Goal: Communication & Community: Share content

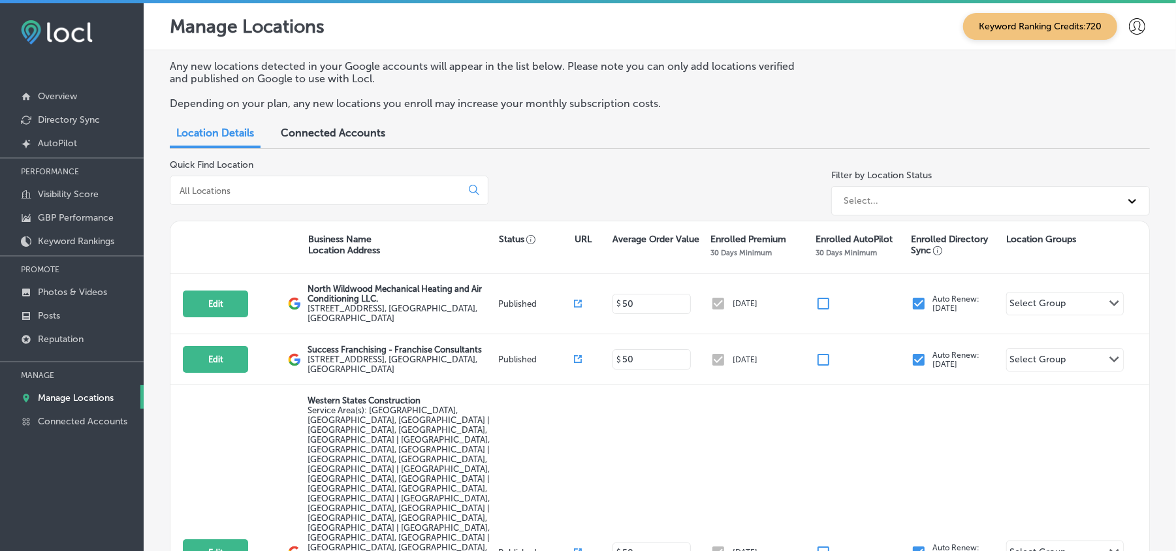
click at [353, 185] on input at bounding box center [318, 191] width 280 height 12
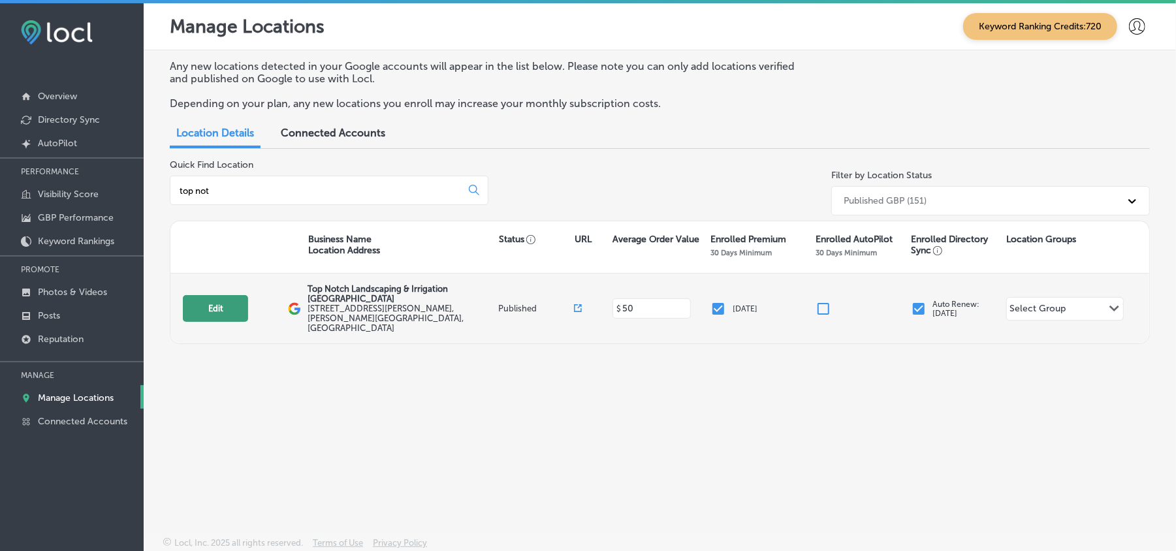
type input "top not"
click at [208, 295] on button "Edit" at bounding box center [215, 308] width 65 height 27
select select "US"
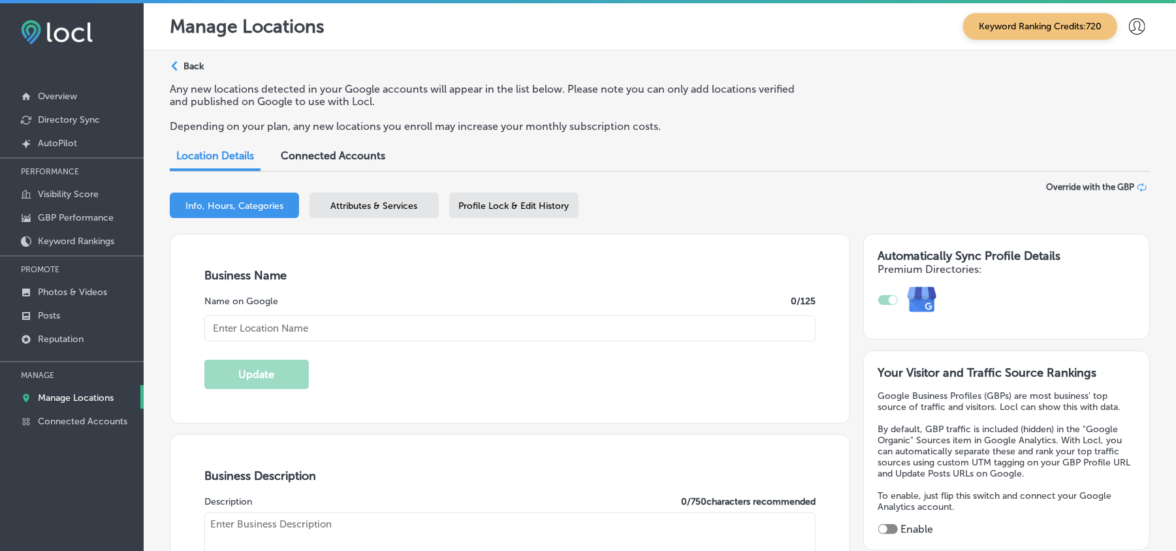
type input "Top Notch Landscaping & Irrigation [GEOGRAPHIC_DATA]"
type input "[STREET_ADDRESS][PERSON_NAME]"
type input "[PERSON_NAME]"
type input "34946"
type input "US"
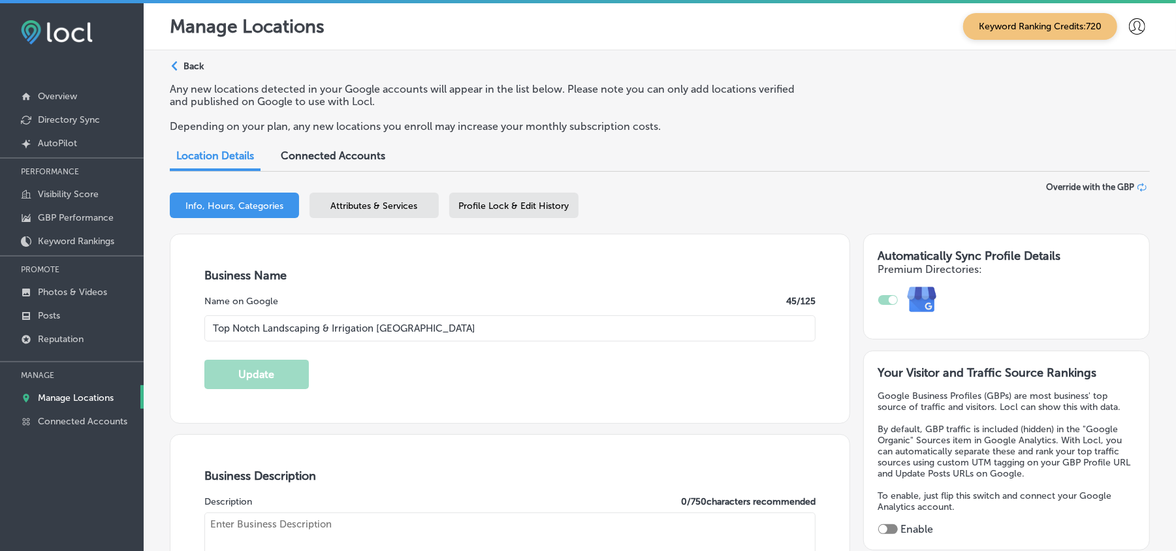
type input "https://www.topnotchlawncareinc.com/"
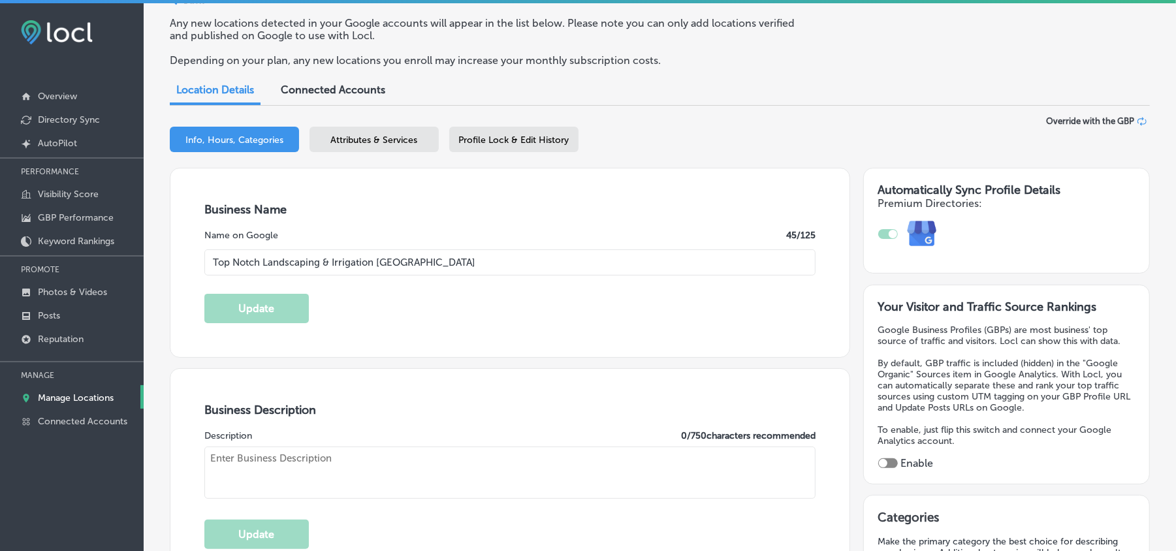
checkbox input "true"
type textarea "Top Notch Landscaping & Irrigation, with locations in both West Melbourne and F…"
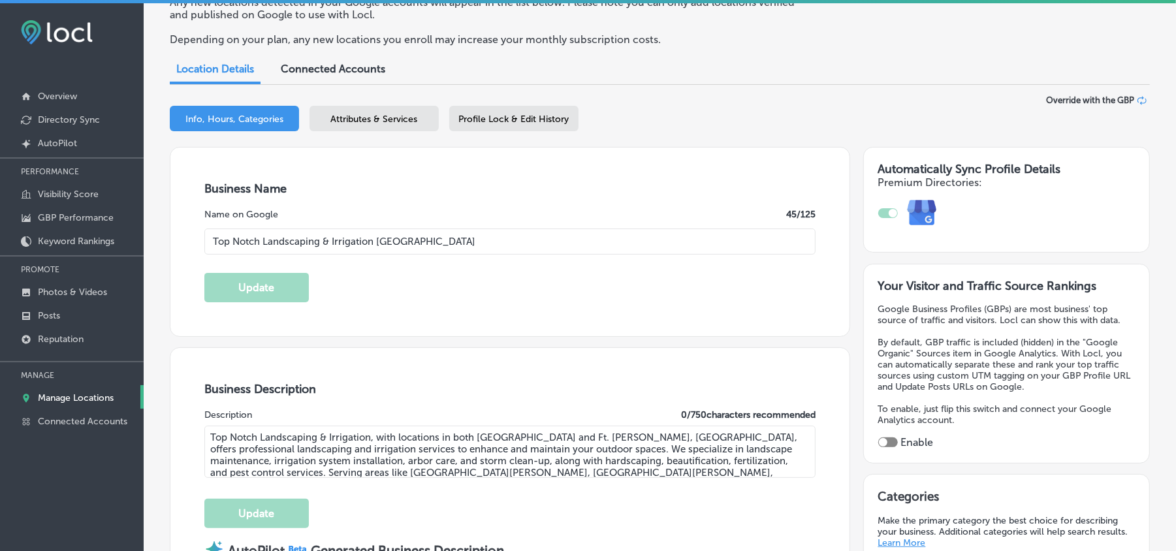
type input "+1 321 449 6976"
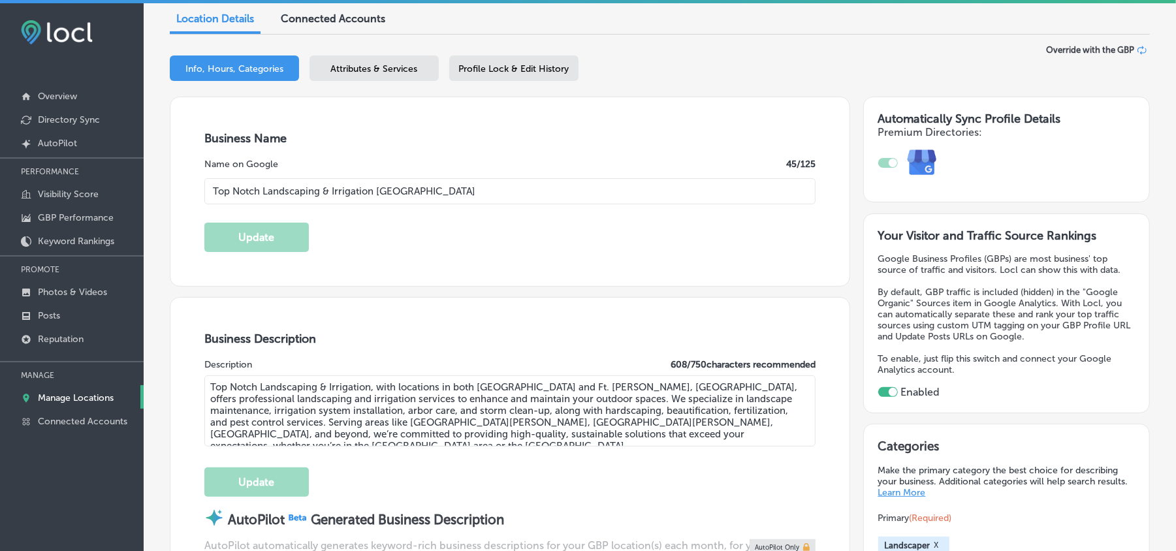
scroll to position [145, 0]
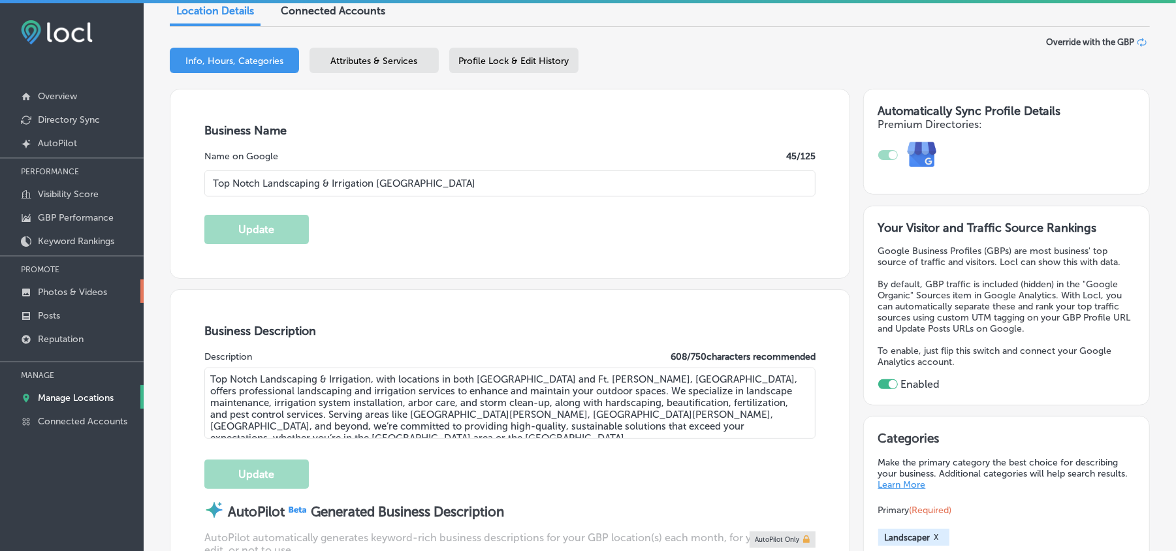
click at [87, 291] on p "Photos & Videos" at bounding box center [72, 292] width 69 height 11
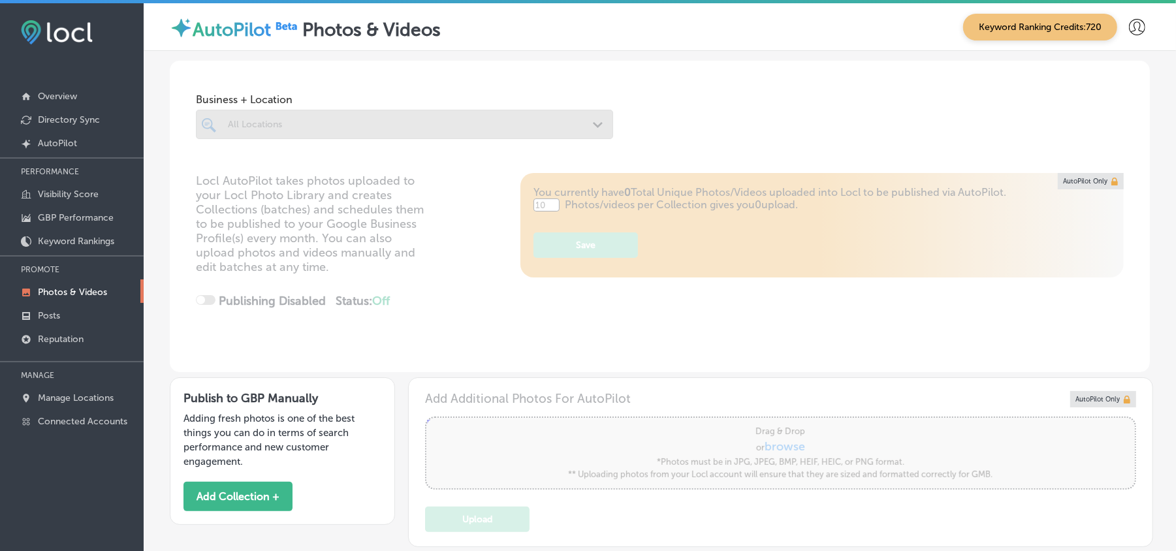
type input "5"
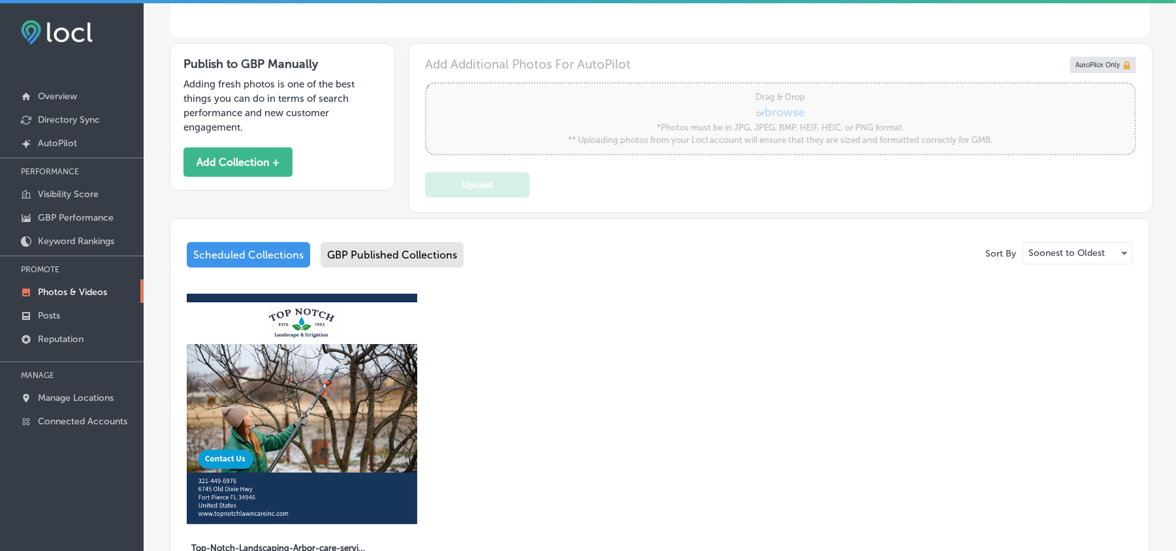
scroll to position [348, 0]
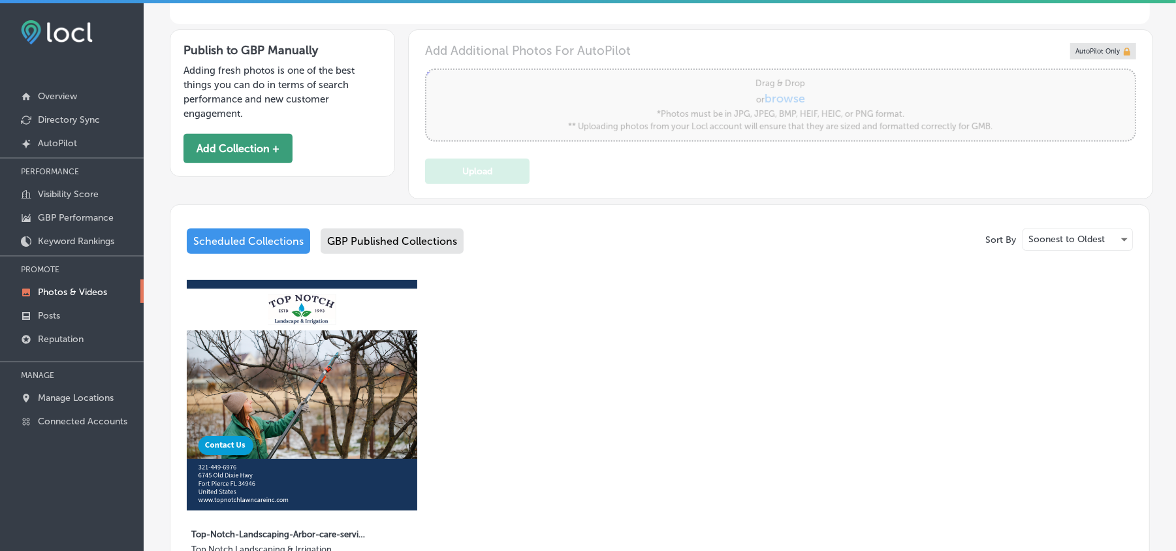
click at [238, 153] on button "Add Collection +" at bounding box center [238, 148] width 109 height 29
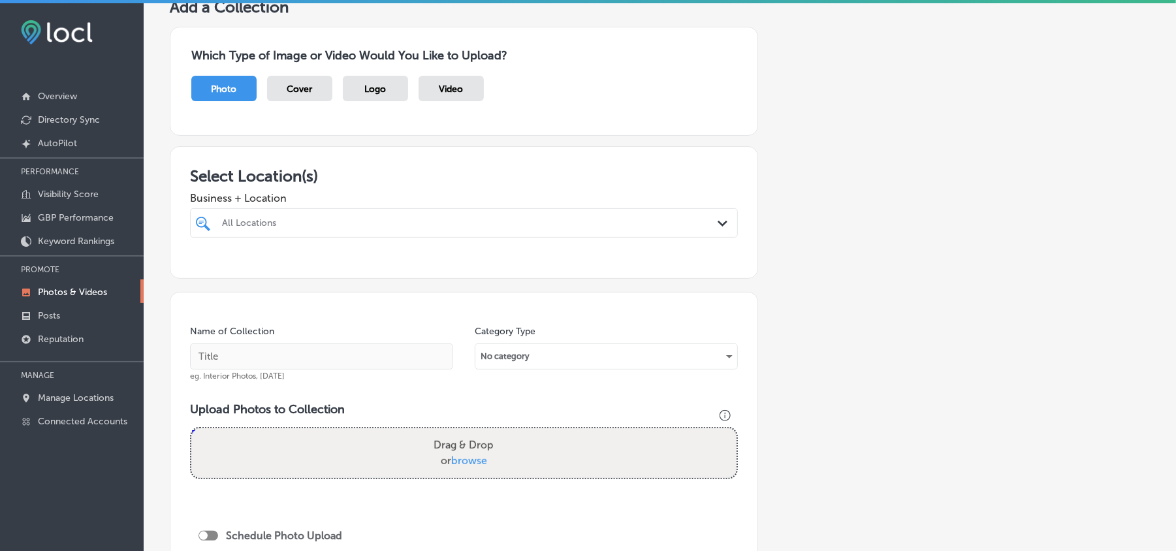
scroll to position [52, 0]
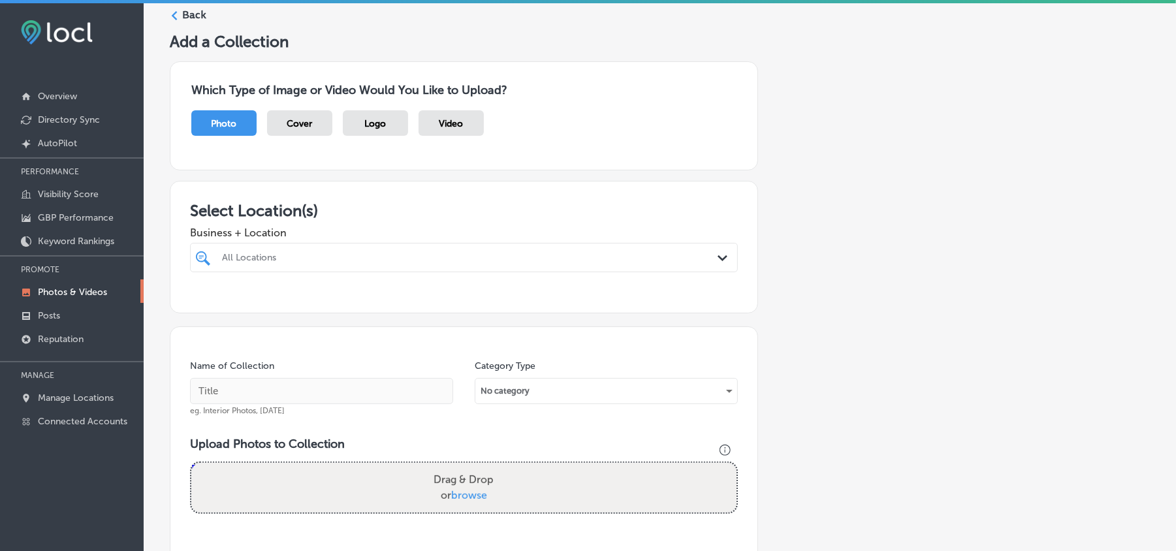
drag, startPoint x: 717, startPoint y: 264, endPoint x: 711, endPoint y: 257, distance: 9.8
click at [718, 264] on div "Path Created with Sketch." at bounding box center [725, 258] width 14 height 14
click at [718, 257] on icon "Path Created with Sketch." at bounding box center [723, 258] width 10 height 6
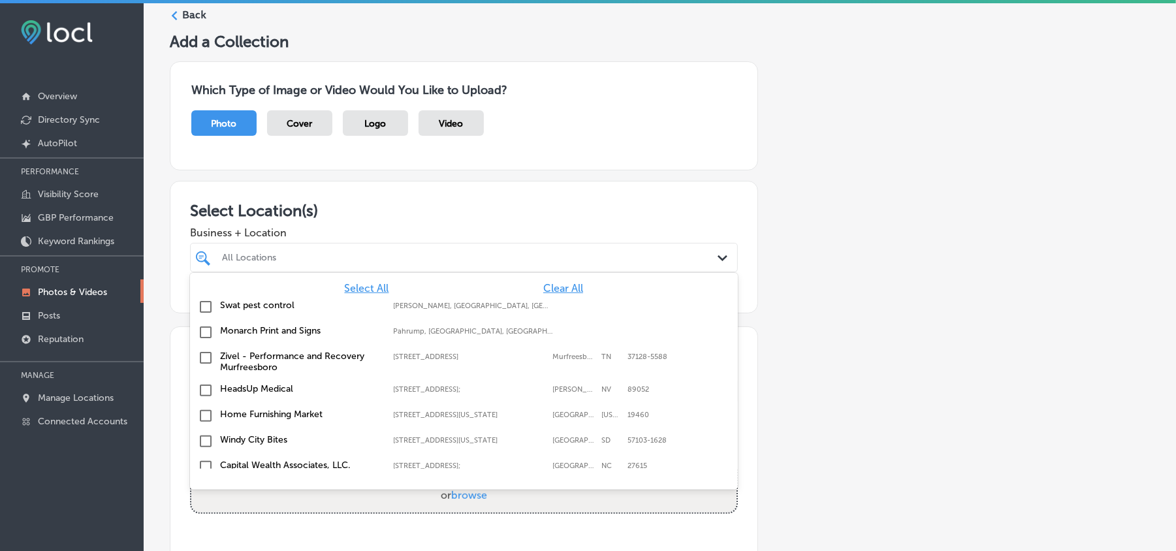
click at [557, 289] on span "Clear All" at bounding box center [563, 288] width 40 height 12
click at [481, 254] on div "All Locations" at bounding box center [470, 257] width 497 height 11
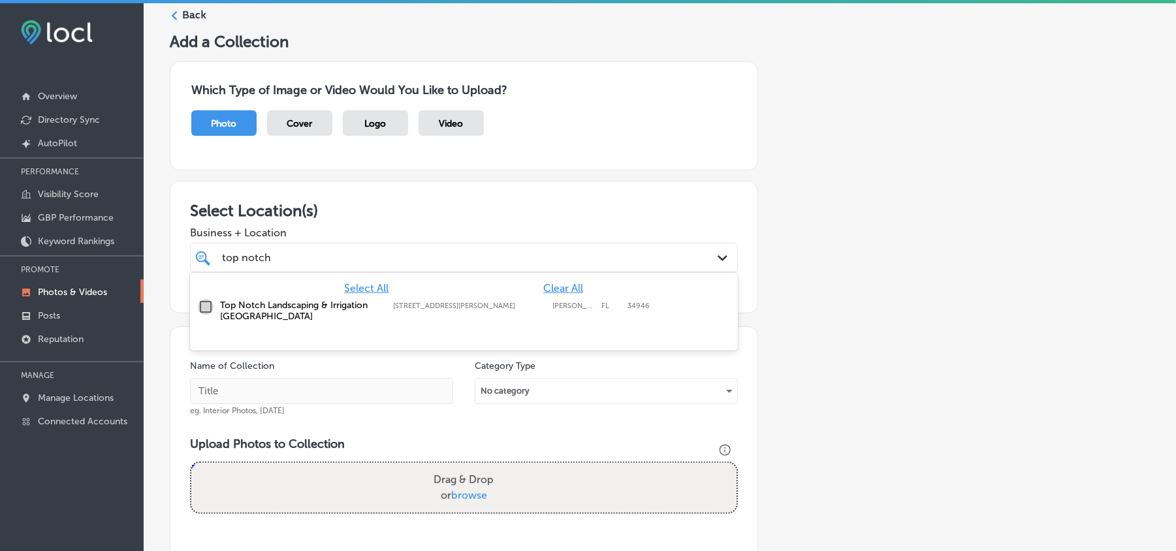
click at [204, 310] on input "checkbox" at bounding box center [206, 307] width 16 height 16
type input "top notch"
click at [617, 175] on div "Add a Collection Which Type of Image or Video Would You Like to Upload? Photo C…" at bounding box center [660, 397] width 980 height 730
click at [542, 262] on div "top notch top notch" at bounding box center [440, 258] width 438 height 18
click at [583, 189] on div "Select Location(s) Business + Location top notch top notch Path Created with Sk…" at bounding box center [464, 247] width 588 height 133
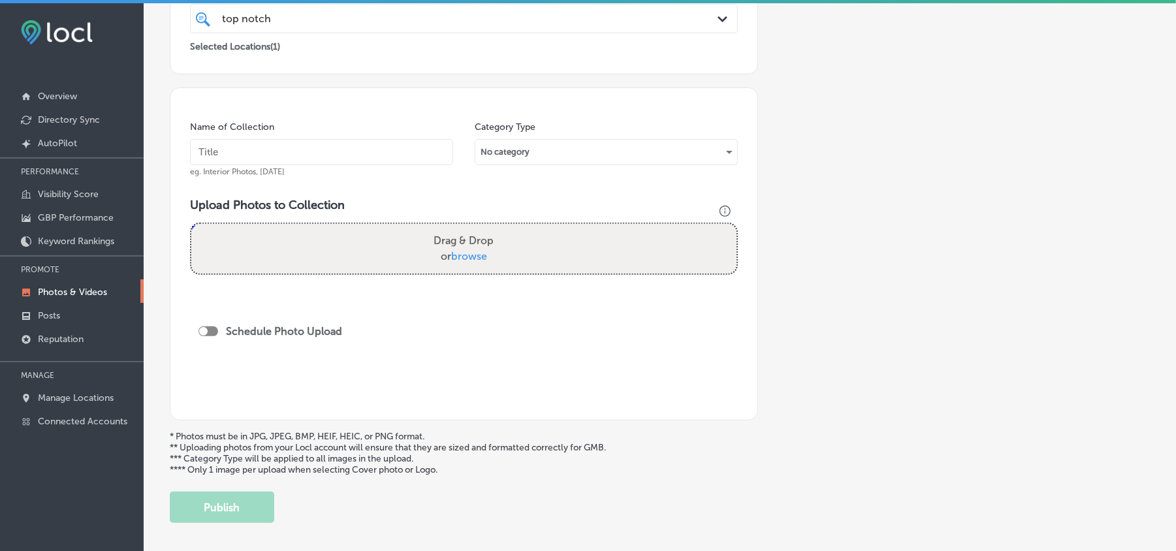
scroll to position [285, 0]
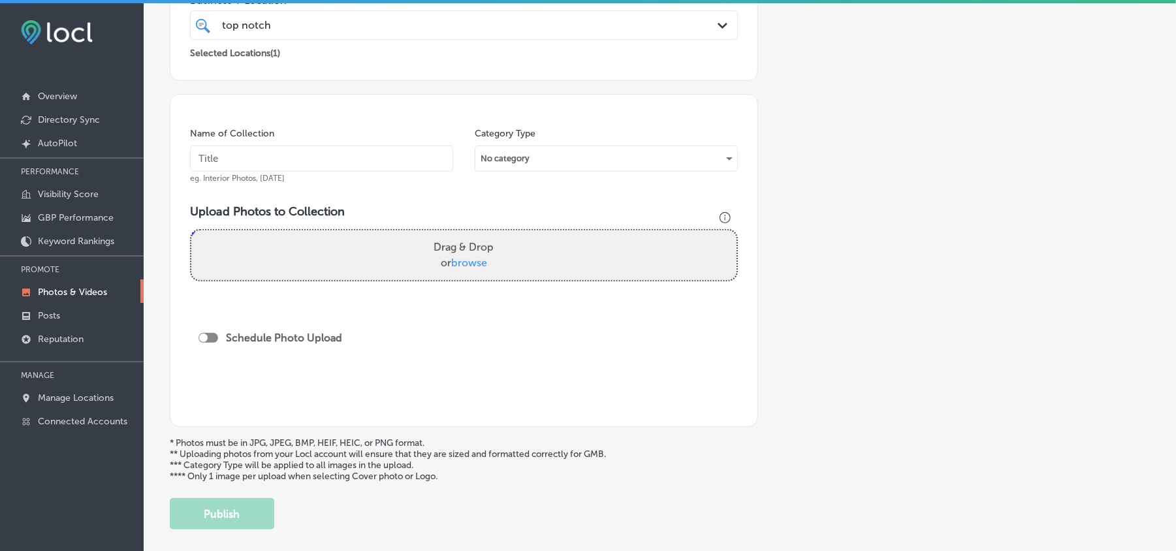
click at [344, 168] on input "text" at bounding box center [321, 159] width 263 height 26
paste input "Top-Notch-Landscaping-&-Irrigation-Landscaping-services"
type input "Top-Notch-Landscaping-&-Irrigation-Landscaping-services"
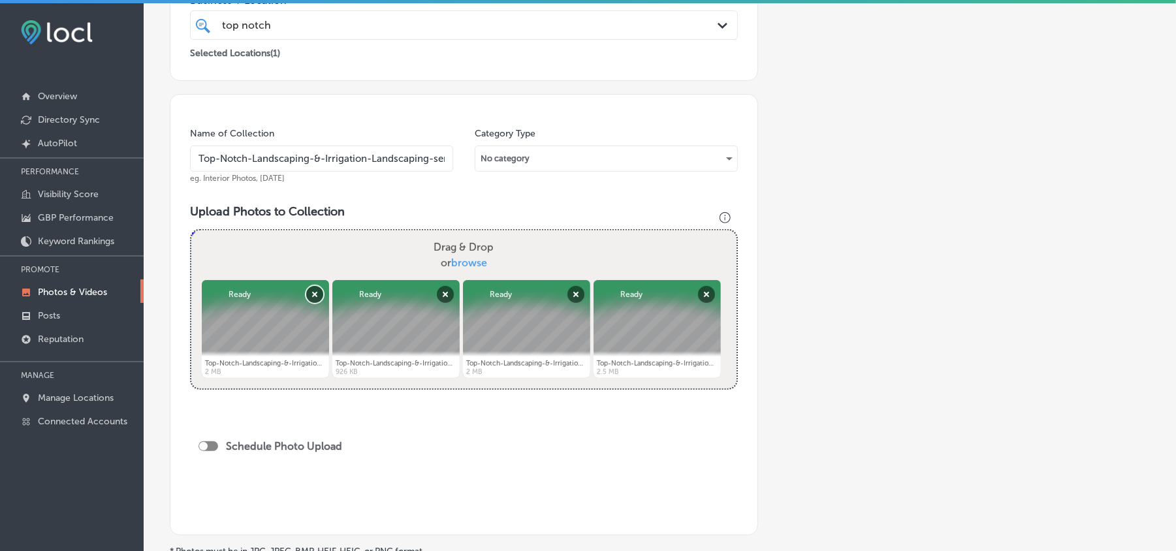
click at [310, 296] on button "Remove" at bounding box center [314, 294] width 17 height 17
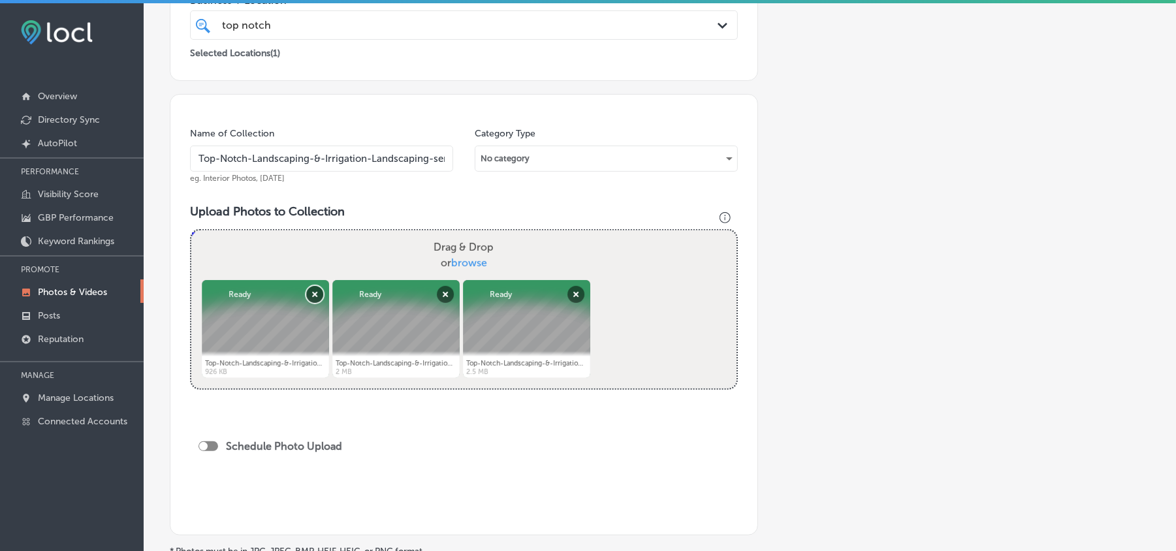
click at [310, 296] on button "Remove" at bounding box center [314, 294] width 17 height 17
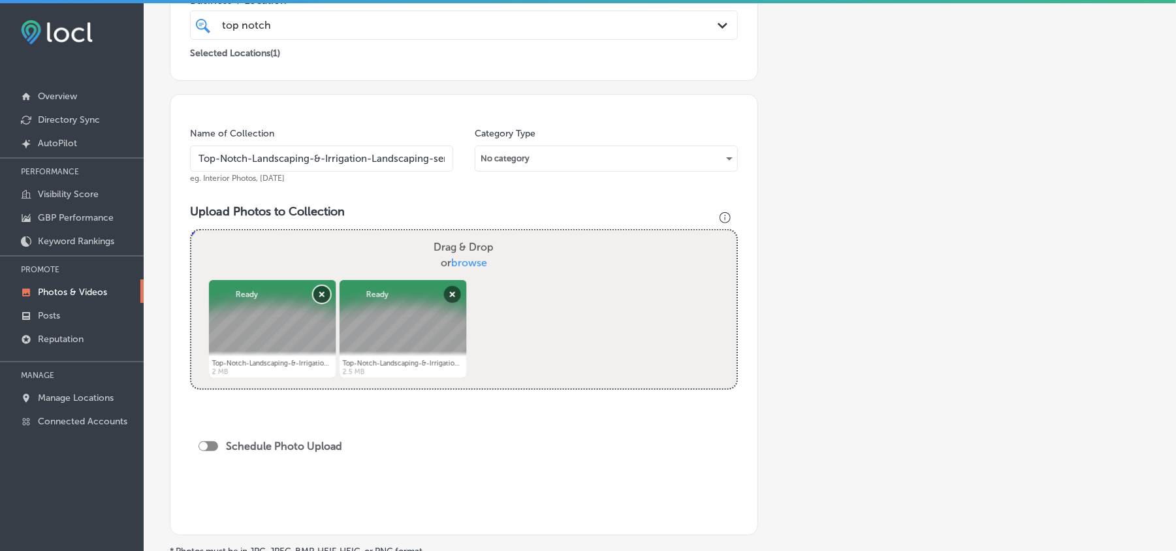
click at [313, 296] on button "Remove" at bounding box center [321, 294] width 17 height 17
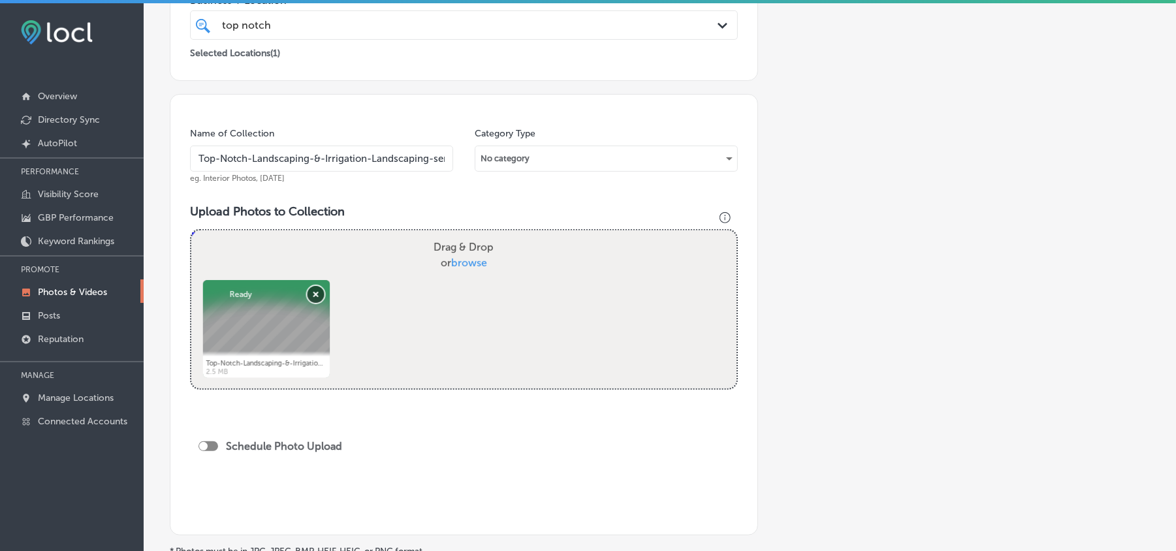
click at [310, 296] on button "Remove" at bounding box center [315, 294] width 17 height 17
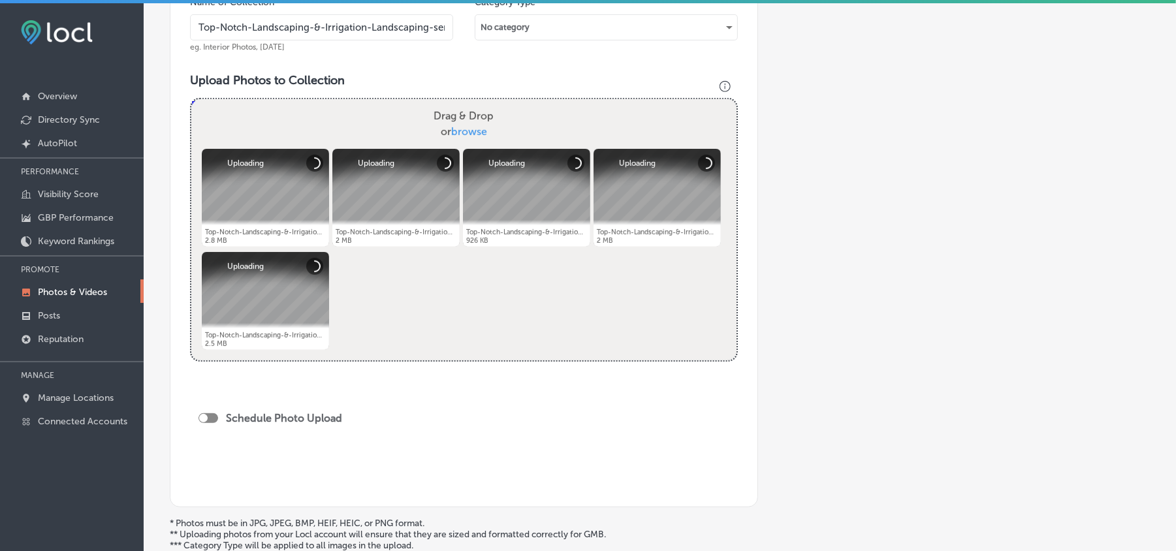
scroll to position [458, 0]
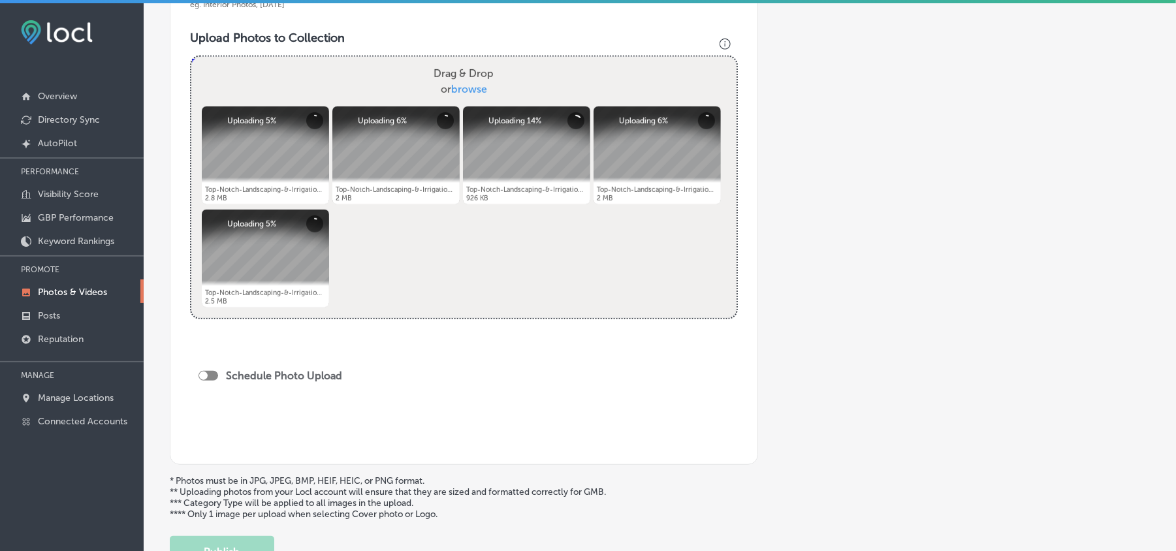
click at [212, 377] on div at bounding box center [209, 376] width 20 height 10
checkbox input "true"
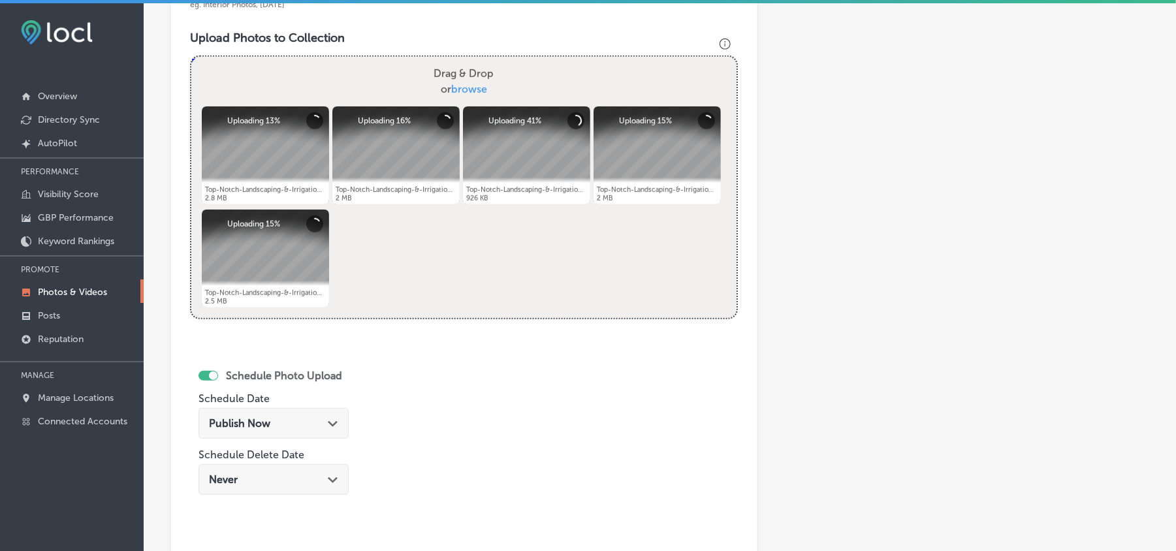
click at [320, 427] on div "Publish Now Path Created with Sketch." at bounding box center [273, 423] width 129 height 12
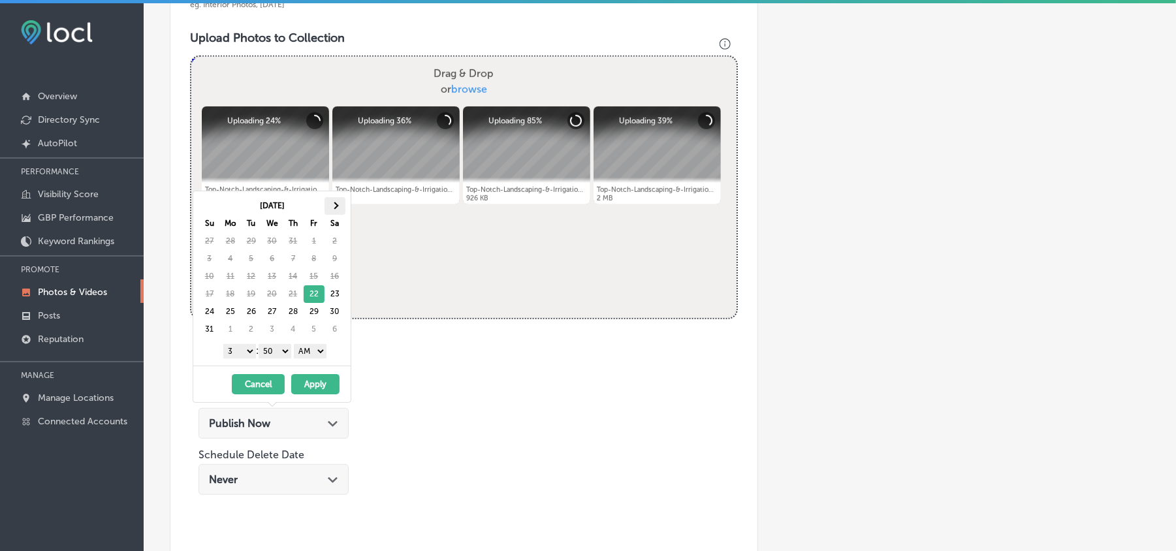
click at [338, 197] on th at bounding box center [335, 206] width 21 height 18
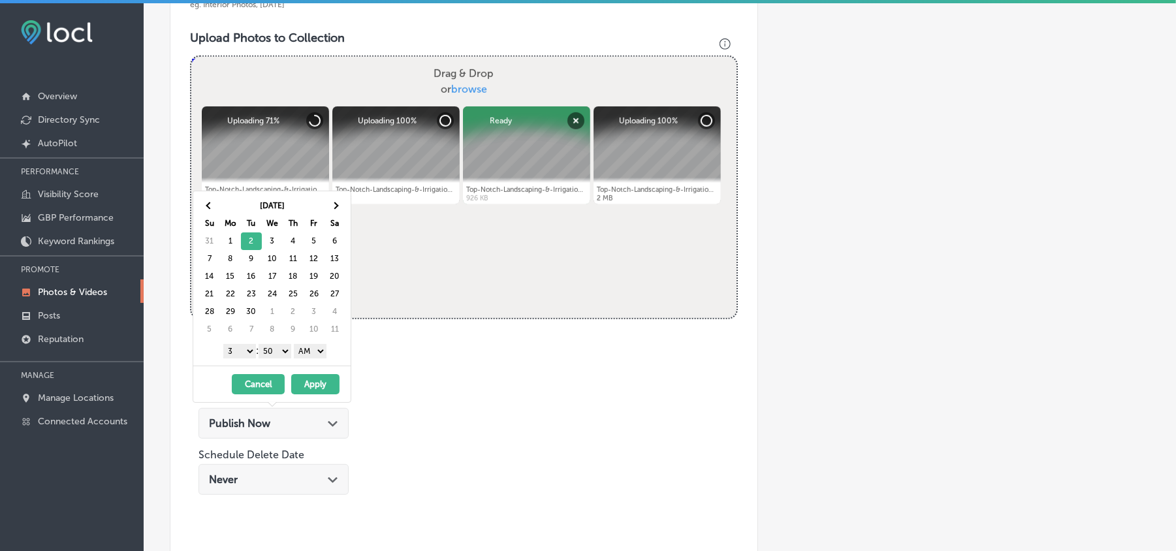
click at [241, 351] on select "1 2 3 4 5 6 7 8 9 10 11 12" at bounding box center [239, 351] width 33 height 14
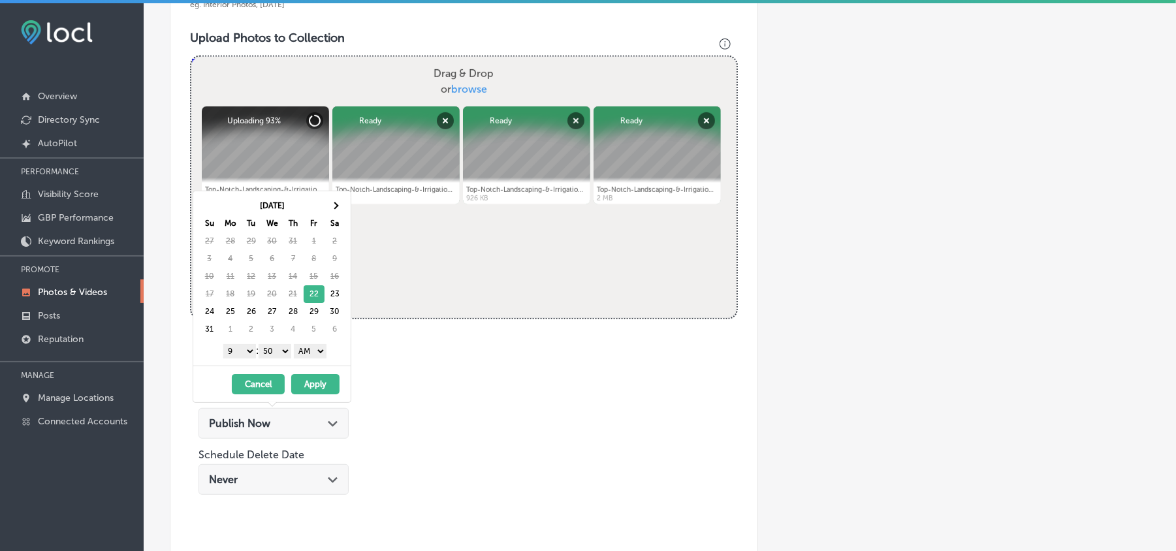
click at [274, 348] on select "00 10 20 30 40 50" at bounding box center [275, 351] width 33 height 14
click at [312, 353] on select "AM PM" at bounding box center [310, 351] width 33 height 14
click at [332, 212] on th at bounding box center [335, 206] width 21 height 18
click at [320, 385] on button "Apply" at bounding box center [315, 384] width 48 height 20
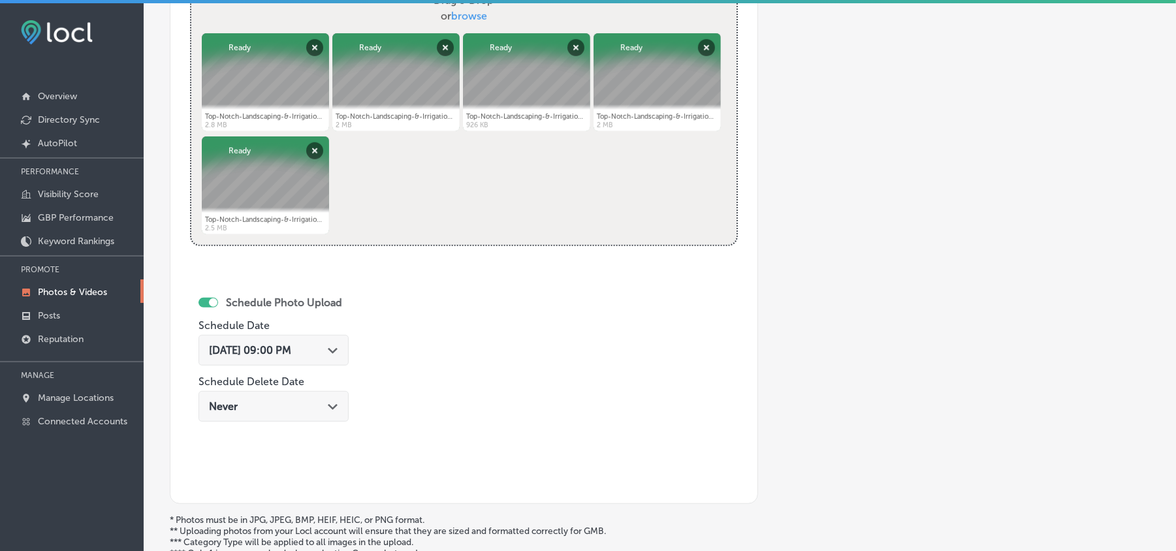
scroll to position [677, 0]
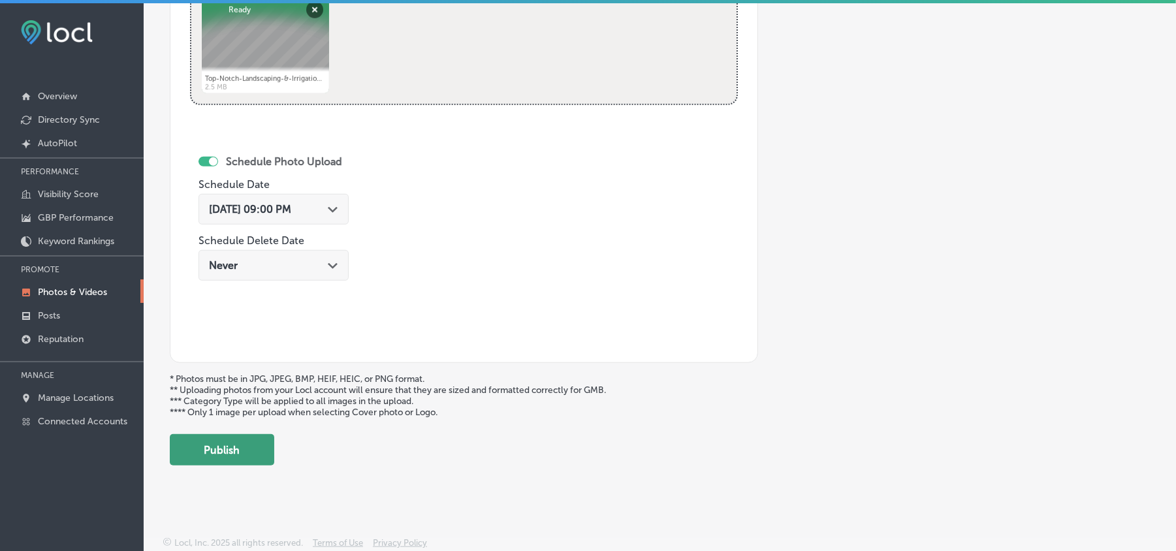
click at [227, 445] on button "Publish" at bounding box center [222, 449] width 104 height 31
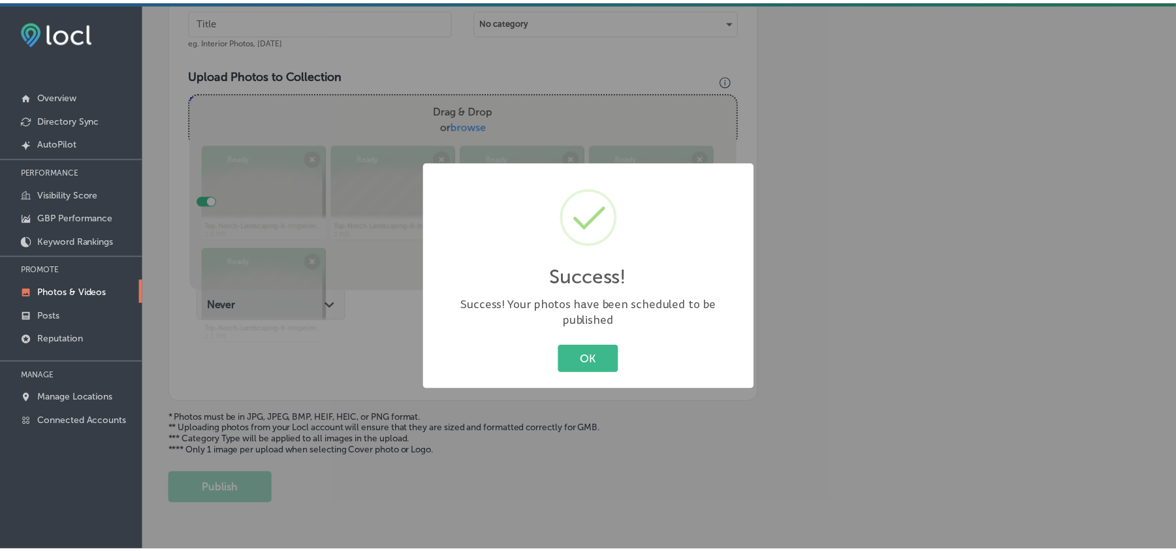
scroll to position [416, 0]
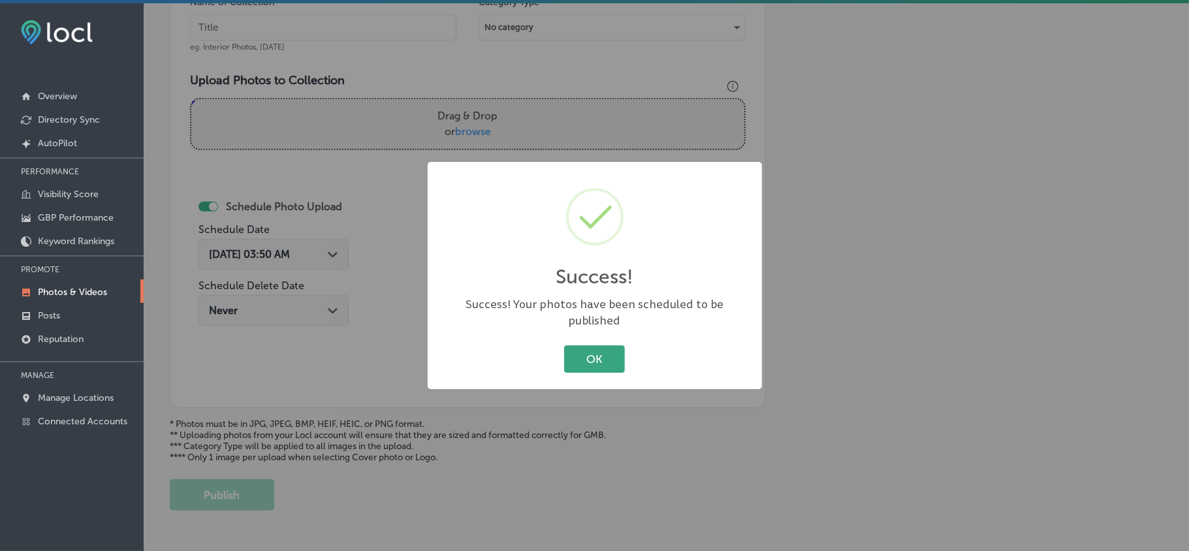
click at [597, 359] on button "OK" at bounding box center [594, 358] width 61 height 27
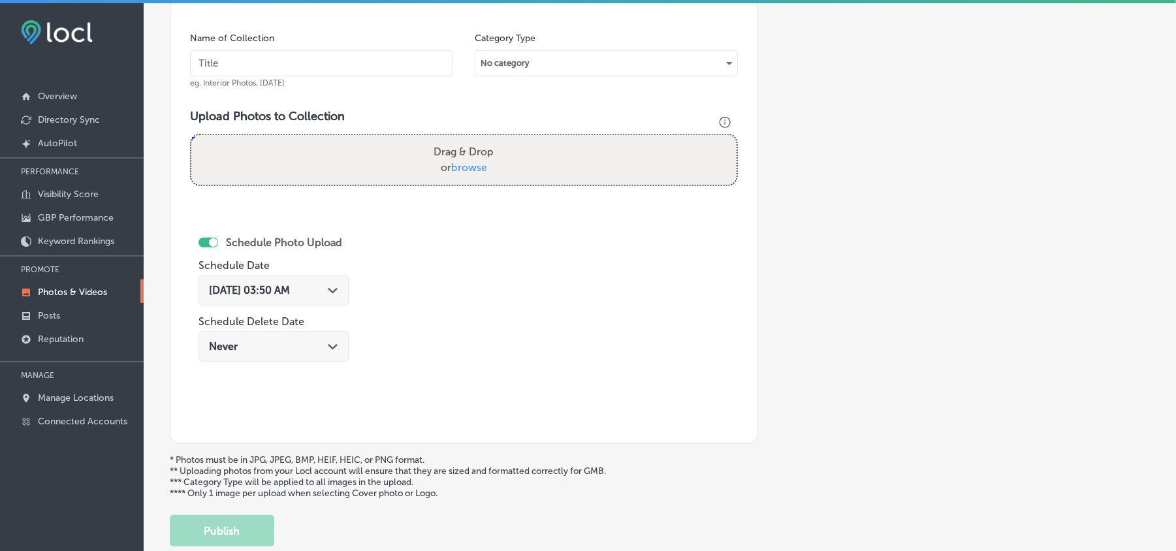
scroll to position [387, 0]
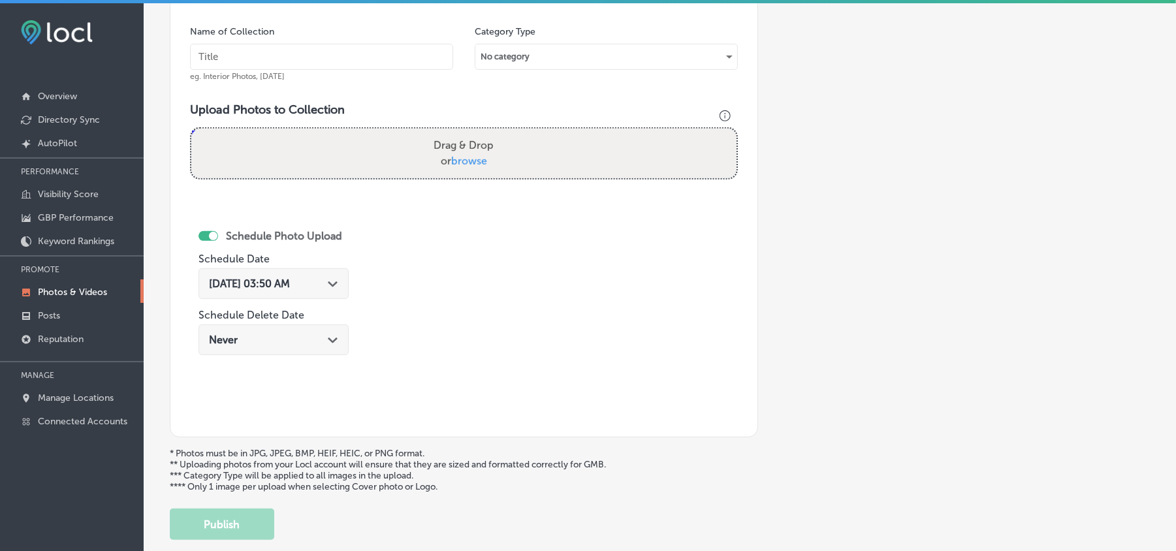
click at [307, 60] on input "text" at bounding box center [321, 57] width 263 height 26
paste input "Top-Notch-Landscaping-&-Irrigation-Irrigation-systems"
type input "Top-Notch-Landscaping-&-Irrigation-Irrigation-systems"
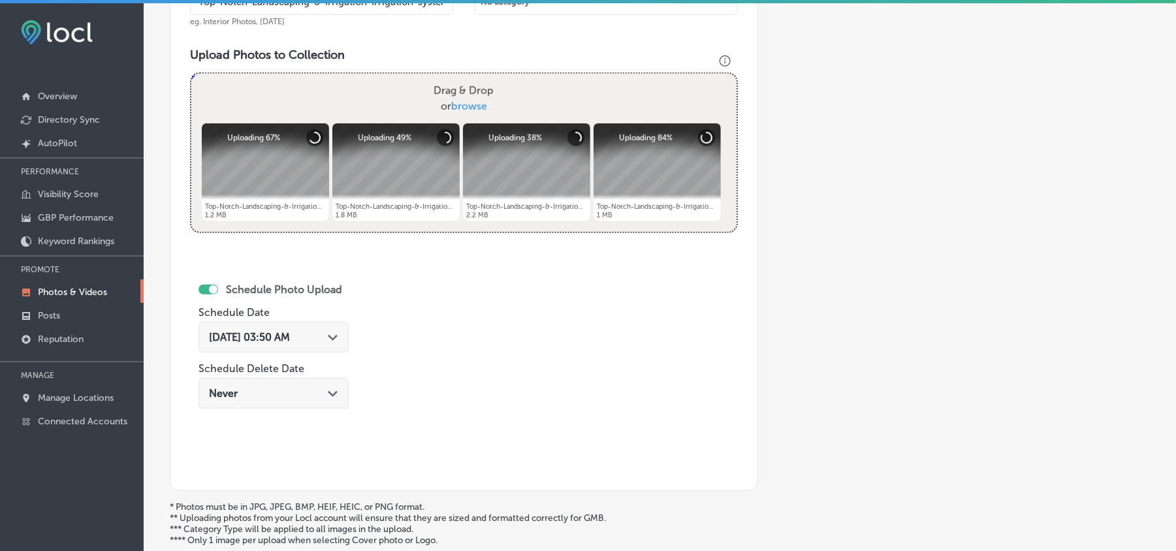
scroll to position [445, 0]
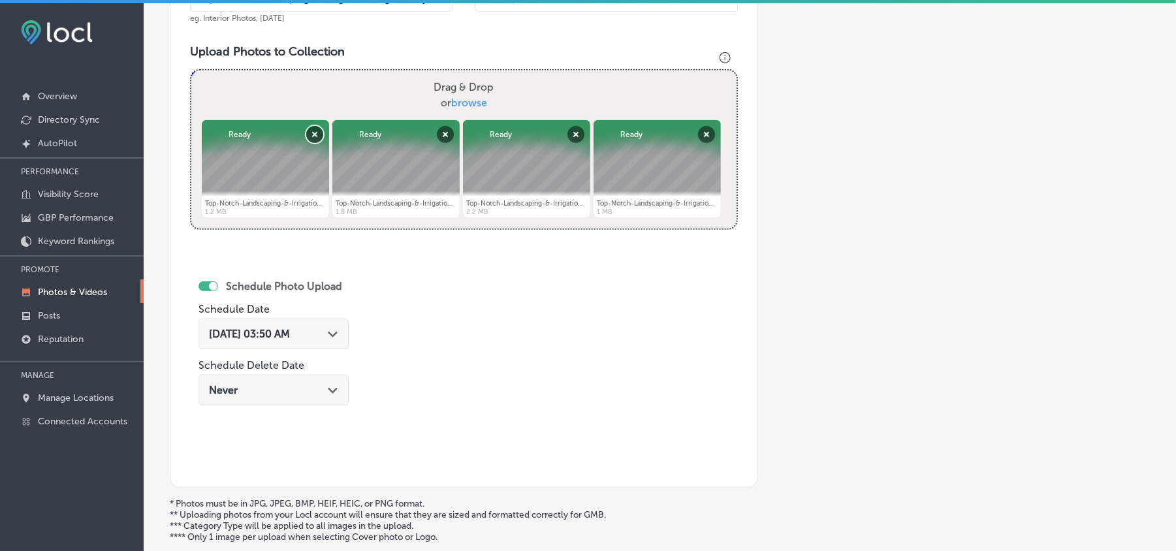
click at [313, 136] on button "Remove" at bounding box center [314, 134] width 17 height 17
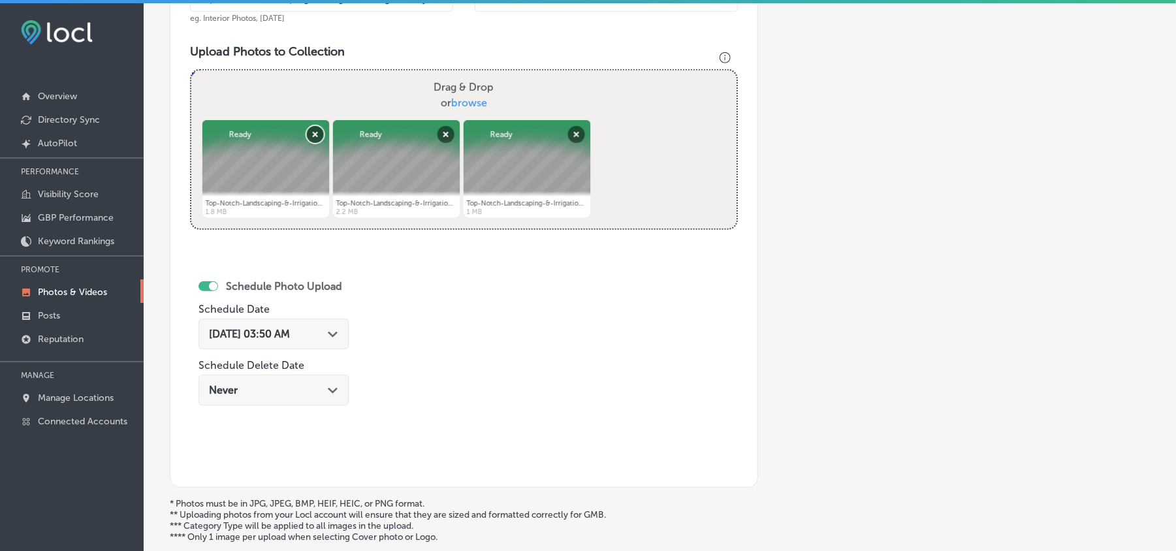
click at [313, 136] on button "Remove" at bounding box center [314, 134] width 17 height 17
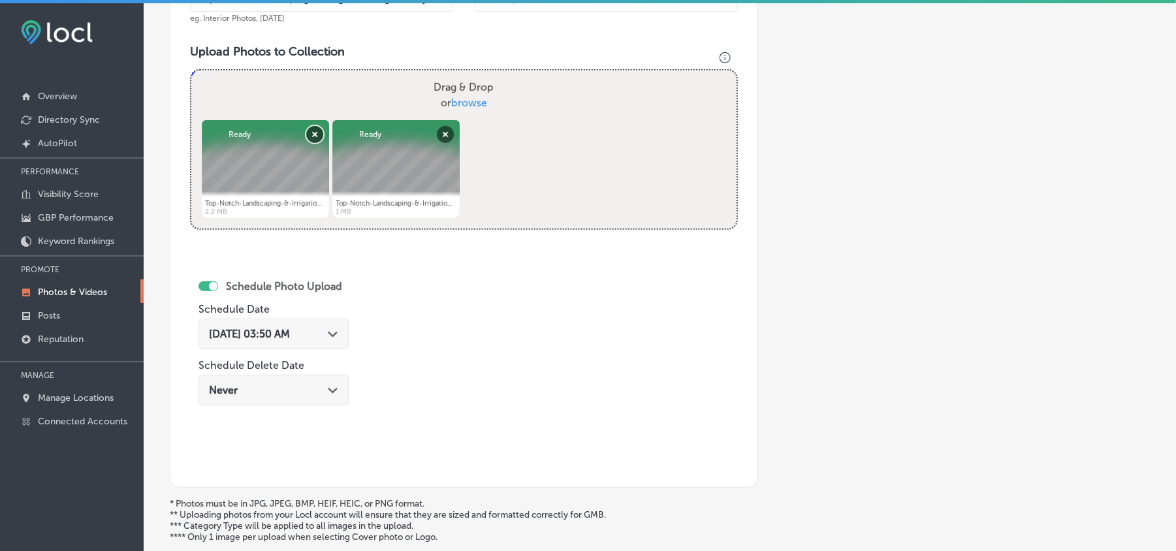
click at [313, 136] on button "Remove" at bounding box center [314, 134] width 17 height 17
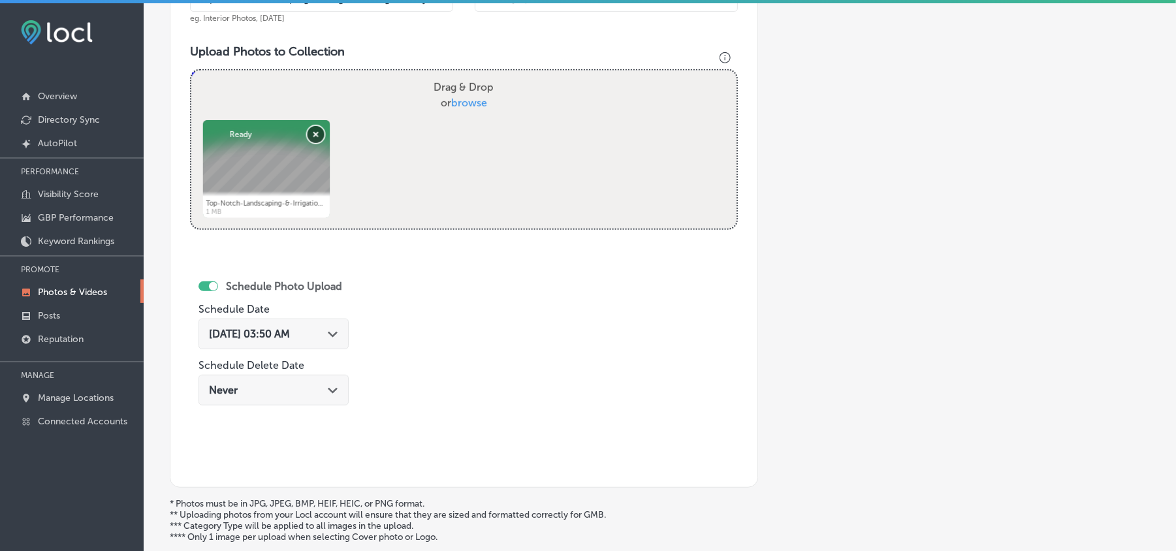
click at [313, 136] on button "Remove" at bounding box center [315, 134] width 17 height 17
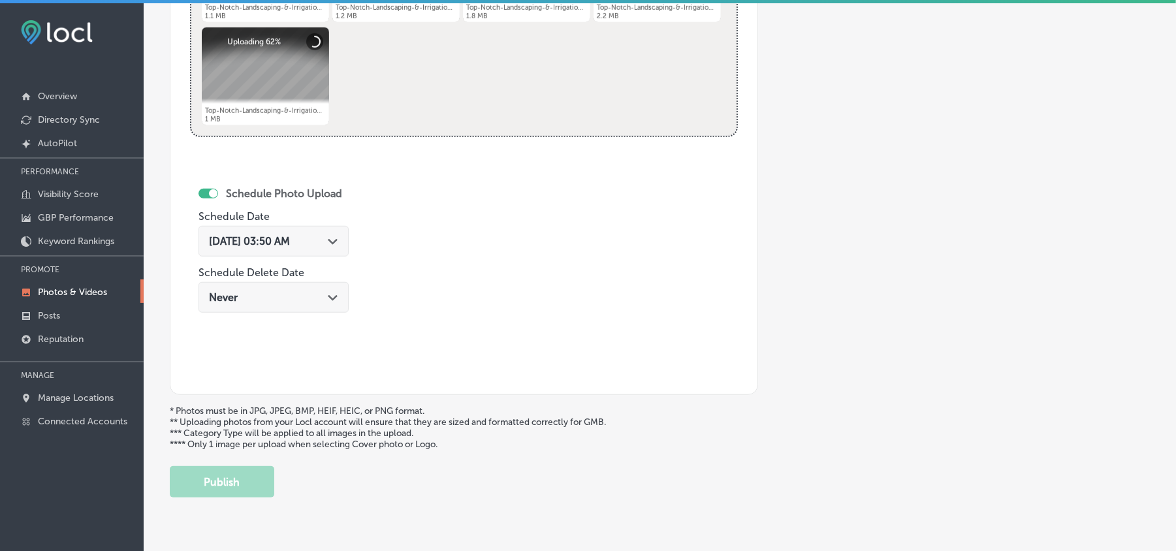
scroll to position [648, 0]
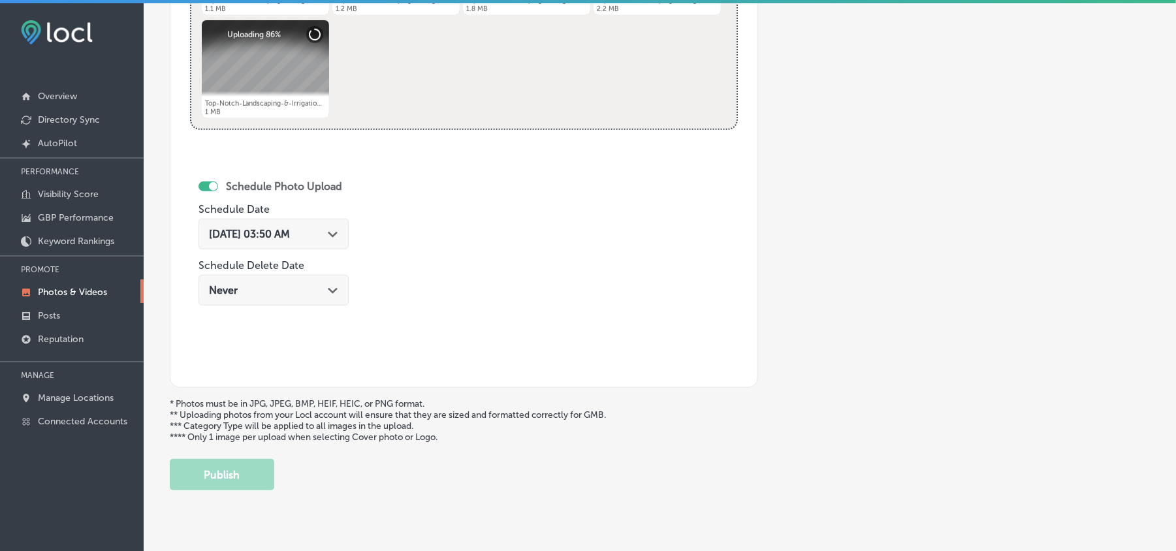
click at [332, 239] on div "Aug 22, 2025 03:50 AM Path Created with Sketch." at bounding box center [273, 234] width 129 height 12
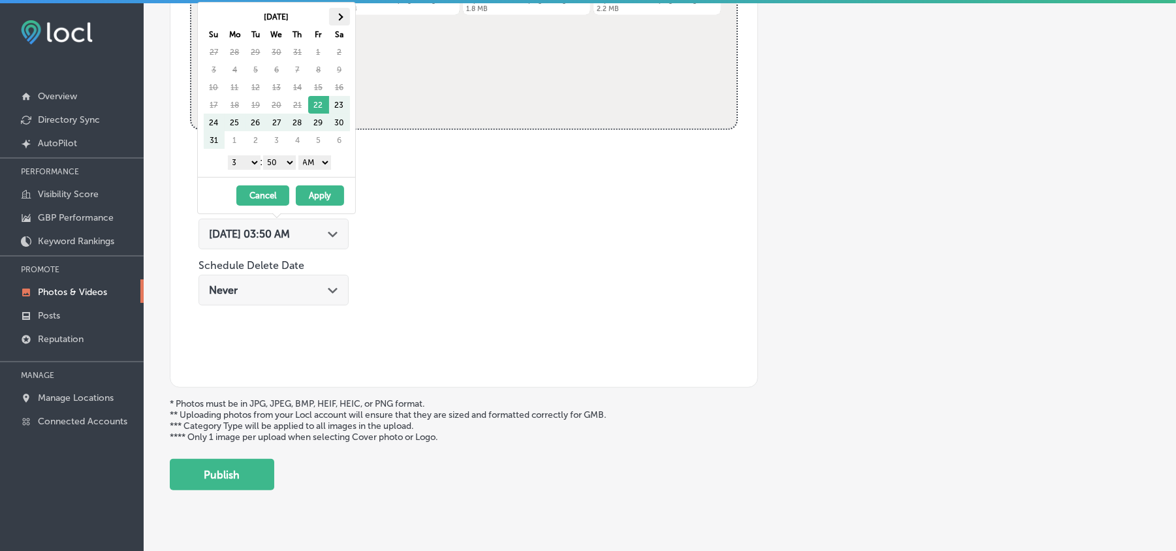
click at [342, 13] on th at bounding box center [339, 17] width 21 height 18
click at [246, 163] on select "1 2 3 4 5 6 7 8 9 10 11 12" at bounding box center [244, 162] width 33 height 14
click at [244, 163] on select "1 2 3 4 5 6 7 8 9 10 11 12" at bounding box center [244, 162] width 33 height 14
click at [277, 160] on select "00 10 20 30 40 50" at bounding box center [279, 162] width 33 height 14
click at [314, 165] on select "AM PM" at bounding box center [314, 162] width 33 height 14
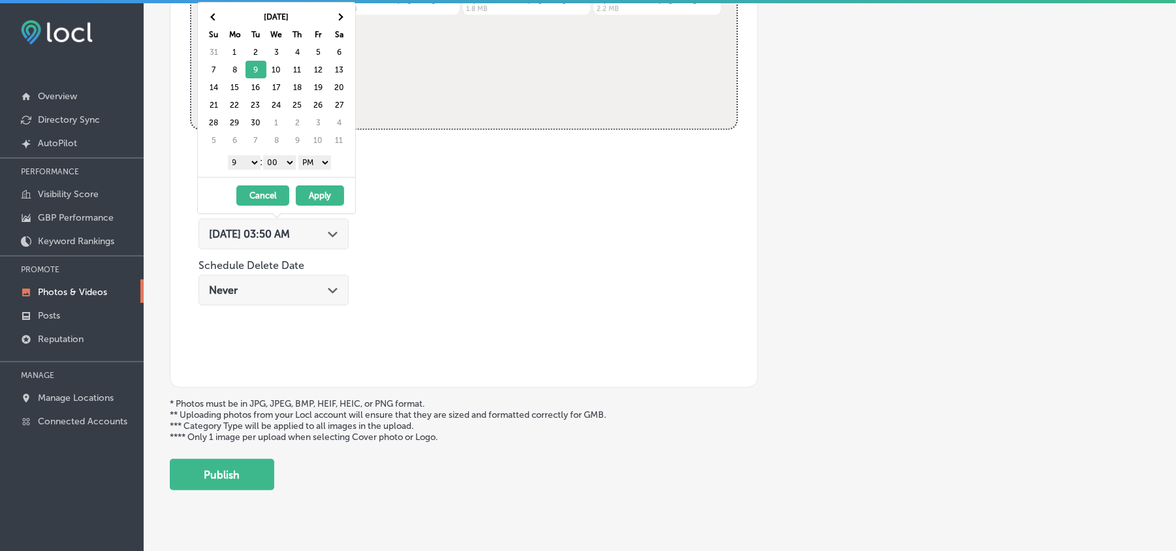
click at [319, 191] on button "Apply" at bounding box center [320, 195] width 48 height 20
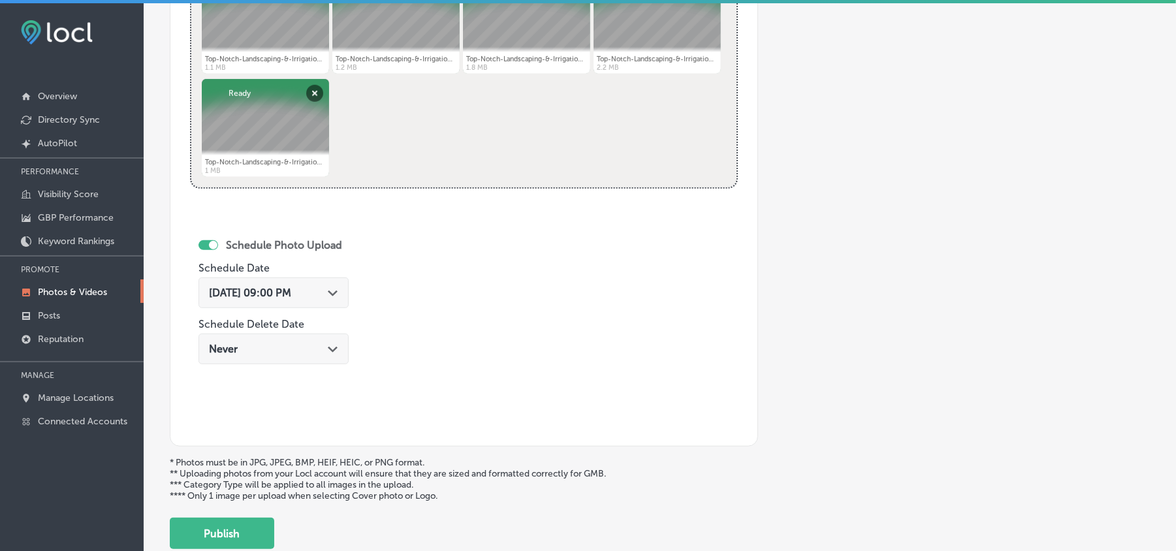
scroll to position [677, 0]
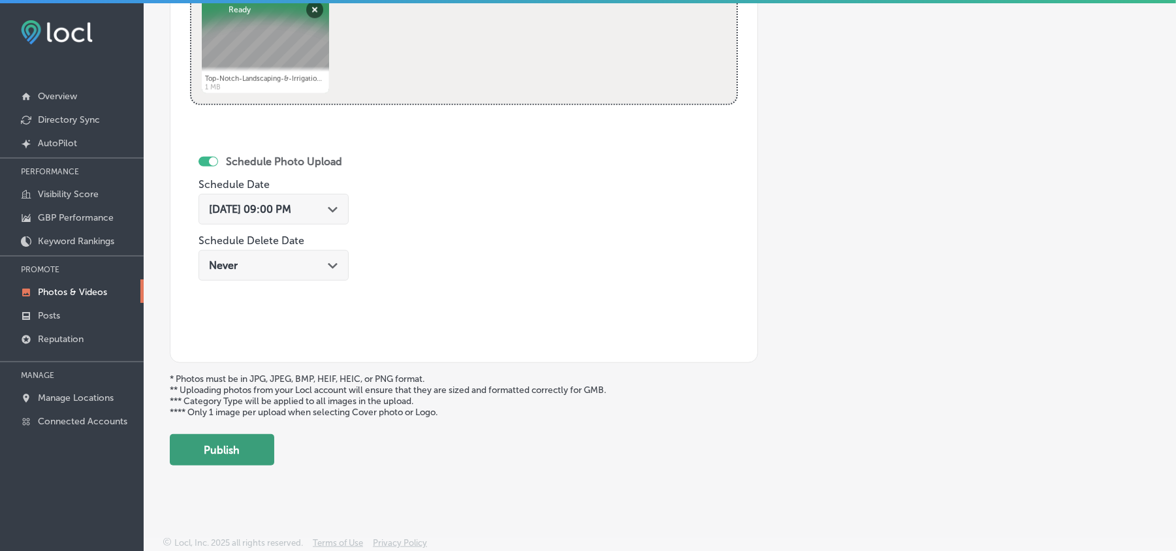
click at [235, 447] on button "Publish" at bounding box center [222, 449] width 104 height 31
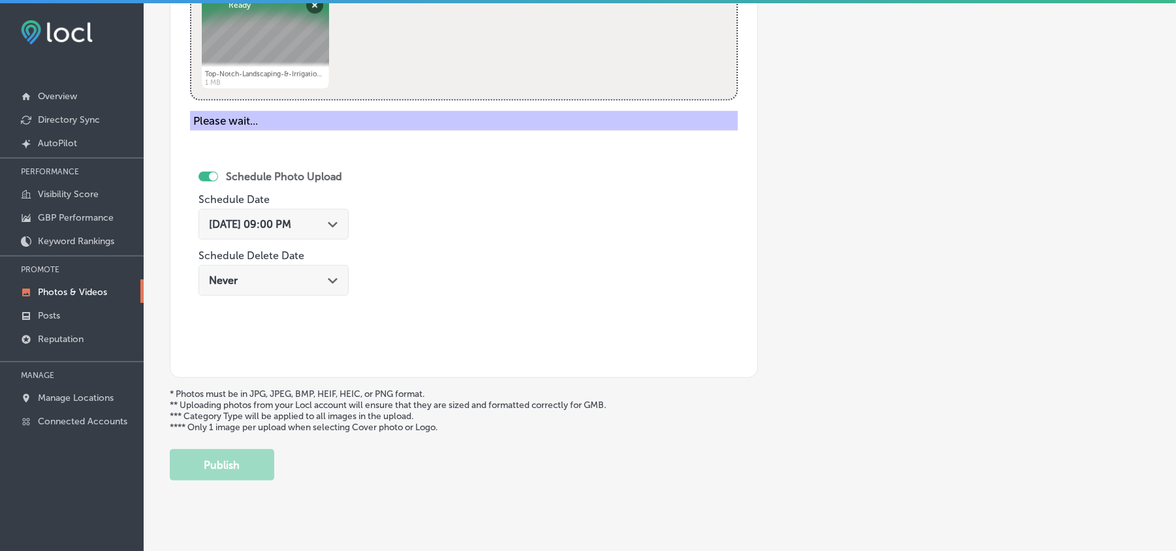
scroll to position [466, 0]
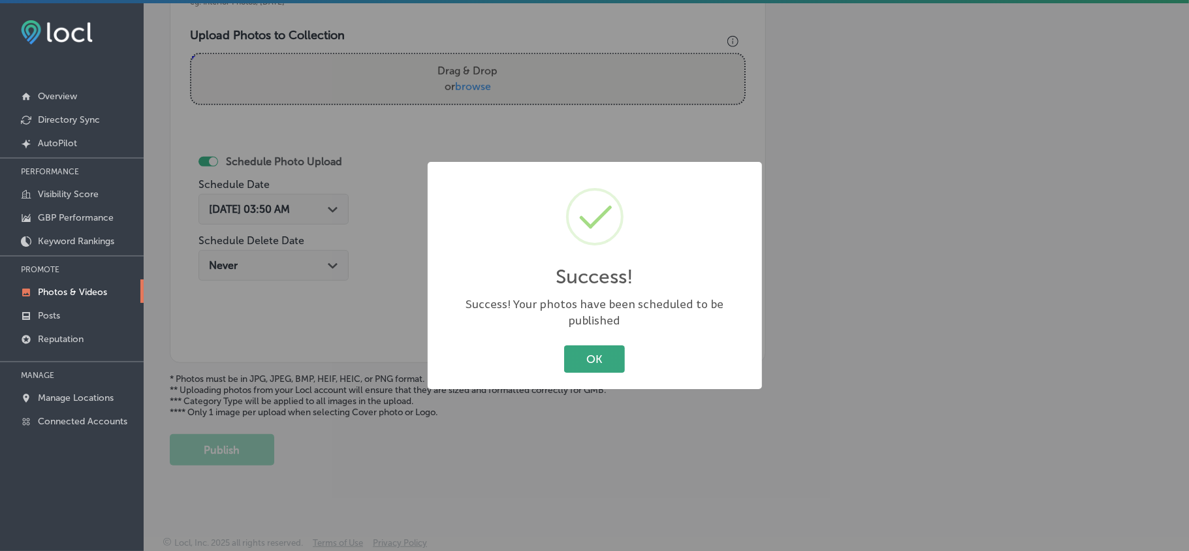
click at [620, 362] on button "OK" at bounding box center [594, 358] width 61 height 27
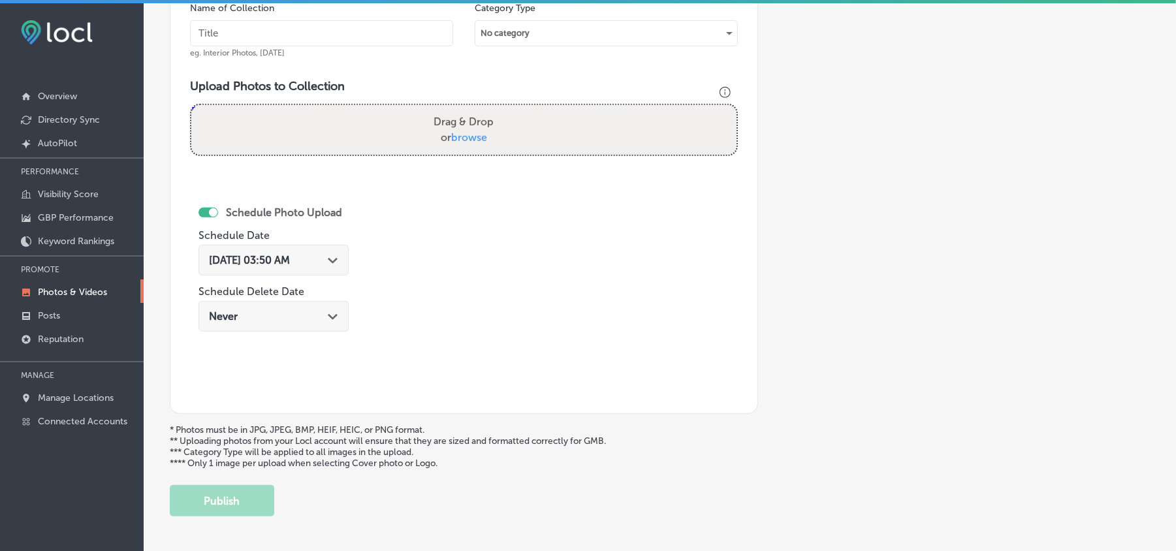
scroll to position [408, 0]
click at [277, 40] on input "text" at bounding box center [321, 36] width 263 height 26
paste input "Top-Notch-Landscaping-&-Irrigation-Landscape-maintenance"
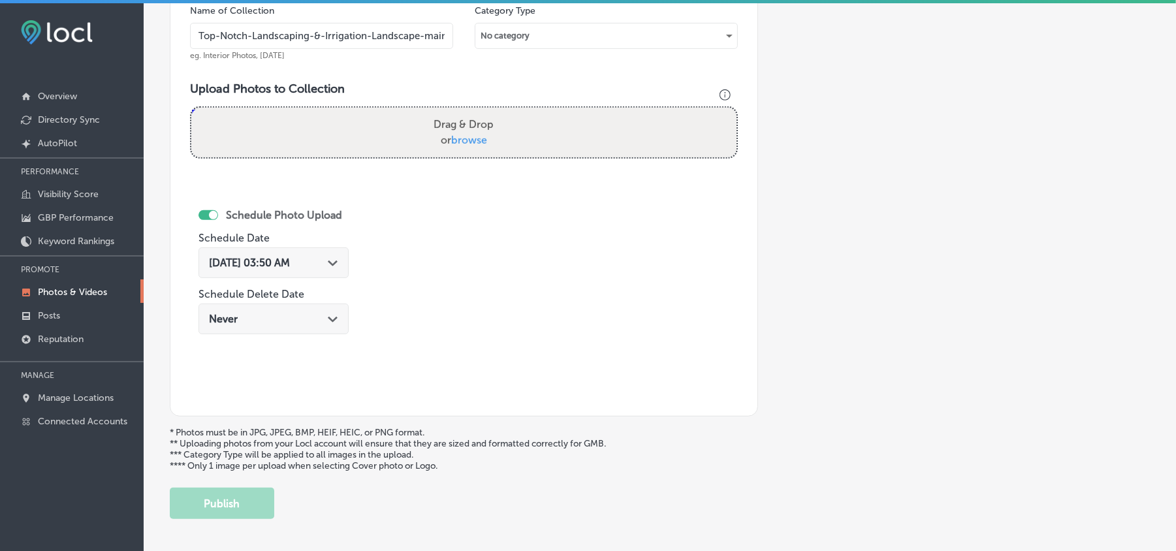
scroll to position [0, 43]
type input "Top-Notch-Landscaping-&-Irrigation-Landscape-maintenance"
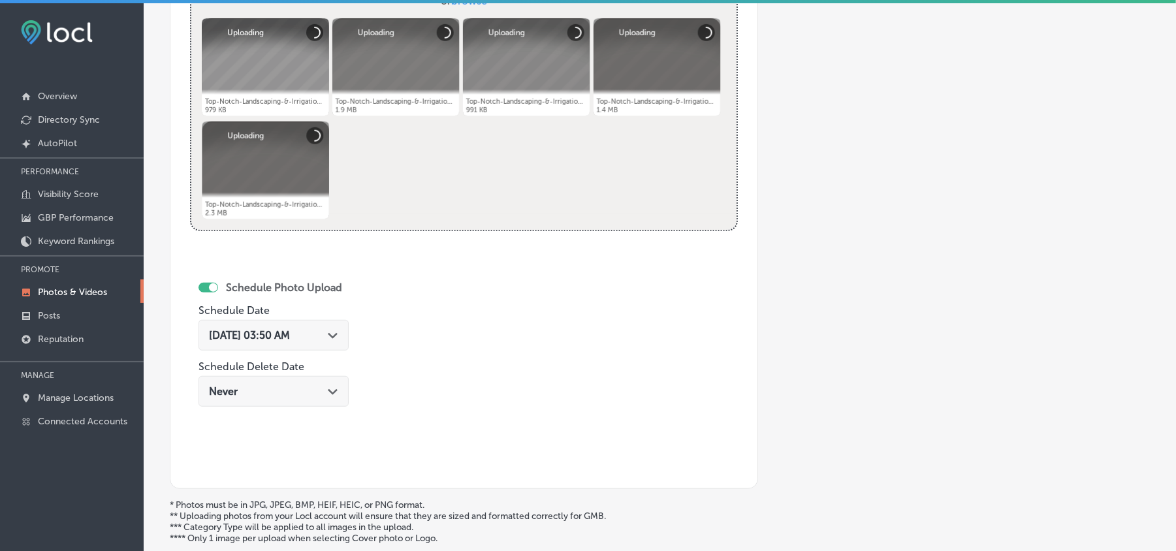
scroll to position [552, 0]
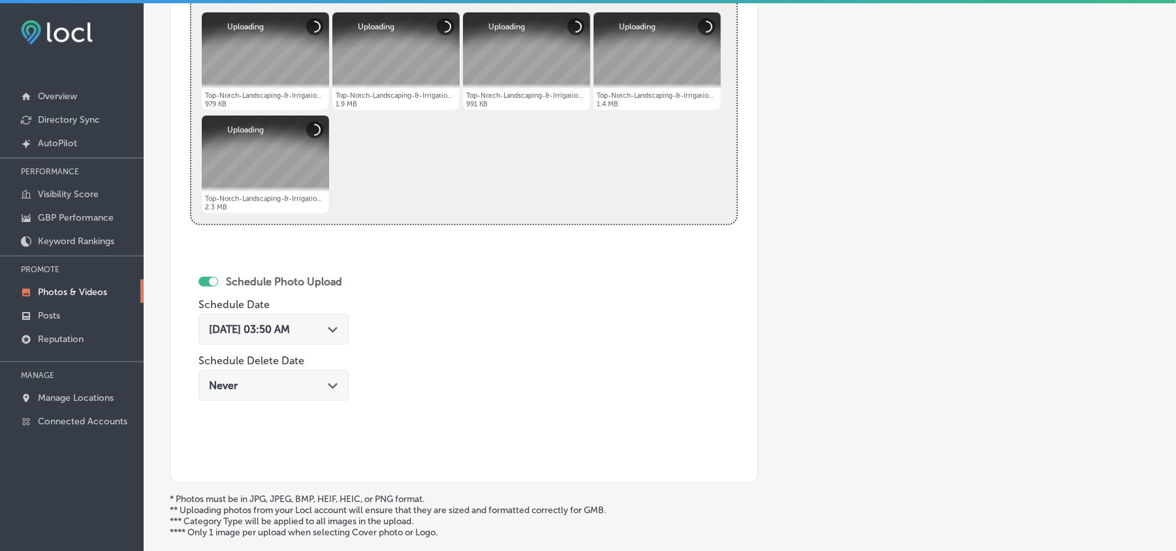
click at [333, 334] on div "Path Created with Sketch." at bounding box center [333, 328] width 10 height 10
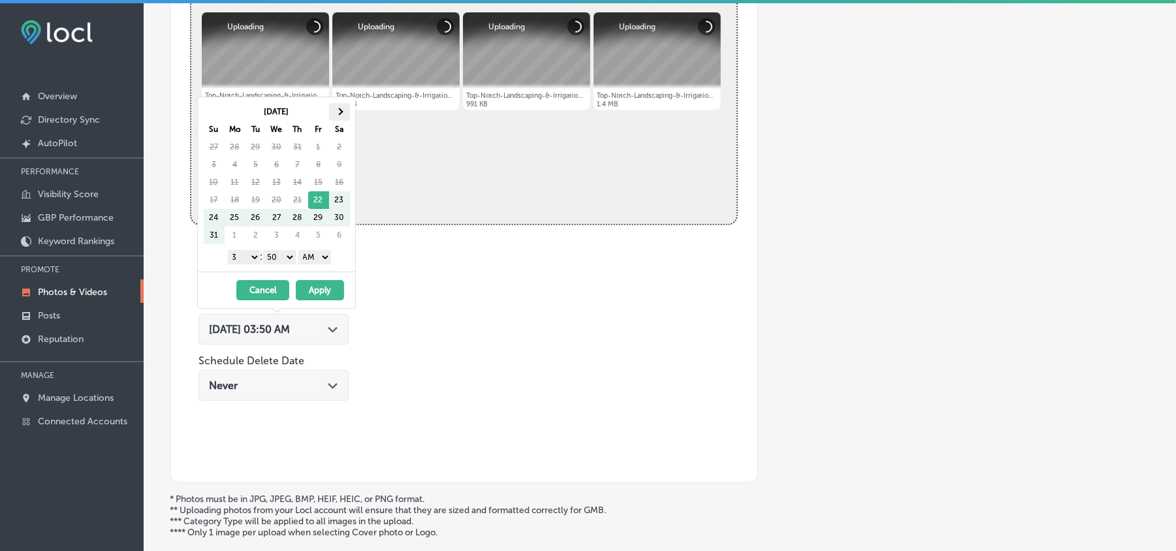
click at [334, 113] on th at bounding box center [339, 112] width 21 height 18
click at [246, 253] on select "1 2 3 4 5 6 7 8 9 10 11 12" at bounding box center [244, 257] width 33 height 14
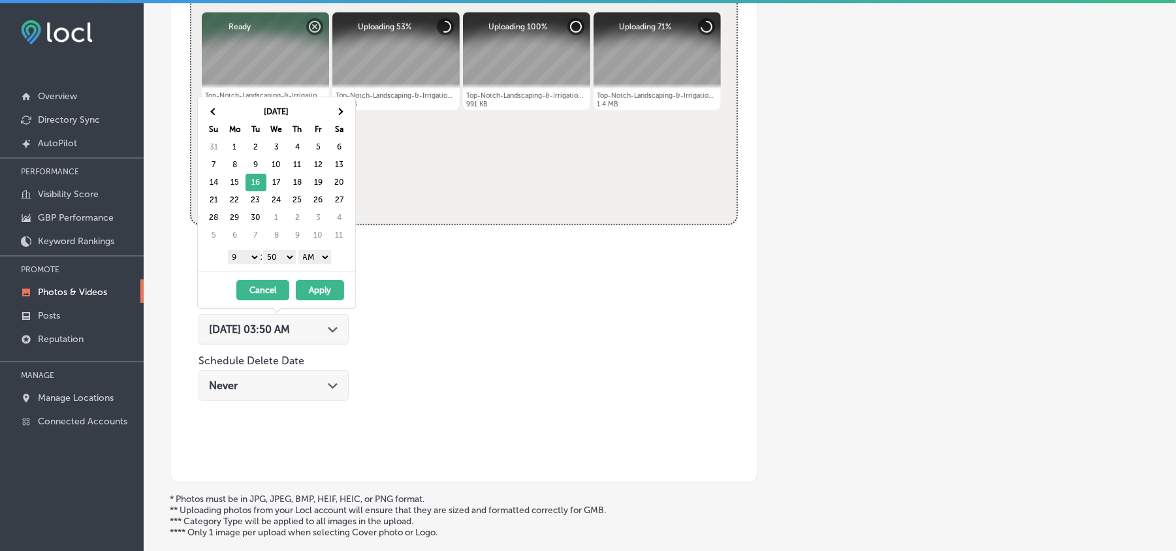
click at [278, 255] on select "00 10 20 30 40 50" at bounding box center [279, 257] width 33 height 14
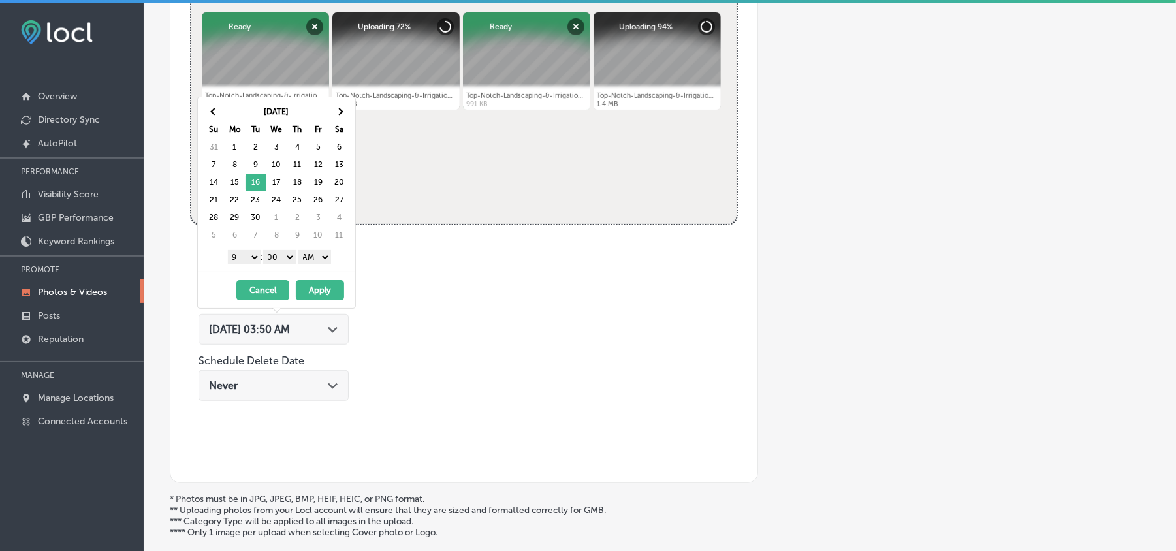
click at [312, 257] on select "AM PM" at bounding box center [314, 257] width 33 height 14
click at [311, 295] on button "Apply" at bounding box center [320, 290] width 48 height 20
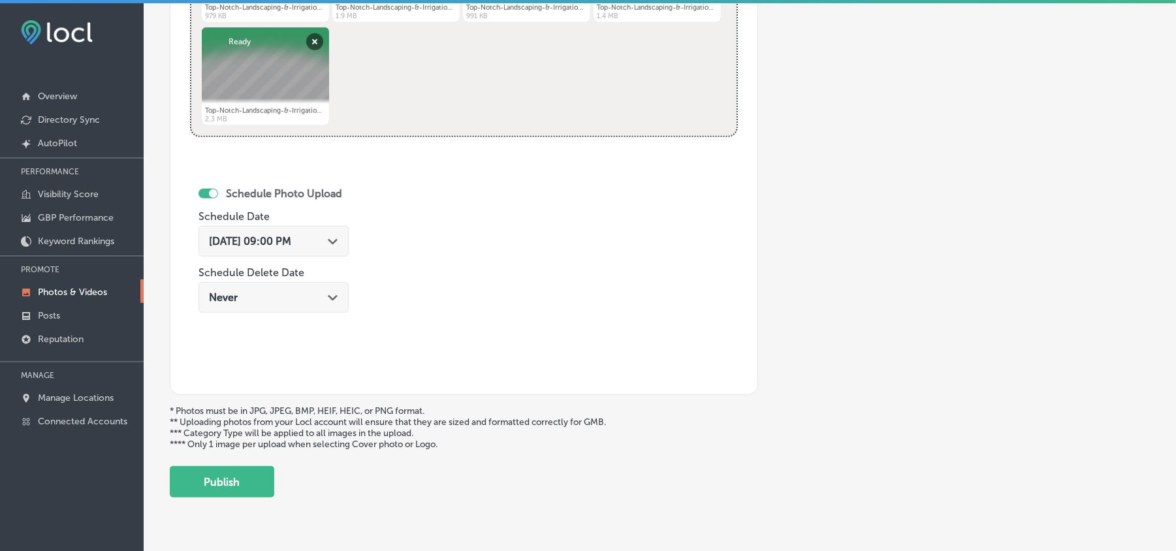
scroll to position [677, 0]
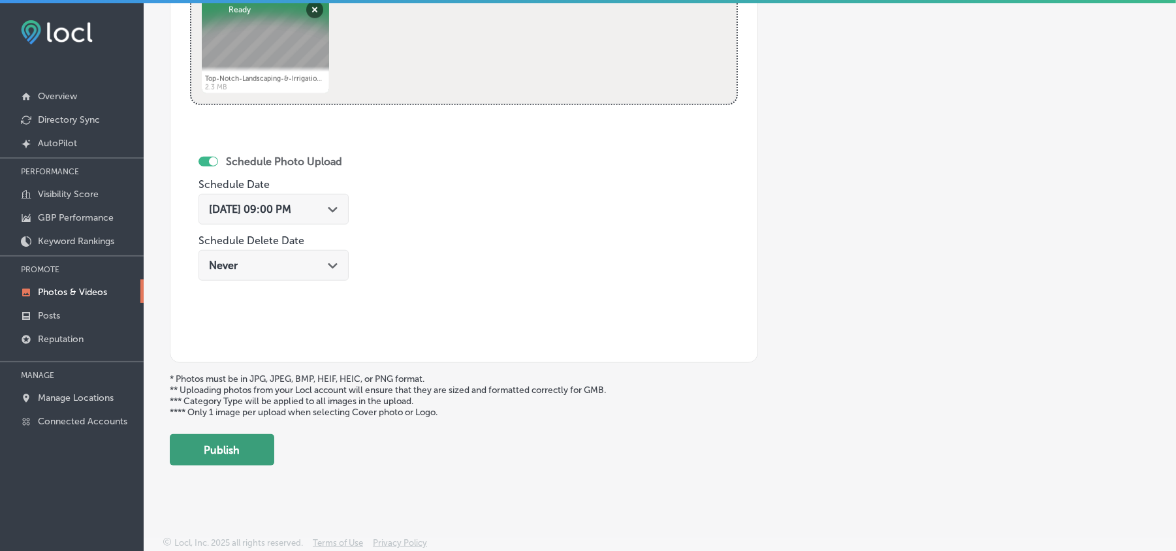
click at [212, 447] on button "Publish" at bounding box center [222, 449] width 104 height 31
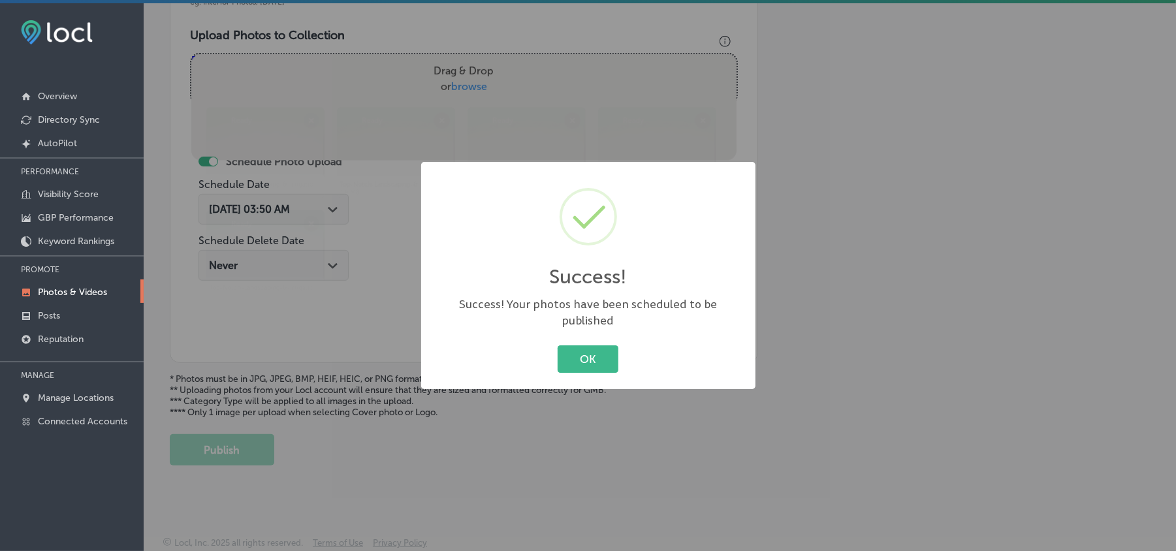
scroll to position [466, 0]
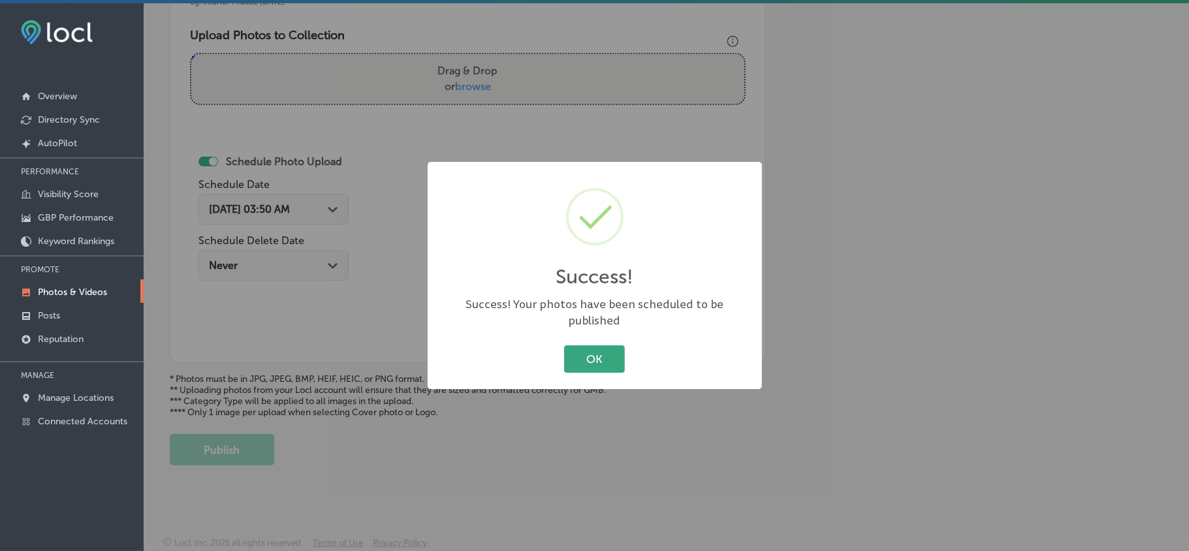
click at [568, 347] on button "OK" at bounding box center [594, 358] width 61 height 27
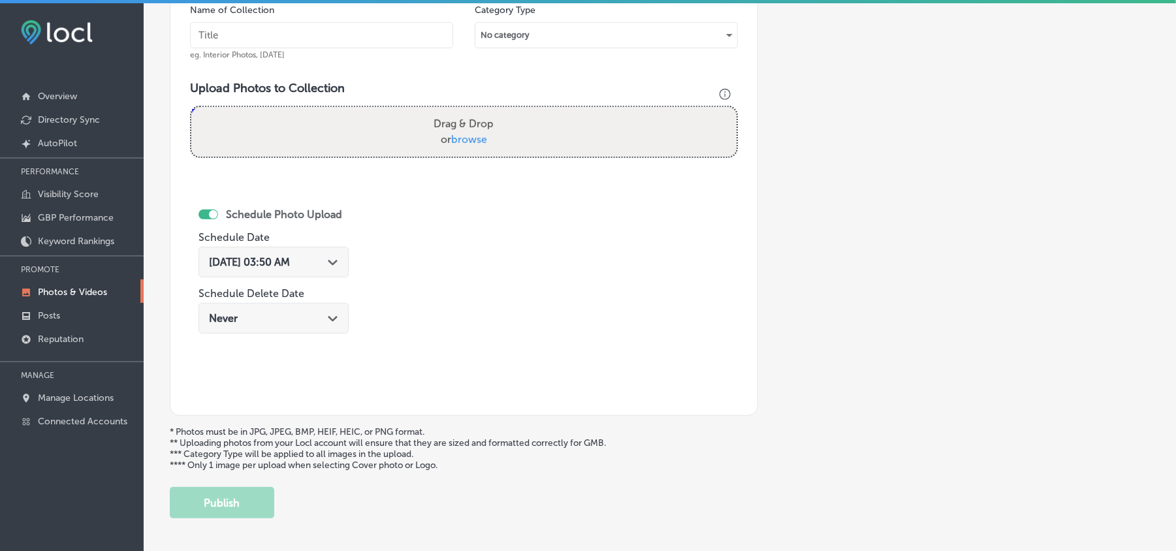
scroll to position [408, 0]
click at [294, 40] on input "text" at bounding box center [321, 36] width 263 height 26
paste input "Top-Notch-Landscaping-&-Irrigation-Arbor-care-services"
type input "Top-Notch-Landscaping-&-Irrigation-Arbor-care-services"
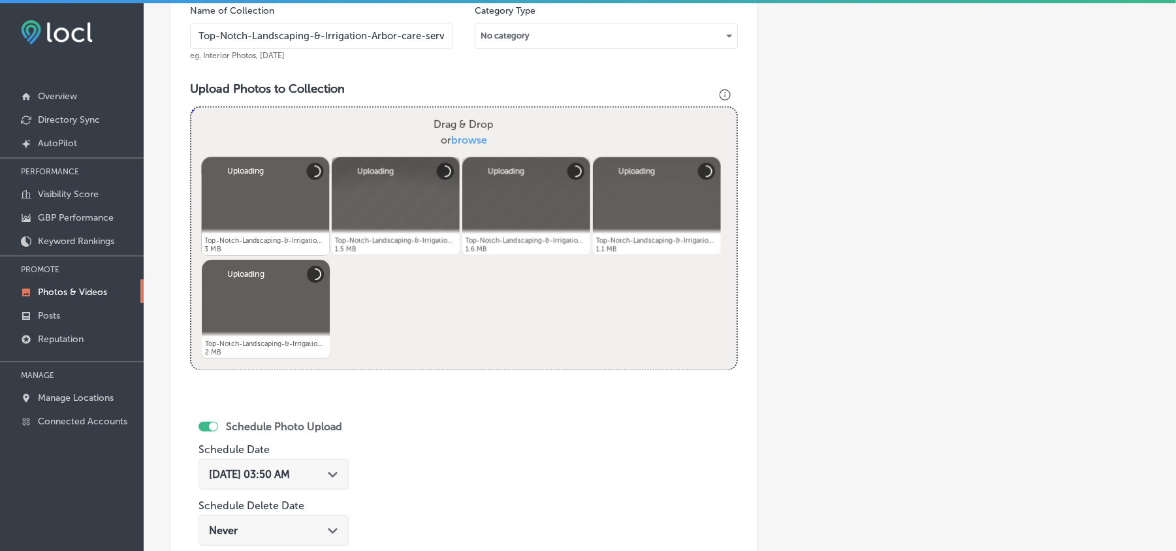
scroll to position [581, 0]
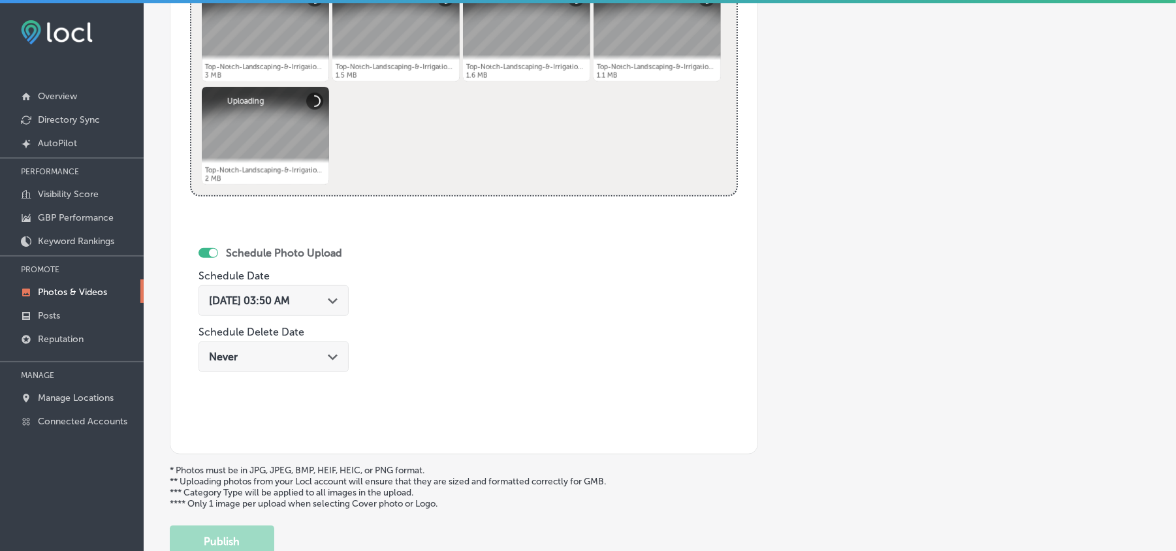
click at [337, 302] on polygon at bounding box center [333, 301] width 10 height 6
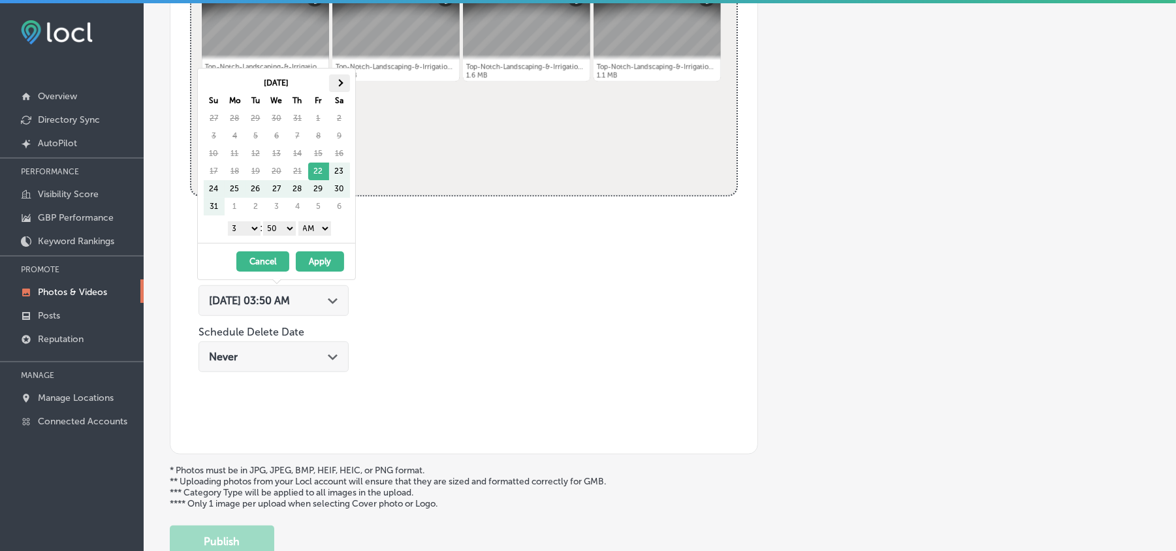
click at [335, 76] on th at bounding box center [339, 83] width 21 height 18
click at [248, 227] on select "1 2 3 4 5 6 7 8 9 10 11 12" at bounding box center [244, 228] width 33 height 14
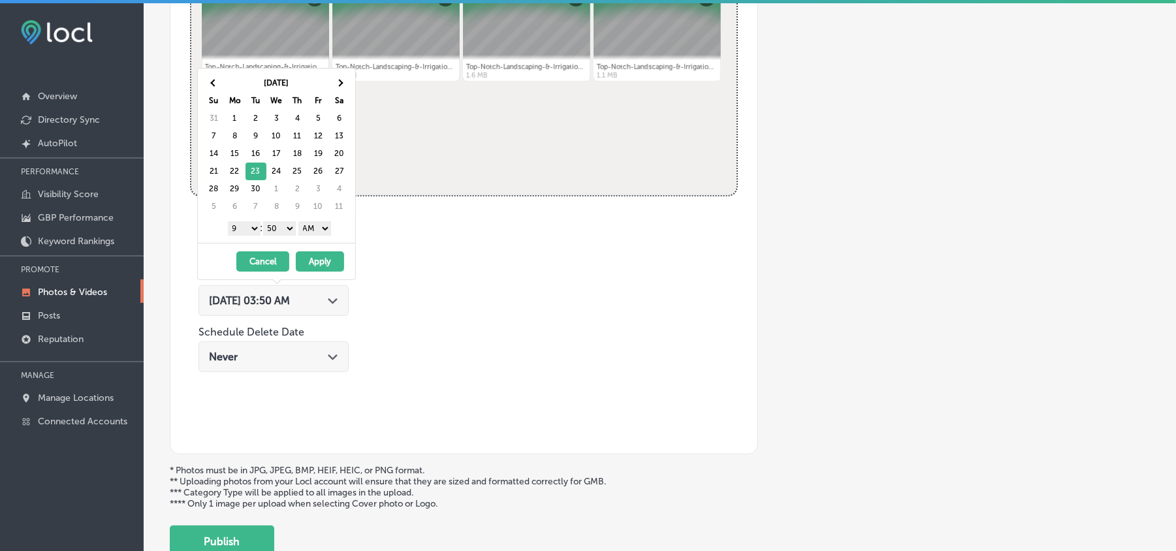
click at [286, 230] on select "00 10 20 30 40 50" at bounding box center [279, 228] width 33 height 14
click at [317, 227] on select "AM PM" at bounding box center [314, 228] width 33 height 14
click at [319, 264] on button "Apply" at bounding box center [320, 261] width 48 height 20
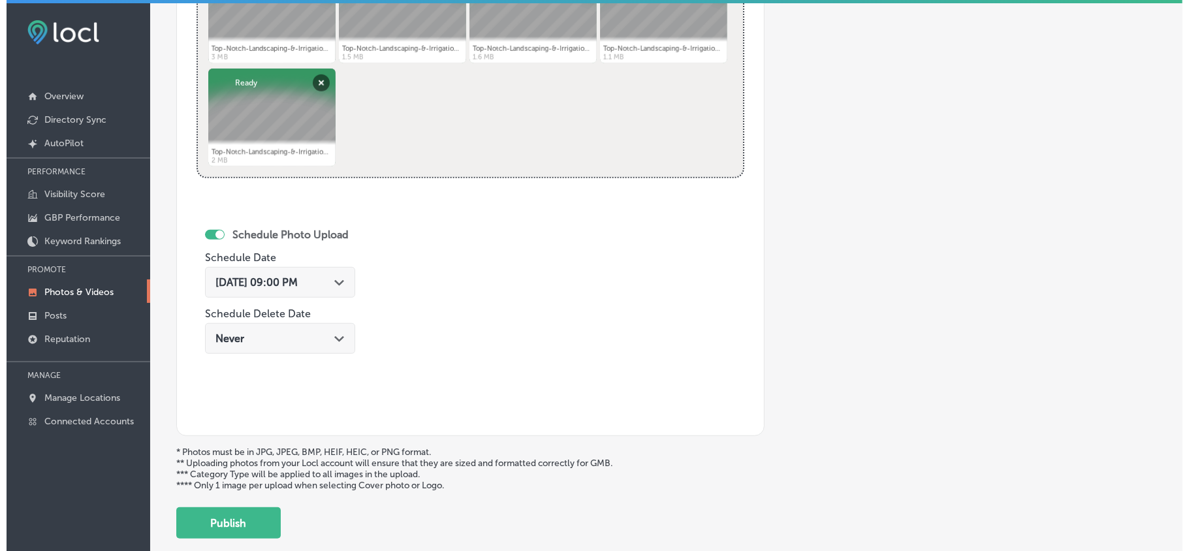
scroll to position [640, 0]
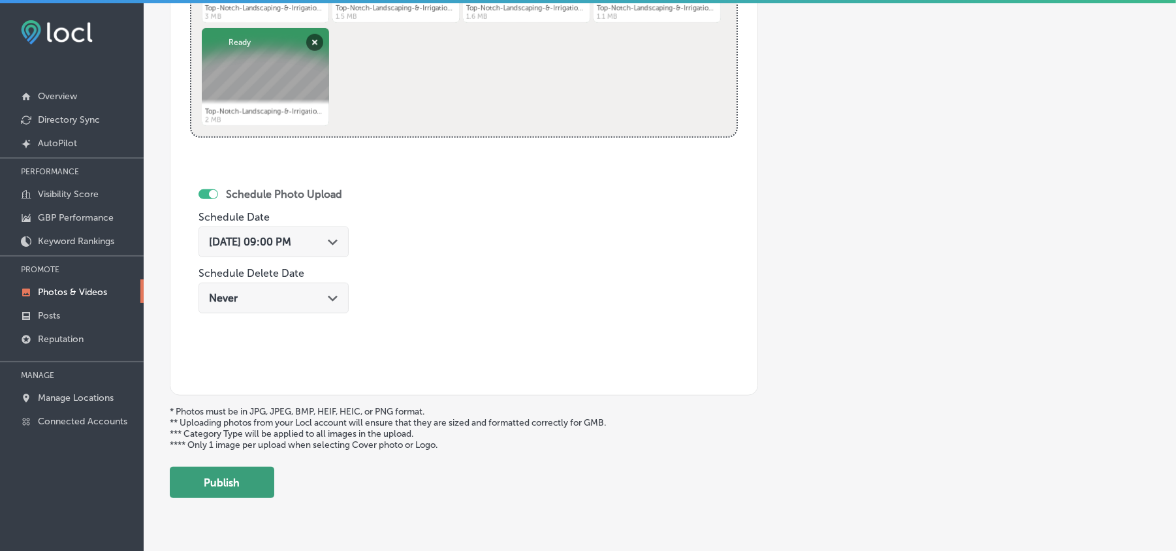
click at [223, 491] on button "Publish" at bounding box center [222, 482] width 104 height 31
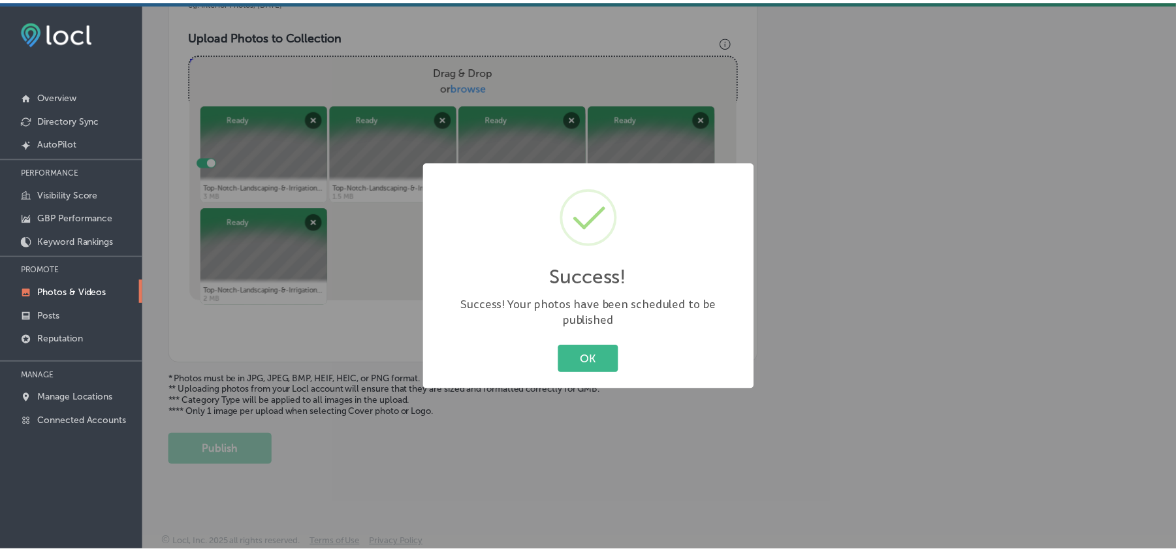
scroll to position [466, 0]
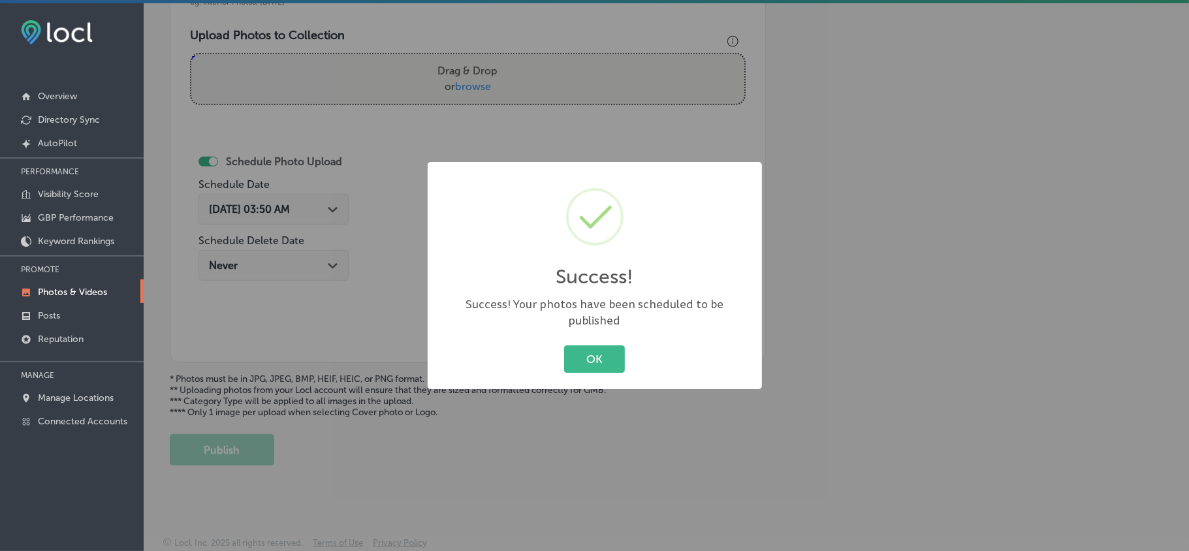
drag, startPoint x: 592, startPoint y: 341, endPoint x: 604, endPoint y: 345, distance: 13.0
click at [592, 345] on button "OK" at bounding box center [594, 358] width 61 height 27
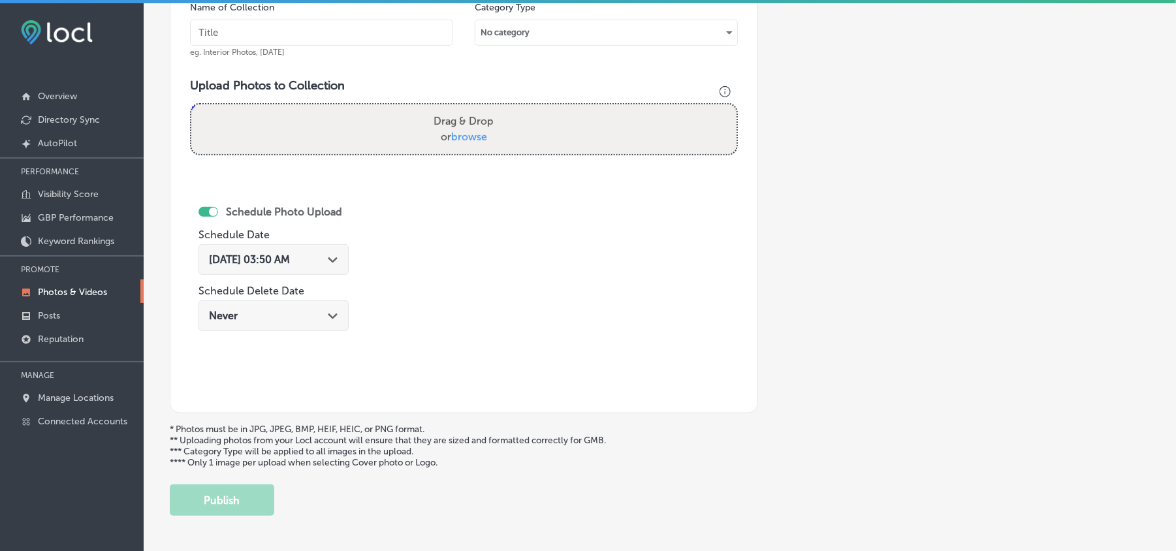
scroll to position [408, 0]
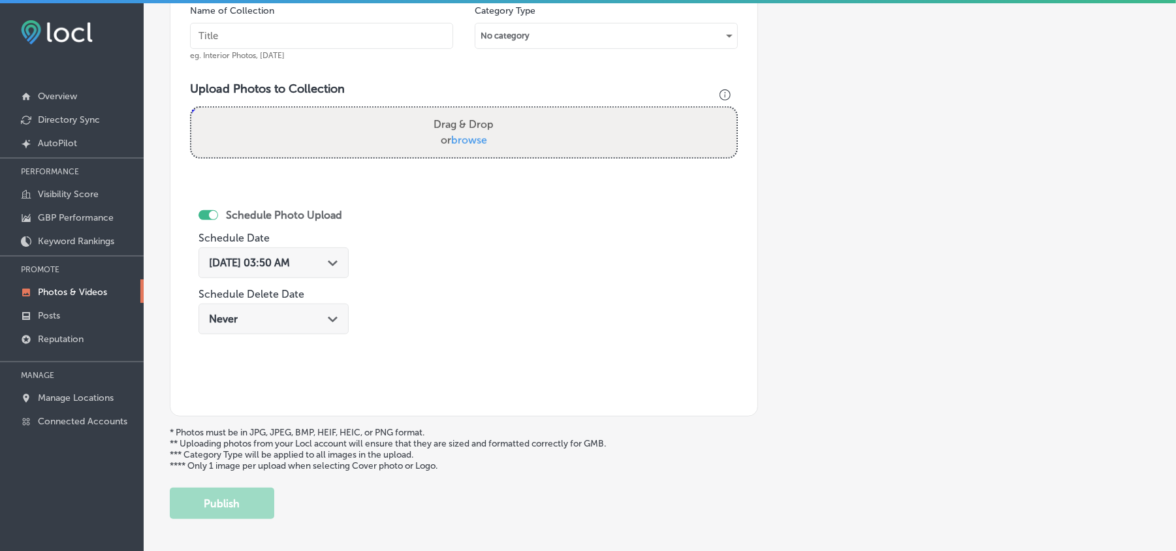
click at [332, 44] on input "text" at bounding box center [321, 36] width 263 height 26
paste input "Top-Notch-Landscaping-&-Irrigation-Fertilization-services"
type input "Top-Notch-Landscaping-&-Irrigation-Fertilization-services"
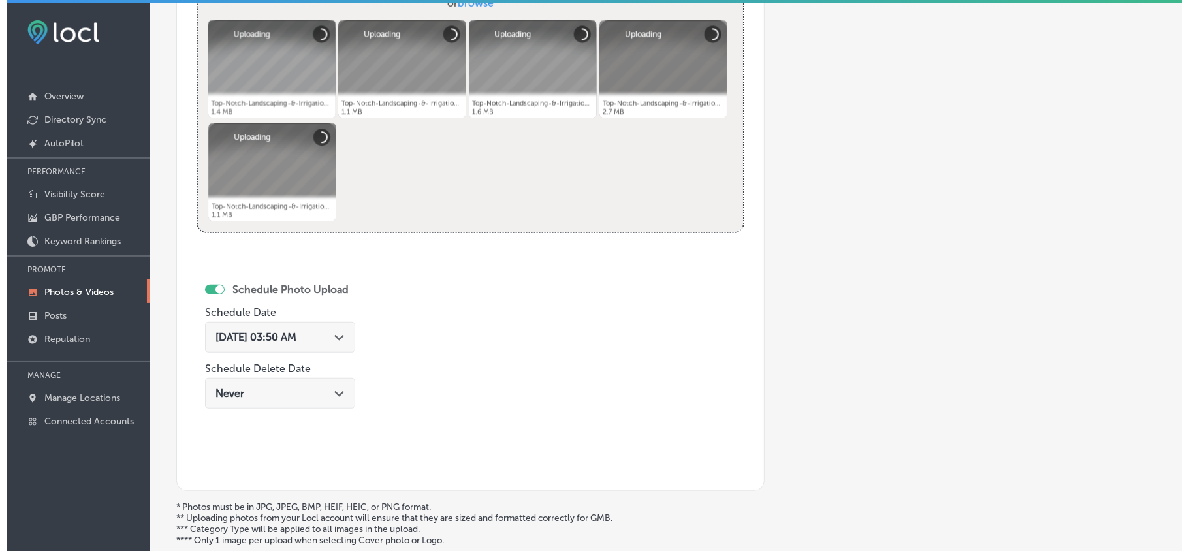
scroll to position [552, 0]
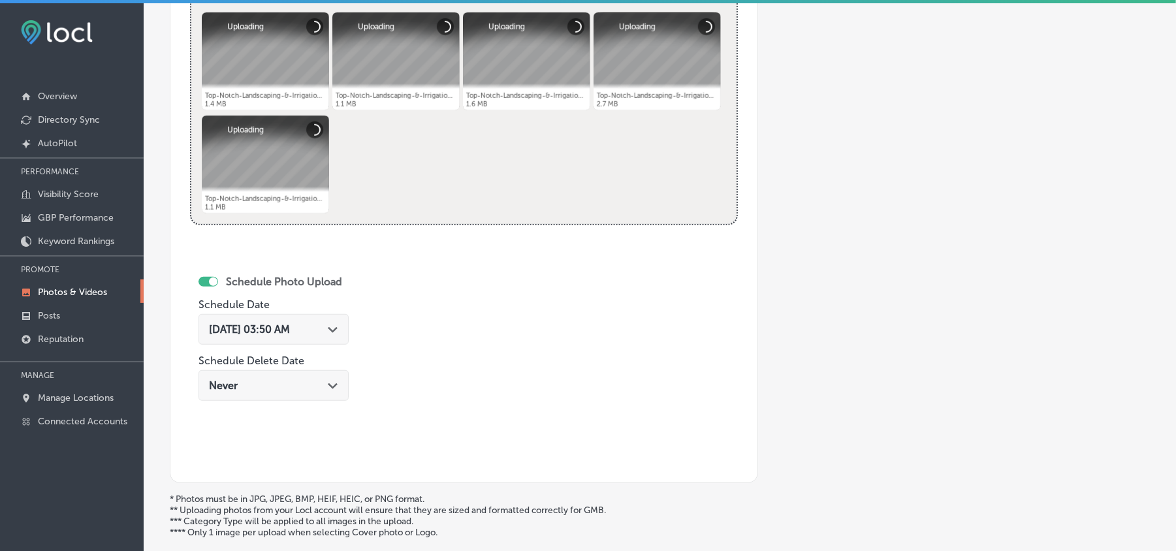
click at [344, 342] on div "Aug 22, 2025 03:50 AM Path Created with Sketch." at bounding box center [274, 329] width 150 height 31
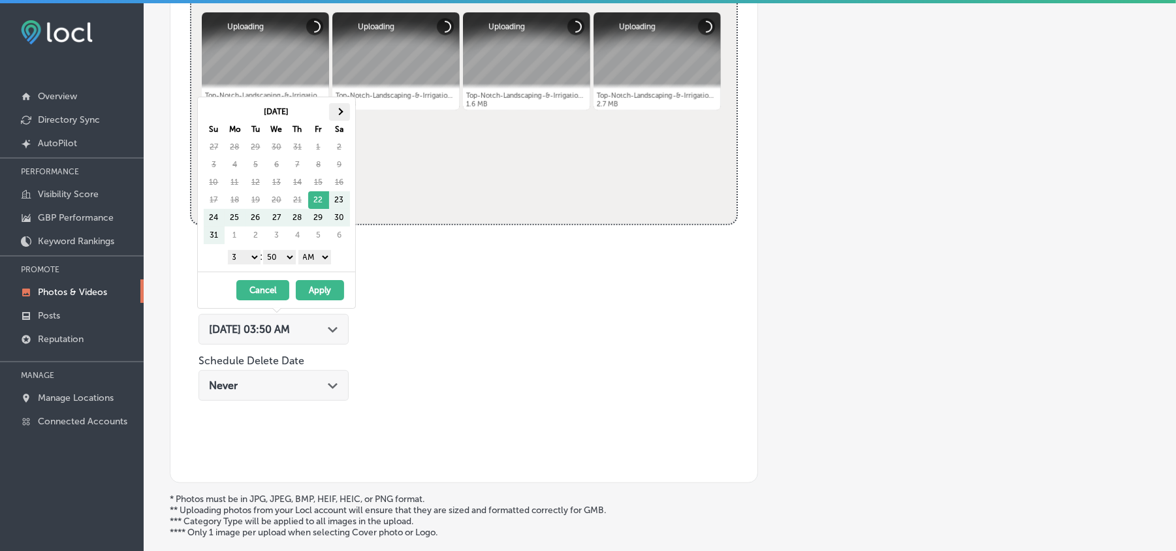
click at [345, 110] on th at bounding box center [339, 112] width 21 height 18
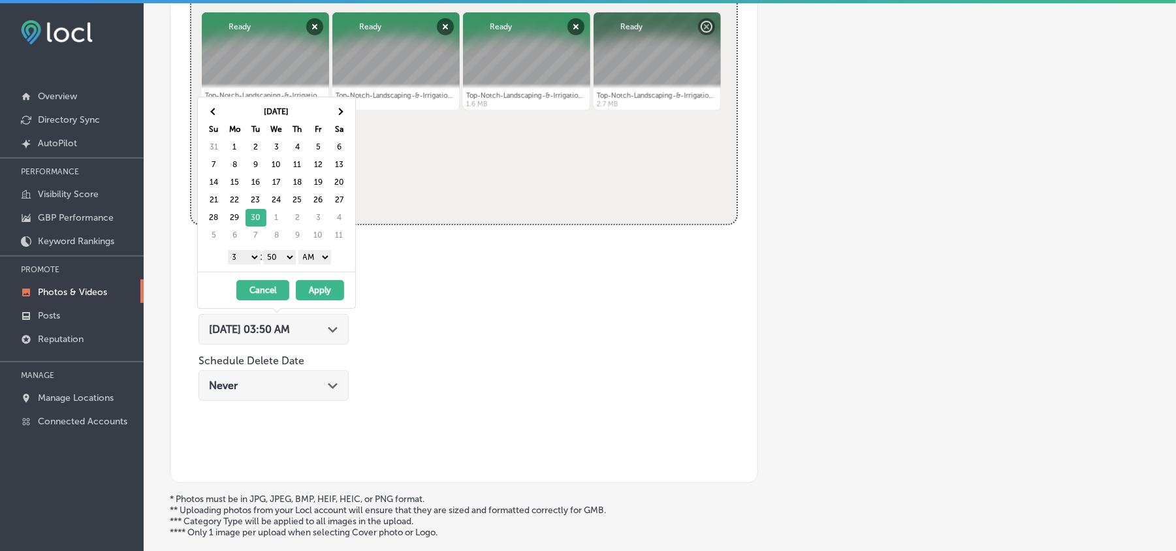
click at [247, 259] on select "1 2 3 4 5 6 7 8 9 10 11 12" at bounding box center [244, 257] width 33 height 14
click at [285, 259] on select "00 10 20 30 40 50" at bounding box center [279, 257] width 33 height 14
click at [323, 255] on select "AM PM" at bounding box center [314, 257] width 33 height 14
click at [316, 291] on button "Apply" at bounding box center [320, 290] width 48 height 20
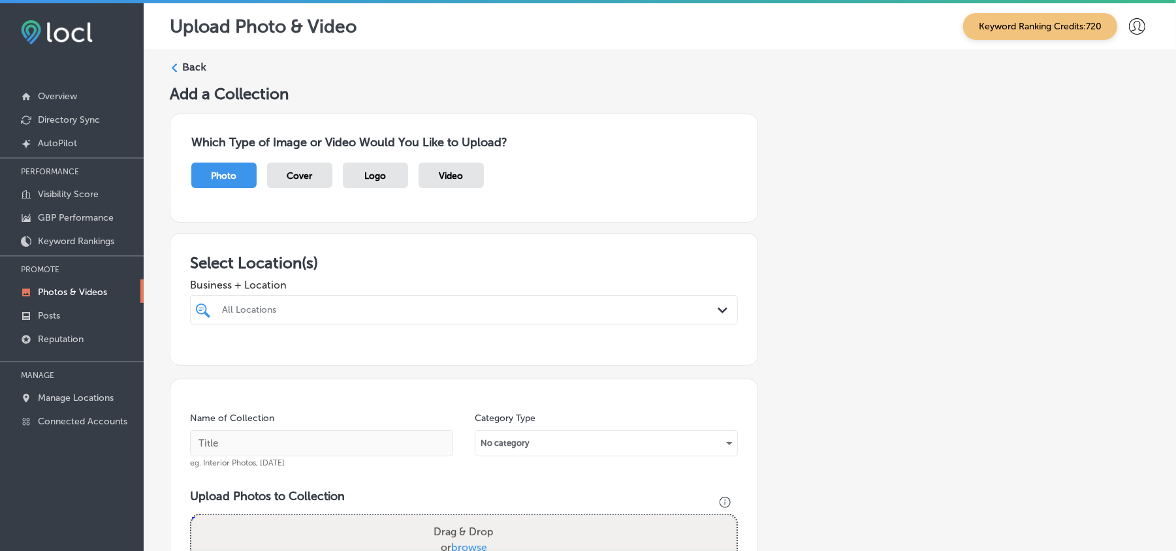
click at [421, 309] on div "All Locations" at bounding box center [470, 309] width 497 height 11
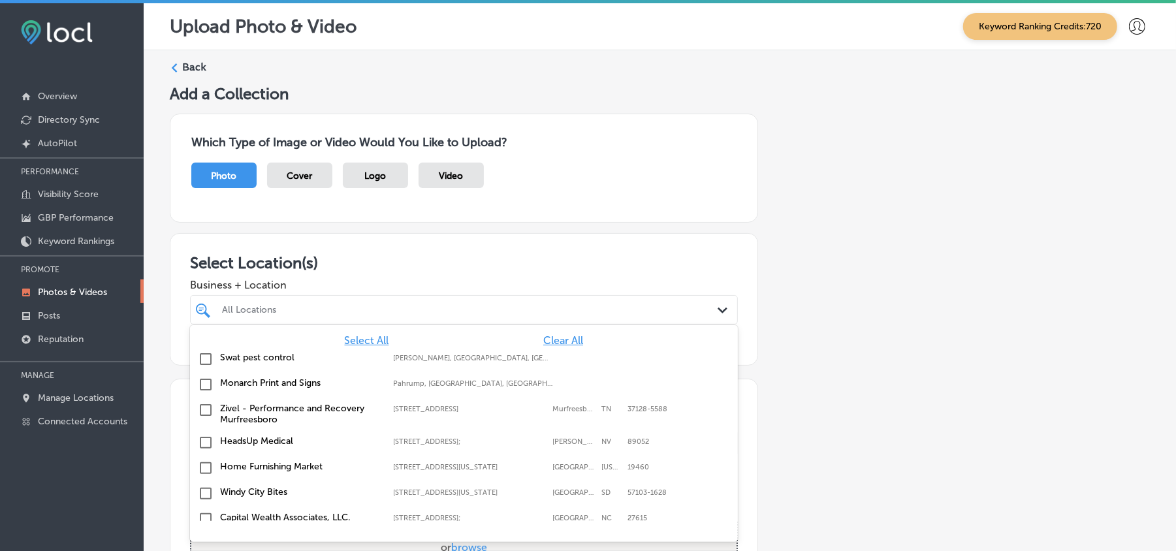
click at [555, 345] on span "Clear All" at bounding box center [563, 340] width 40 height 12
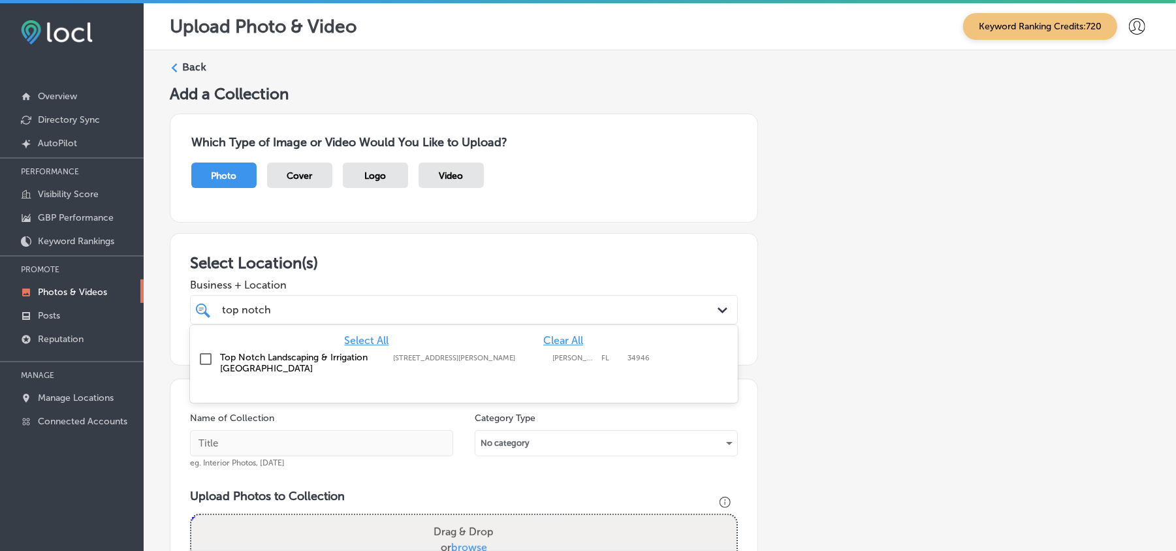
click at [204, 359] on input "checkbox" at bounding box center [206, 359] width 16 height 16
type input "top notch"
click at [543, 231] on div "Add a Collection Which Type of Image or Video Would You Like to Upload? Photo C…" at bounding box center [660, 449] width 980 height 730
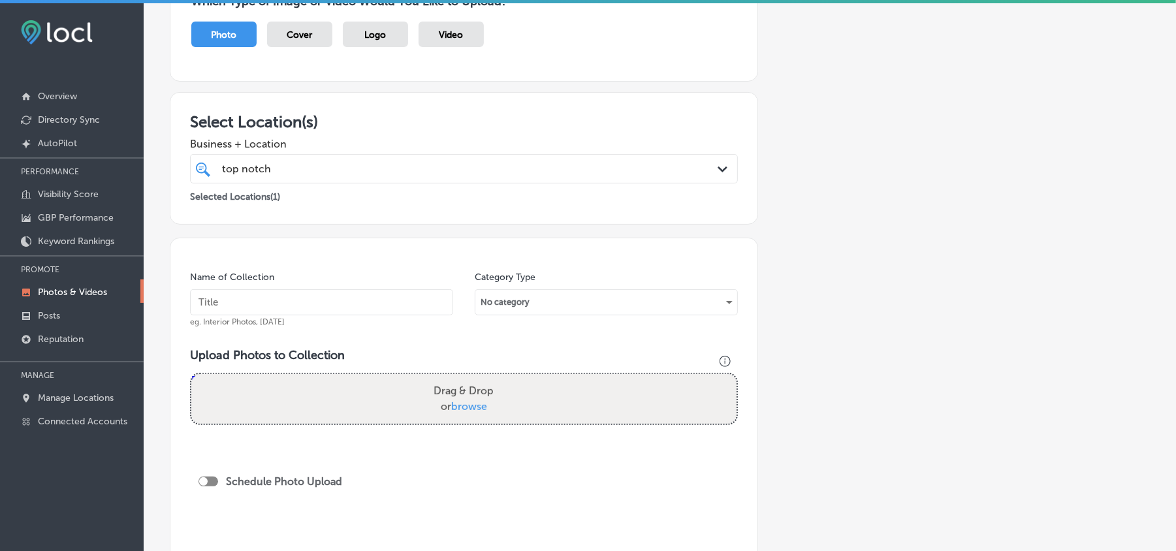
scroll to position [145, 0]
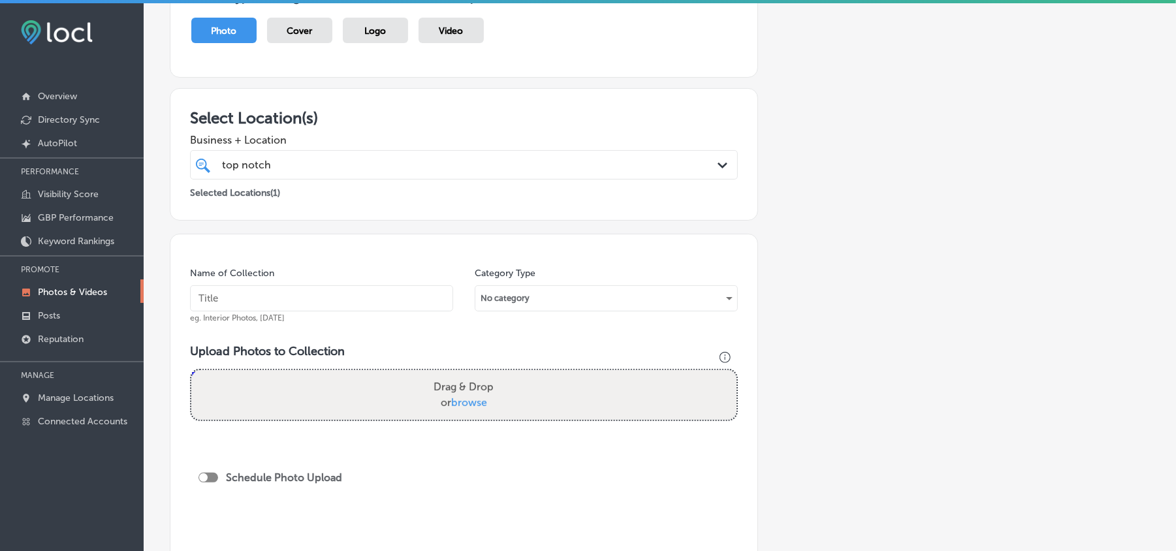
click at [427, 306] on input "text" at bounding box center [321, 298] width 263 height 26
paste input "Top-Notch-Landscaping-&-Irrigation-Fertilization-services"
type input "Top-Notch-Landscaping-&-Irrigation-Fertilization-services"
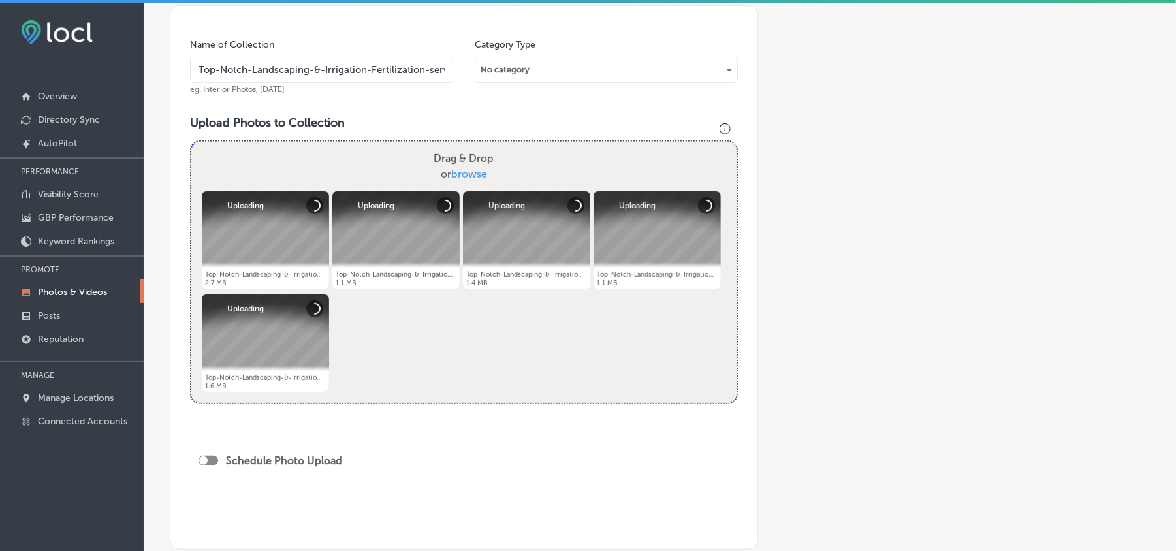
scroll to position [435, 0]
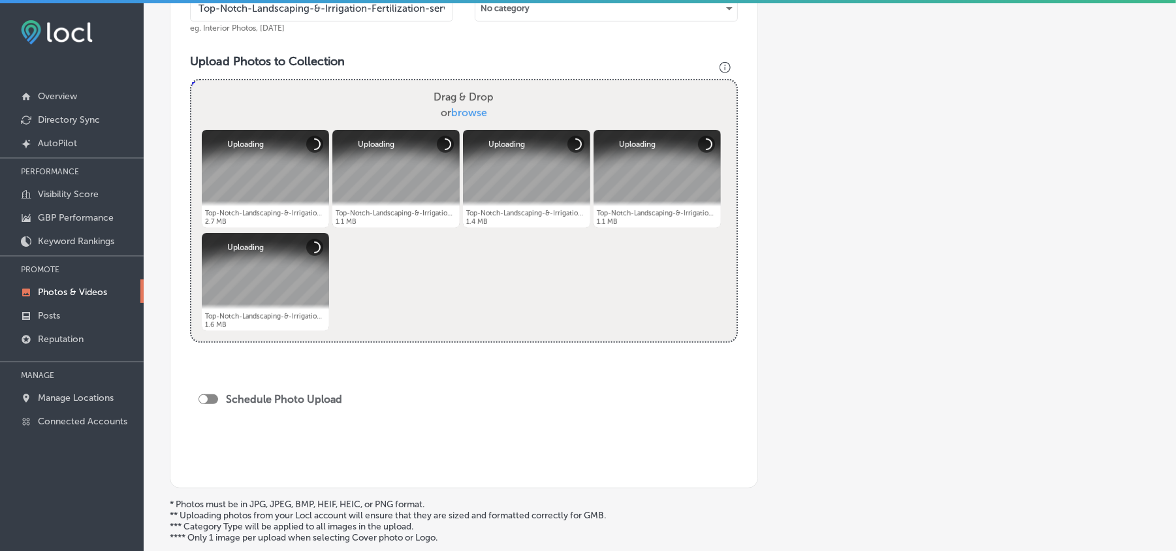
click at [208, 402] on div at bounding box center [209, 399] width 20 height 10
checkbox input "true"
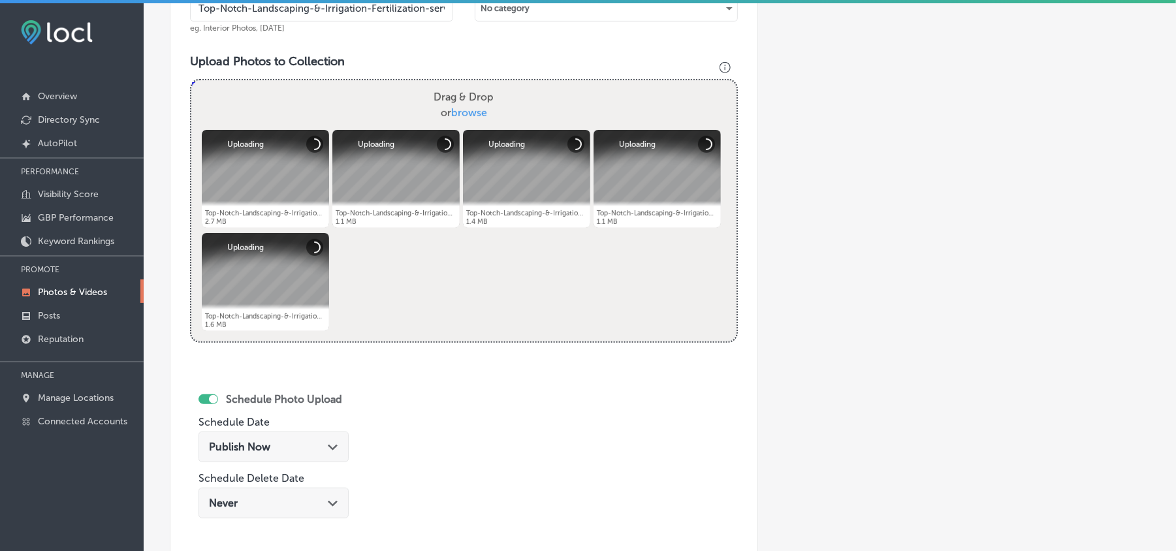
click at [285, 441] on div "Publish Now Path Created with Sketch." at bounding box center [274, 447] width 150 height 31
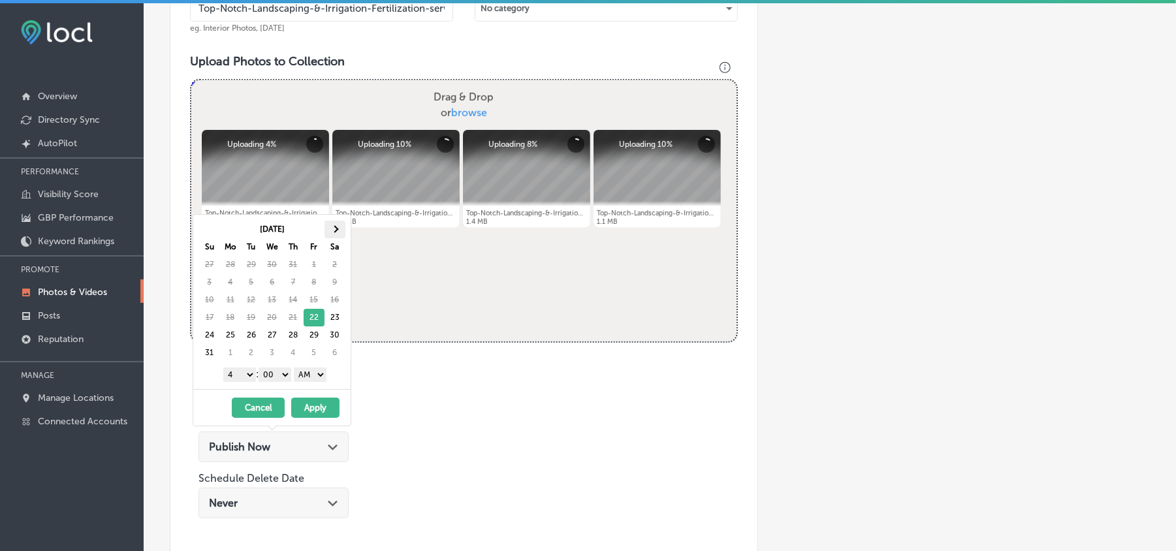
click at [338, 225] on th at bounding box center [335, 230] width 21 height 18
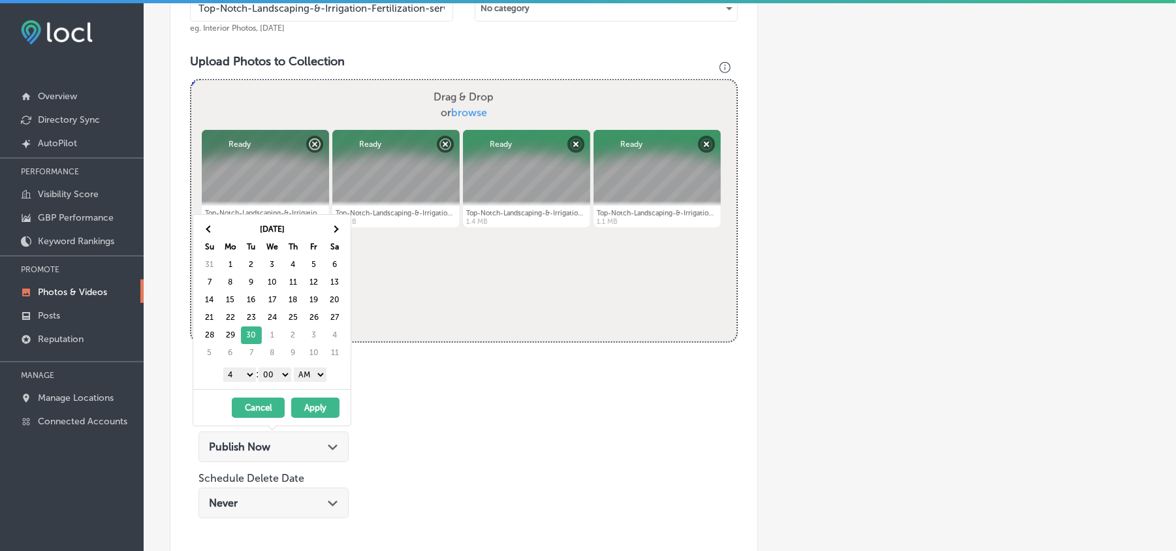
click at [244, 377] on select "1 2 3 4 5 6 7 8 9 10 11 12" at bounding box center [239, 375] width 33 height 14
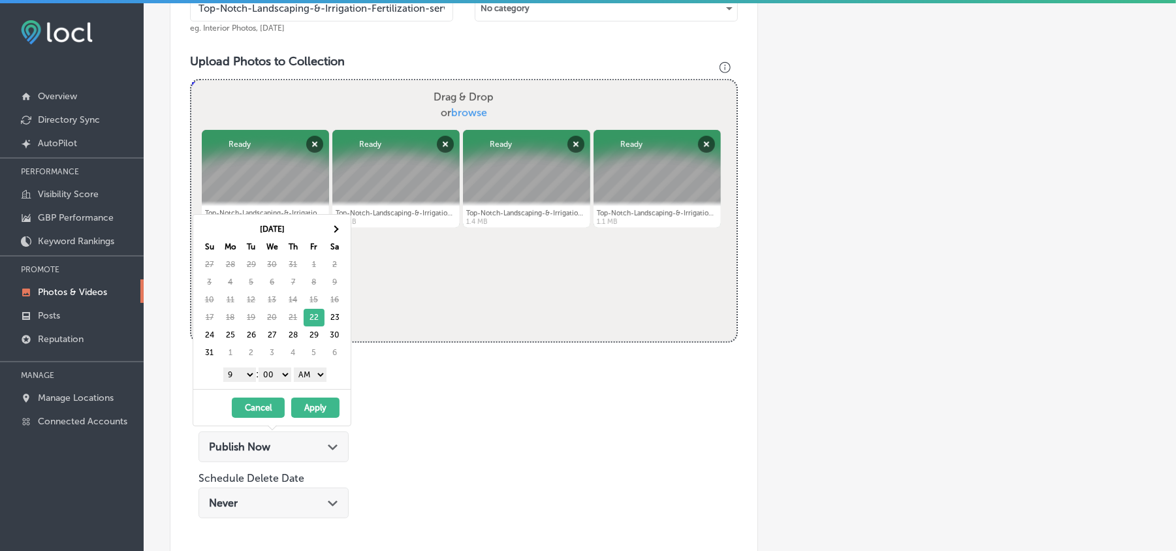
click at [280, 374] on select "00 10 20 30 40 50" at bounding box center [275, 375] width 33 height 14
click at [310, 379] on select "AM PM" at bounding box center [310, 375] width 33 height 14
click at [319, 410] on button "Apply" at bounding box center [315, 408] width 48 height 20
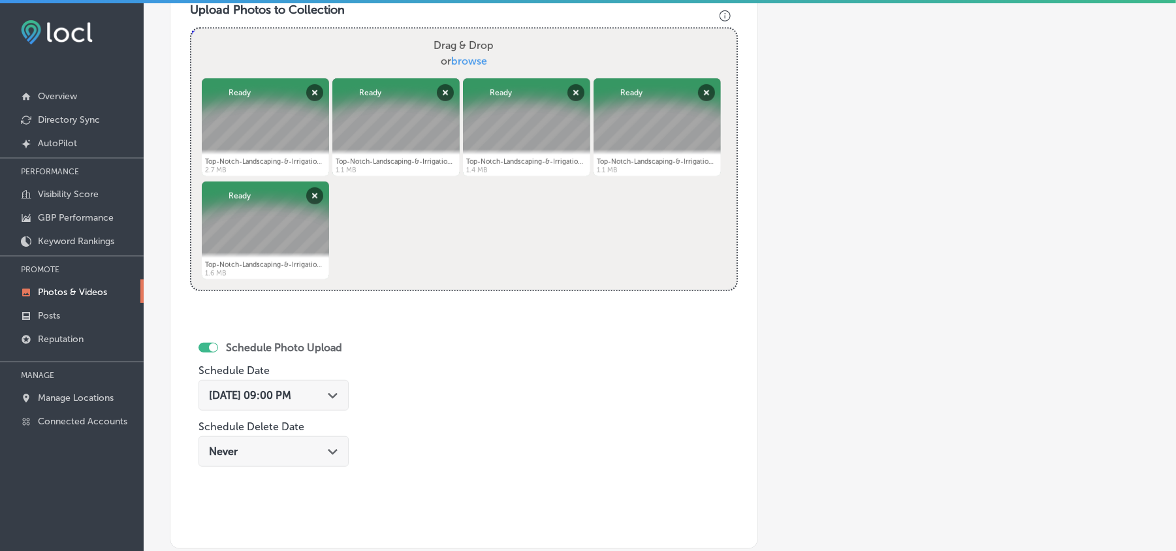
scroll to position [551, 0]
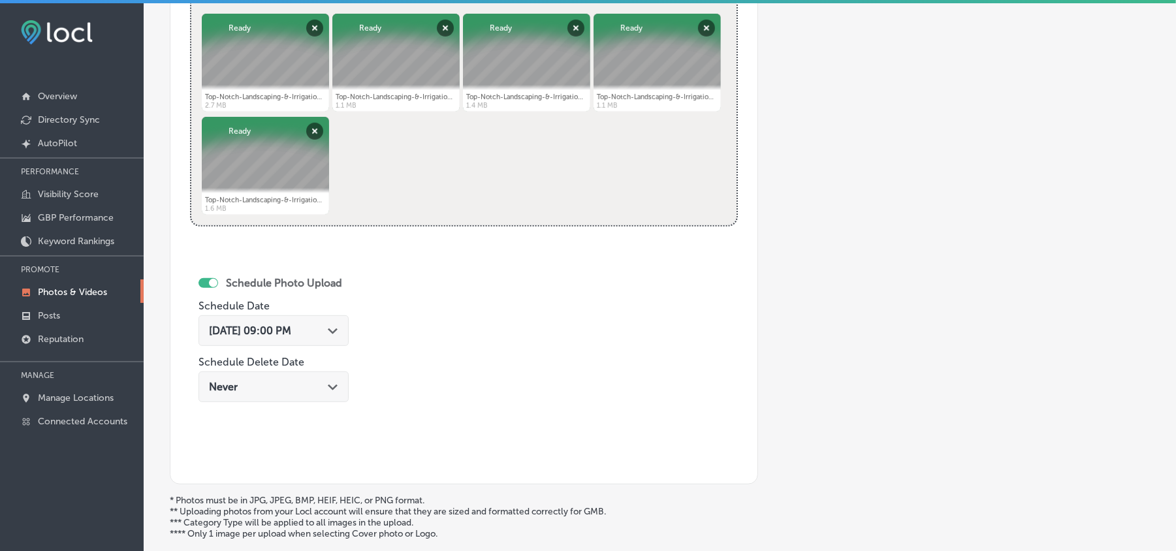
click at [291, 332] on span "[DATE] 09:00 PM" at bounding box center [250, 331] width 82 height 12
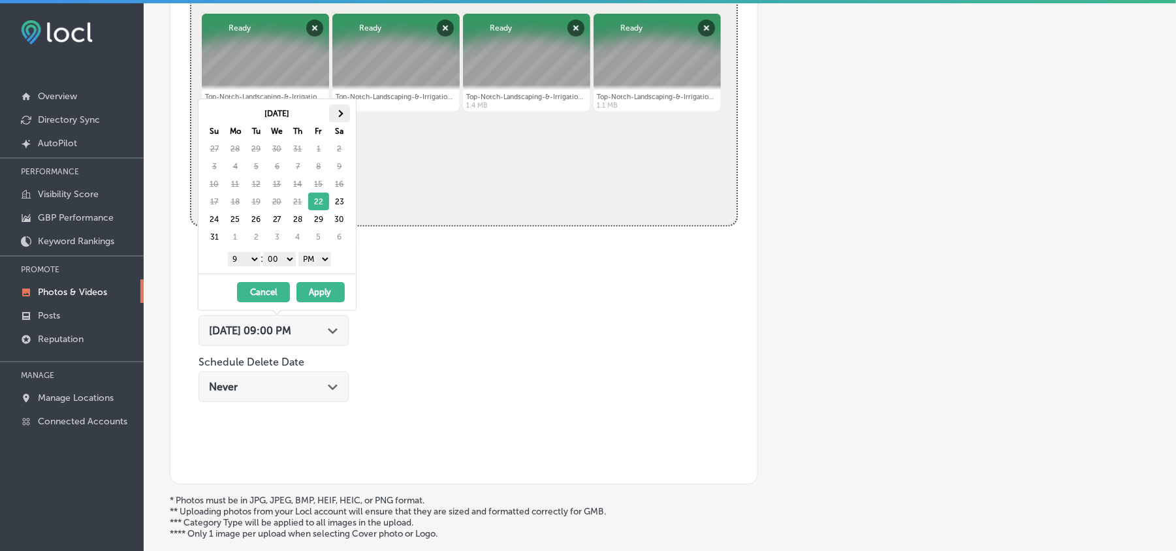
click at [342, 118] on th at bounding box center [339, 113] width 21 height 18
click at [320, 298] on button "Apply" at bounding box center [320, 292] width 48 height 20
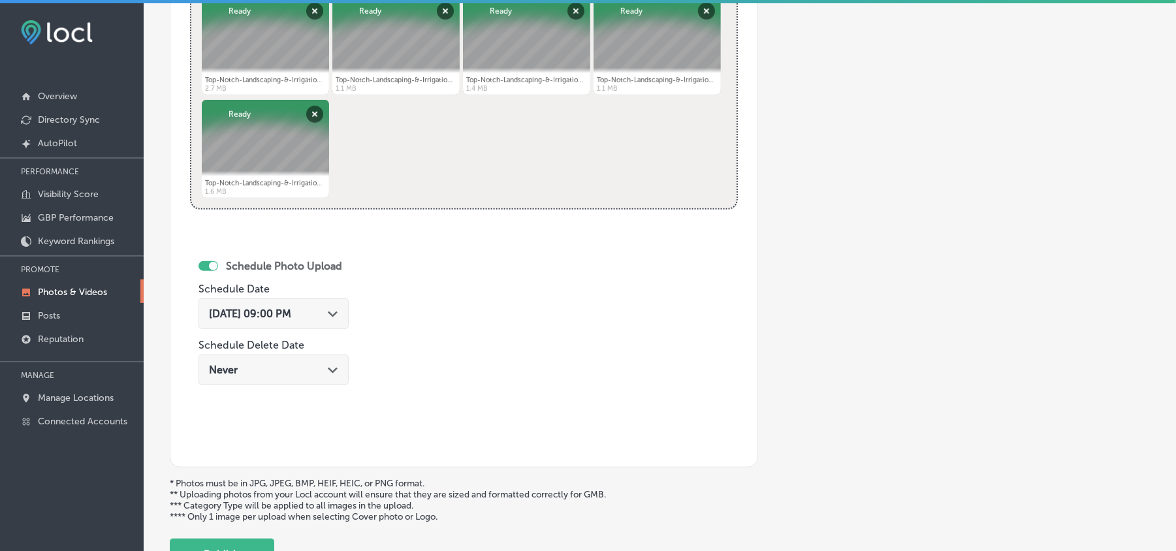
scroll to position [609, 0]
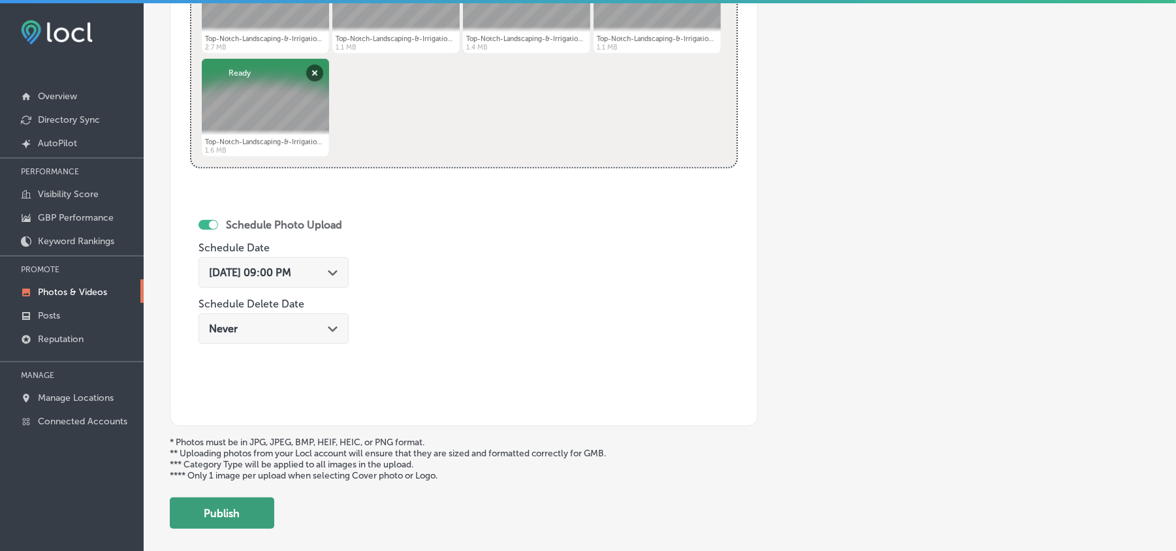
click at [251, 522] on button "Publish" at bounding box center [222, 513] width 104 height 31
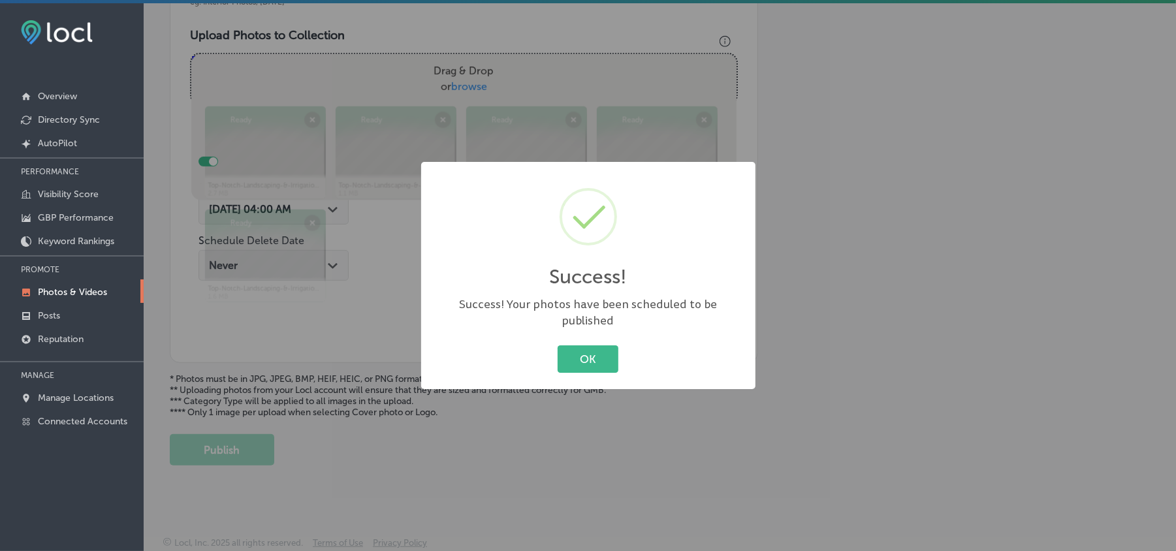
scroll to position [466, 0]
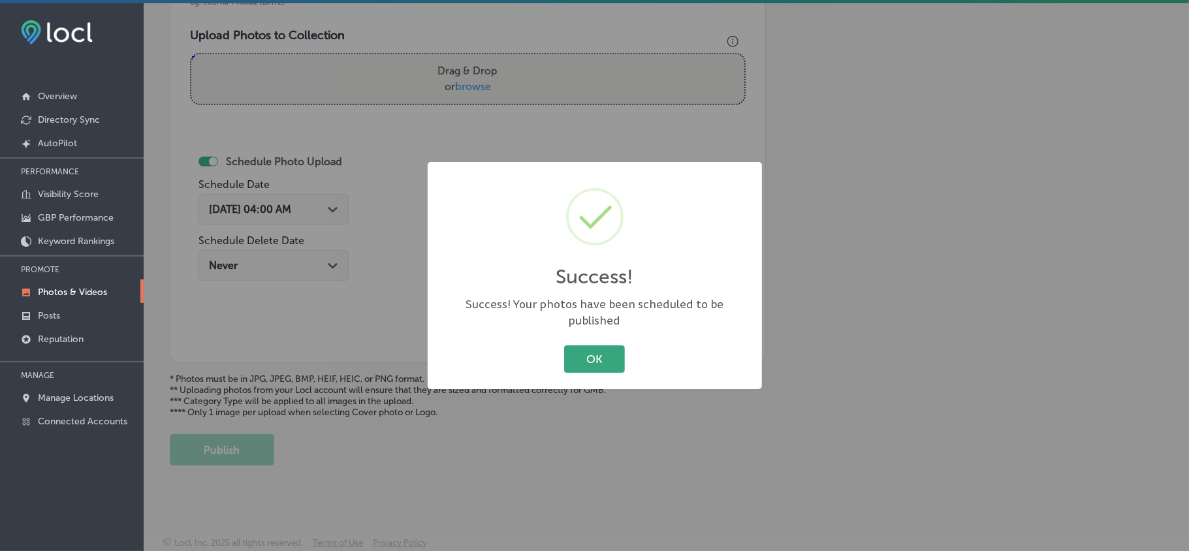
click at [579, 354] on button "OK" at bounding box center [594, 358] width 61 height 27
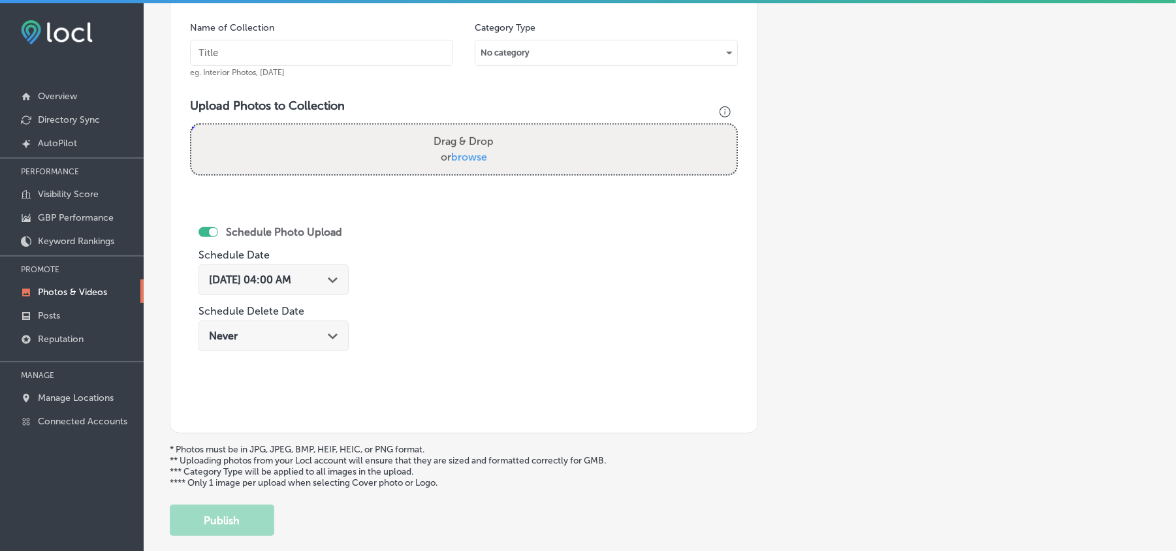
scroll to position [379, 0]
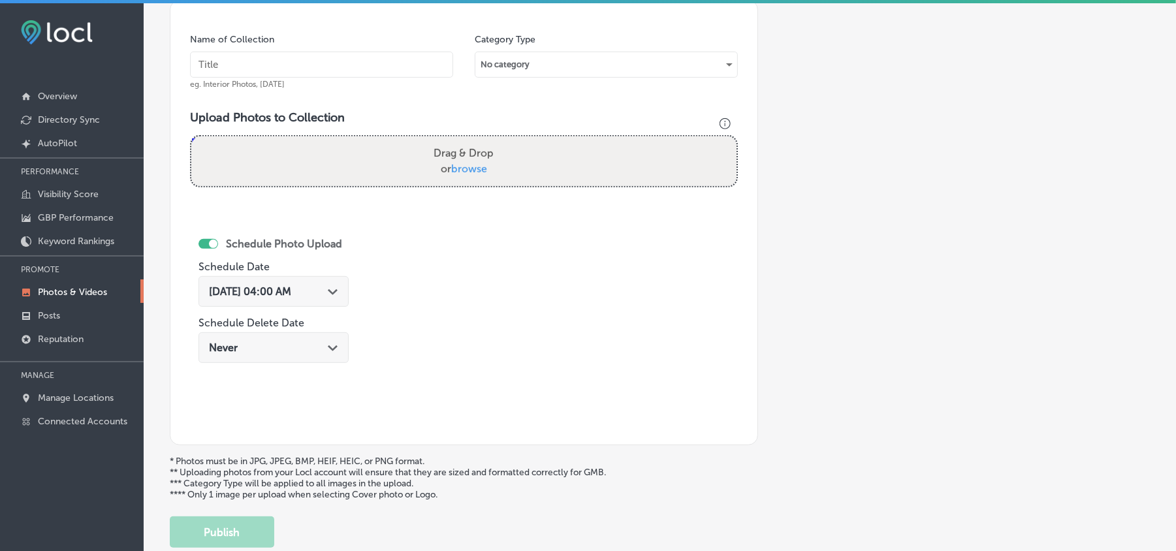
click at [329, 66] on input "text" at bounding box center [321, 65] width 263 height 26
paste input "Top-Notch-Landscaping-&-Irrigation-Landscaping-services"
type input "Top-Notch-Landscaping-&-Irrigation-Landscaping-services"
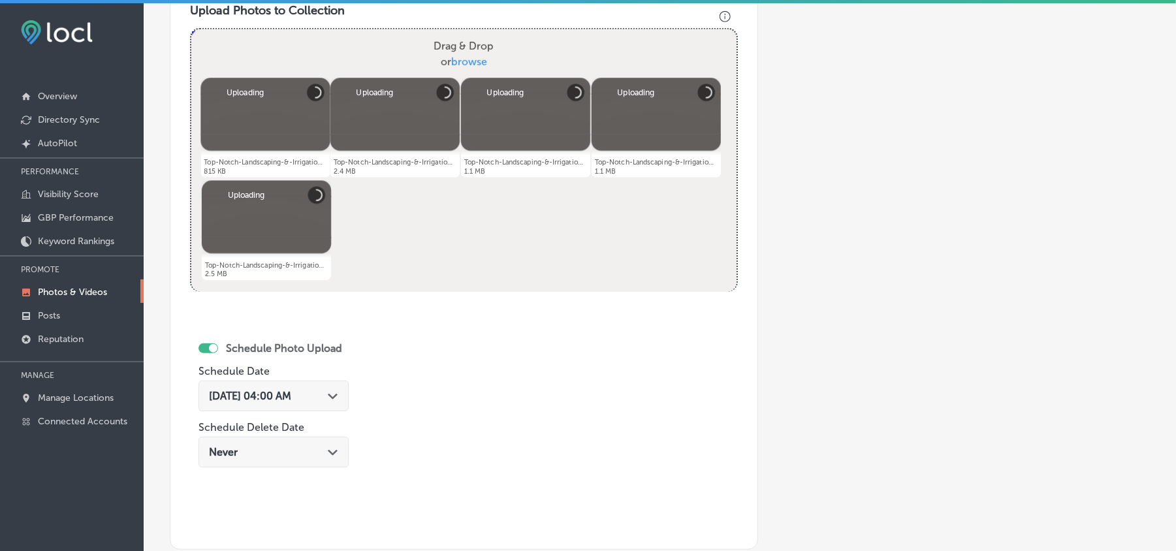
scroll to position [494, 0]
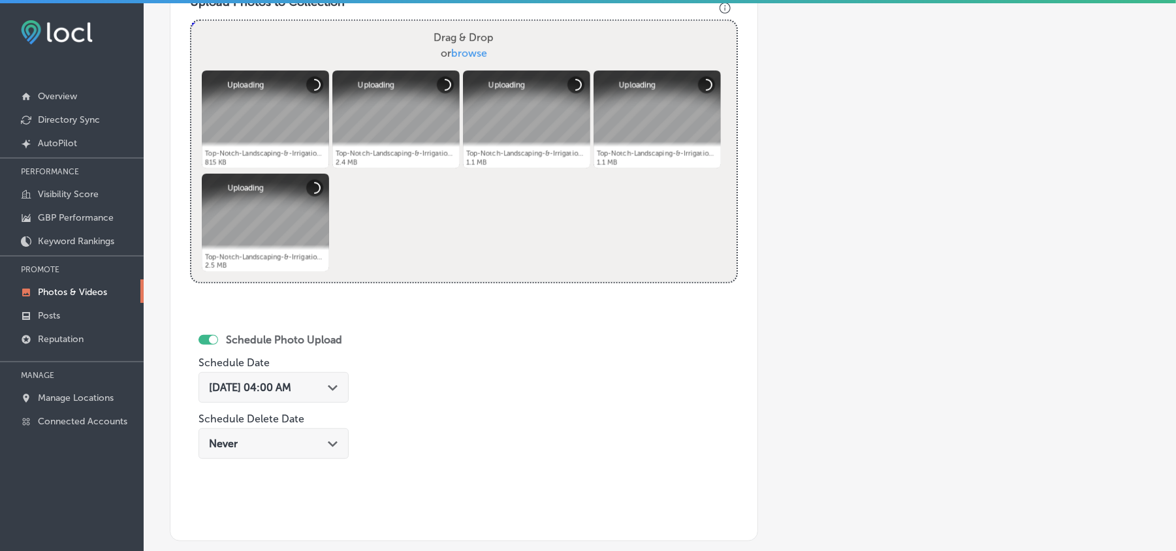
click at [330, 389] on div "[DATE] 04:00 AM Path Created with Sketch." at bounding box center [273, 387] width 129 height 12
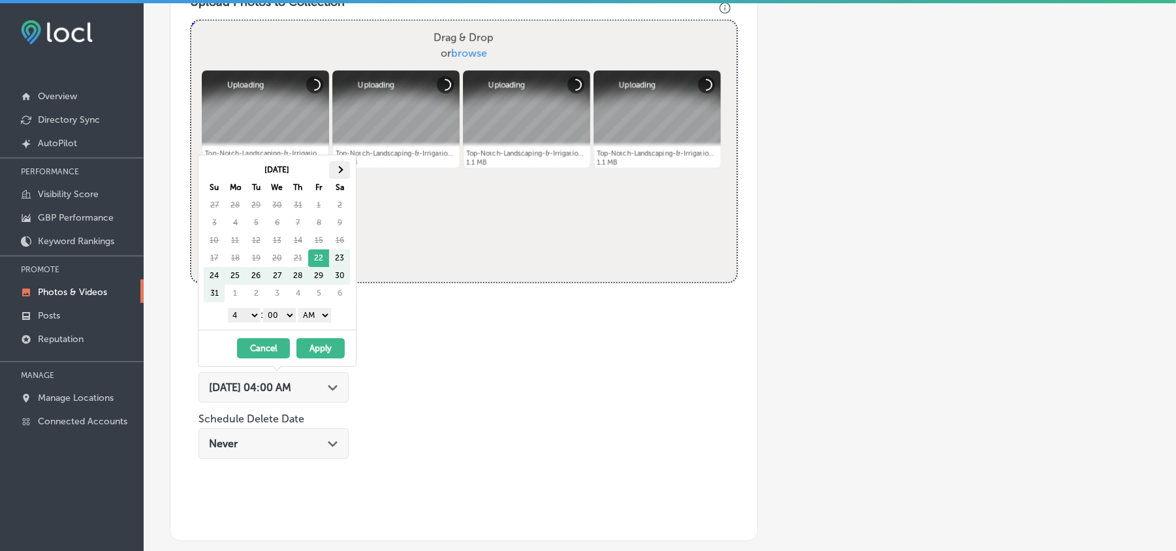
click at [338, 171] on span at bounding box center [339, 170] width 7 height 7
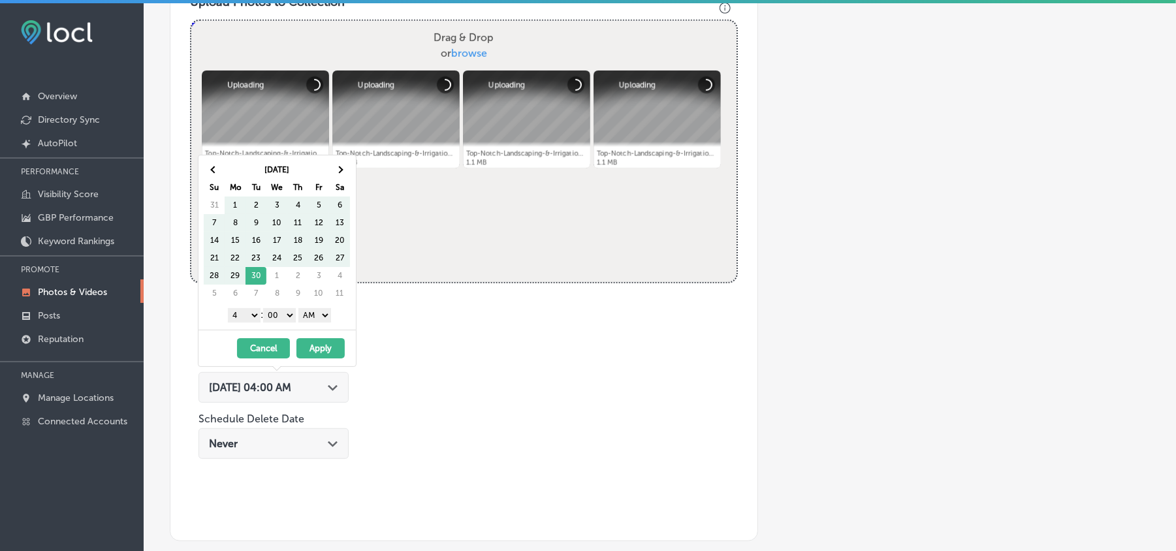
click at [338, 171] on span at bounding box center [339, 170] width 7 height 7
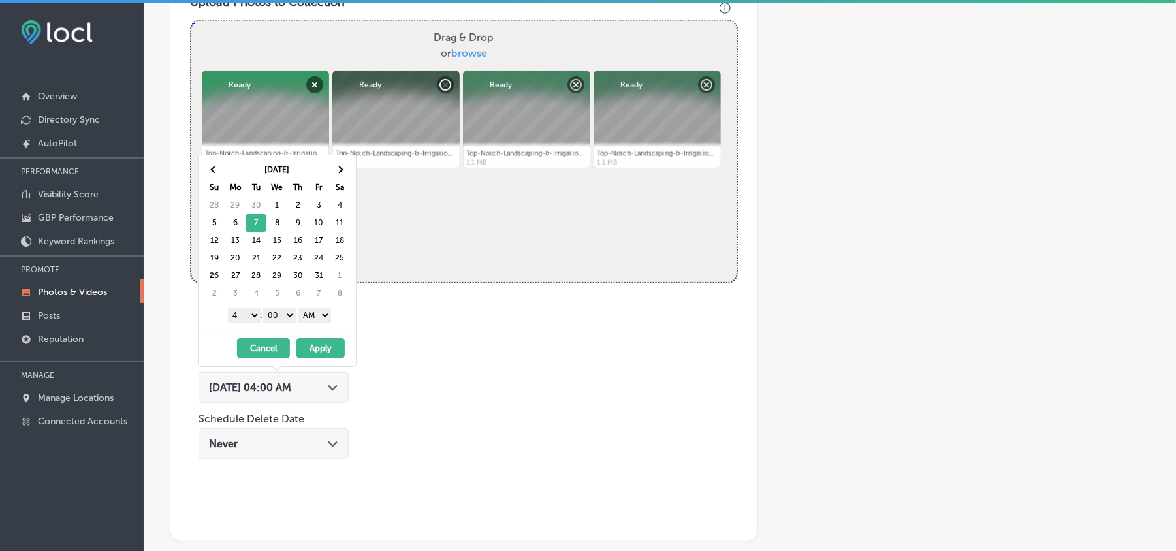
click at [248, 317] on select "1 2 3 4 5 6 7 8 9 10 11 12" at bounding box center [244, 315] width 33 height 14
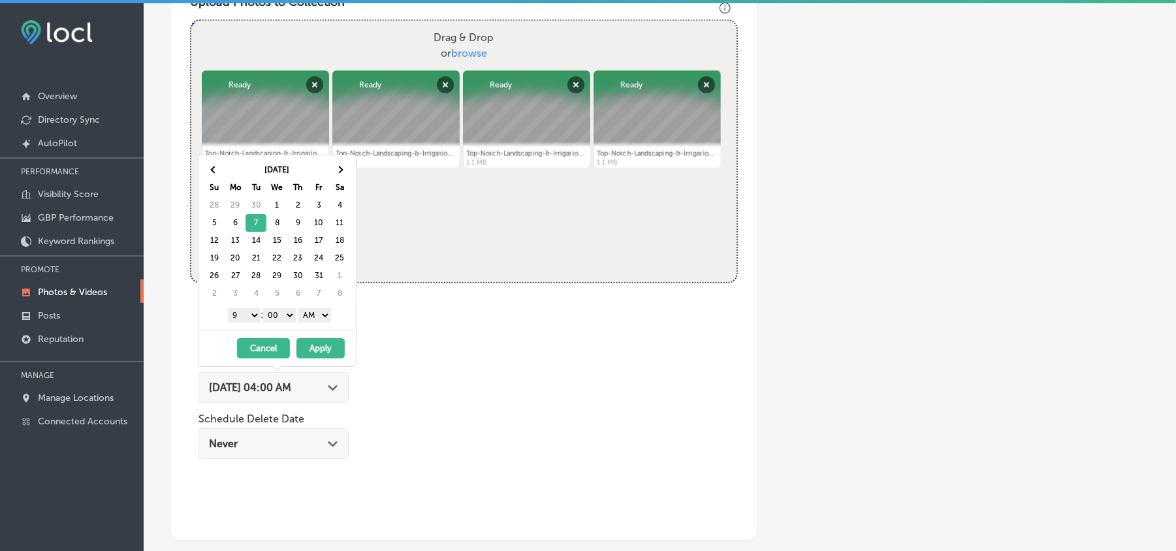
click at [323, 315] on select "AM PM" at bounding box center [314, 315] width 33 height 14
click at [312, 340] on div "[DATE] - [DATE] Cancel Apply" at bounding box center [277, 348] width 157 height 37
click at [312, 349] on button "Apply" at bounding box center [320, 348] width 48 height 20
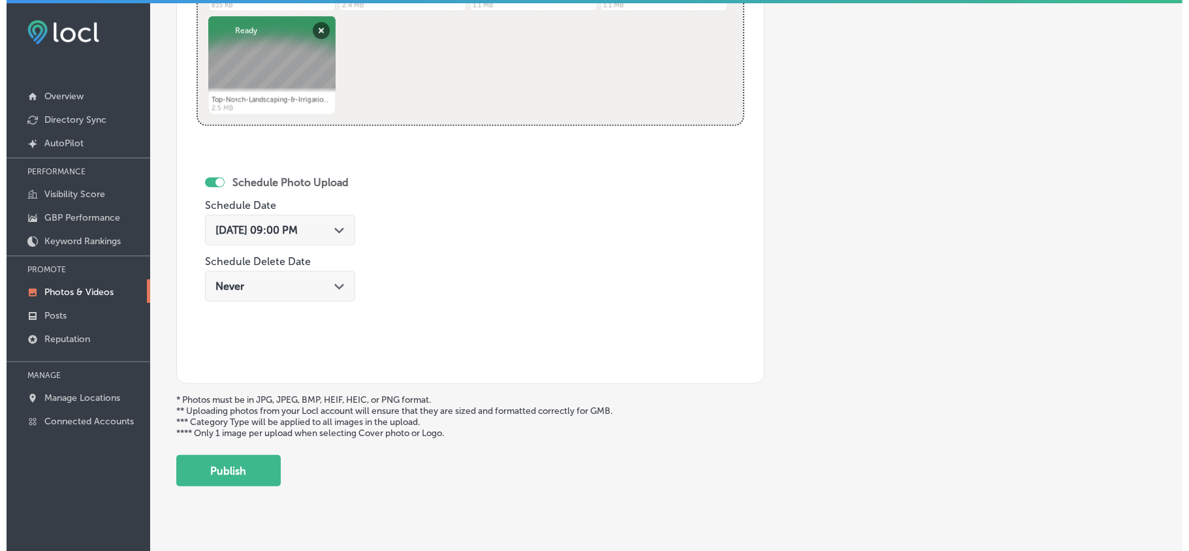
scroll to position [677, 0]
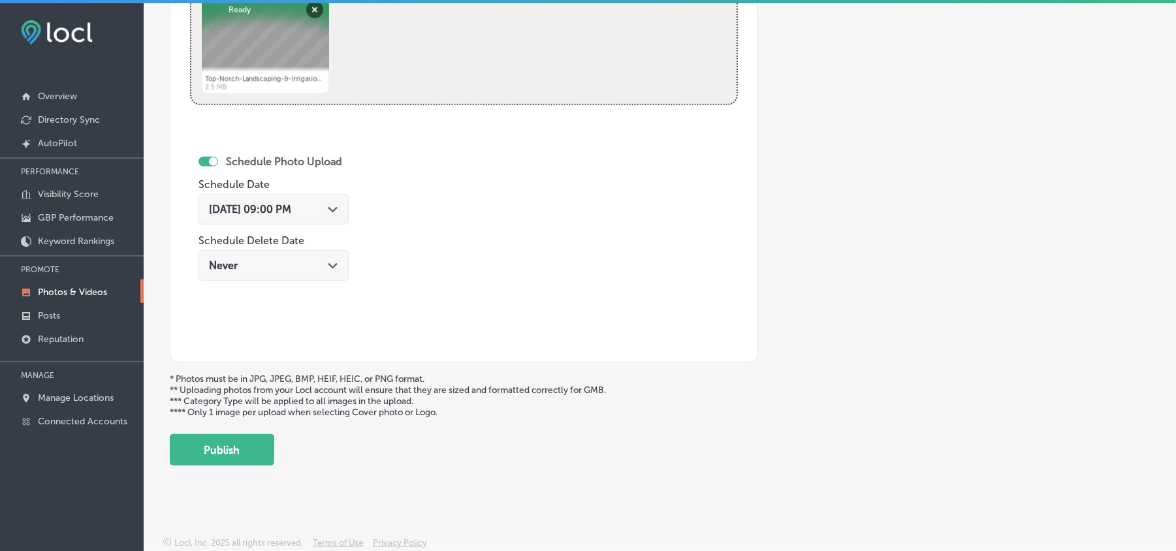
click at [328, 209] on icon "Path Created with Sketch." at bounding box center [333, 210] width 10 height 6
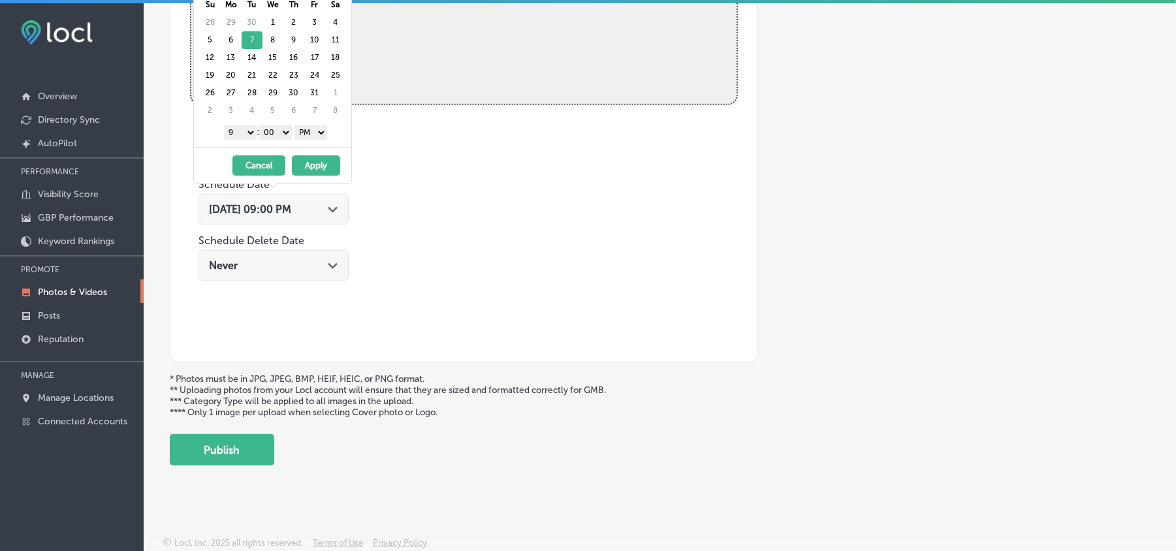
click at [321, 170] on button "Apply" at bounding box center [316, 165] width 48 height 20
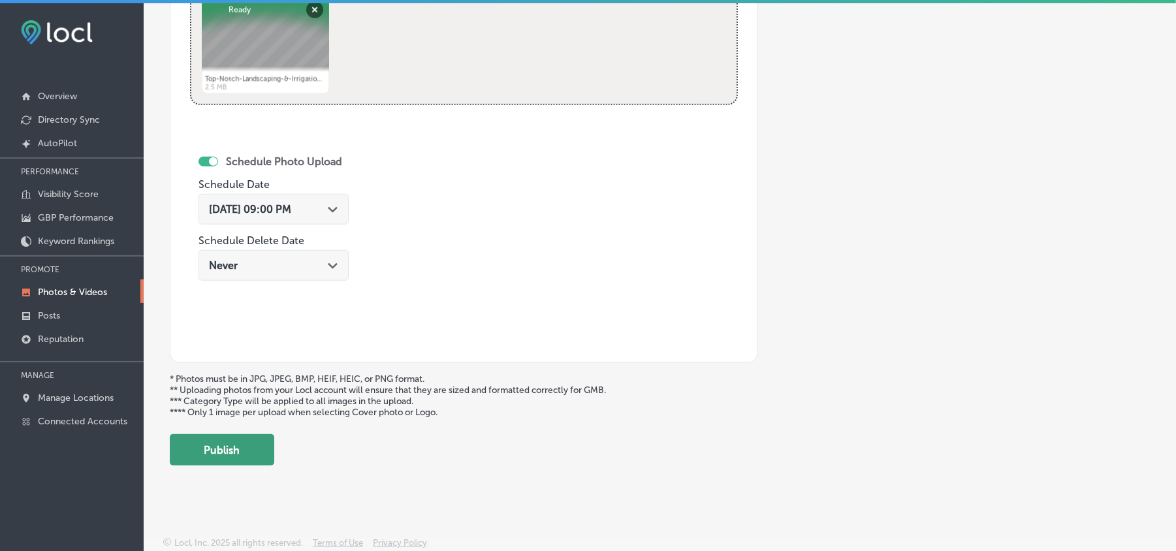
click at [236, 452] on button "Publish" at bounding box center [222, 449] width 104 height 31
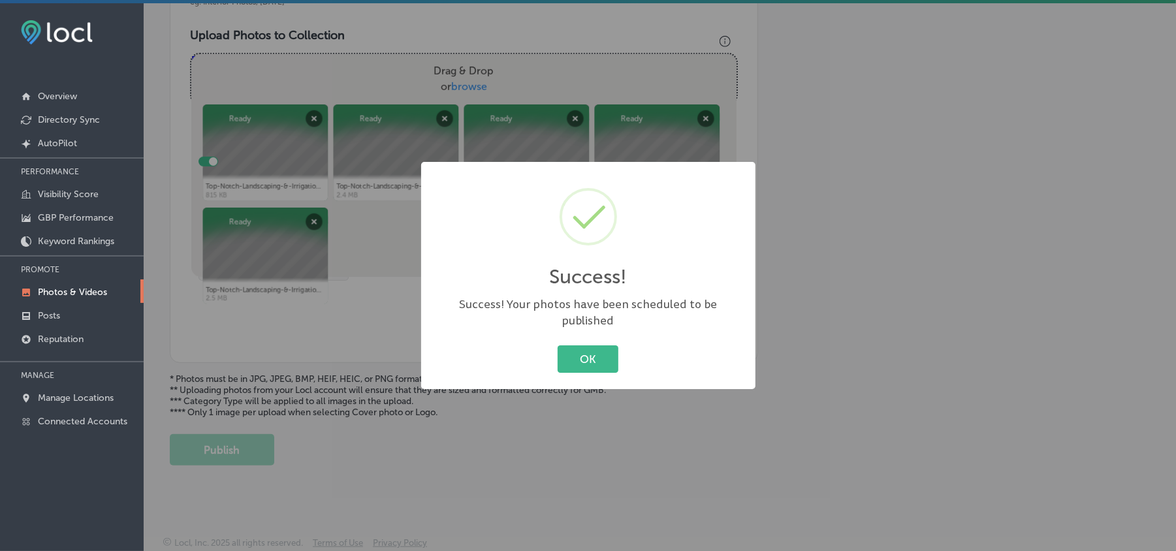
scroll to position [466, 0]
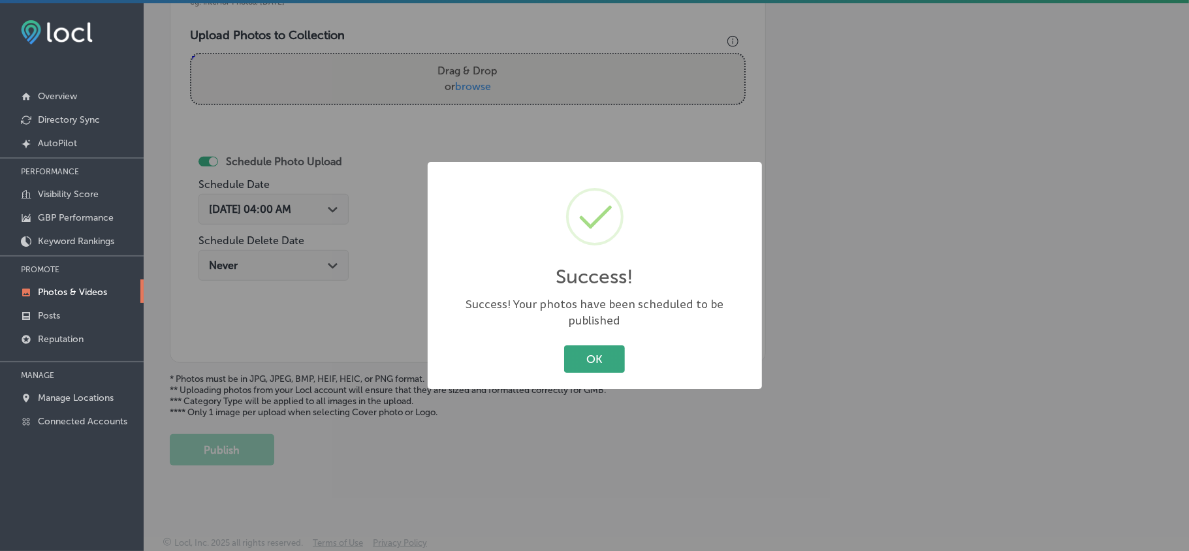
click at [606, 353] on button "OK" at bounding box center [594, 358] width 61 height 27
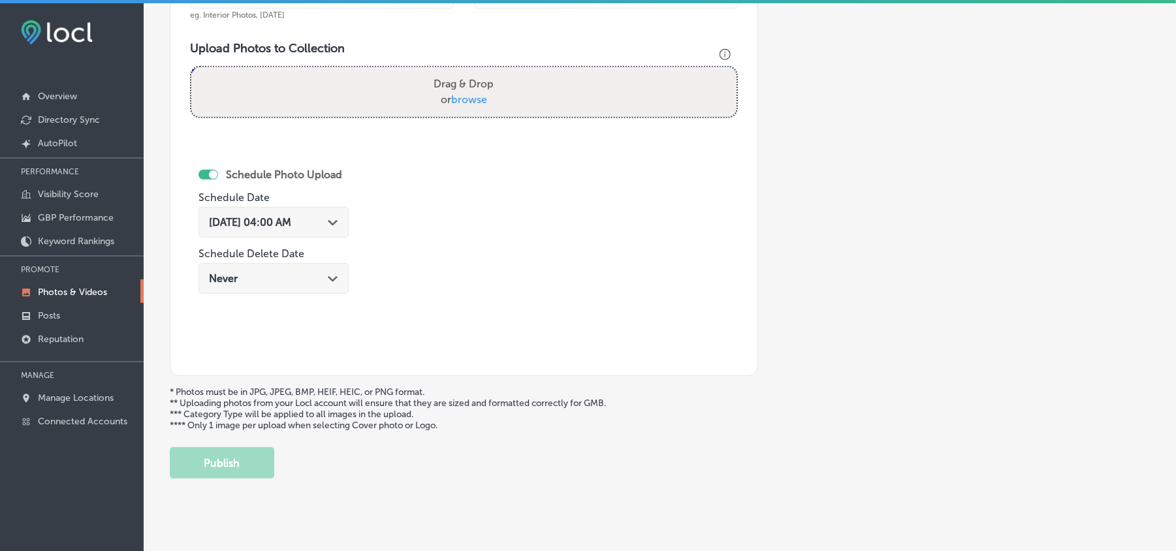
scroll to position [408, 0]
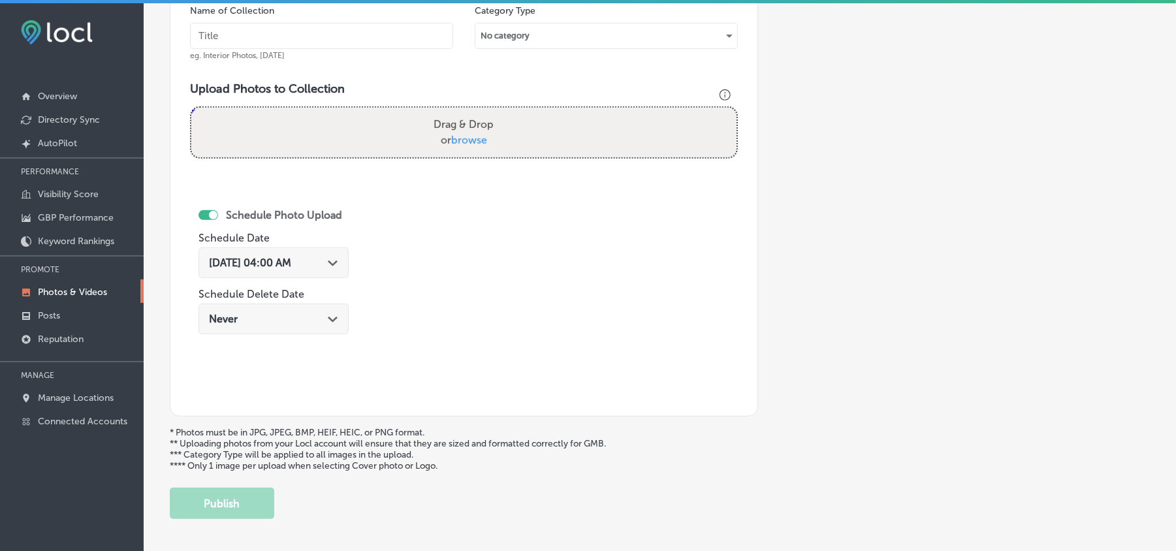
click at [309, 33] on input "text" at bounding box center [321, 36] width 263 height 26
paste input "Top-Notch-Landscaping-&-Irrigation-Irrigation-systems"
type input "Top-Notch-Landscaping-&-Irrigation-Irrigation-systems"
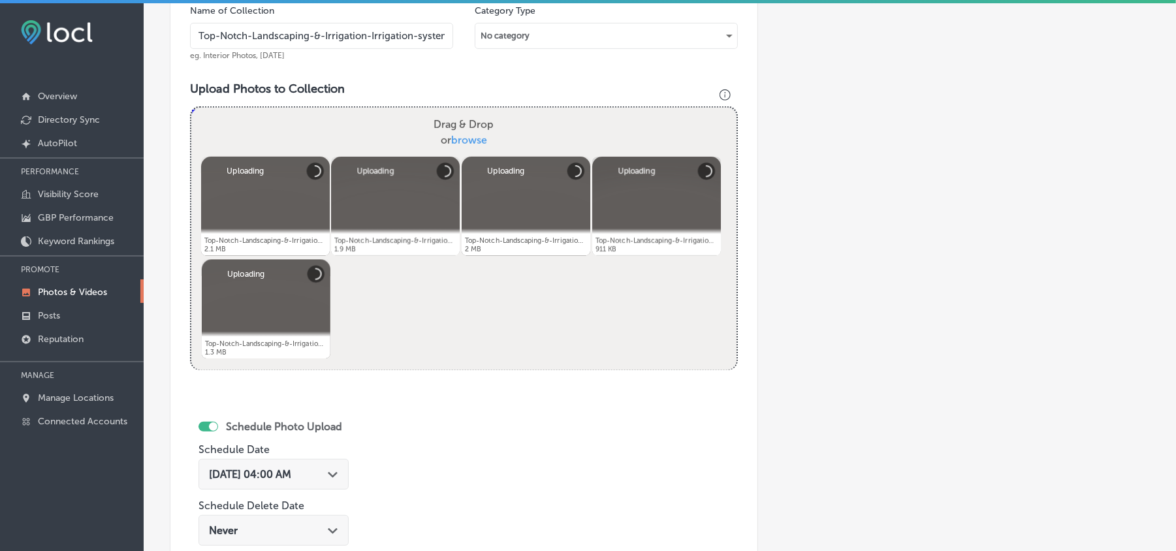
scroll to position [524, 0]
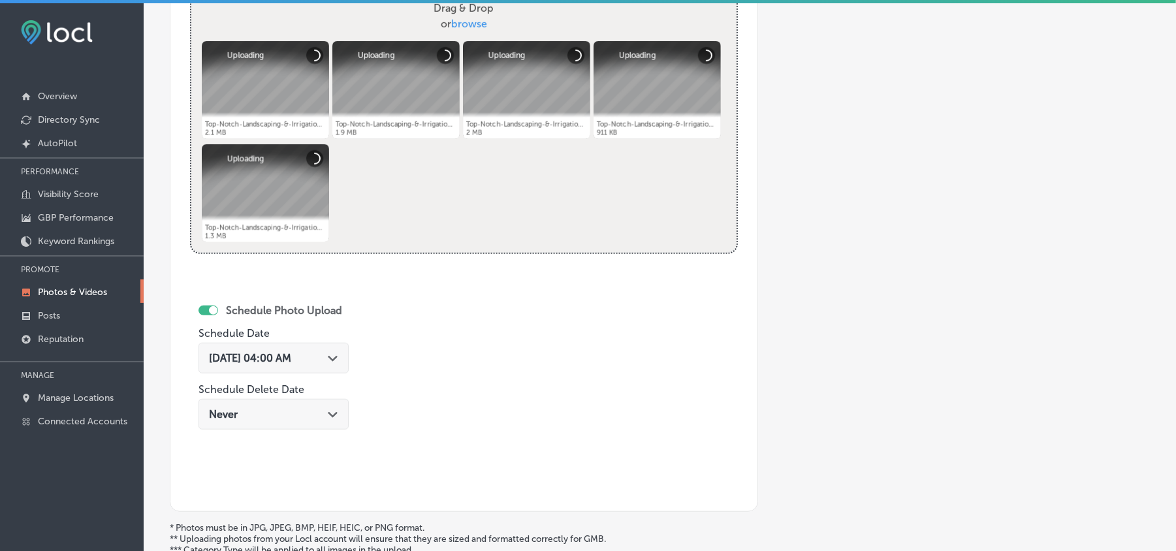
click at [338, 362] on polygon at bounding box center [333, 359] width 10 height 6
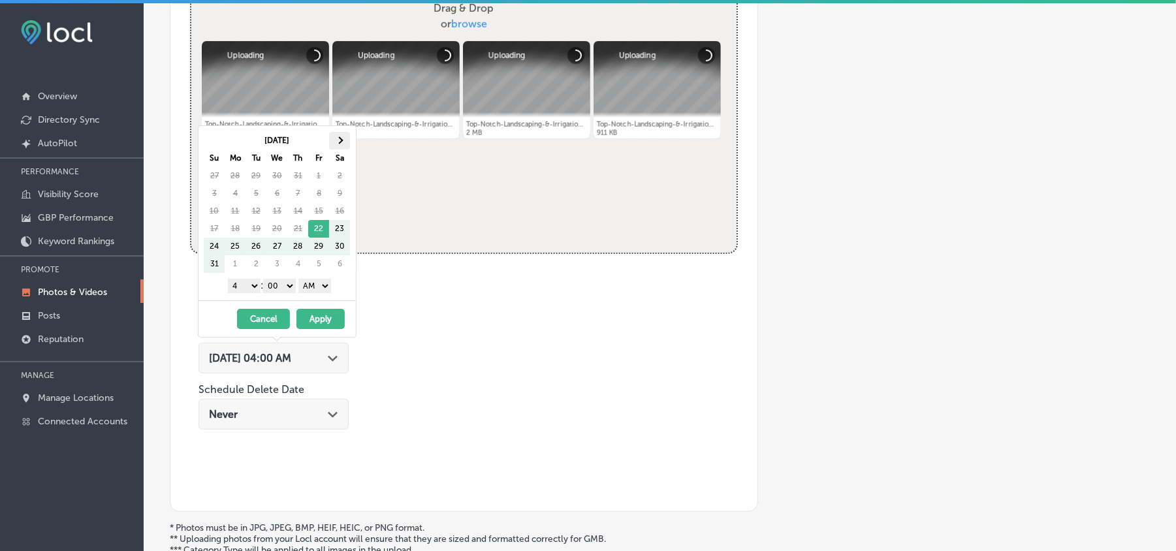
click at [343, 134] on th at bounding box center [339, 141] width 21 height 18
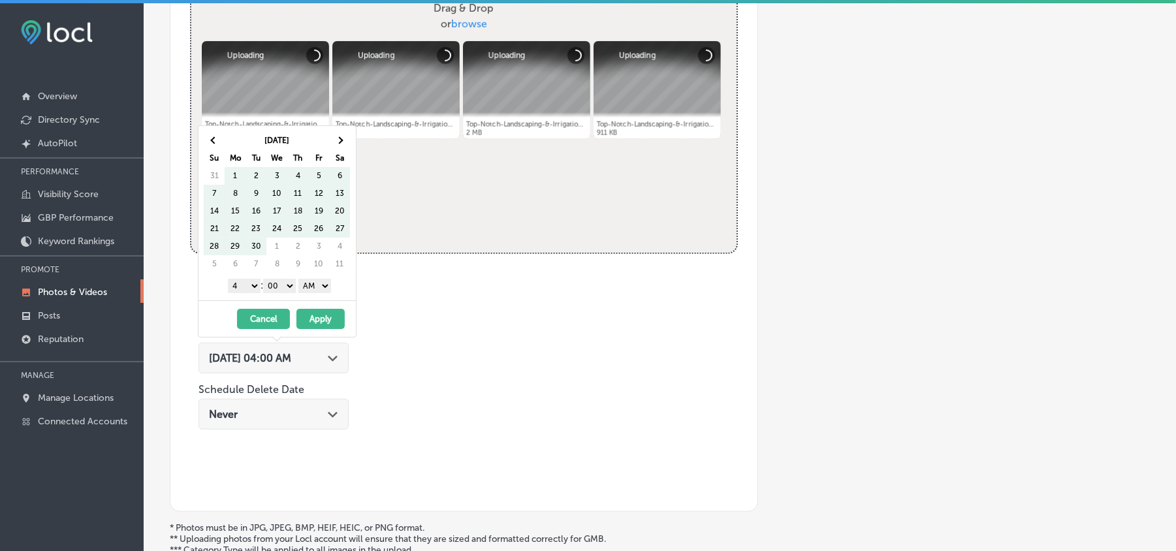
click at [343, 134] on th at bounding box center [339, 141] width 21 height 18
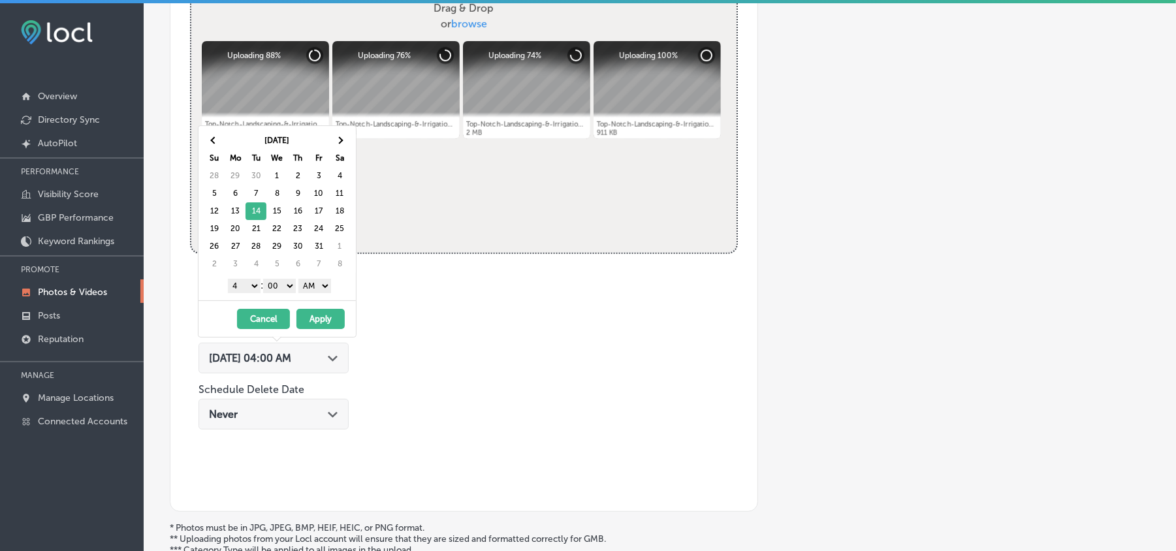
click at [241, 287] on select "1 2 3 4 5 6 7 8 9 10 11 12" at bounding box center [244, 286] width 33 height 14
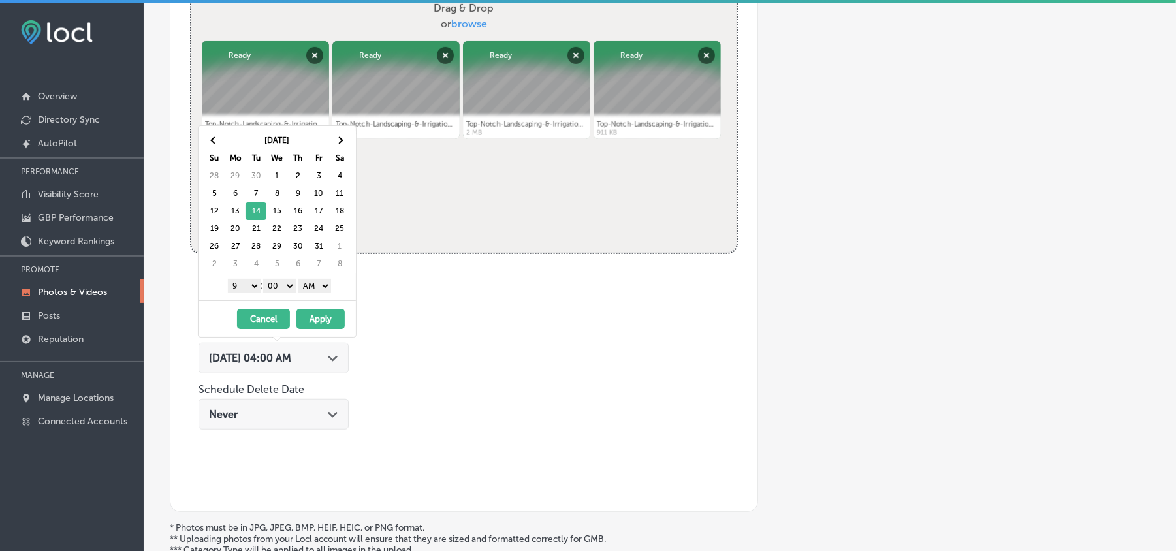
click at [319, 283] on select "AM PM" at bounding box center [314, 286] width 33 height 14
click at [317, 319] on button "Apply" at bounding box center [320, 319] width 48 height 20
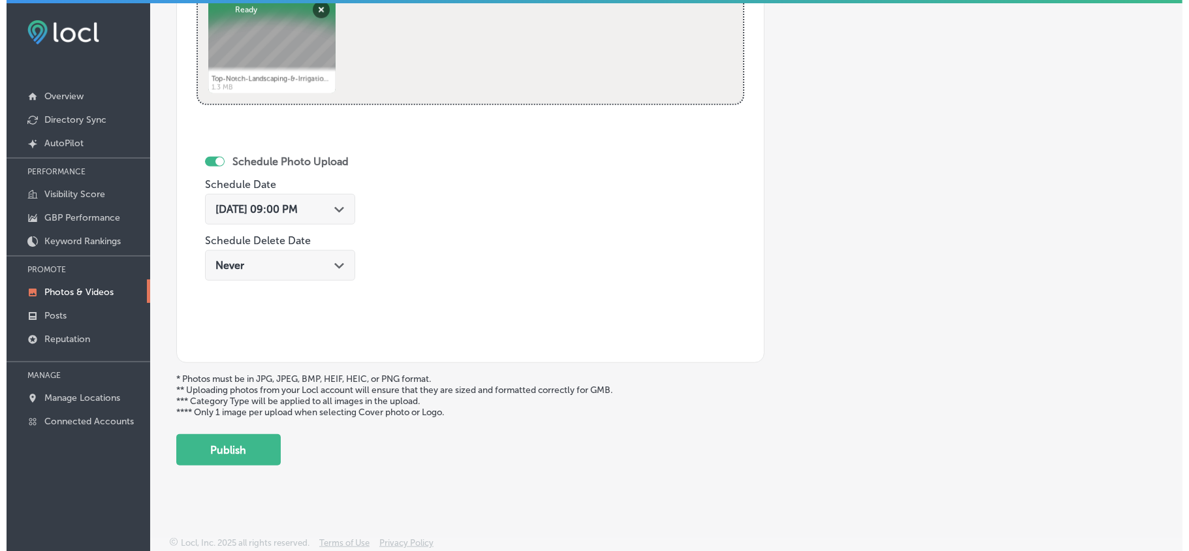
scroll to position [677, 0]
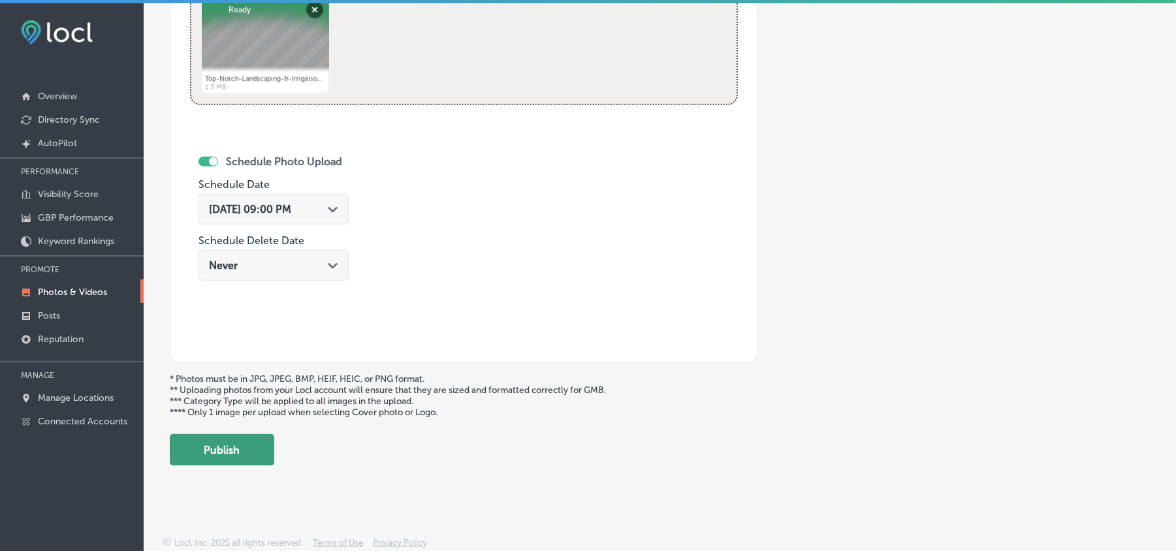
click at [244, 447] on button "Publish" at bounding box center [222, 449] width 104 height 31
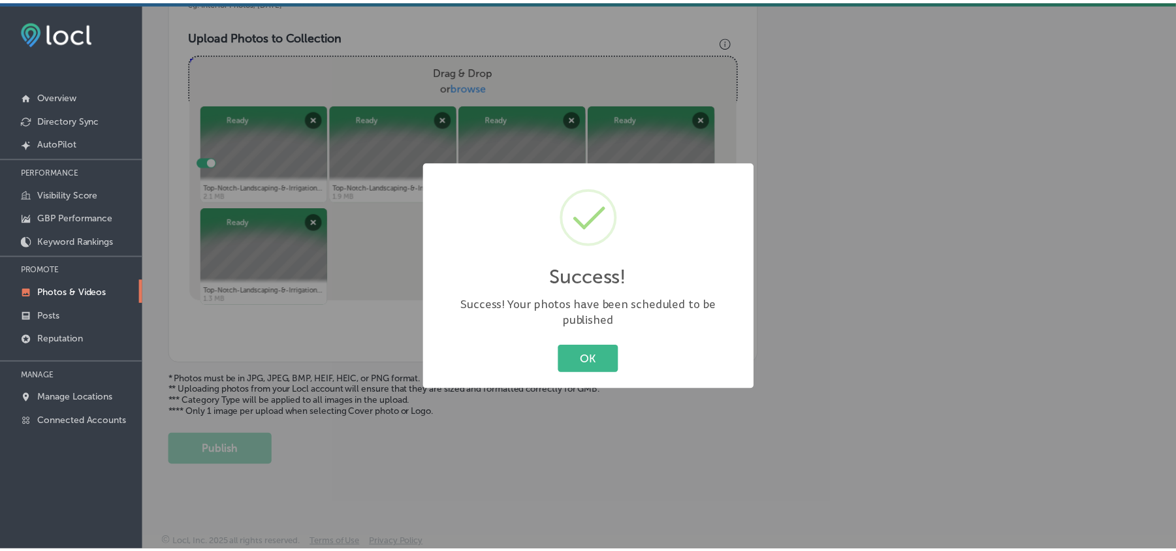
scroll to position [466, 0]
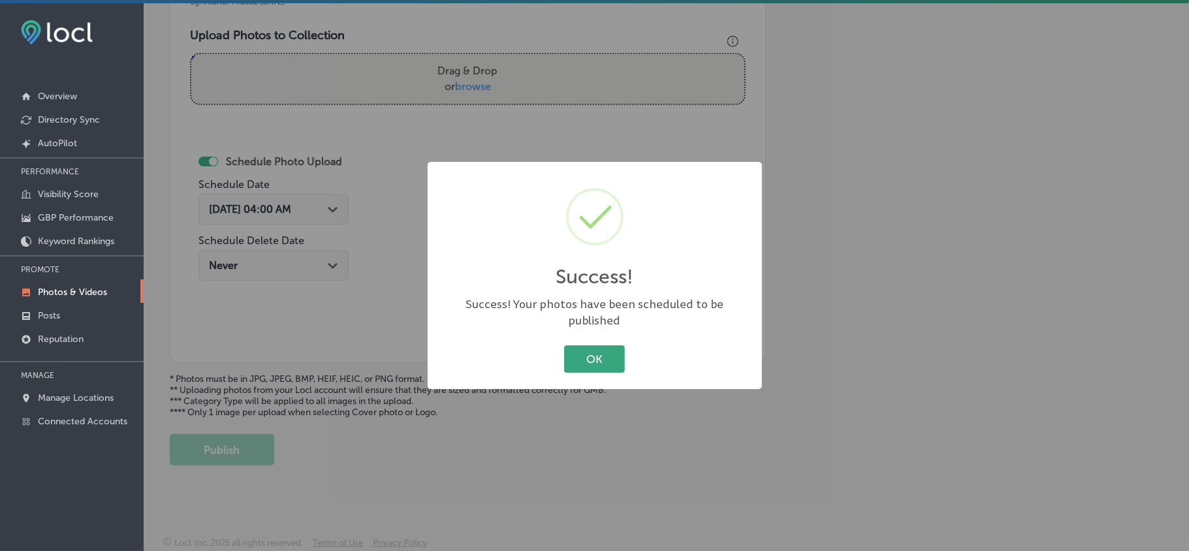
click at [586, 345] on button "OK" at bounding box center [594, 358] width 61 height 27
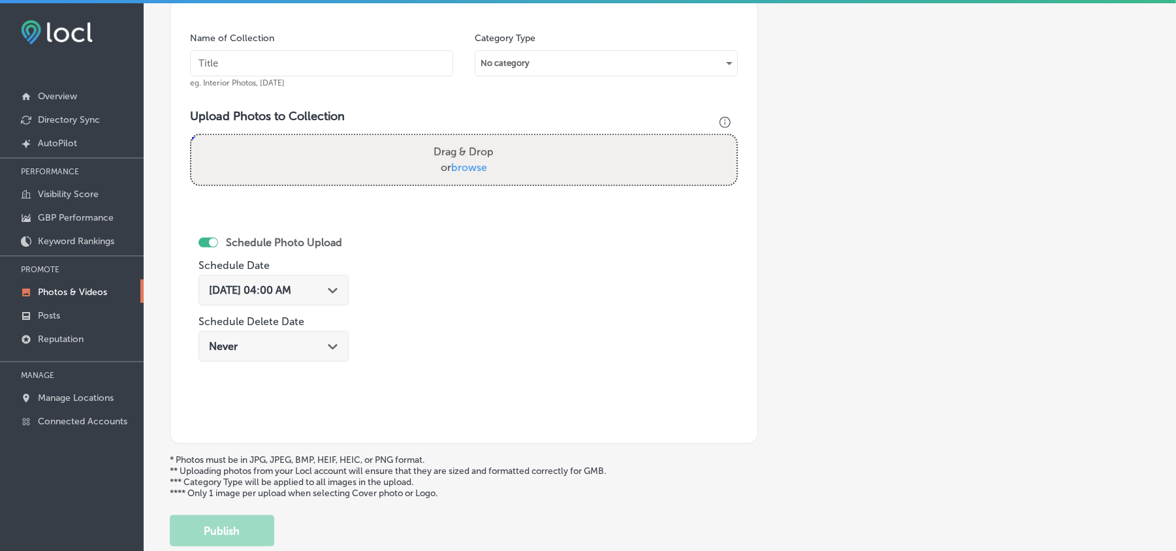
scroll to position [379, 0]
click at [379, 65] on input "text" at bounding box center [321, 65] width 263 height 26
paste input "Top-Notch-Landscaping-&-Irrigation-Landscape-maintenance"
type input "Top-Notch-Landscaping-&-Irrigation-Landscape-maintenance"
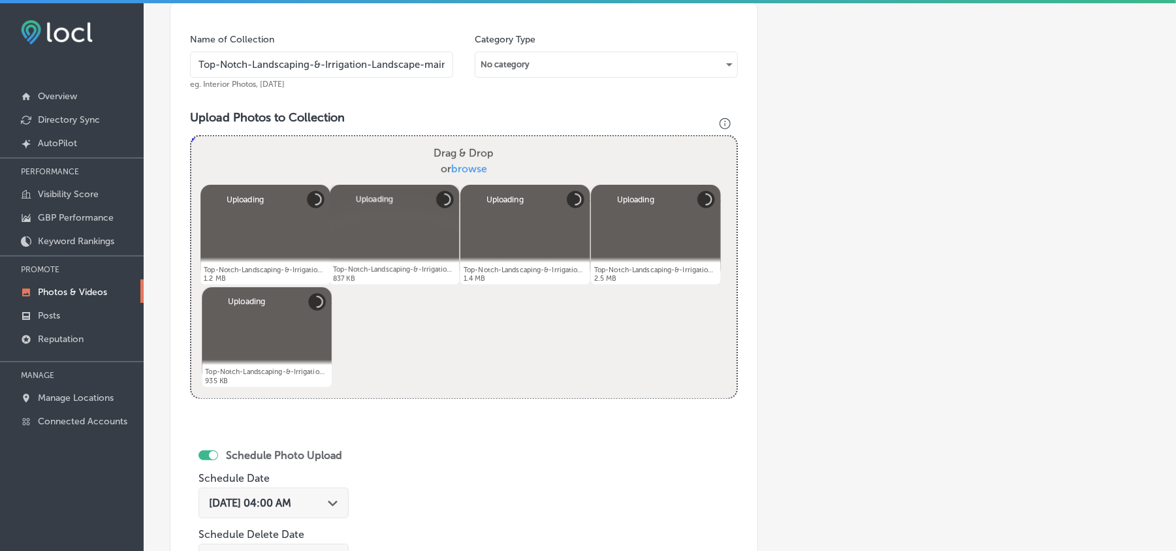
scroll to position [524, 0]
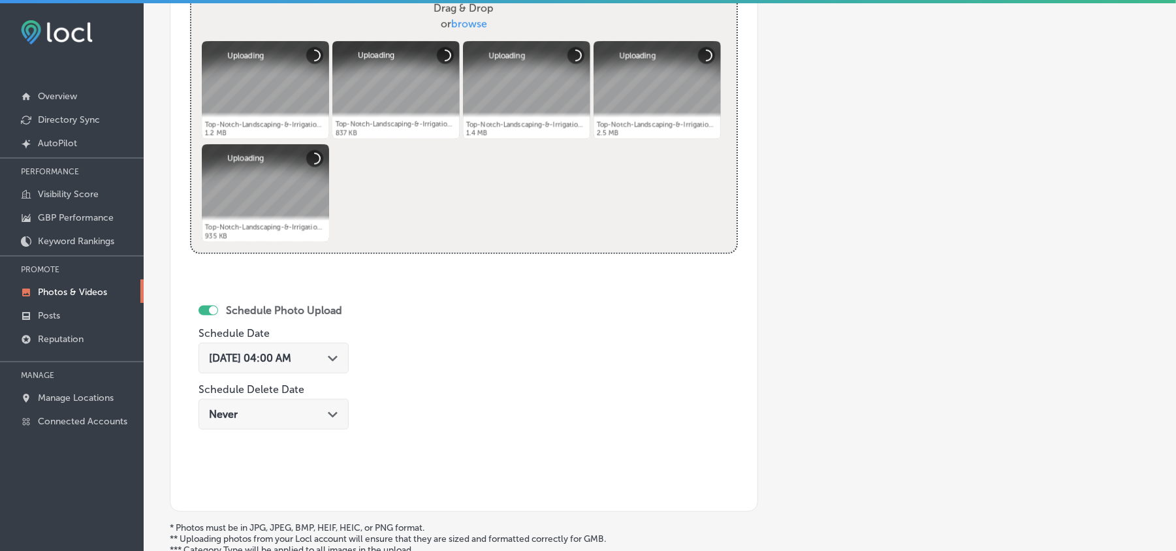
click at [333, 358] on div "[DATE] 04:00 AM Path Created with Sketch." at bounding box center [273, 358] width 129 height 12
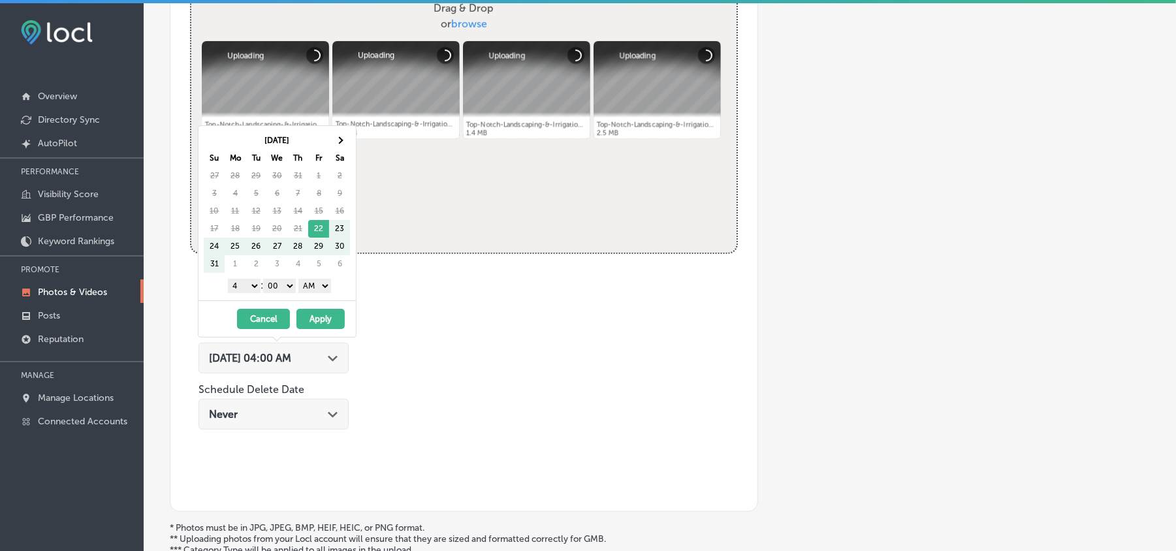
click at [337, 131] on div "[DATE] Su Mo Tu We Th Fr Sa 27 28 29 30 31 1 2 3 4 5 6 7 8 9 10 11 12 13 14 15 …" at bounding box center [277, 213] width 157 height 174
click at [340, 142] on span at bounding box center [339, 139] width 7 height 7
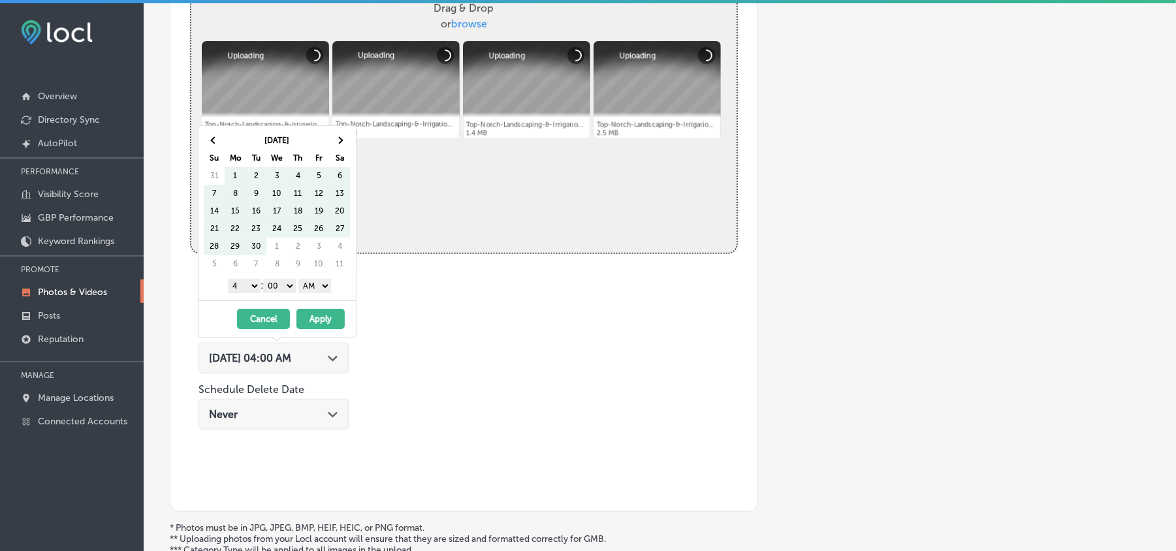
click at [340, 142] on span at bounding box center [339, 139] width 7 height 7
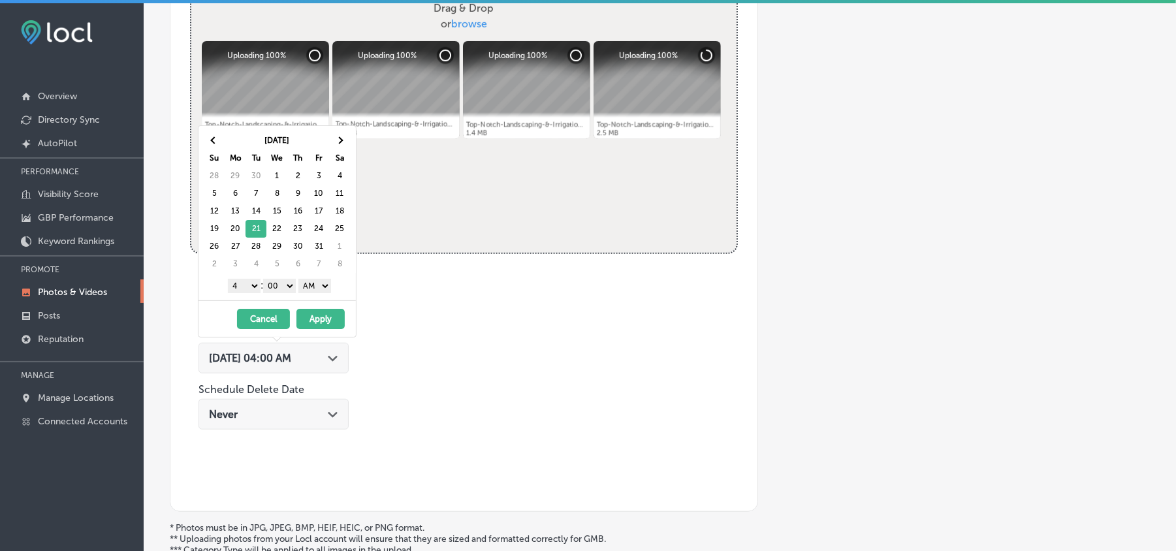
click at [246, 293] on select "1 2 3 4 5 6 7 8 9 10 11 12" at bounding box center [244, 286] width 33 height 14
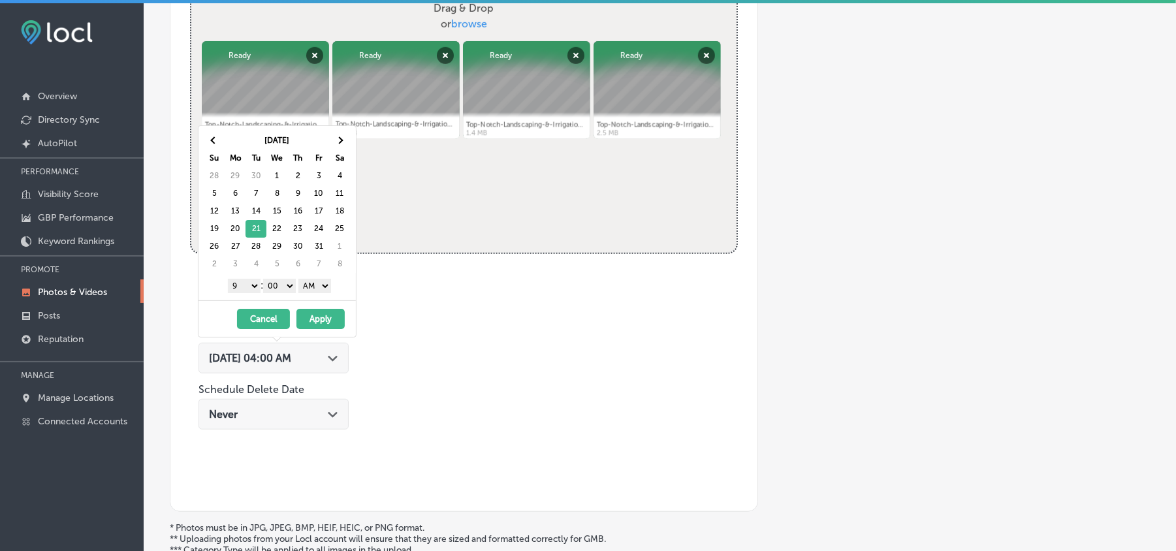
drag, startPoint x: 312, startPoint y: 286, endPoint x: 313, endPoint y: 294, distance: 7.9
click at [312, 286] on select "AM PM" at bounding box center [314, 286] width 33 height 14
click at [312, 325] on button "Apply" at bounding box center [320, 319] width 48 height 20
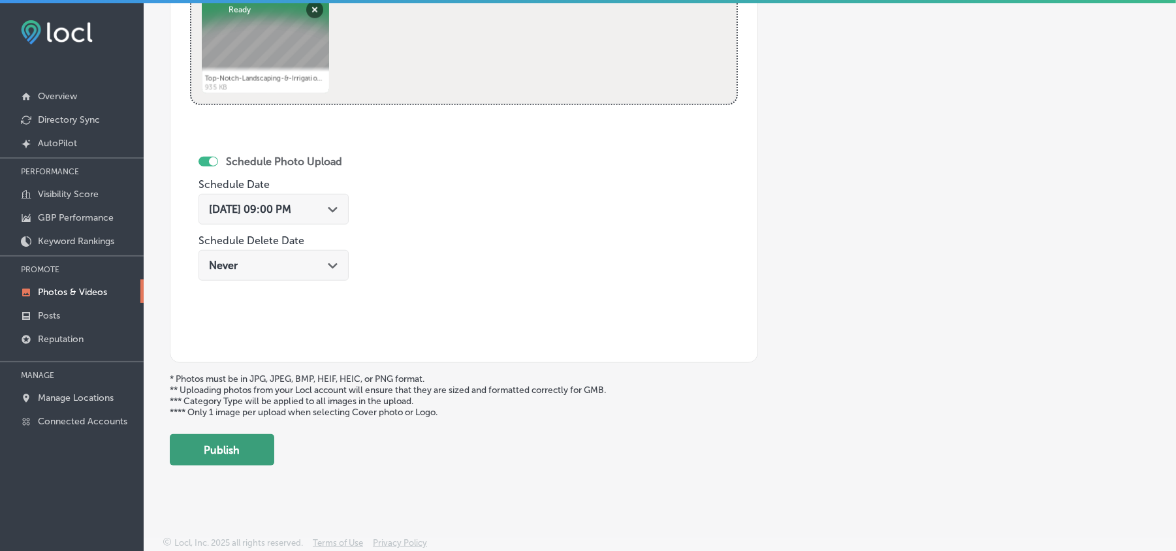
click at [249, 444] on button "Publish" at bounding box center [222, 449] width 104 height 31
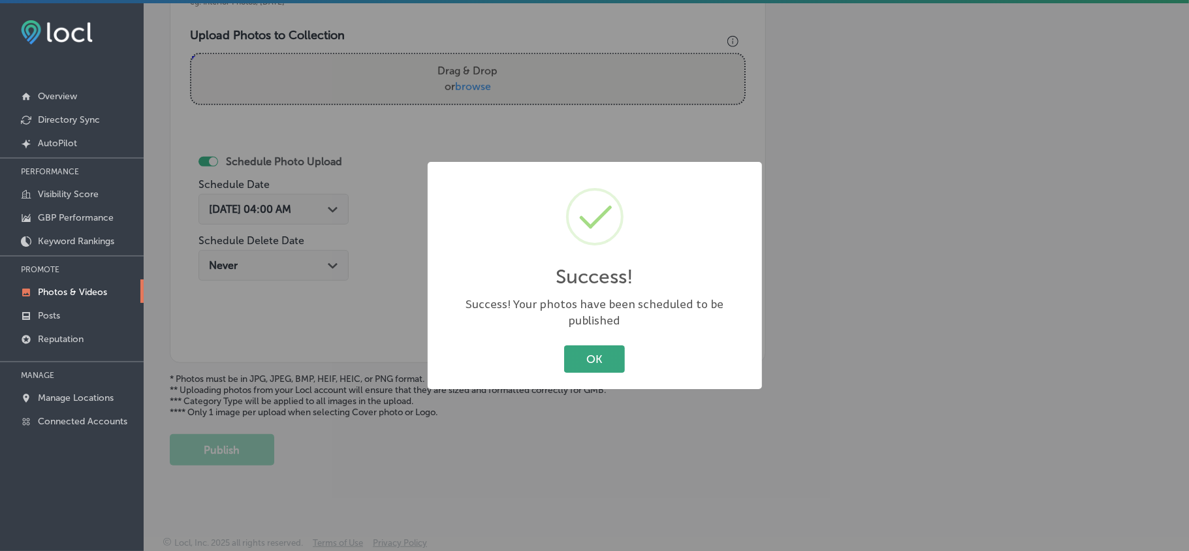
click at [607, 358] on button "OK" at bounding box center [594, 358] width 61 height 27
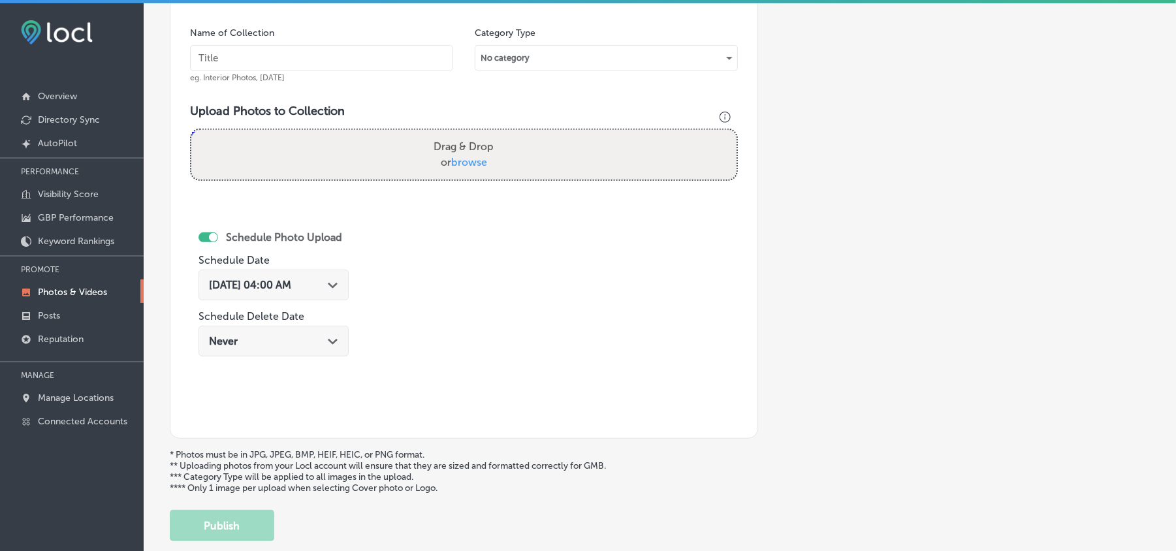
scroll to position [379, 0]
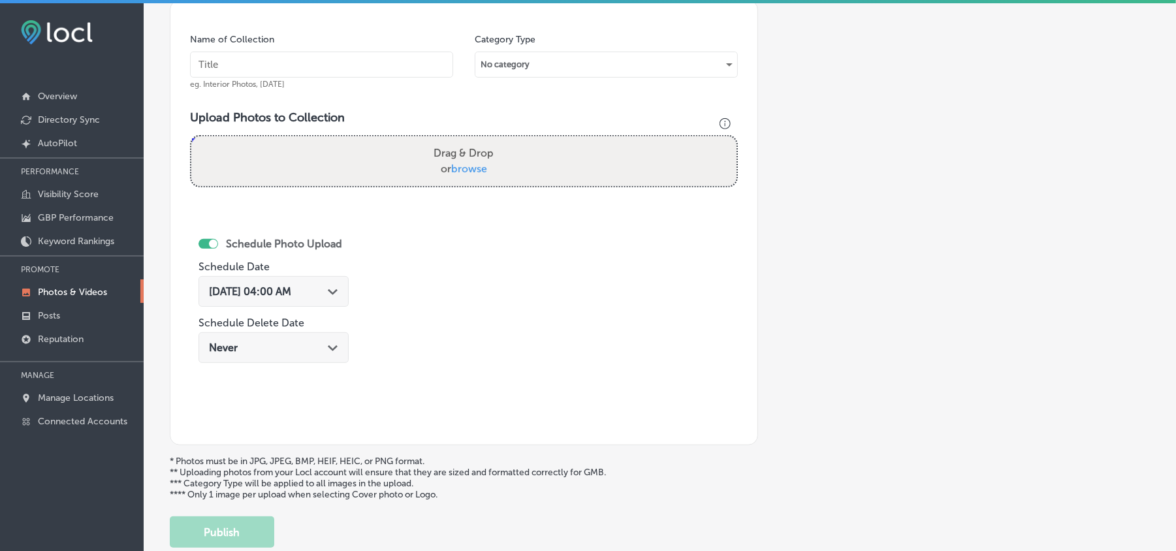
click at [285, 64] on input "text" at bounding box center [321, 65] width 263 height 26
paste input "Top-Notch-Landscaping-&-Irrigation-Arbor-care-services"
type input "Top-Notch-Landscaping-&-Irrigation-Arbor-care-services"
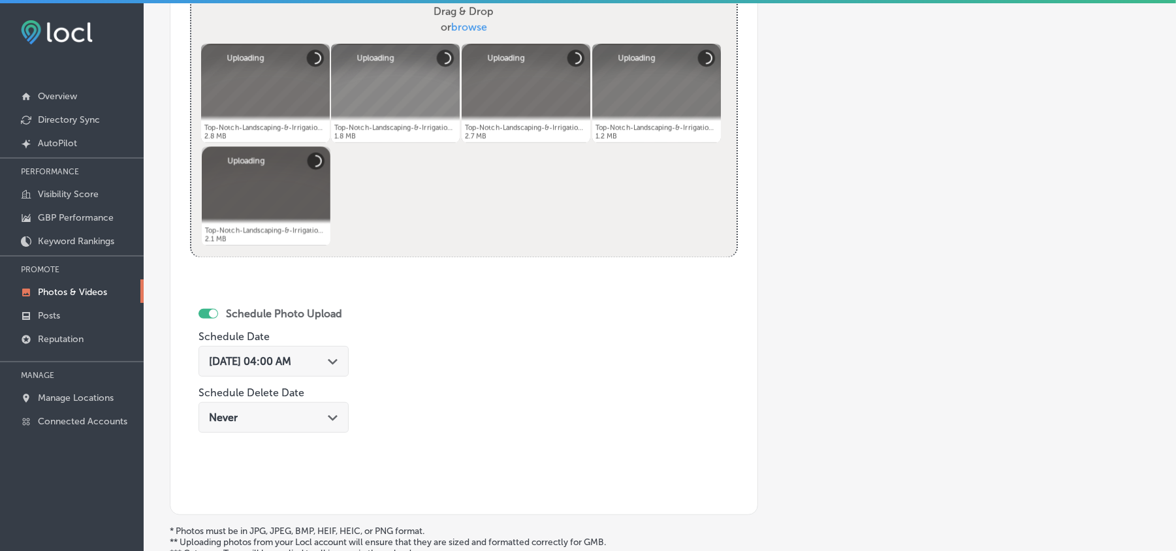
scroll to position [524, 0]
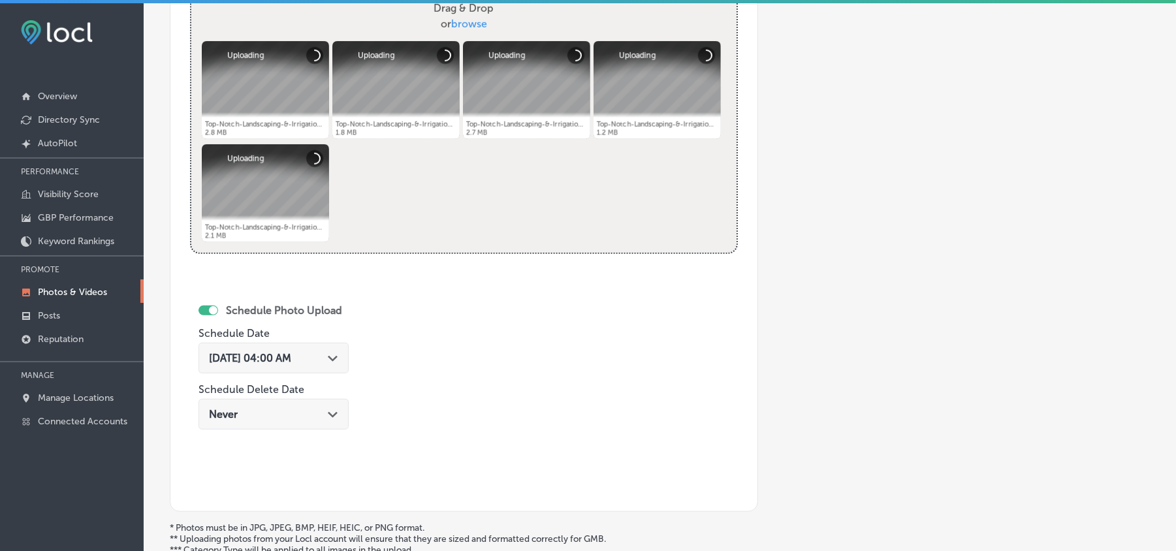
click at [335, 362] on icon "Path Created with Sketch." at bounding box center [333, 359] width 10 height 6
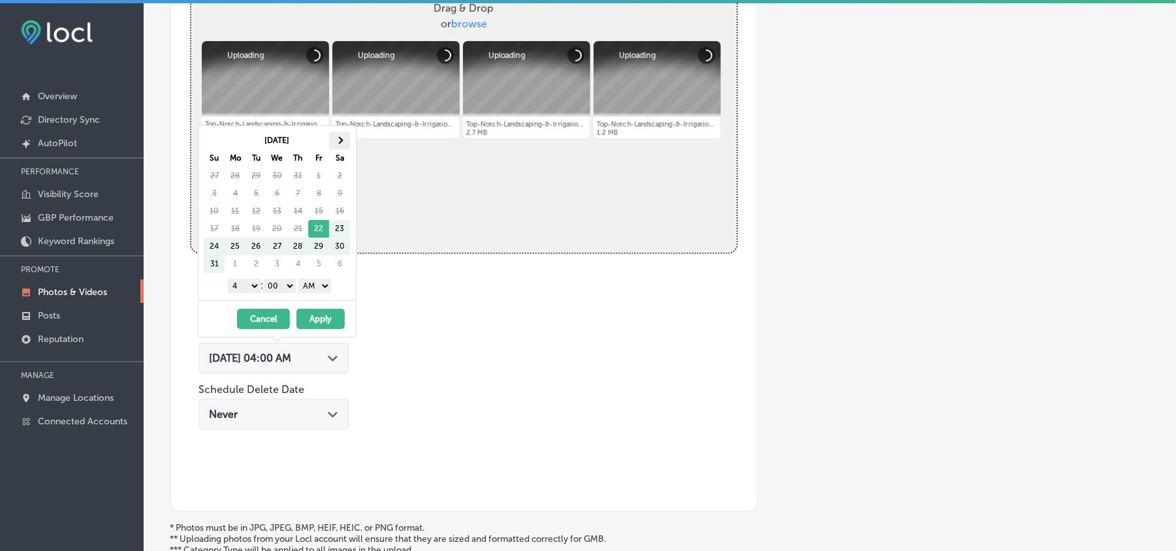
click at [342, 144] on th at bounding box center [339, 141] width 21 height 18
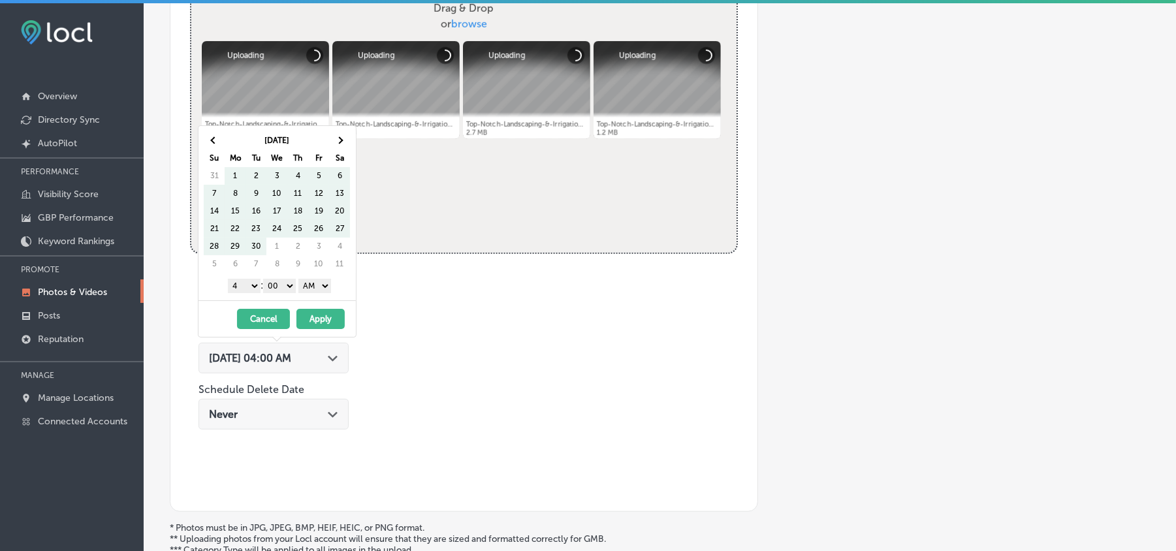
click at [342, 144] on th at bounding box center [339, 141] width 21 height 18
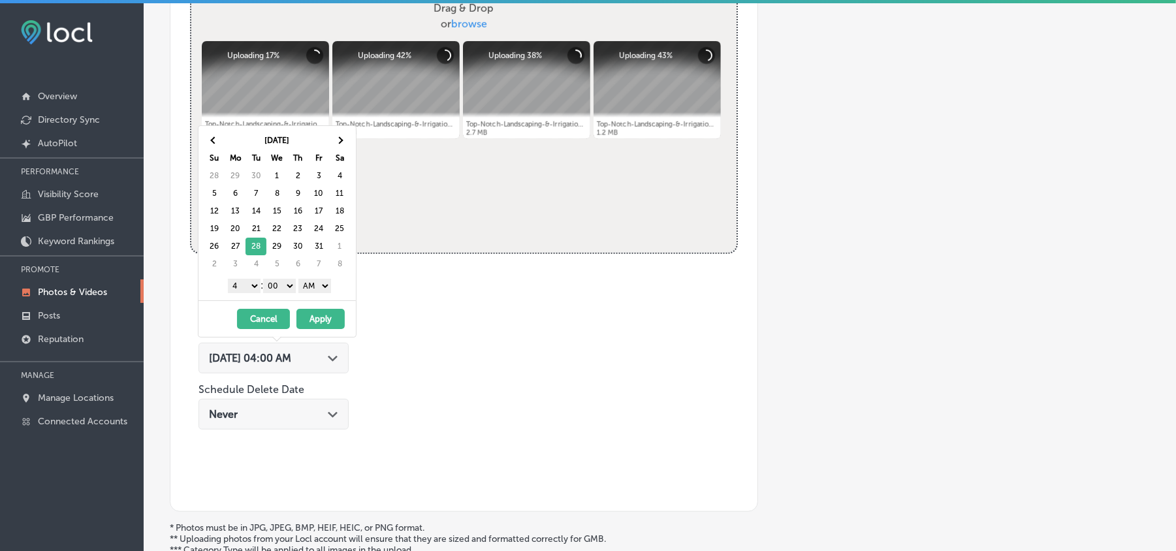
click at [248, 293] on select "1 2 3 4 5 6 7 8 9 10 11 12" at bounding box center [244, 286] width 33 height 14
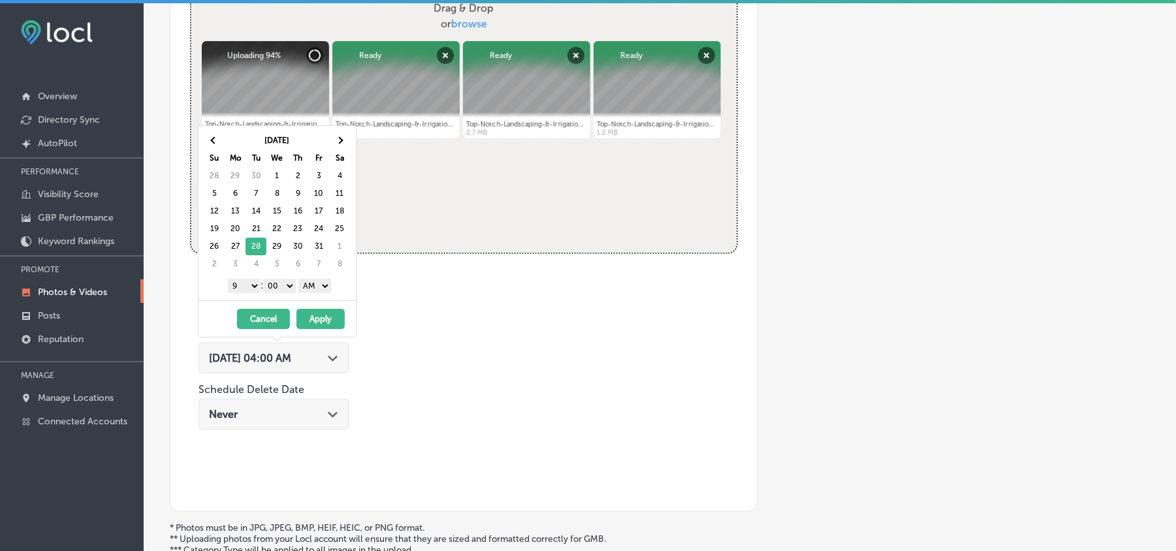
click at [310, 285] on select "AM PM" at bounding box center [314, 286] width 33 height 14
click at [319, 319] on button "Apply" at bounding box center [320, 319] width 48 height 20
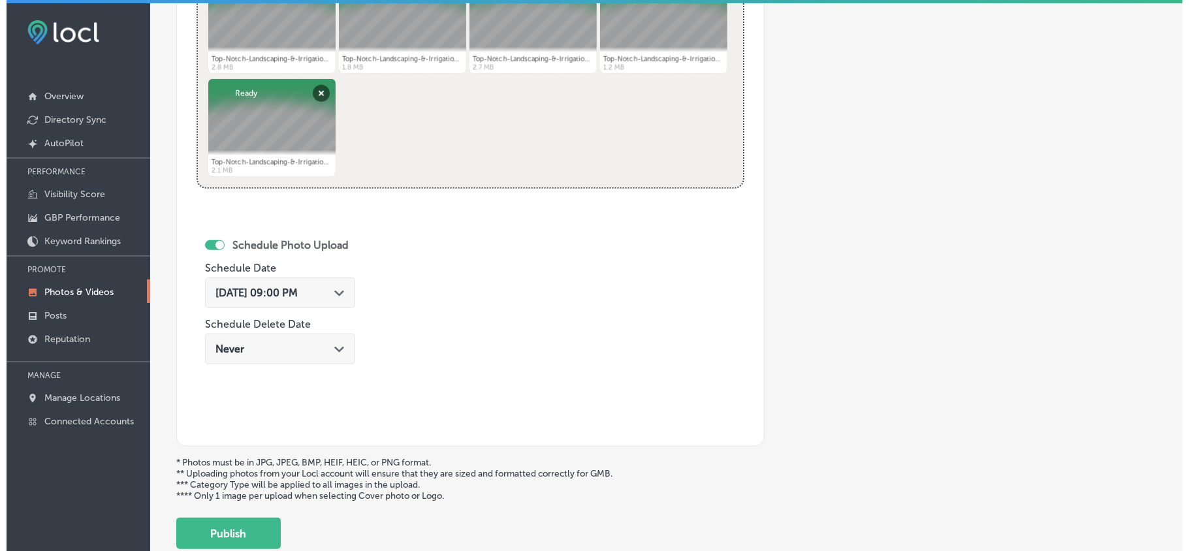
scroll to position [611, 0]
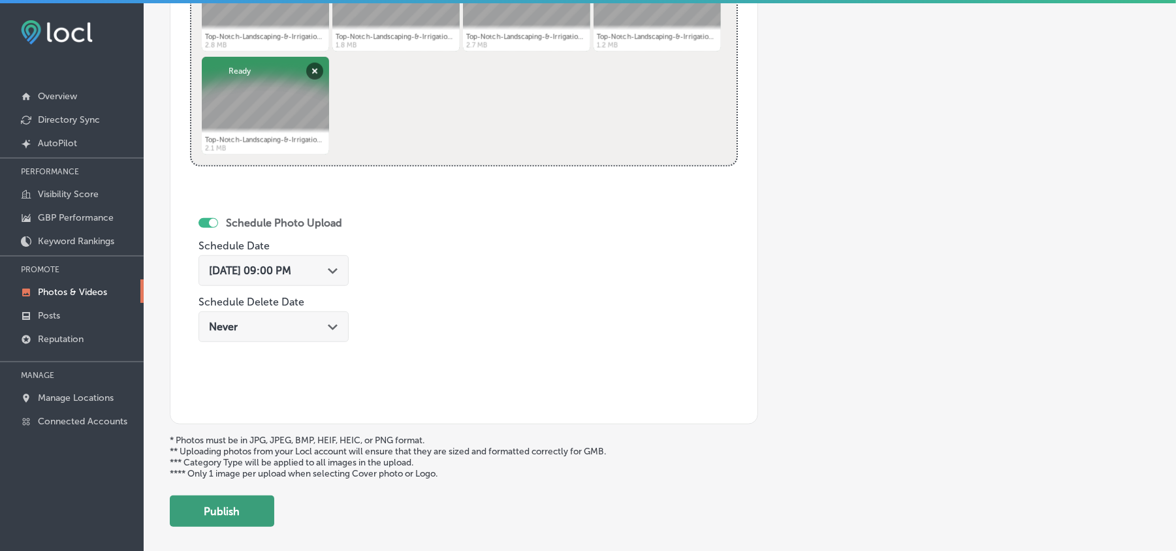
click at [233, 504] on button "Publish" at bounding box center [222, 511] width 104 height 31
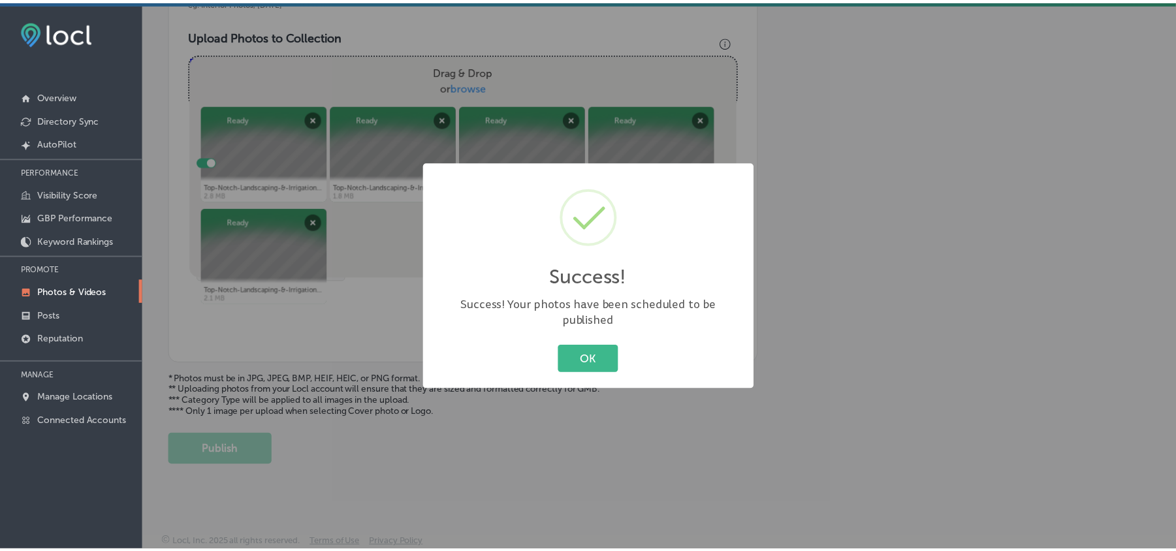
scroll to position [466, 0]
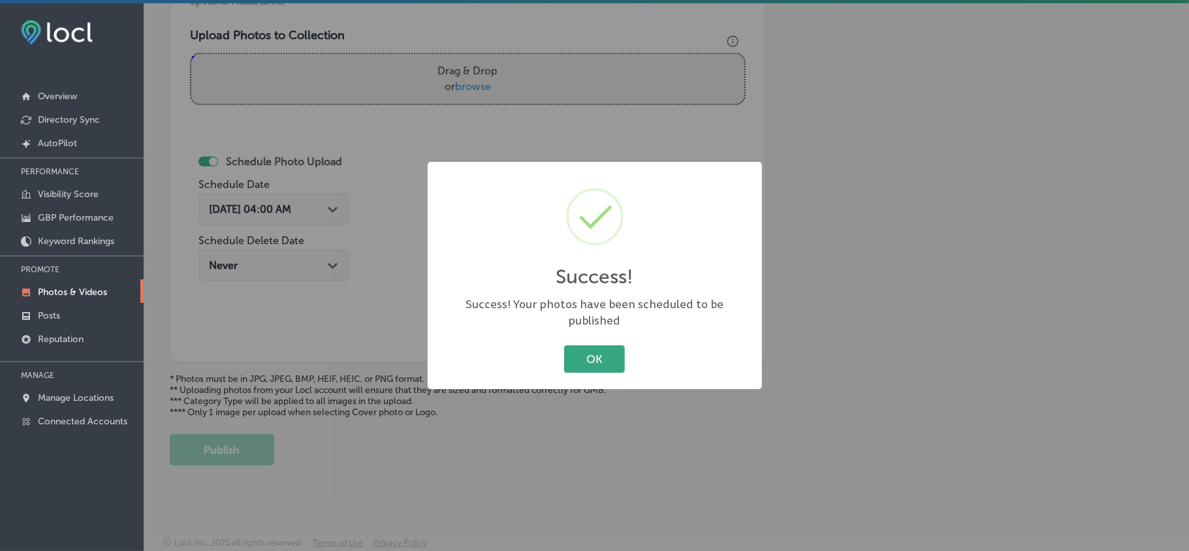
click at [581, 348] on button "OK" at bounding box center [594, 358] width 61 height 27
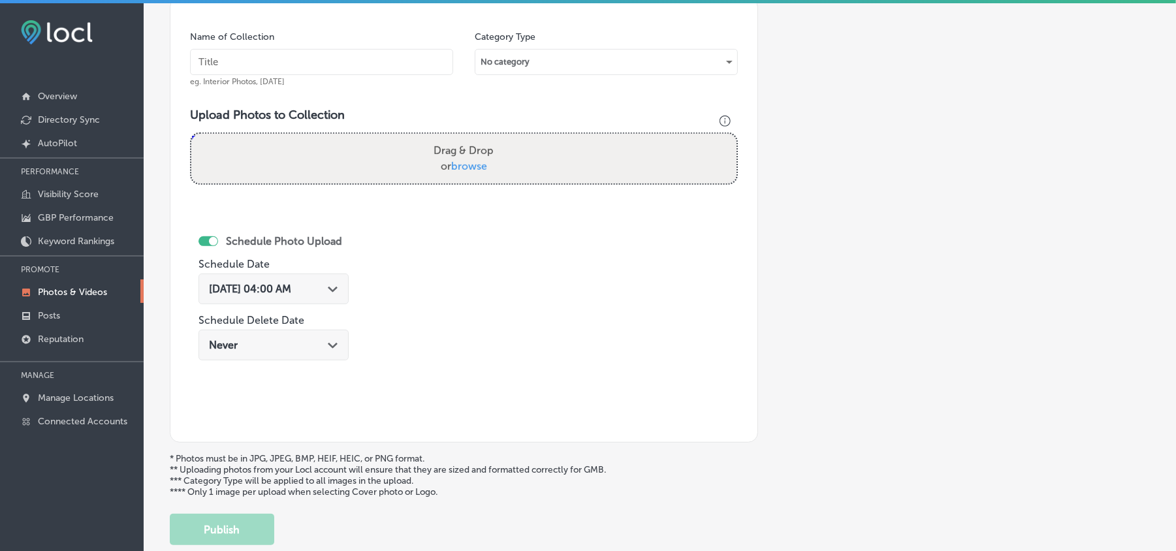
scroll to position [379, 0]
click at [338, 71] on input "text" at bounding box center [321, 65] width 263 height 26
paste input "Top-Notch-Landscaping-&-Irrigation-Fertilization-services"
type input "Top-Notch-Landscaping-&-Irrigation-Fertilization-services"
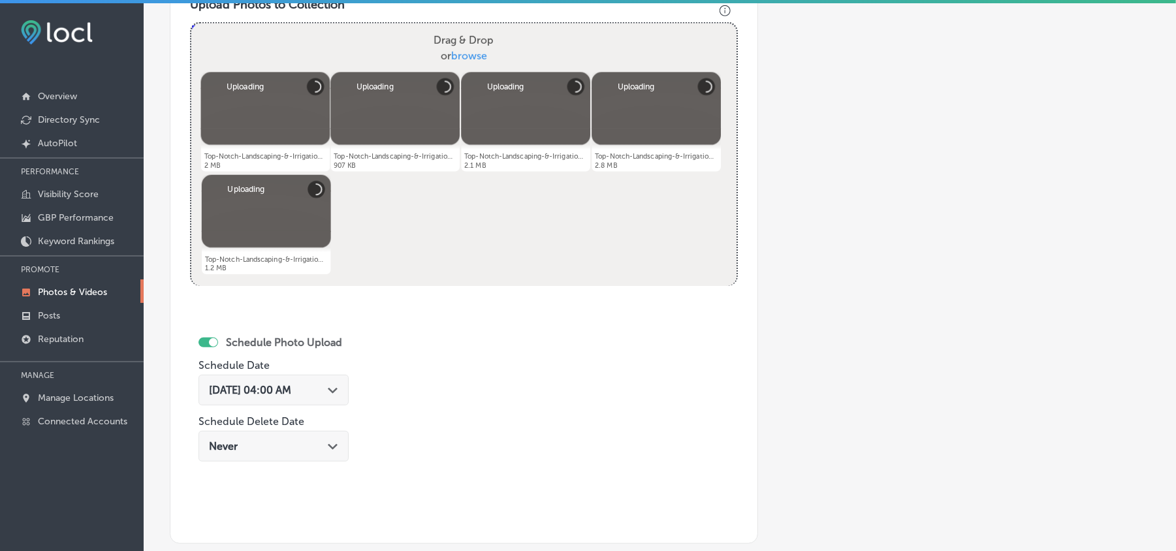
scroll to position [523, 0]
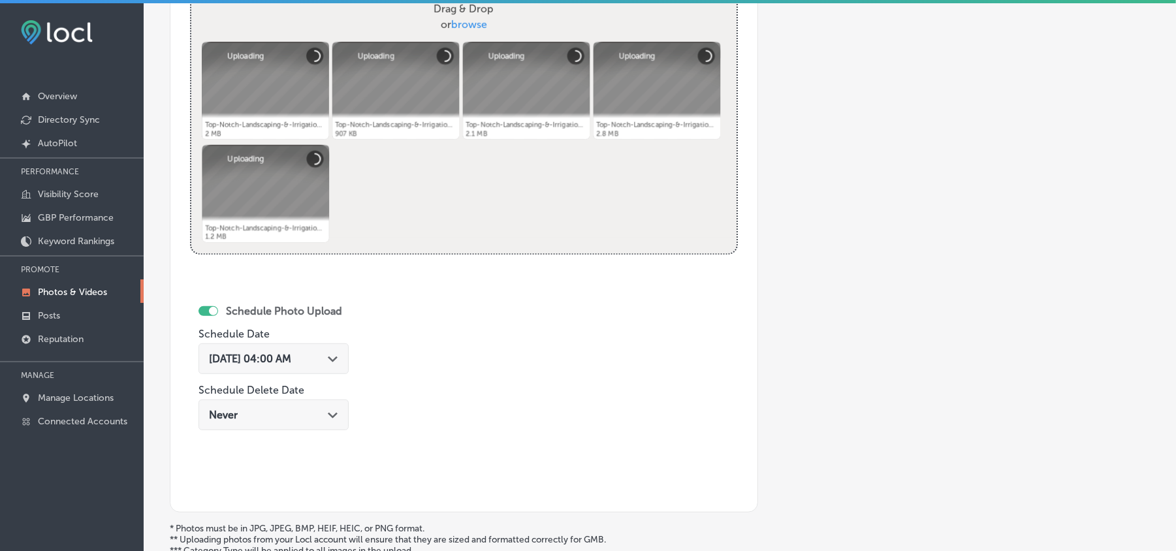
click at [338, 360] on icon "Path Created with Sketch." at bounding box center [333, 360] width 10 height 6
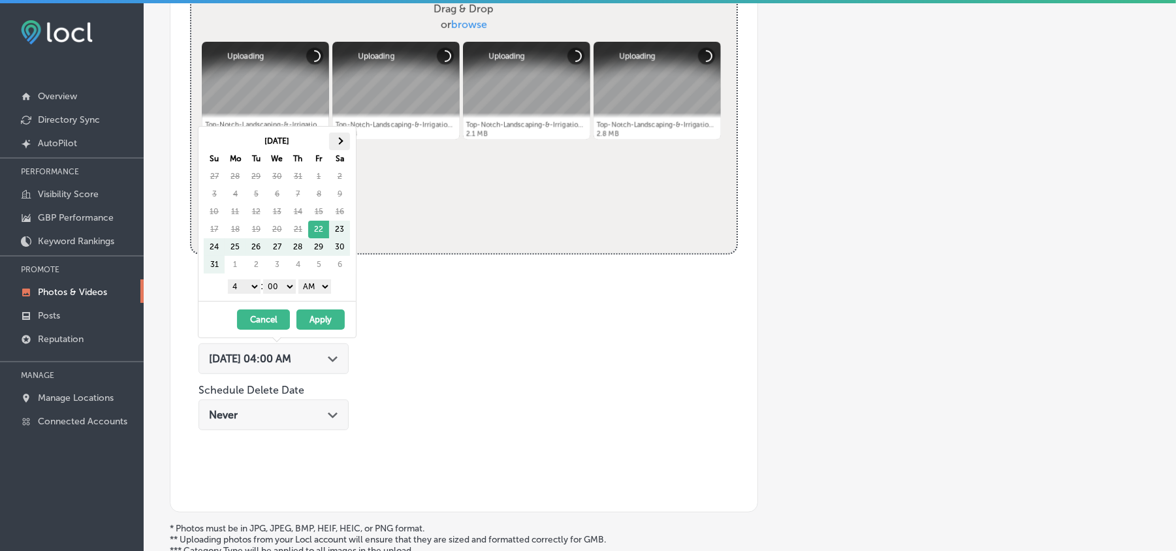
click at [342, 144] on th at bounding box center [339, 142] width 21 height 18
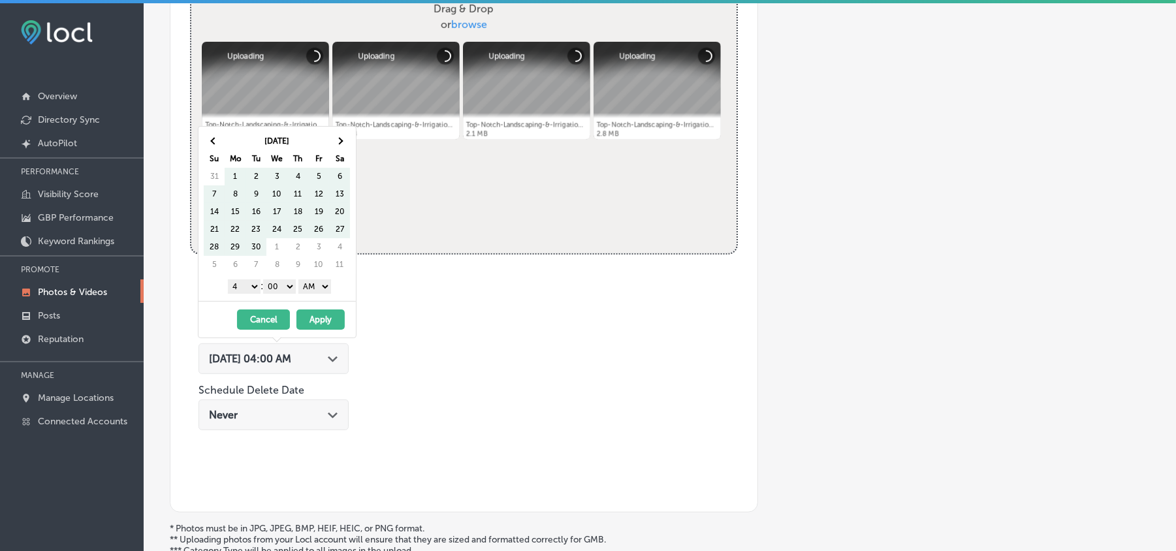
click at [342, 144] on th at bounding box center [339, 142] width 21 height 18
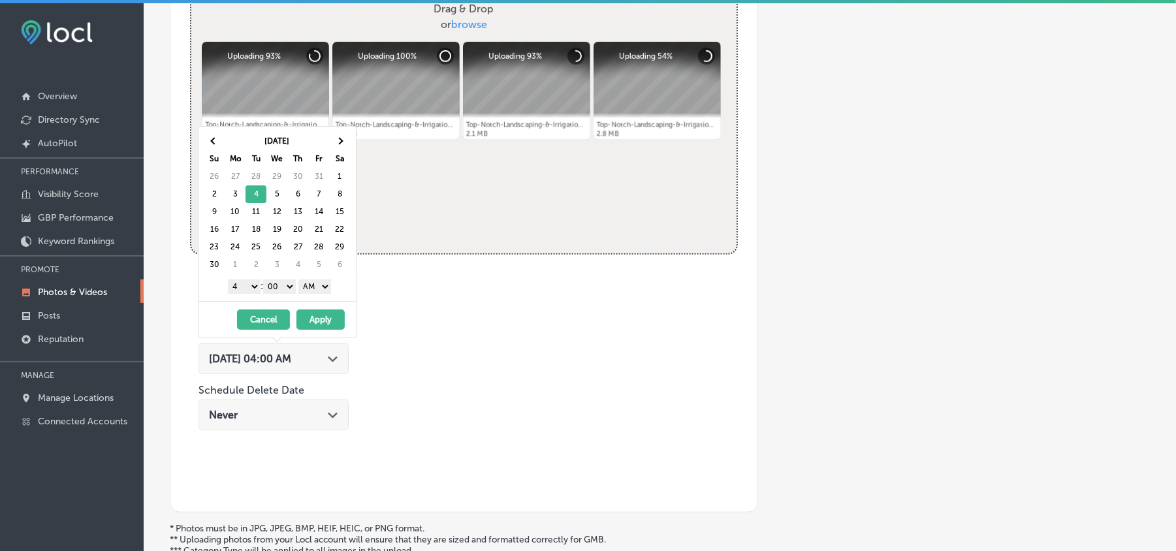
drag, startPoint x: 247, startPoint y: 287, endPoint x: 246, endPoint y: 295, distance: 7.9
click at [247, 287] on select "1 2 3 4 5 6 7 8 9 10 11 12" at bounding box center [244, 287] width 33 height 14
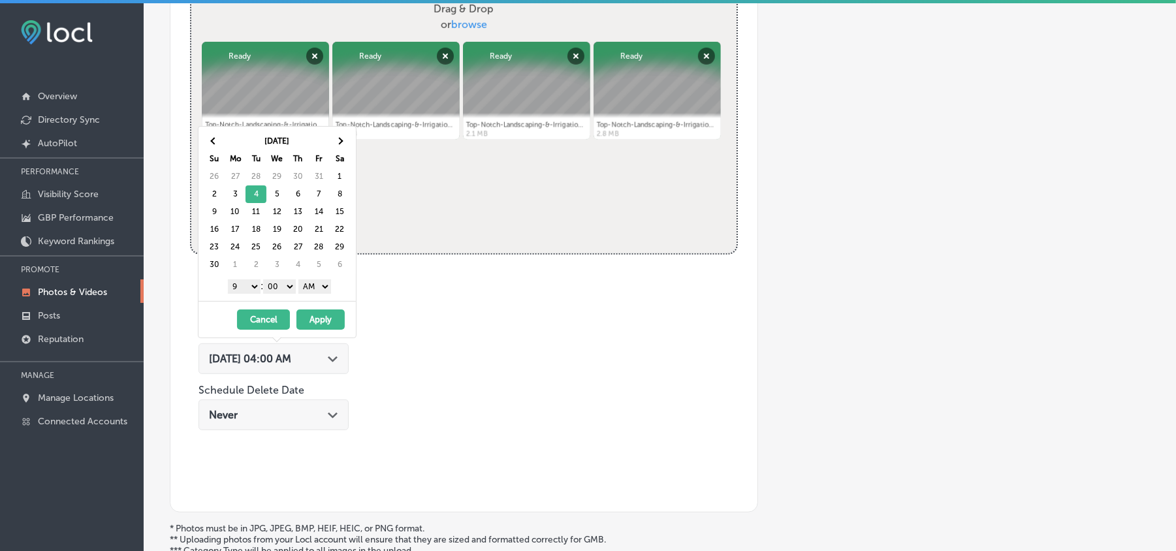
click at [324, 286] on select "AM PM" at bounding box center [314, 287] width 33 height 14
click at [327, 321] on button "Apply" at bounding box center [320, 320] width 48 height 20
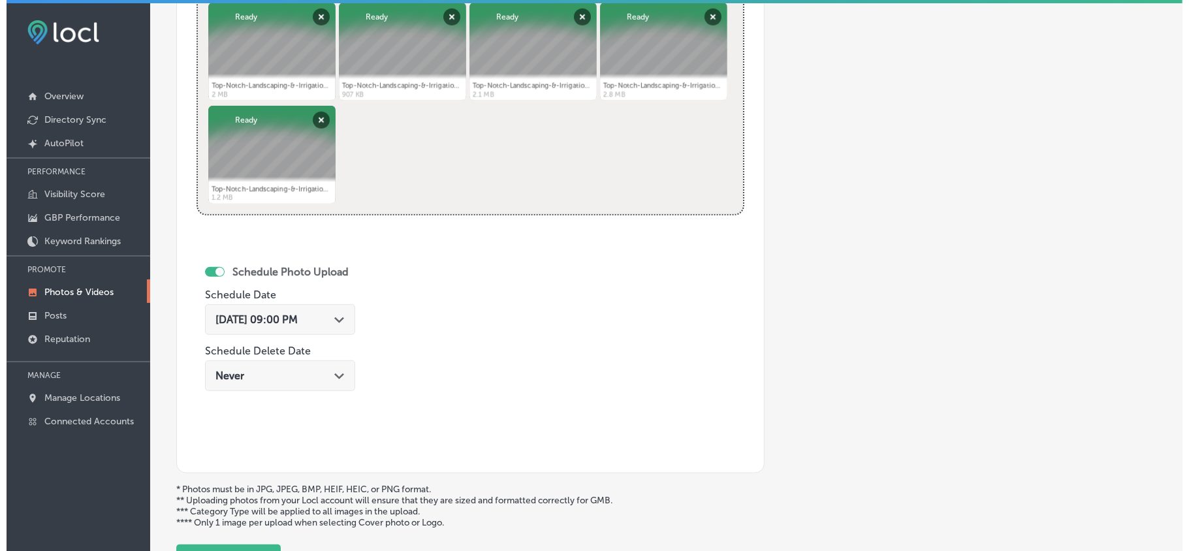
scroll to position [610, 0]
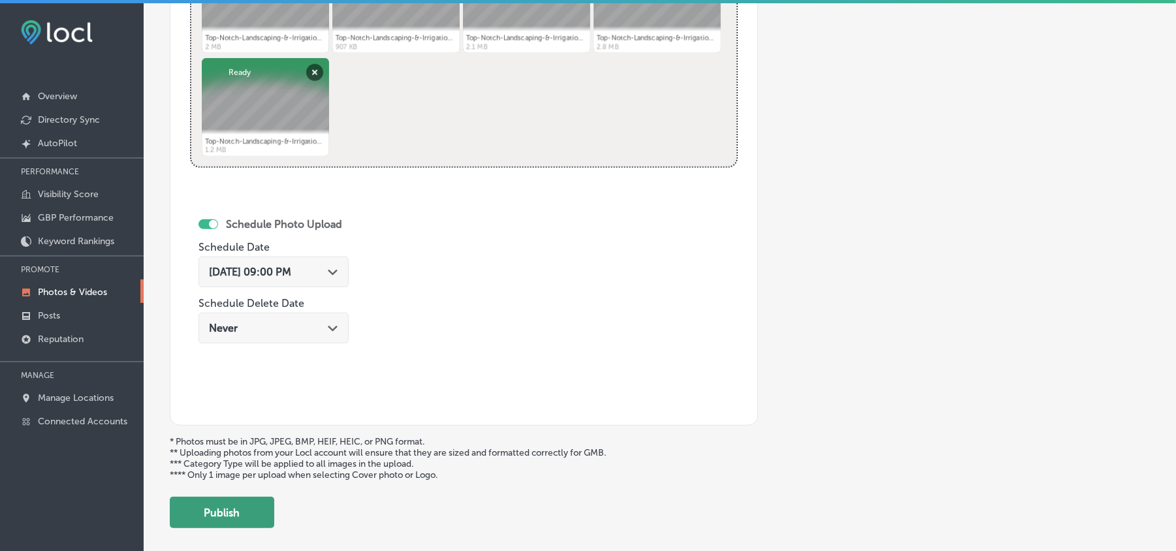
click at [269, 511] on button "Publish" at bounding box center [222, 512] width 104 height 31
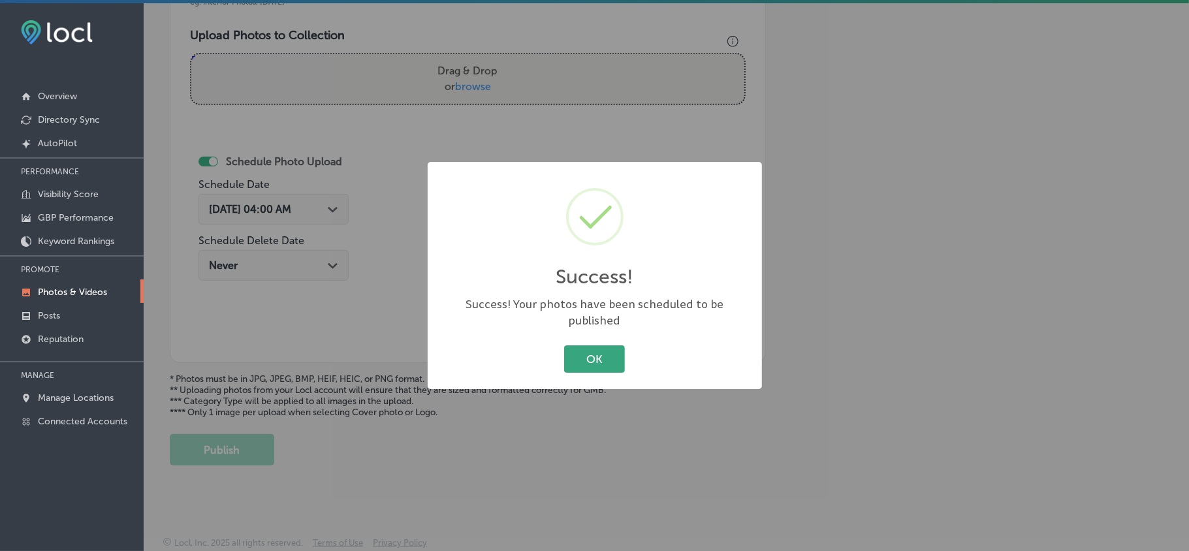
click at [588, 347] on button "OK" at bounding box center [594, 358] width 61 height 27
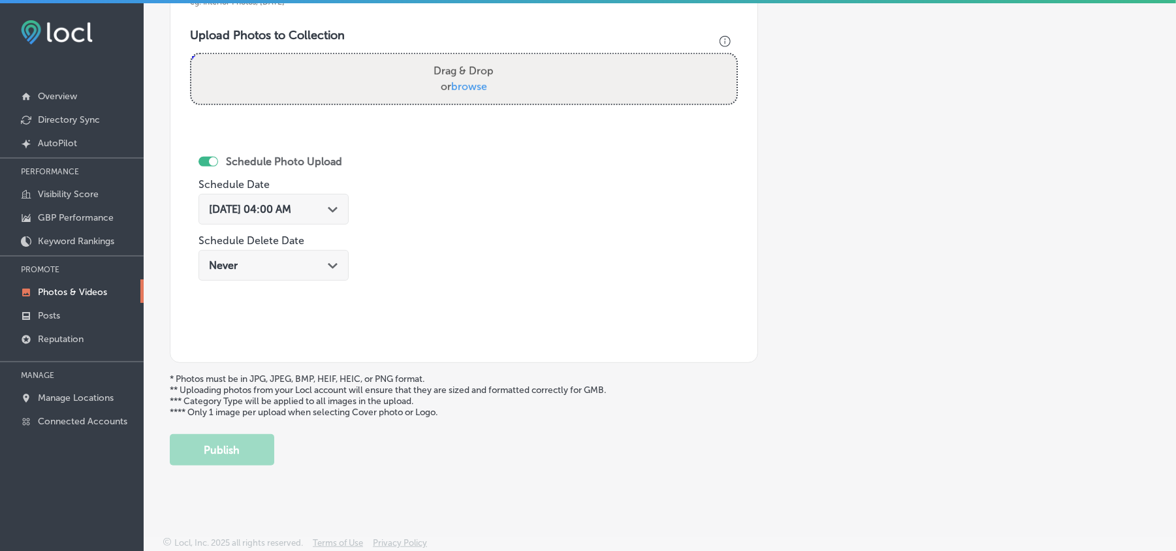
scroll to position [437, 0]
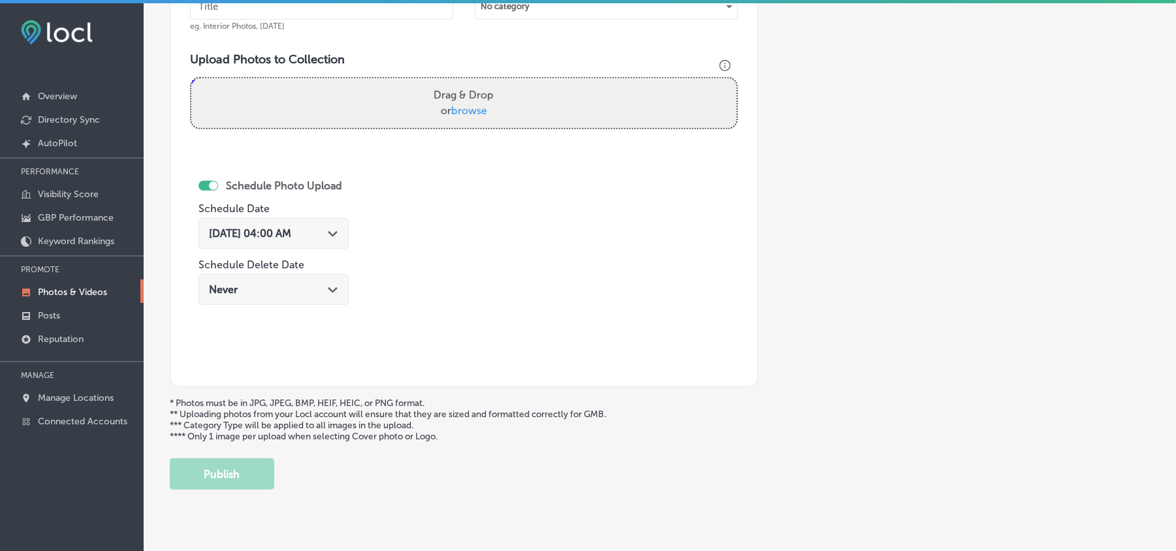
click at [341, 11] on input "text" at bounding box center [321, 6] width 263 height 26
paste input "Top-Notch-Landscaping-&-Irrigation-Landscaping-services"
type input "Top-Notch-Landscaping-&-Irrigation-Landscaping-services"
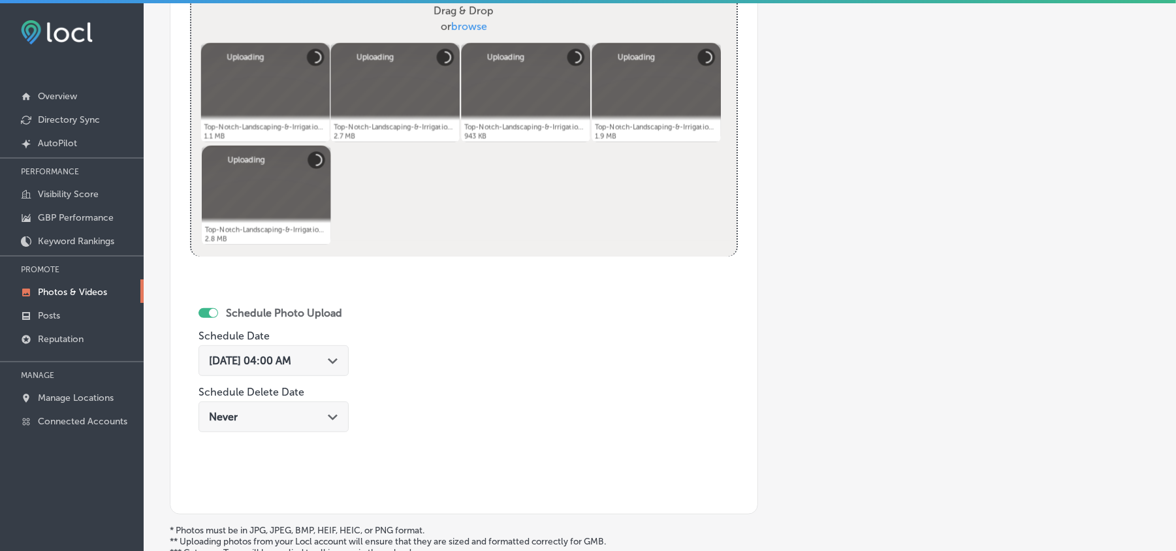
scroll to position [583, 0]
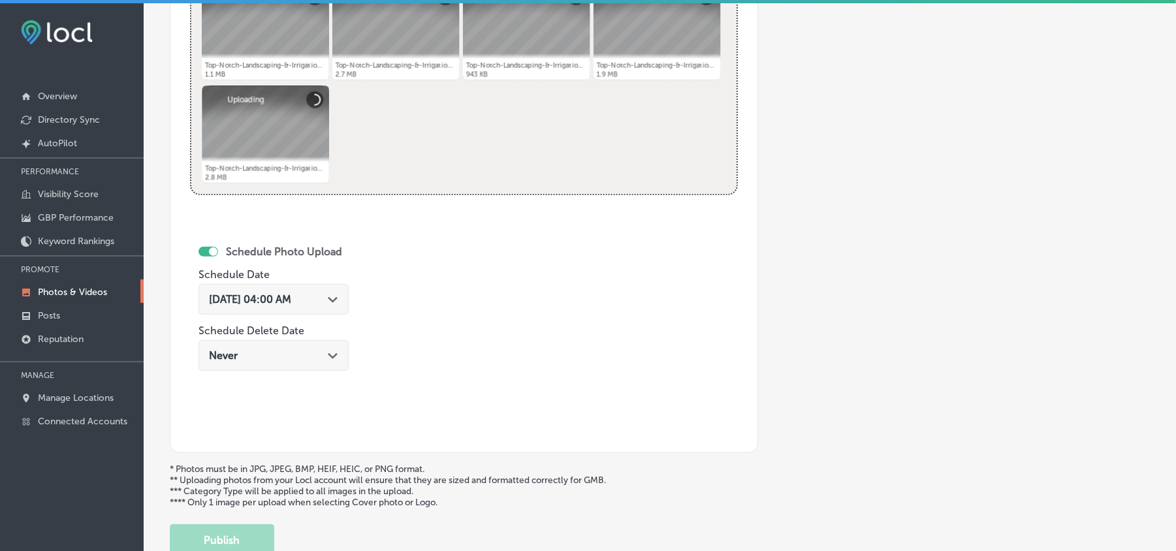
click at [334, 302] on div "[DATE] 04:00 AM Path Created with Sketch." at bounding box center [273, 299] width 129 height 12
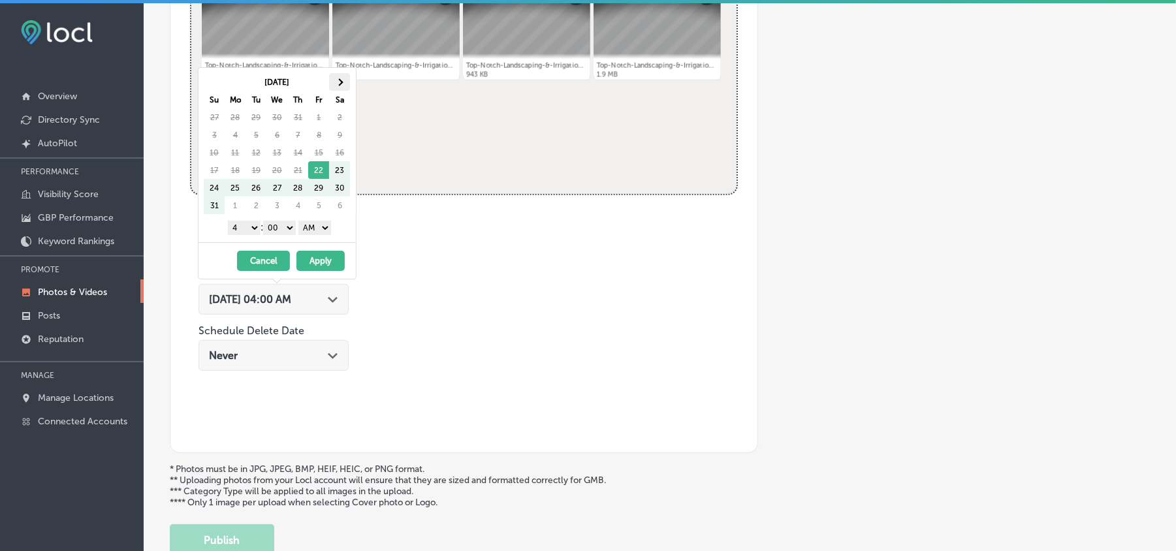
click at [344, 84] on th at bounding box center [339, 82] width 21 height 18
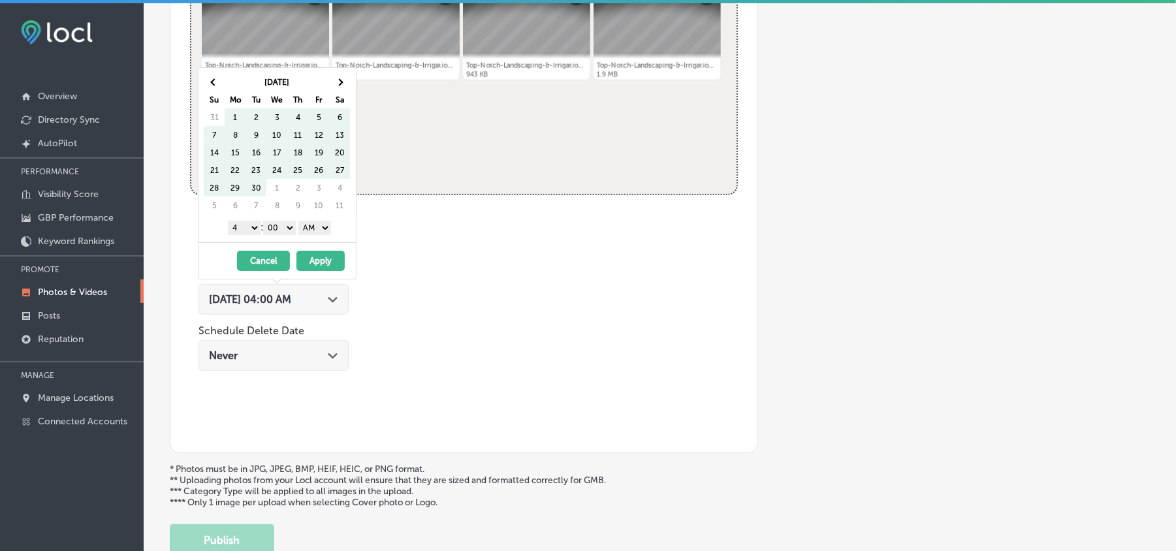
click at [344, 84] on th at bounding box center [339, 82] width 21 height 18
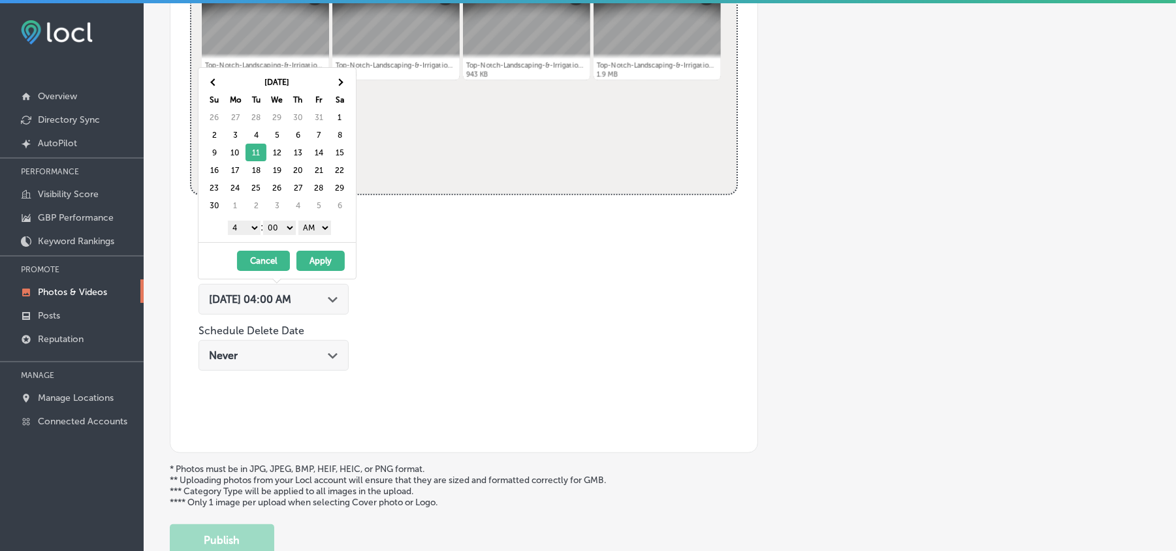
click at [246, 227] on select "1 2 3 4 5 6 7 8 9 10 11 12" at bounding box center [244, 228] width 33 height 14
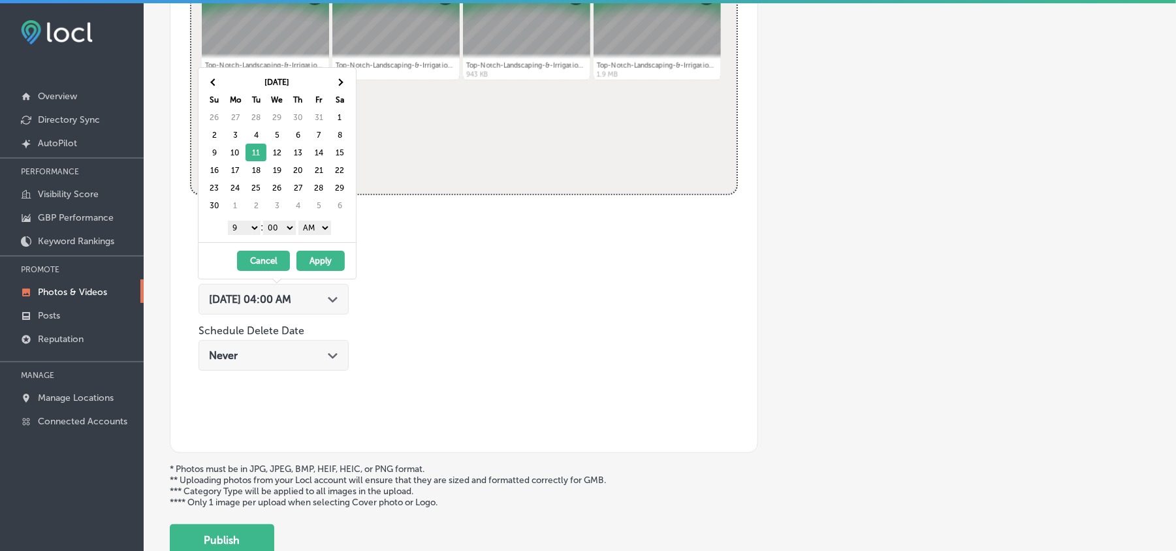
click at [322, 227] on select "AM PM" at bounding box center [314, 228] width 33 height 14
click at [316, 259] on button "Apply" at bounding box center [320, 261] width 48 height 20
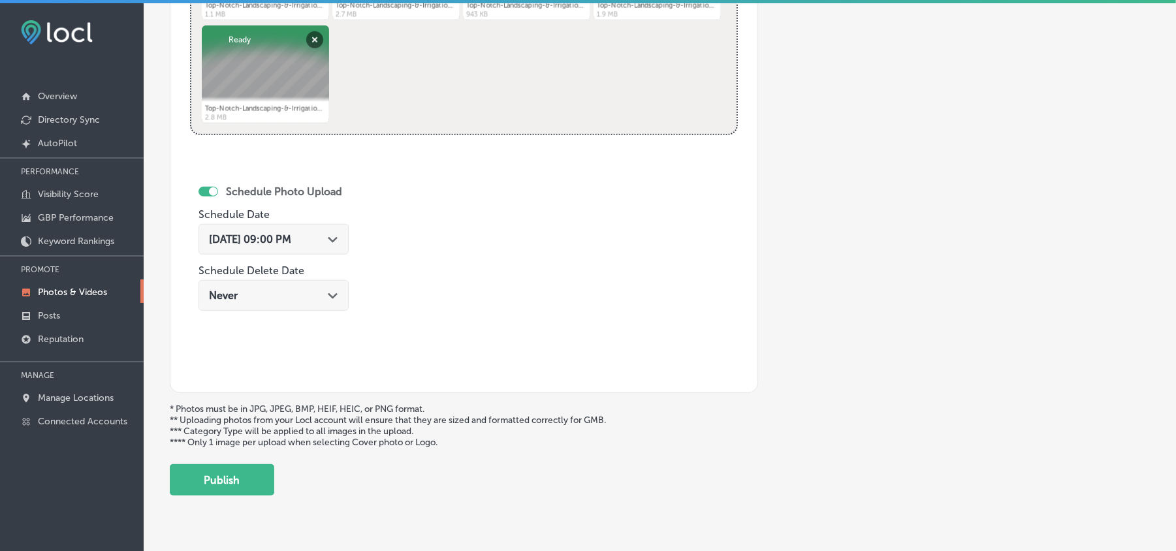
scroll to position [669, 0]
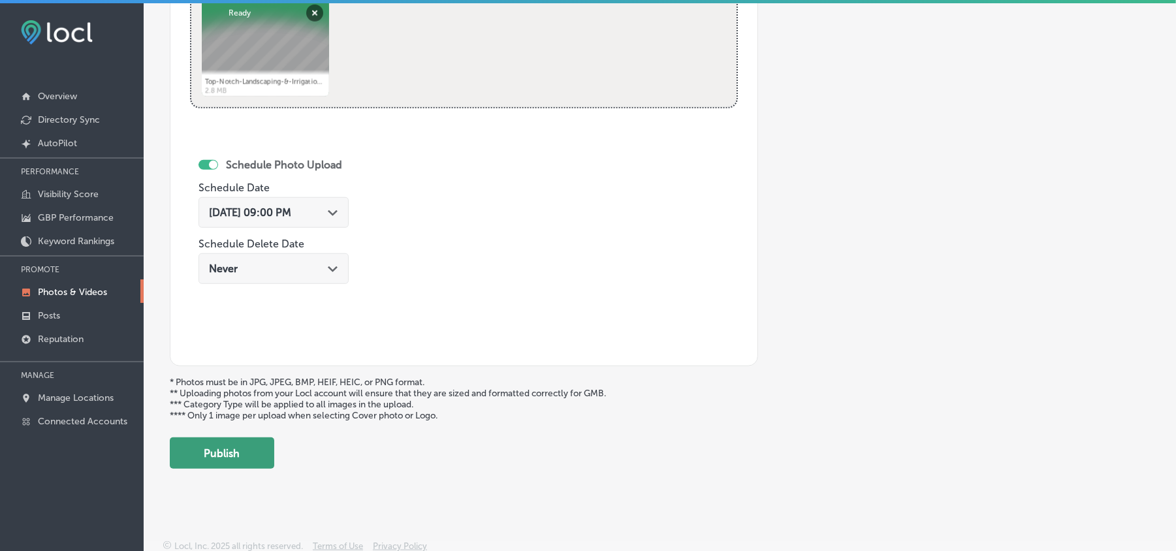
click at [246, 458] on button "Publish" at bounding box center [222, 453] width 104 height 31
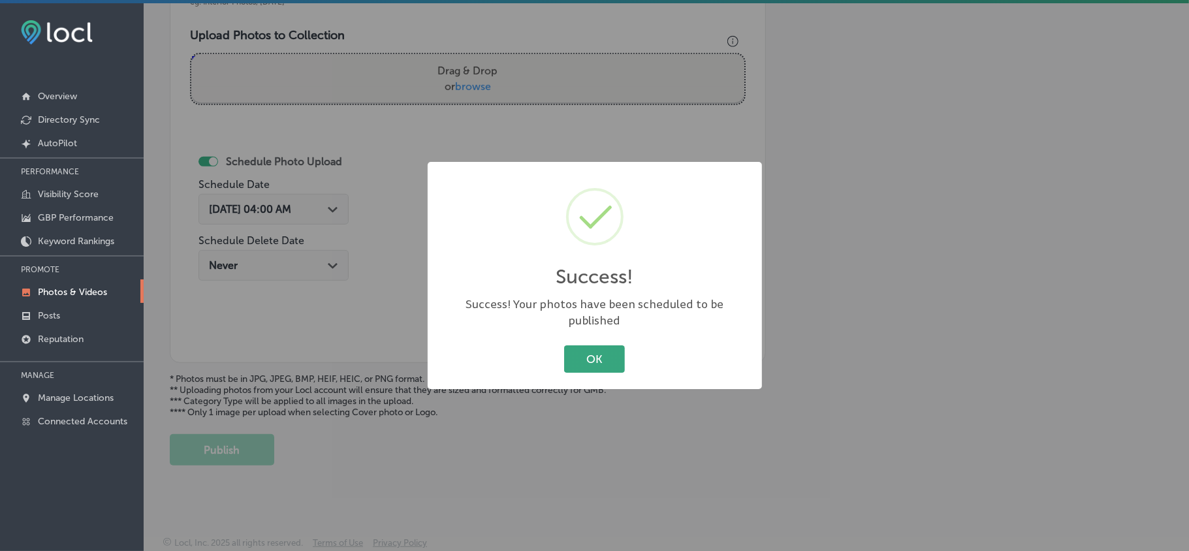
click at [588, 358] on button "OK" at bounding box center [594, 358] width 61 height 27
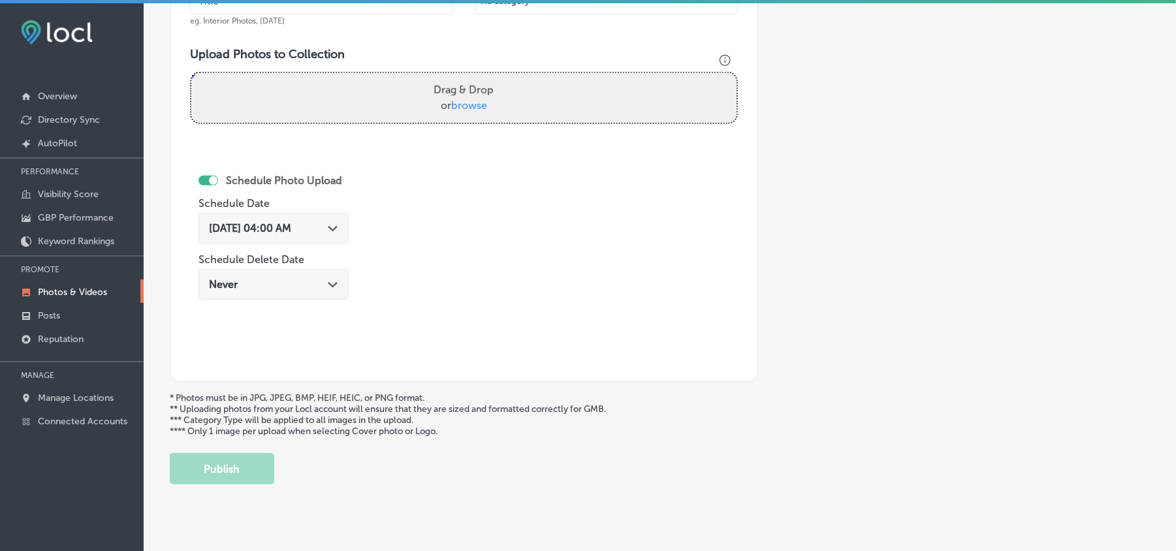
scroll to position [408, 0]
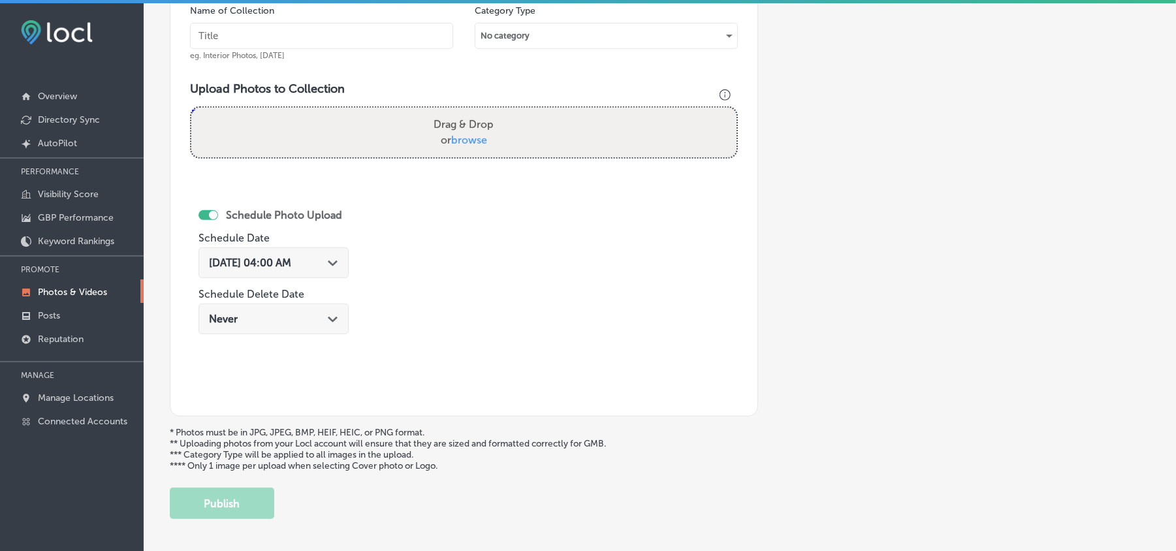
click at [346, 33] on input "text" at bounding box center [321, 36] width 263 height 26
paste input "Top-Notch-Landscaping-&-Irrigation-Irrigation-systems"
type input "Top-Notch-Landscaping-&-Irrigation-Irrigation-systems"
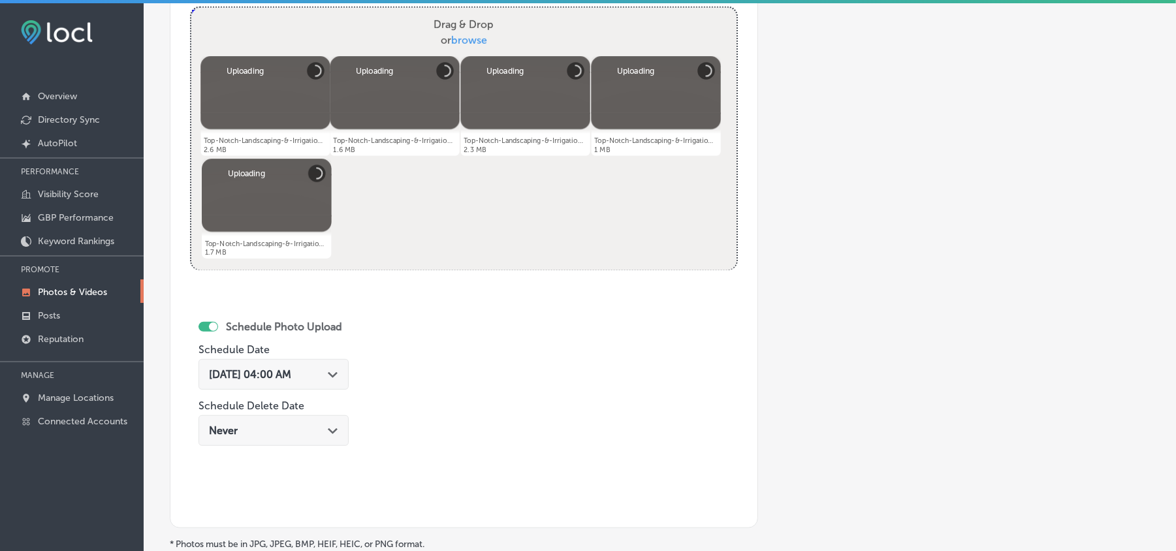
scroll to position [523, 0]
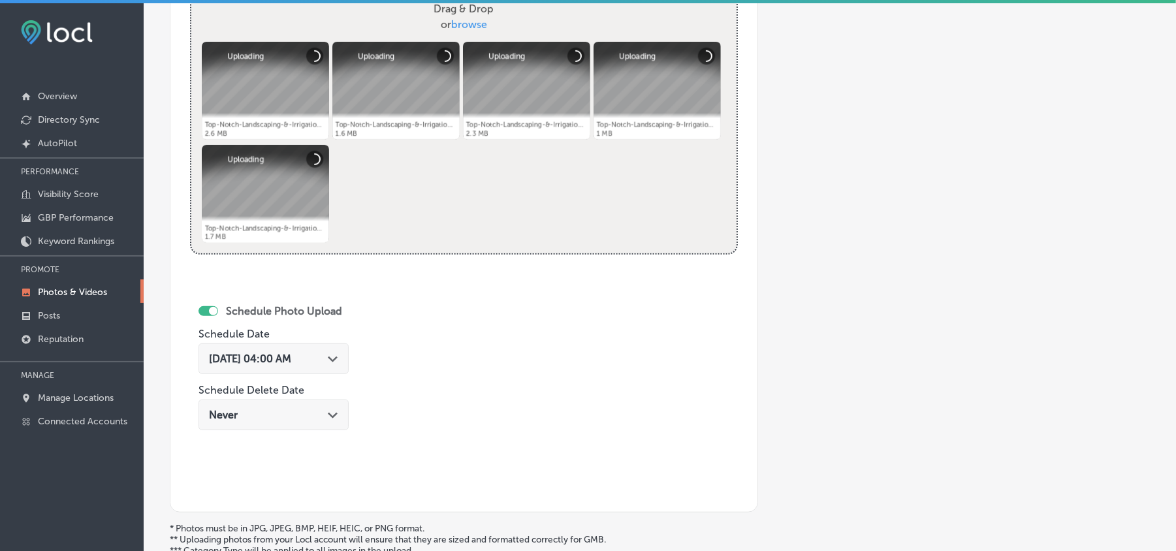
click at [334, 368] on div "[DATE] 04:00 AM Path Created with Sketch." at bounding box center [274, 359] width 150 height 31
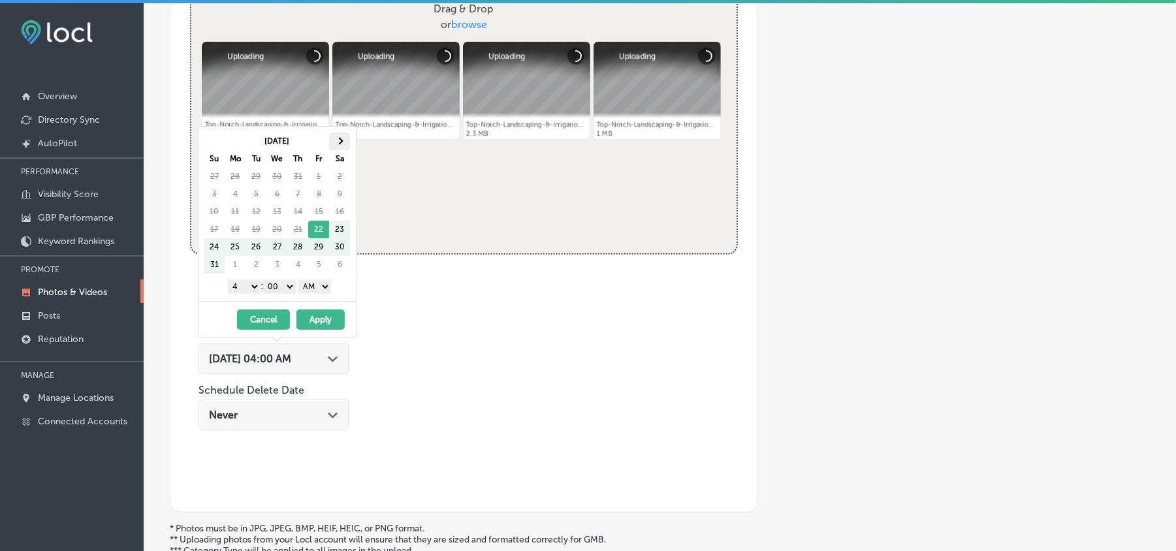
click at [341, 136] on th at bounding box center [339, 142] width 21 height 18
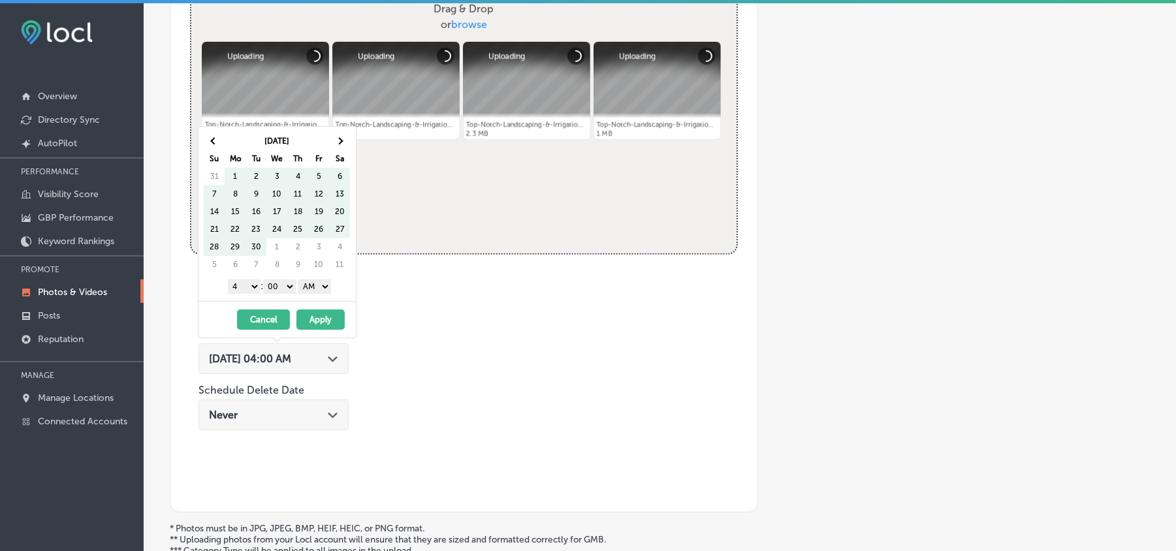
click at [341, 136] on th at bounding box center [339, 142] width 21 height 18
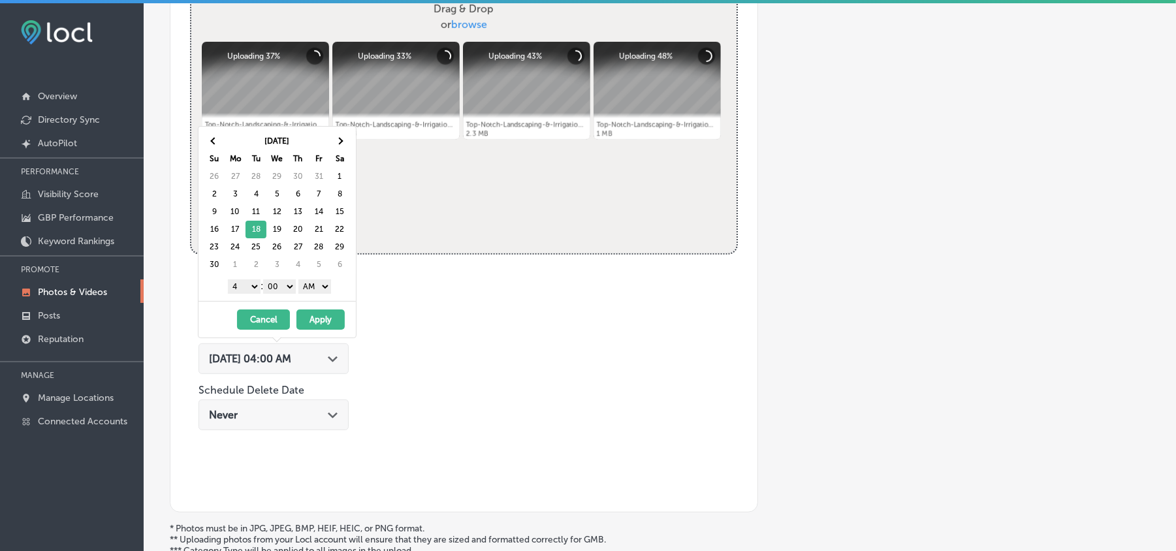
click at [249, 293] on select "1 2 3 4 5 6 7 8 9 10 11 12" at bounding box center [244, 287] width 33 height 14
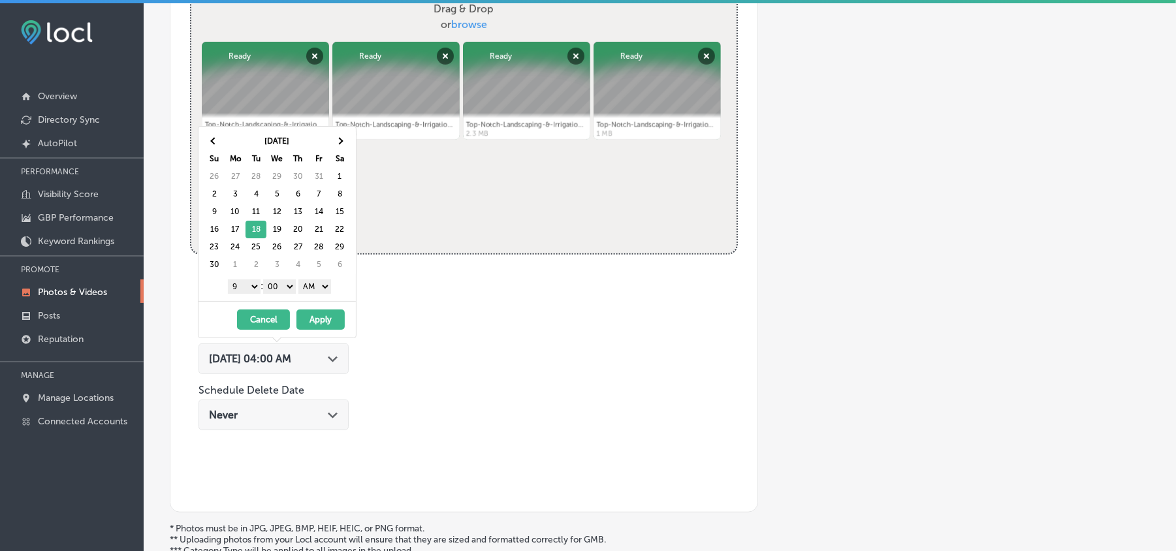
click at [327, 285] on select "AM PM" at bounding box center [314, 287] width 33 height 14
click at [322, 317] on button "Apply" at bounding box center [320, 320] width 48 height 20
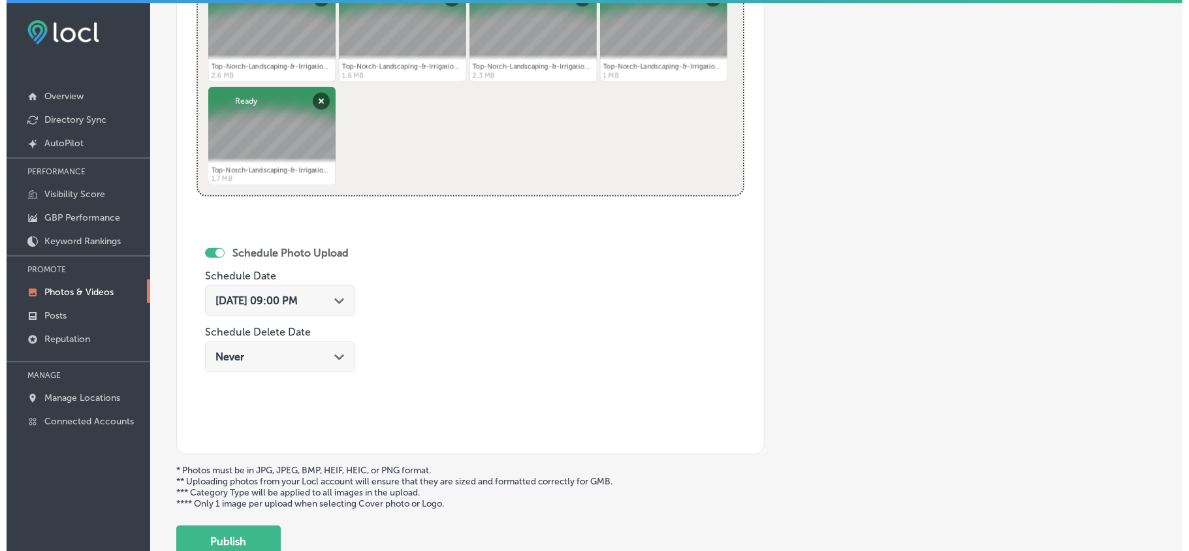
scroll to position [610, 0]
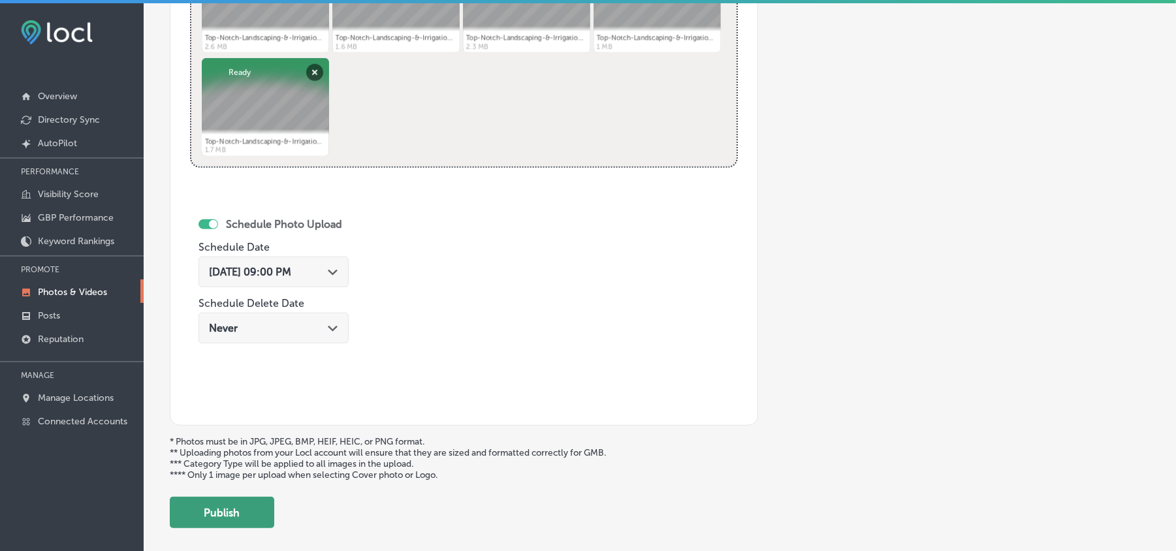
click at [225, 520] on button "Publish" at bounding box center [222, 512] width 104 height 31
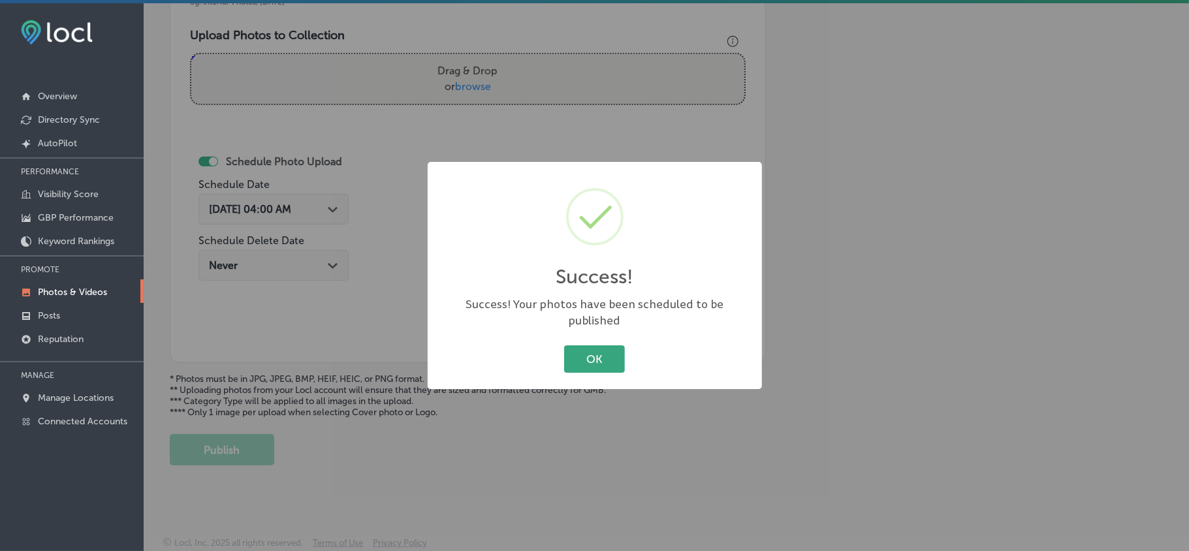
click at [594, 358] on button "OK" at bounding box center [594, 358] width 61 height 27
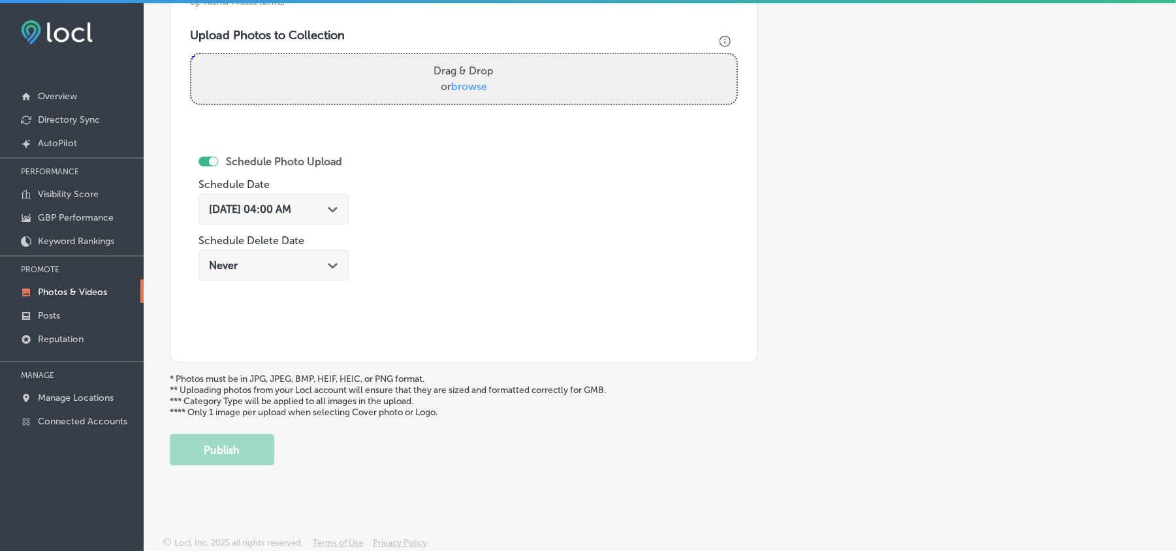
scroll to position [408, 0]
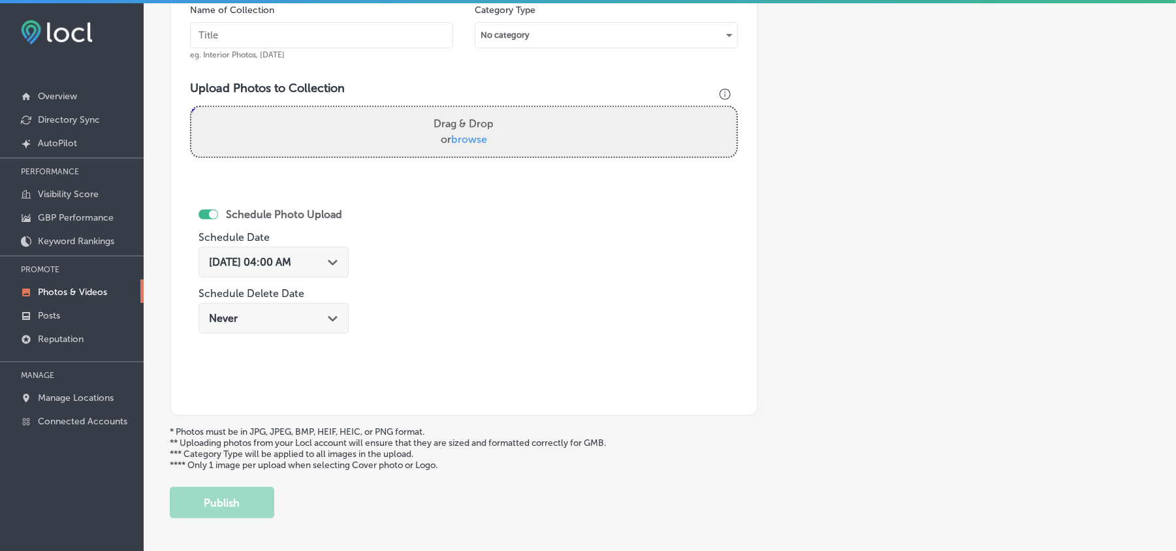
click at [350, 37] on input "text" at bounding box center [321, 35] width 263 height 26
paste input "Top-Notch-Landscaping-&-Irrigation-Landscape-maintenance"
type input "Top-Notch-Landscaping-&-Irrigation-Landscape-maintenance"
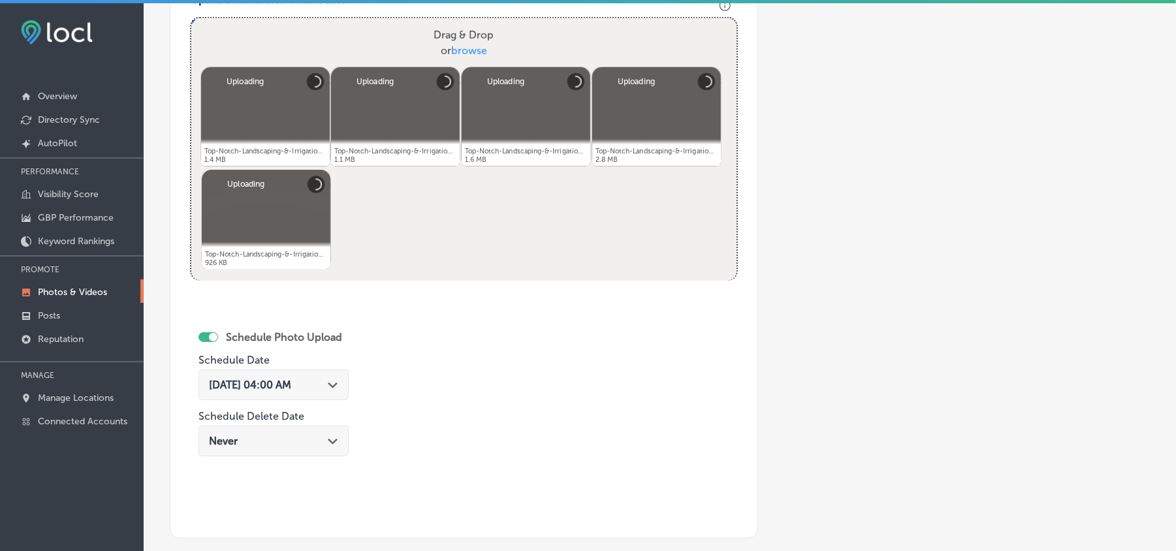
scroll to position [583, 0]
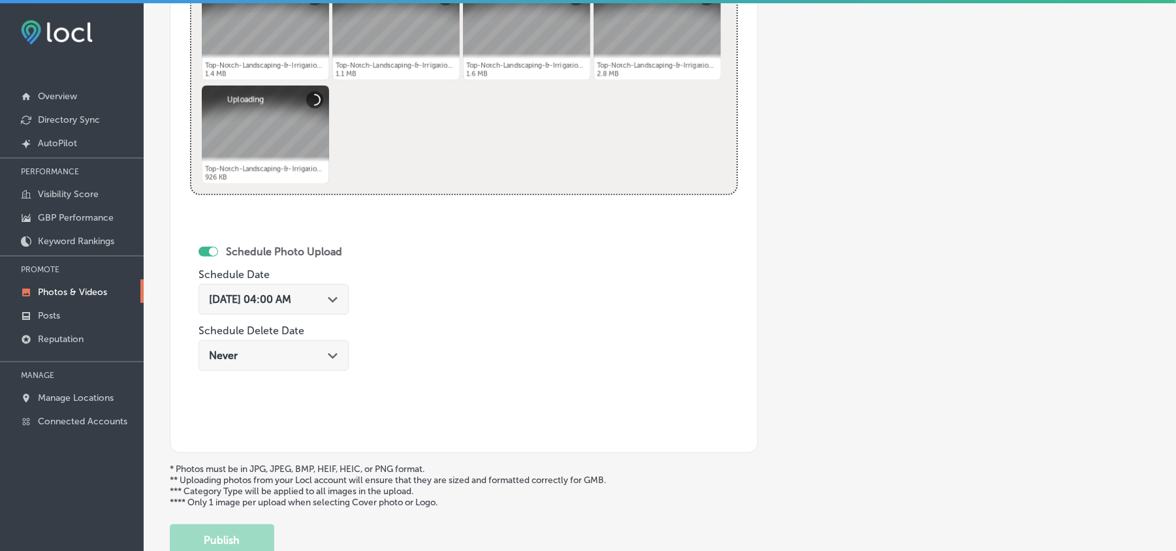
click at [330, 303] on div "[DATE] 04:00 AM Path Created with Sketch." at bounding box center [273, 299] width 129 height 12
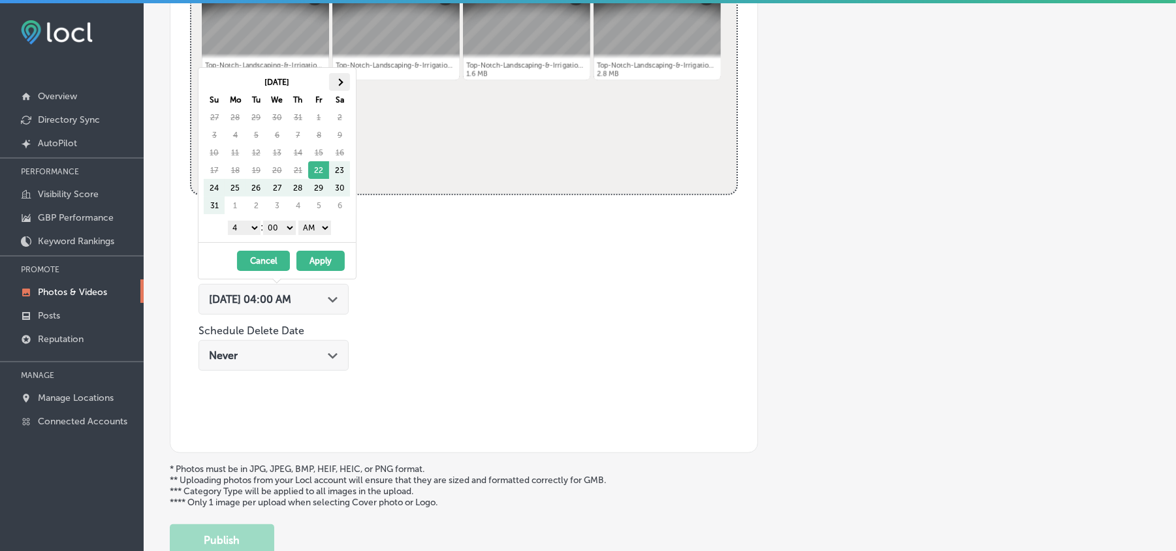
click at [341, 85] on th at bounding box center [339, 82] width 21 height 18
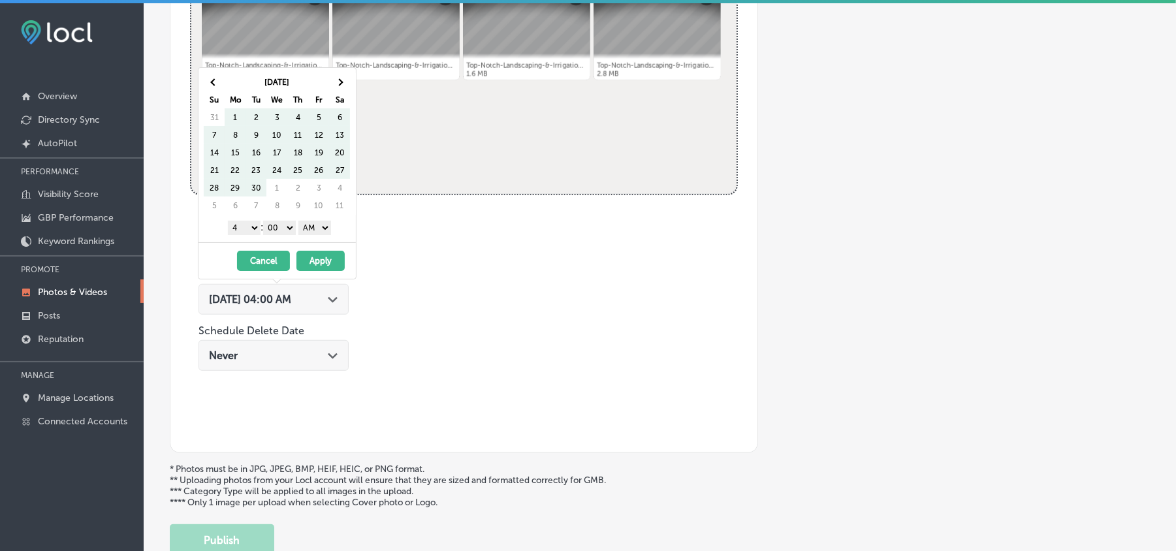
click at [341, 85] on th at bounding box center [339, 82] width 21 height 18
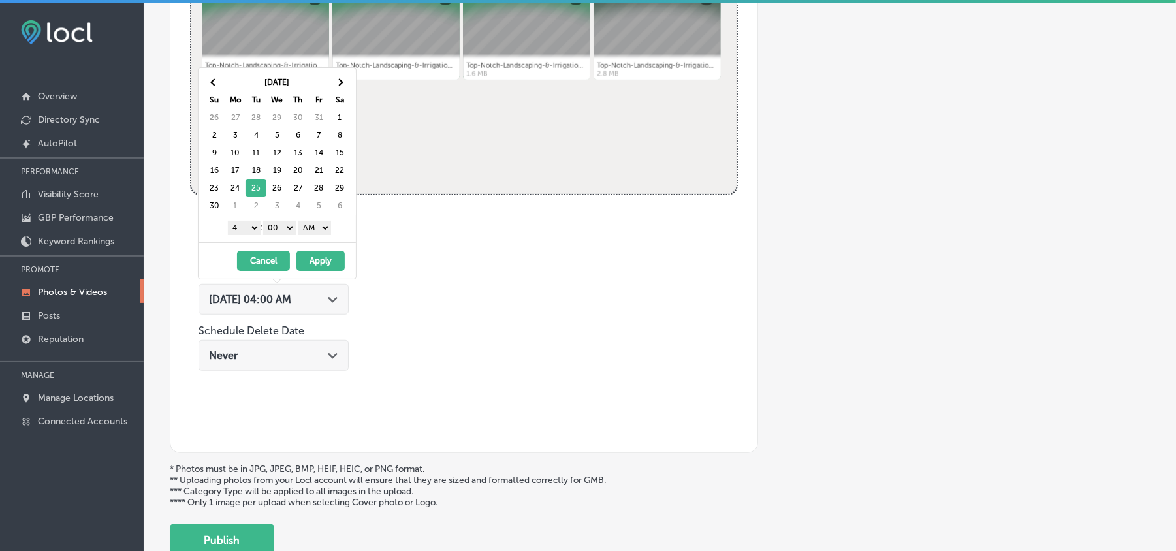
click at [251, 233] on select "1 2 3 4 5 6 7 8 9 10 11 12" at bounding box center [244, 228] width 33 height 14
click at [322, 225] on select "AM PM" at bounding box center [314, 228] width 33 height 14
click at [317, 261] on button "Apply" at bounding box center [320, 261] width 48 height 20
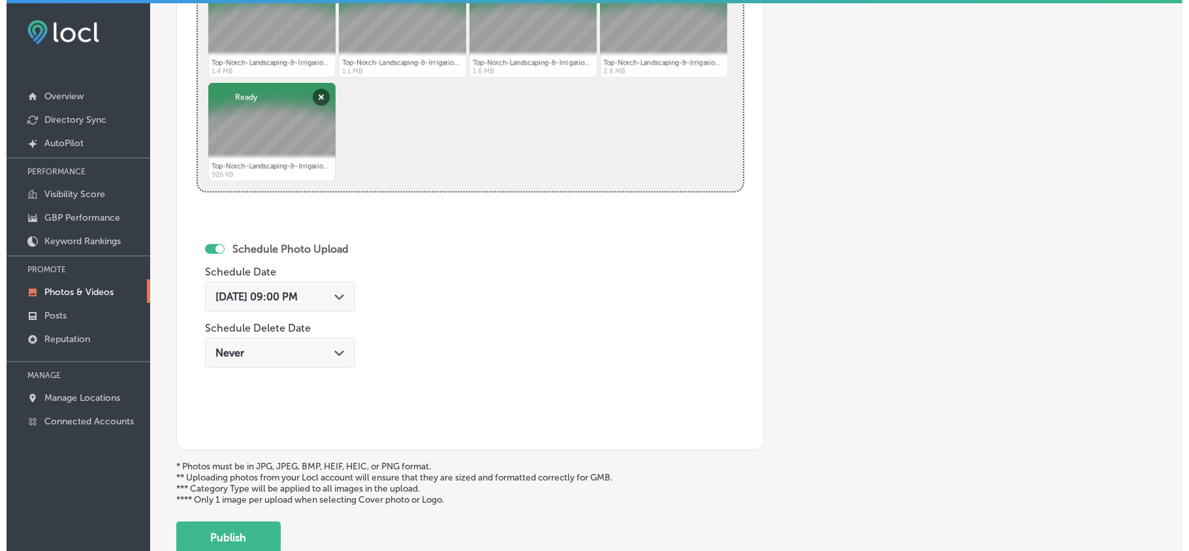
scroll to position [611, 0]
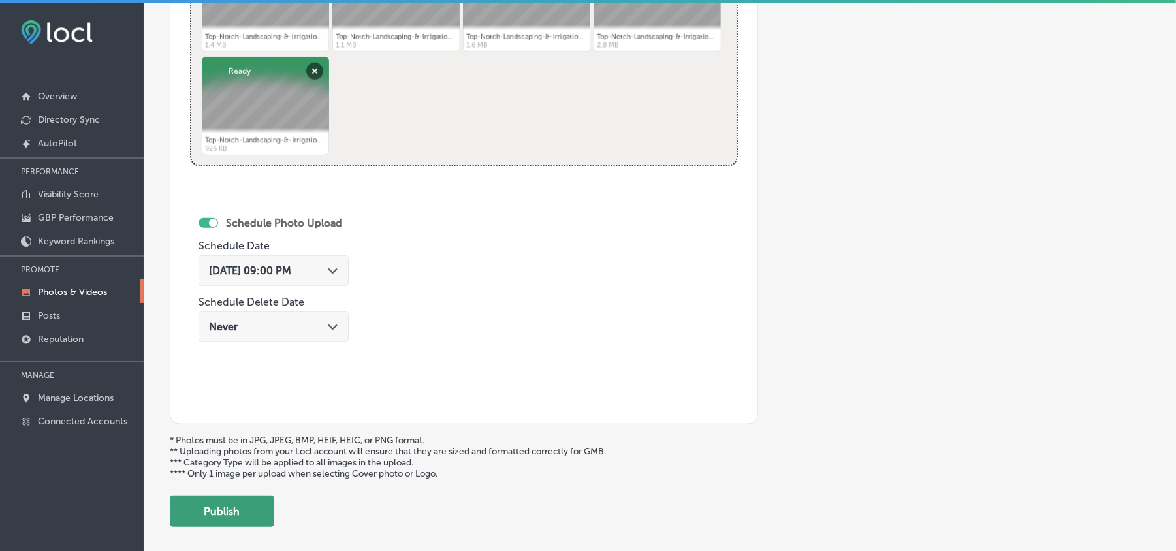
click at [225, 522] on button "Publish" at bounding box center [222, 511] width 104 height 31
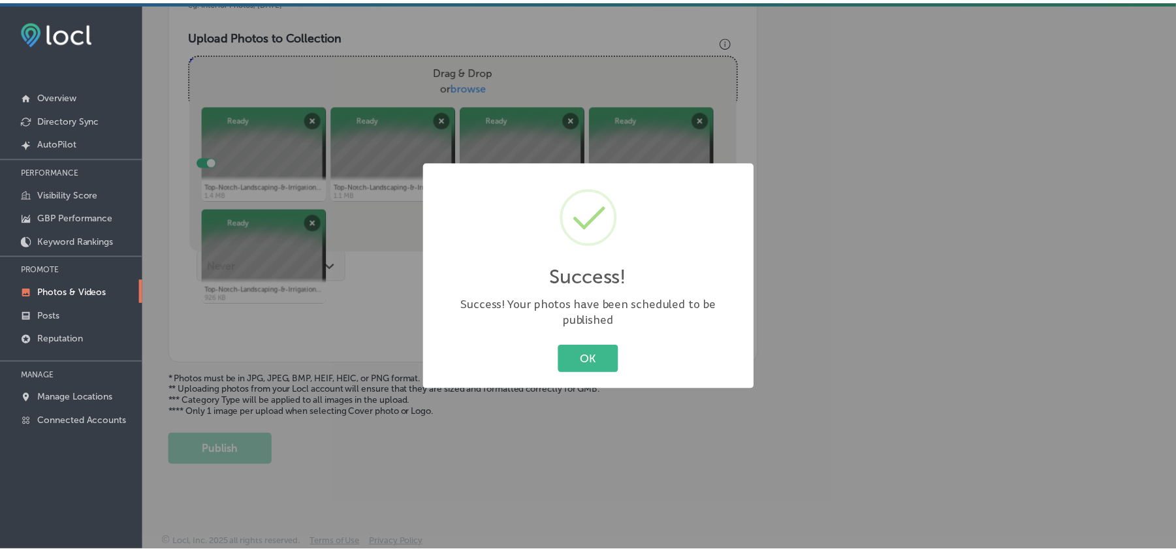
scroll to position [466, 0]
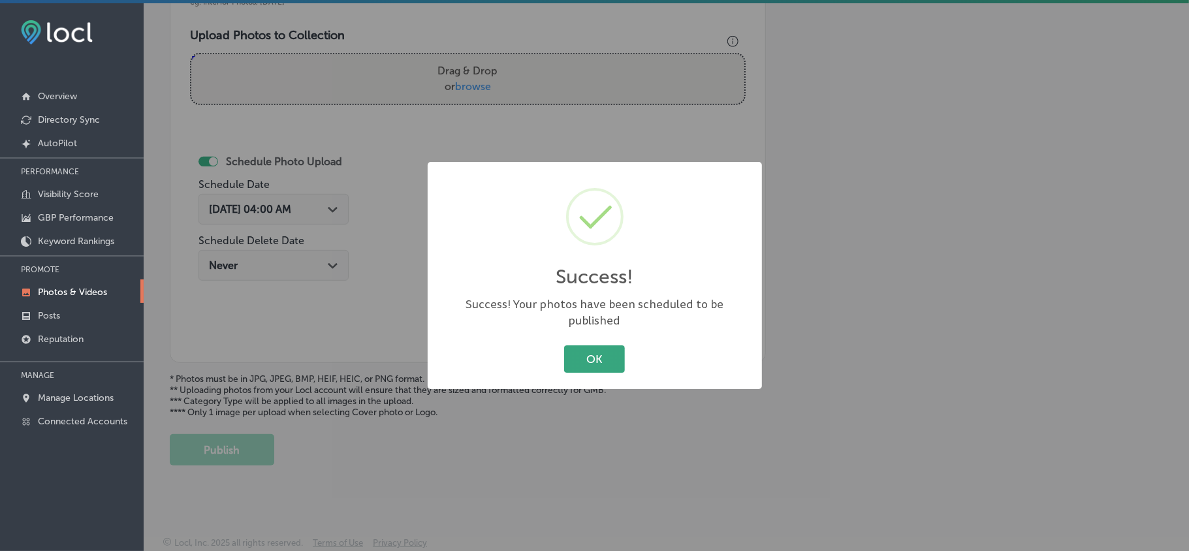
click at [585, 345] on button "OK" at bounding box center [594, 358] width 61 height 27
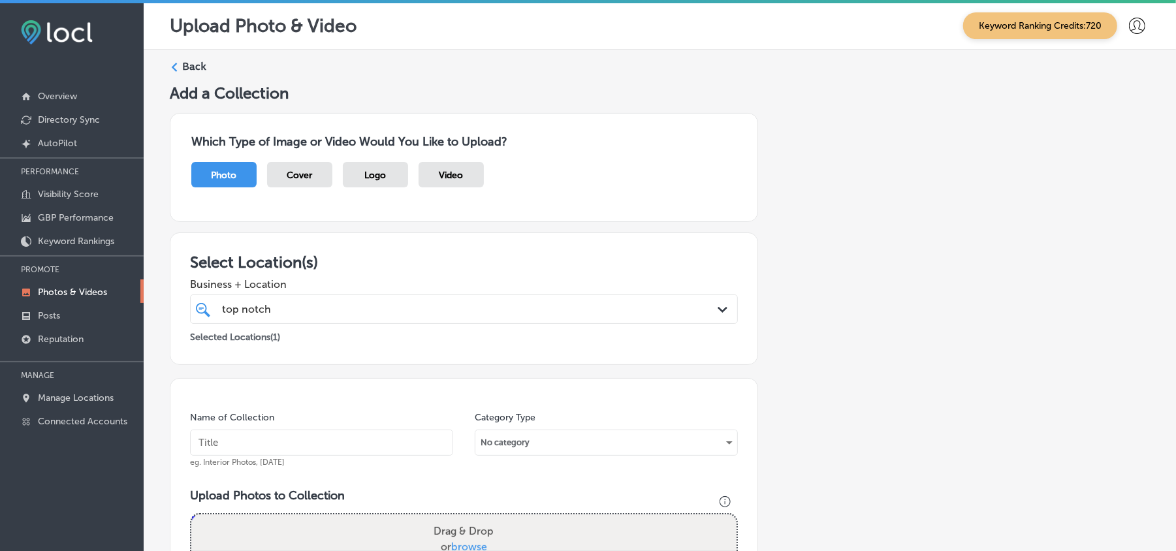
scroll to position [0, 0]
click at [196, 60] on label "Back" at bounding box center [194, 67] width 24 height 14
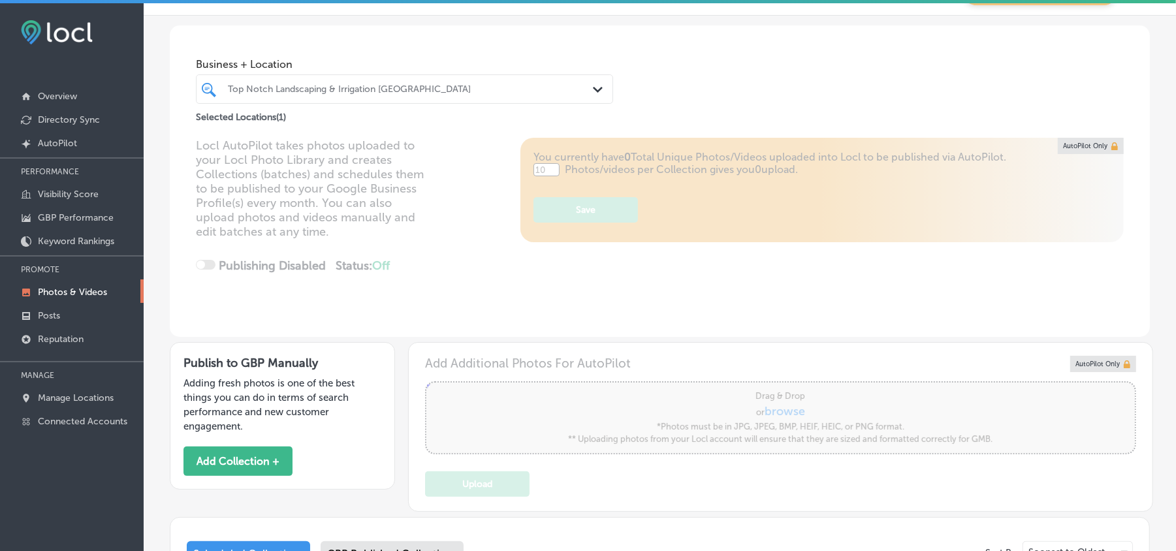
type input "5"
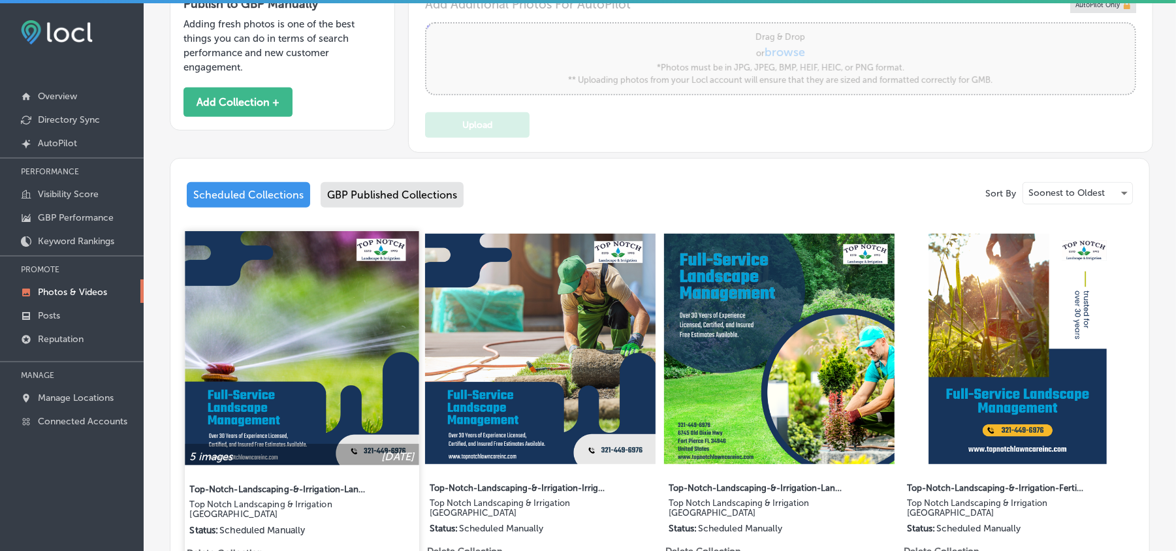
scroll to position [392, 0]
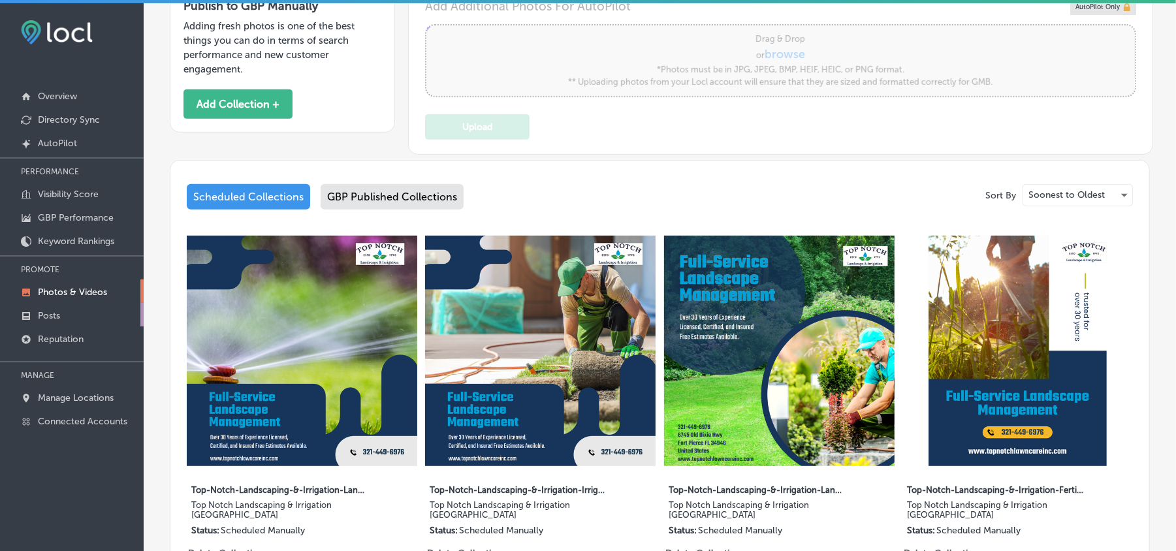
click at [63, 312] on link "Posts" at bounding box center [72, 315] width 144 height 24
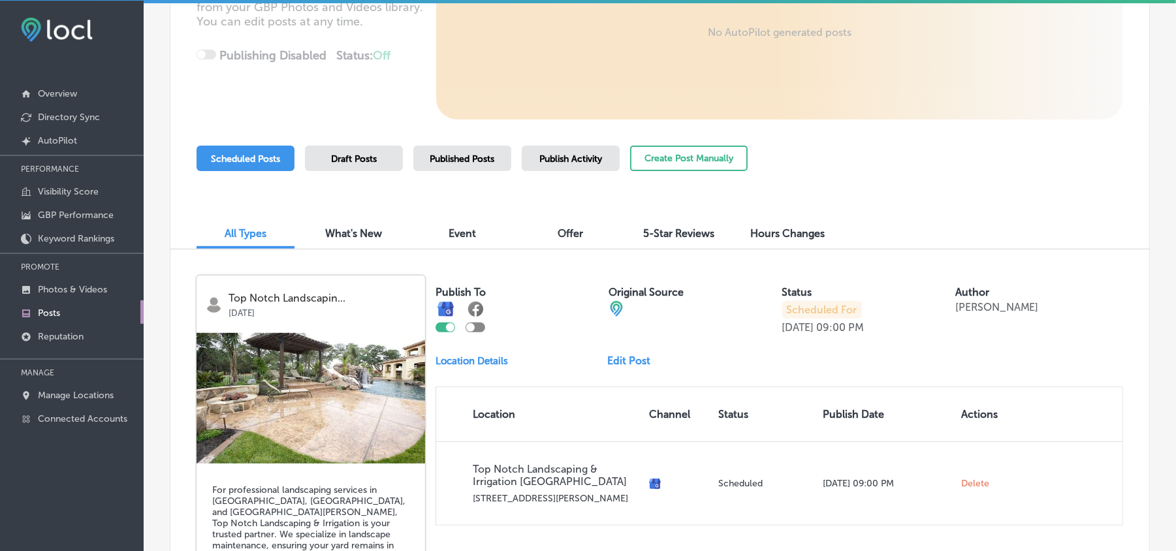
scroll to position [243, 0]
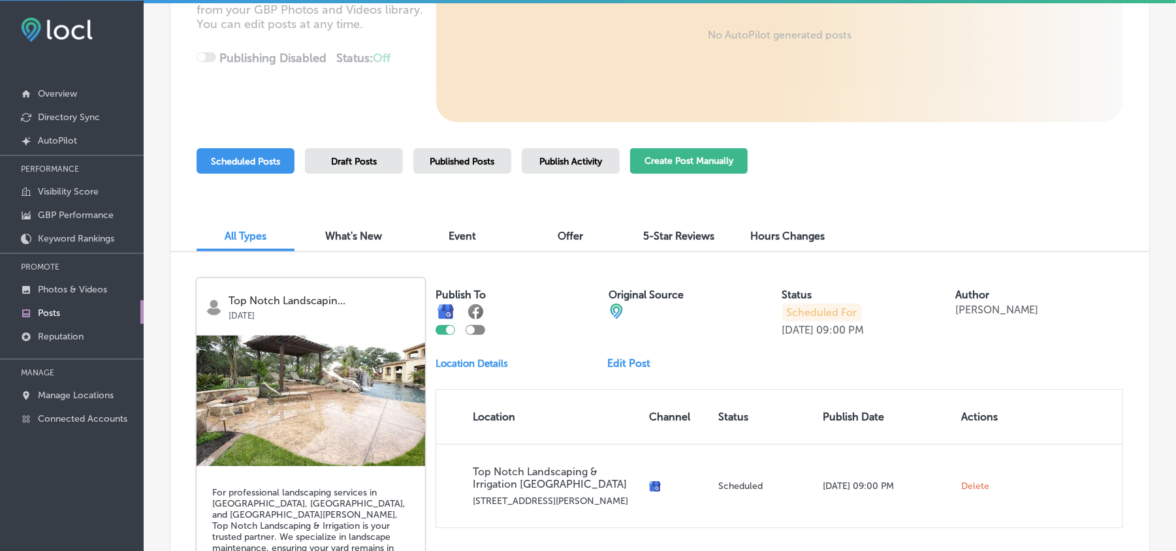
click at [697, 159] on button "Create Post Manually" at bounding box center [689, 160] width 118 height 25
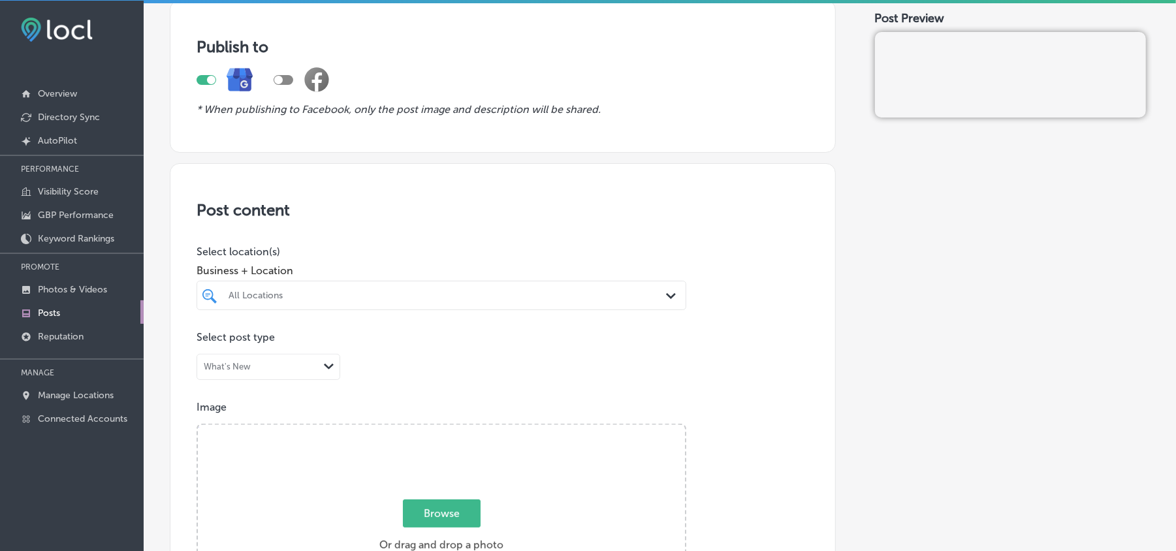
scroll to position [116, 0]
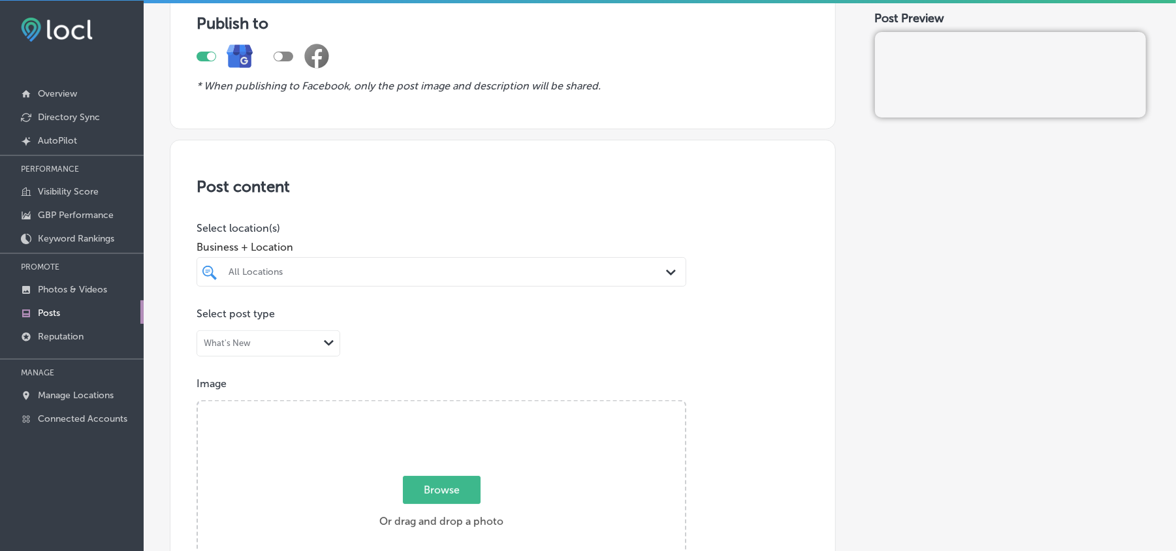
click at [531, 272] on div "All Locations" at bounding box center [448, 271] width 439 height 11
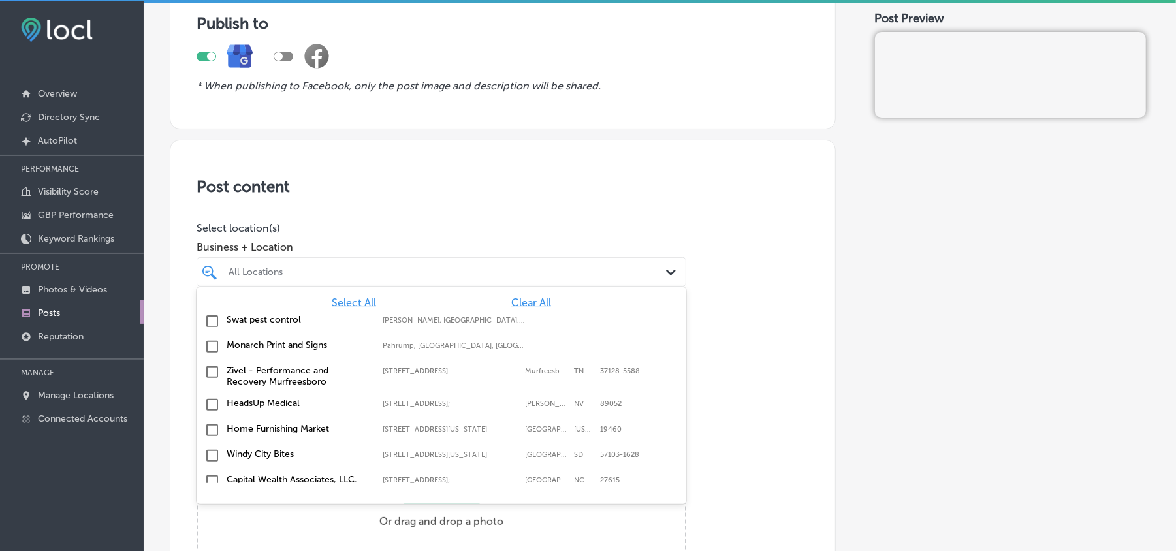
click at [521, 302] on span "Clear All" at bounding box center [531, 302] width 40 height 12
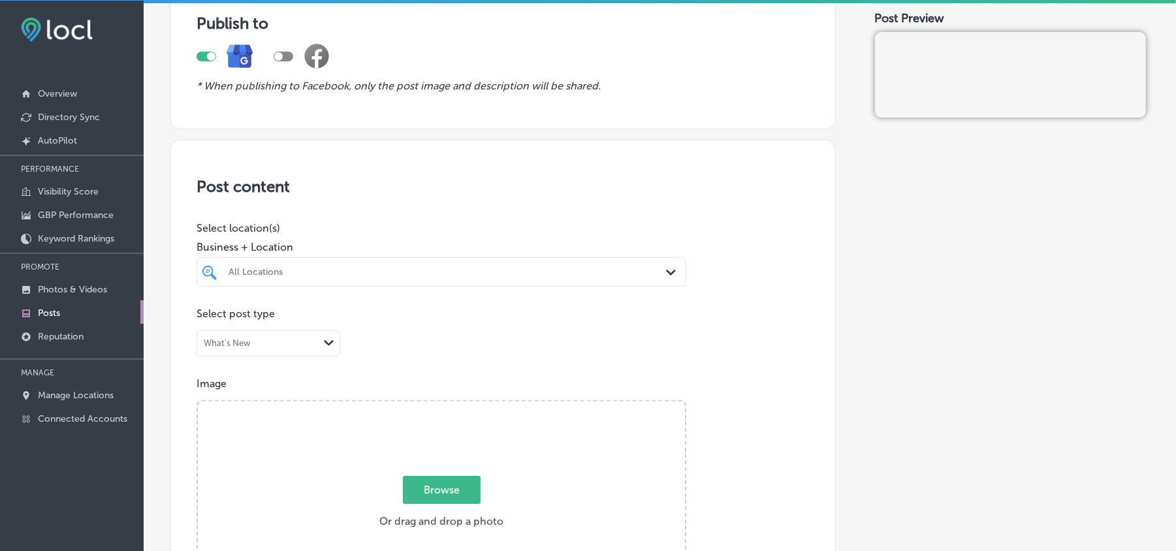
click at [520, 262] on div "All Locations" at bounding box center [441, 272] width 439 height 20
click at [520, 270] on div "All Locations" at bounding box center [448, 271] width 439 height 11
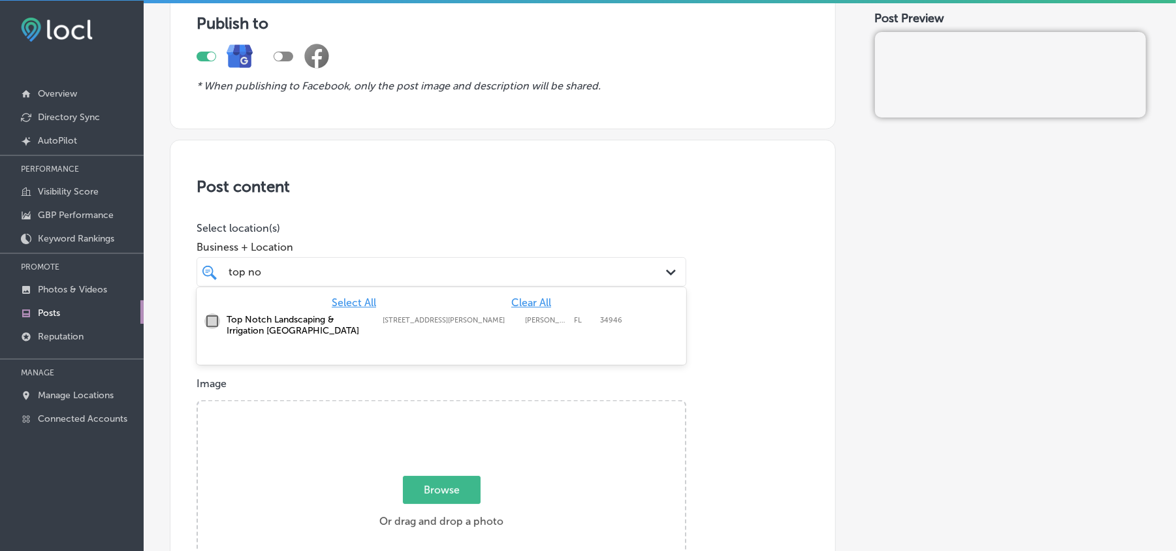
click at [212, 322] on input "checkbox" at bounding box center [212, 321] width 16 height 16
type input "top no"
click at [547, 189] on h3 "Post content" at bounding box center [503, 186] width 613 height 19
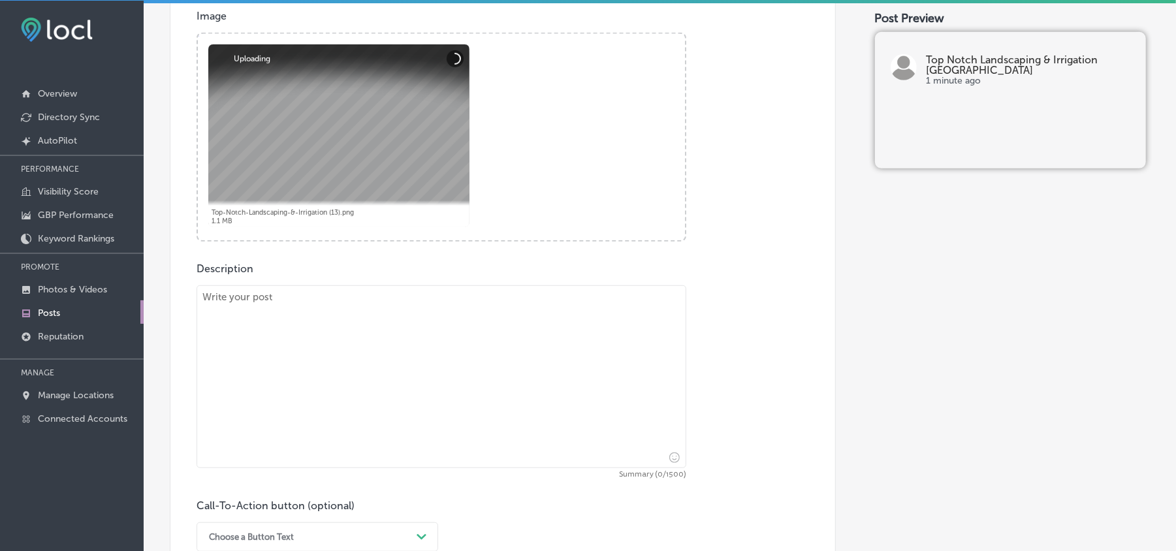
scroll to position [494, 0]
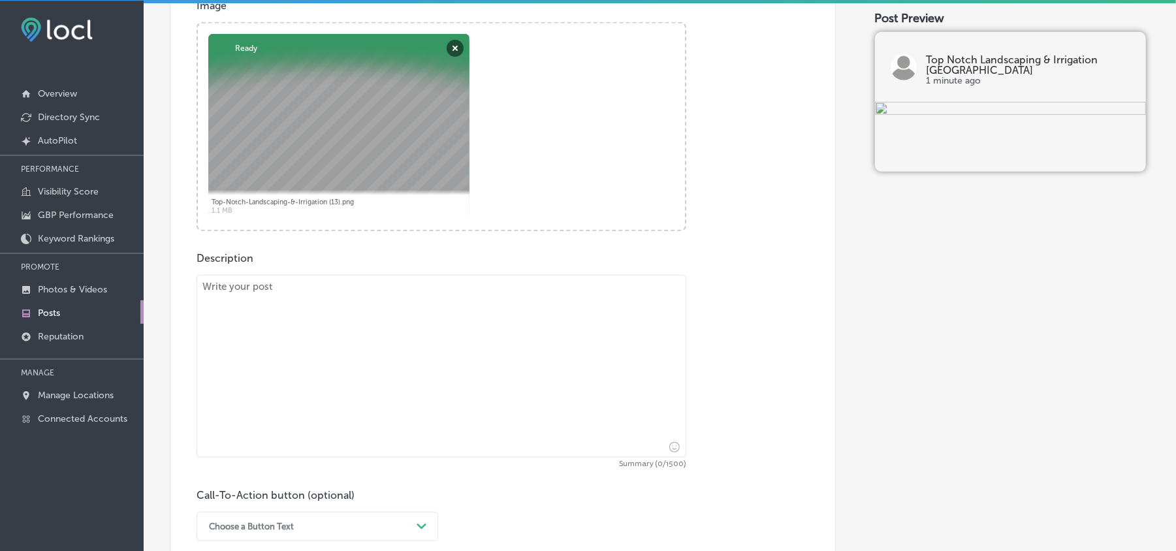
click at [438, 370] on textarea at bounding box center [442, 366] width 490 height 183
paste textarea "If you're in need of professional landscaping services in [PERSON_NAME][GEOGRAP…"
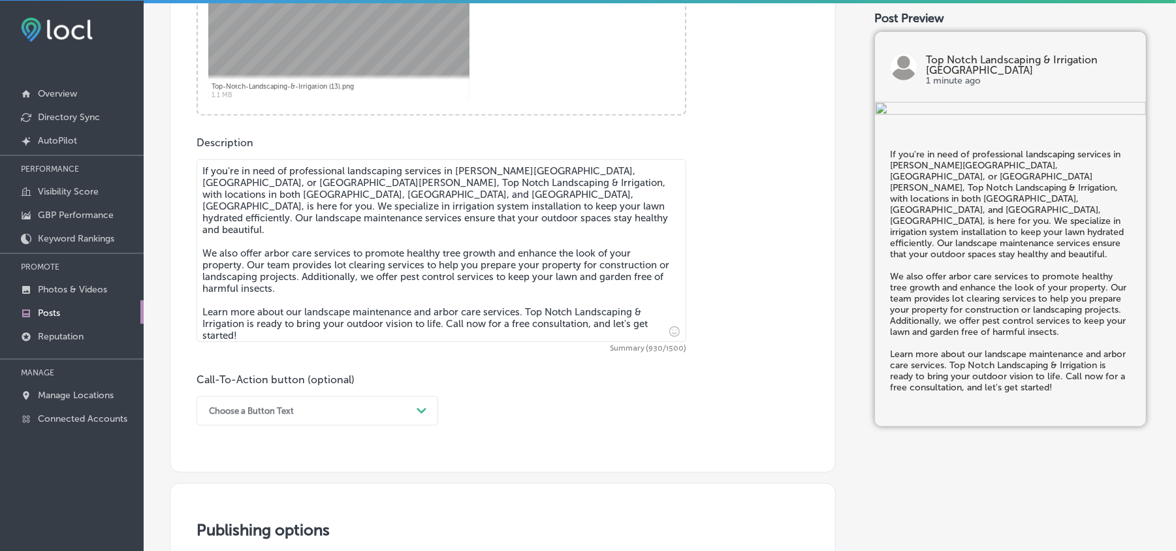
type textarea "If you're in need of professional landscaping services in [PERSON_NAME][GEOGRAP…"
click at [379, 421] on div "option Book focused, 2 of 7. 7 results available. Use Up and Down to choose opt…" at bounding box center [318, 410] width 242 height 29
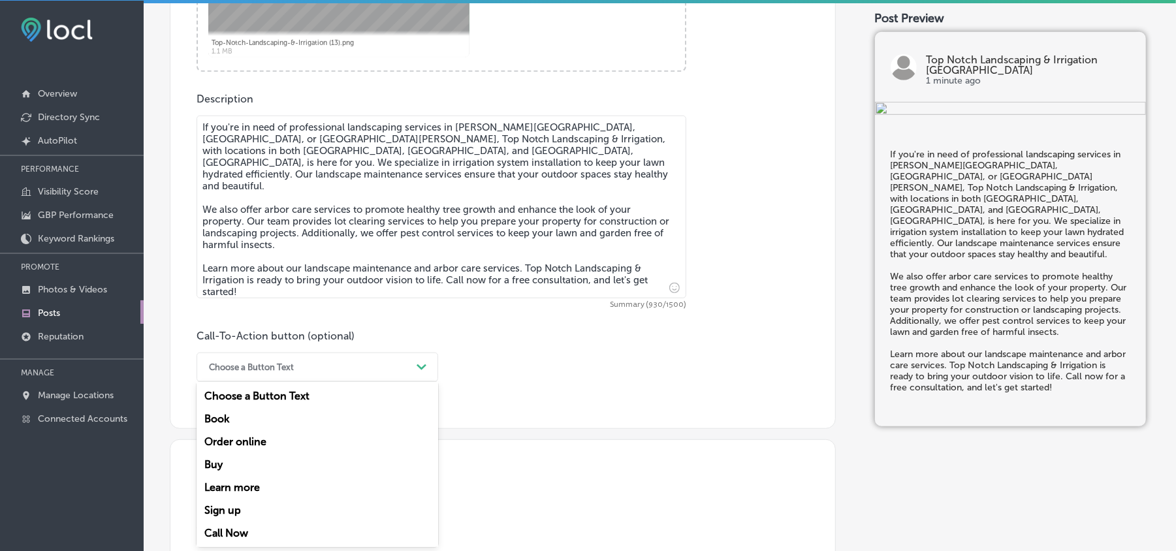
click at [243, 487] on div "Learn more" at bounding box center [318, 487] width 242 height 23
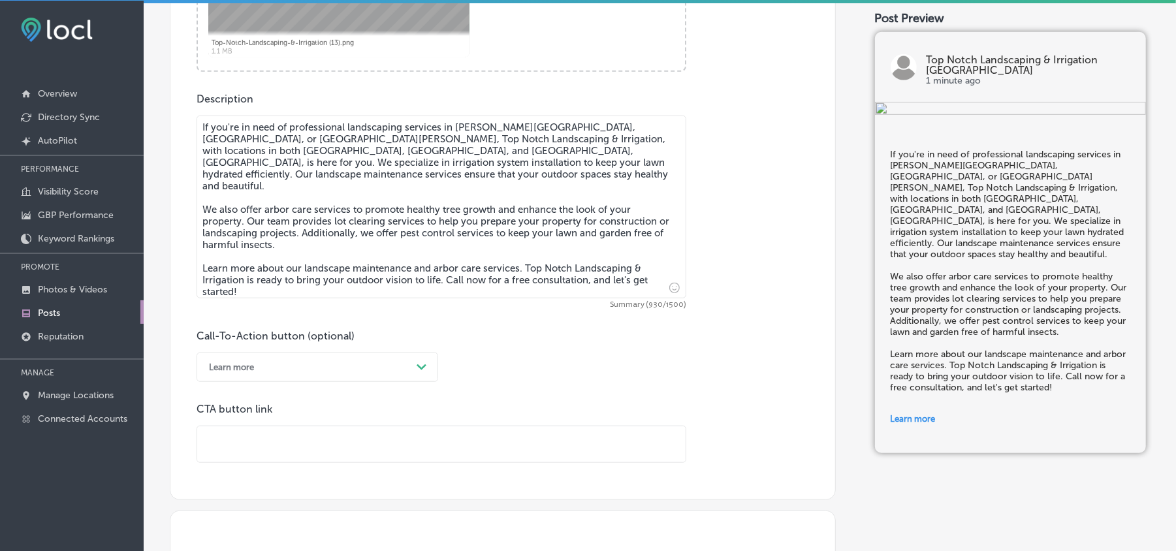
click at [322, 445] on input "text" at bounding box center [441, 444] width 488 height 36
paste input "[URL][DOMAIN_NAME]"
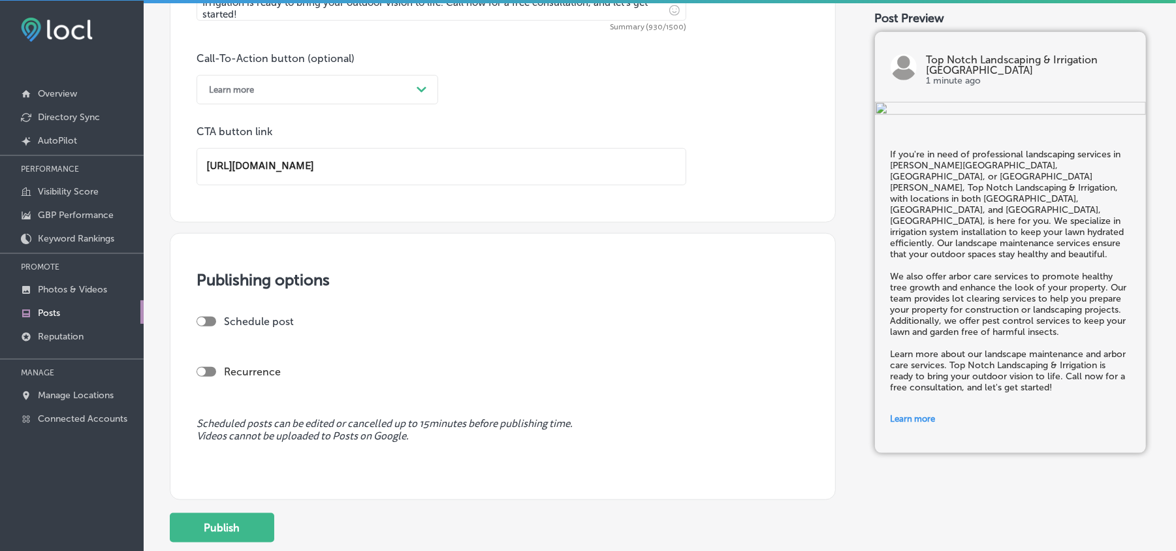
scroll to position [943, 0]
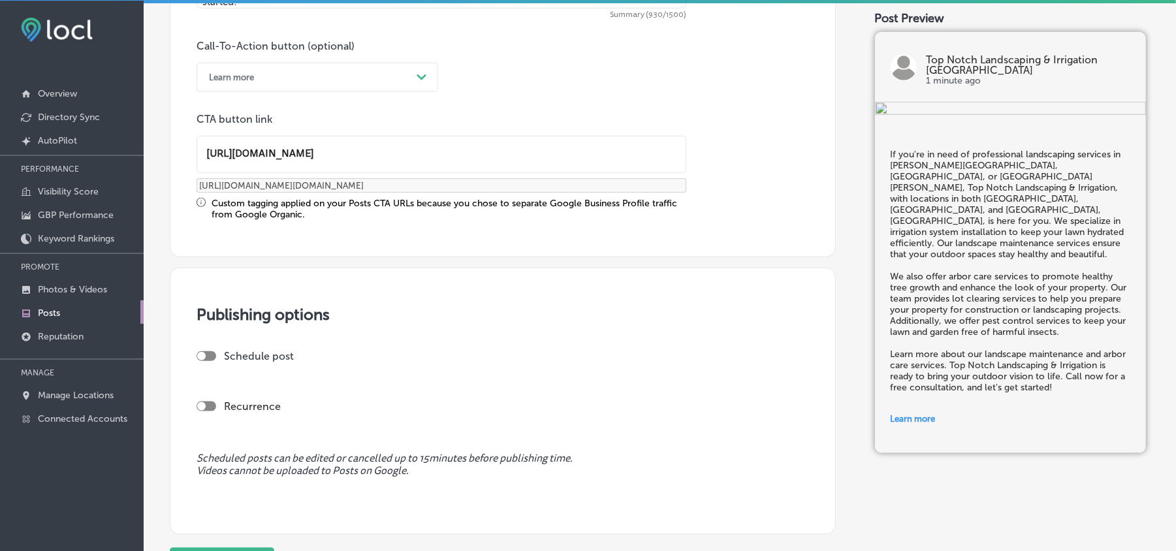
type input "[URL][DOMAIN_NAME]"
click at [207, 307] on h3 "Publishing options" at bounding box center [503, 314] width 613 height 19
click at [214, 361] on div "Schedule post" at bounding box center [498, 356] width 602 height 12
click at [209, 355] on div at bounding box center [207, 356] width 20 height 10
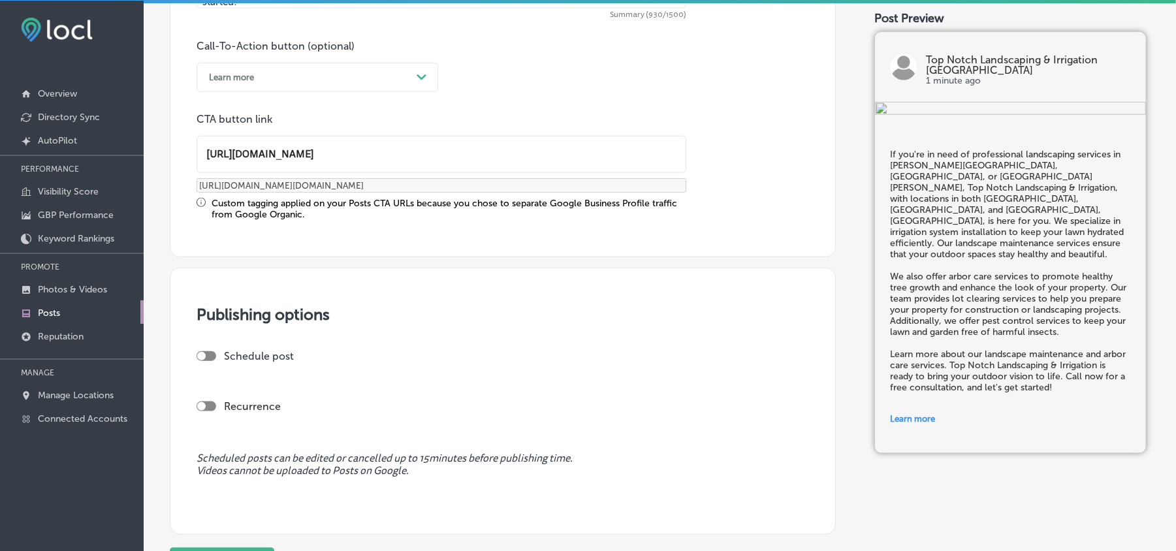
checkbox input "true"
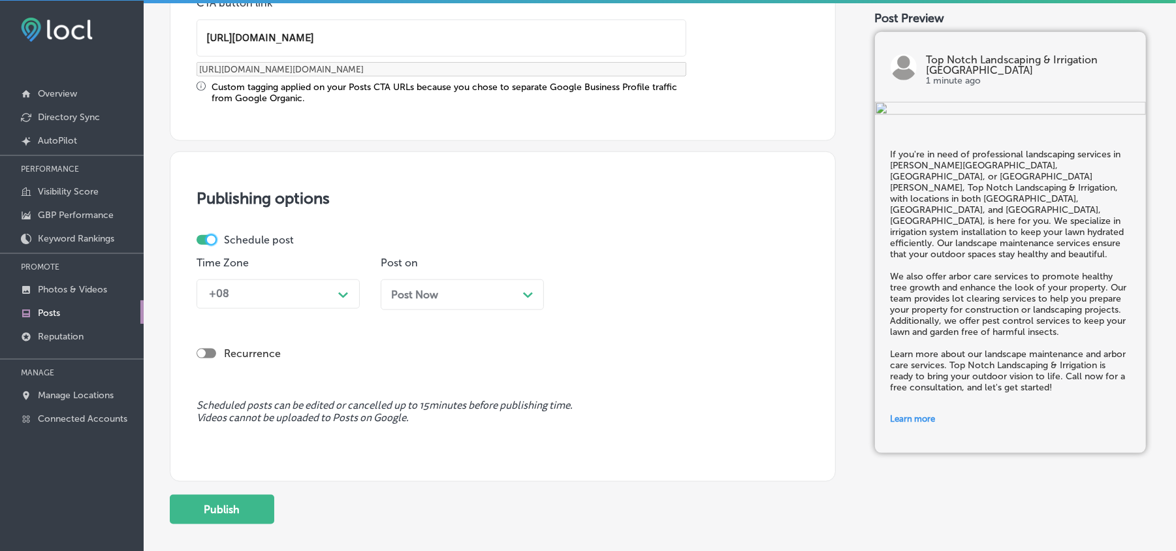
scroll to position [1134, 0]
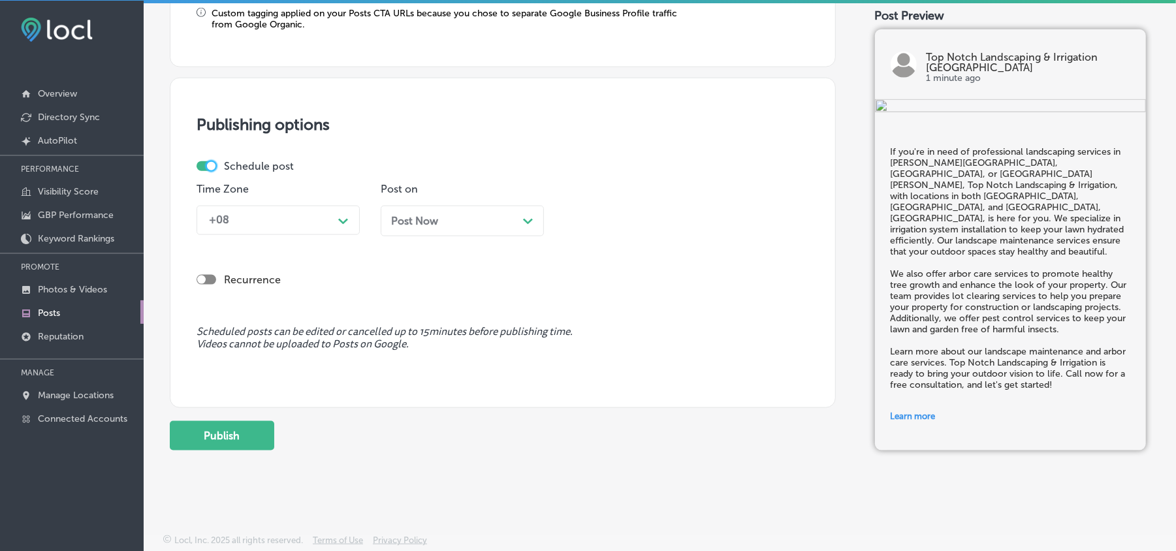
click at [345, 219] on polygon at bounding box center [343, 222] width 10 height 6
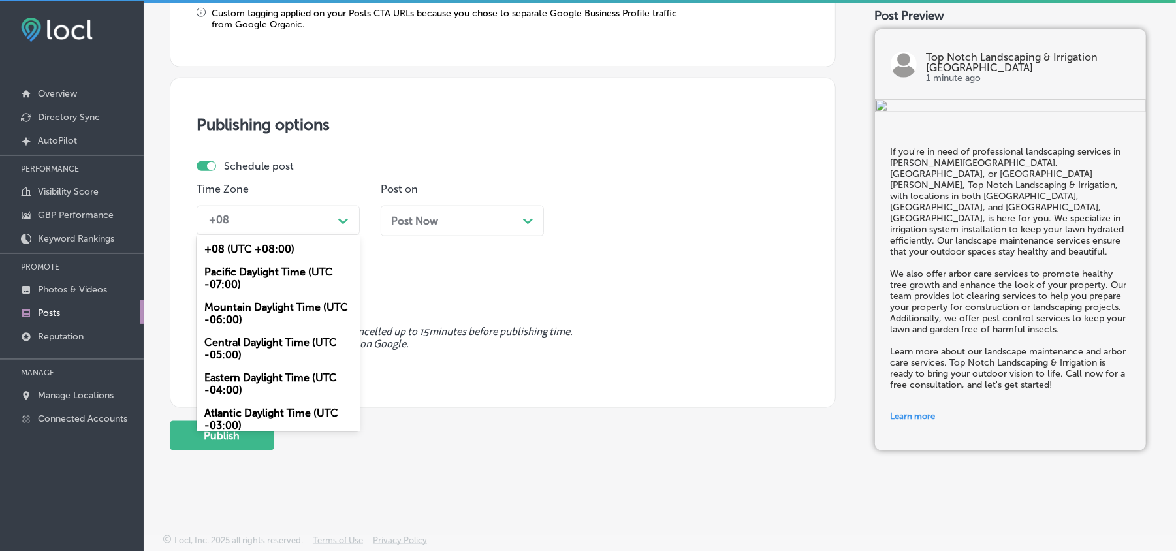
click at [268, 304] on div "Mountain Daylight Time (UTC -06:00)" at bounding box center [278, 313] width 163 height 35
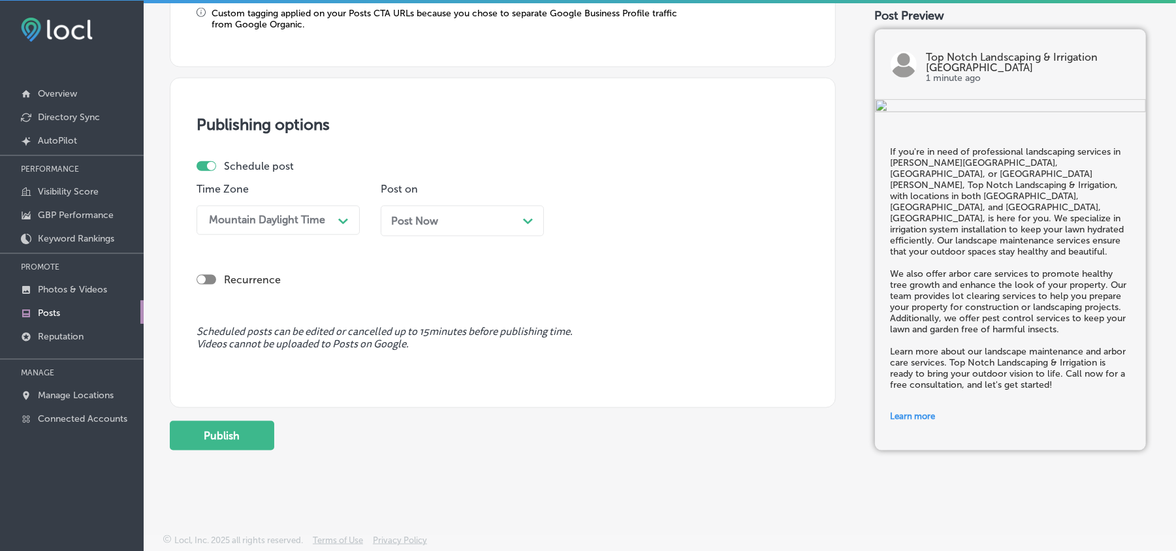
click at [490, 219] on div "Post Now Path Created with Sketch." at bounding box center [462, 221] width 142 height 12
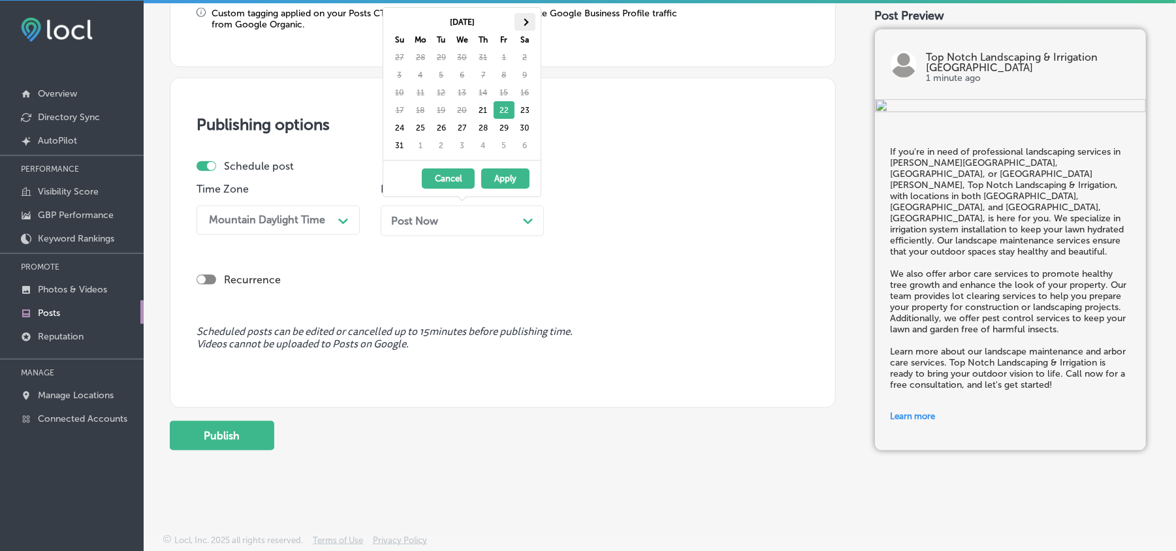
click at [528, 18] on th at bounding box center [525, 22] width 21 height 18
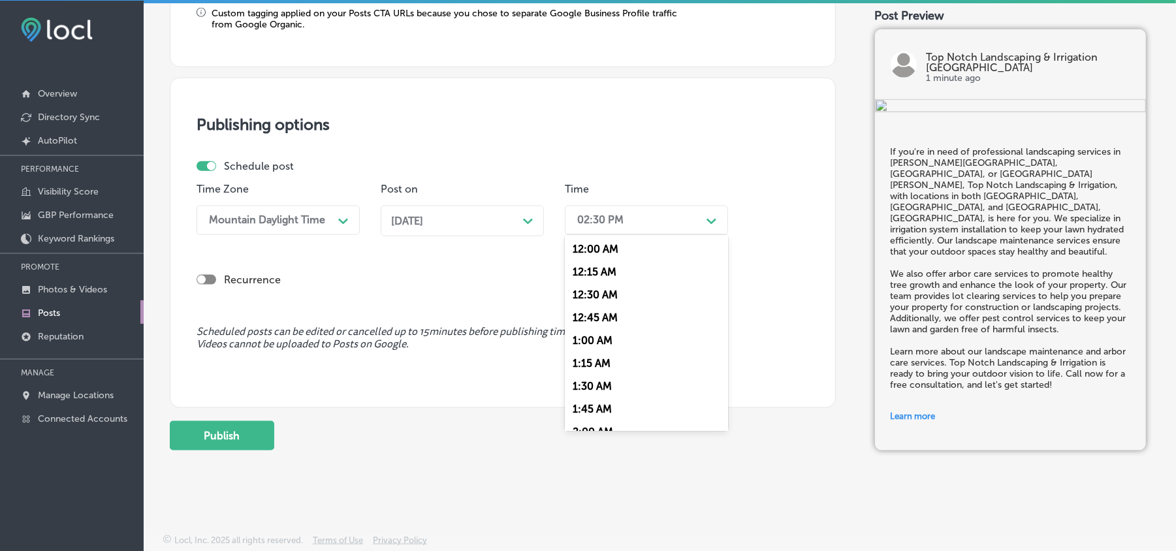
click at [641, 217] on div "02:30 PM" at bounding box center [636, 220] width 131 height 23
click at [594, 333] on div "7:00 AM" at bounding box center [646, 338] width 163 height 23
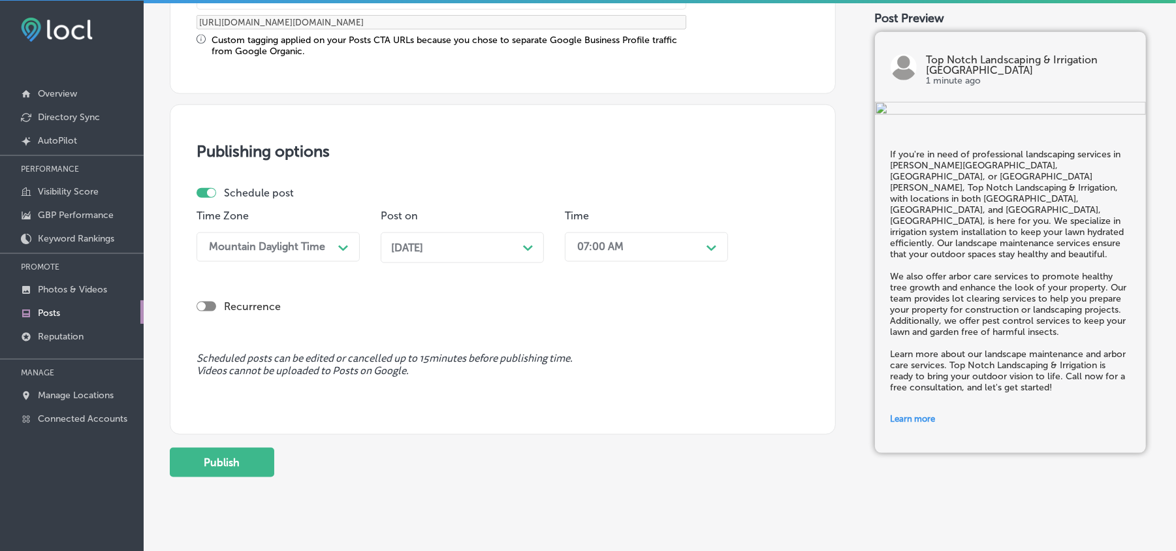
scroll to position [1134, 0]
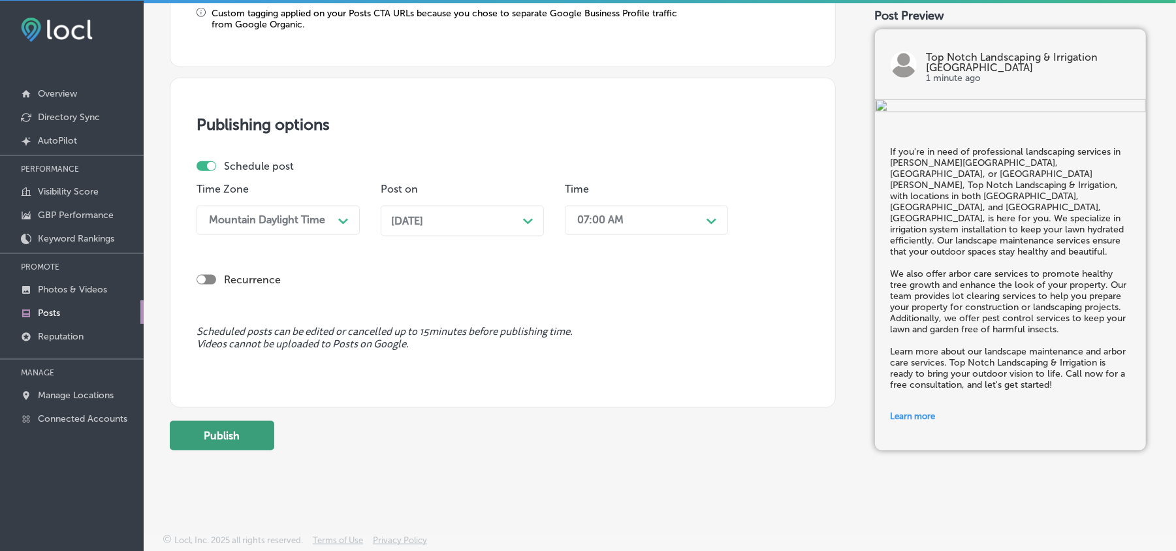
click at [192, 435] on button "Publish" at bounding box center [222, 435] width 104 height 29
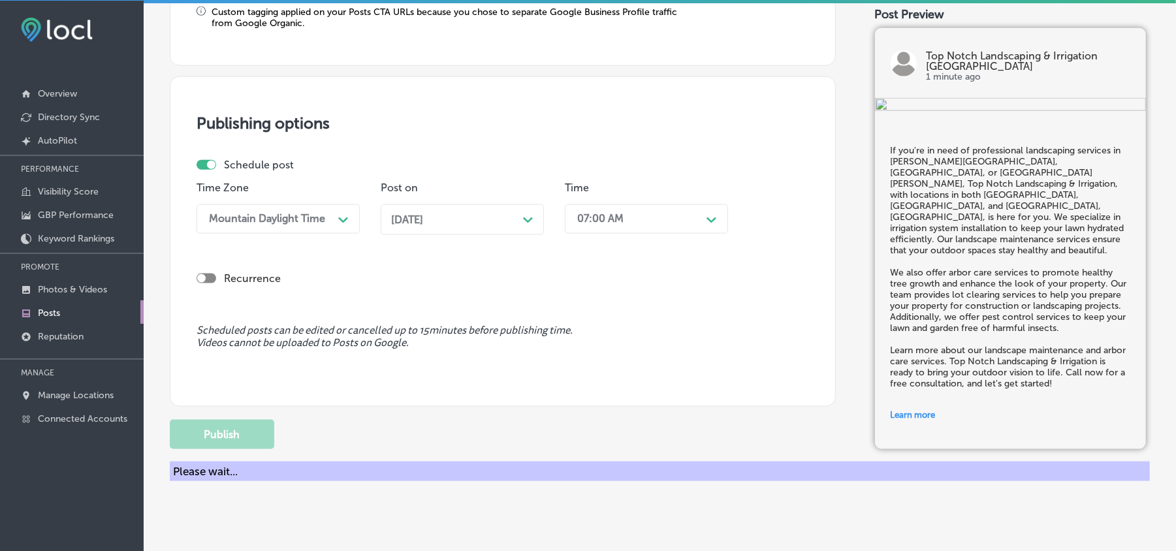
scroll to position [1016, 0]
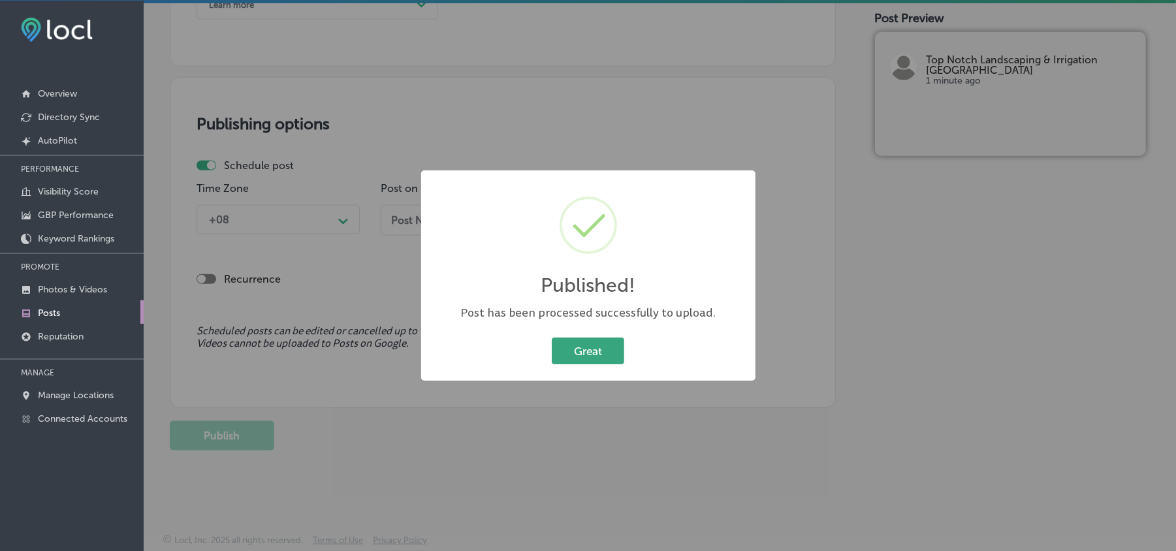
click at [575, 348] on button "Great" at bounding box center [588, 351] width 72 height 27
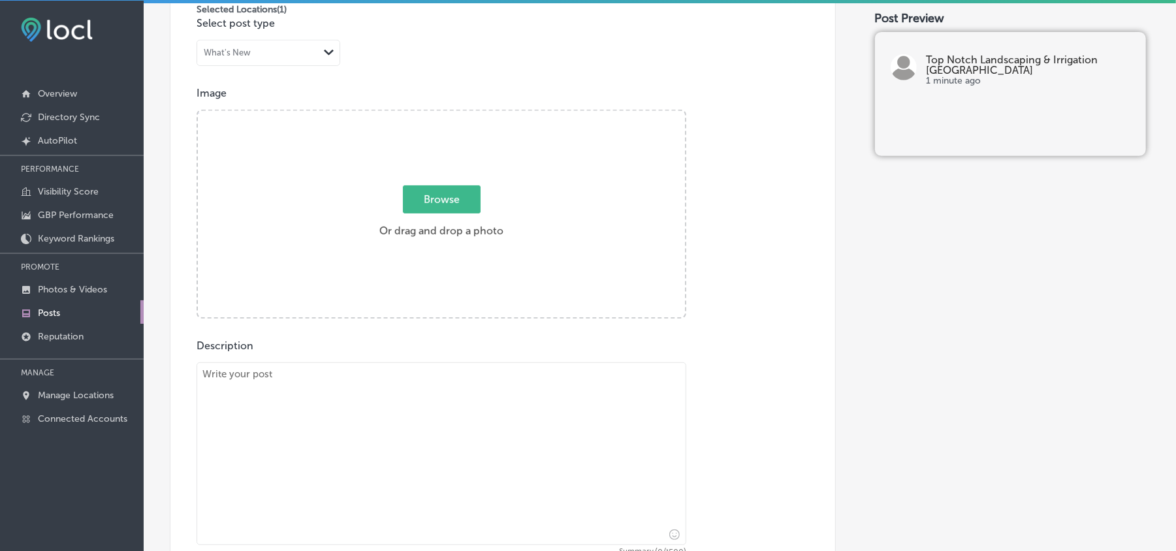
scroll to position [435, 0]
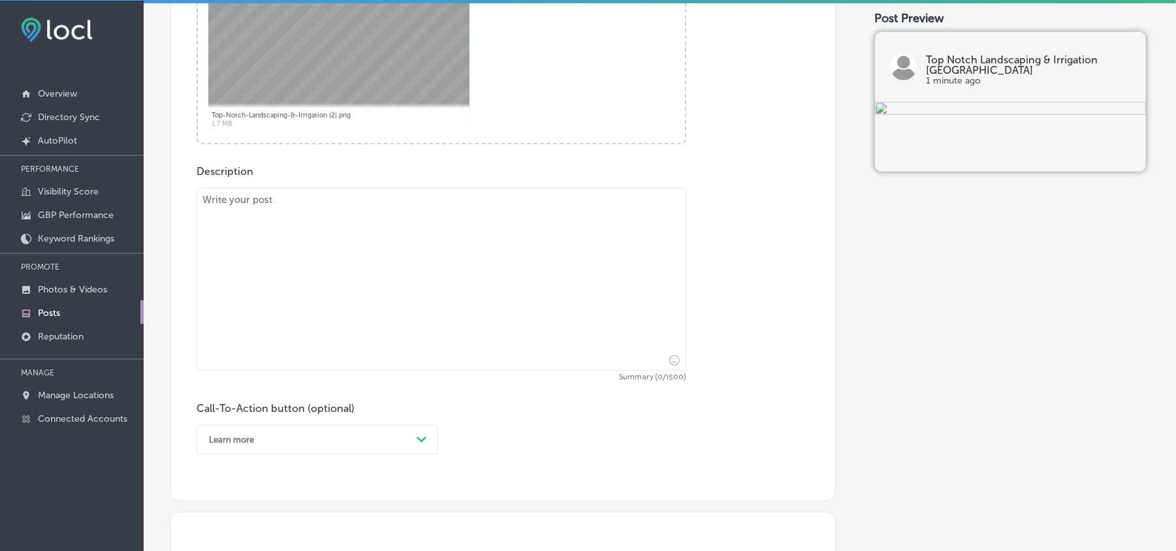
click at [363, 286] on textarea at bounding box center [442, 279] width 490 height 183
paste textarea "For top-tier landscaping and irrigation services in [GEOGRAPHIC_DATA], [GEOGRAP…"
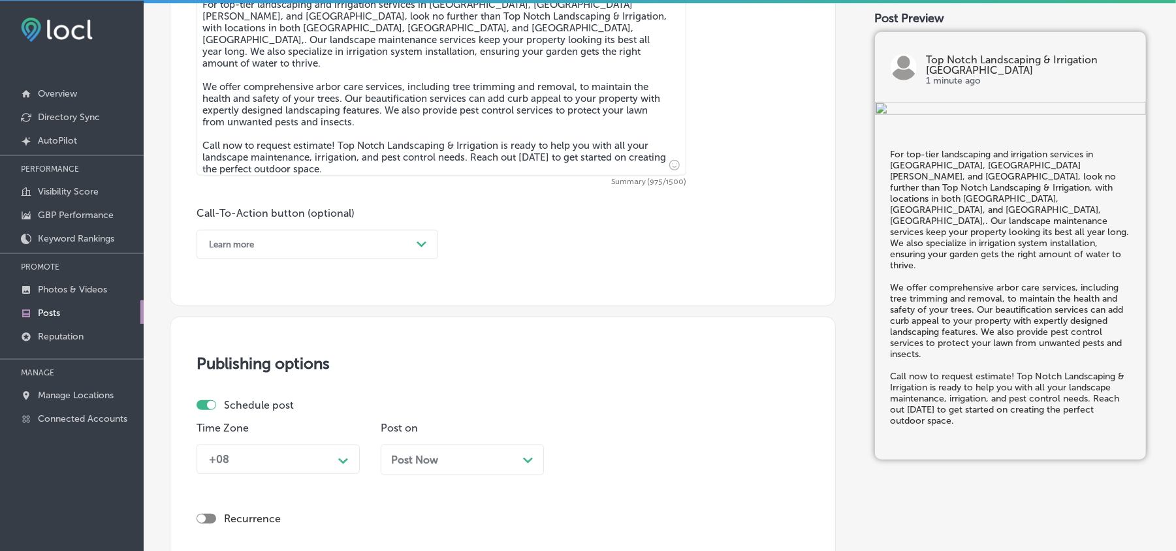
scroll to position [784, 0]
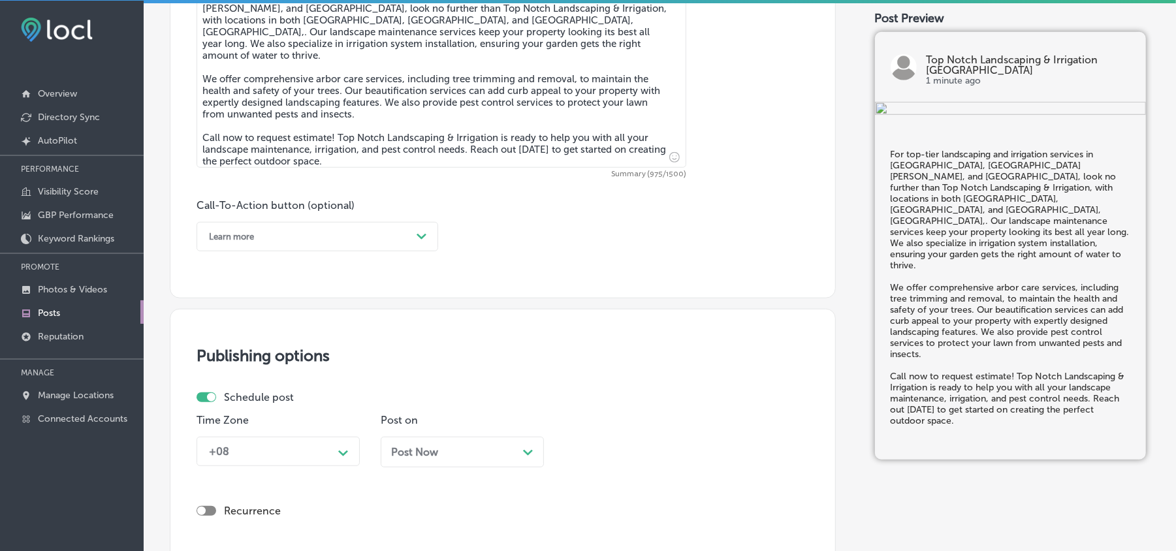
type textarea "For top-tier landscaping and irrigation services in [GEOGRAPHIC_DATA], [GEOGRAP…"
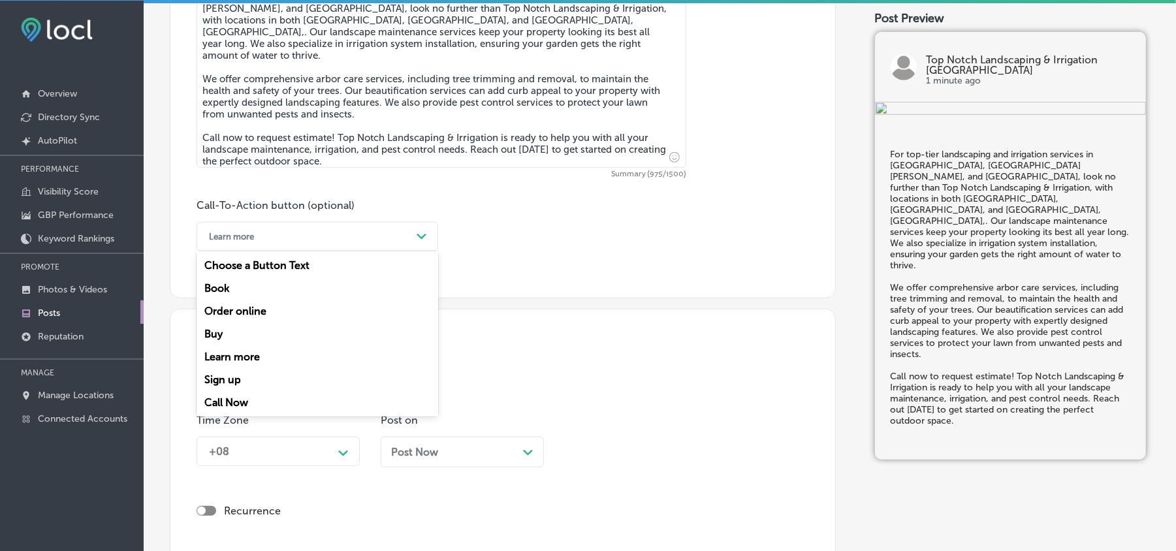
click at [408, 234] on div "Learn more" at bounding box center [306, 237] width 209 height 20
click at [256, 400] on div "Call Now" at bounding box center [318, 402] width 242 height 23
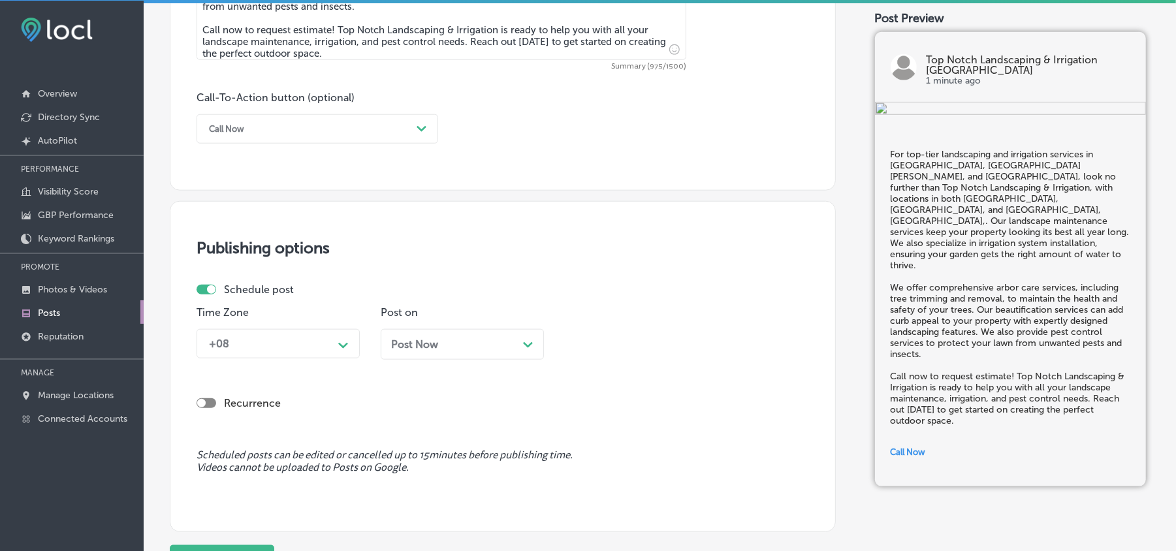
scroll to position [929, 0]
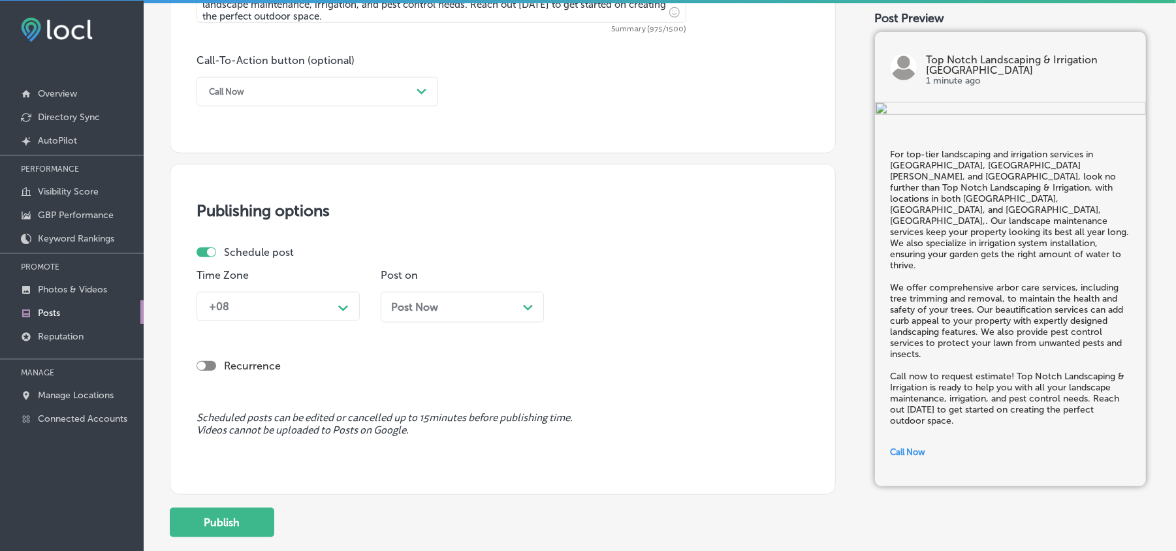
click at [342, 316] on div "Path Created with Sketch." at bounding box center [343, 306] width 21 height 21
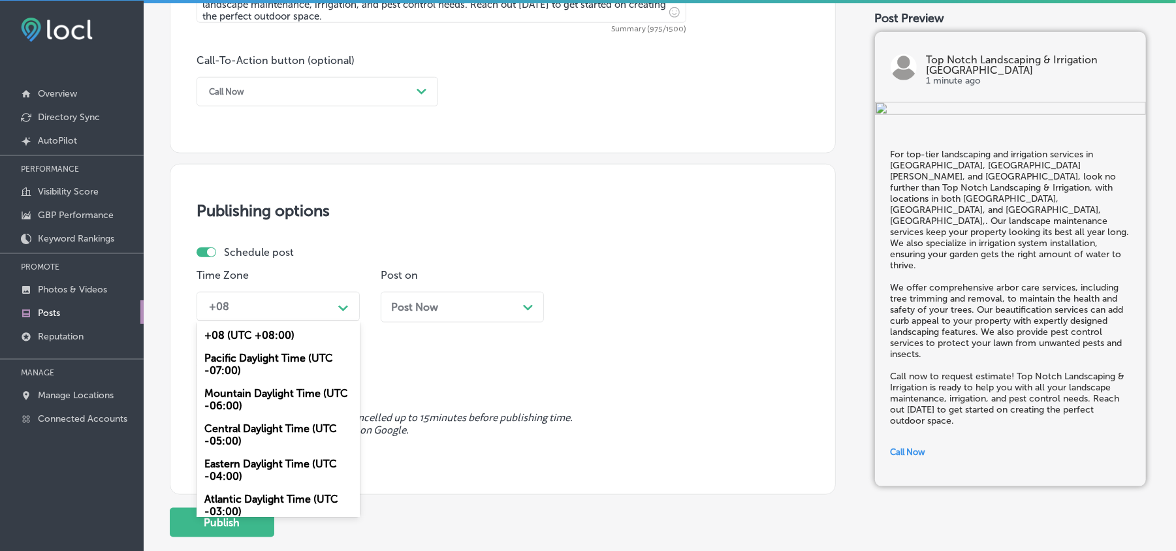
click at [253, 396] on div "Mountain Daylight Time (UTC -06:00)" at bounding box center [278, 399] width 163 height 35
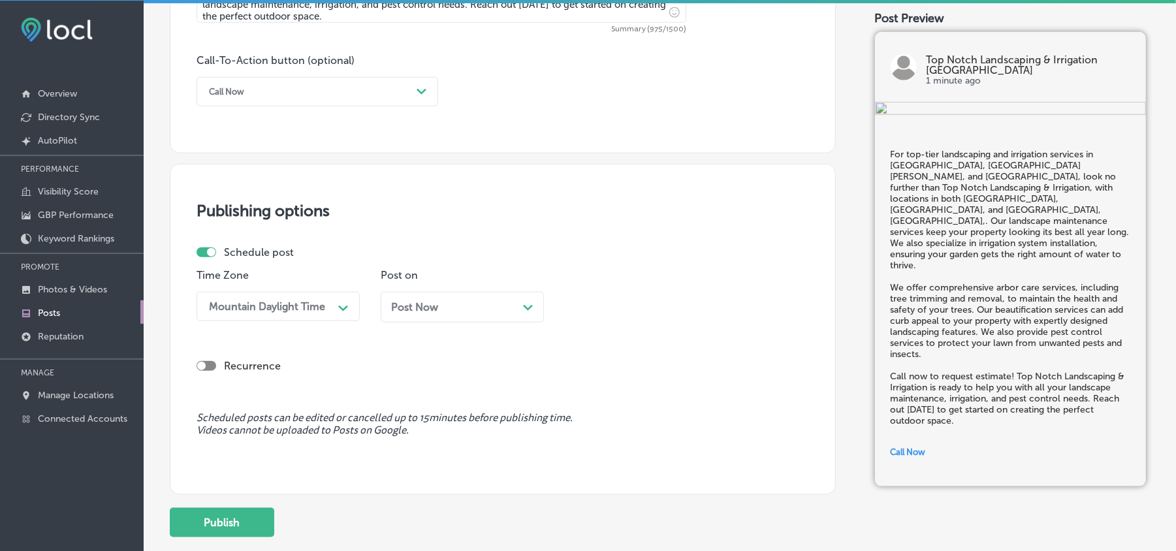
click at [460, 301] on div "Post Now Path Created with Sketch." at bounding box center [462, 307] width 142 height 12
click at [618, 298] on div "02:30 PM" at bounding box center [636, 306] width 131 height 23
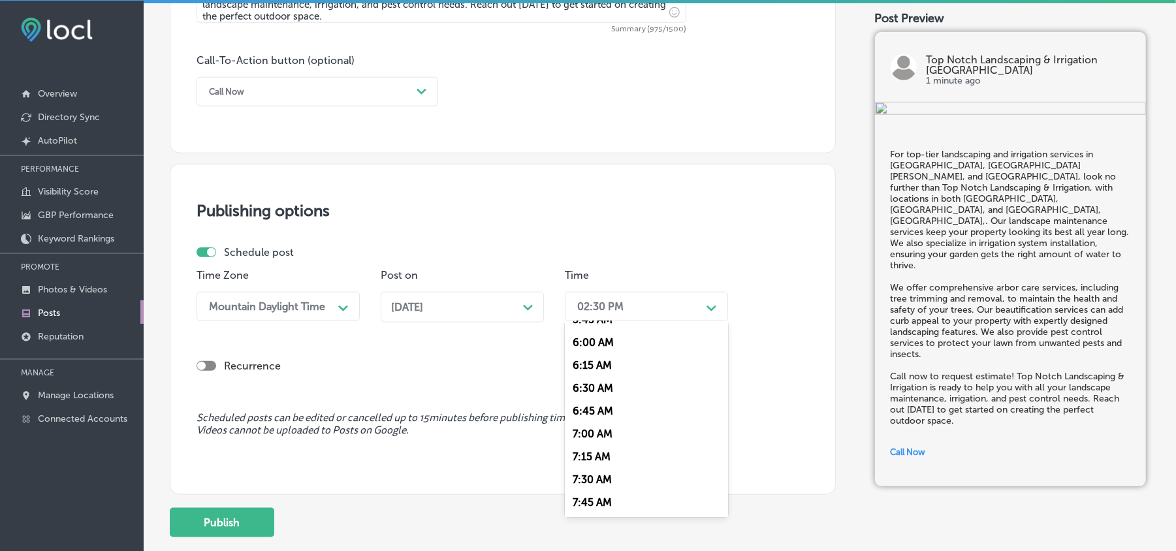
scroll to position [551, 0]
click at [581, 413] on div "7:00 AM" at bounding box center [646, 424] width 163 height 23
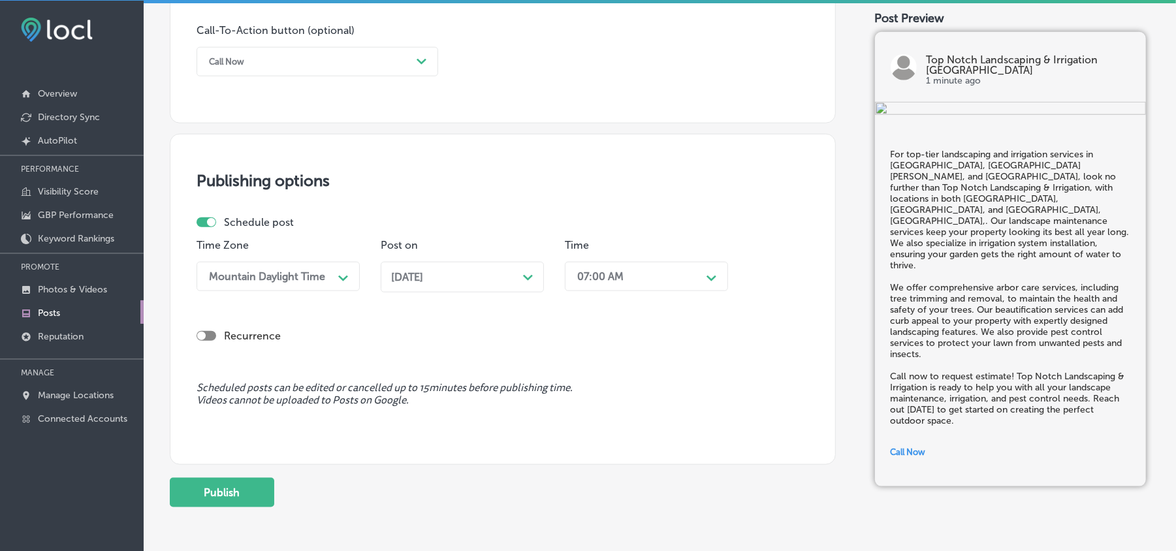
scroll to position [1016, 0]
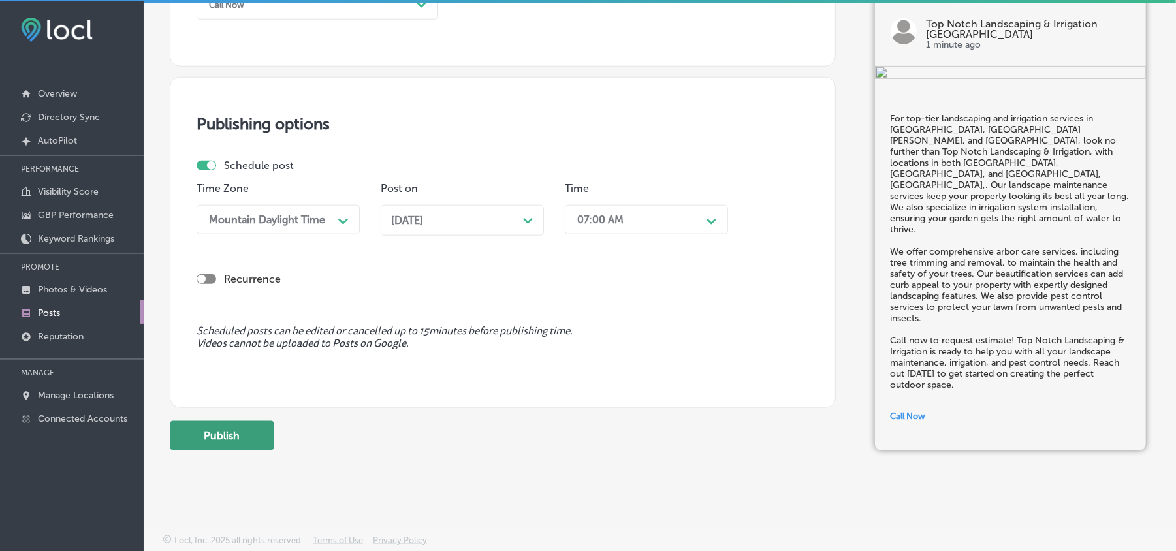
click at [241, 440] on button "Publish" at bounding box center [222, 435] width 104 height 29
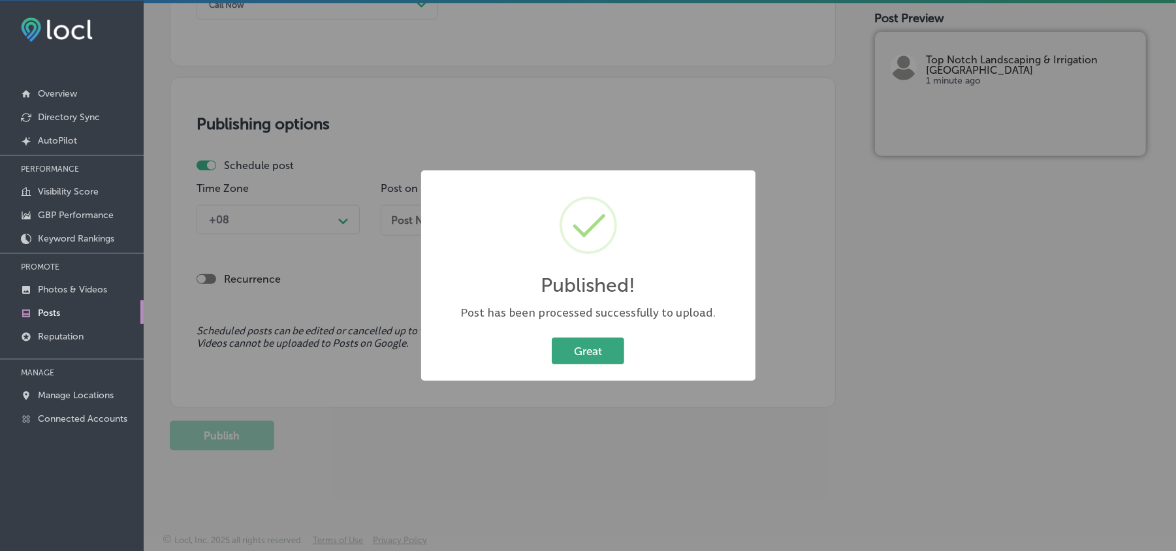
click at [600, 350] on button "Great" at bounding box center [588, 351] width 72 height 27
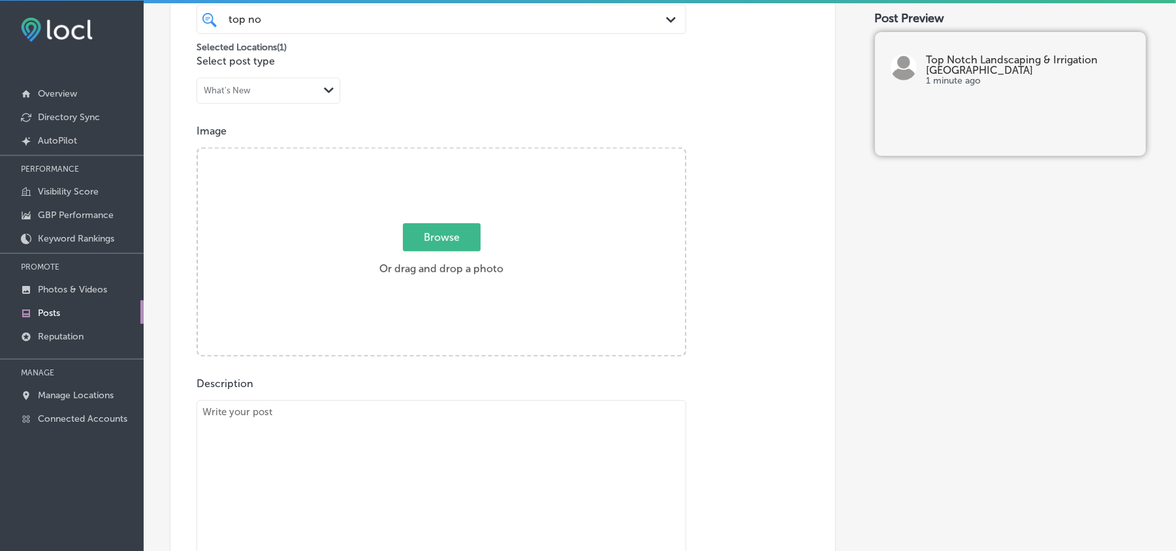
scroll to position [377, 0]
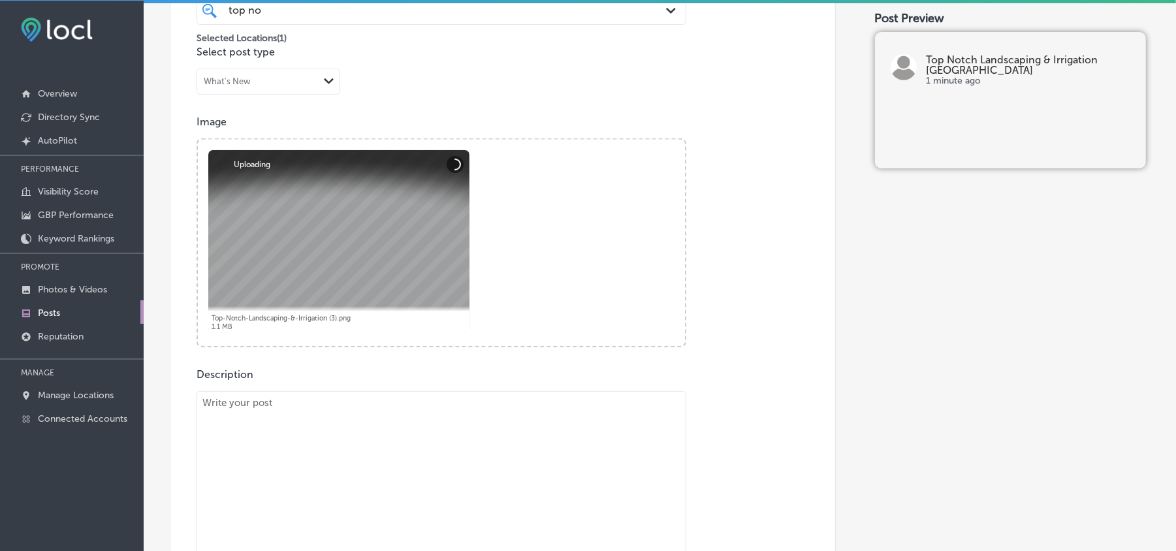
click at [343, 453] on textarea at bounding box center [442, 482] width 490 height 183
paste textarea "Top Notch Landscaping & Irrigation, with locations in both [GEOGRAPHIC_DATA], […"
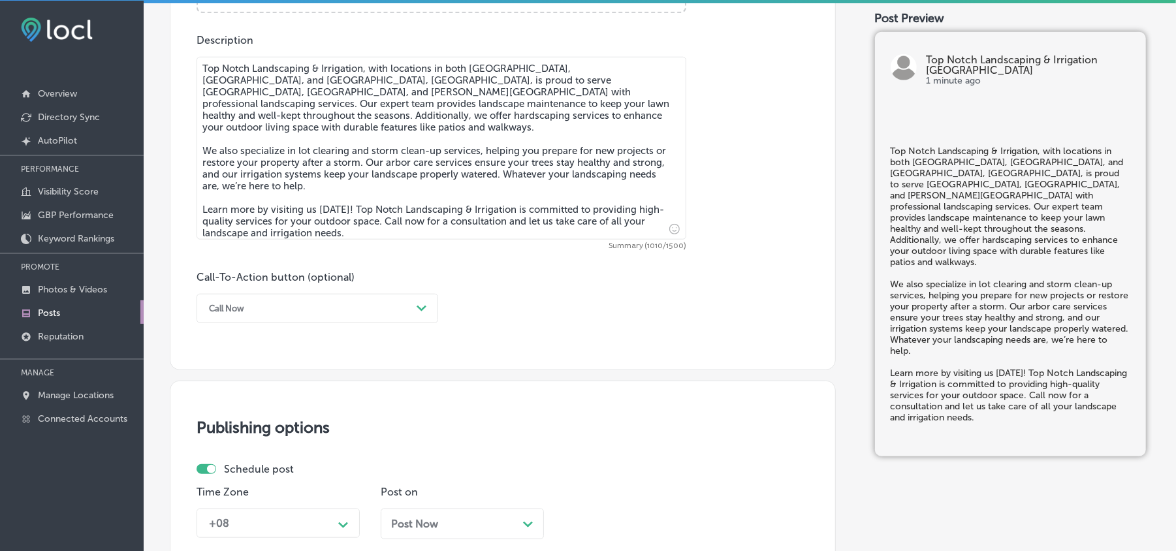
scroll to position [714, 0]
type textarea "Top Notch Landscaping & Irrigation, with locations in both [GEOGRAPHIC_DATA], […"
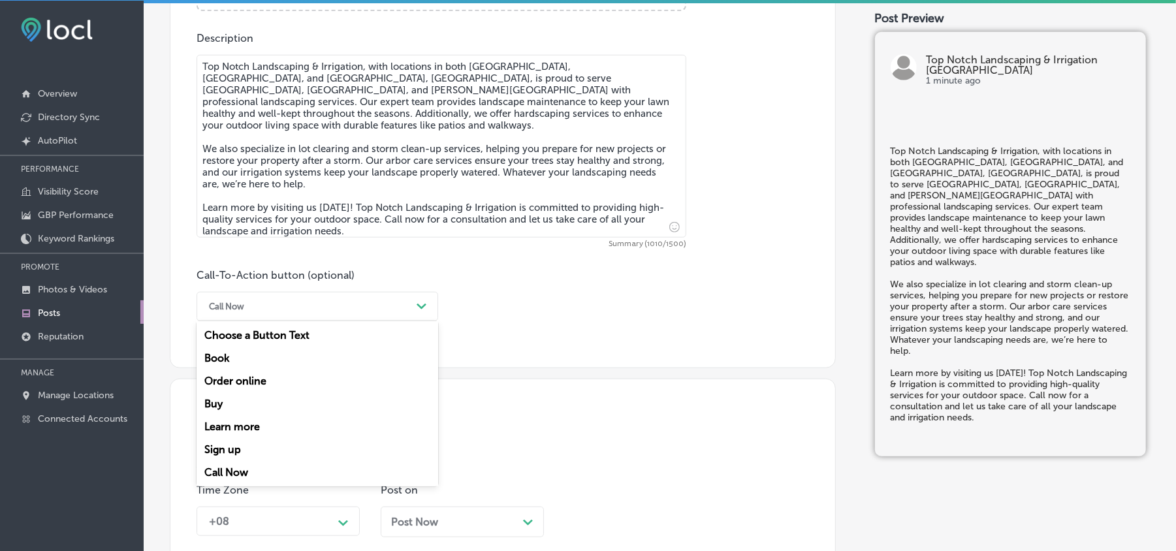
click at [330, 311] on div "Call Now" at bounding box center [306, 306] width 209 height 20
click at [249, 422] on div "Learn more" at bounding box center [318, 426] width 242 height 23
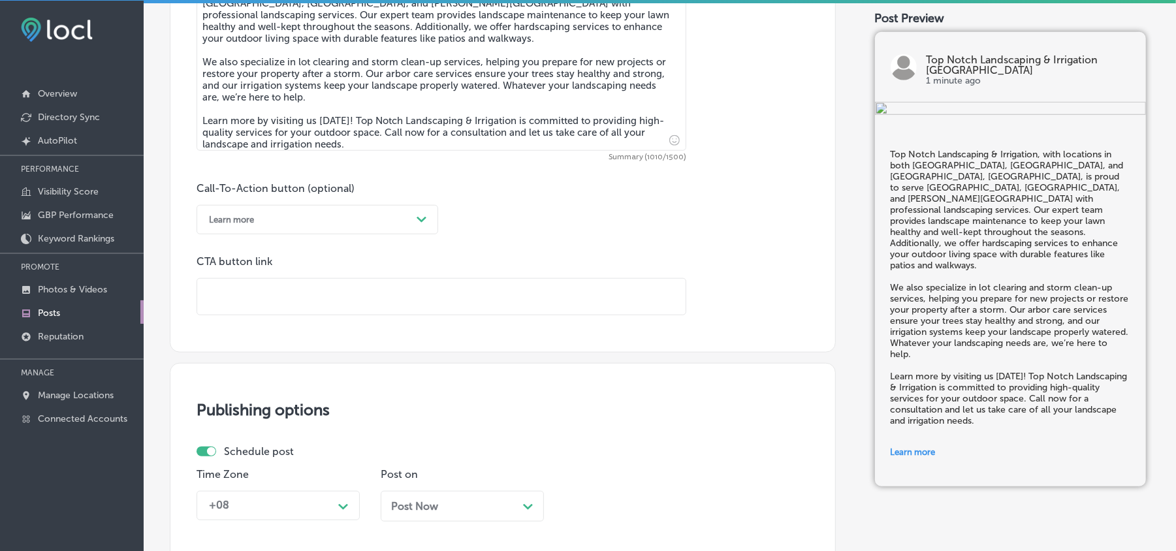
click at [421, 296] on input "text" at bounding box center [441, 297] width 488 height 36
paste input "[URL][DOMAIN_NAME]"
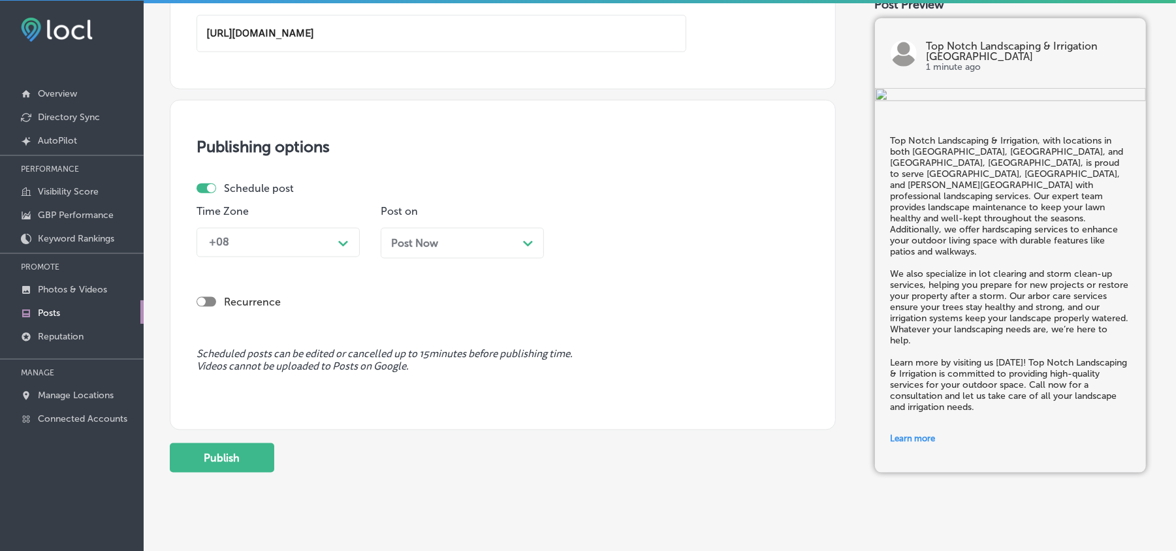
scroll to position [1087, 0]
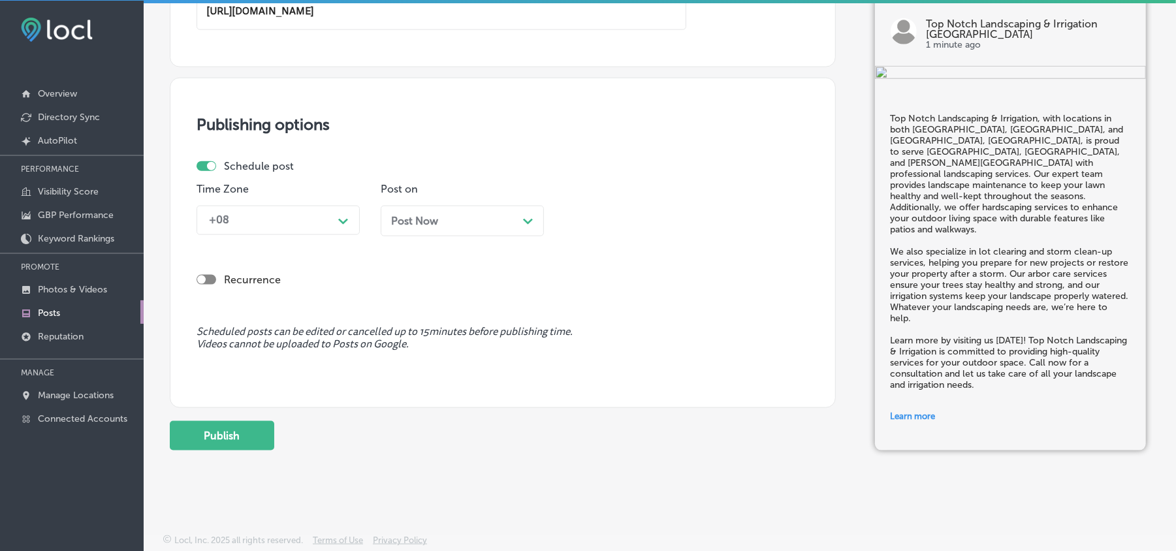
type input "[URL][DOMAIN_NAME]"
click at [309, 219] on div "Schedule post Time Zone +08 Path Created with Sketch. Post on Post Now Path Cre…" at bounding box center [498, 203] width 602 height 86
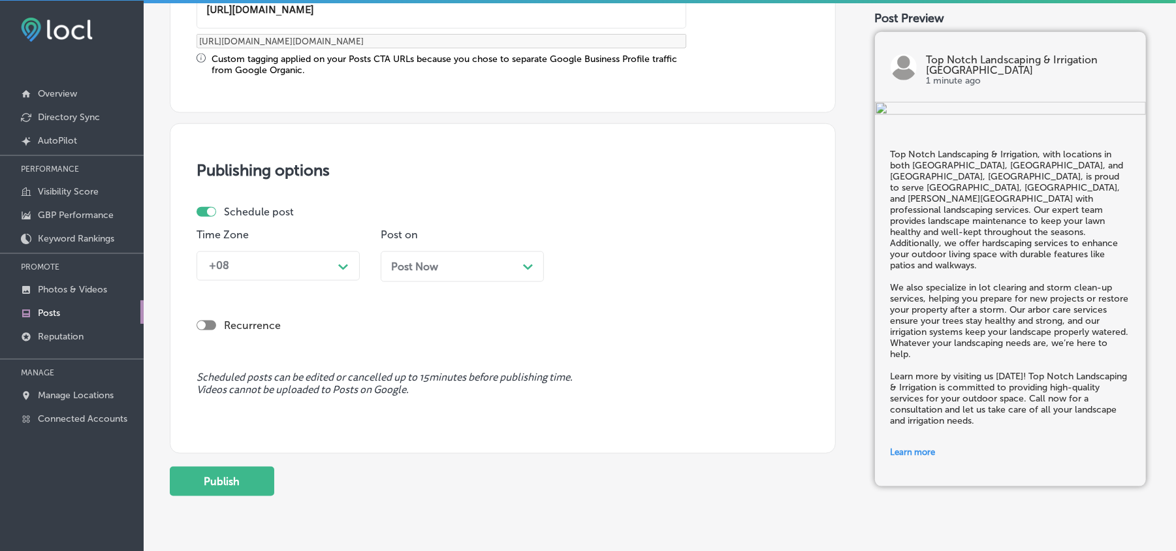
click at [296, 249] on div "Time Zone +08 Path Created with Sketch." at bounding box center [278, 260] width 163 height 63
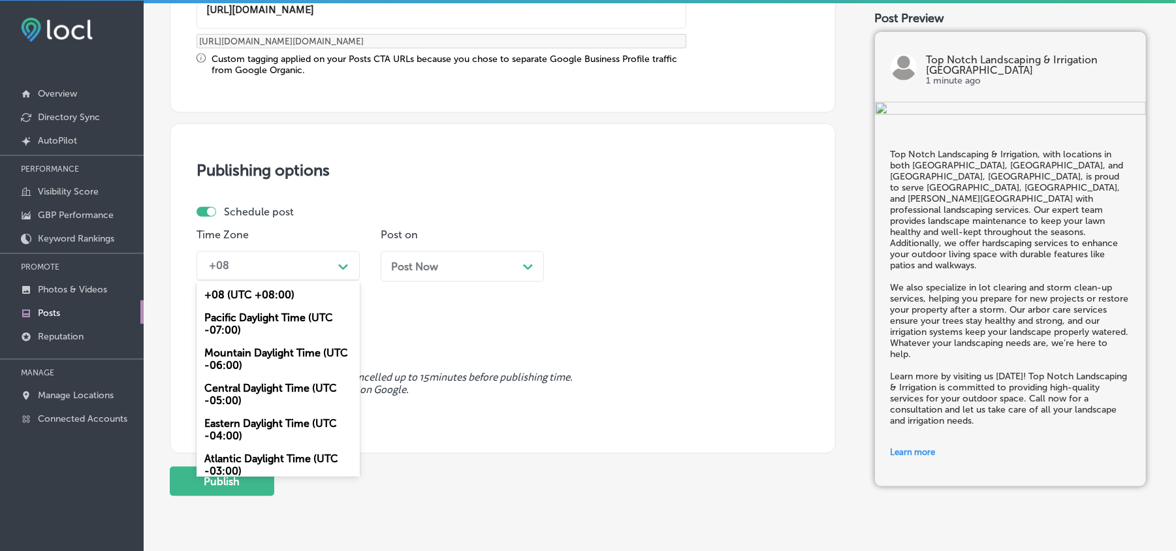
click at [300, 268] on div "+08" at bounding box center [267, 266] width 131 height 23
click at [249, 347] on div "Mountain Daylight Time (UTC -06:00)" at bounding box center [278, 359] width 163 height 35
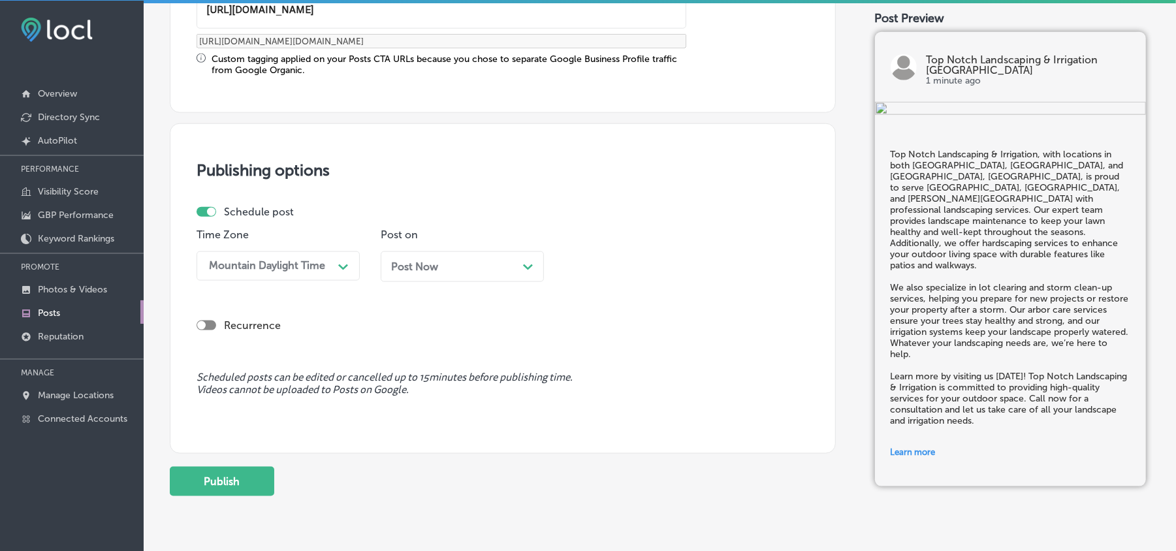
click at [421, 255] on div "Post Now Path Created with Sketch." at bounding box center [462, 266] width 163 height 31
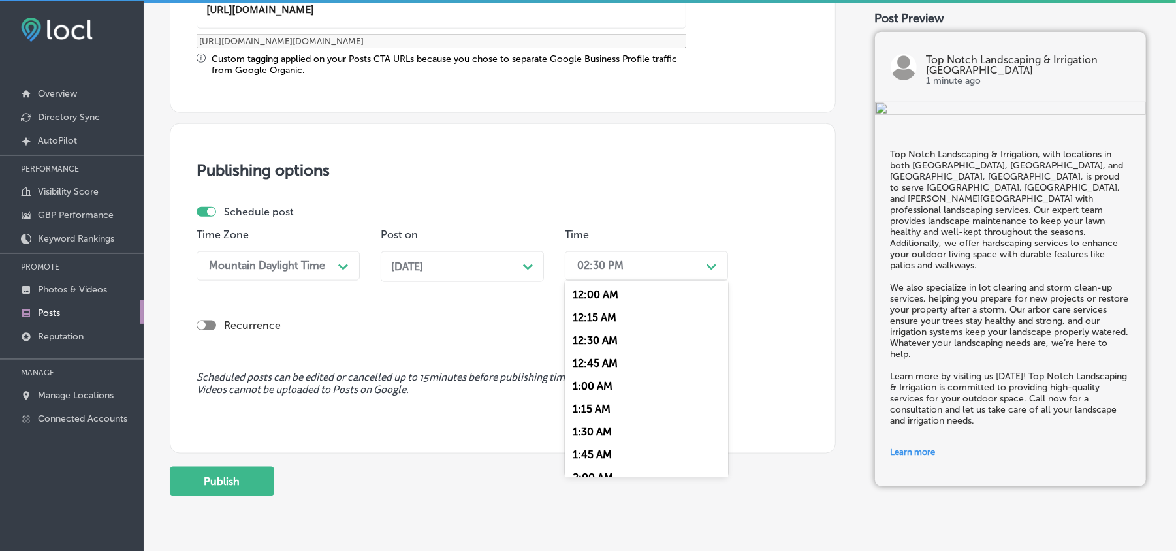
click at [610, 260] on div "02:30 PM" at bounding box center [600, 266] width 46 height 12
click at [593, 405] on div "7:00 AM" at bounding box center [646, 412] width 163 height 23
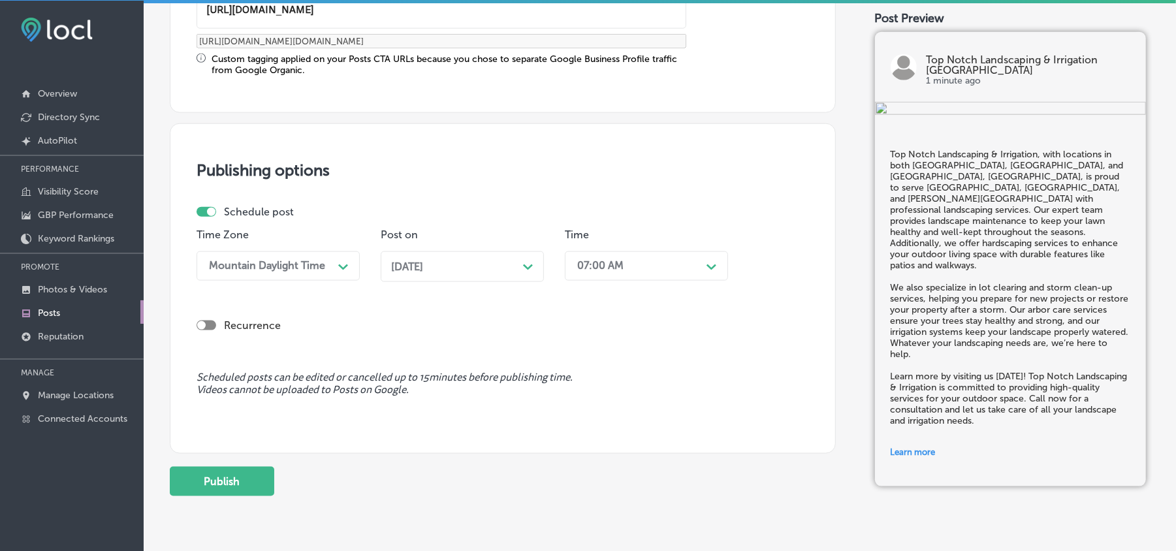
scroll to position [1134, 0]
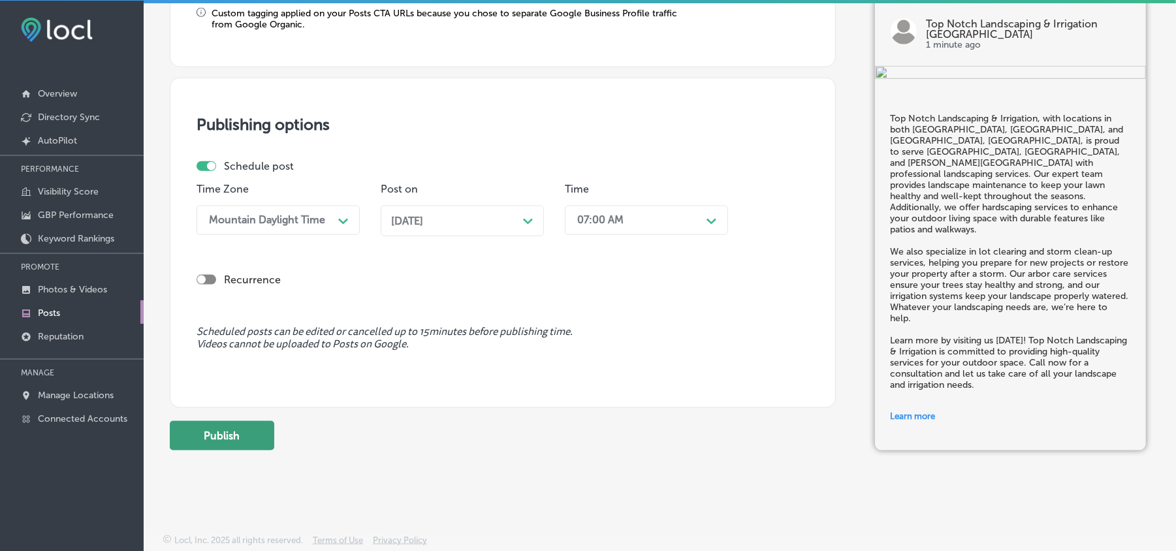
click at [222, 435] on button "Publish" at bounding box center [222, 435] width 104 height 29
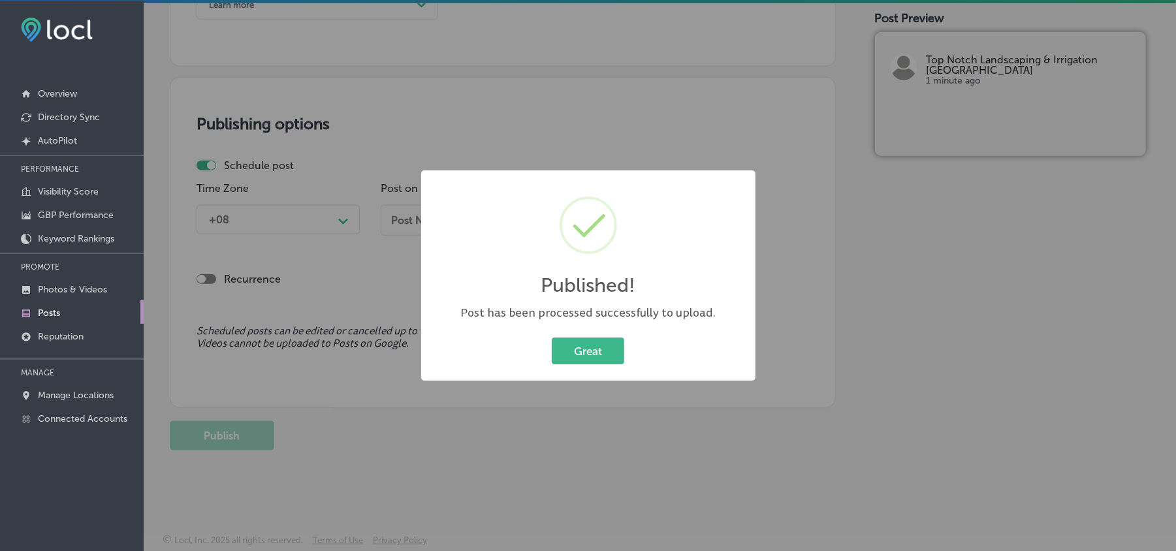
scroll to position [1016, 0]
click at [594, 356] on button "Great" at bounding box center [588, 351] width 72 height 27
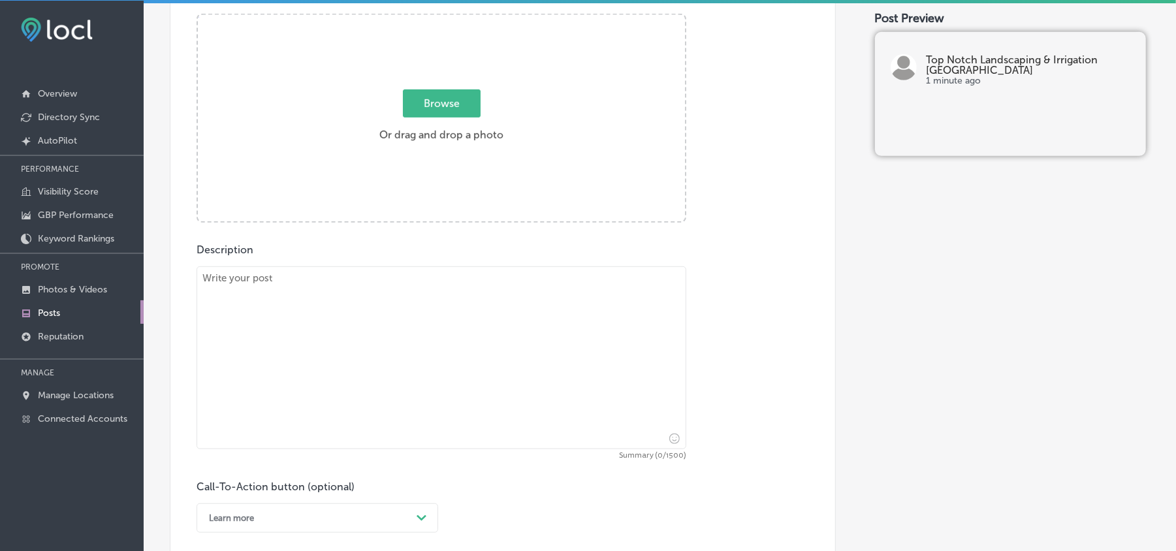
scroll to position [494, 0]
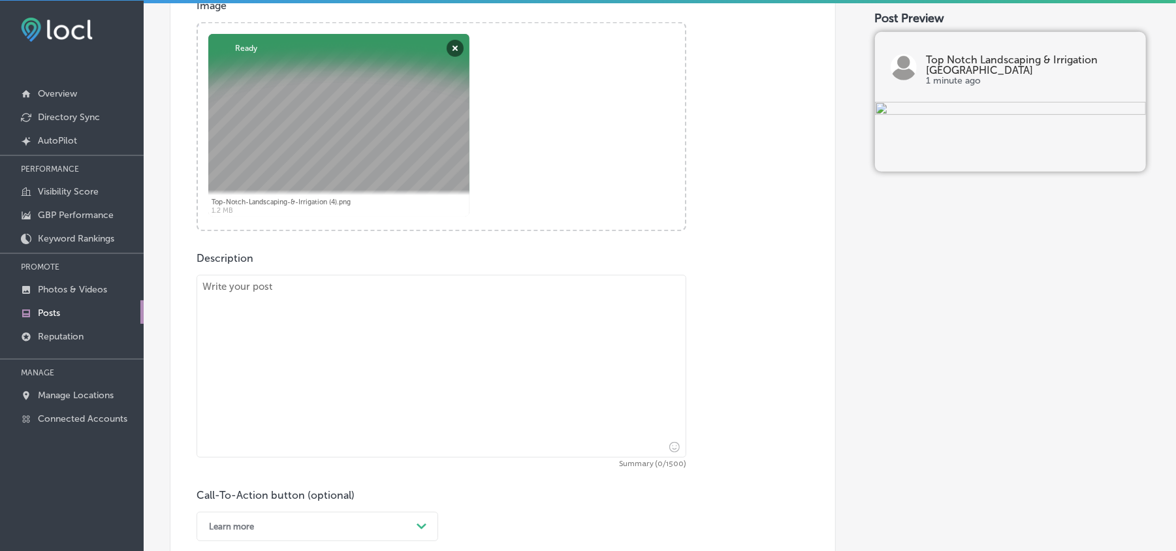
click at [429, 362] on textarea at bounding box center [442, 366] width 490 height 183
paste textarea "At Top Notch Landscaping & Irrigation, with locations in both [GEOGRAPHIC_DATA]…"
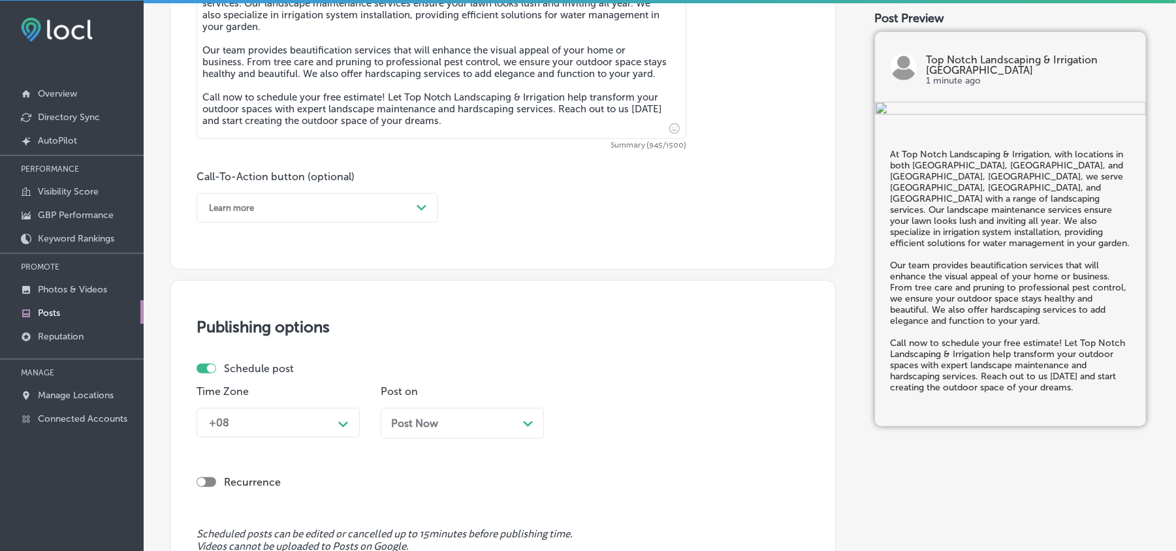
scroll to position [813, 0]
type textarea "At Top Notch Landscaping & Irrigation, with locations in both [GEOGRAPHIC_DATA]…"
click at [398, 197] on div "Learn more" at bounding box center [306, 207] width 209 height 20
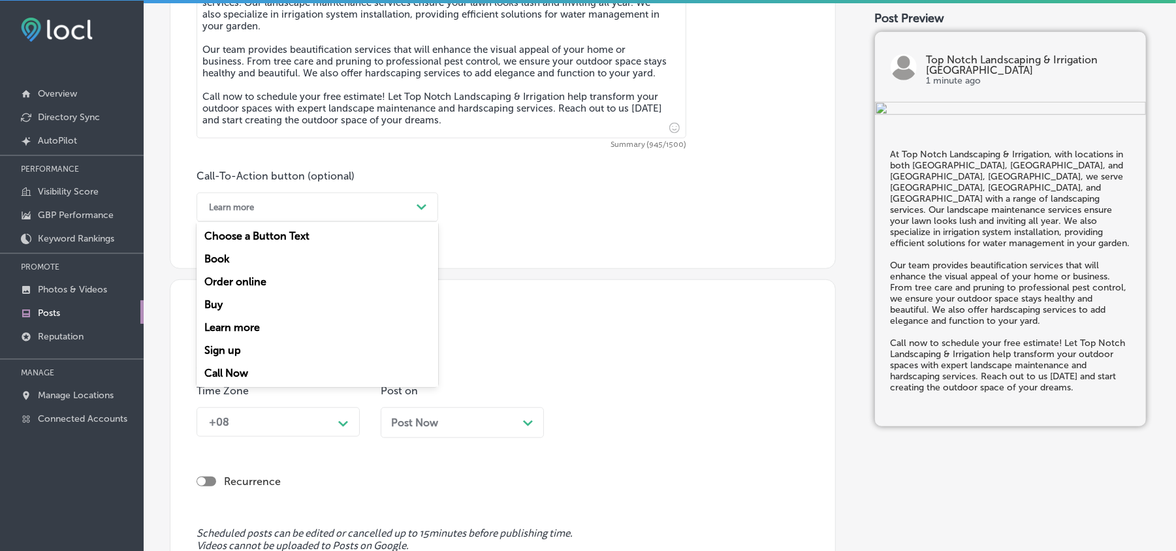
click at [232, 375] on div "Call Now" at bounding box center [318, 373] width 242 height 23
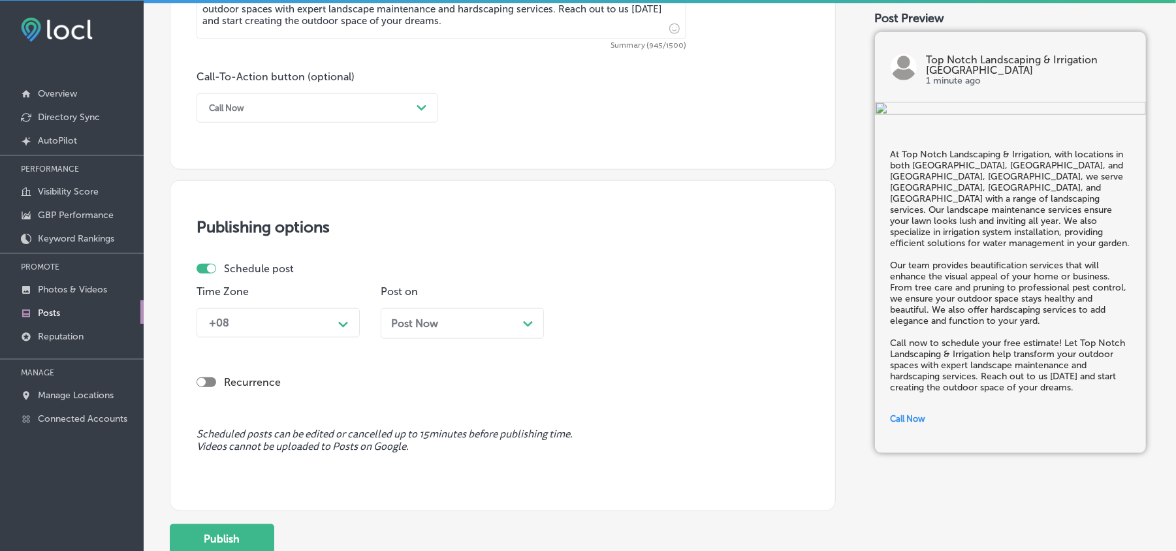
scroll to position [957, 0]
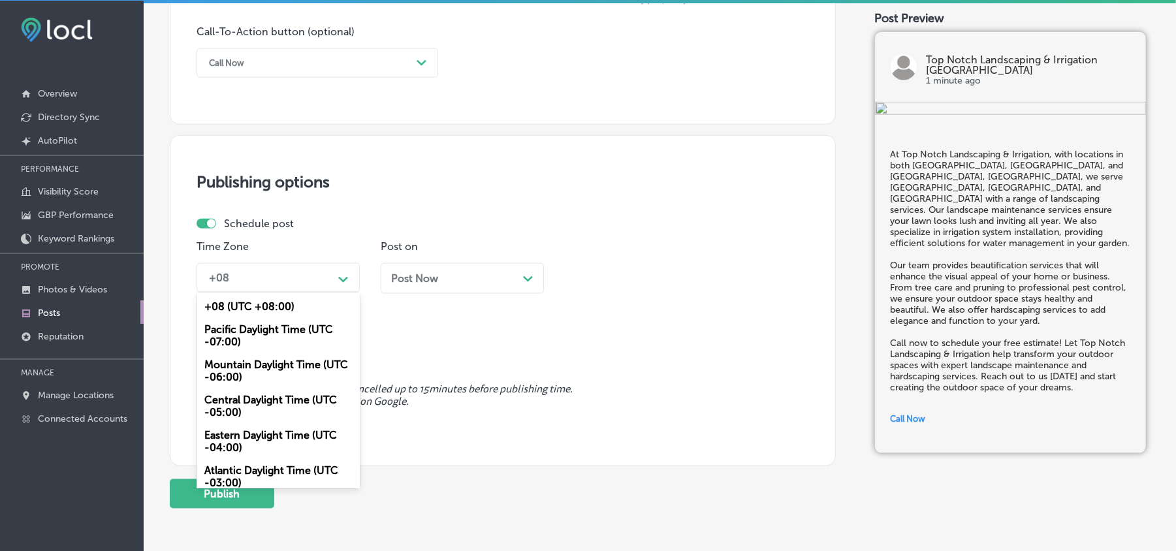
click at [338, 286] on div "Path Created with Sketch." at bounding box center [343, 278] width 21 height 21
click at [262, 371] on div "Mountain Daylight Time (UTC -06:00)" at bounding box center [278, 370] width 163 height 35
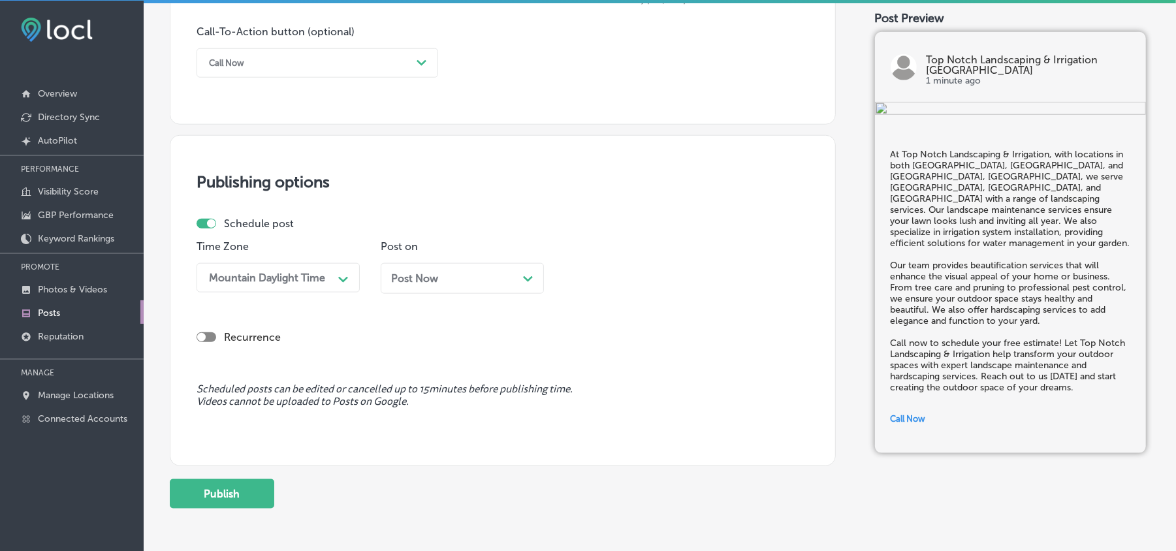
click at [448, 285] on div "Post Now Path Created with Sketch." at bounding box center [462, 278] width 163 height 31
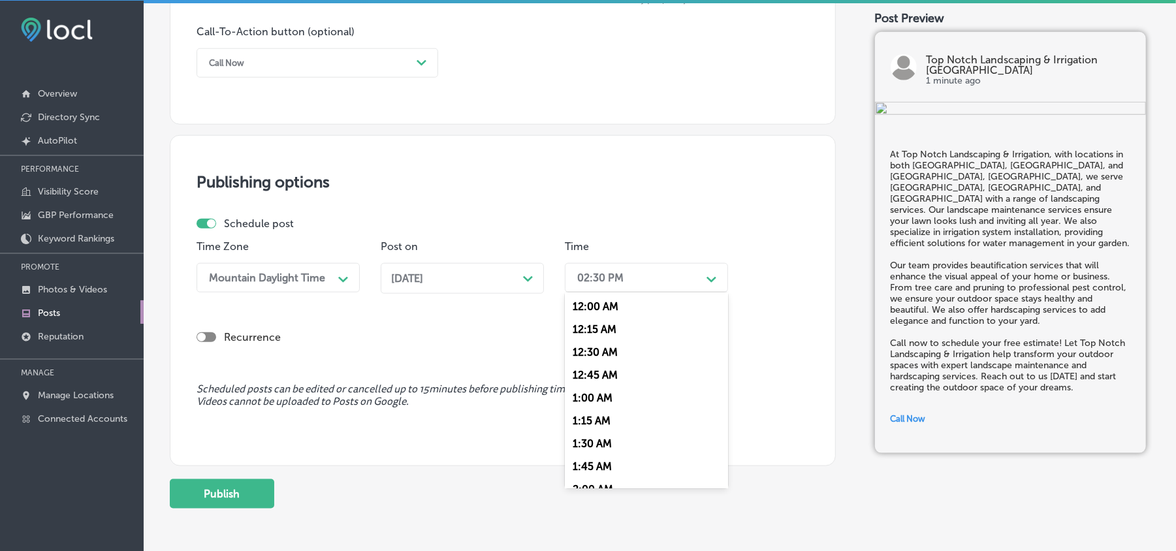
click at [619, 272] on div "02:30 PM" at bounding box center [600, 278] width 46 height 12
click at [594, 355] on div "7:00 AM" at bounding box center [646, 366] width 163 height 23
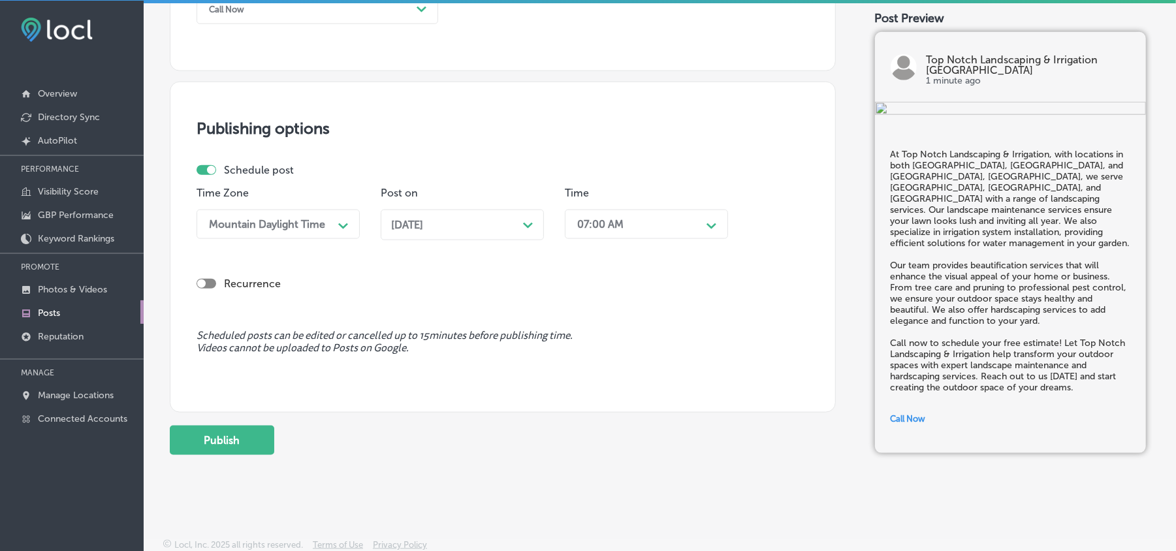
scroll to position [1016, 0]
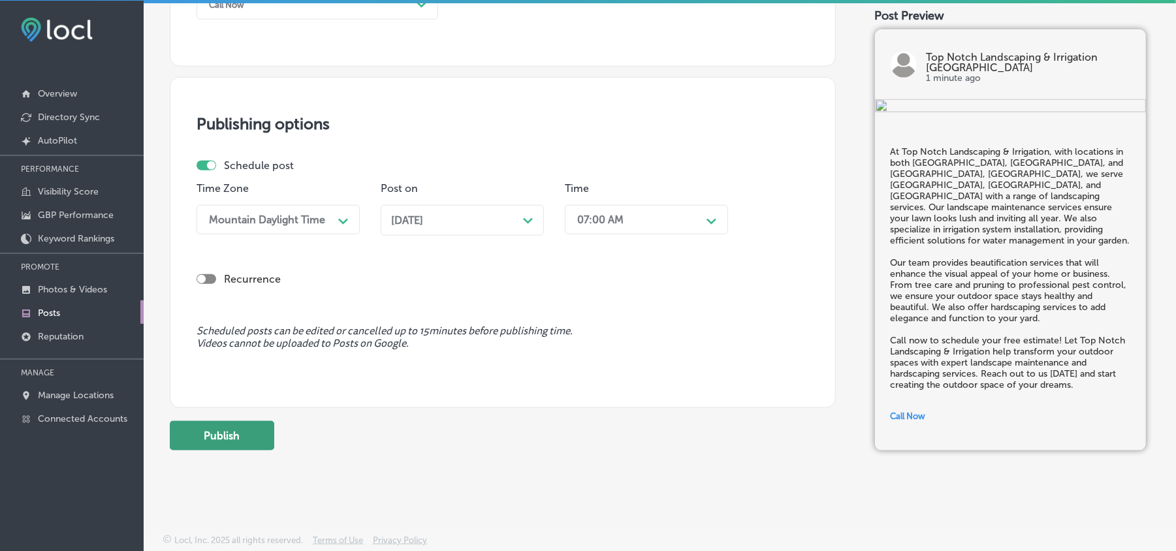
click at [212, 438] on button "Publish" at bounding box center [222, 435] width 104 height 29
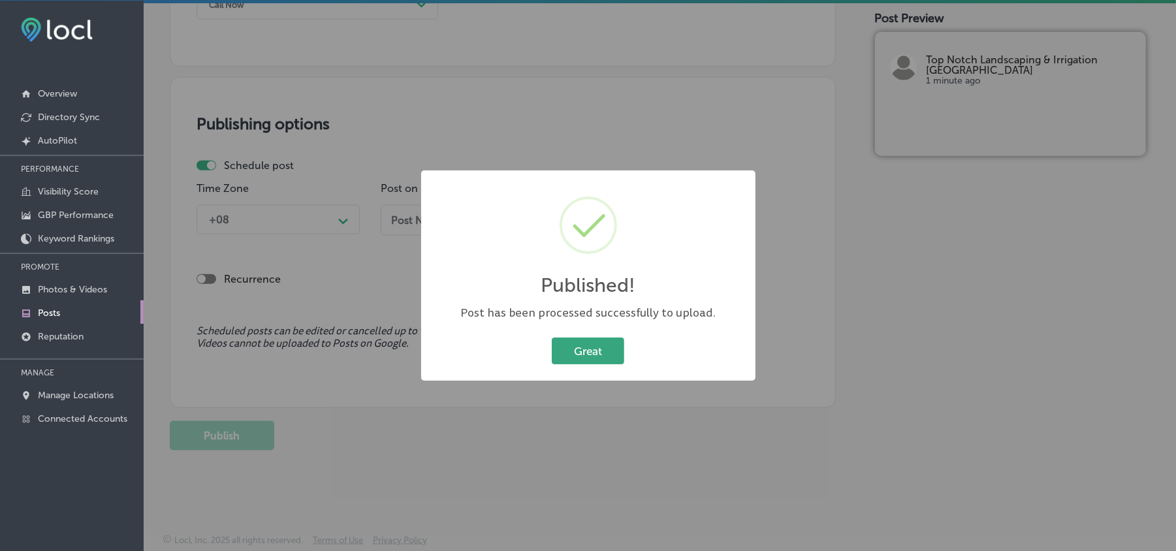
click at [577, 353] on button "Great" at bounding box center [588, 351] width 72 height 27
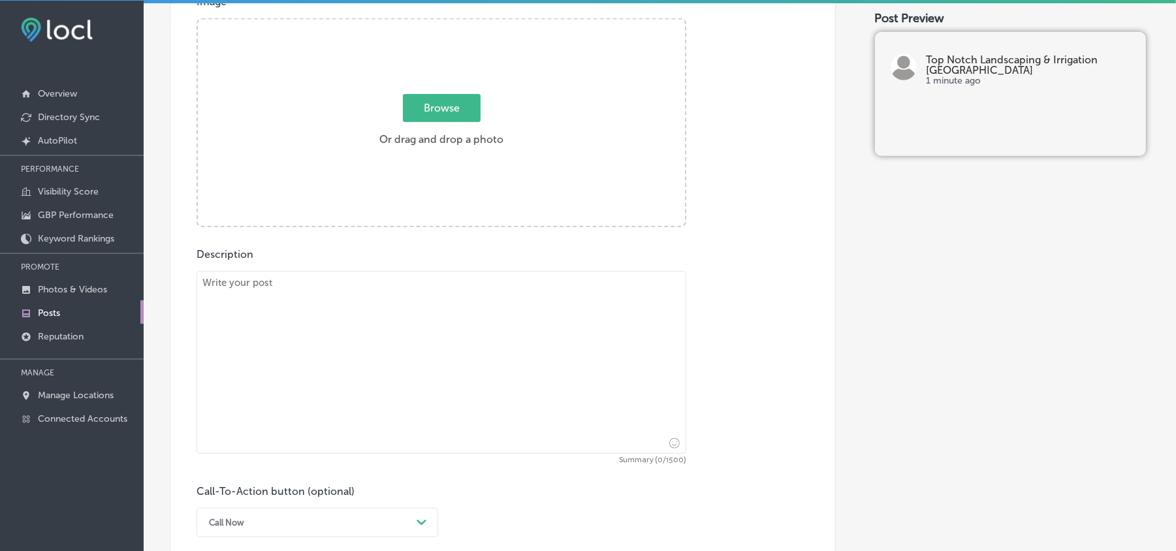
scroll to position [494, 0]
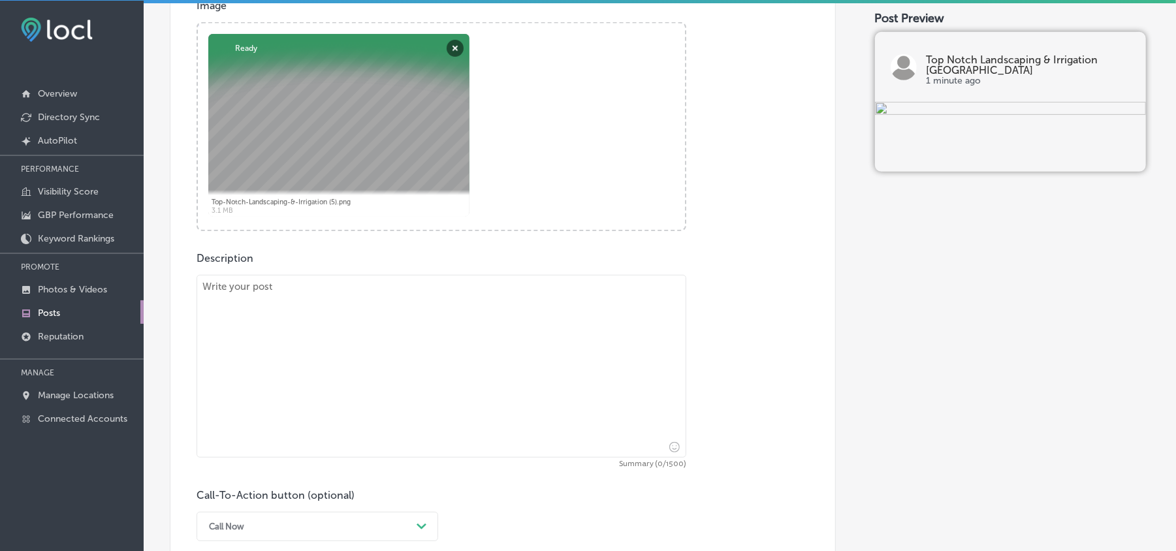
click at [345, 403] on textarea at bounding box center [442, 366] width 490 height 183
paste textarea "Top Notch Landscaping & Irrigation, with locations in both [GEOGRAPHIC_DATA], […"
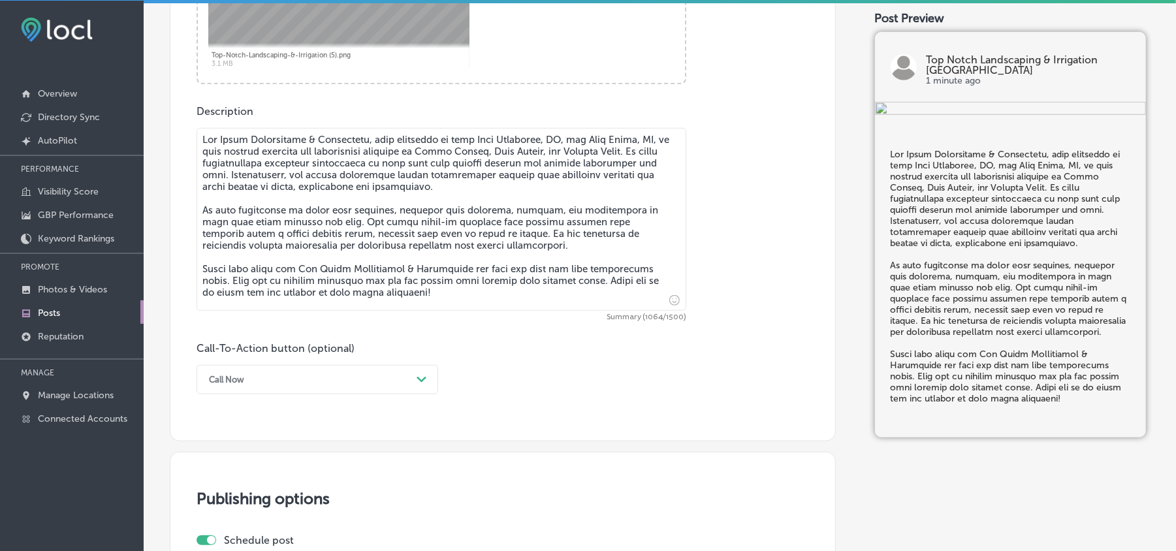
scroll to position [667, 0]
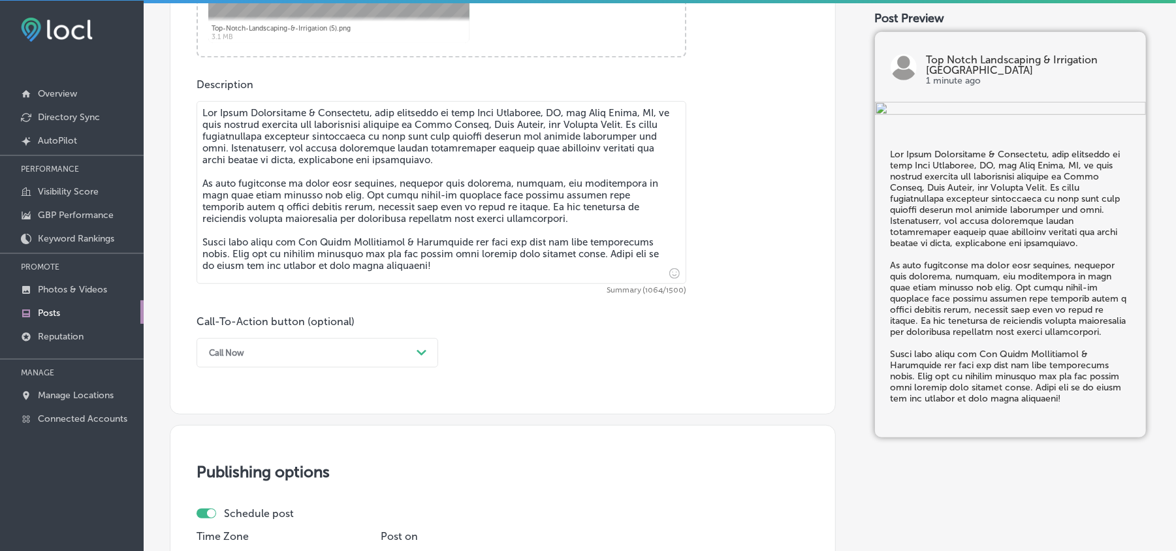
type textarea "Top Notch Landscaping & Irrigation, with locations in both [GEOGRAPHIC_DATA], […"
click at [377, 343] on div "Call Now" at bounding box center [306, 353] width 209 height 20
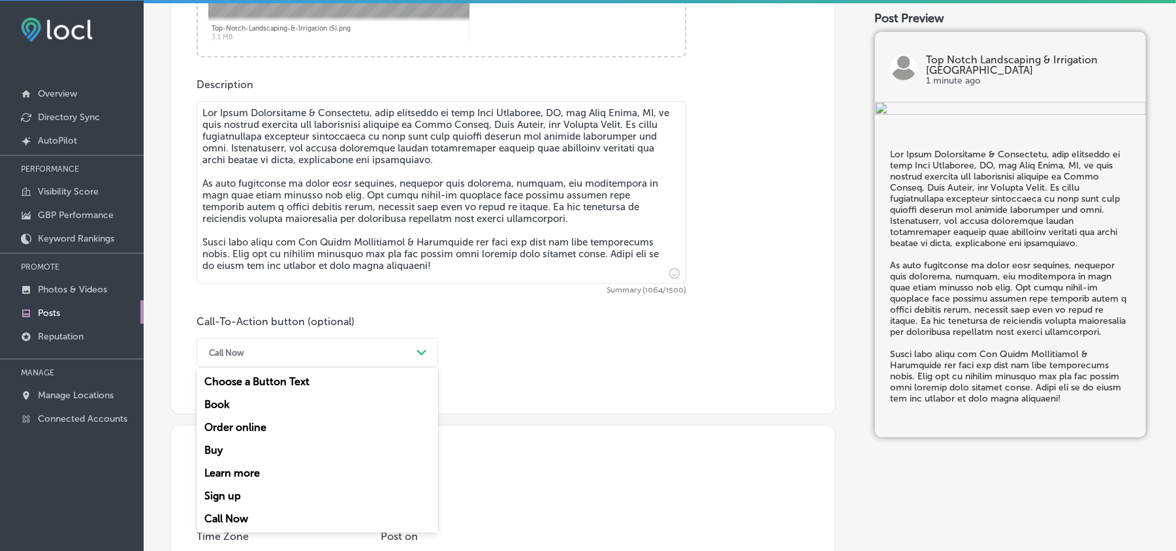
click at [238, 473] on div "Learn more" at bounding box center [318, 473] width 242 height 23
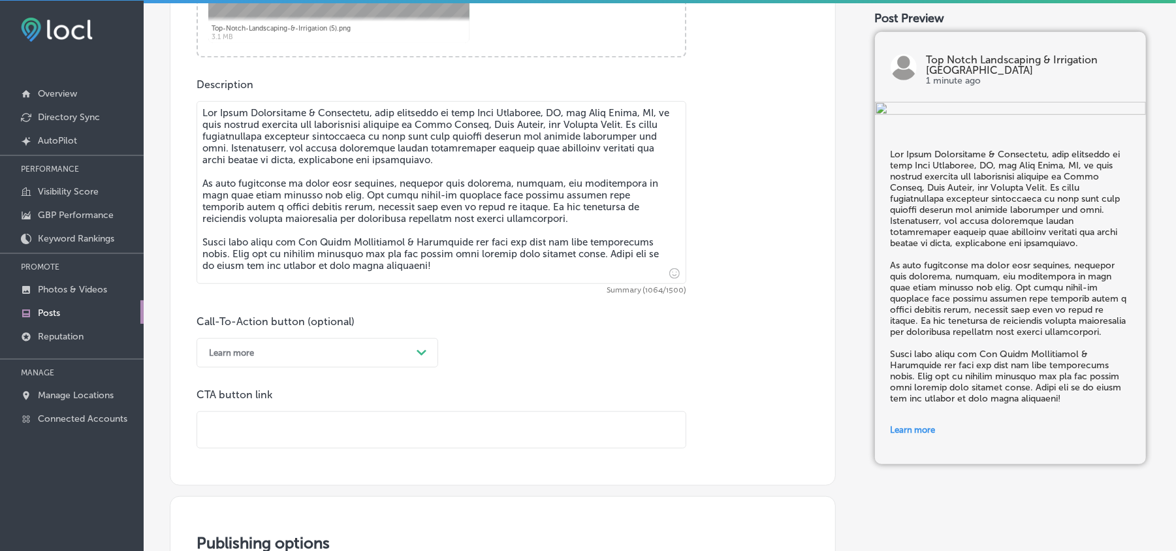
click at [376, 421] on input "text" at bounding box center [441, 430] width 488 height 36
paste input "[URL][DOMAIN_NAME]"
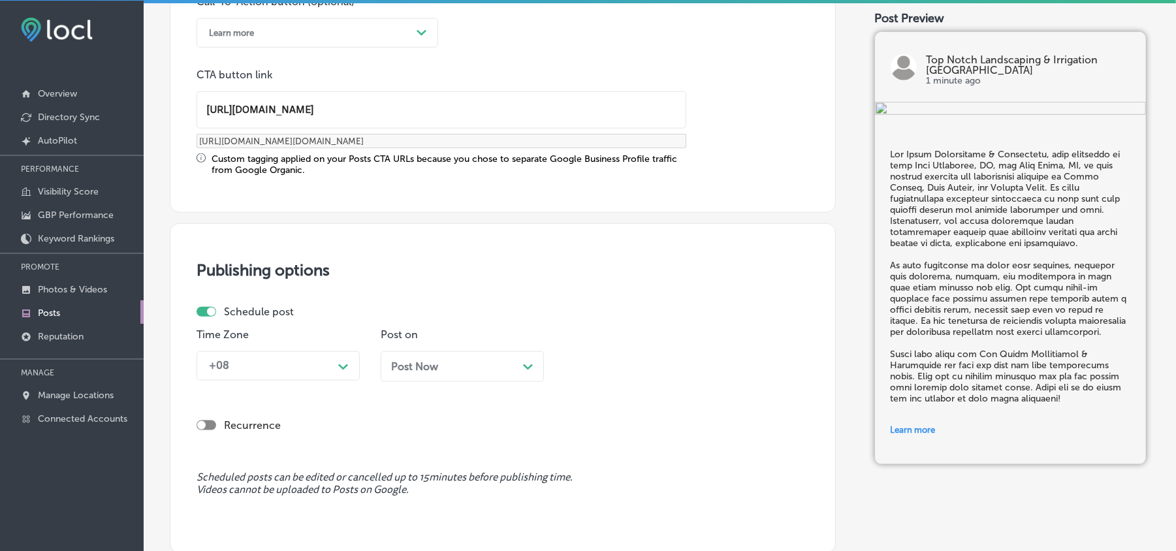
type input "[URL][DOMAIN_NAME]"
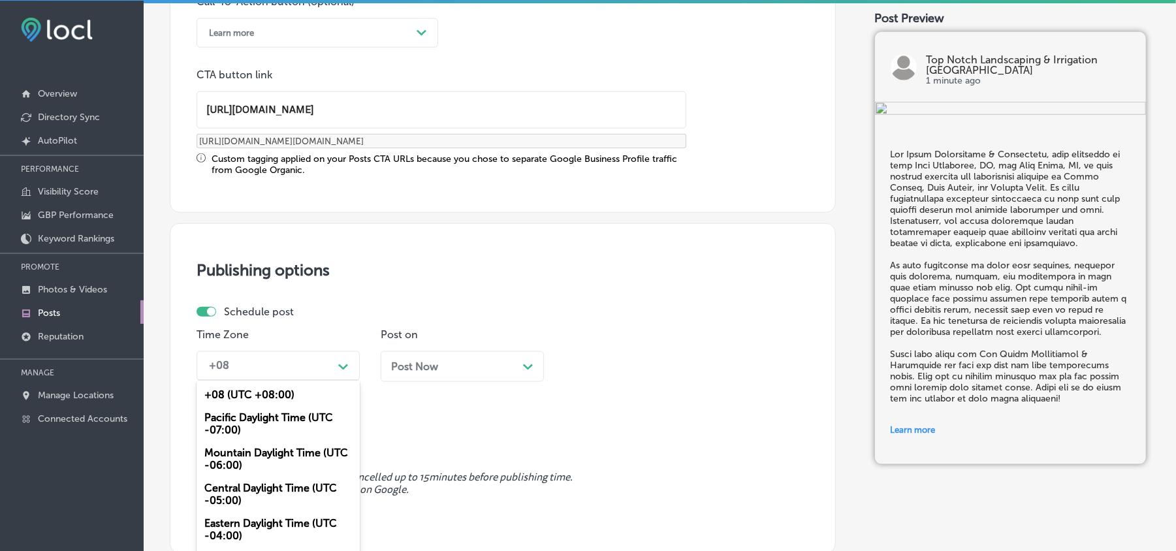
click at [324, 374] on div "option Mountain Daylight Time (UTC -06:00), selected. option +08 (UTC +08:00) f…" at bounding box center [278, 365] width 163 height 29
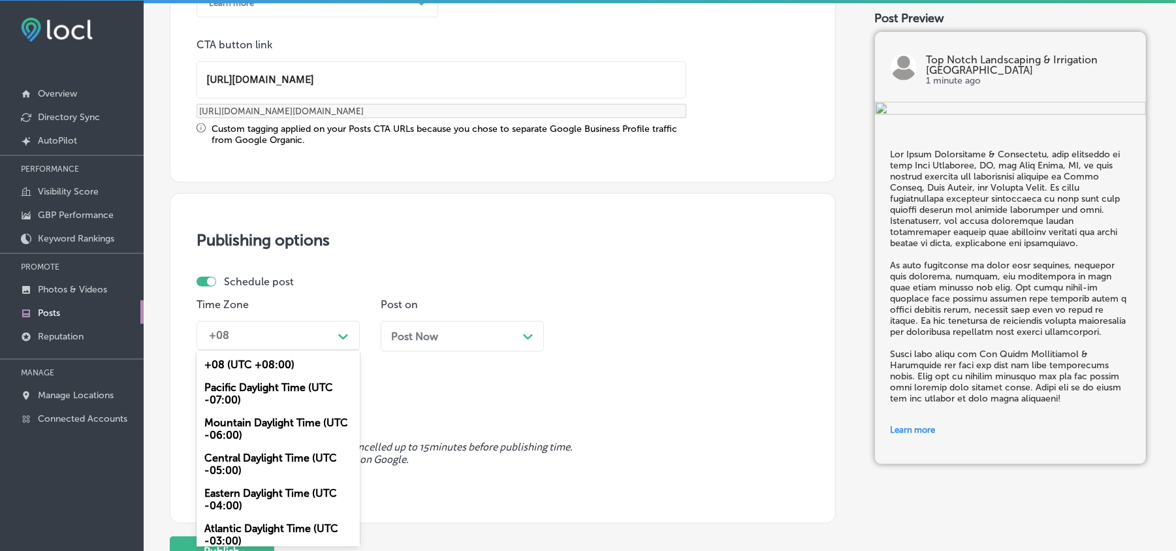
click at [233, 427] on div "Mountain Daylight Time (UTC -06:00)" at bounding box center [278, 428] width 163 height 35
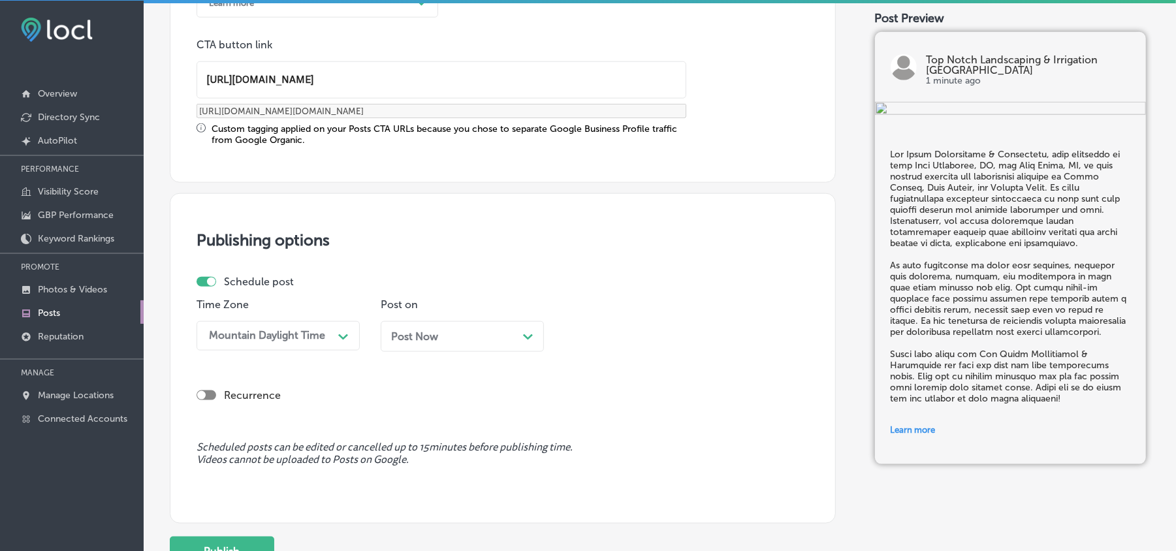
click at [453, 333] on div "Post Now Path Created with Sketch." at bounding box center [462, 336] width 142 height 12
click at [620, 340] on div "02:30 PM" at bounding box center [600, 336] width 46 height 12
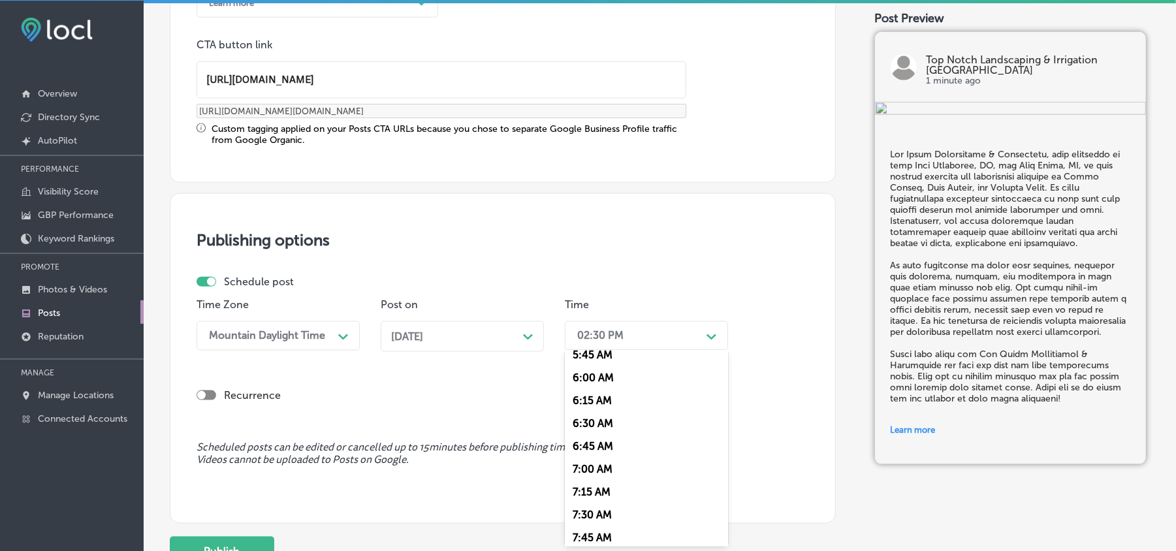
scroll to position [551, 0]
click at [591, 450] on div "7:00 AM" at bounding box center [646, 453] width 163 height 23
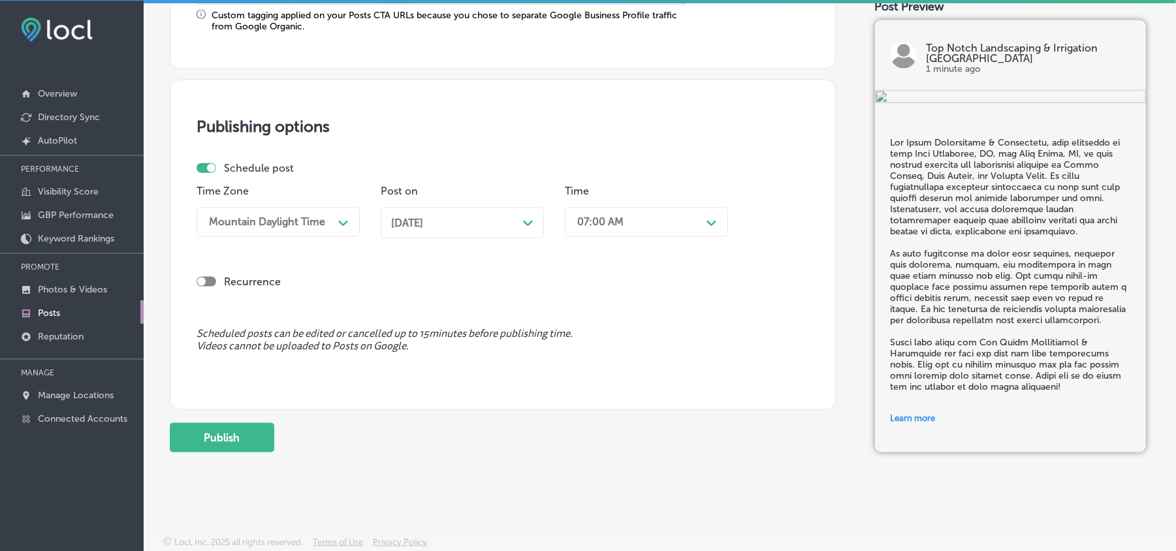
scroll to position [1134, 0]
click at [234, 440] on button "Publish" at bounding box center [222, 435] width 104 height 29
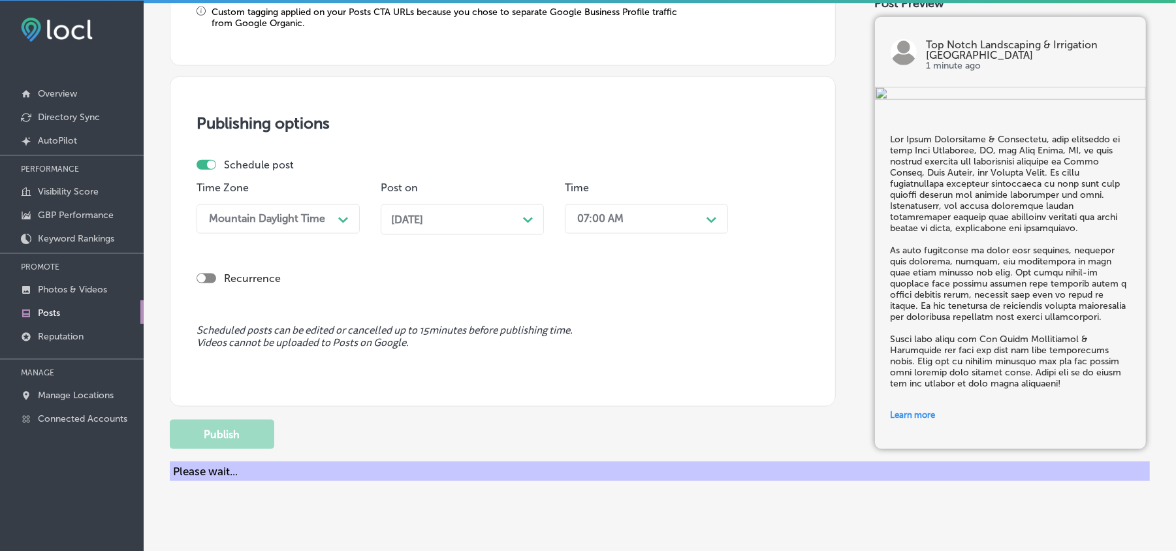
scroll to position [1016, 0]
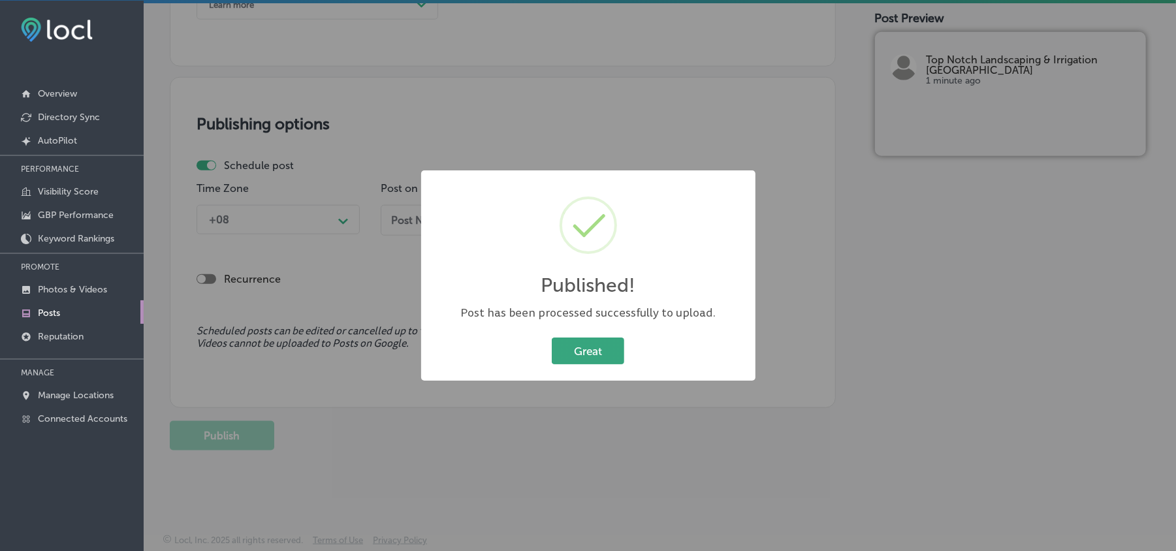
click at [588, 349] on button "Great" at bounding box center [588, 351] width 72 height 27
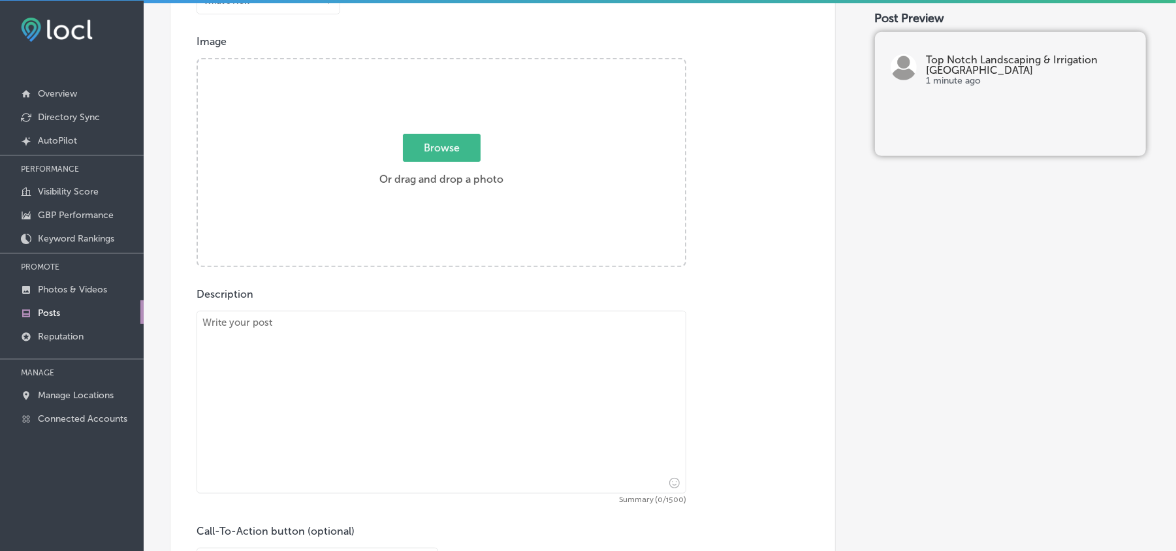
scroll to position [435, 0]
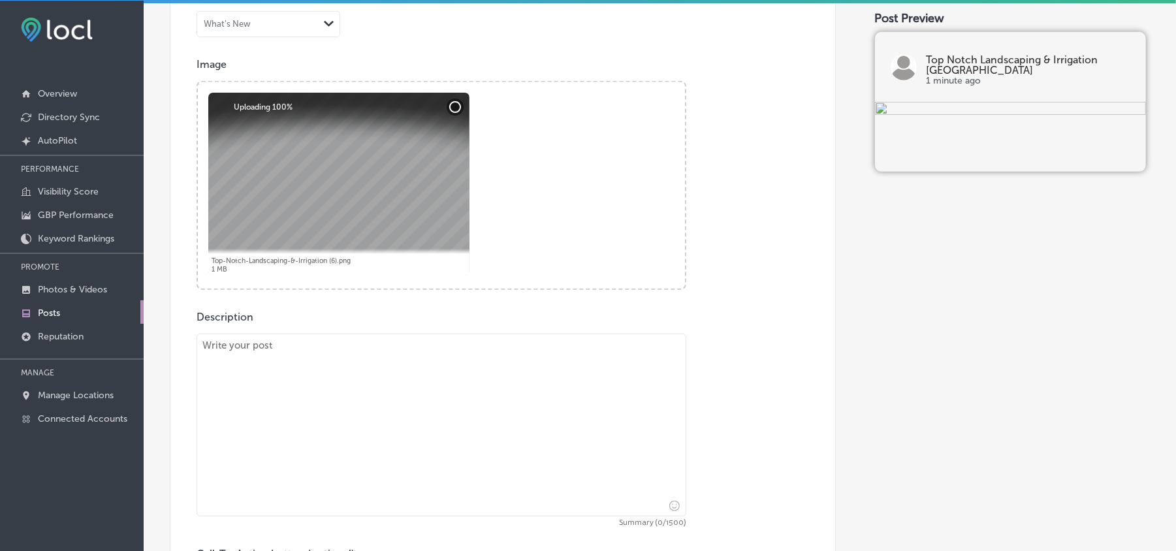
click at [432, 408] on textarea at bounding box center [442, 425] width 490 height 183
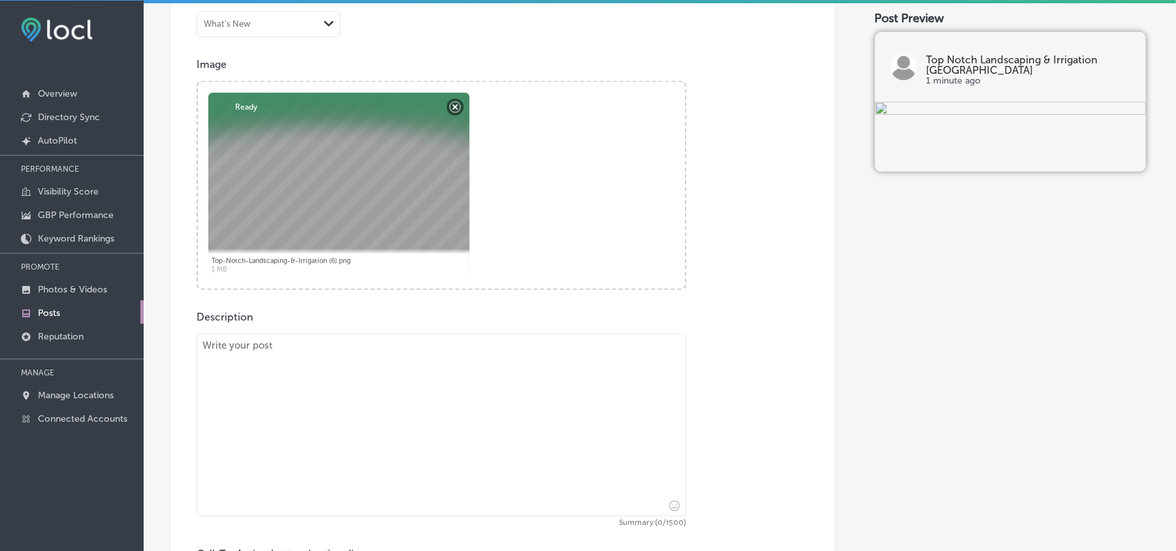
paste textarea "Top Notch Landscaping & Irrigation, with locations in both [GEOGRAPHIC_DATA], […"
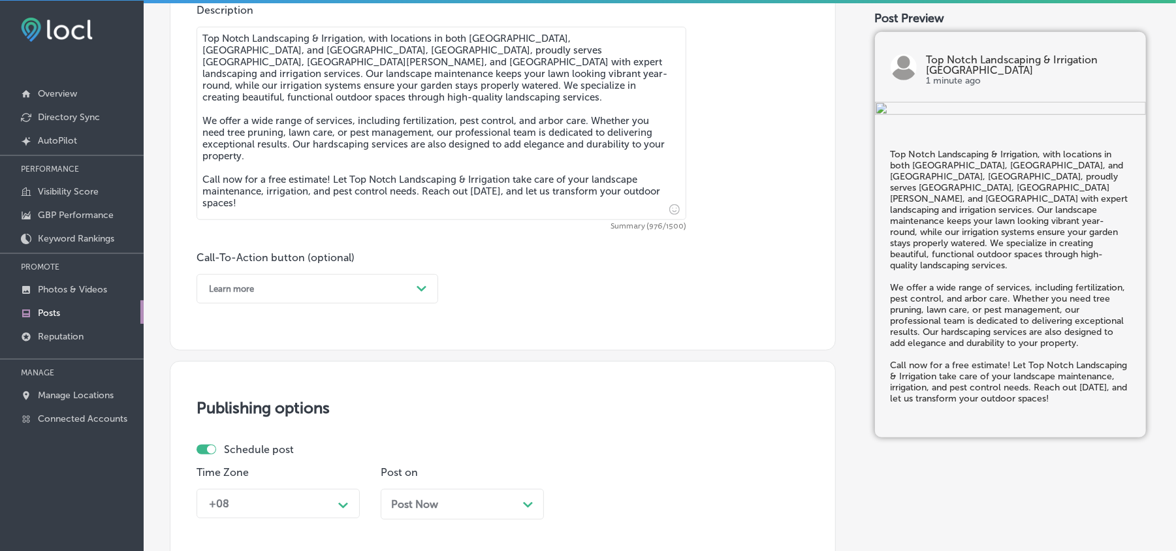
scroll to position [755, 0]
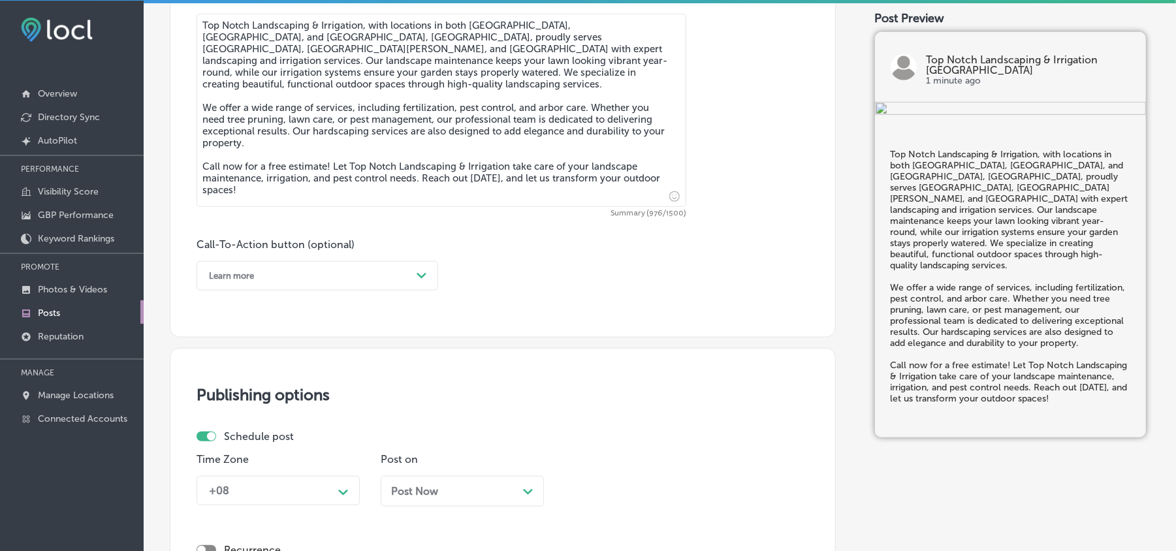
type textarea "Top Notch Landscaping & Irrigation, with locations in both [GEOGRAPHIC_DATA], […"
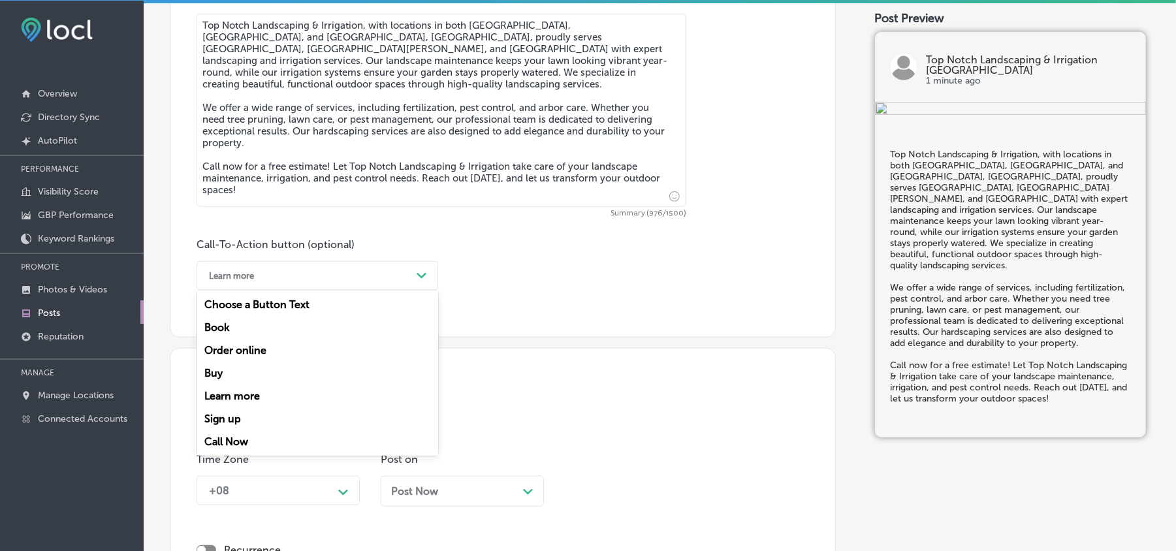
click at [387, 283] on div "Learn more" at bounding box center [306, 276] width 209 height 20
click at [217, 442] on div "Call Now" at bounding box center [318, 441] width 242 height 23
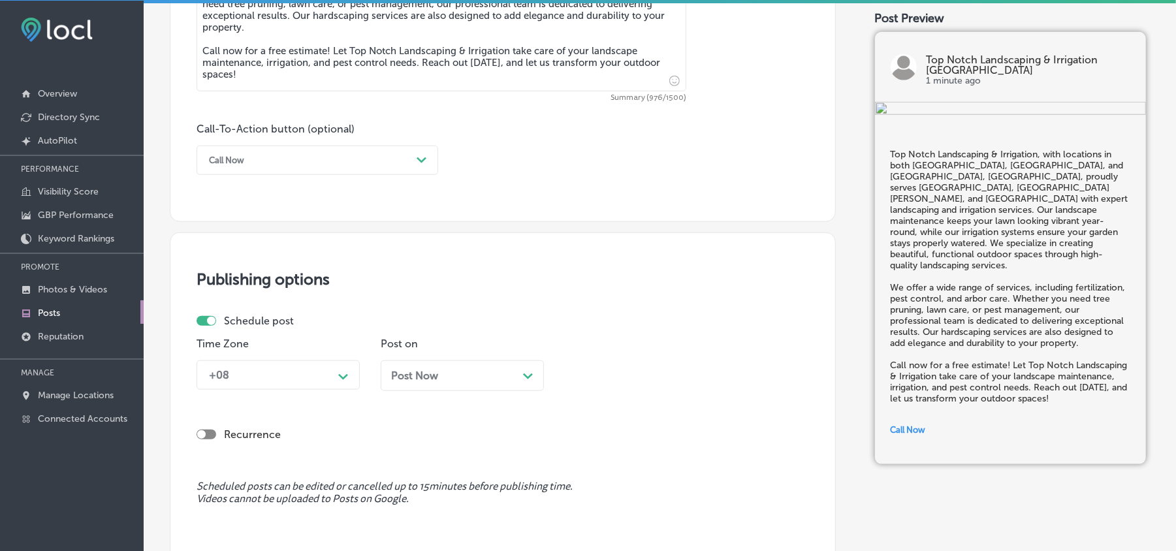
click at [330, 372] on div "+08 Path Created with Sketch." at bounding box center [278, 374] width 163 height 29
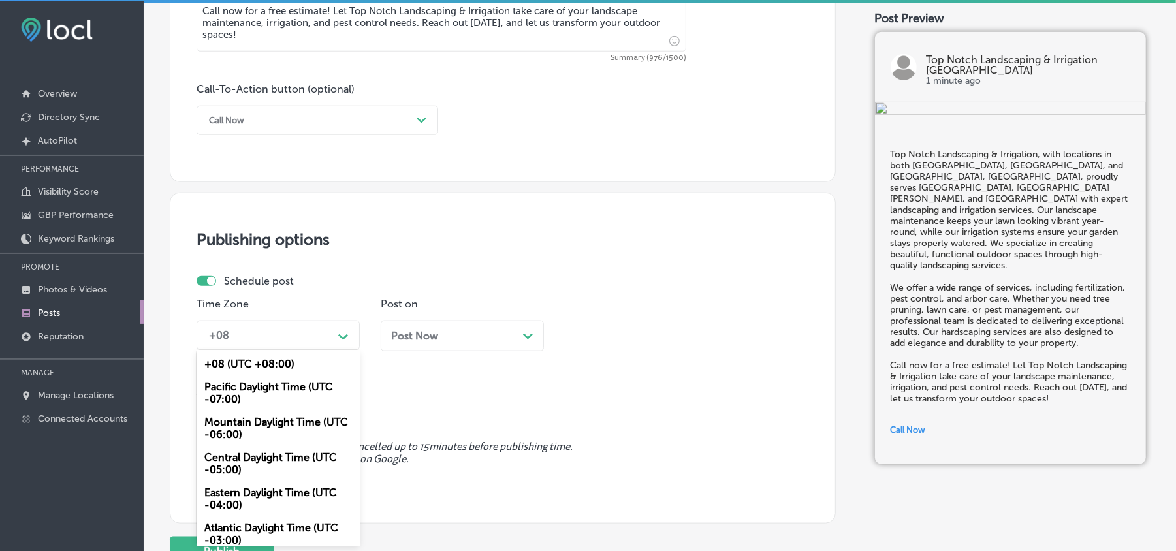
click at [228, 434] on div "Mountain Daylight Time (UTC -06:00)" at bounding box center [278, 428] width 163 height 35
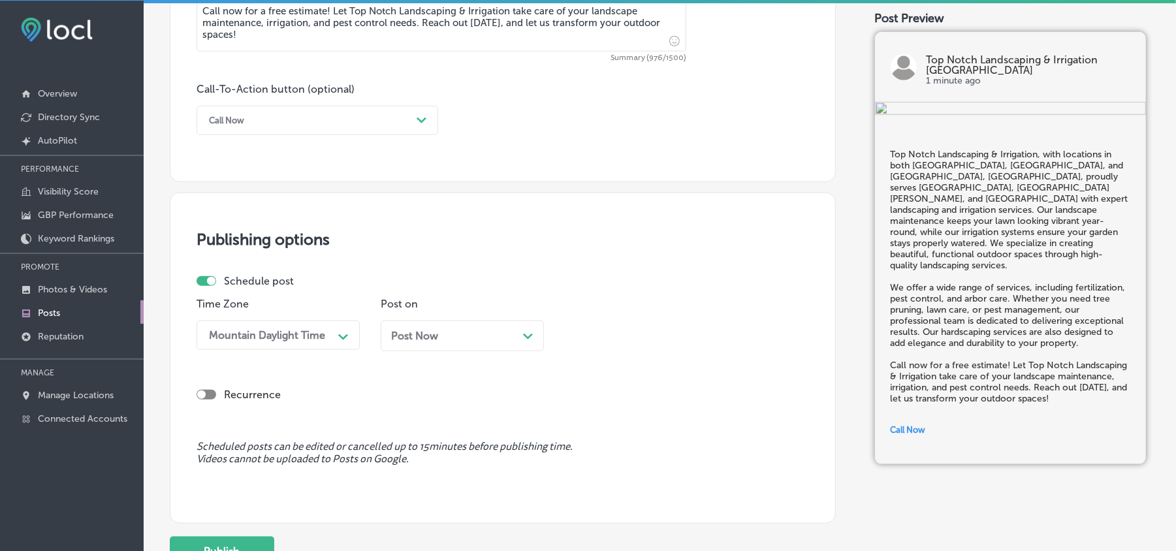
click at [475, 333] on div "Post Now Path Created with Sketch." at bounding box center [462, 336] width 142 height 12
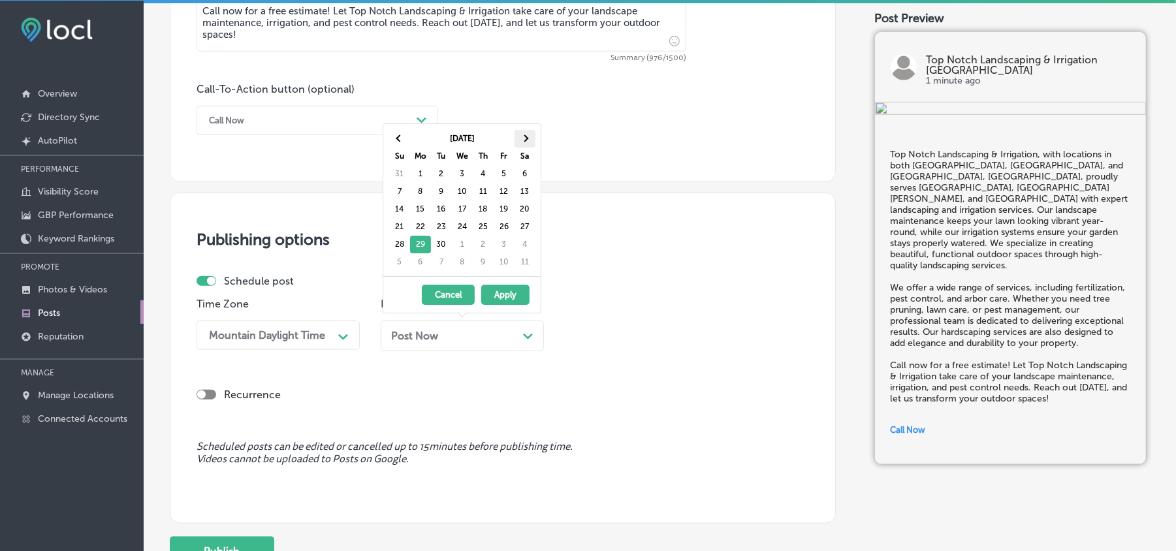
click at [530, 139] on th at bounding box center [525, 139] width 21 height 18
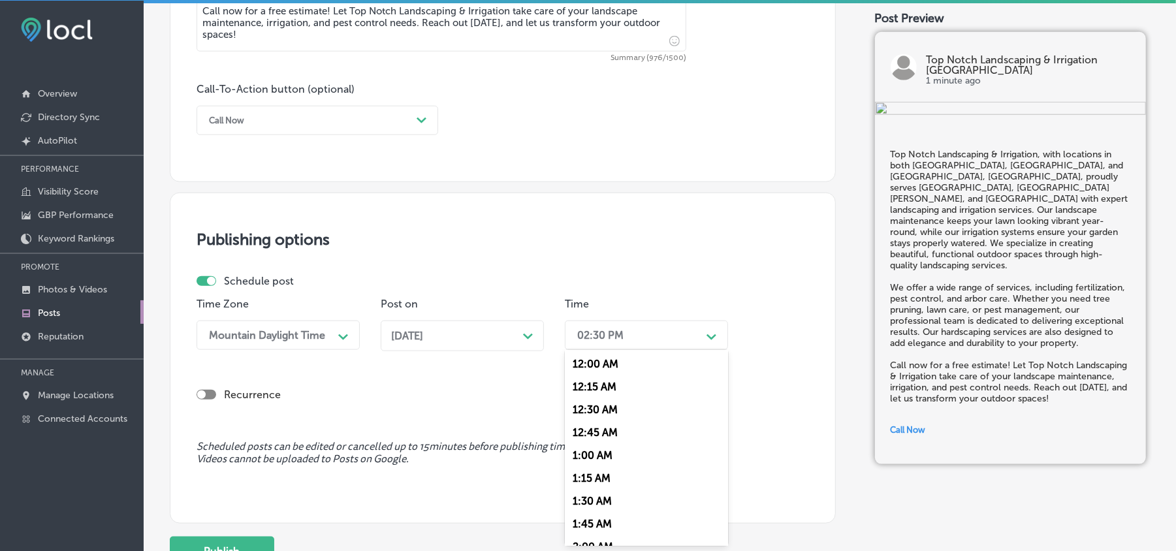
click at [622, 332] on div "02:30 PM" at bounding box center [600, 335] width 46 height 12
click at [599, 499] on div "7:00 AM" at bounding box center [646, 510] width 163 height 23
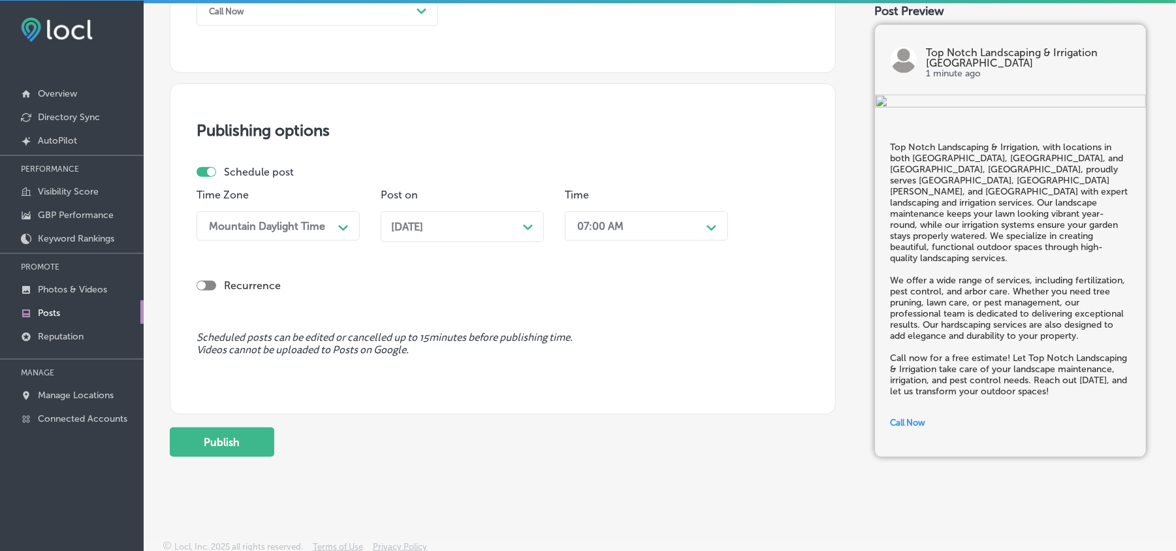
scroll to position [1027, 0]
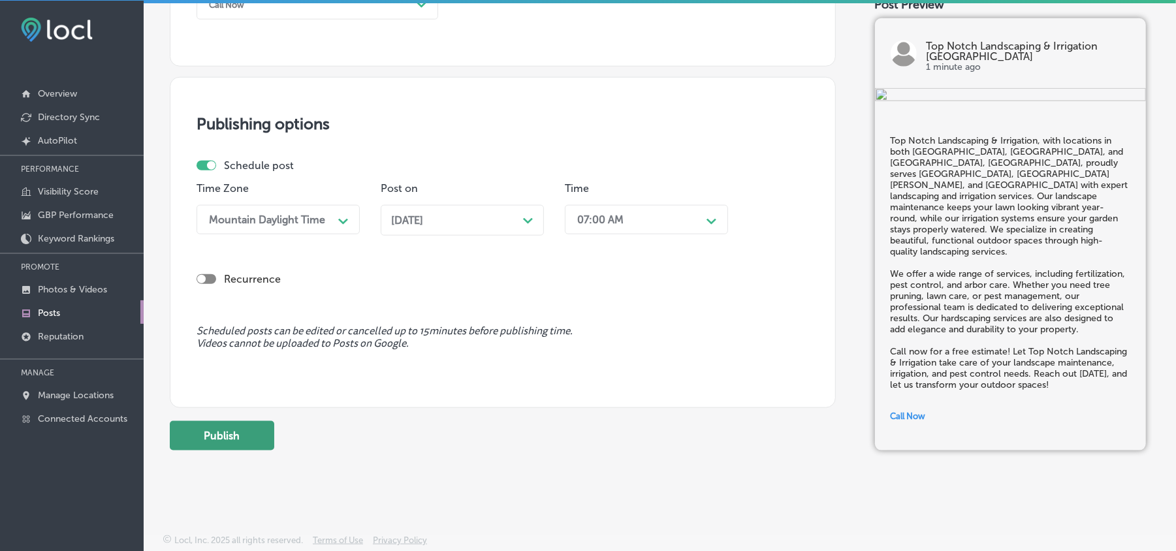
click at [199, 432] on button "Publish" at bounding box center [222, 435] width 104 height 29
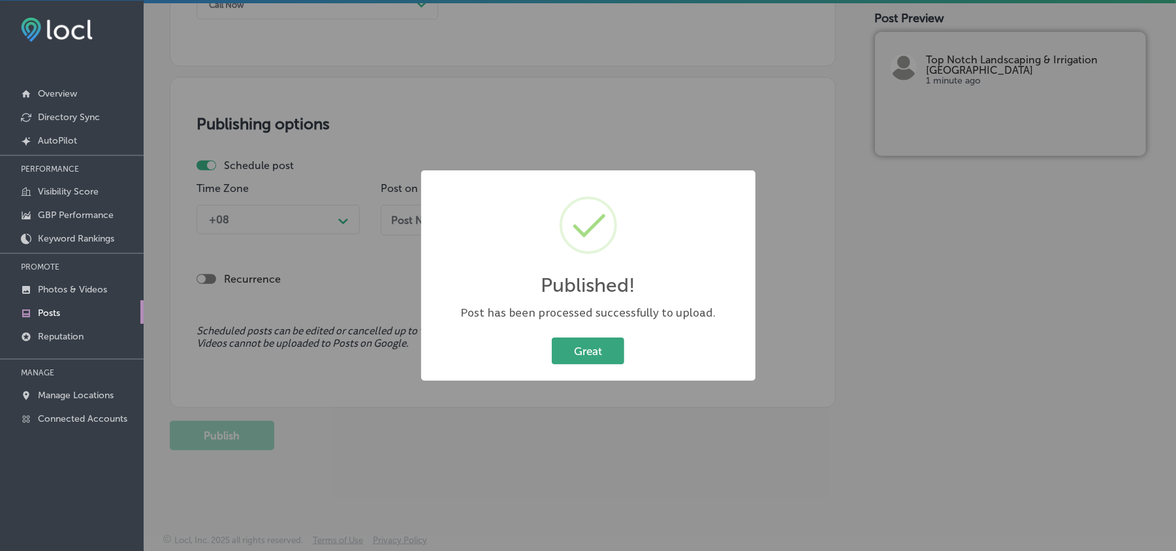
click at [555, 340] on button "Great" at bounding box center [588, 351] width 72 height 27
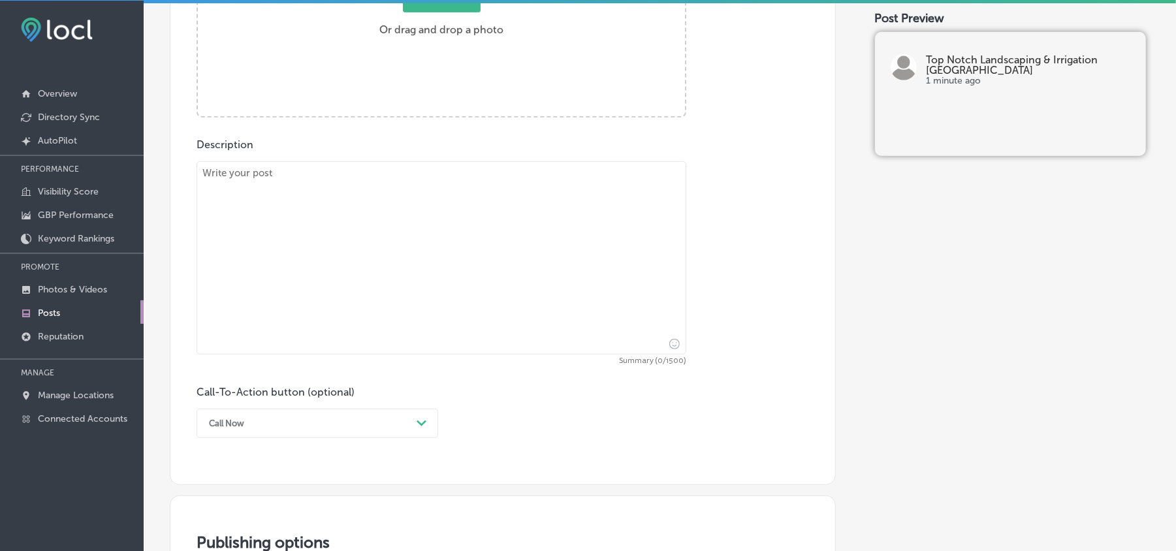
scroll to position [475, 0]
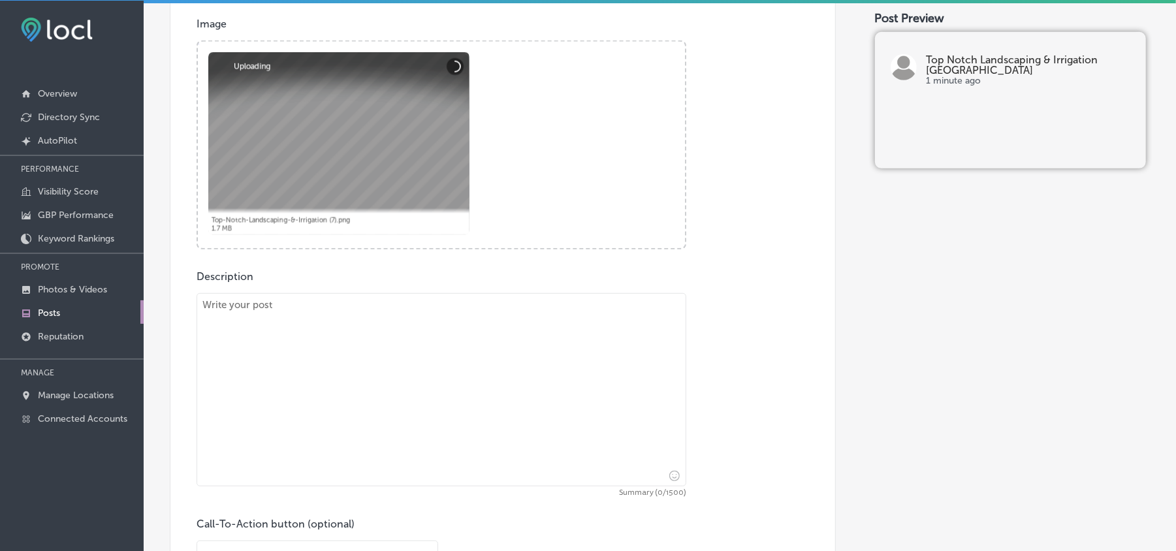
click at [380, 376] on textarea at bounding box center [442, 389] width 490 height 193
paste textarea "At Top Notch Landscaping & Irrigation, with locations in both [GEOGRAPHIC_DATA]…"
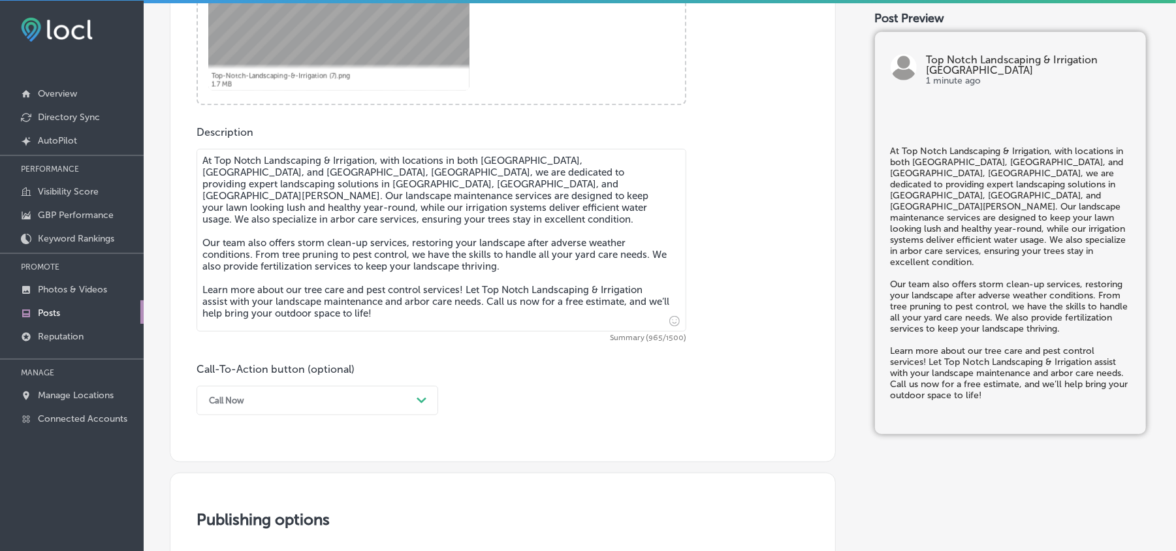
type textarea "At Top Notch Landscaping & Irrigation, with locations in both [GEOGRAPHIC_DATA]…"
click at [413, 408] on div "Call Now Path Created with Sketch." at bounding box center [318, 400] width 242 height 29
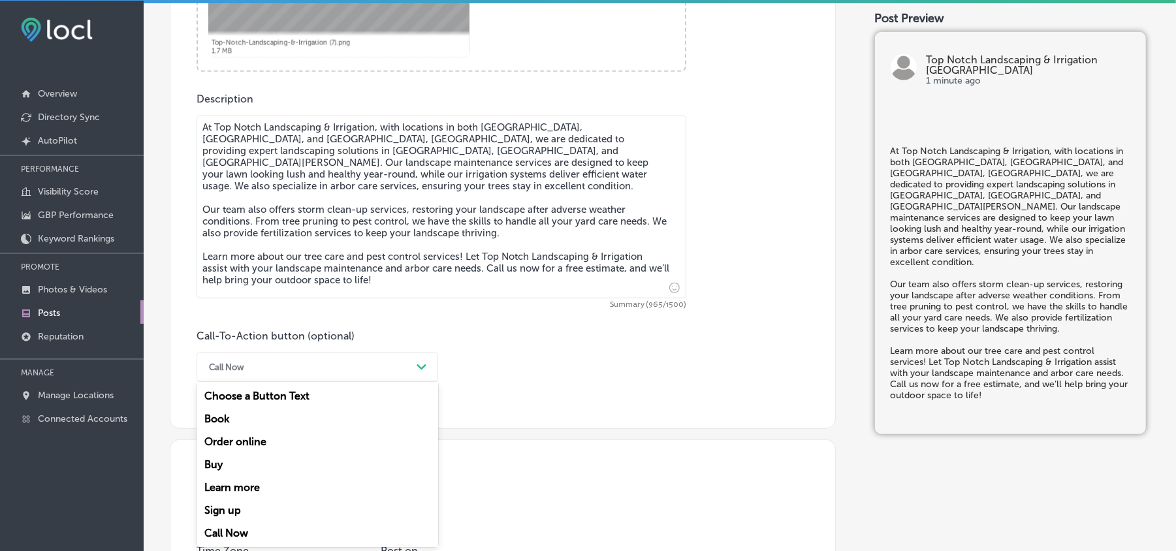
click at [251, 481] on div "Learn more" at bounding box center [318, 487] width 242 height 23
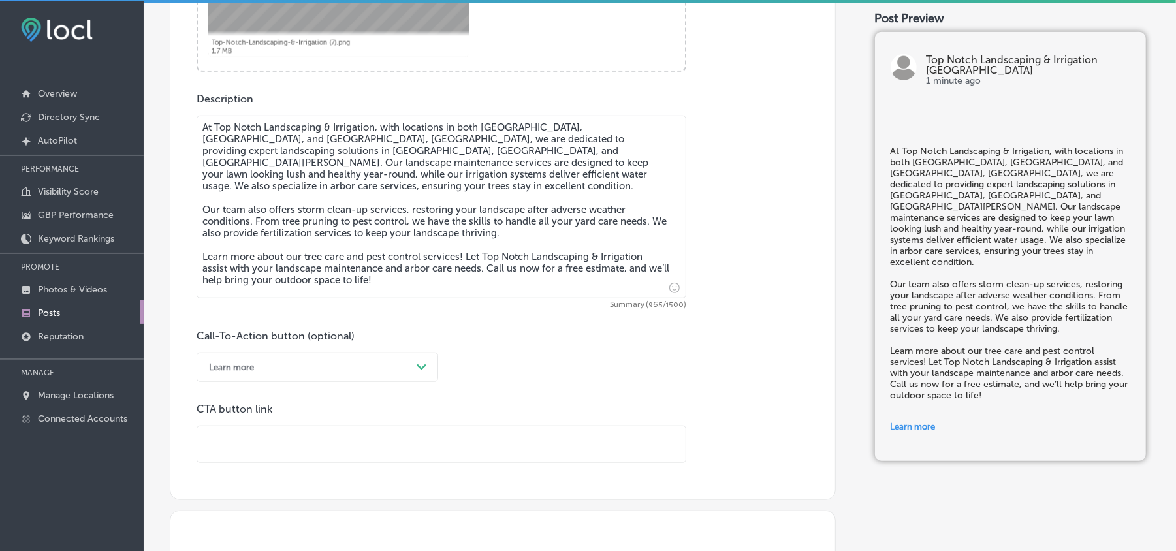
click at [357, 466] on div "Post content Select location(s) Business + Location top no top no Path Created …" at bounding box center [503, 51] width 666 height 898
click at [361, 437] on input "text" at bounding box center [441, 444] width 488 height 36
paste input "[URL][DOMAIN_NAME]"
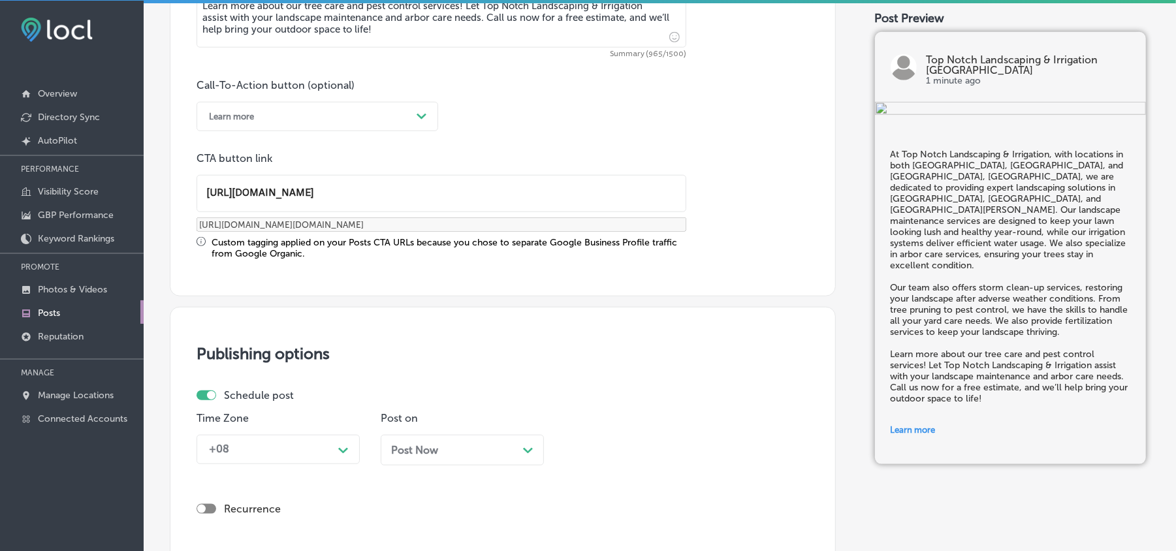
scroll to position [914, 0]
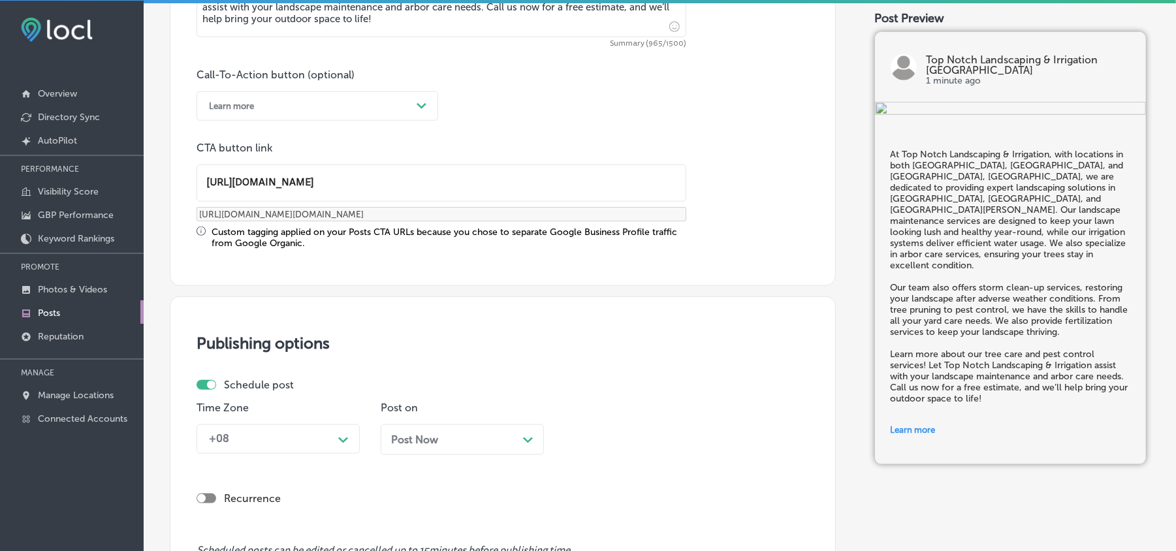
type input "[URL][DOMAIN_NAME]"
click at [301, 436] on div "+08 Path Created with Sketch." at bounding box center [278, 438] width 163 height 29
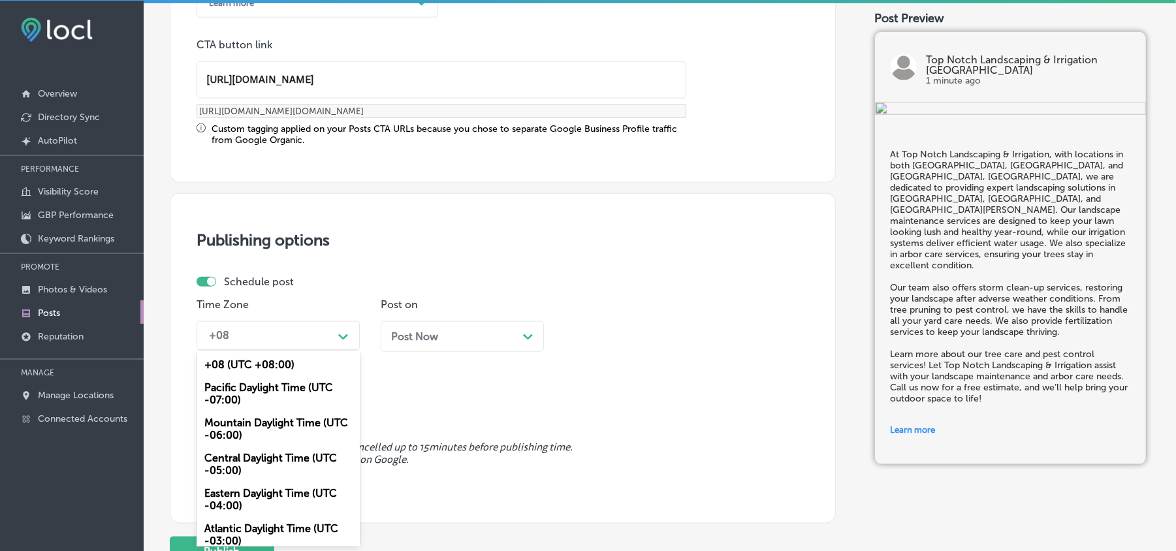
click at [286, 424] on div "Mountain Daylight Time (UTC -06:00)" at bounding box center [278, 428] width 163 height 35
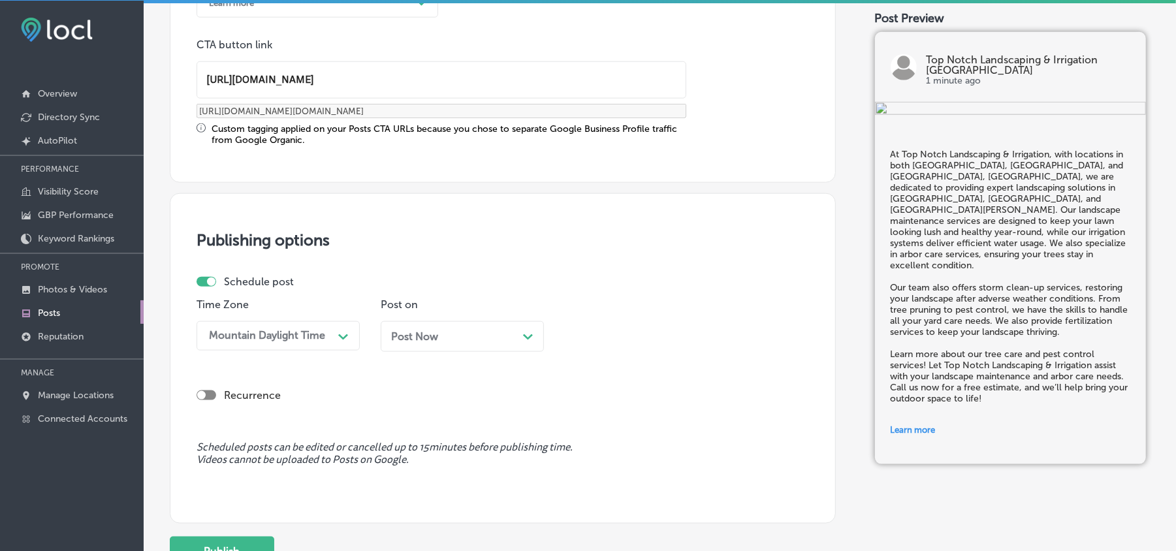
click at [487, 333] on div "Post Now Path Created with Sketch." at bounding box center [462, 336] width 142 height 12
click at [596, 334] on div "02:30 PM" at bounding box center [600, 336] width 46 height 12
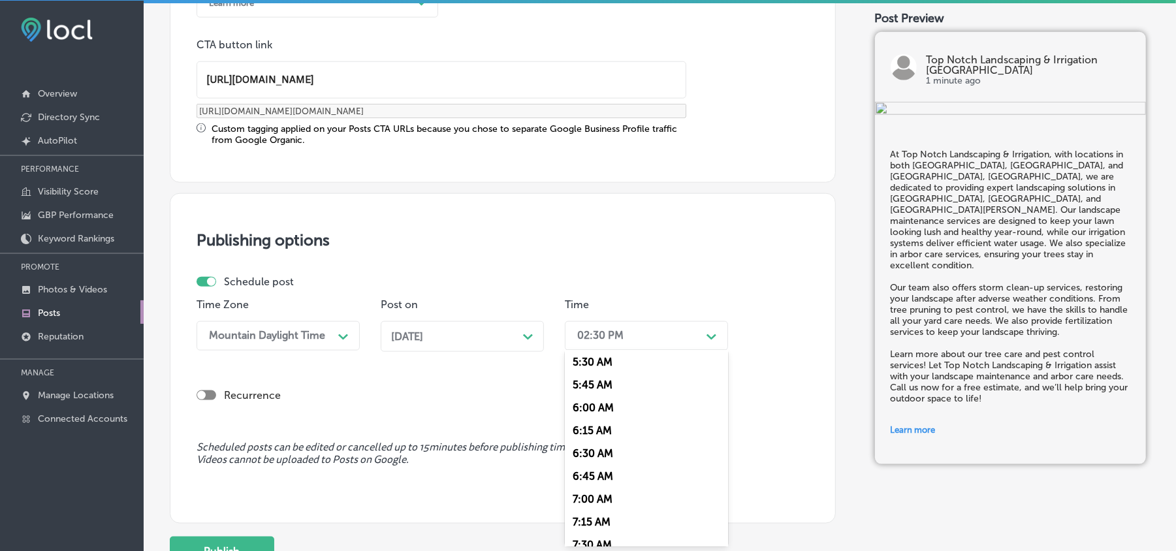
scroll to position [522, 0]
click at [610, 477] on div "7:00 AM" at bounding box center [646, 482] width 163 height 23
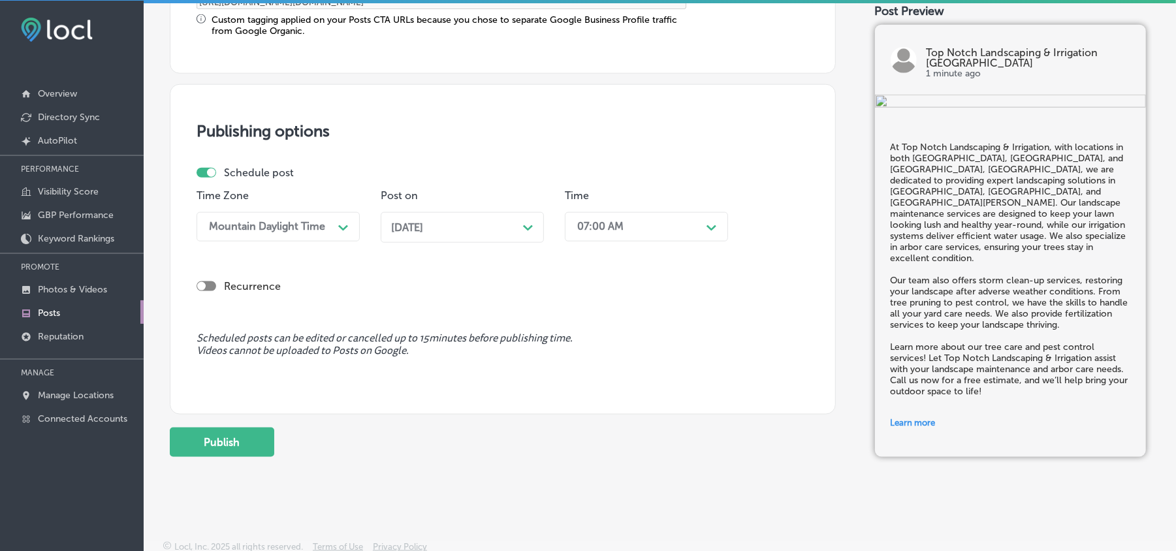
scroll to position [1134, 0]
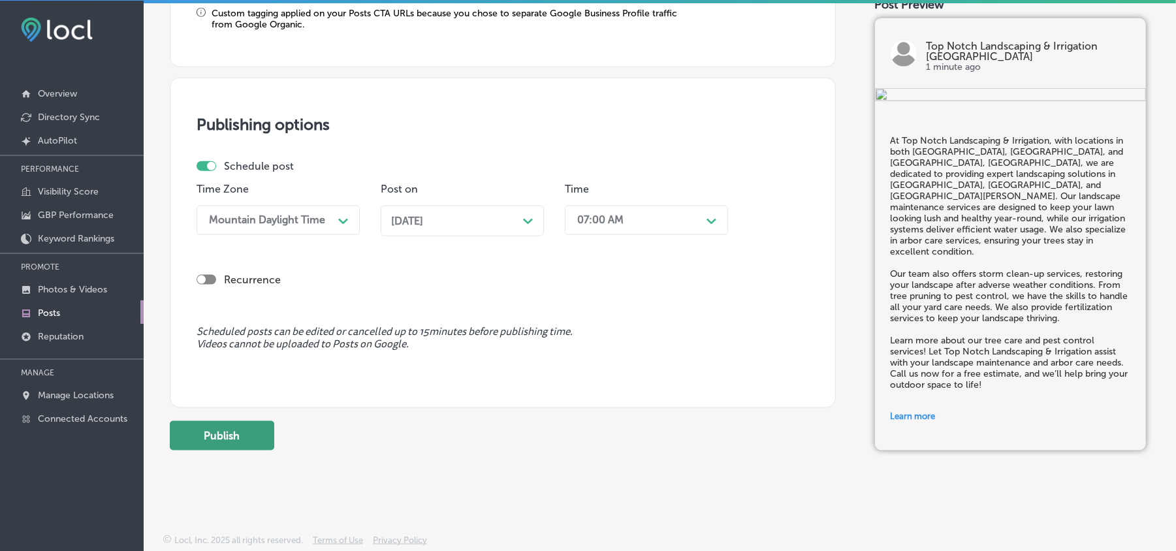
click at [188, 438] on button "Publish" at bounding box center [222, 435] width 104 height 29
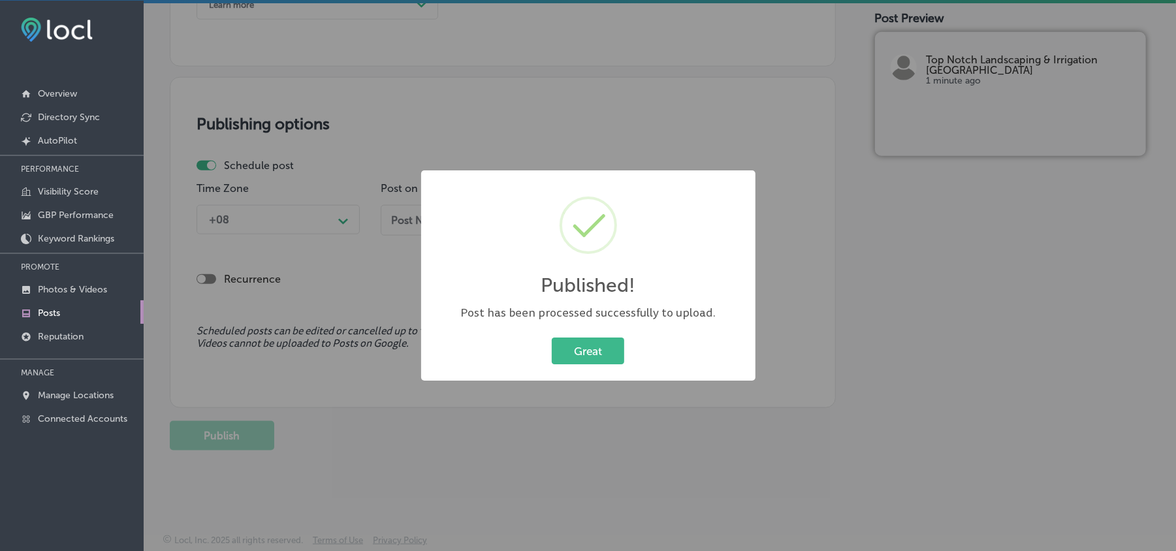
scroll to position [1016, 0]
click at [596, 353] on button "Great" at bounding box center [588, 351] width 72 height 27
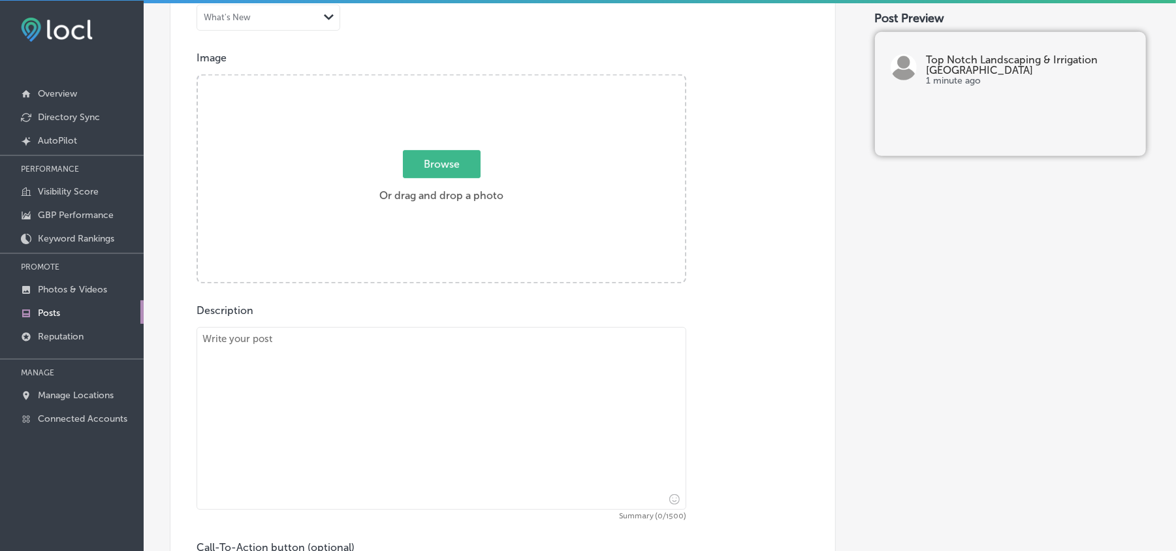
scroll to position [435, 0]
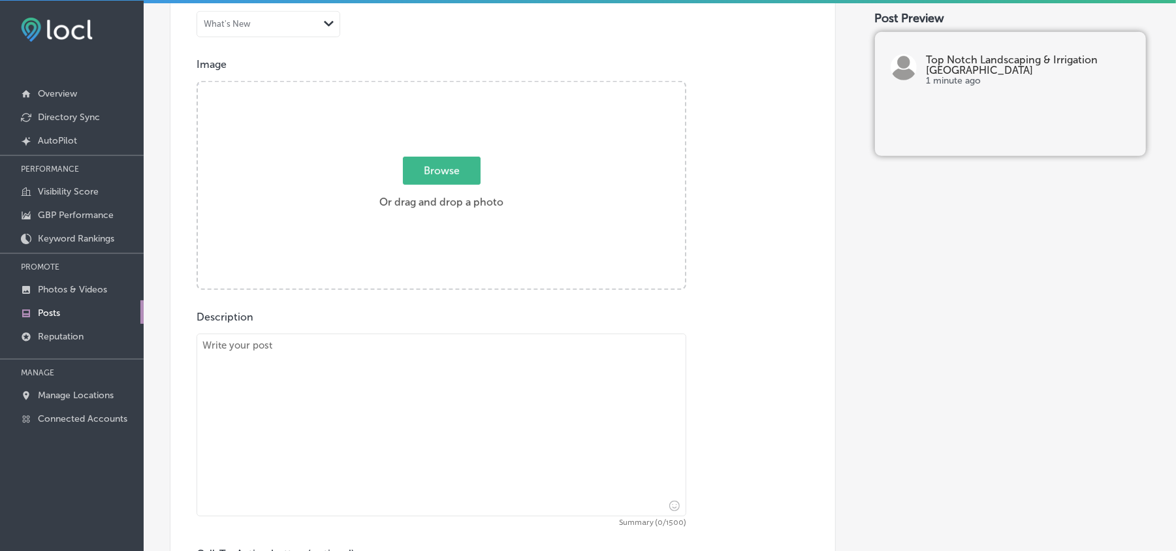
click at [366, 409] on textarea at bounding box center [442, 425] width 490 height 183
paste textarea "Lor Ipsum Dolorsitame & Consectetu, adip elitseddo ei temp Inci Utlaboree, DO, …"
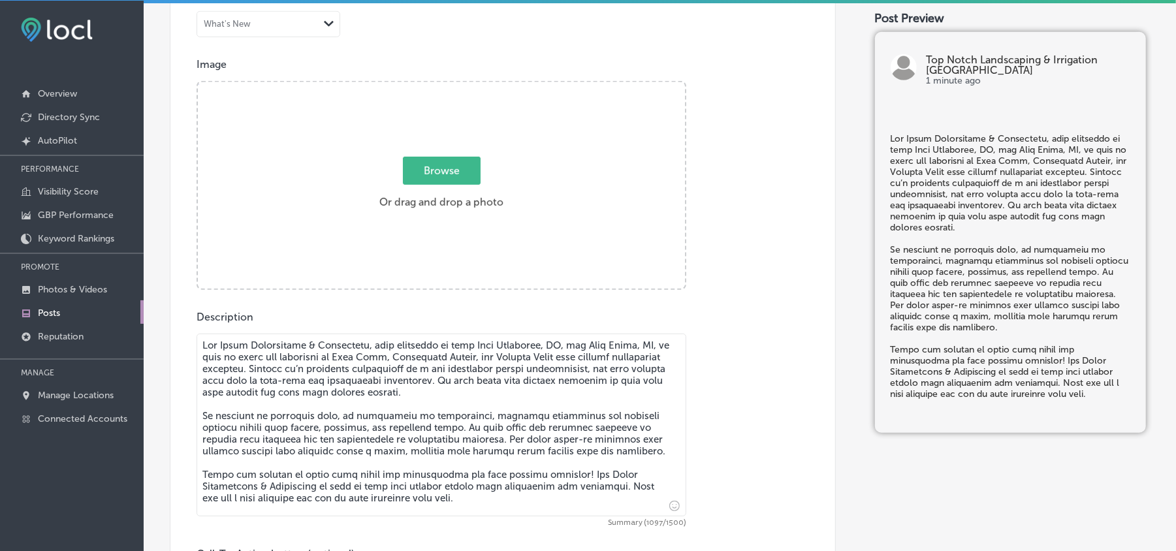
type textarea "Lor Ipsum Dolorsitame & Consectetu, adip elitseddo ei temp Inci Utlaboree, DO, …"
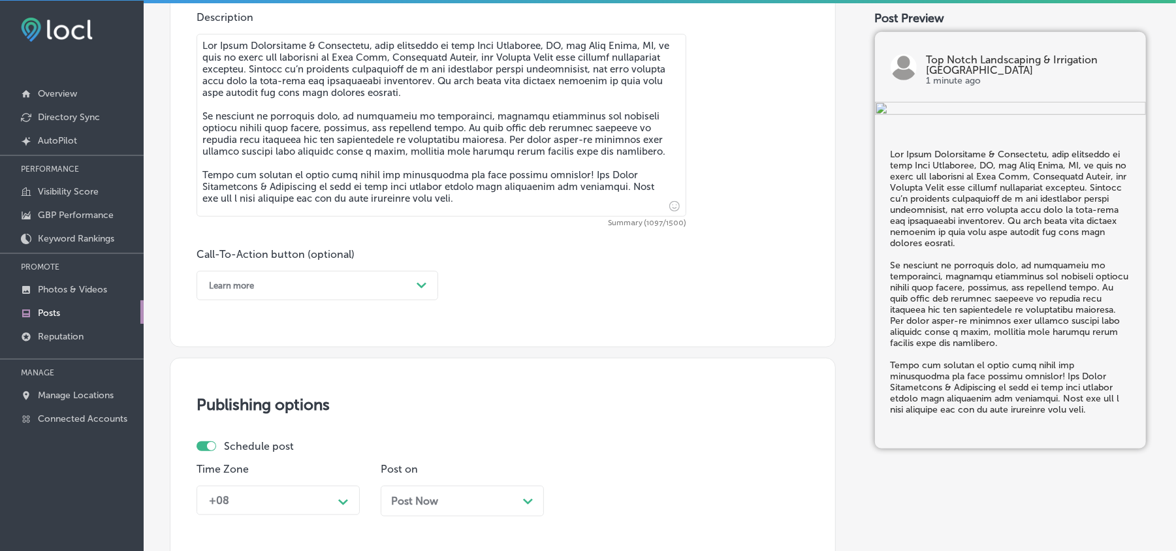
scroll to position [784, 0]
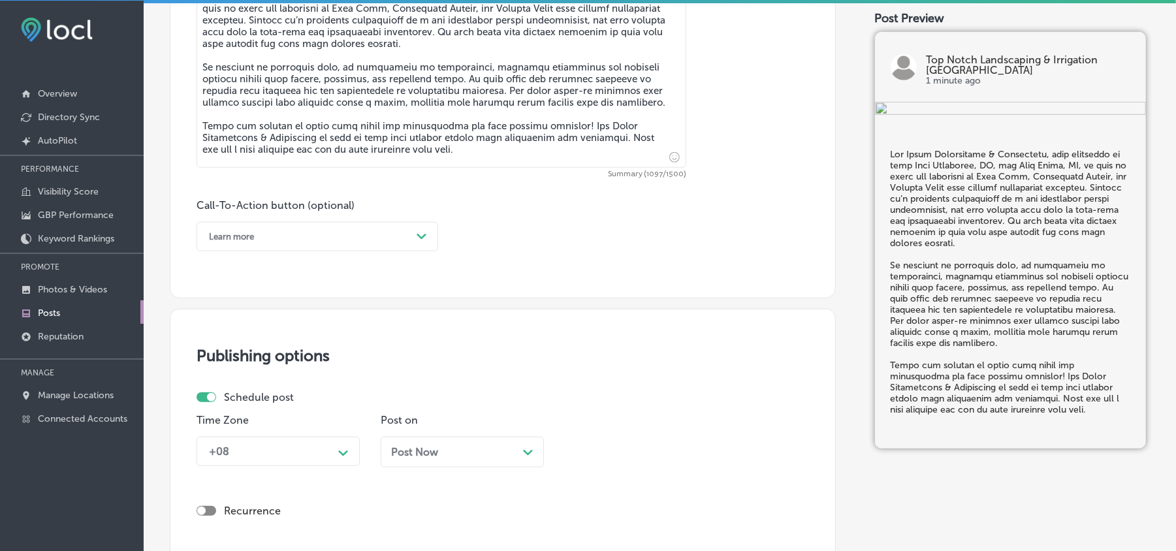
click at [381, 249] on div "Learn more Path Created with Sketch." at bounding box center [318, 236] width 242 height 29
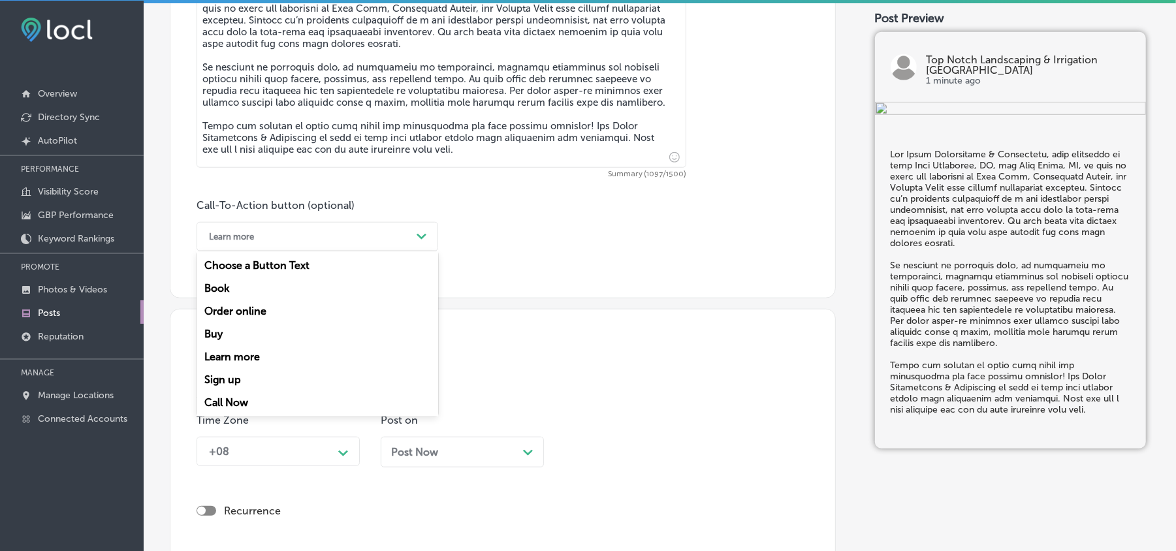
click at [228, 359] on div "Learn more" at bounding box center [318, 356] width 242 height 23
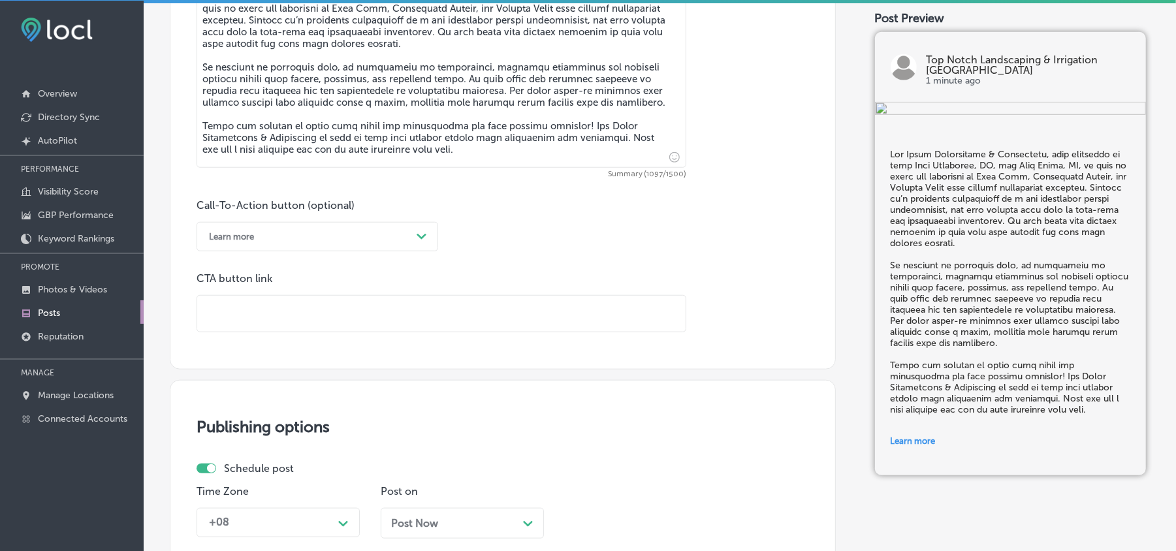
click at [351, 310] on input "text" at bounding box center [441, 314] width 488 height 36
paste input "[URL][DOMAIN_NAME]"
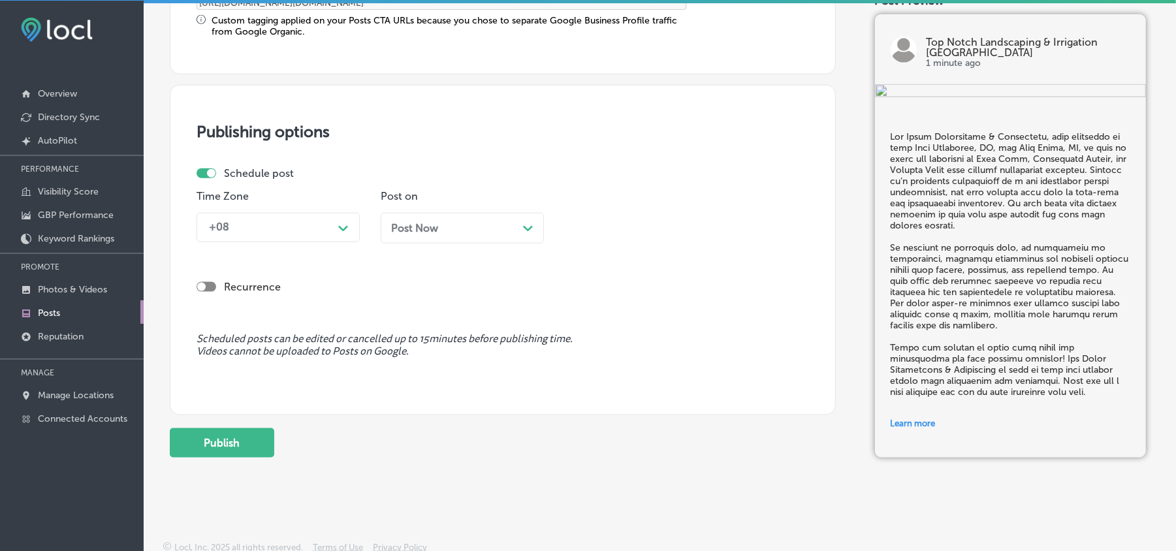
scroll to position [1132, 0]
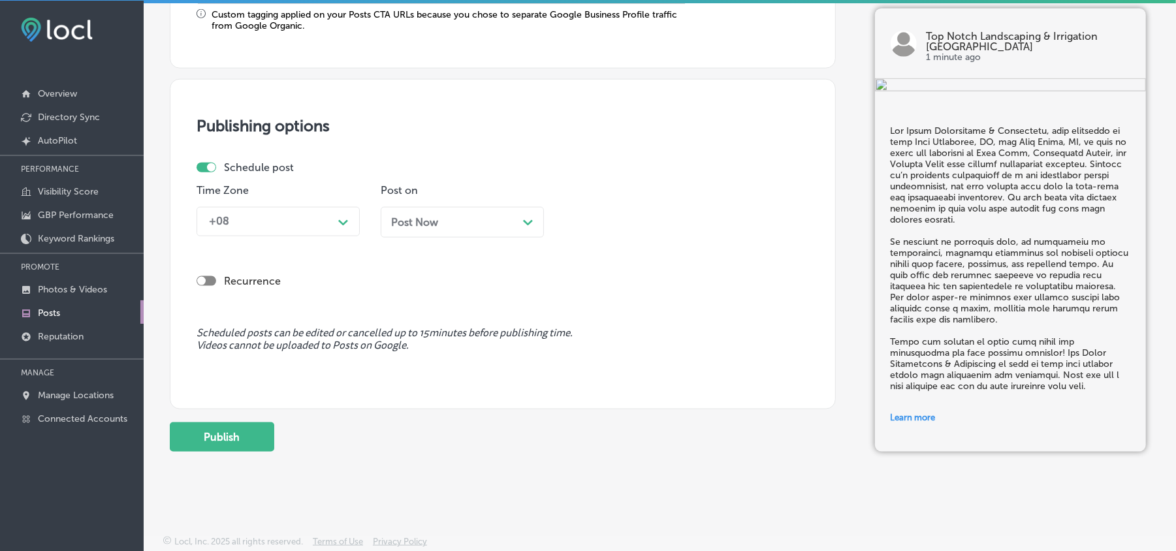
type input "[URL][DOMAIN_NAME]"
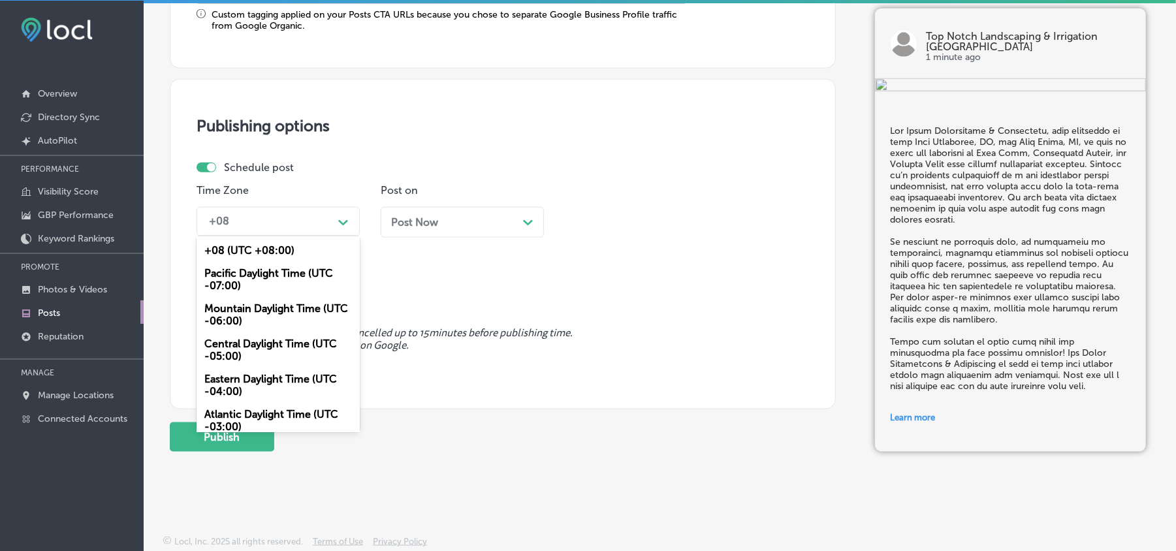
click at [312, 220] on div "+08" at bounding box center [267, 221] width 131 height 23
click at [259, 316] on div "Mountain Daylight Time (UTC -06:00)" at bounding box center [278, 314] width 163 height 35
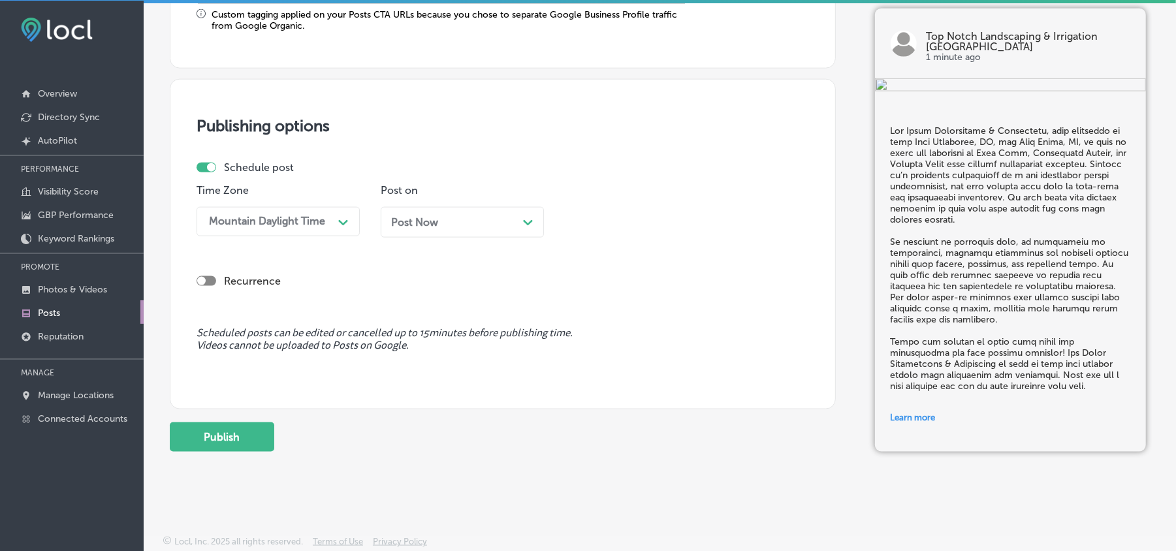
click at [492, 216] on div "Post Now Path Created with Sketch." at bounding box center [462, 222] width 142 height 12
click at [616, 216] on div "02:30 PM" at bounding box center [600, 222] width 46 height 12
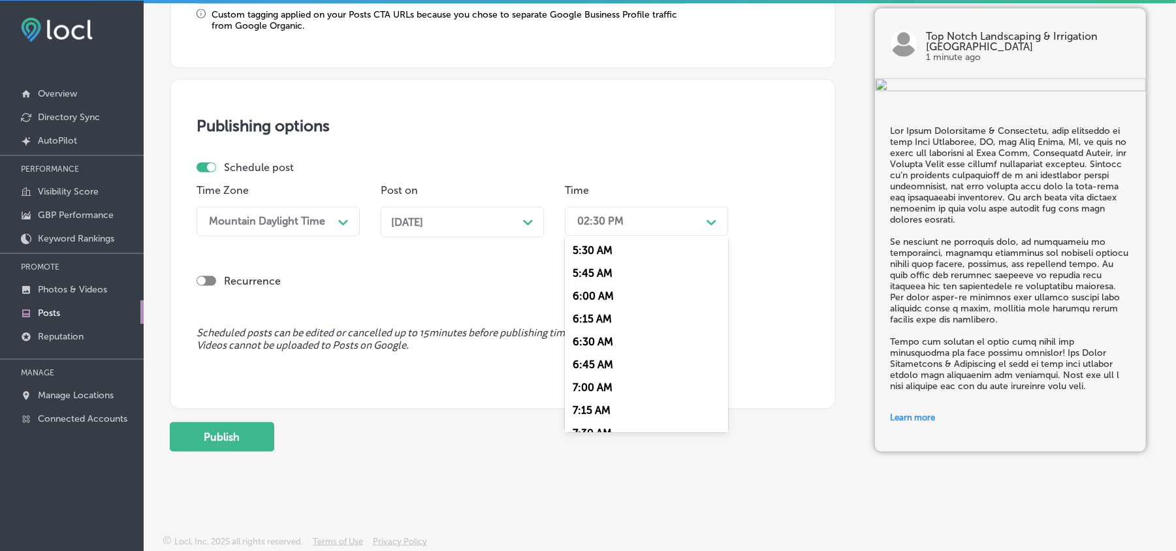
scroll to position [522, 0]
click at [607, 359] on div "7:00 AM" at bounding box center [646, 368] width 163 height 23
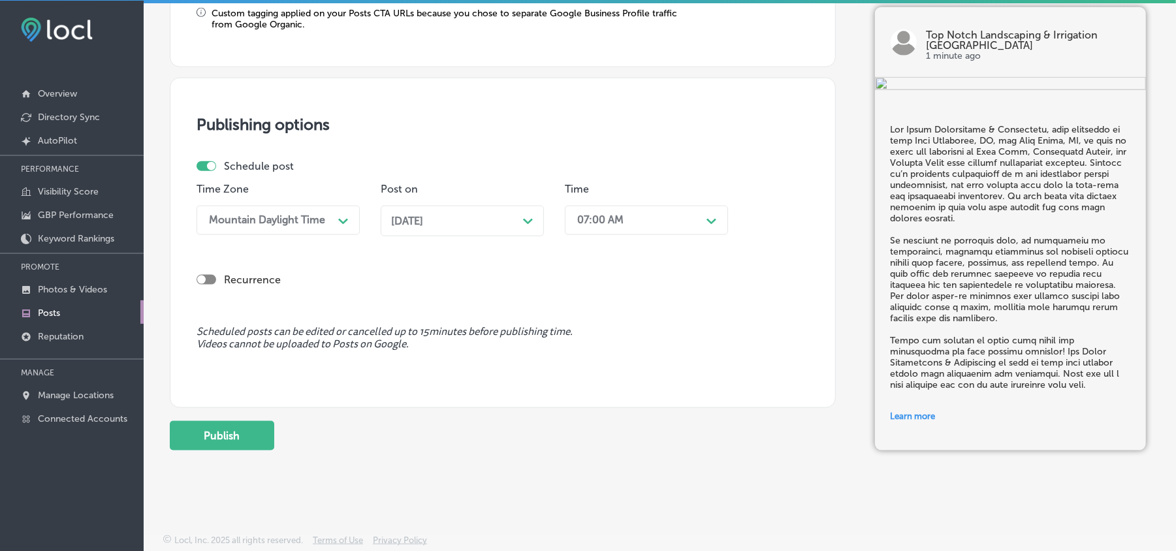
scroll to position [1134, 0]
click at [238, 430] on button "Publish" at bounding box center [222, 435] width 104 height 29
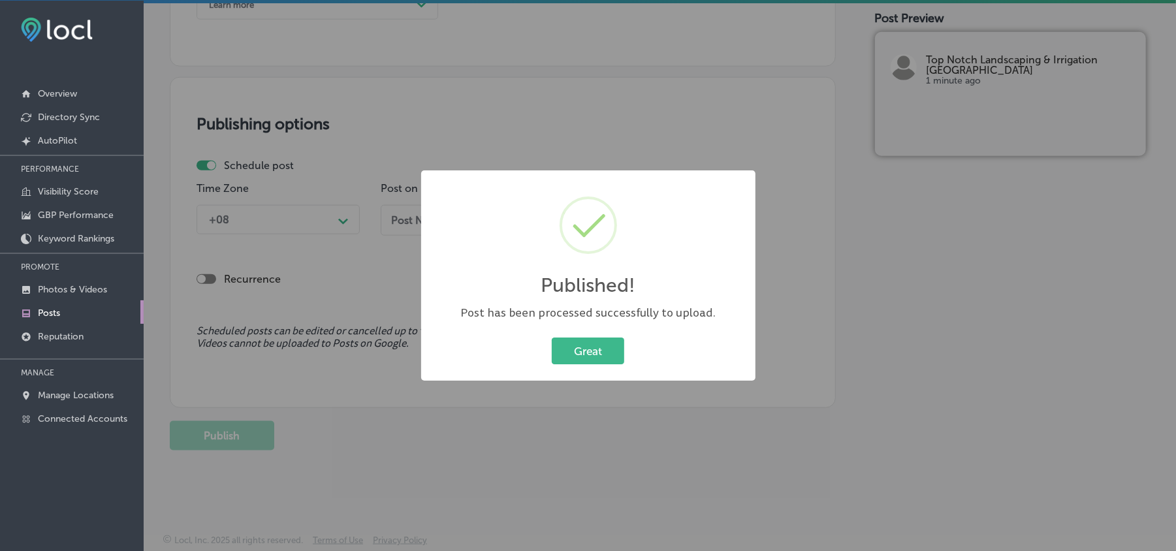
scroll to position [1016, 0]
click at [600, 363] on button "Great" at bounding box center [588, 351] width 72 height 27
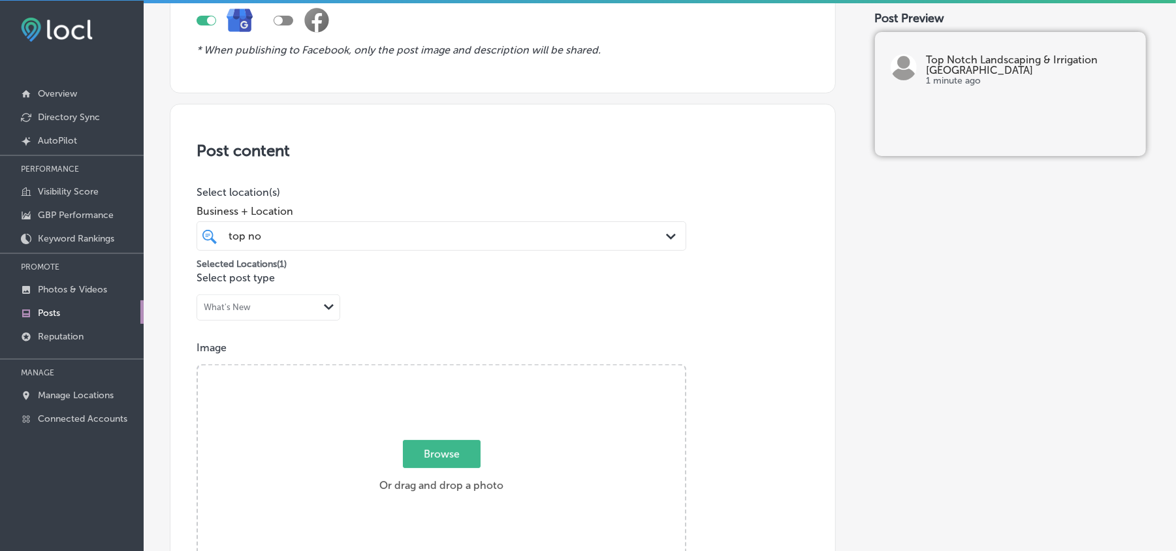
scroll to position [87, 0]
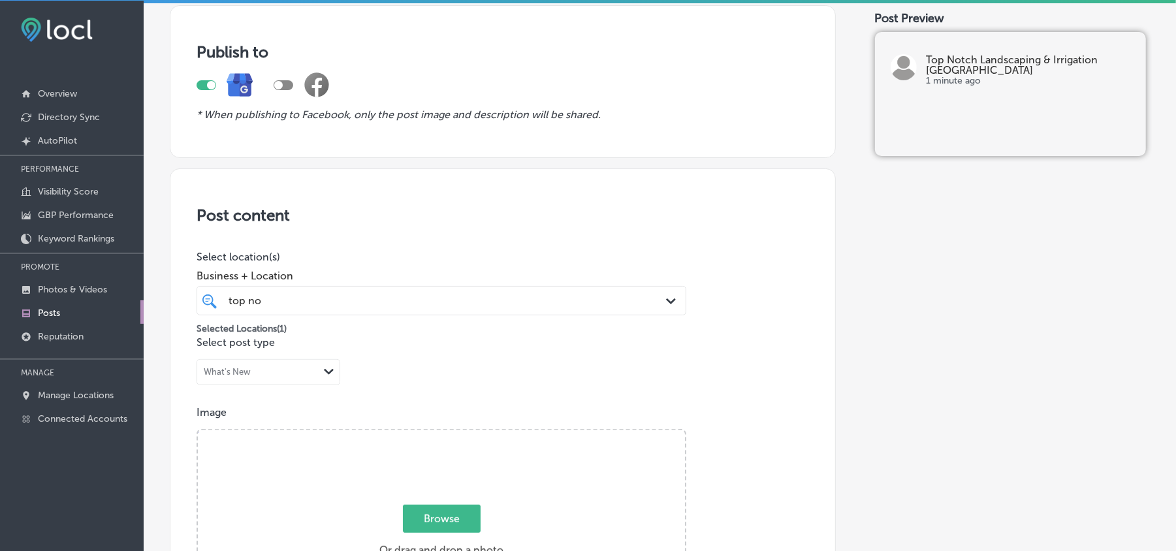
click at [504, 312] on div "top no top no Path Created with Sketch." at bounding box center [442, 300] width 490 height 29
click at [556, 217] on h3 "Post content" at bounding box center [503, 215] width 613 height 19
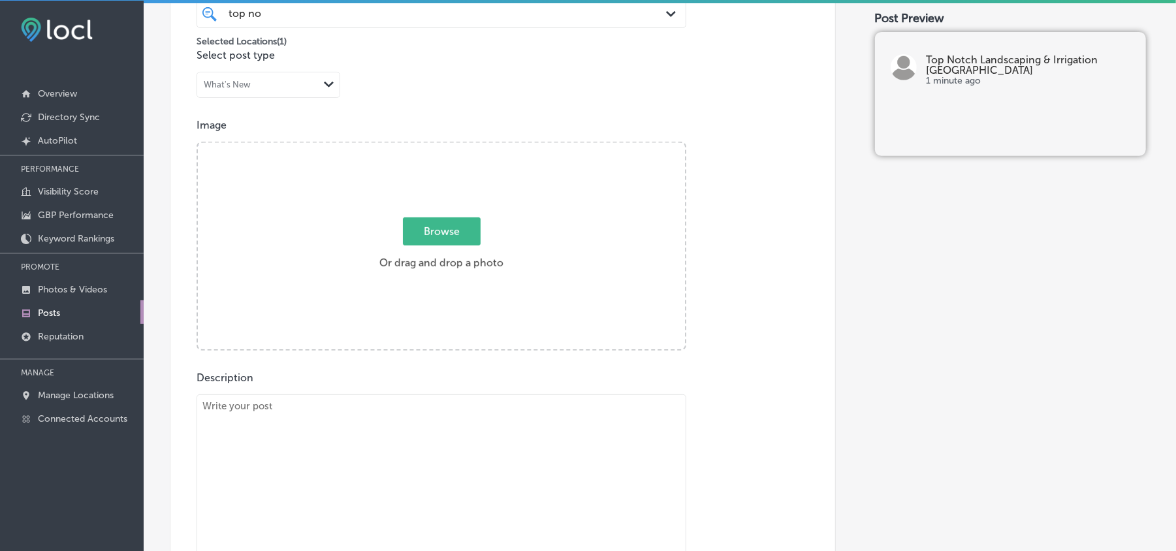
scroll to position [377, 0]
click at [554, 492] on textarea at bounding box center [442, 482] width 490 height 183
paste textarea "When it comes to landscaping in [GEOGRAPHIC_DATA], [GEOGRAPHIC_DATA][PERSON_NAM…"
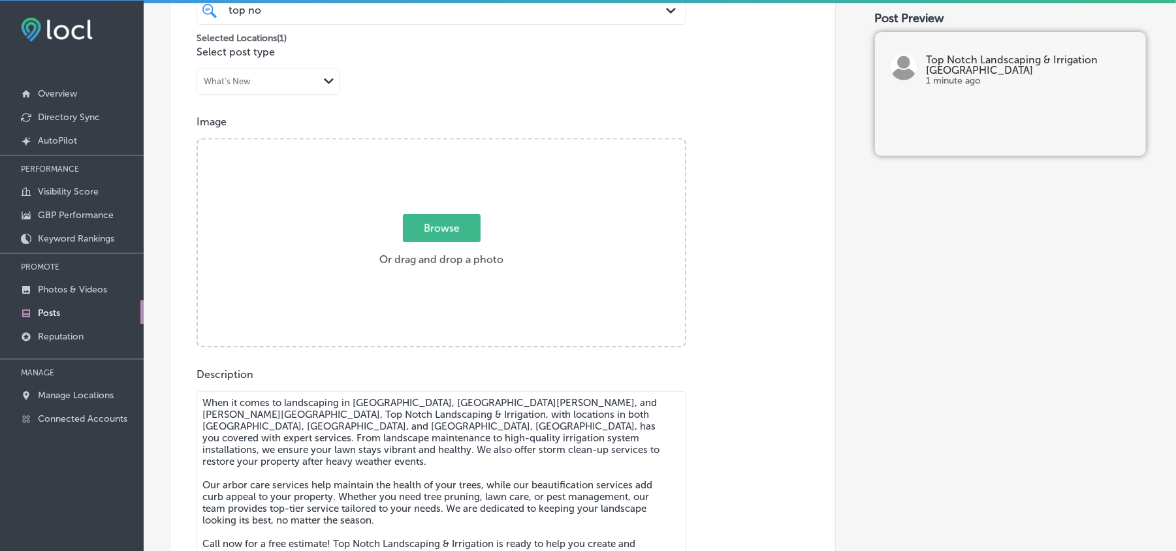
scroll to position [395, 0]
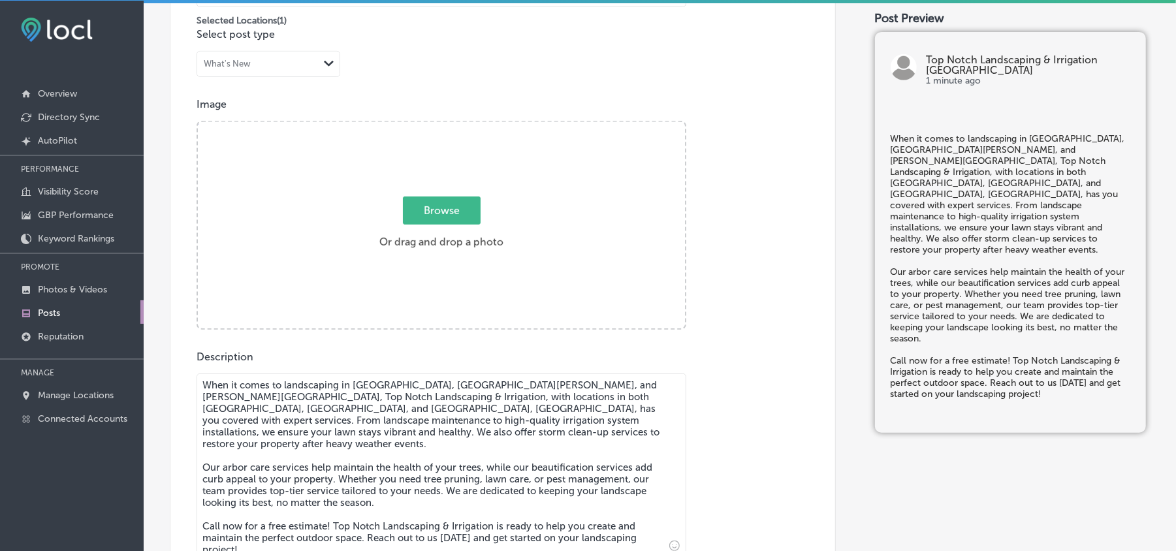
type textarea "When it comes to landscaping in [GEOGRAPHIC_DATA], [GEOGRAPHIC_DATA][PERSON_NAM…"
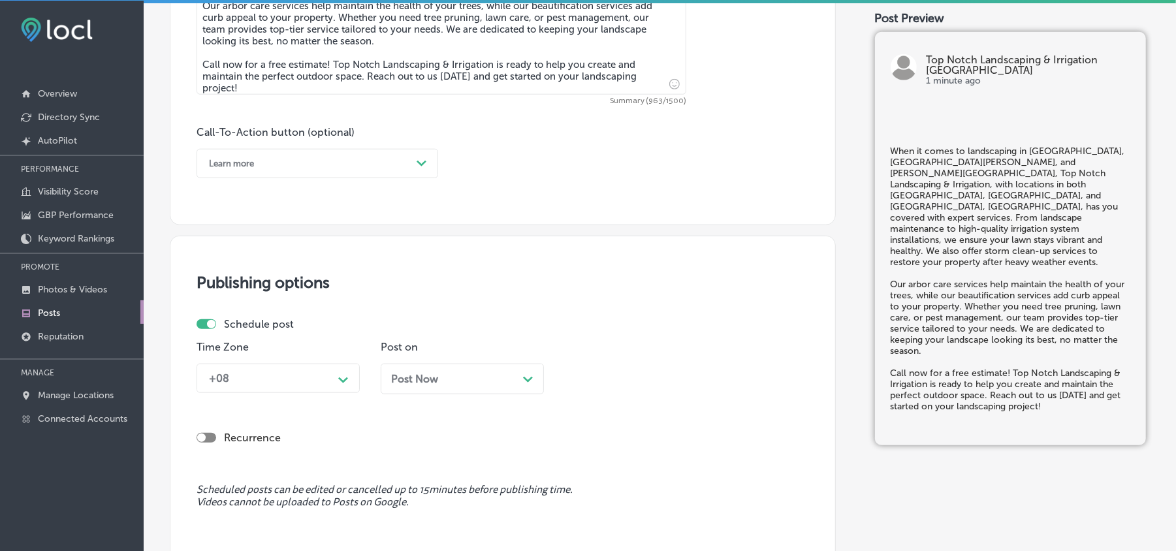
scroll to position [859, 0]
click at [388, 165] on div "Learn more" at bounding box center [306, 161] width 209 height 20
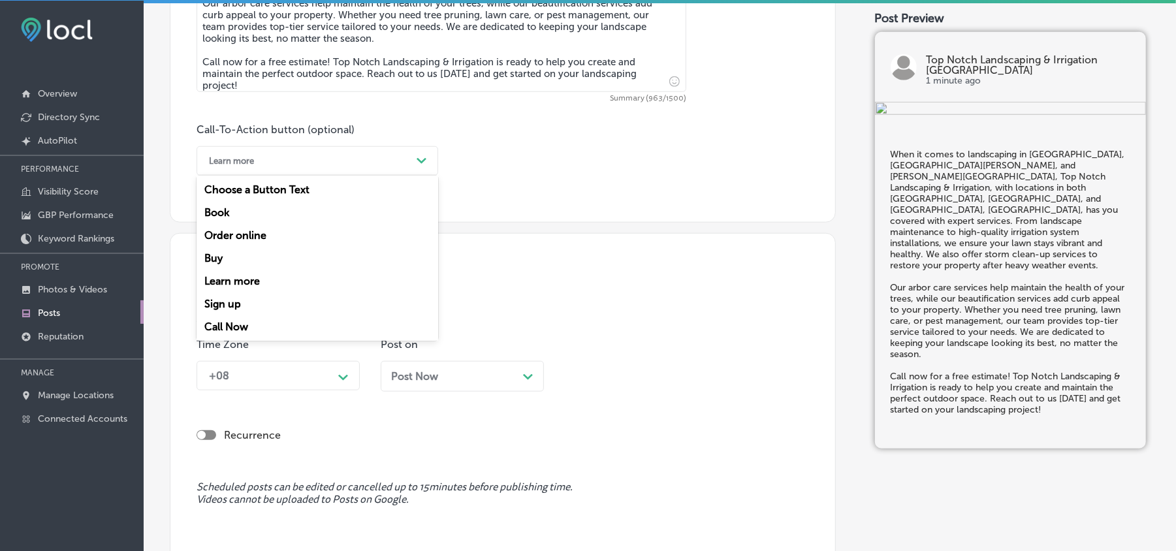
click at [223, 324] on div "Call Now" at bounding box center [318, 326] width 242 height 23
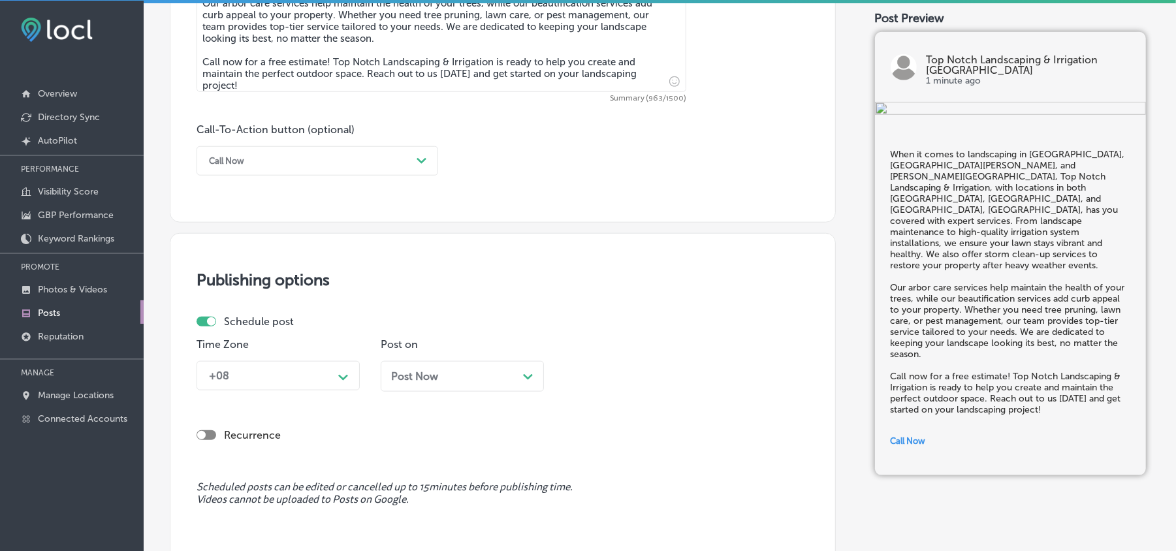
click at [306, 377] on div "+08 Path Created with Sketch." at bounding box center [278, 375] width 163 height 29
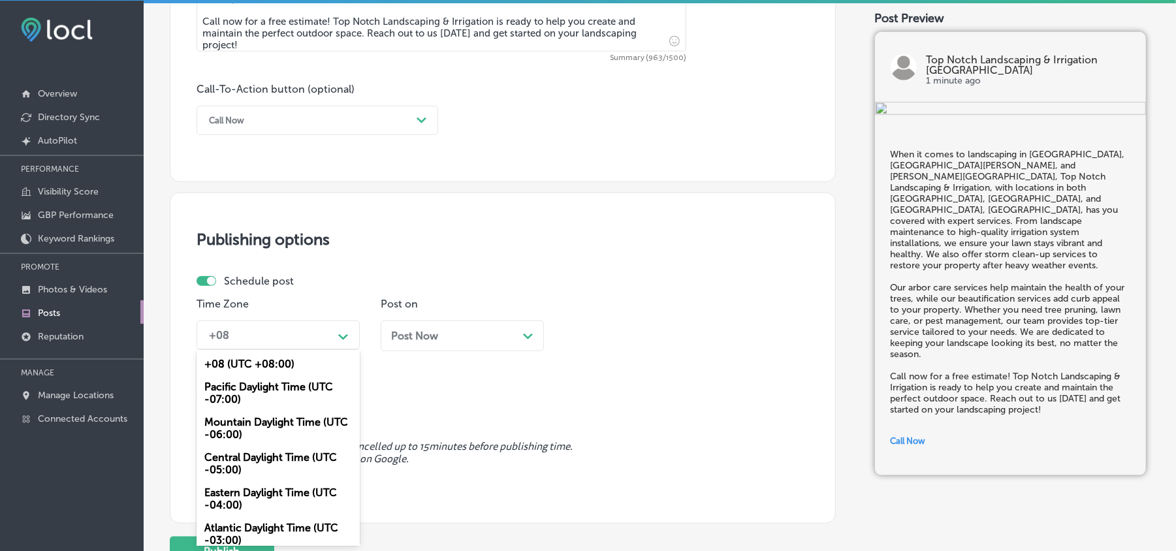
click at [231, 426] on div "Mountain Daylight Time (UTC -06:00)" at bounding box center [278, 428] width 163 height 35
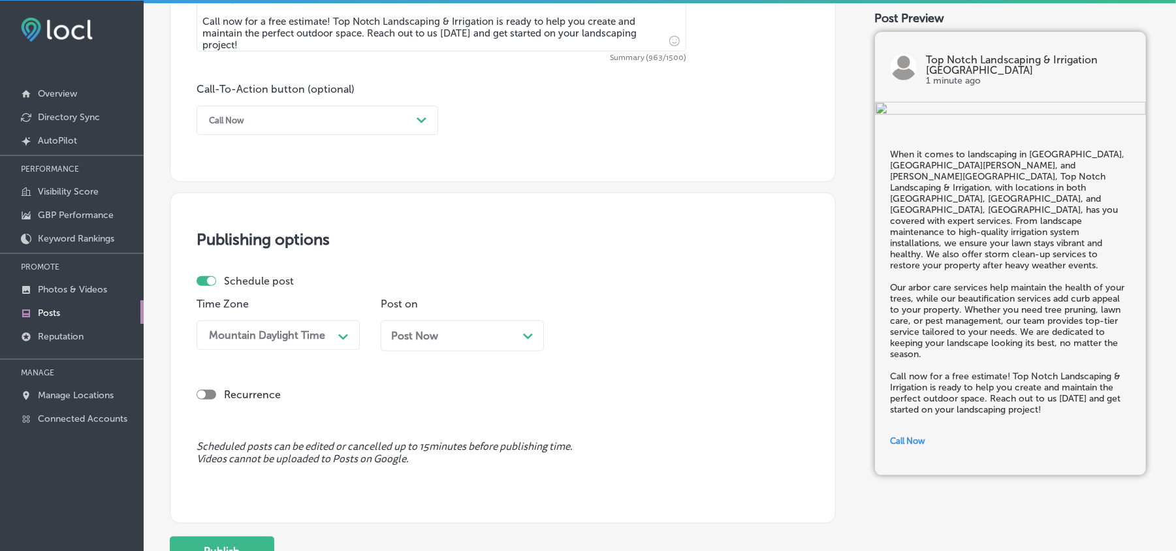
click at [445, 340] on div "Post Now Path Created with Sketch." at bounding box center [462, 336] width 142 height 12
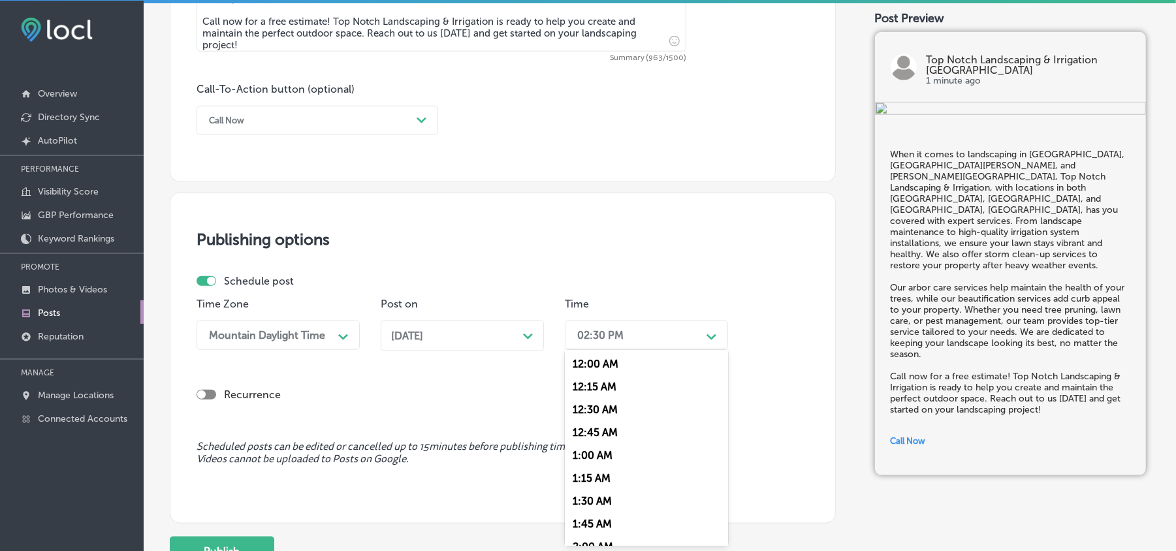
click at [618, 336] on div "02:30 PM" at bounding box center [600, 335] width 46 height 12
click at [597, 470] on div "7:00 AM" at bounding box center [646, 481] width 163 height 23
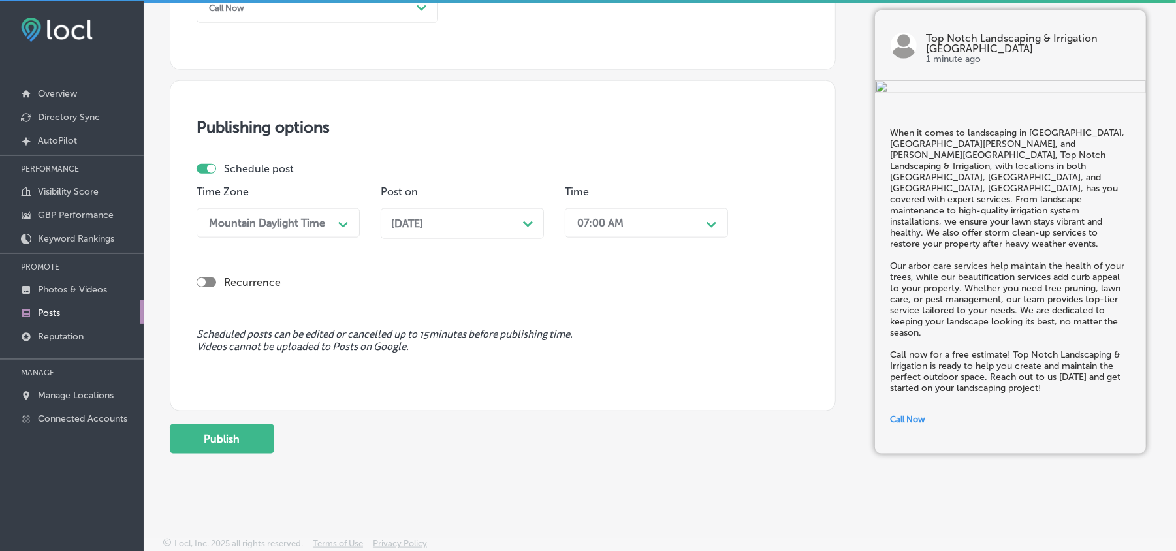
scroll to position [1016, 0]
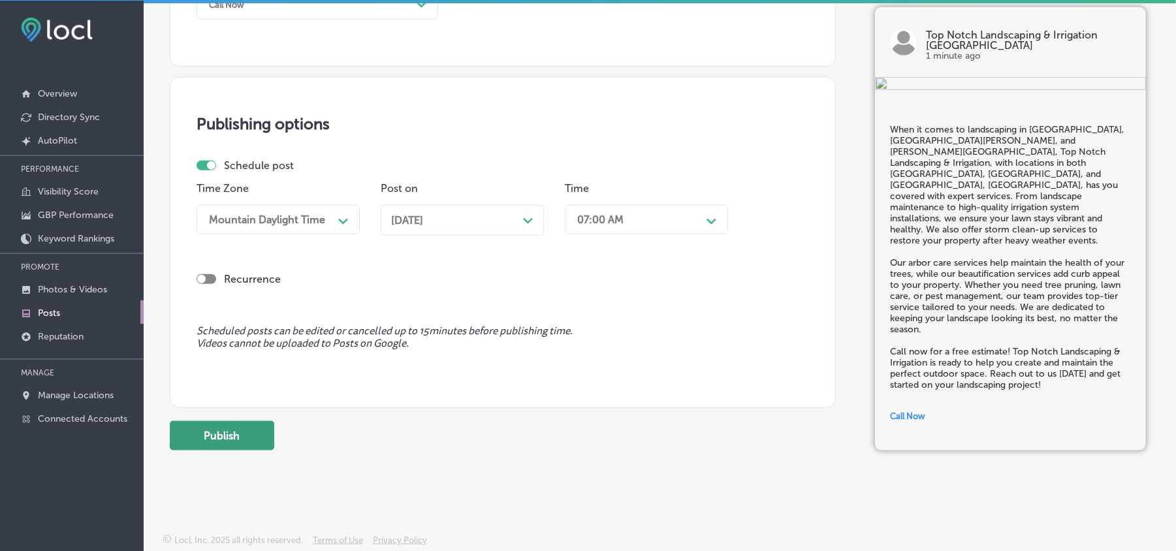
click at [231, 440] on button "Publish" at bounding box center [222, 435] width 104 height 29
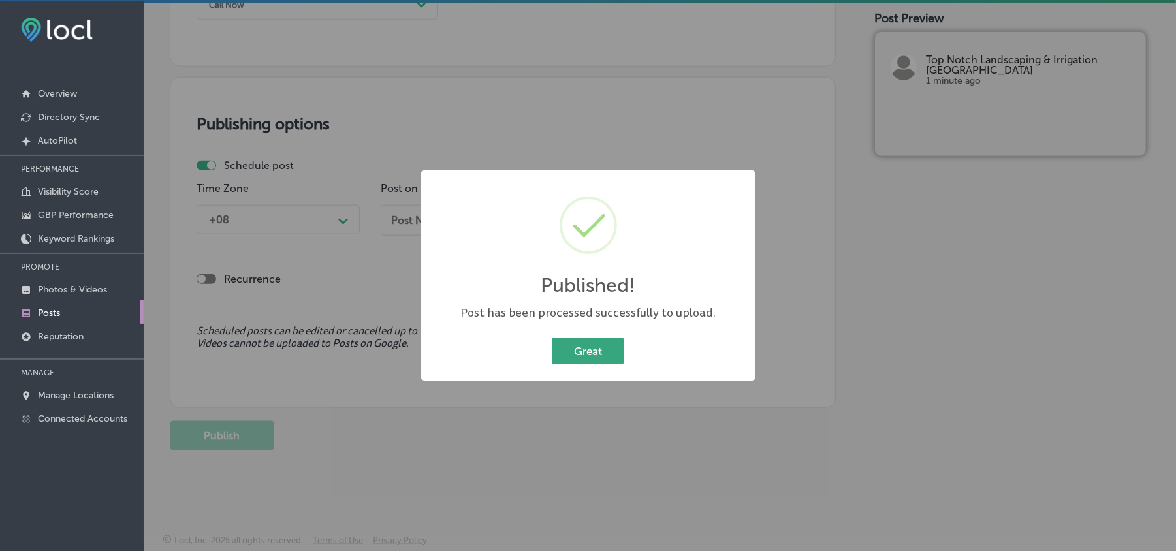
click at [591, 357] on button "Great" at bounding box center [588, 351] width 72 height 27
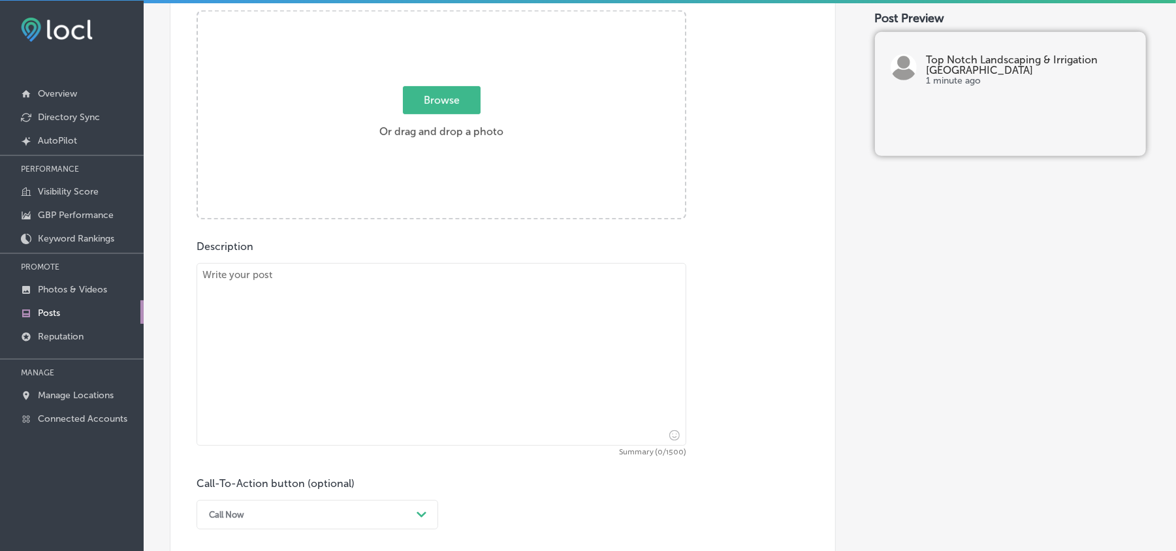
scroll to position [494, 0]
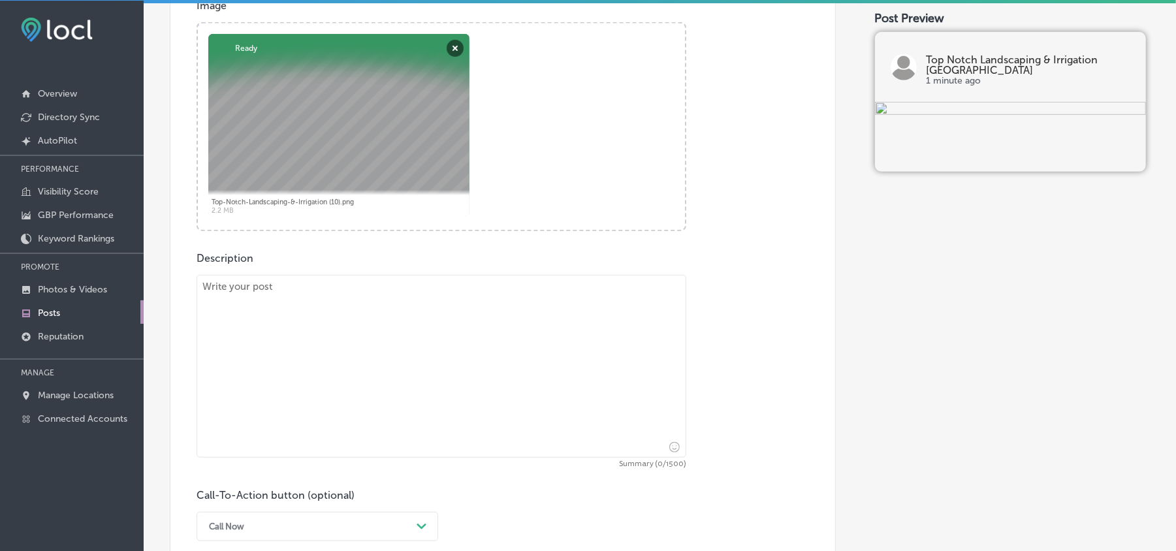
click at [306, 296] on textarea at bounding box center [442, 366] width 490 height 183
paste textarea "For residents in [GEOGRAPHIC_DATA], [GEOGRAPHIC_DATA], and [GEOGRAPHIC_DATA], T…"
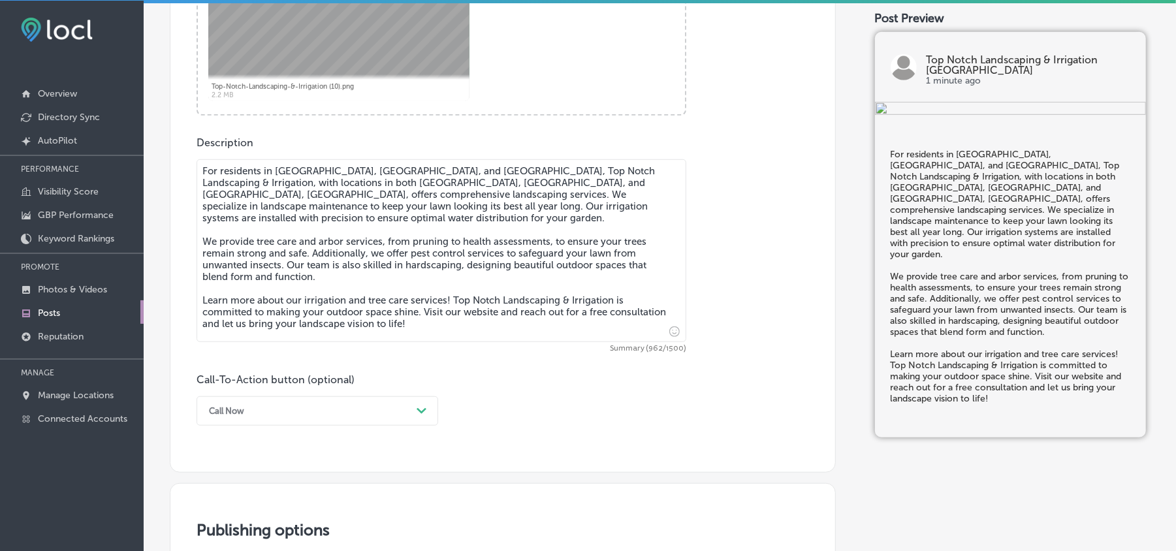
type textarea "For residents in [GEOGRAPHIC_DATA], [GEOGRAPHIC_DATA], and [GEOGRAPHIC_DATA], T…"
click at [416, 411] on div "Call Now Path Created with Sketch." at bounding box center [318, 410] width 242 height 29
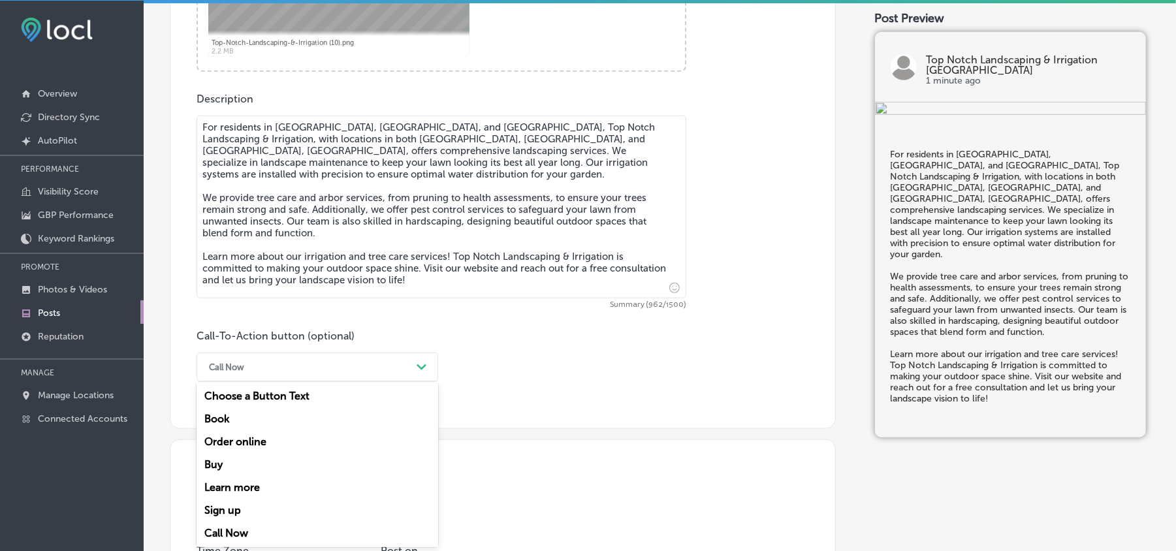
click at [232, 484] on div "Learn more" at bounding box center [318, 487] width 242 height 23
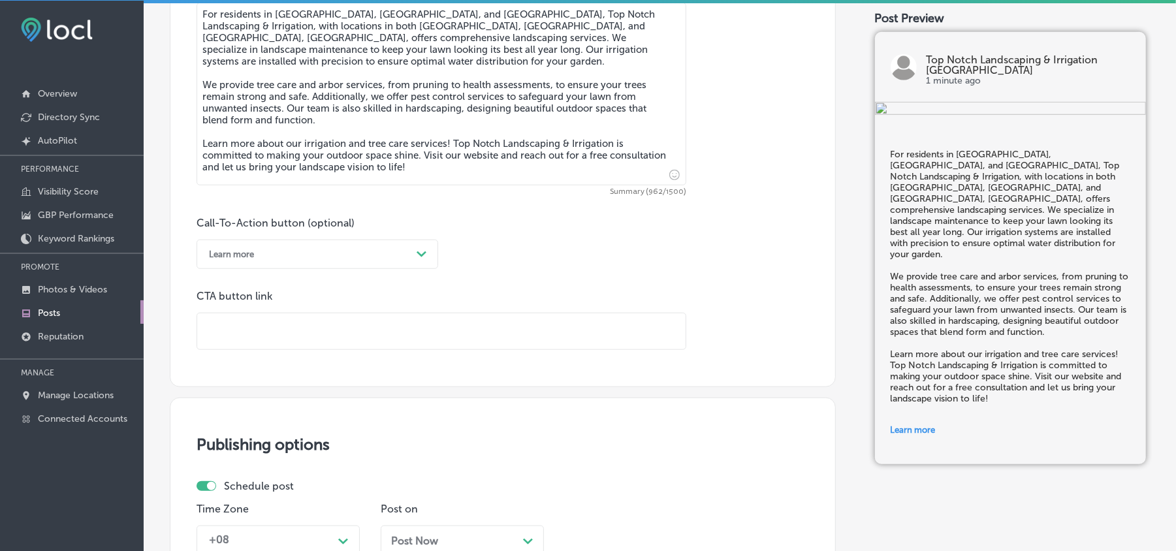
scroll to position [769, 0]
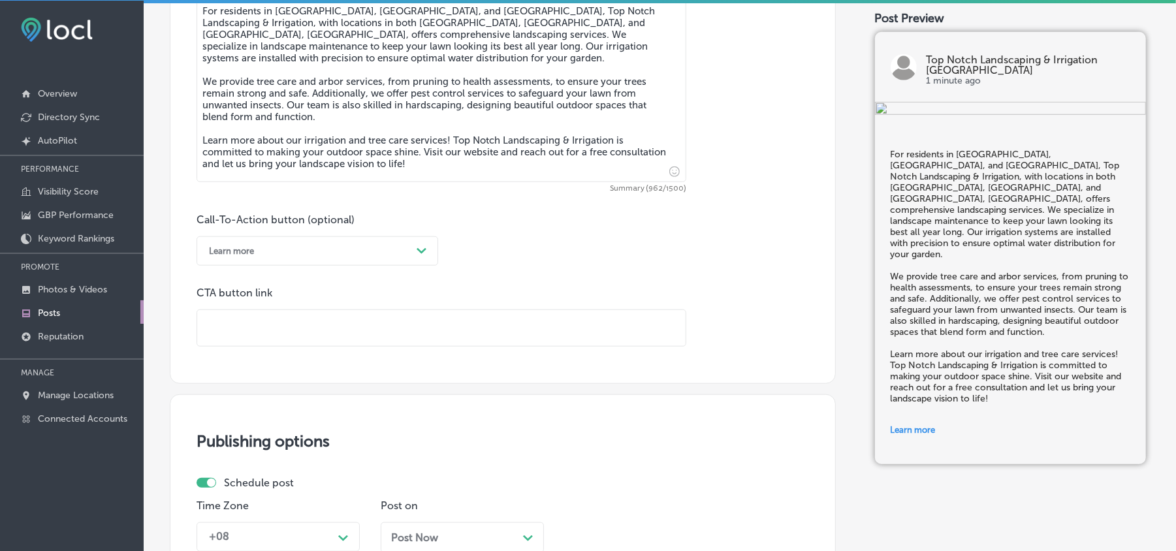
click at [315, 334] on input "text" at bounding box center [441, 328] width 488 height 36
paste input "[URL][DOMAIN_NAME]"
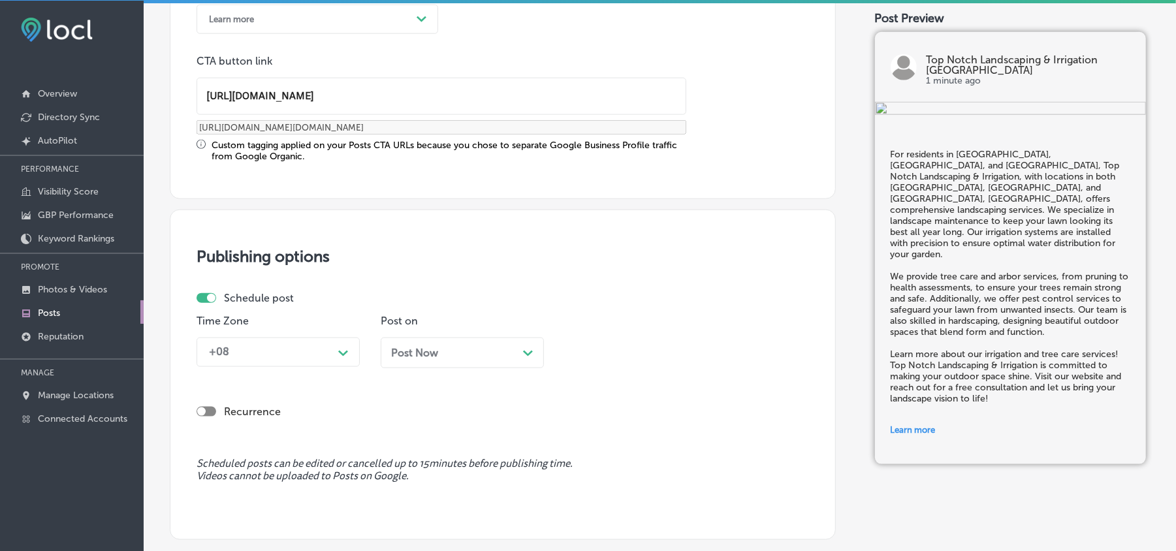
type input "[URL][DOMAIN_NAME]"
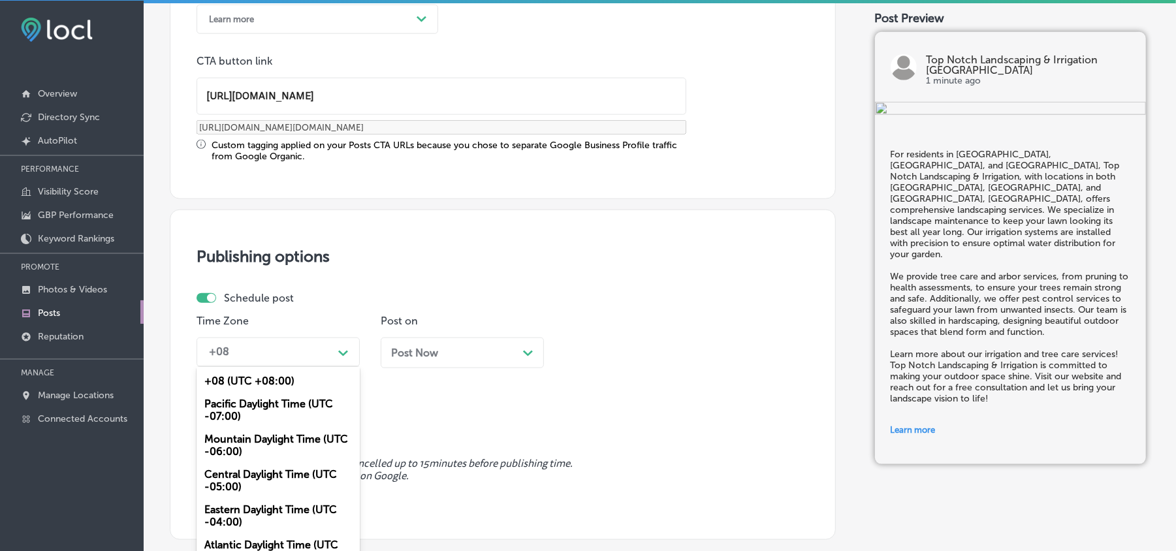
click at [327, 346] on div "+08" at bounding box center [267, 352] width 131 height 23
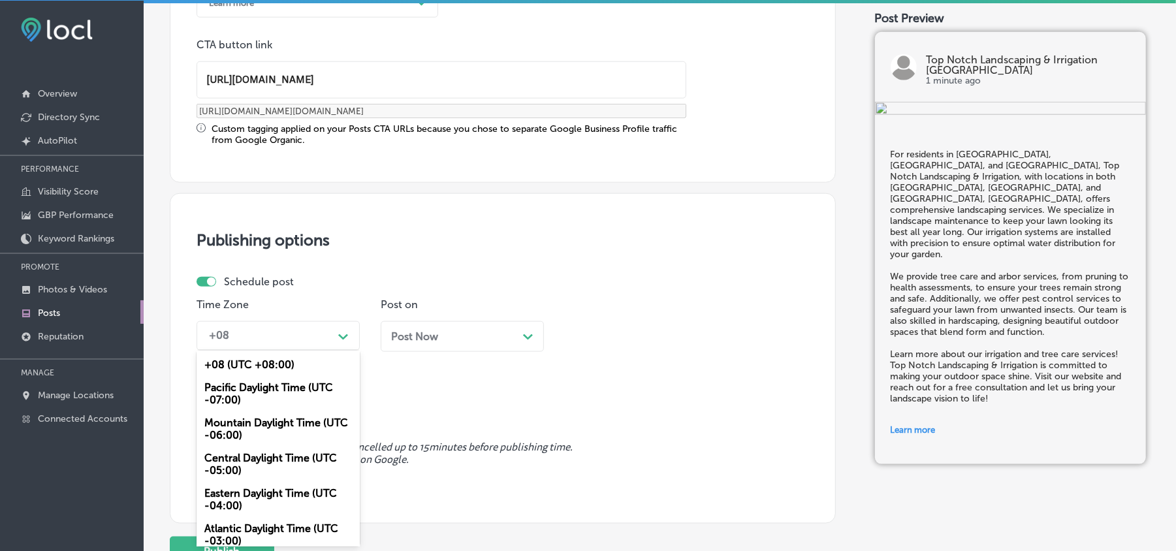
click at [247, 419] on div "Mountain Daylight Time (UTC -06:00)" at bounding box center [278, 428] width 163 height 35
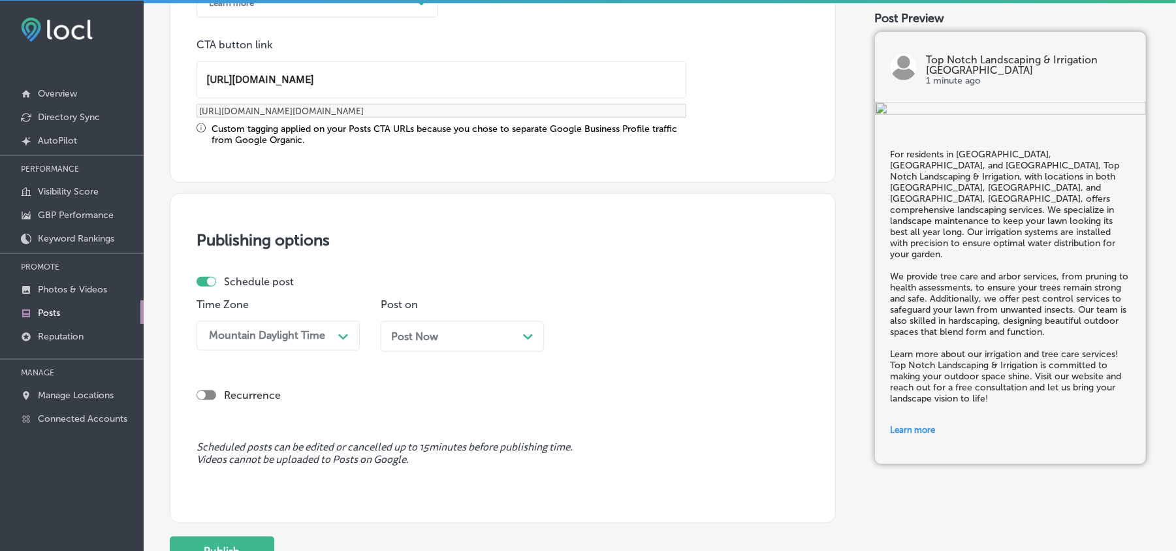
click at [461, 338] on div "Post Now Path Created with Sketch." at bounding box center [462, 336] width 142 height 12
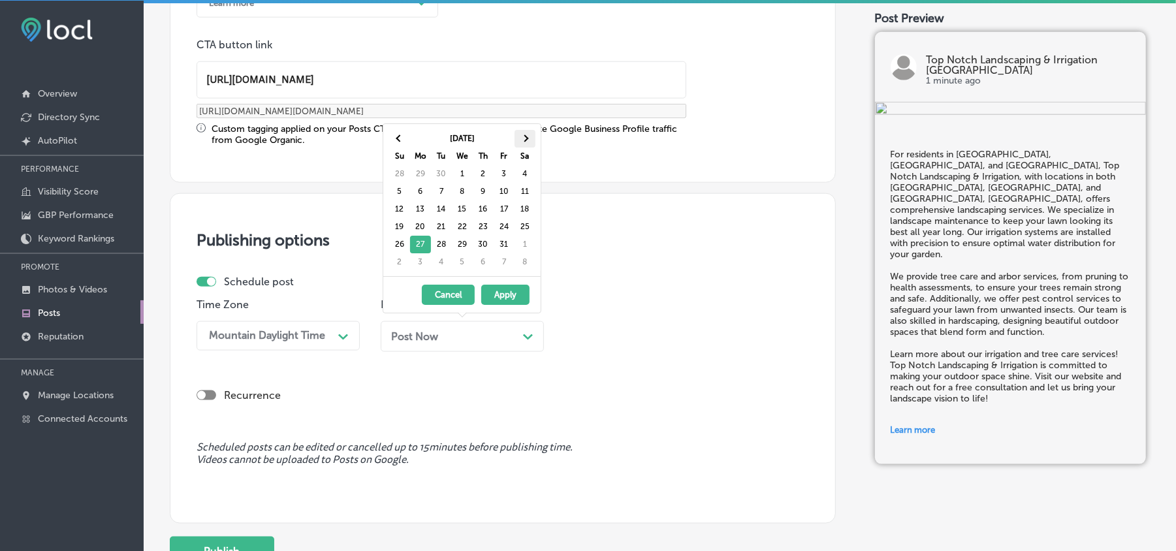
click at [526, 137] on span at bounding box center [524, 138] width 7 height 7
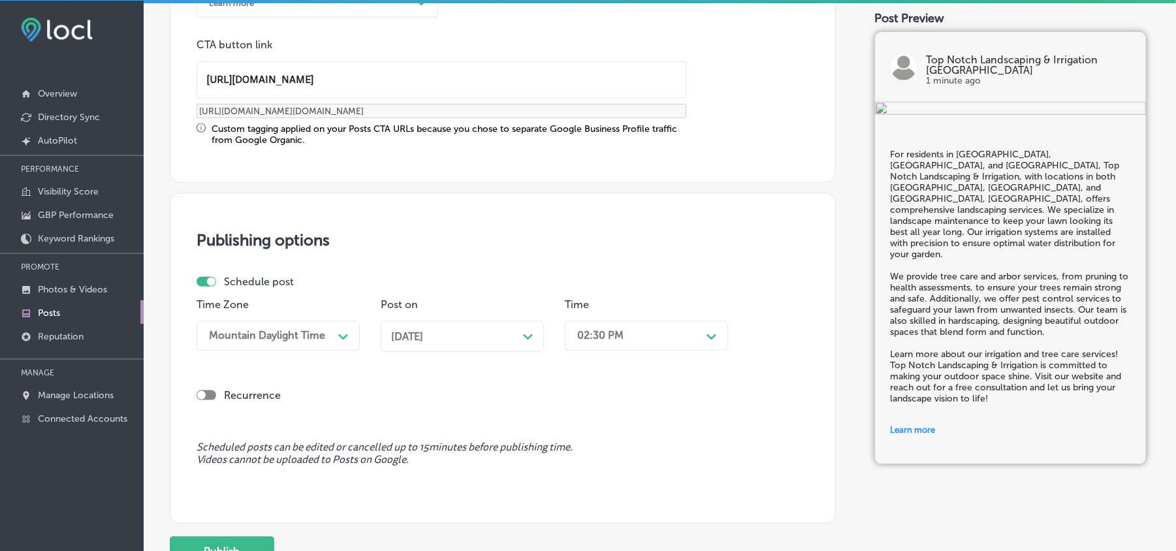
click at [620, 338] on div "02:30 PM" at bounding box center [600, 336] width 46 height 12
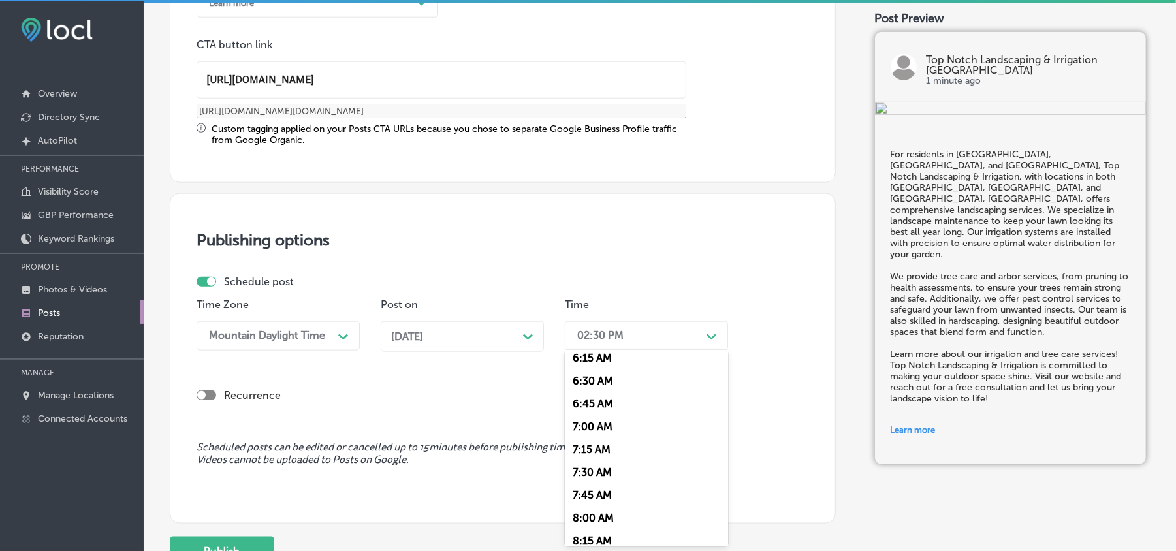
scroll to position [581, 0]
click at [594, 418] on div "7:00 AM" at bounding box center [646, 424] width 163 height 23
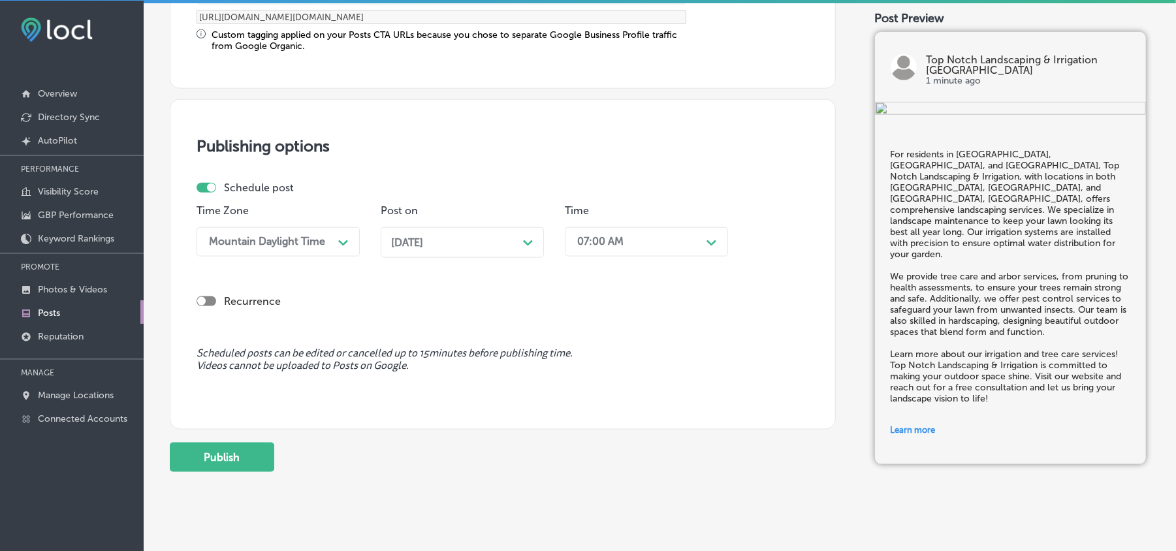
scroll to position [1134, 0]
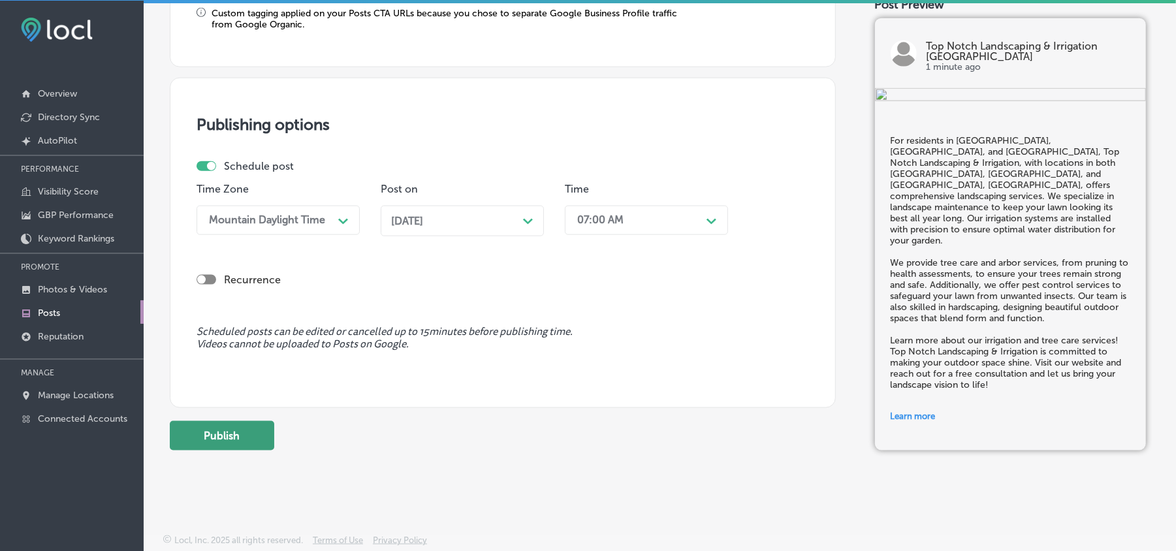
click at [228, 440] on button "Publish" at bounding box center [222, 435] width 104 height 29
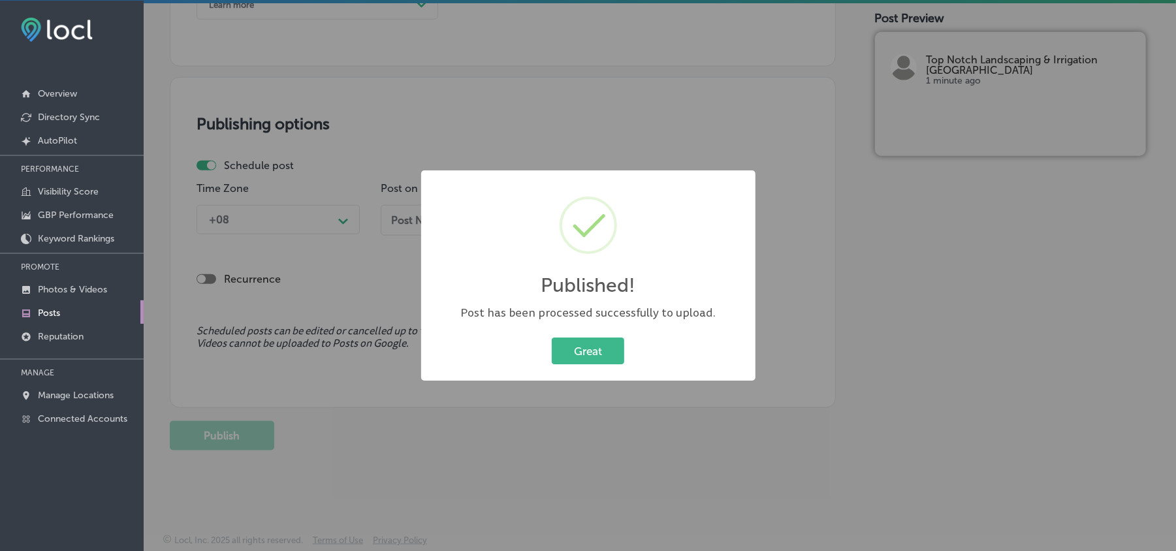
scroll to position [1016, 0]
click at [581, 345] on button "Great" at bounding box center [588, 351] width 72 height 27
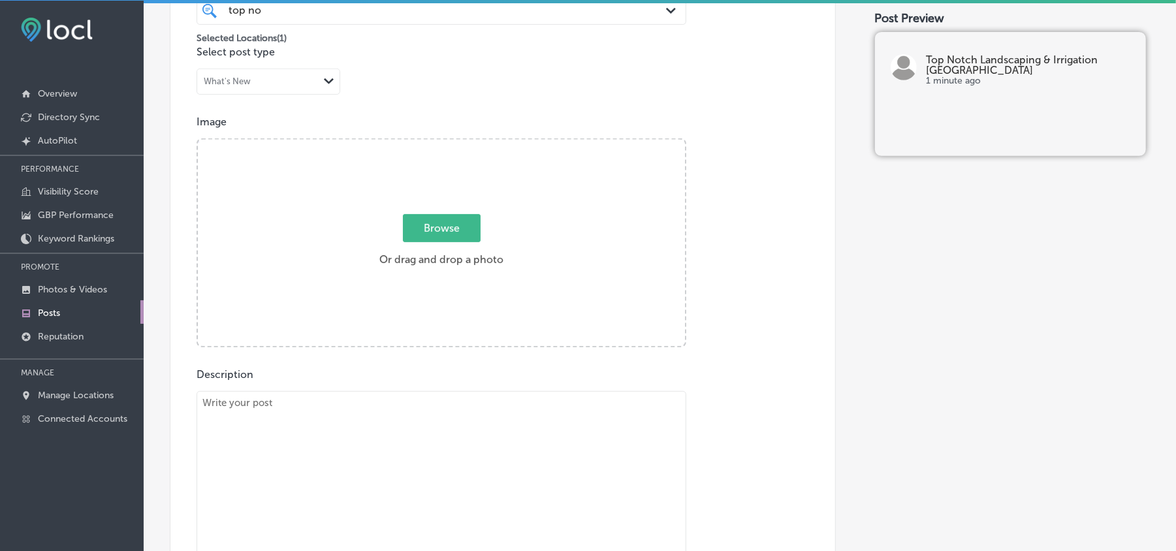
scroll to position [435, 0]
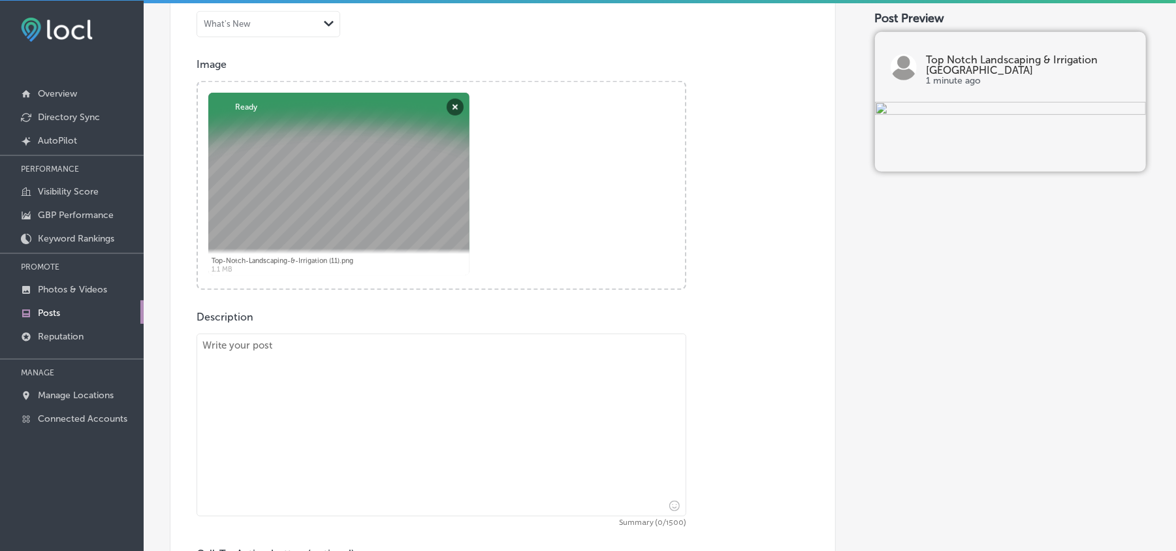
click at [315, 408] on textarea at bounding box center [442, 425] width 490 height 183
paste textarea "At Top Notch Landscaping & Irrigation, with locations in both [GEOGRAPHIC_DATA]…"
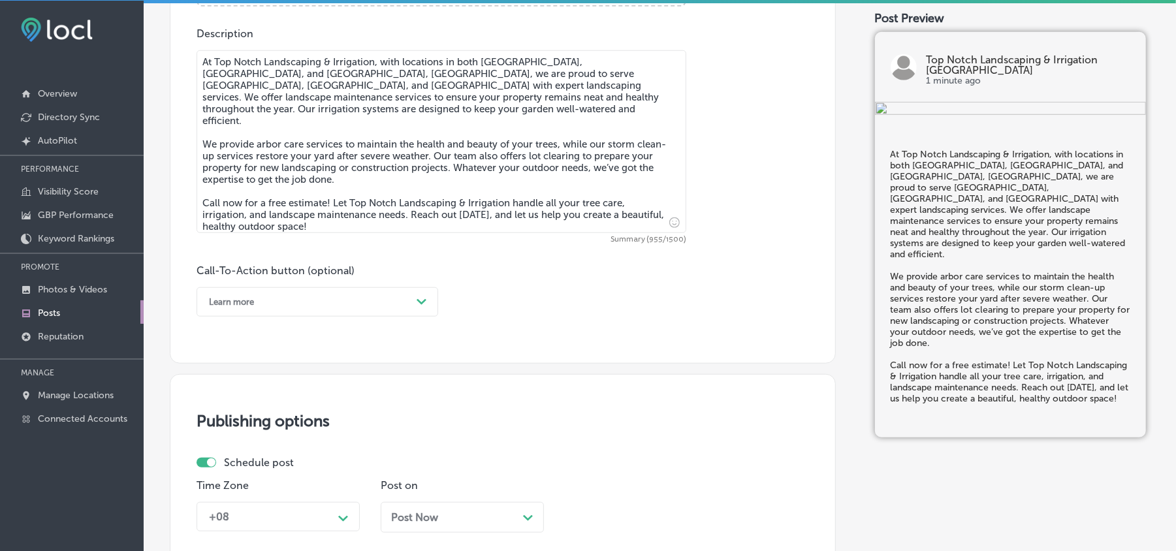
scroll to position [726, 0]
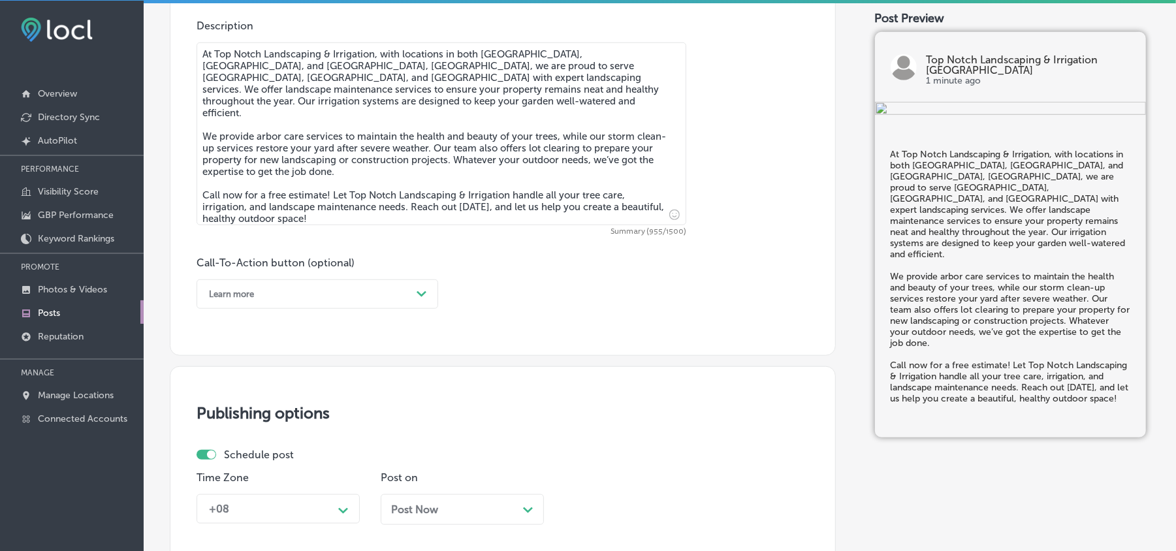
type textarea "At Top Notch Landscaping & Irrigation, with locations in both [GEOGRAPHIC_DATA]…"
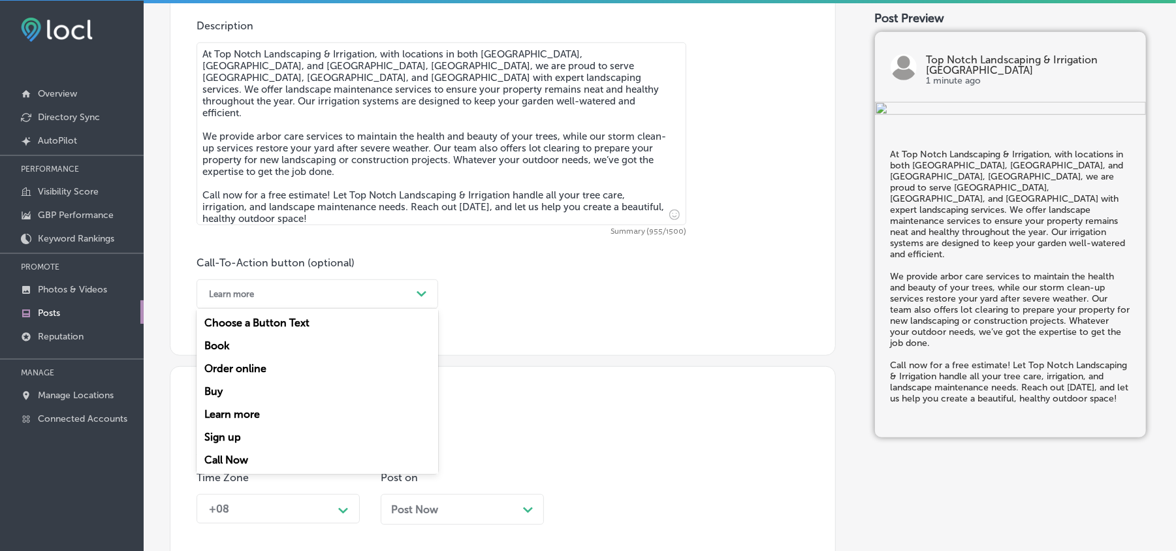
click at [342, 294] on div "Learn more" at bounding box center [306, 294] width 209 height 20
click at [233, 453] on div "Call Now" at bounding box center [318, 460] width 242 height 23
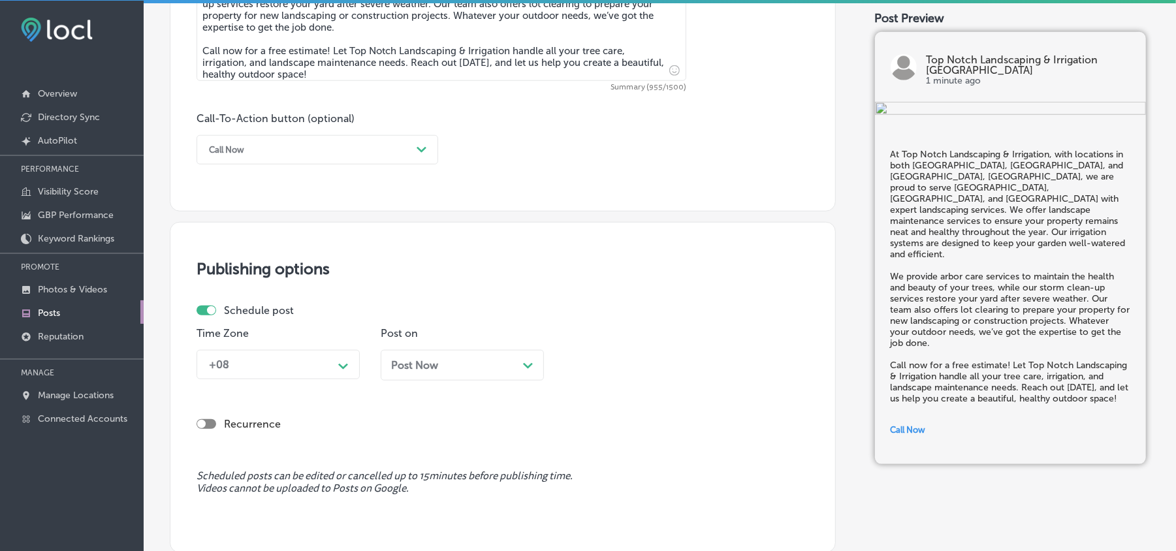
click at [325, 374] on div "+08 Path Created with Sketch." at bounding box center [278, 364] width 163 height 29
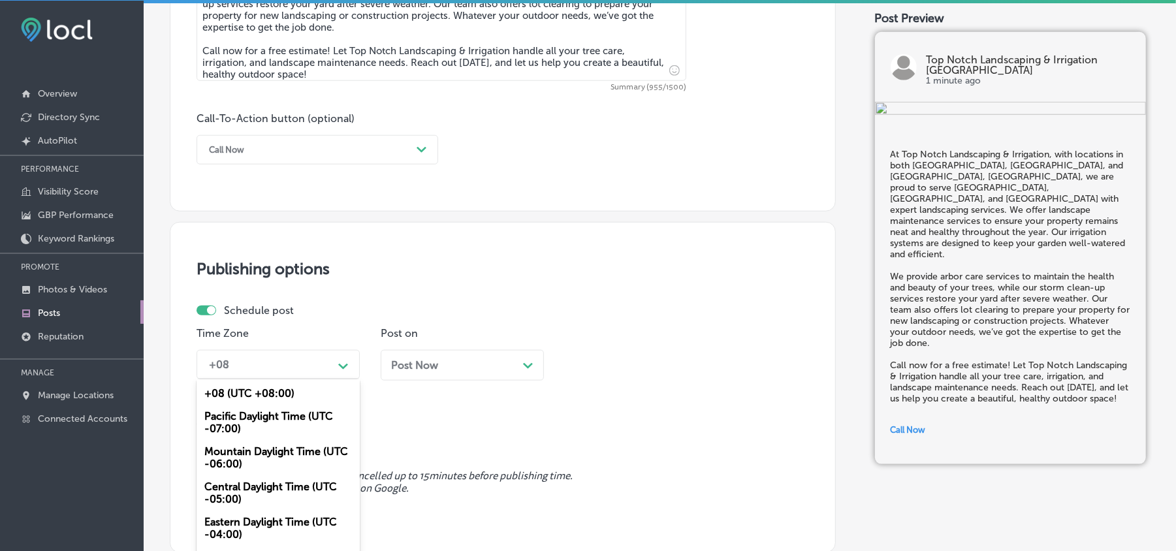
scroll to position [900, 0]
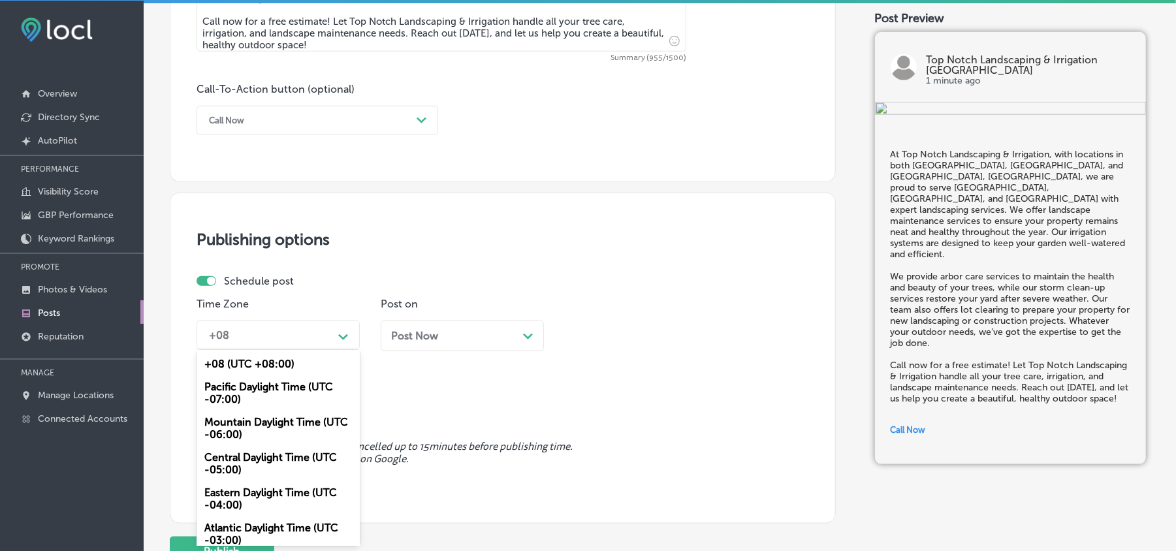
click at [251, 426] on div "Mountain Daylight Time (UTC -06:00)" at bounding box center [278, 428] width 163 height 35
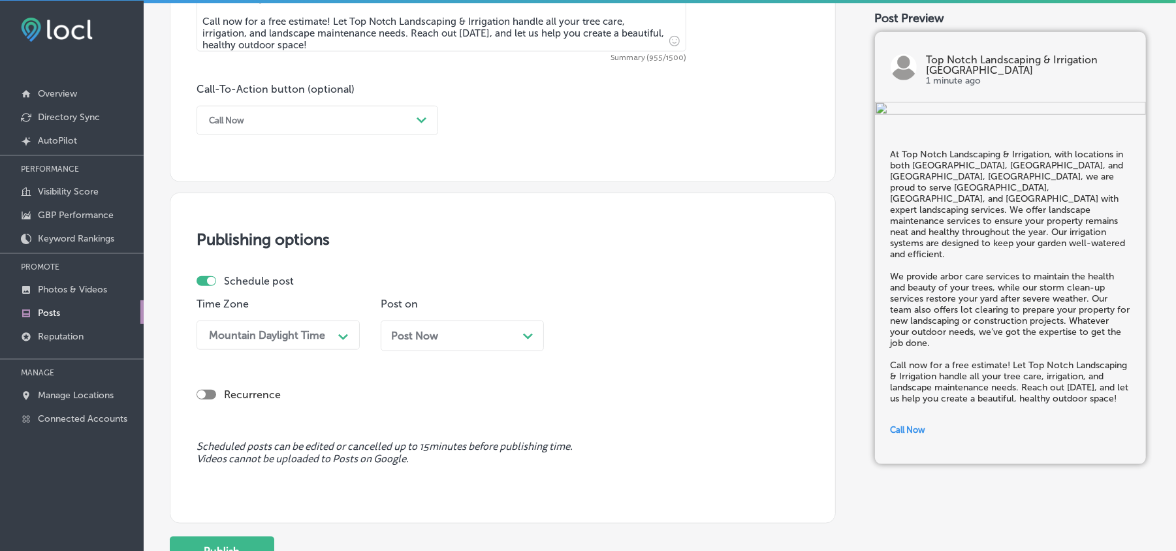
click at [460, 338] on div "Post Now Path Created with Sketch." at bounding box center [462, 336] width 142 height 12
click at [605, 332] on div "02:30 PM" at bounding box center [600, 335] width 46 height 12
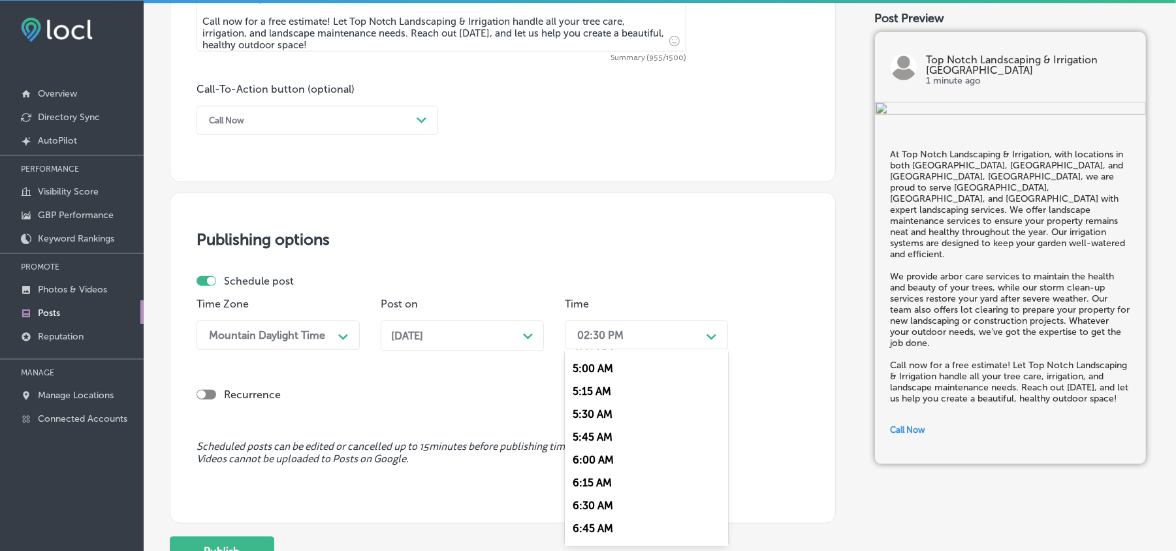
scroll to position [464, 0]
click at [584, 529] on div "7:00 AM" at bounding box center [646, 540] width 163 height 23
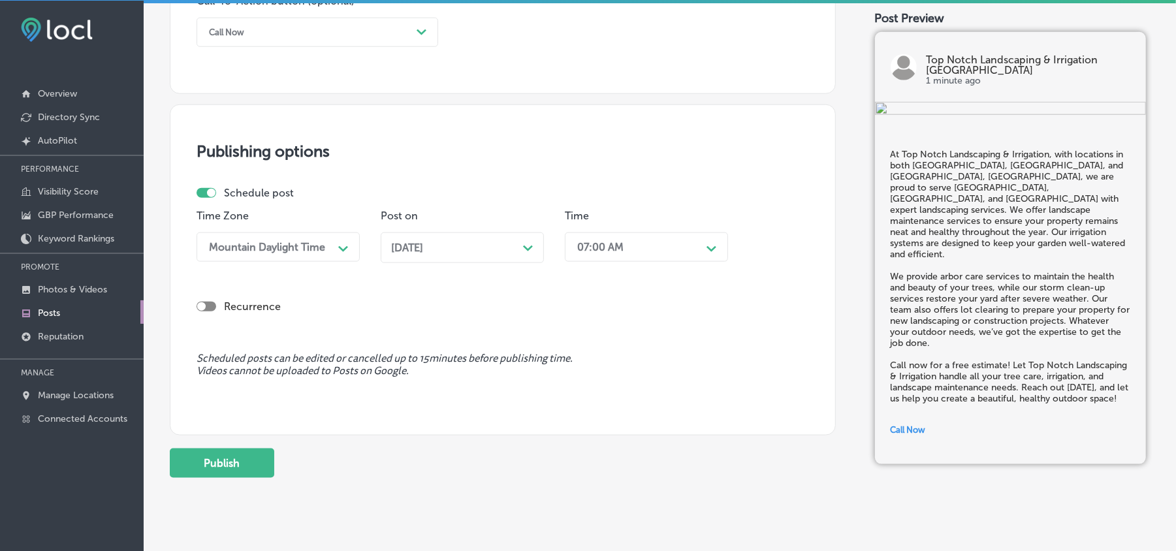
scroll to position [1016, 0]
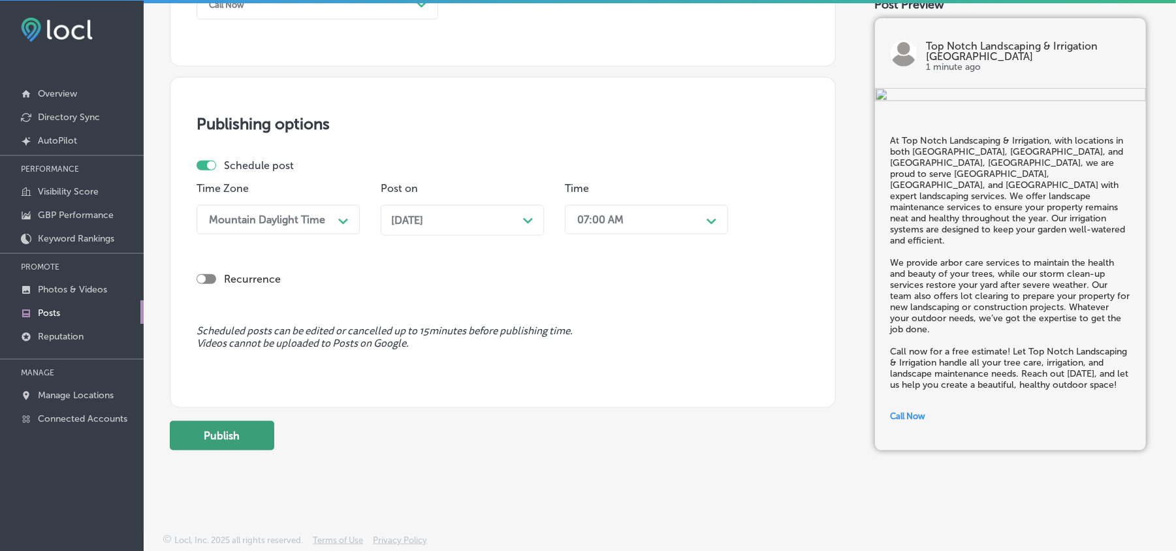
click at [227, 434] on button "Publish" at bounding box center [222, 435] width 104 height 29
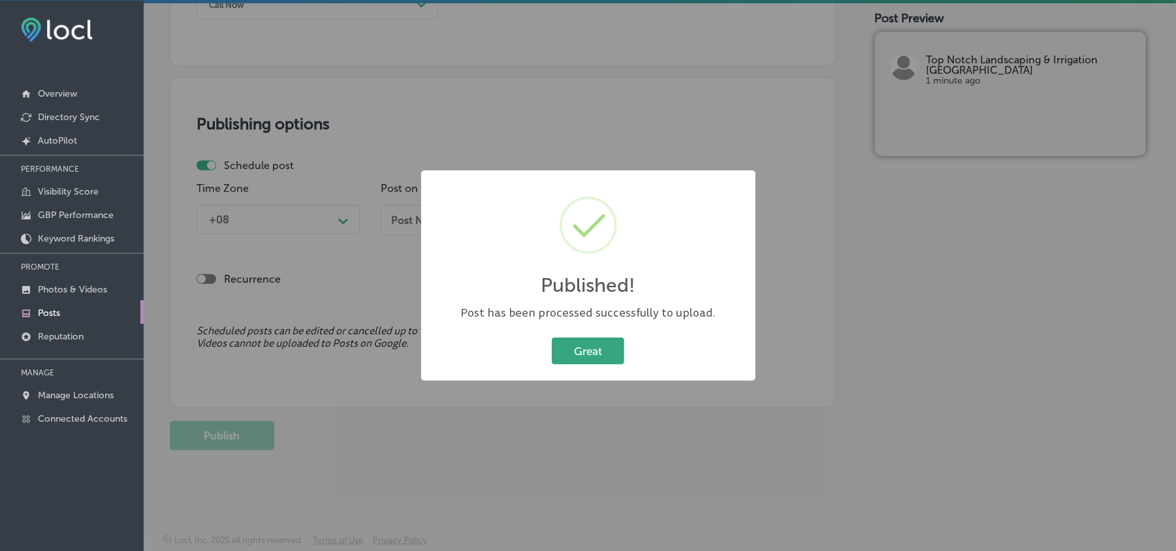
click at [579, 350] on button "Great" at bounding box center [588, 351] width 72 height 27
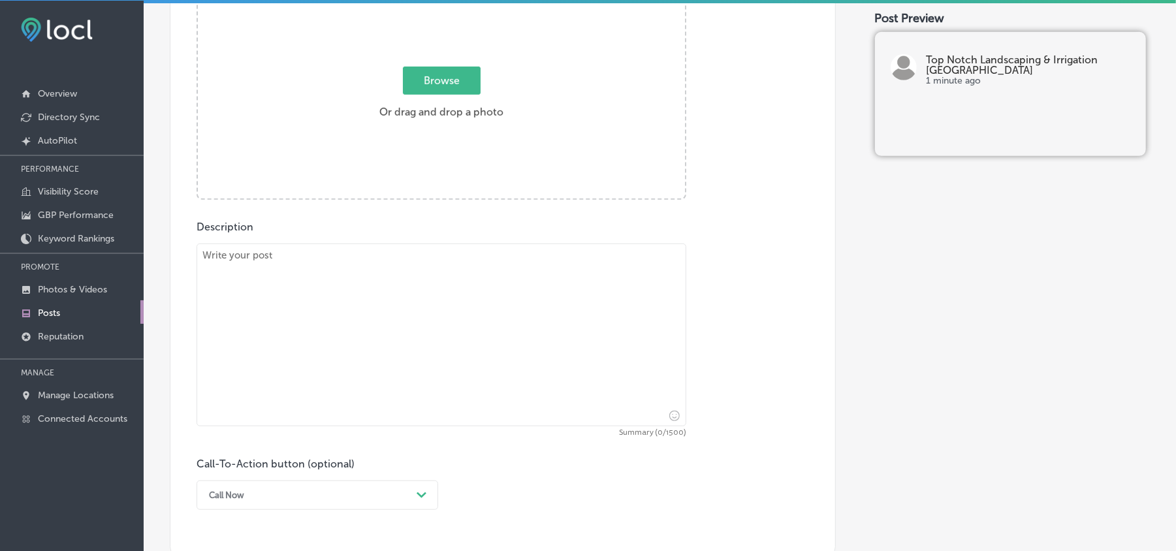
scroll to position [522, 0]
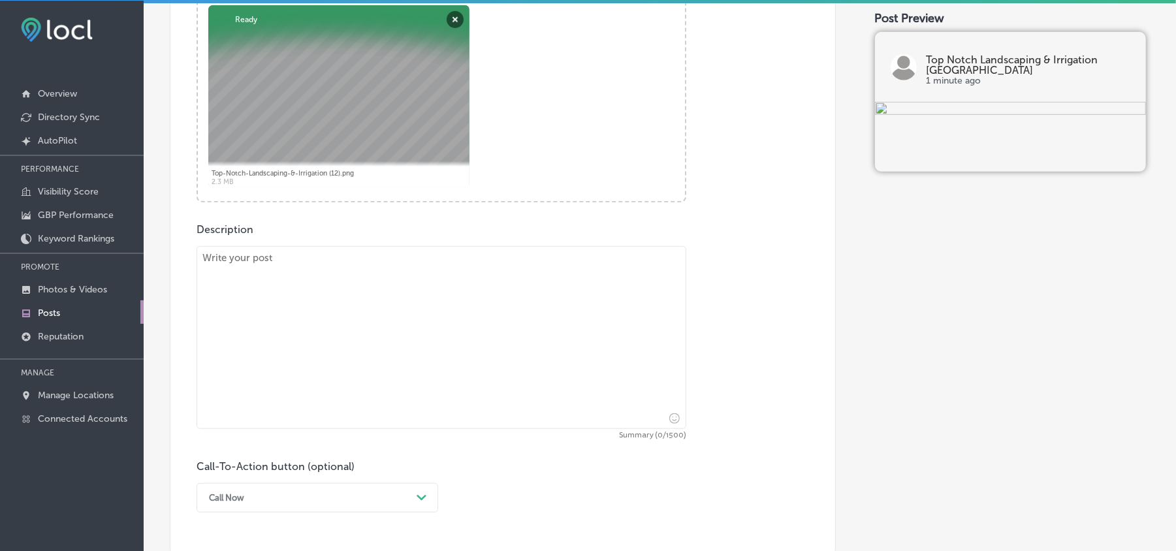
click at [387, 348] on textarea at bounding box center [442, 337] width 490 height 183
paste textarea "Top Notch Landscaping & Irrigation, with locations in both [GEOGRAPHIC_DATA], […"
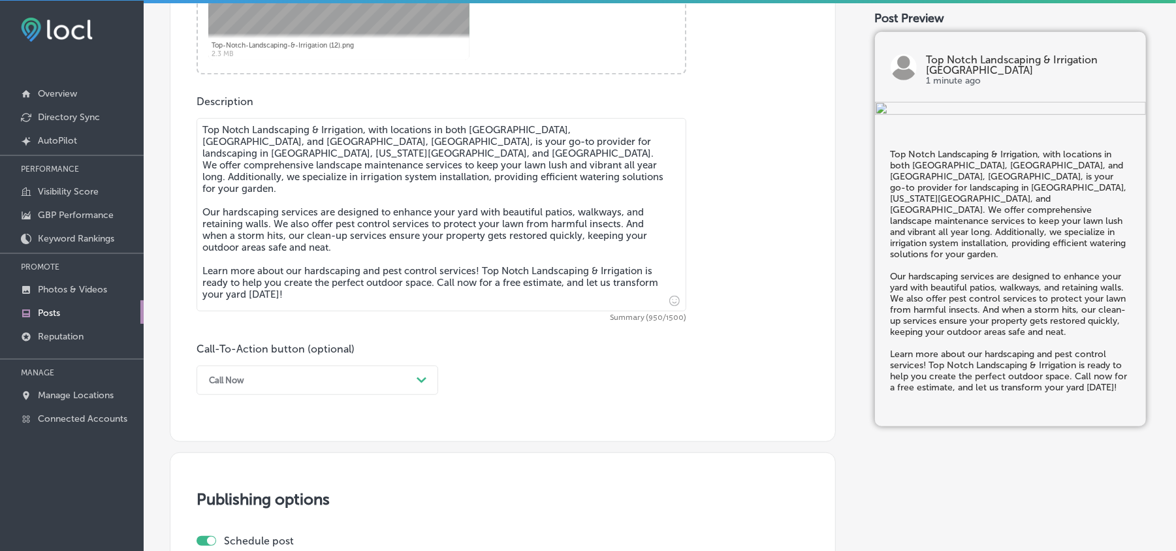
scroll to position [726, 0]
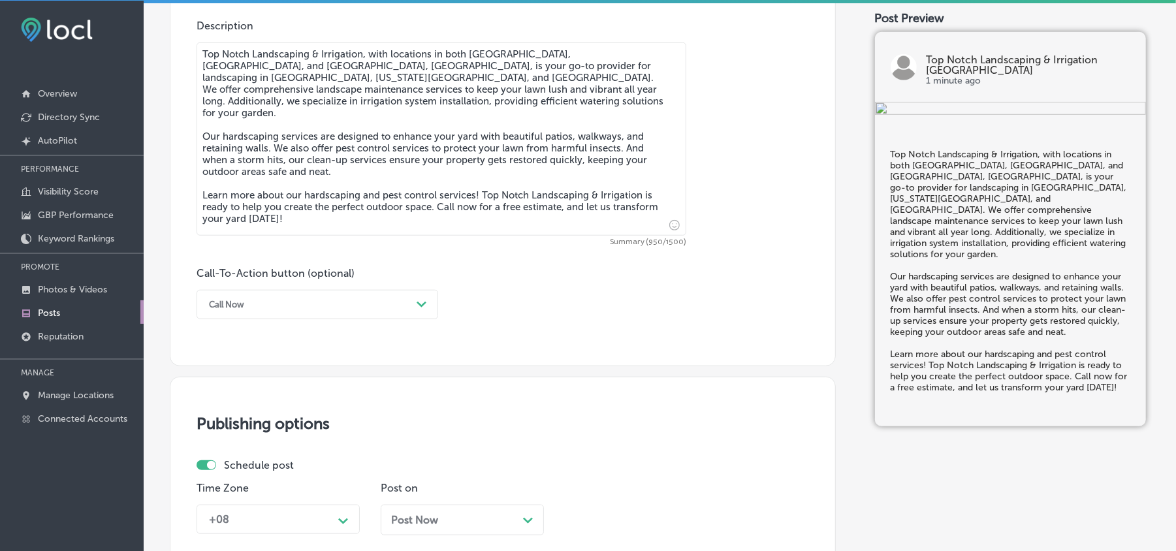
type textarea "Top Notch Landscaping & Irrigation, with locations in both [GEOGRAPHIC_DATA], […"
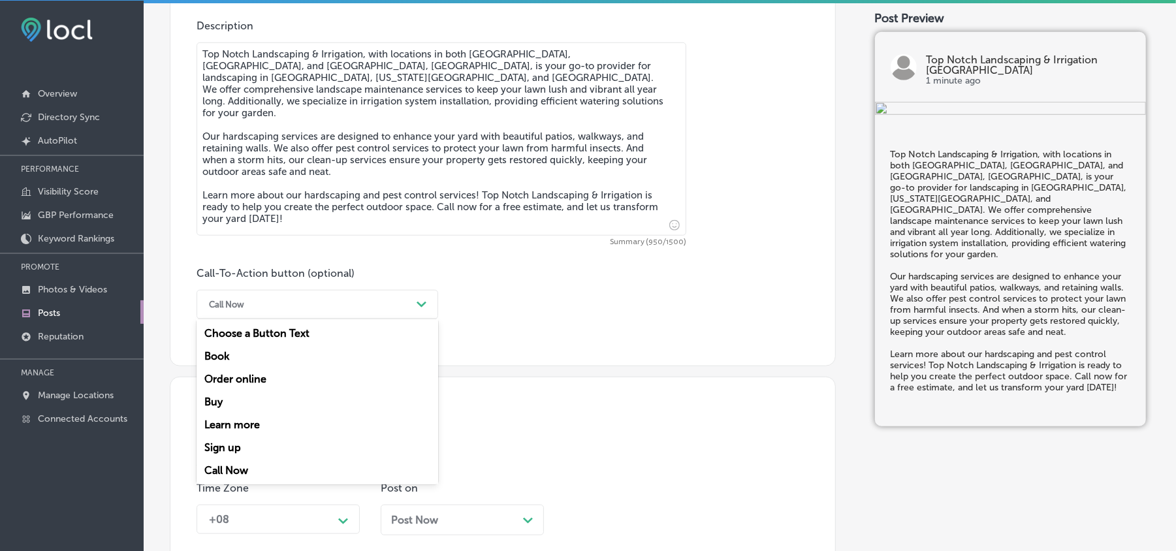
click at [375, 301] on div "Call Now" at bounding box center [306, 305] width 209 height 20
click at [229, 422] on div "Learn more" at bounding box center [318, 424] width 242 height 23
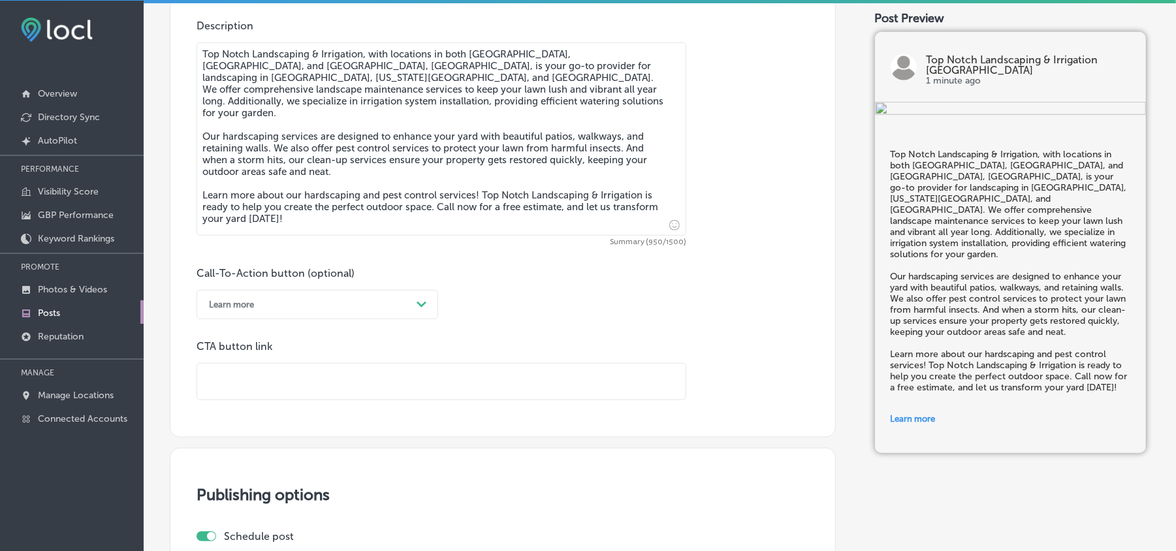
click at [566, 380] on input "text" at bounding box center [441, 382] width 488 height 36
paste input "[URL][DOMAIN_NAME]"
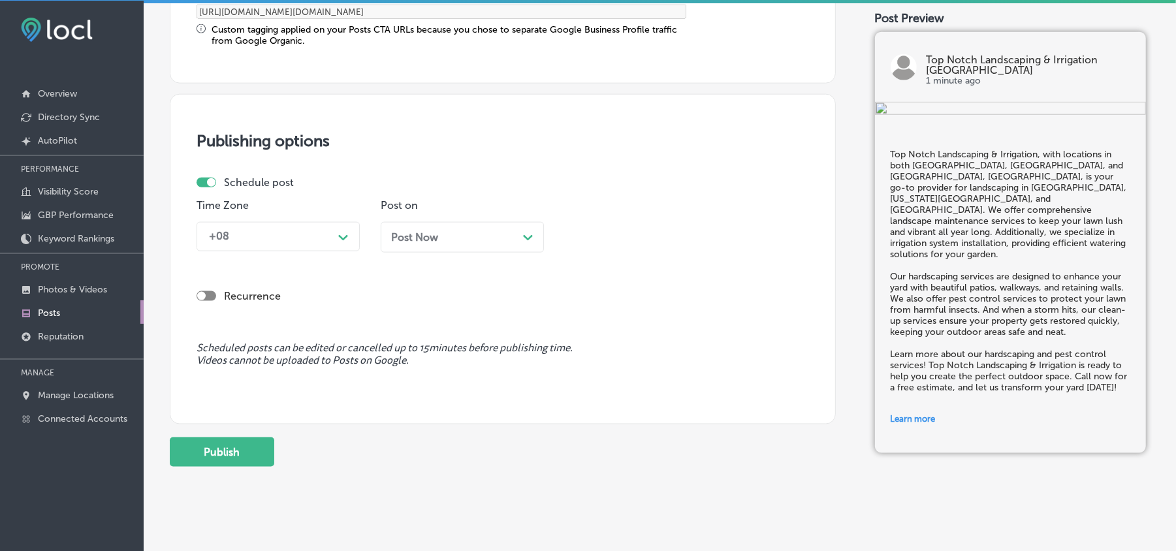
scroll to position [1132, 0]
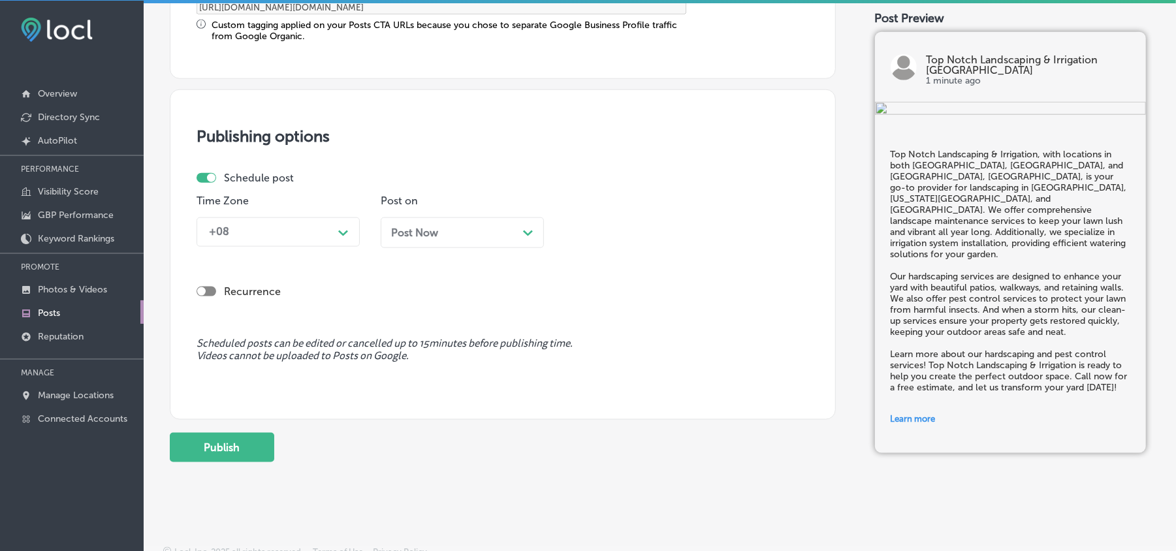
type input "[URL][DOMAIN_NAME]"
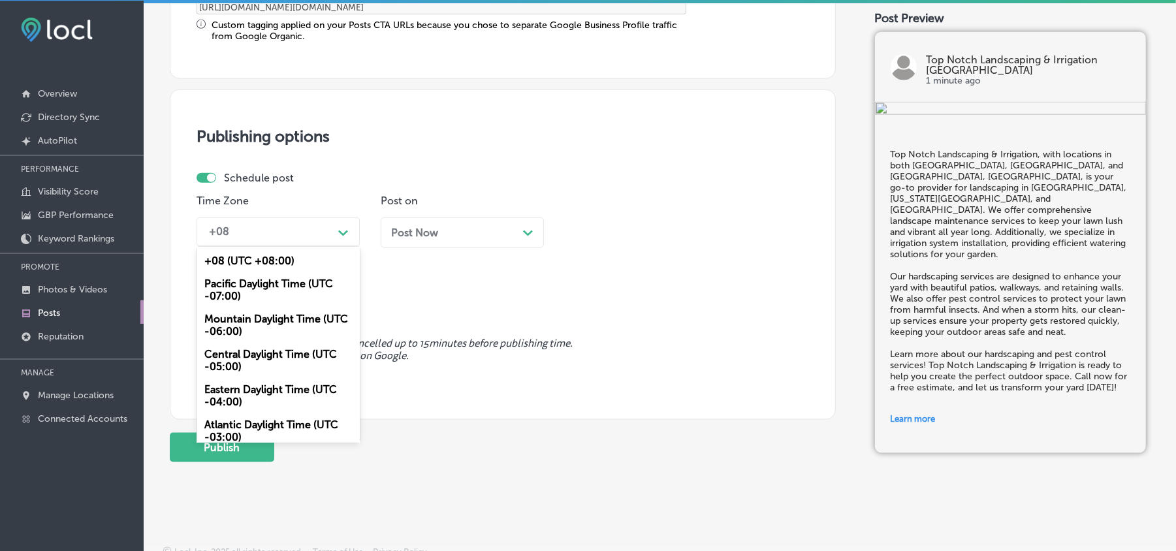
click at [317, 233] on div "+08" at bounding box center [267, 232] width 131 height 23
click at [240, 319] on div "Mountain Daylight Time (UTC -06:00)" at bounding box center [278, 325] width 163 height 35
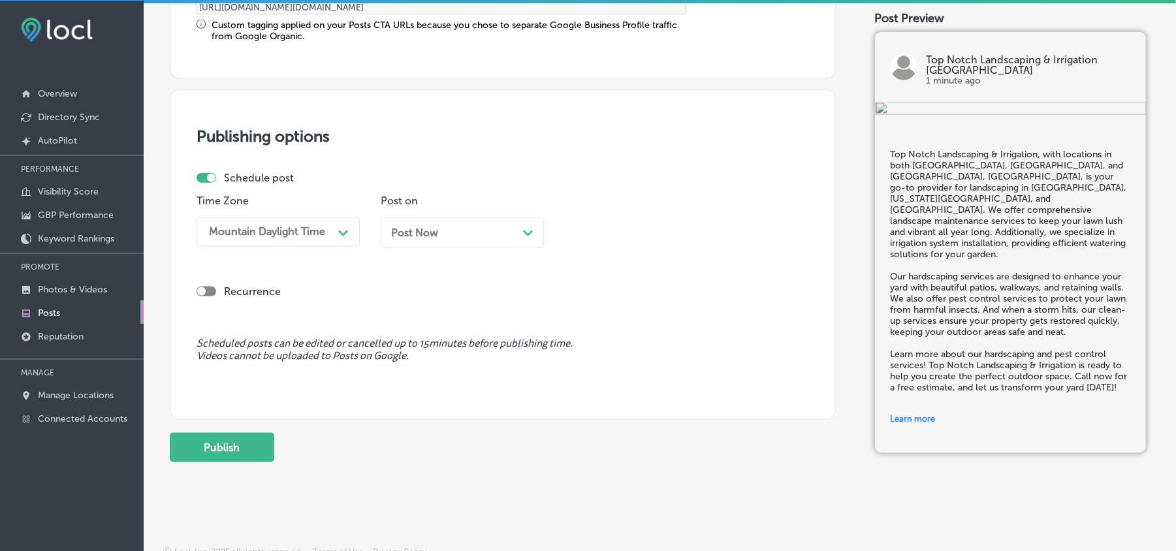
click at [443, 236] on div "Post Now Path Created with Sketch." at bounding box center [462, 233] width 142 height 12
click at [628, 207] on div "Time 02:30 PM Path Created with Sketch." at bounding box center [646, 226] width 163 height 63
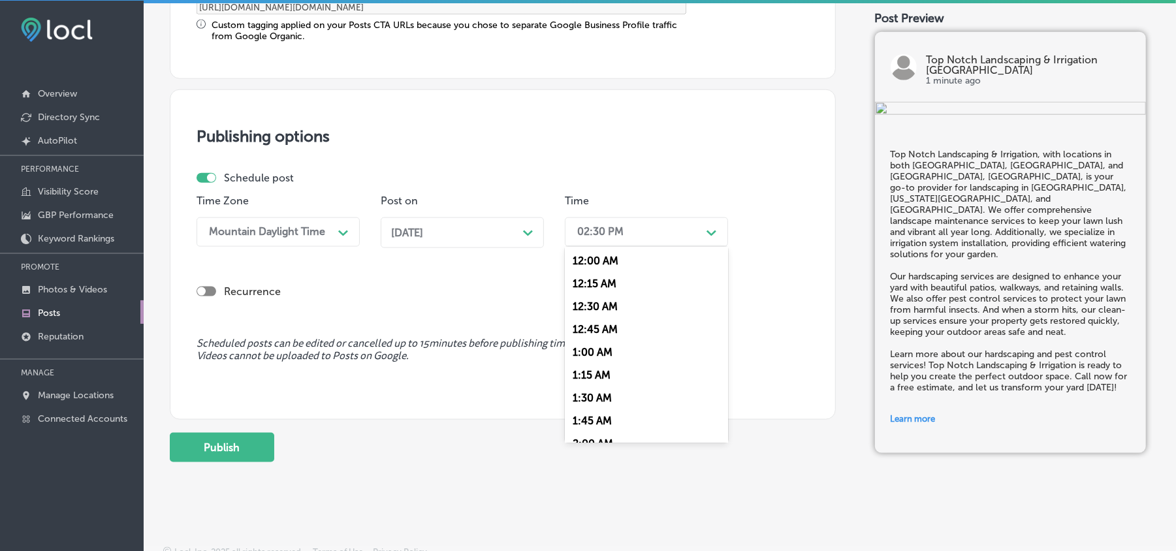
click at [633, 221] on div "02:30 PM" at bounding box center [636, 232] width 131 height 23
click at [594, 313] on div "7:00 AM" at bounding box center [646, 320] width 163 height 23
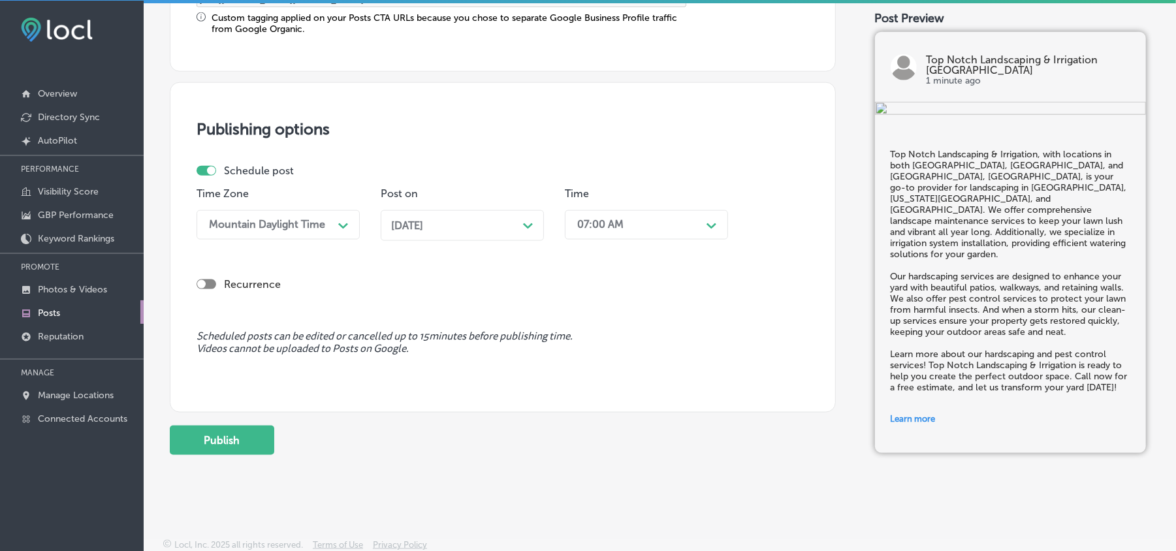
scroll to position [1145, 0]
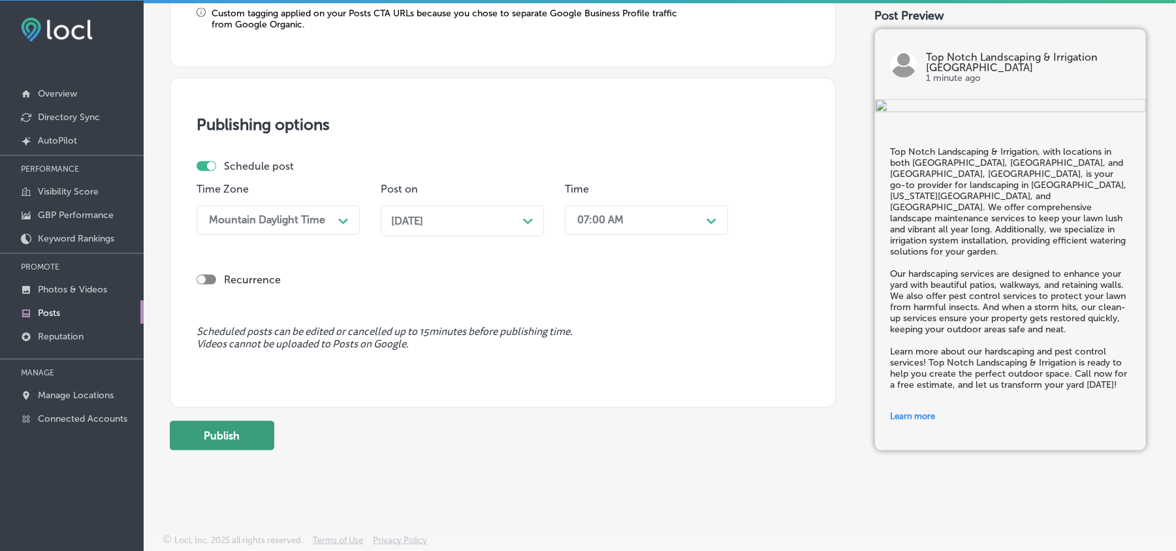
click at [241, 432] on button "Publish" at bounding box center [222, 435] width 104 height 29
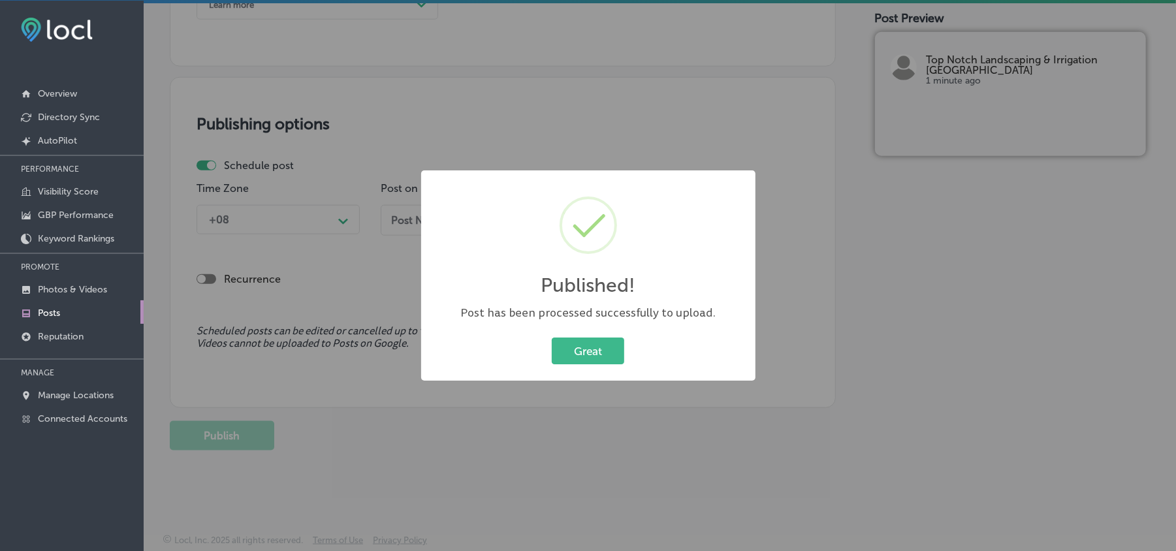
scroll to position [1027, 0]
click at [583, 330] on div "Published! × Post has been processed successfully to upload. Great Cancel" at bounding box center [588, 275] width 334 height 211
click at [585, 345] on button "Great" at bounding box center [588, 351] width 72 height 27
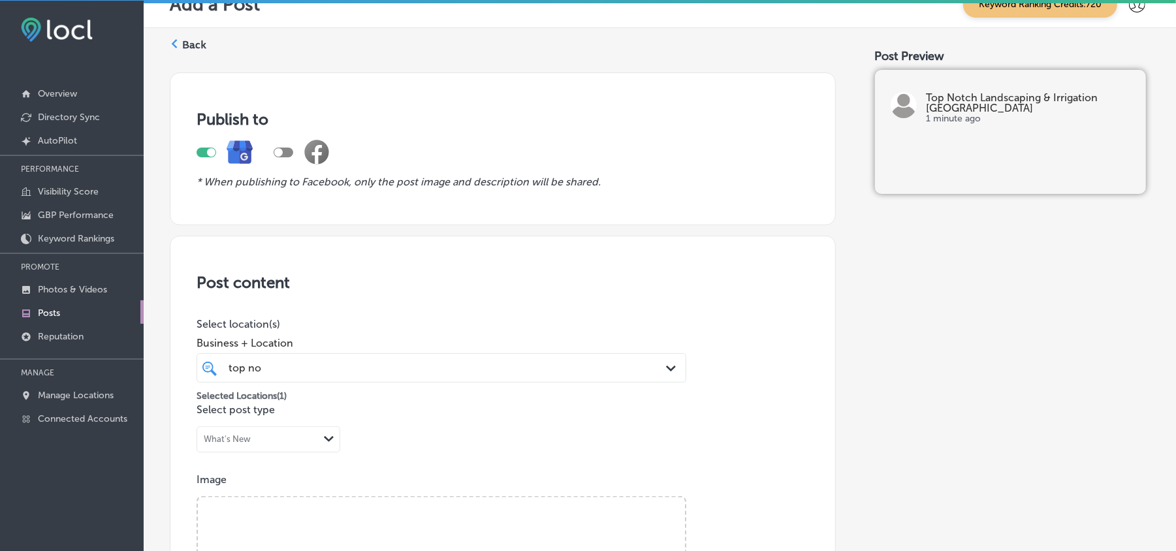
scroll to position [0, 0]
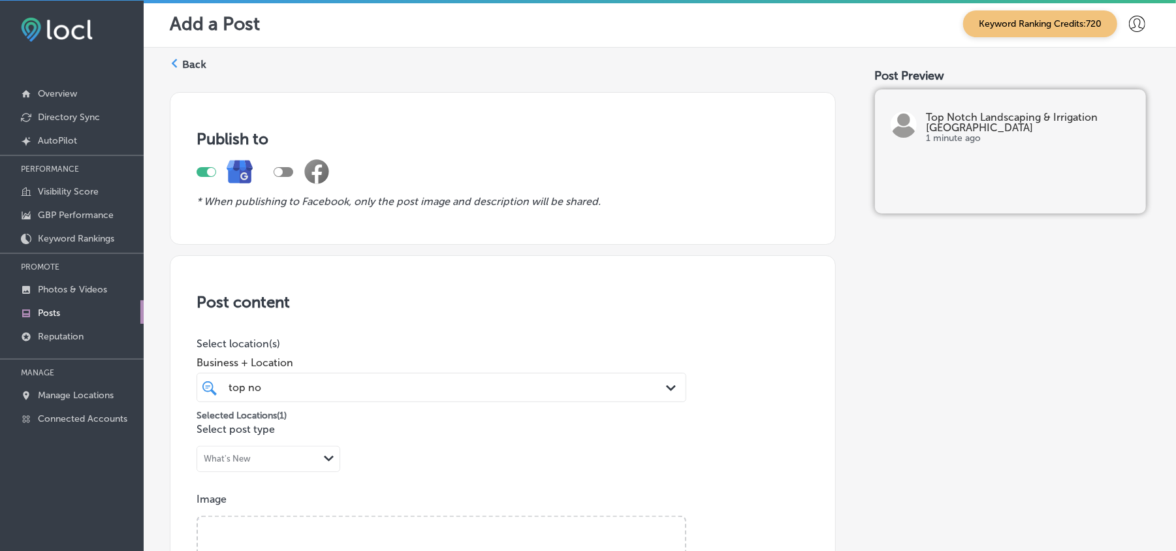
click at [172, 57] on div "Back" at bounding box center [188, 69] width 37 height 24
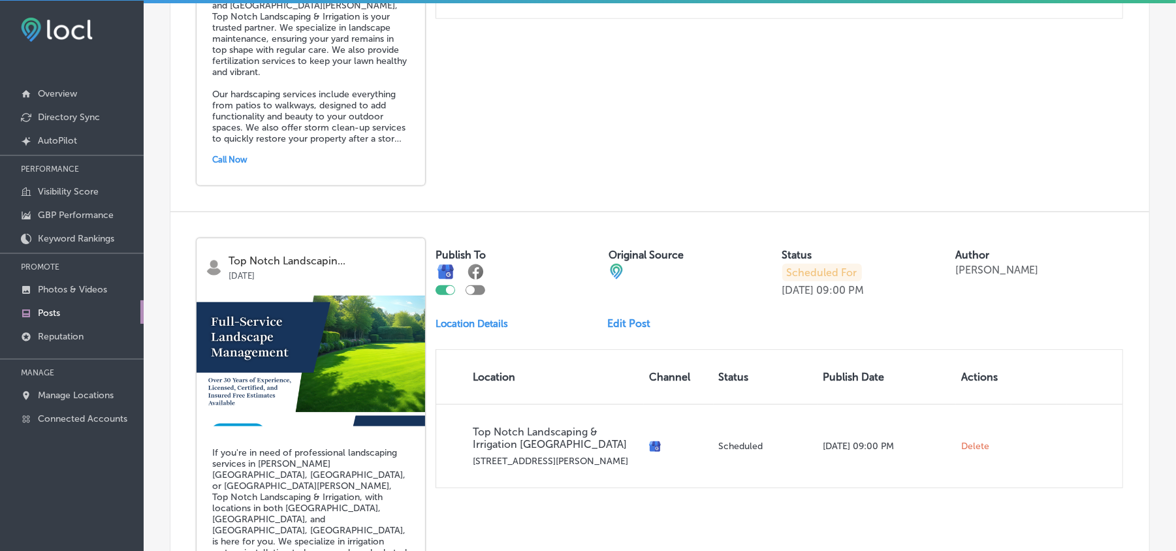
scroll to position [784, 0]
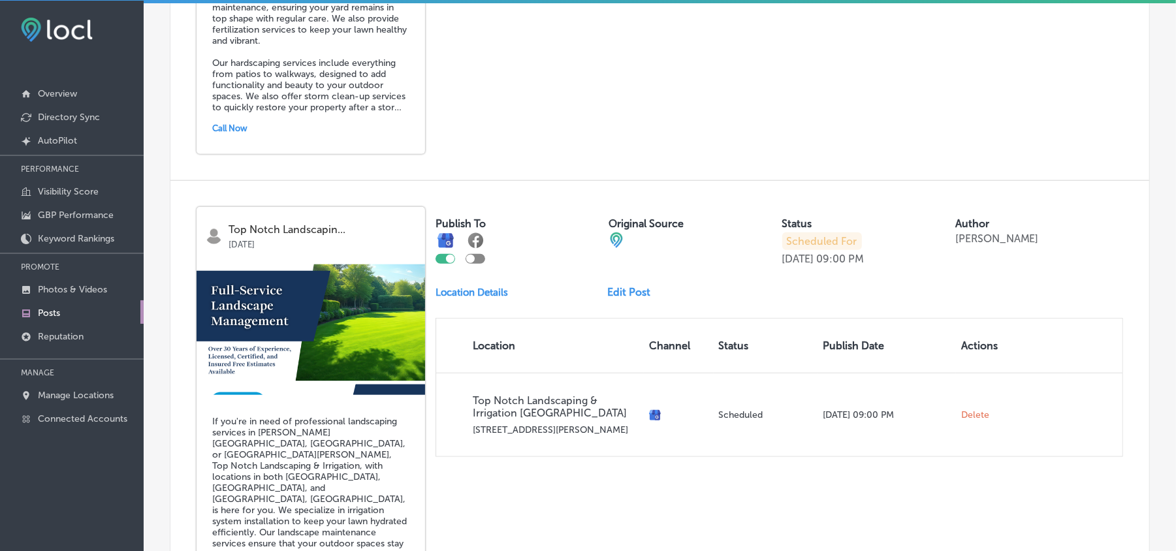
click at [627, 295] on link "Edit Post" at bounding box center [634, 292] width 54 height 12
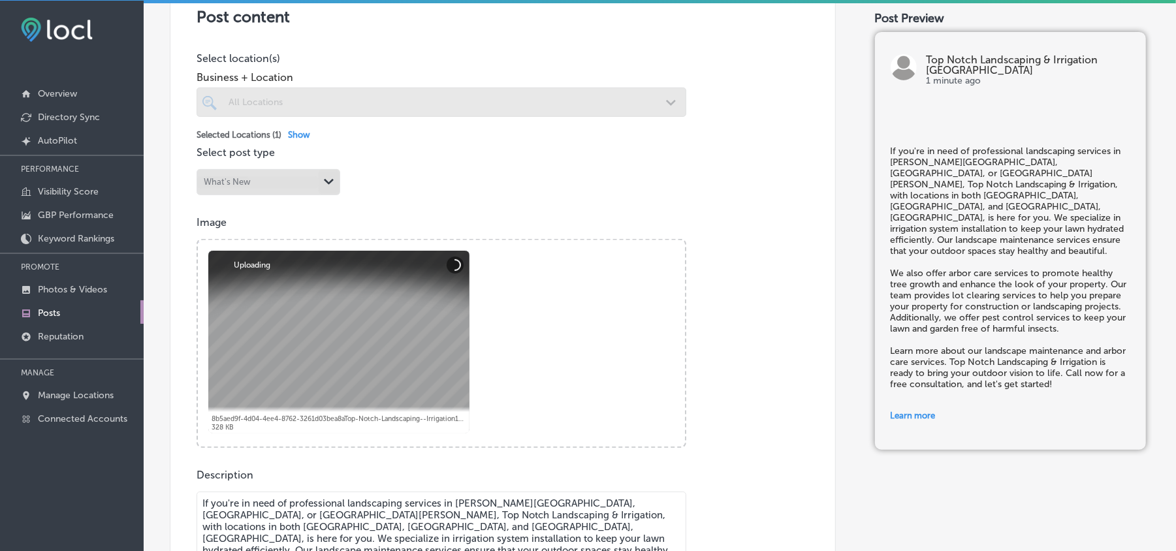
scroll to position [377, 0]
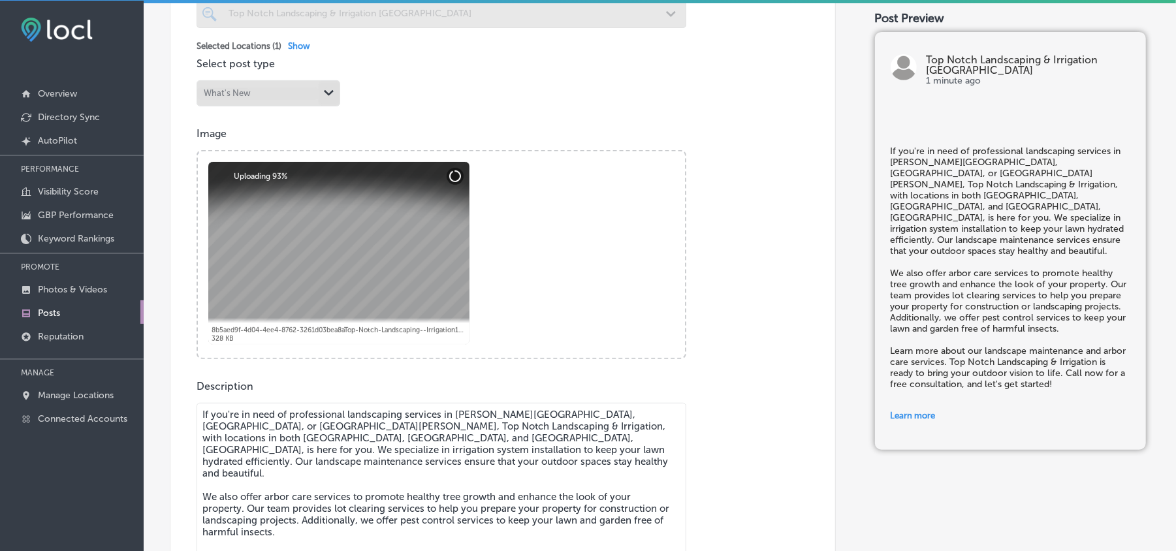
checkbox input "true"
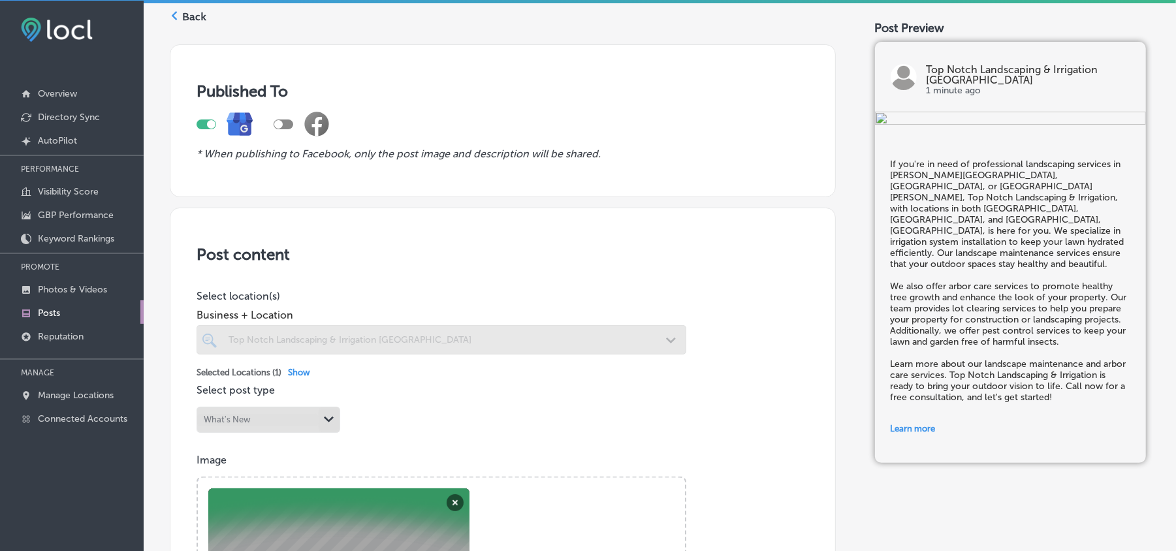
scroll to position [0, 0]
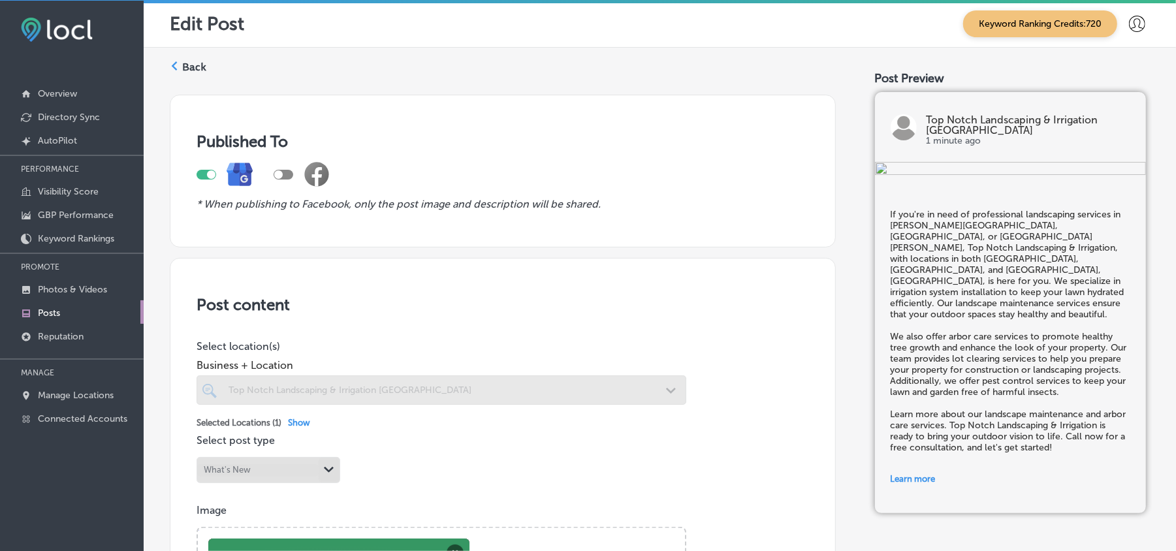
click at [189, 63] on label "Back" at bounding box center [194, 67] width 24 height 14
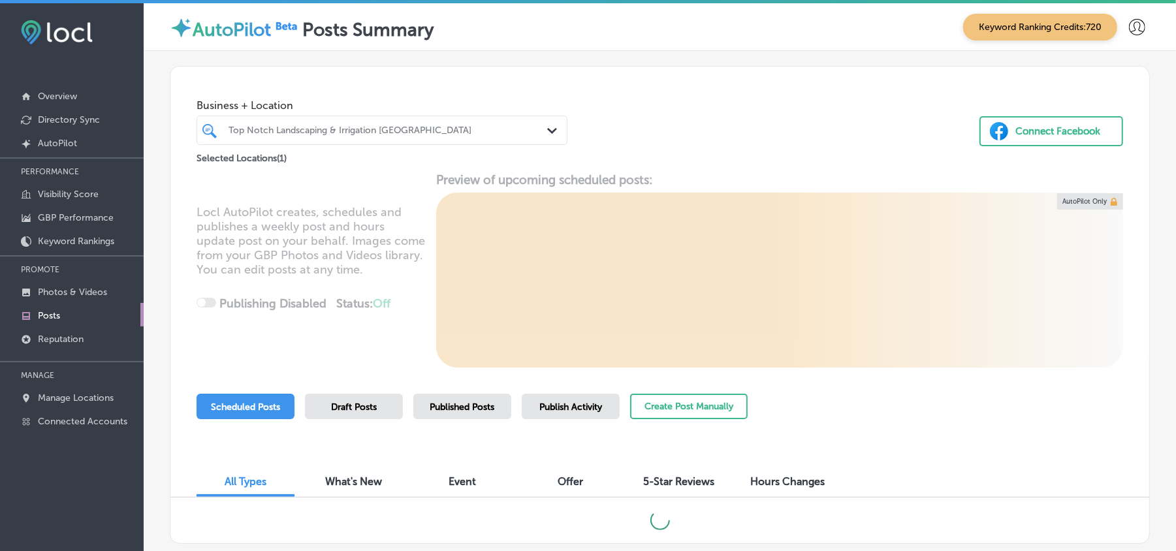
scroll to position [3, 0]
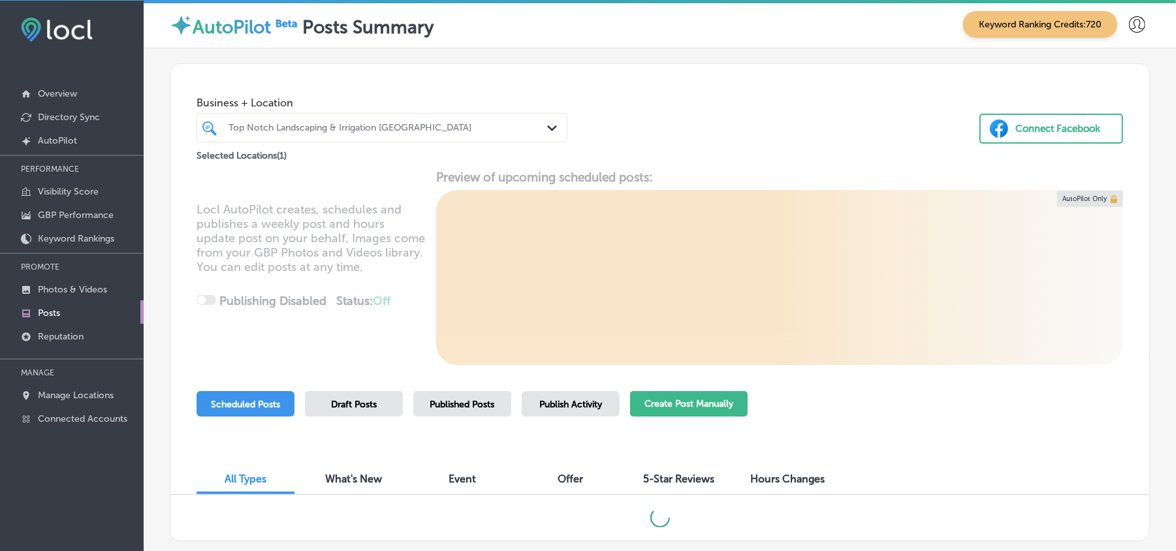
click at [682, 395] on button "Create Post Manually" at bounding box center [689, 403] width 118 height 25
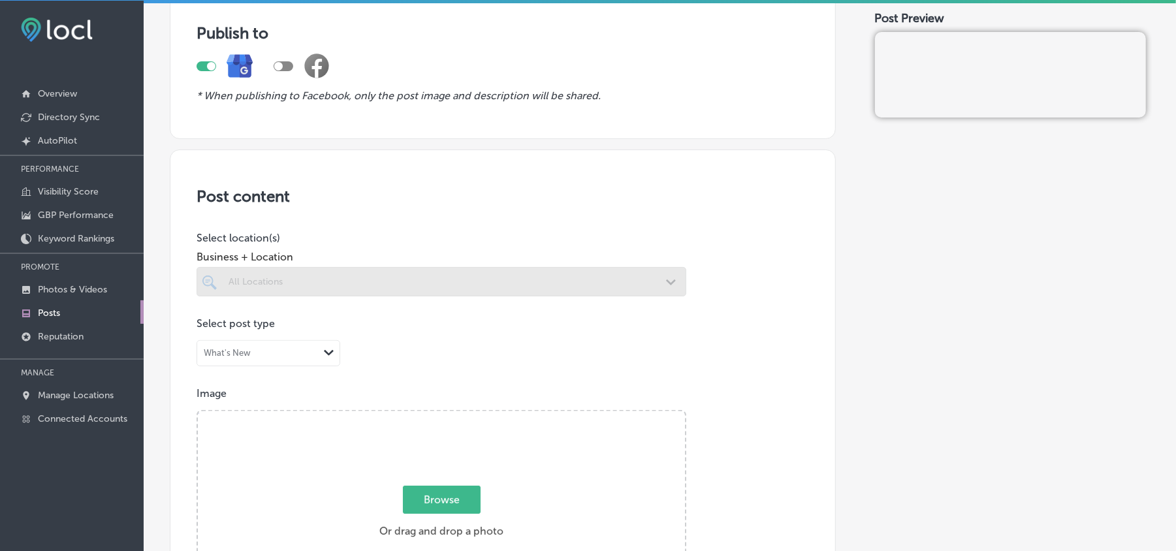
scroll to position [145, 0]
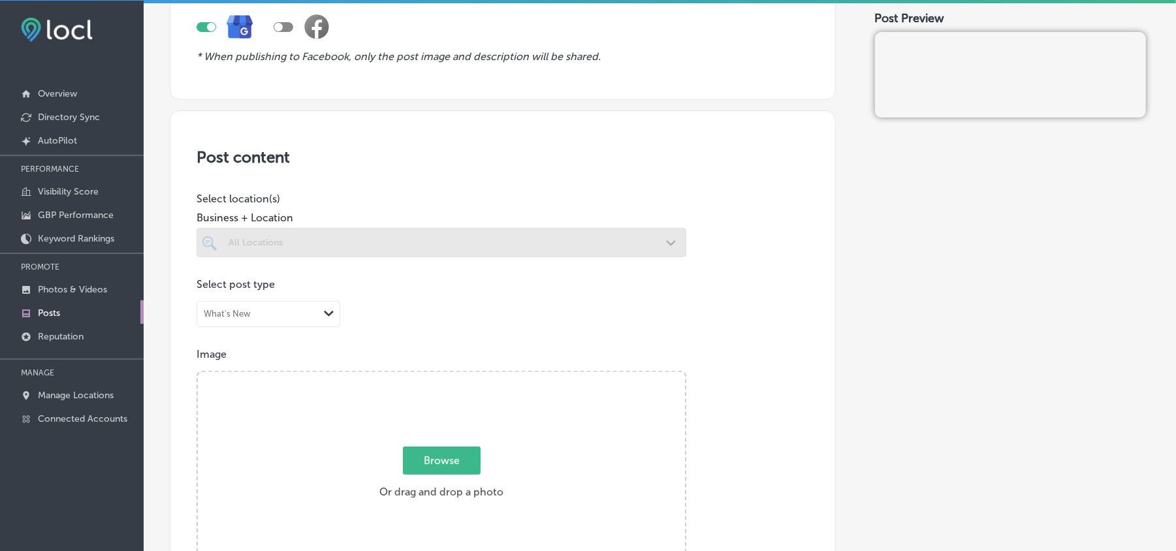
click at [550, 235] on div at bounding box center [442, 242] width 490 height 29
click at [645, 236] on div at bounding box center [442, 242] width 490 height 29
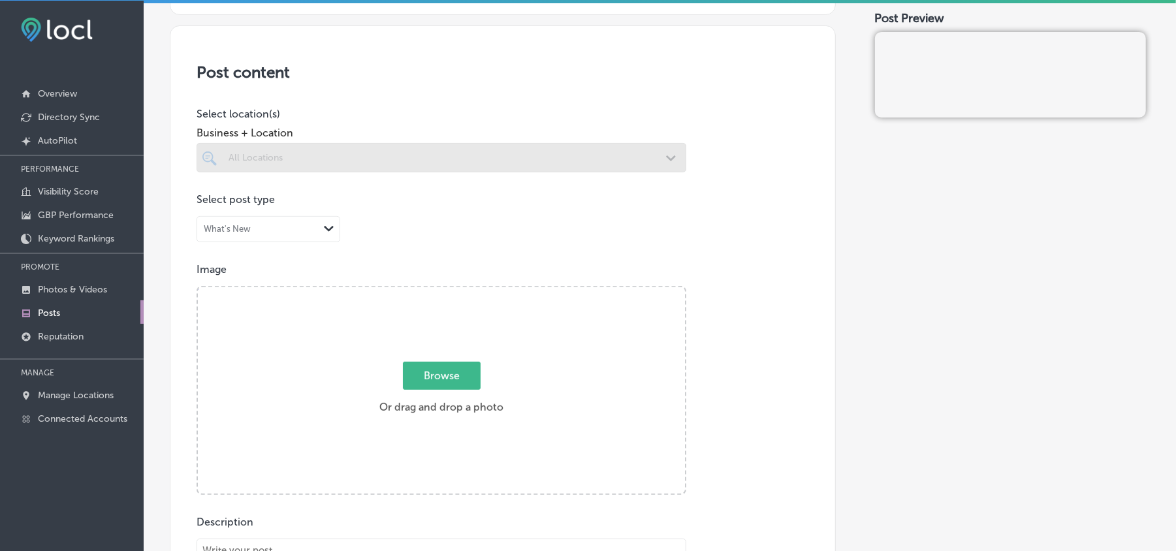
scroll to position [232, 0]
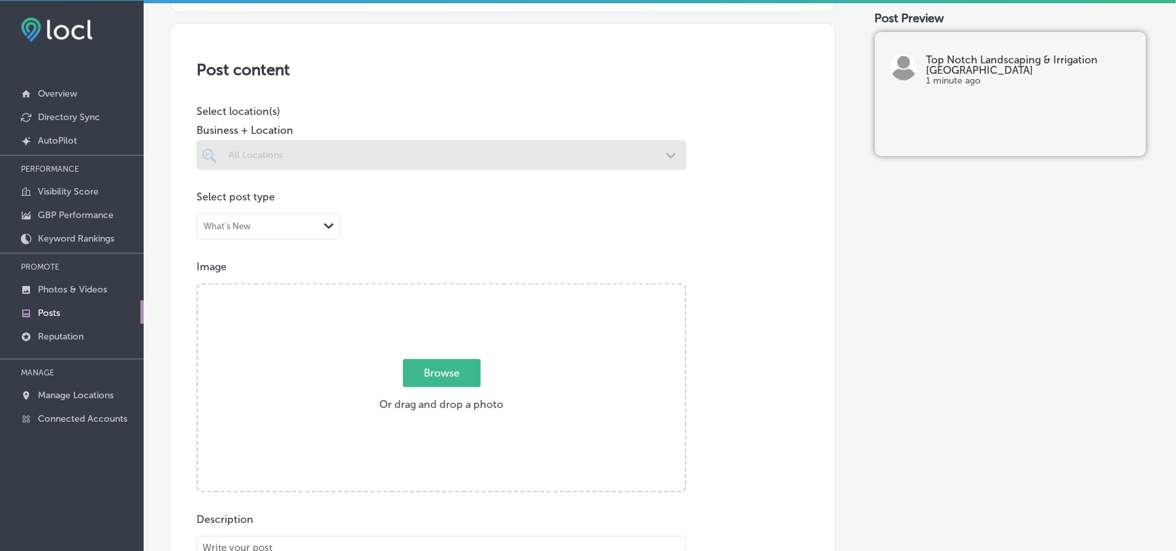
click at [661, 149] on div at bounding box center [442, 154] width 490 height 29
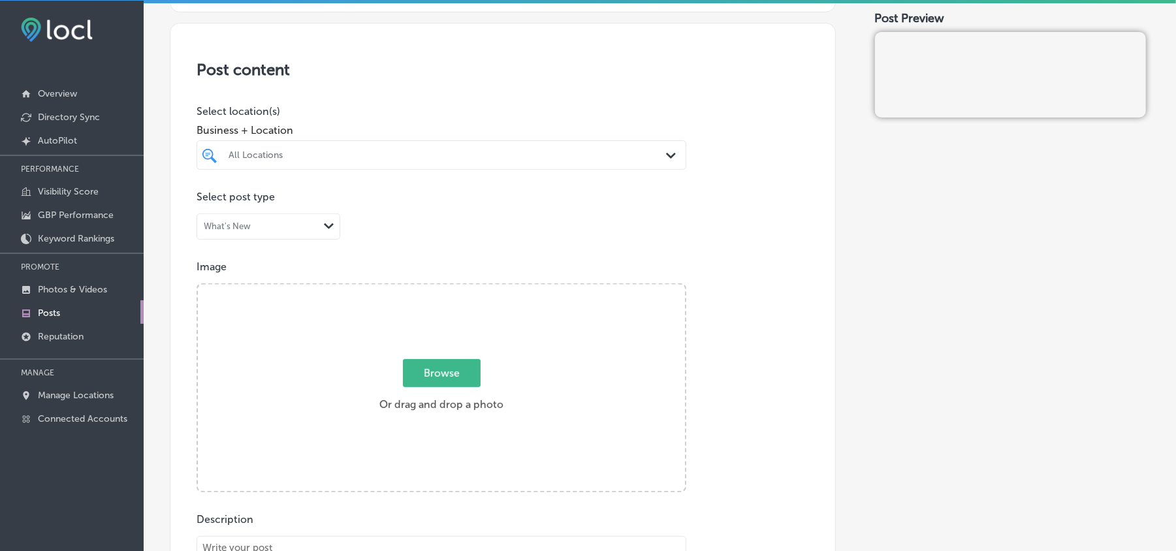
click at [666, 159] on div "Path Created with Sketch." at bounding box center [673, 156] width 14 height 14
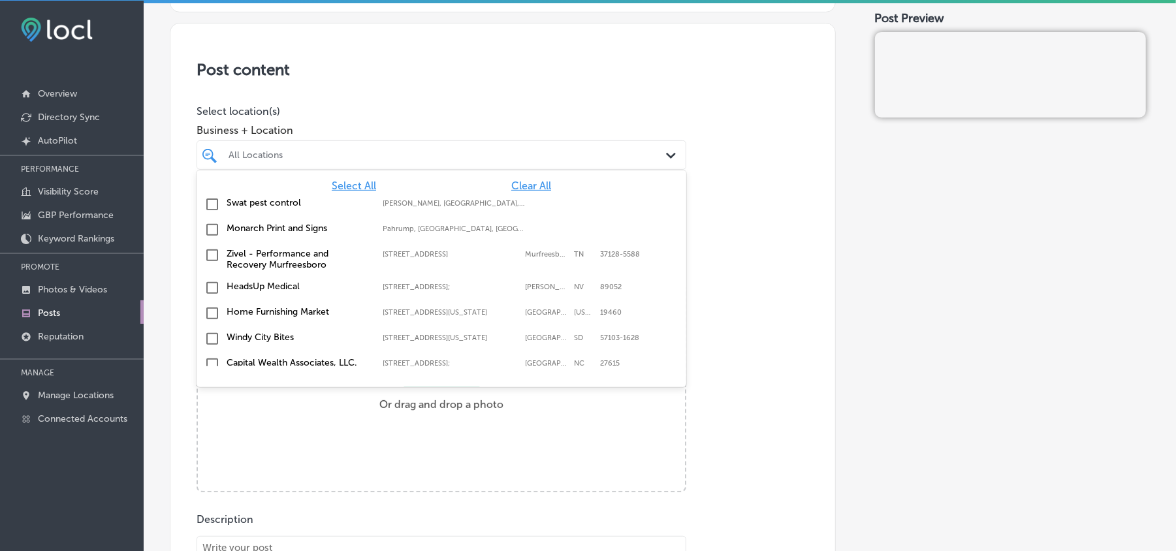
click at [530, 189] on span "Clear All" at bounding box center [531, 186] width 40 height 12
click at [536, 157] on div "All Locations" at bounding box center [448, 155] width 439 height 11
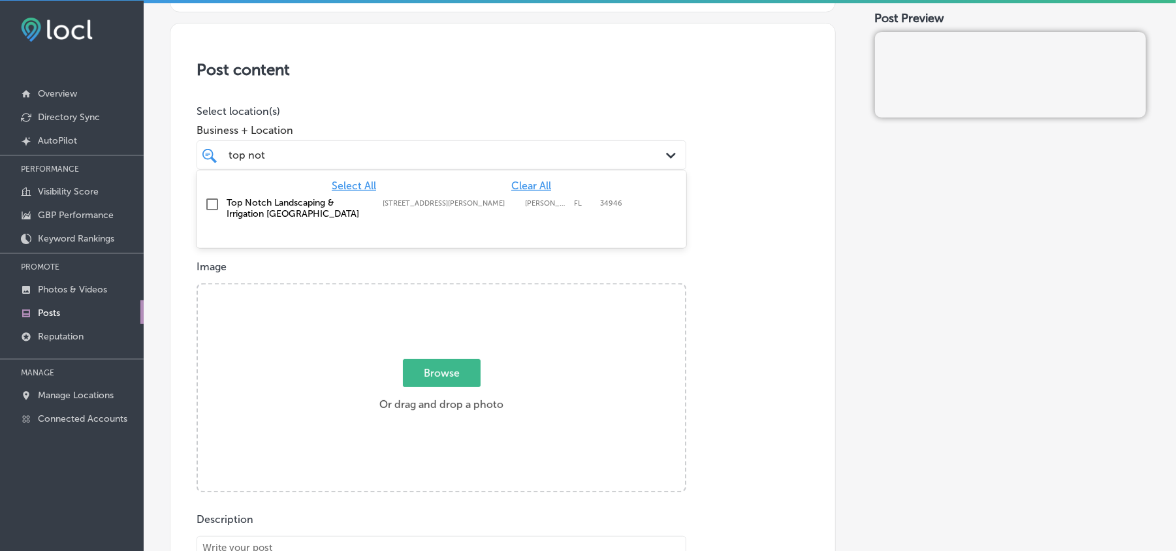
click at [209, 201] on input "checkbox" at bounding box center [212, 205] width 16 height 16
type input "top not"
click at [466, 105] on div "Post content Select location(s) Business + Location option [STREET_ADDRESS][PER…" at bounding box center [503, 436] width 666 height 827
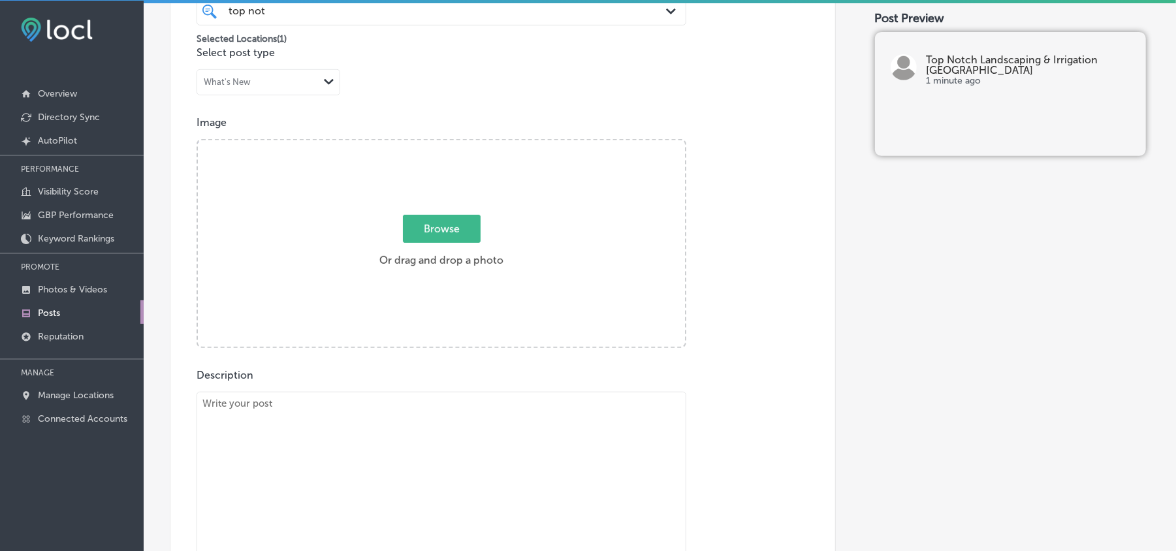
scroll to position [406, 0]
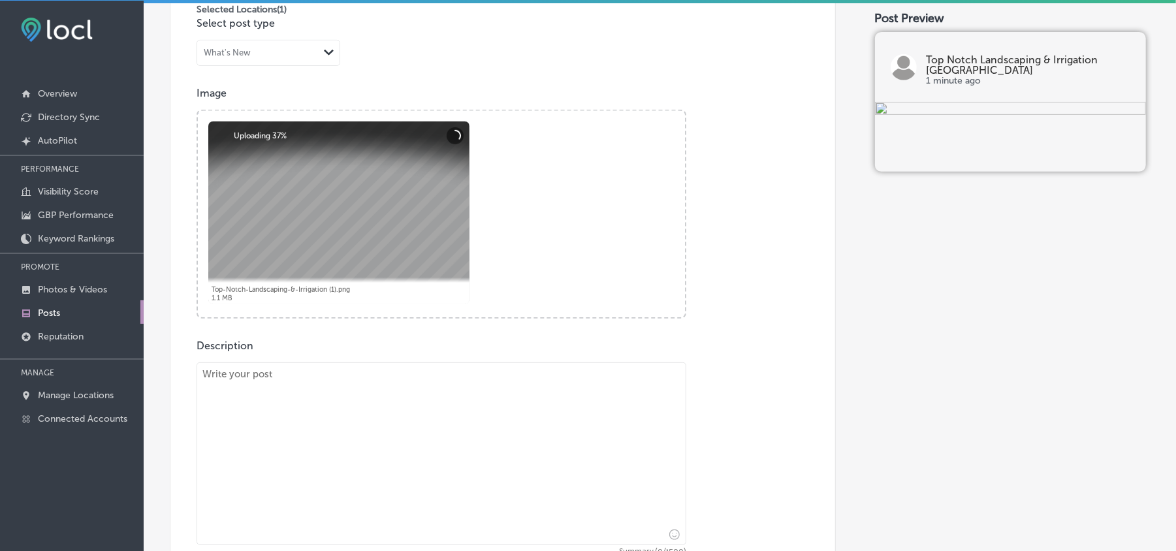
click at [347, 465] on textarea at bounding box center [442, 453] width 490 height 183
paste textarea "For homeowners in [GEOGRAPHIC_DATA][PERSON_NAME], [GEOGRAPHIC_DATA][PERSON_NAME…"
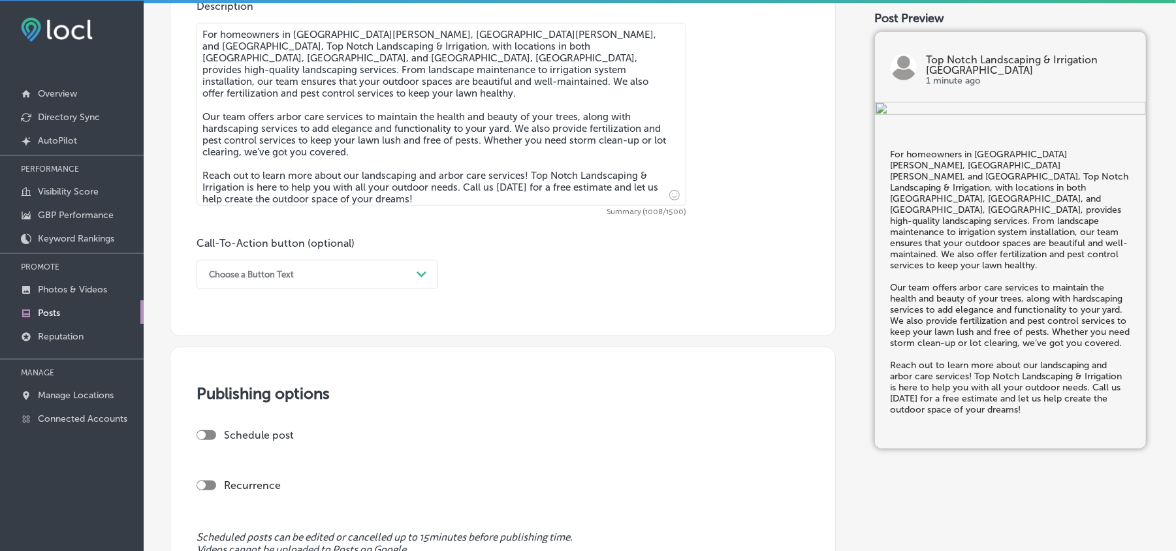
scroll to position [812, 0]
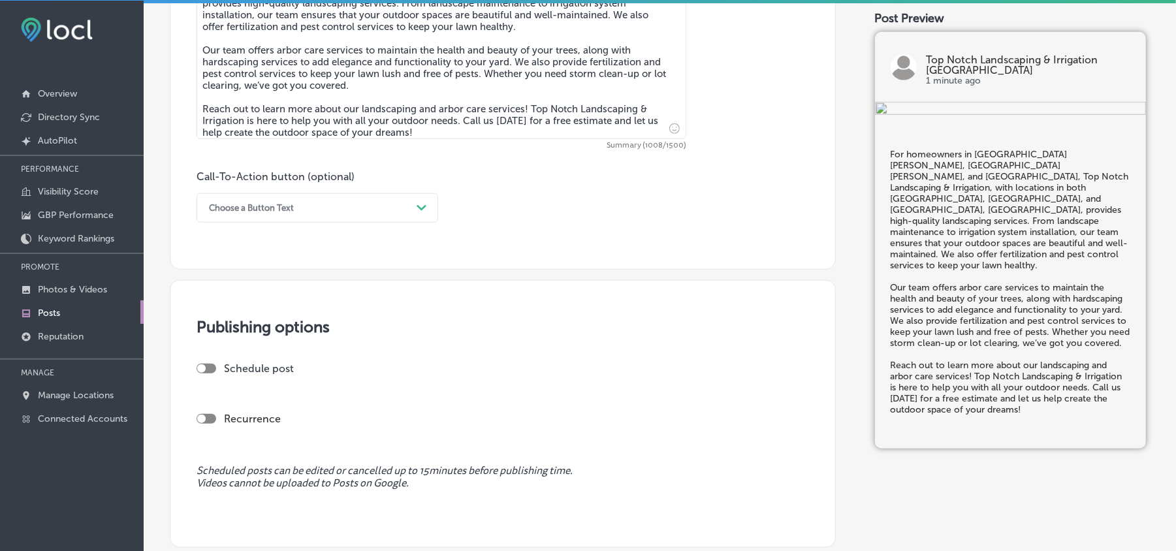
type textarea "For homeowners in [GEOGRAPHIC_DATA][PERSON_NAME], [GEOGRAPHIC_DATA][PERSON_NAME…"
click at [379, 216] on div "Choose a Button Text" at bounding box center [306, 208] width 209 height 20
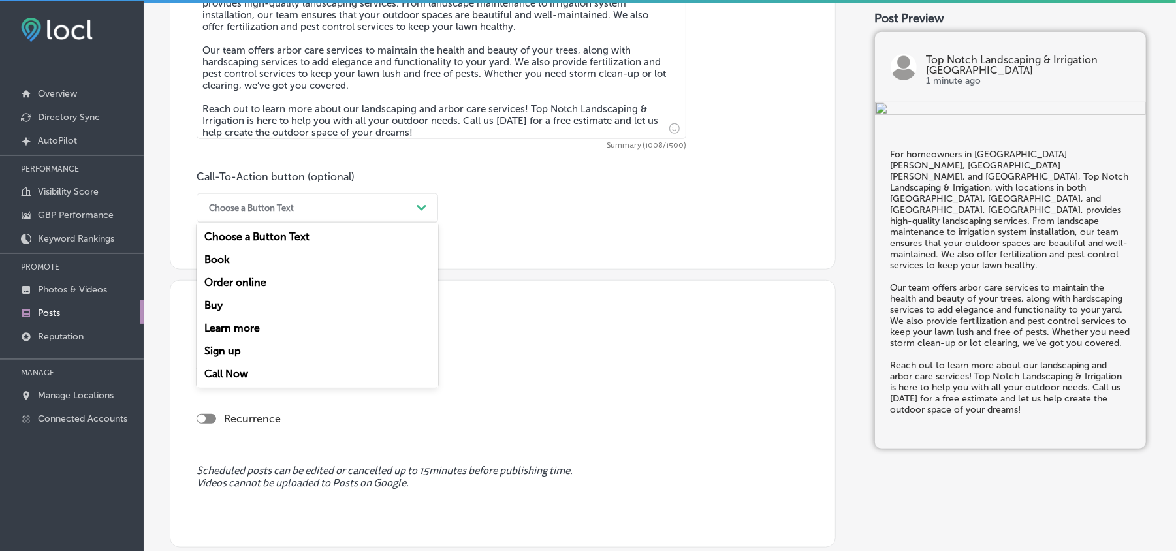
click at [244, 321] on div "Learn more" at bounding box center [318, 328] width 242 height 23
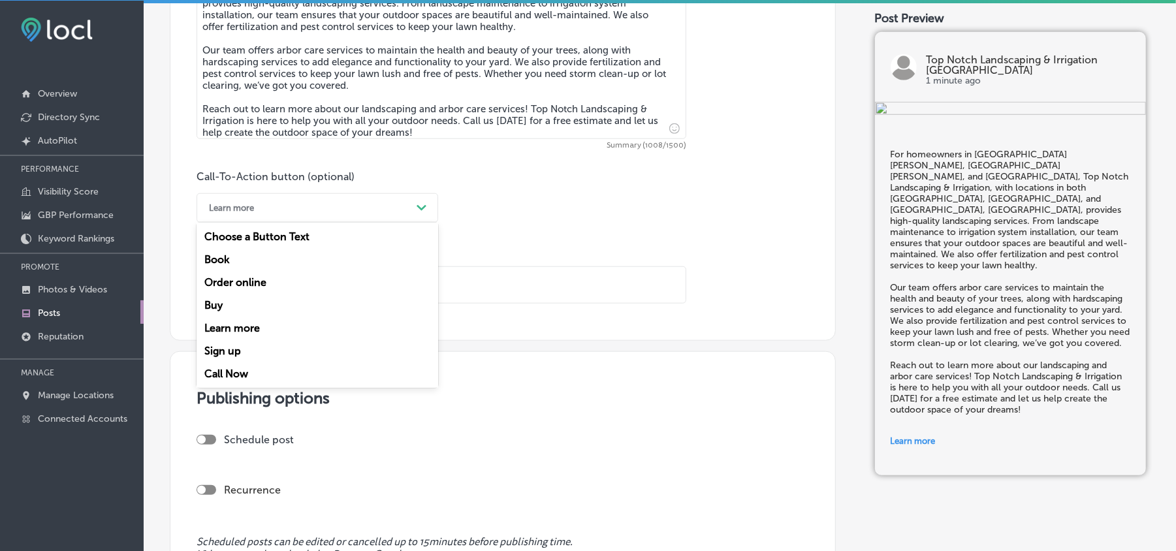
click at [320, 198] on div "Learn more" at bounding box center [306, 208] width 209 height 20
click at [217, 370] on div "Call Now" at bounding box center [318, 373] width 242 height 23
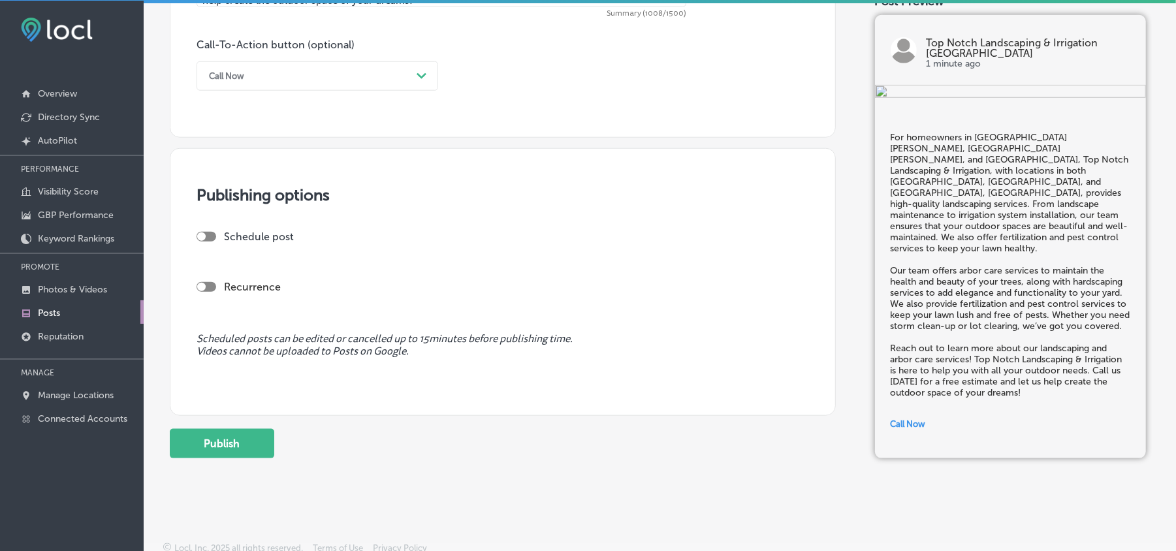
scroll to position [953, 0]
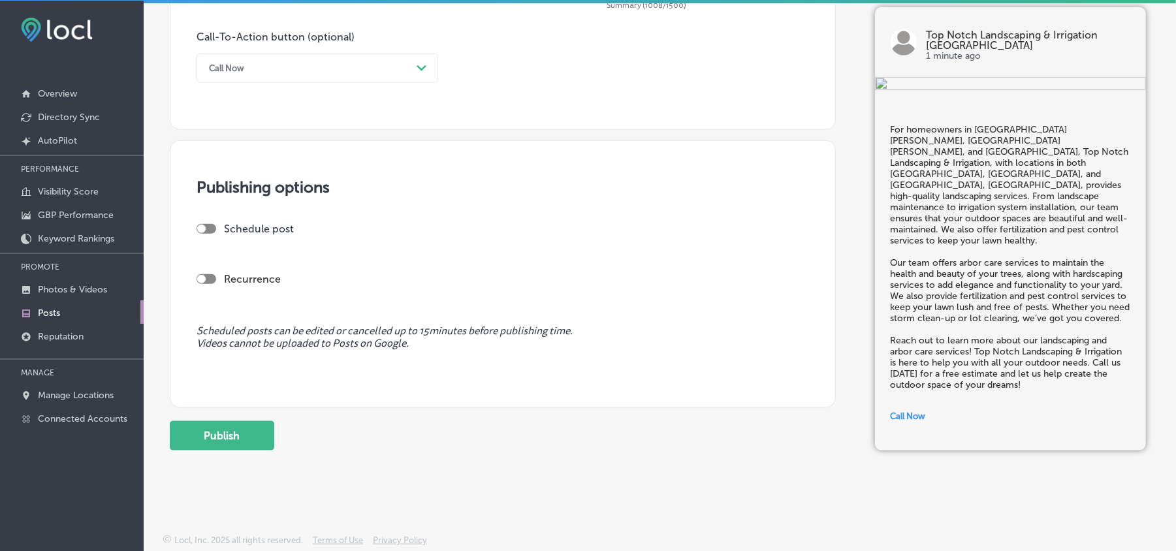
click at [199, 225] on div at bounding box center [201, 229] width 8 height 8
checkbox input "true"
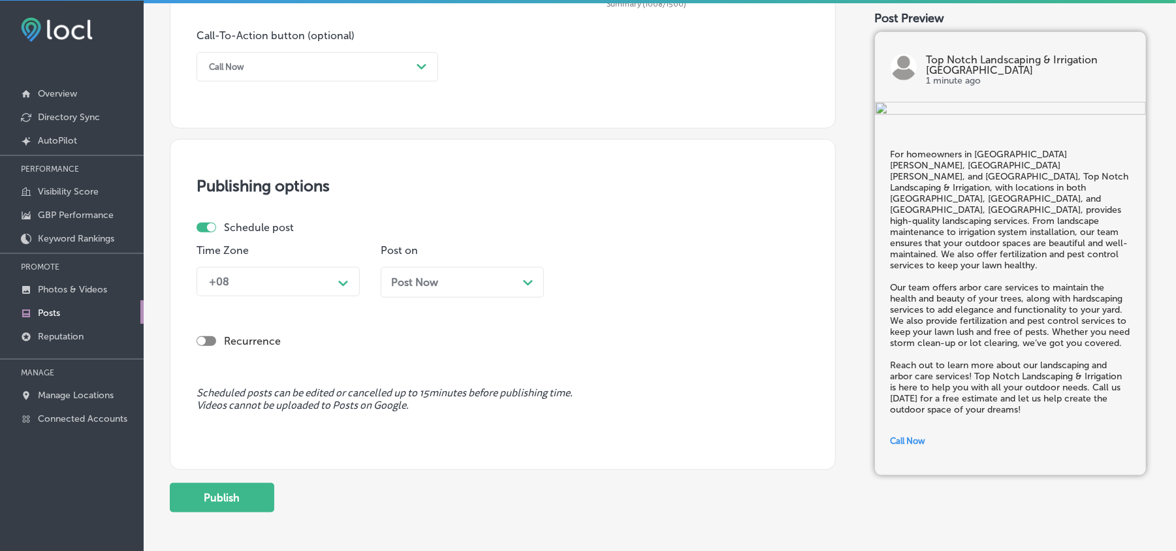
click at [281, 291] on div "+08" at bounding box center [267, 281] width 131 height 23
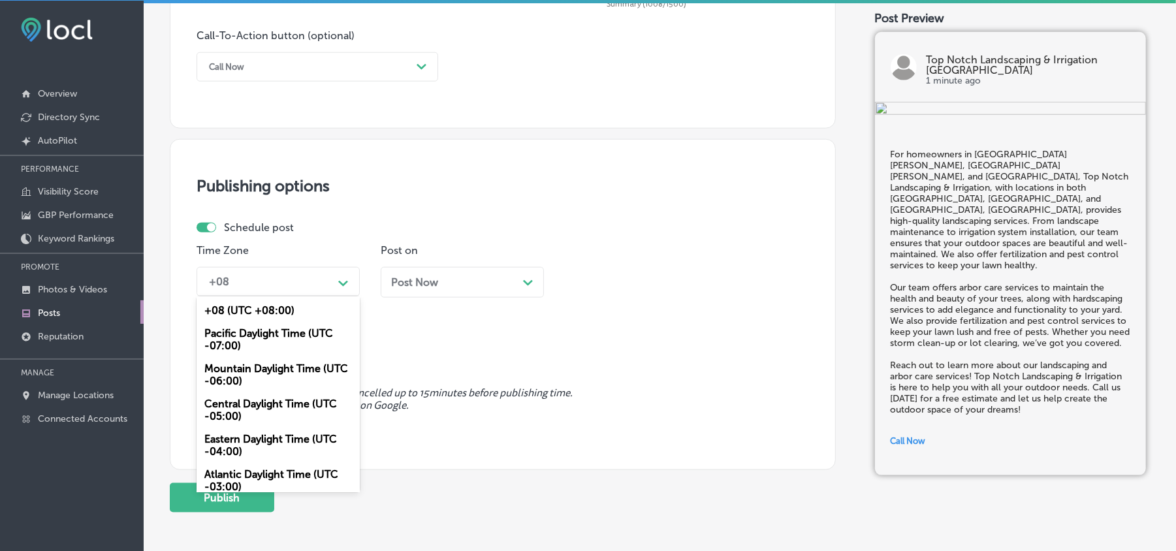
click at [244, 372] on div "Mountain Daylight Time (UTC -06:00)" at bounding box center [278, 374] width 163 height 35
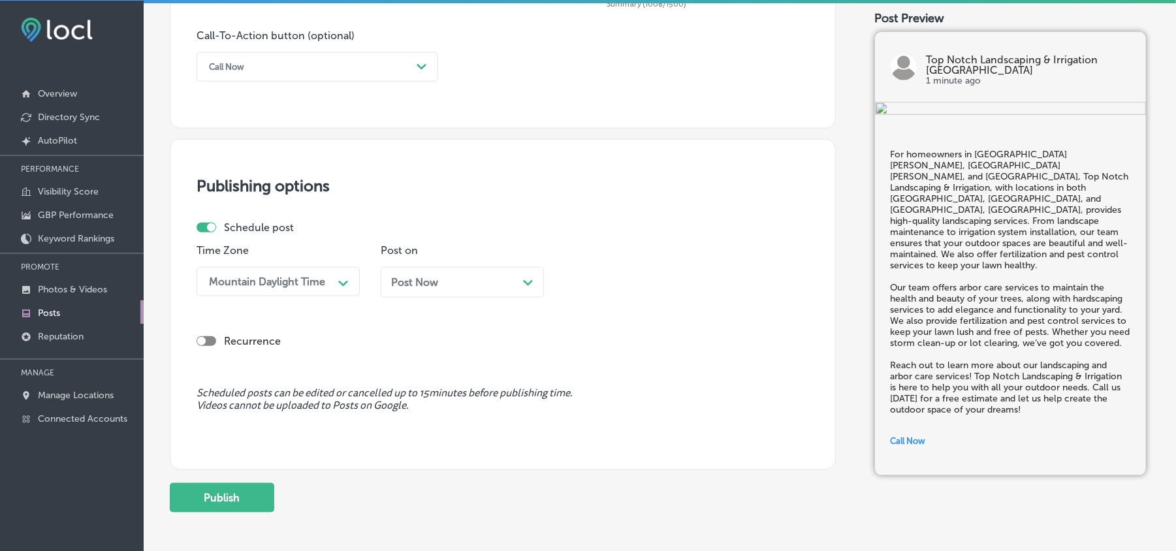
click at [447, 276] on div "Post Now Path Created with Sketch." at bounding box center [462, 282] width 163 height 31
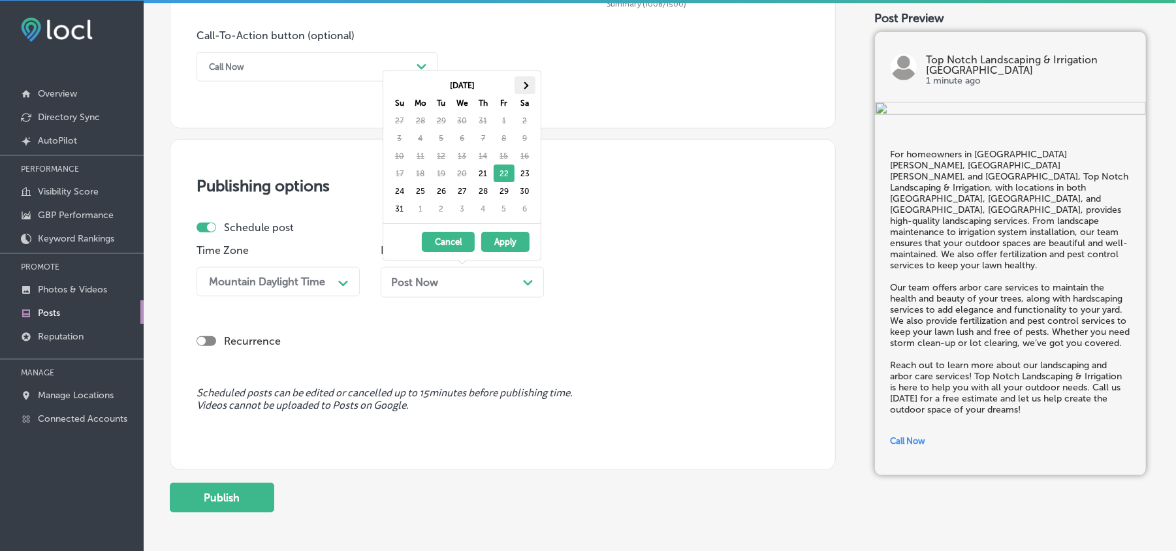
click at [534, 82] on th at bounding box center [525, 85] width 21 height 18
click at [526, 79] on th at bounding box center [525, 85] width 21 height 18
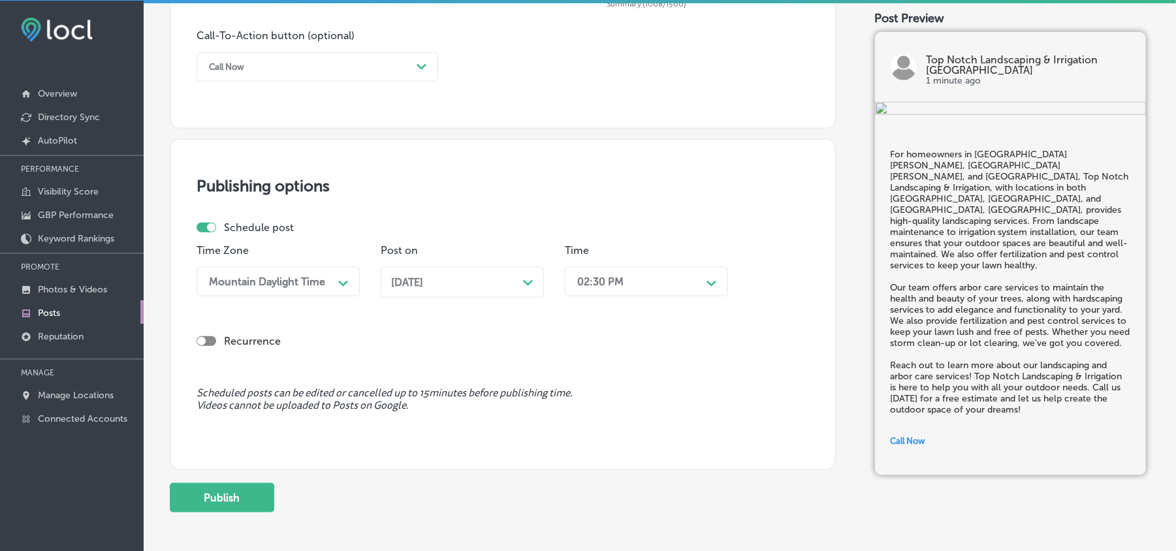
click at [607, 285] on div "02:30 PM" at bounding box center [600, 282] width 46 height 12
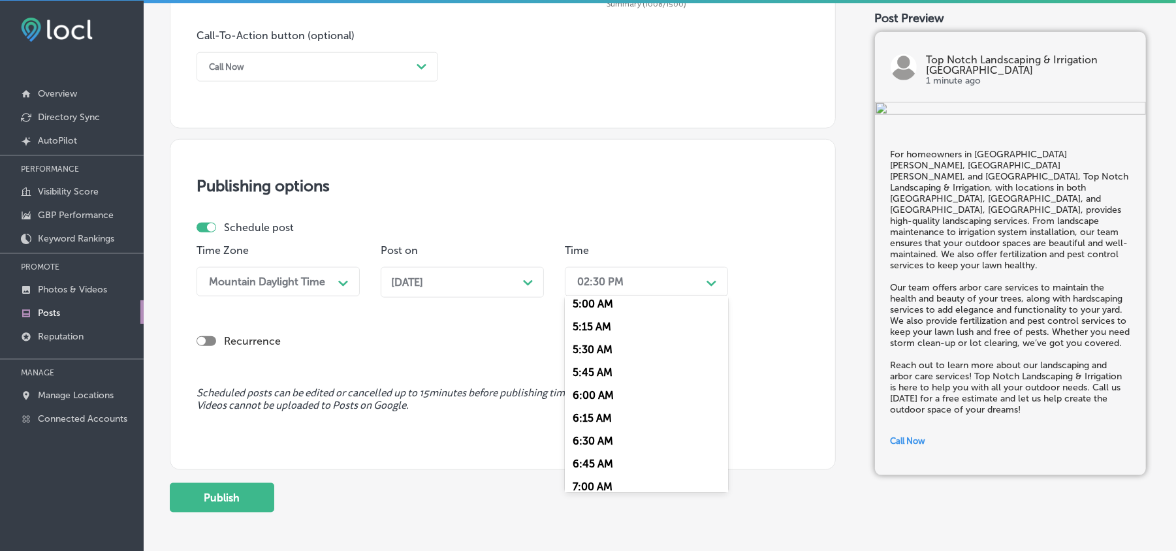
scroll to position [522, 0]
click at [589, 427] on div "7:00 AM" at bounding box center [646, 428] width 163 height 23
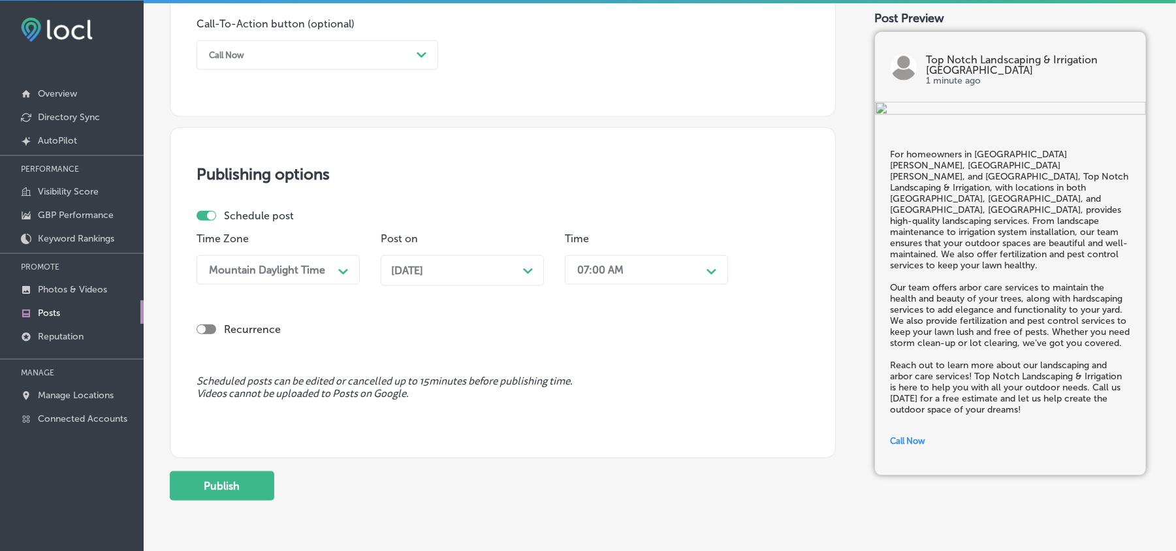
scroll to position [982, 0]
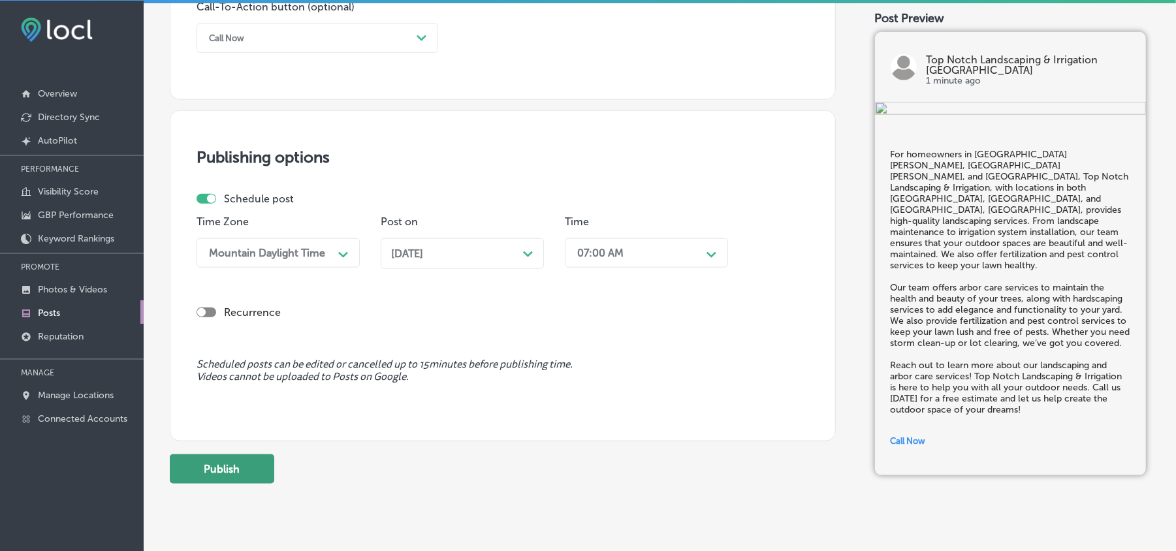
click at [231, 473] on button "Publish" at bounding box center [222, 469] width 104 height 29
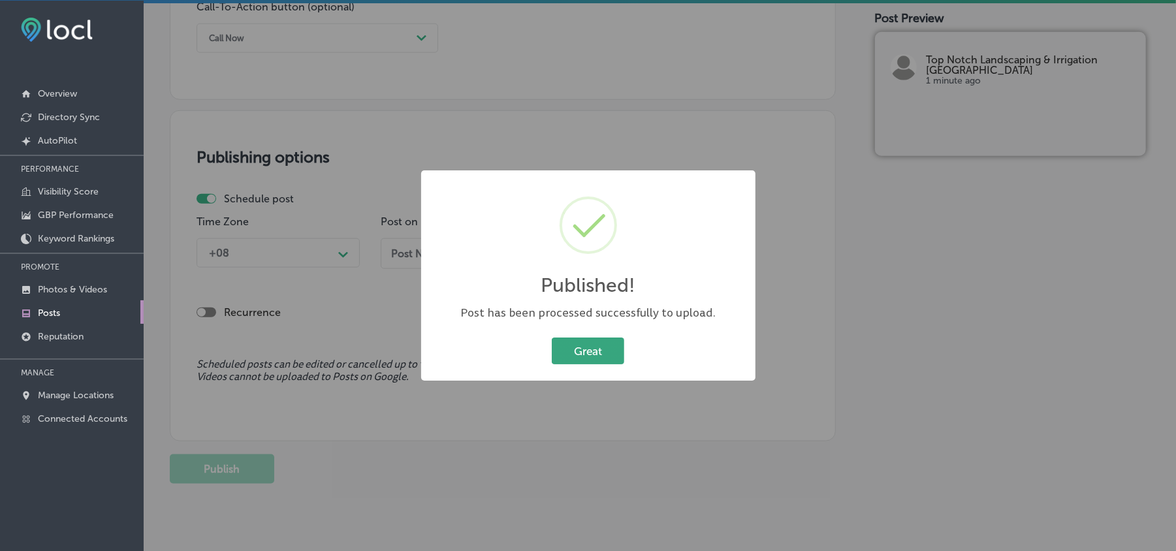
click at [585, 351] on button "Great" at bounding box center [588, 351] width 72 height 27
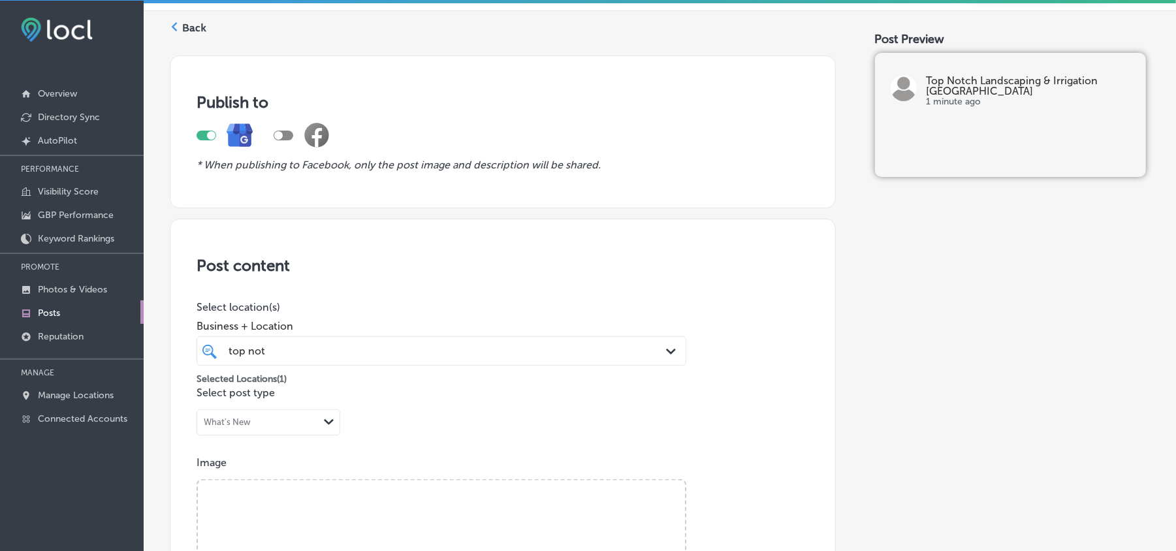
scroll to position [0, 0]
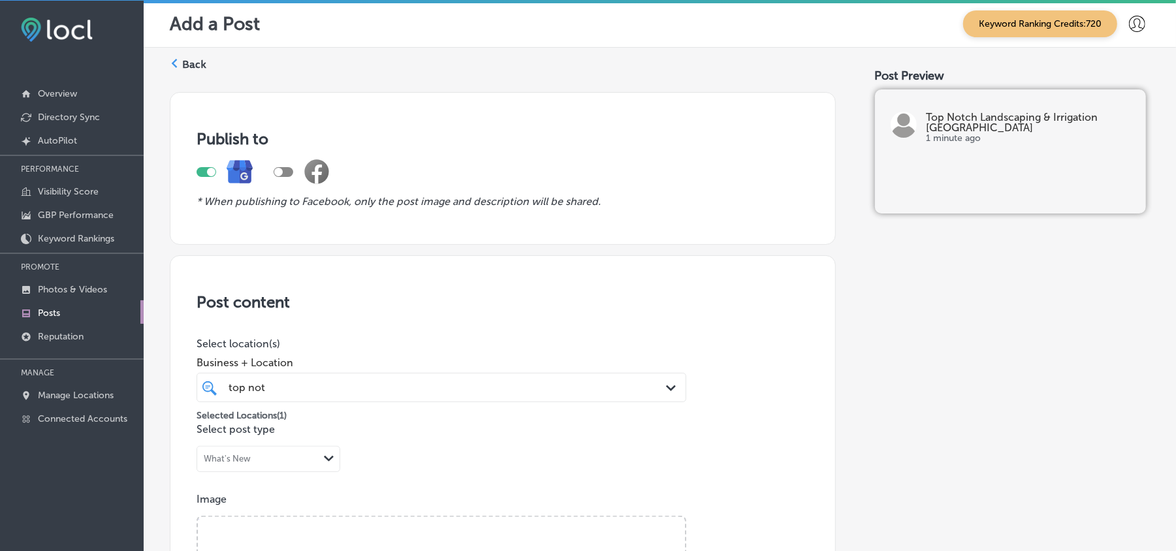
click at [182, 74] on div "Back" at bounding box center [188, 69] width 37 height 24
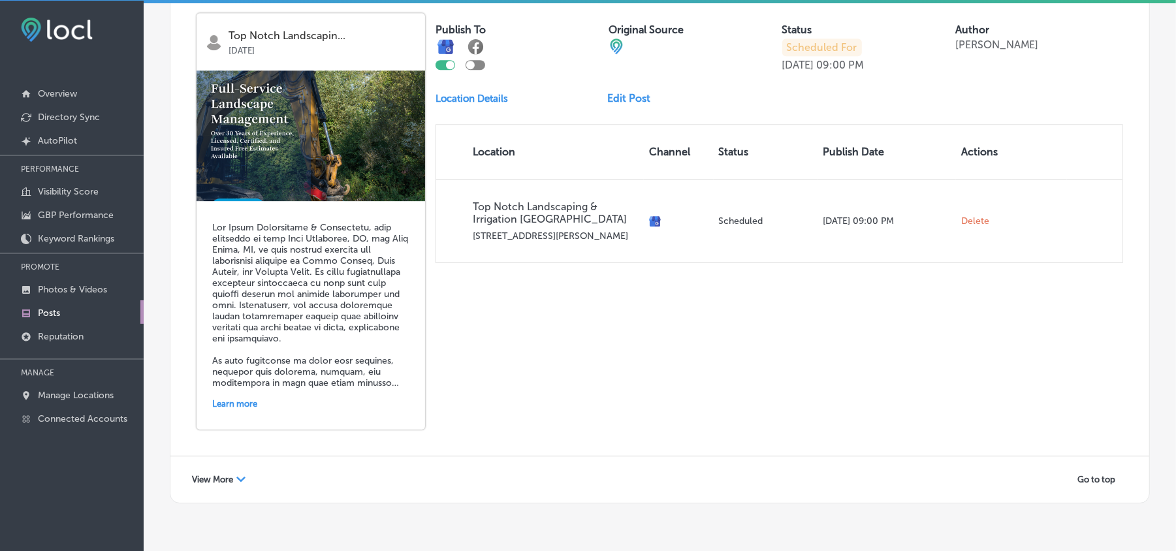
scroll to position [2922, 0]
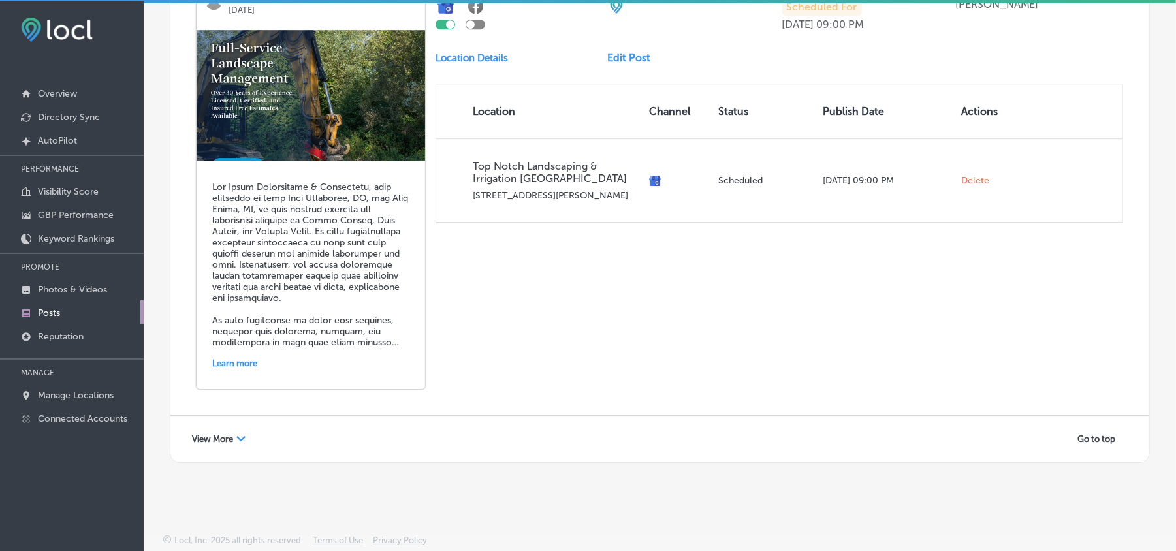
click at [233, 436] on span "View More" at bounding box center [212, 439] width 41 height 10
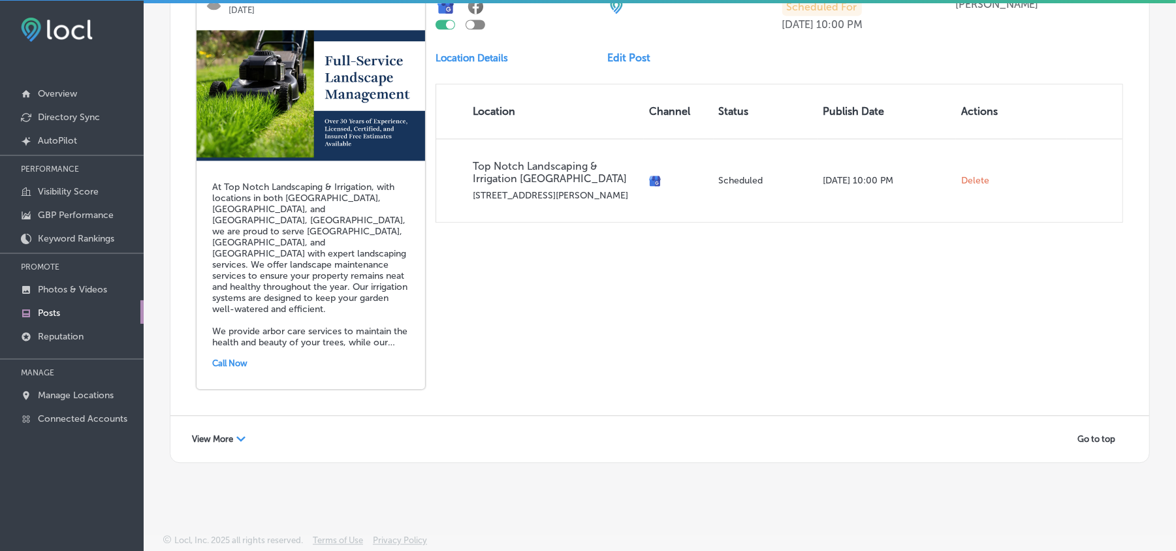
scroll to position [5764, 0]
click at [210, 434] on span "View More" at bounding box center [212, 439] width 41 height 10
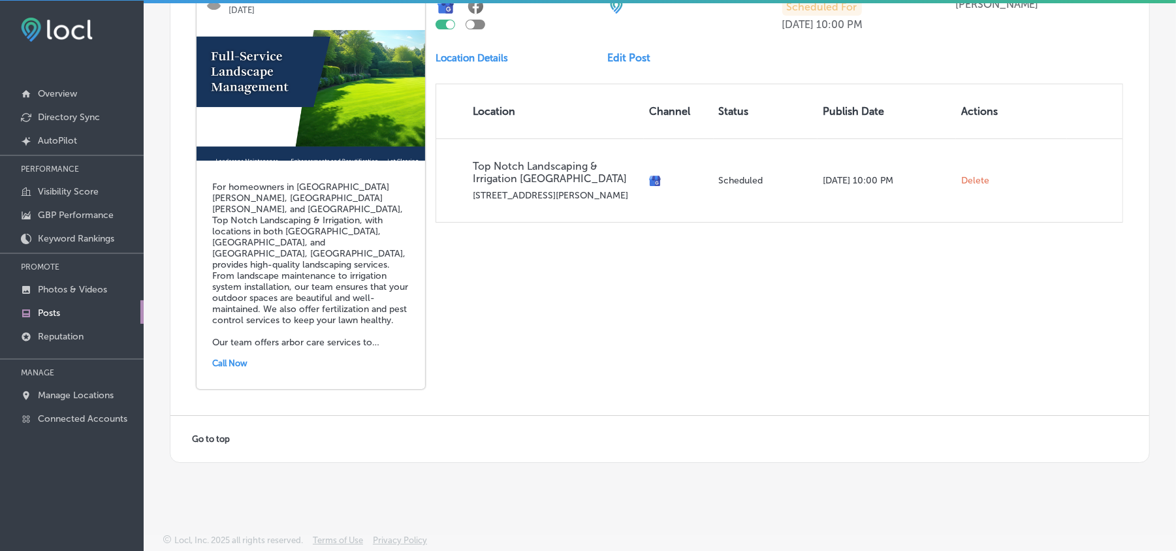
scroll to position [6712, 0]
click at [69, 395] on p "Manage Locations" at bounding box center [76, 395] width 76 height 11
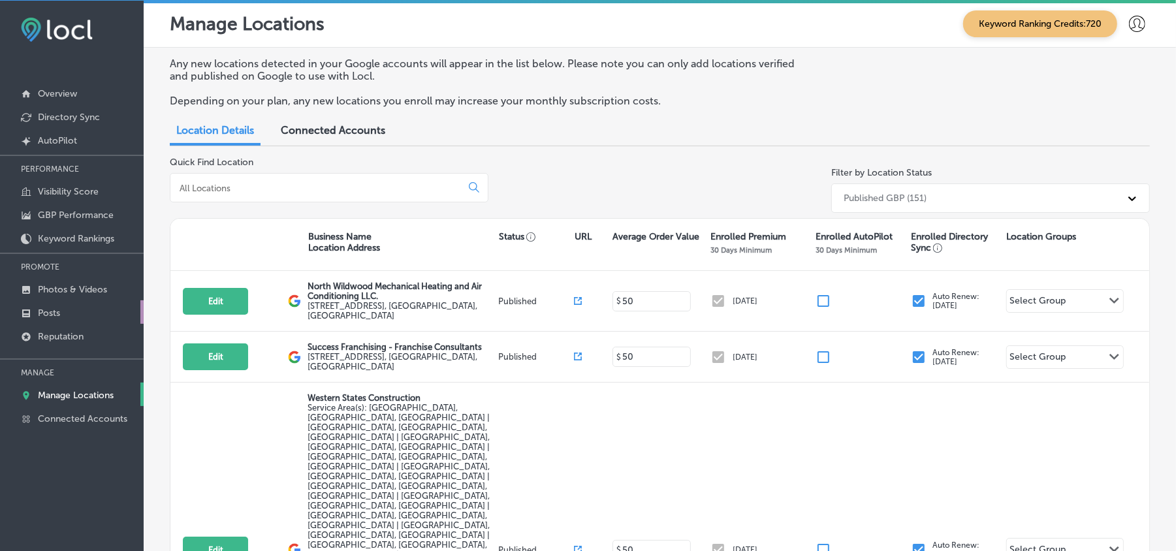
click at [53, 313] on p "Posts" at bounding box center [49, 313] width 22 height 11
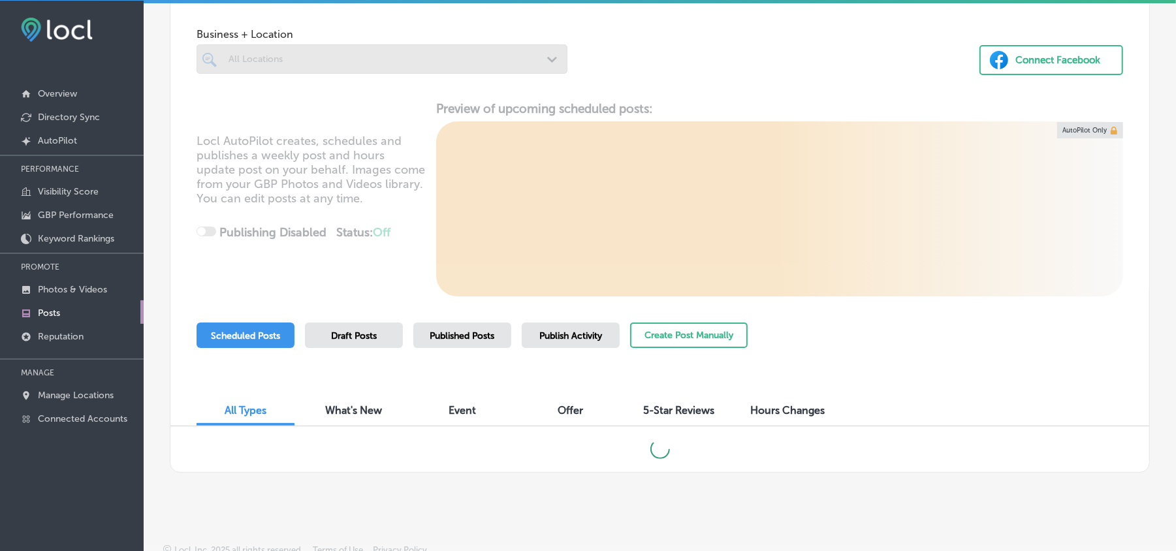
scroll to position [79, 0]
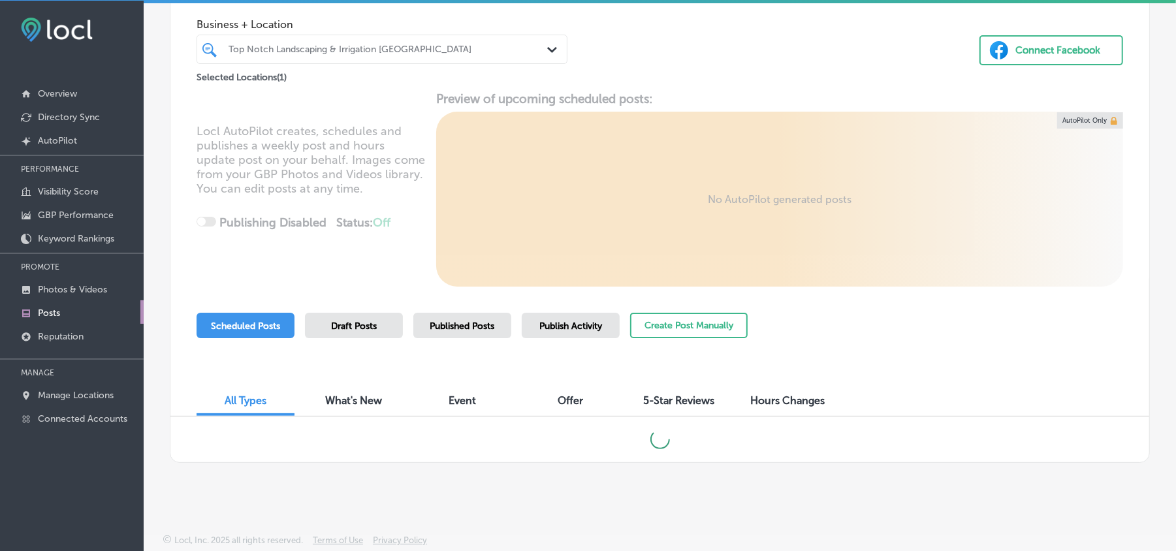
click at [380, 46] on div "Top Notch Landscaping & Irrigation [GEOGRAPHIC_DATA]" at bounding box center [389, 49] width 320 height 11
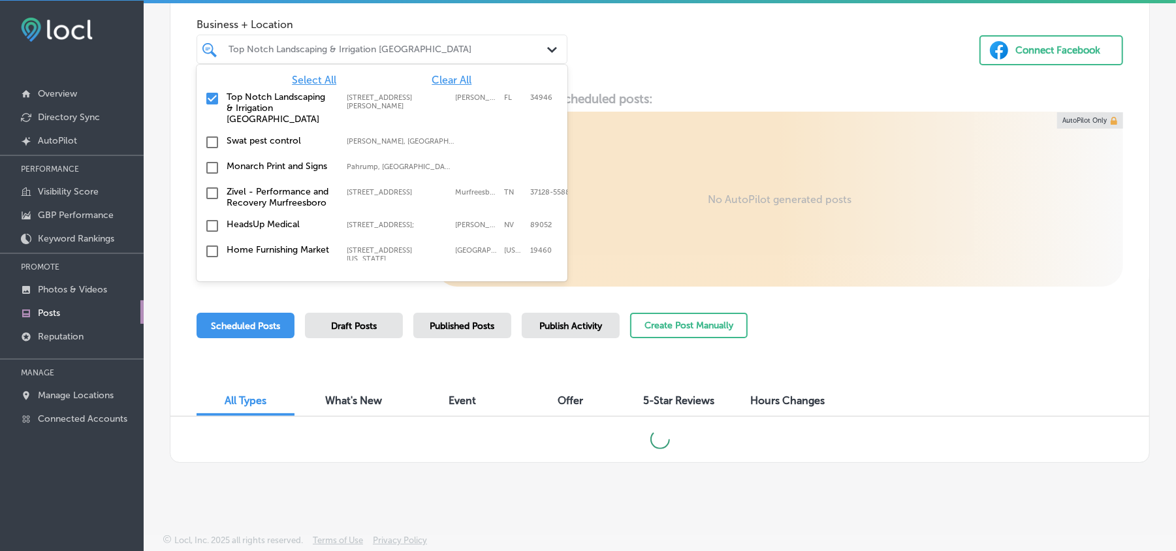
click at [447, 81] on span "Clear All" at bounding box center [452, 80] width 40 height 12
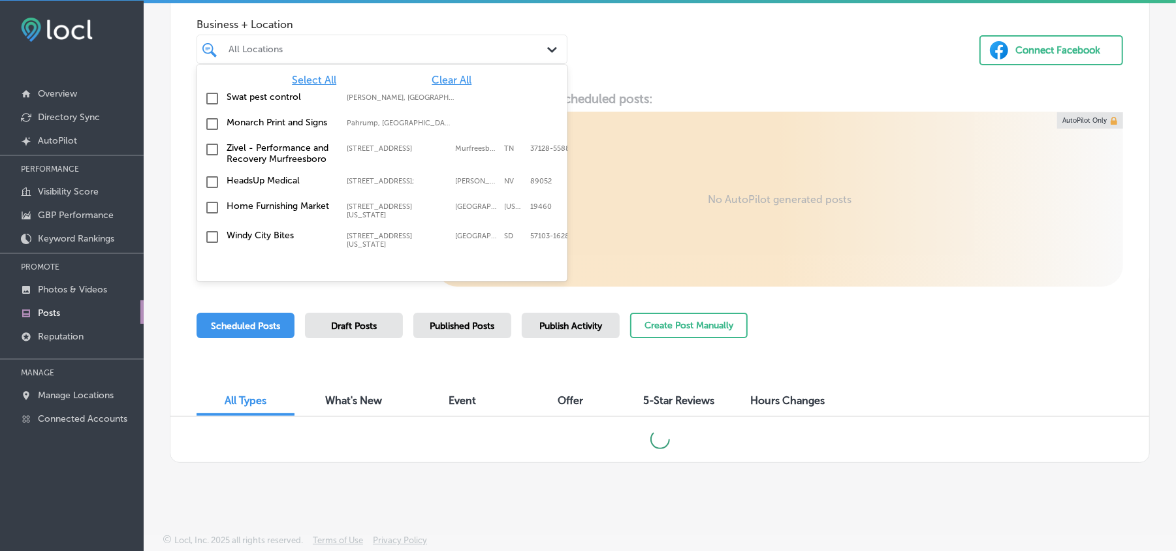
click at [447, 50] on div "All Locations" at bounding box center [389, 49] width 320 height 11
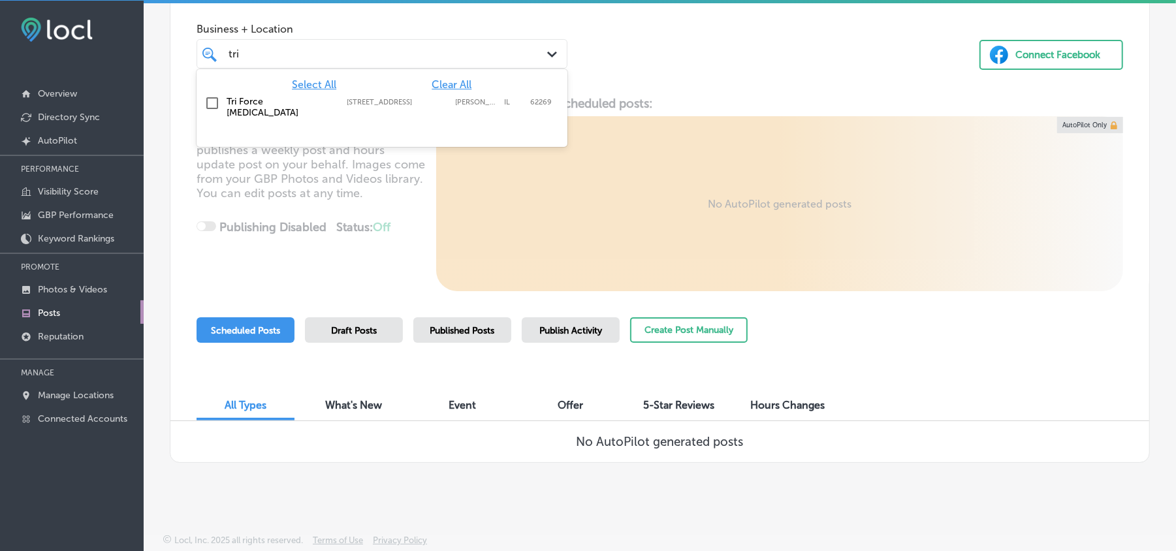
scroll to position [74, 0]
click at [210, 101] on input "checkbox" at bounding box center [212, 103] width 16 height 16
type input "tri"
click at [795, 80] on div "Business + Location option [STREET_ADDRESS]. option [STREET_ADDRESS]. 2 results…" at bounding box center [659, 39] width 979 height 99
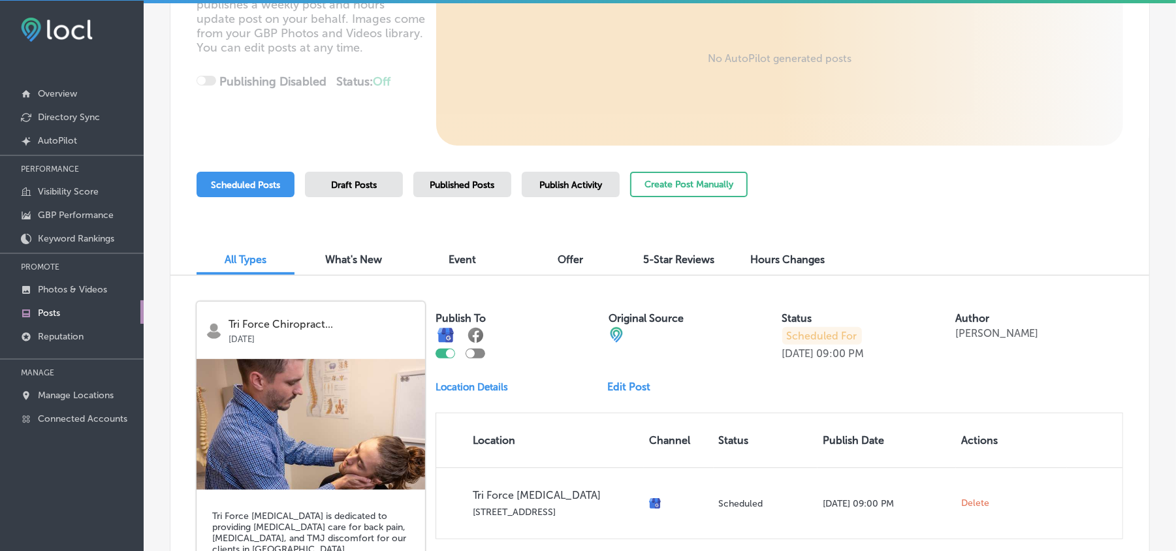
scroll to position [225, 0]
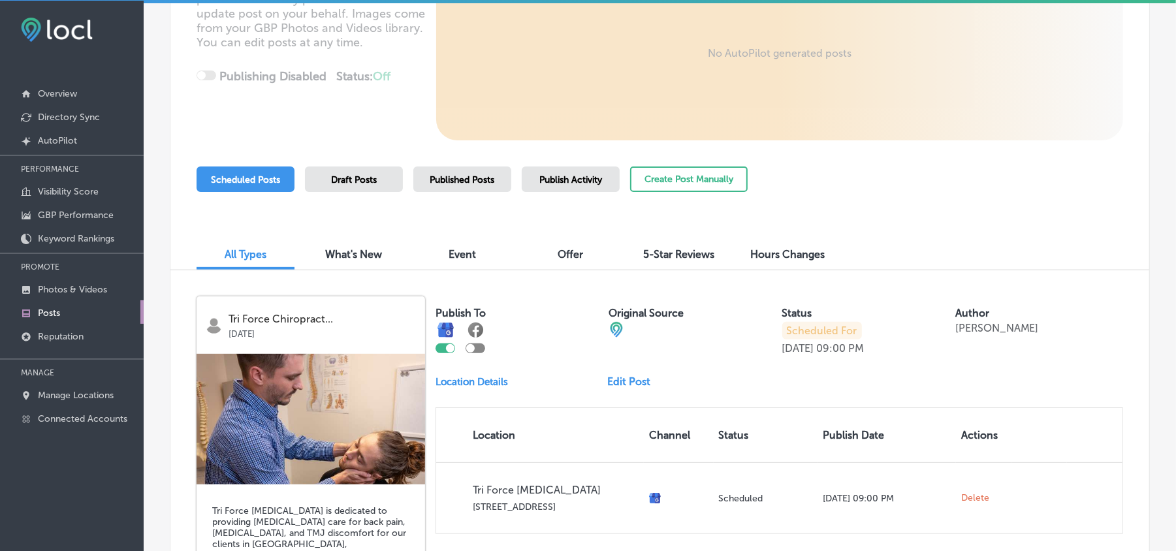
click at [447, 176] on span "Published Posts" at bounding box center [462, 179] width 65 height 11
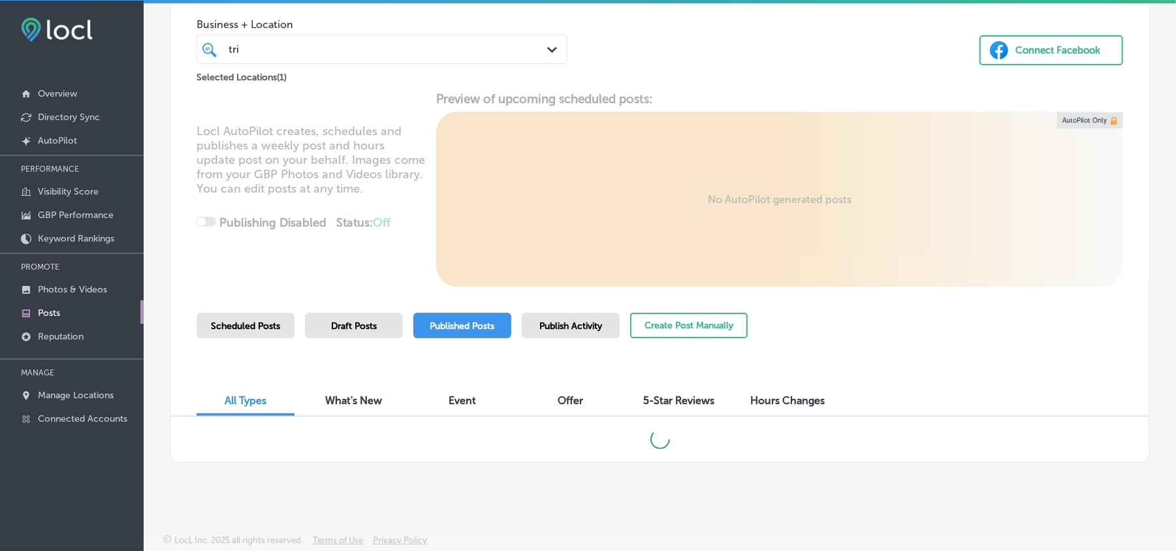
scroll to position [79, 0]
click at [562, 325] on span "Publish Activity" at bounding box center [570, 326] width 63 height 11
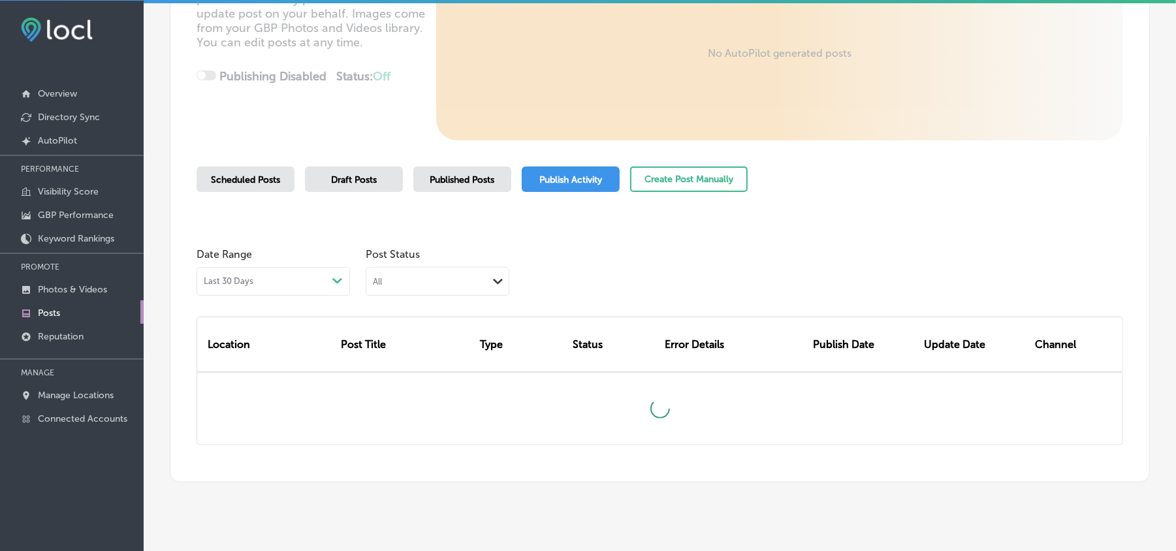
click at [481, 283] on div "All" at bounding box center [426, 281] width 121 height 12
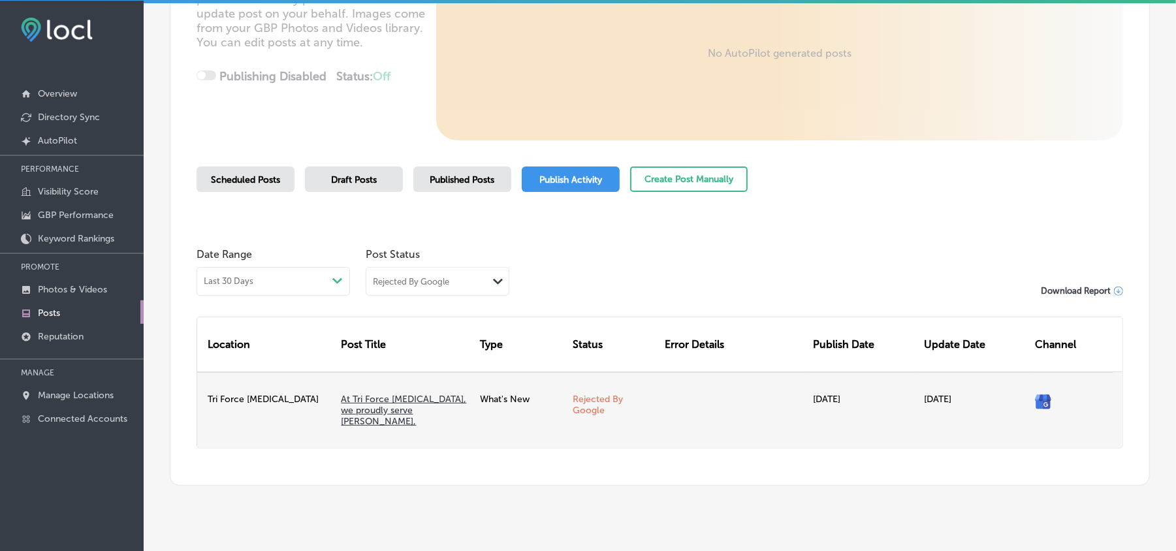
click at [369, 405] on link "At Tri Force [MEDICAL_DATA], we proudly serve [PERSON_NAME]," at bounding box center [404, 410] width 125 height 33
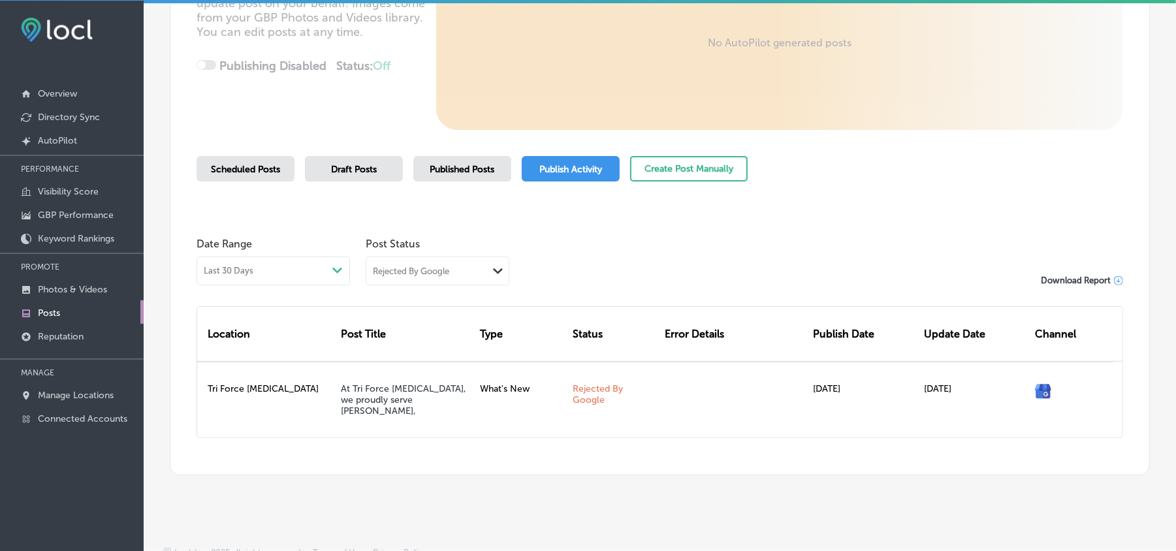
scroll to position [238, 0]
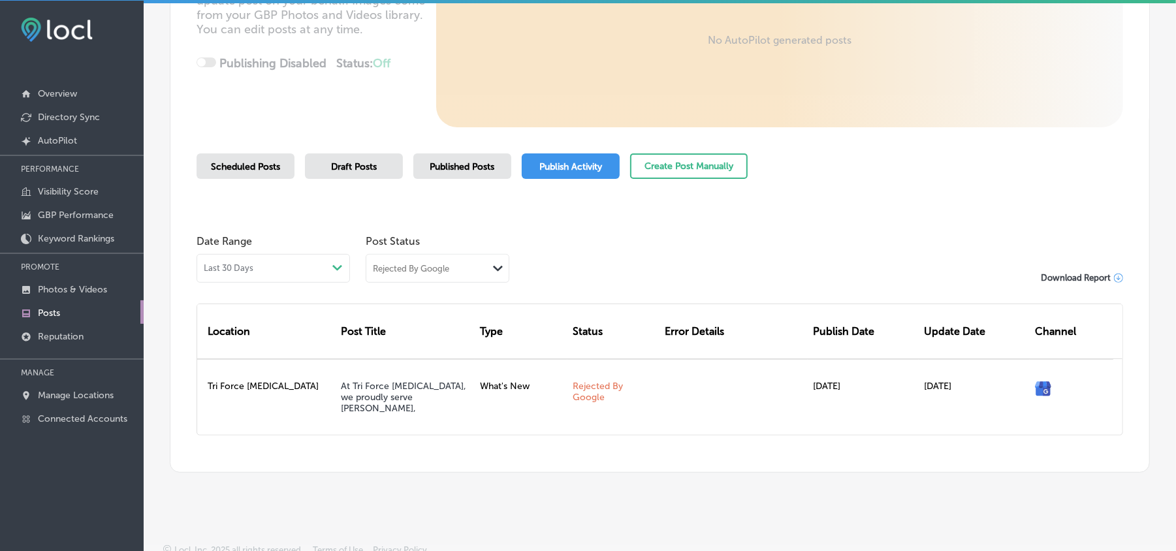
click at [465, 161] on span "Published Posts" at bounding box center [462, 166] width 65 height 11
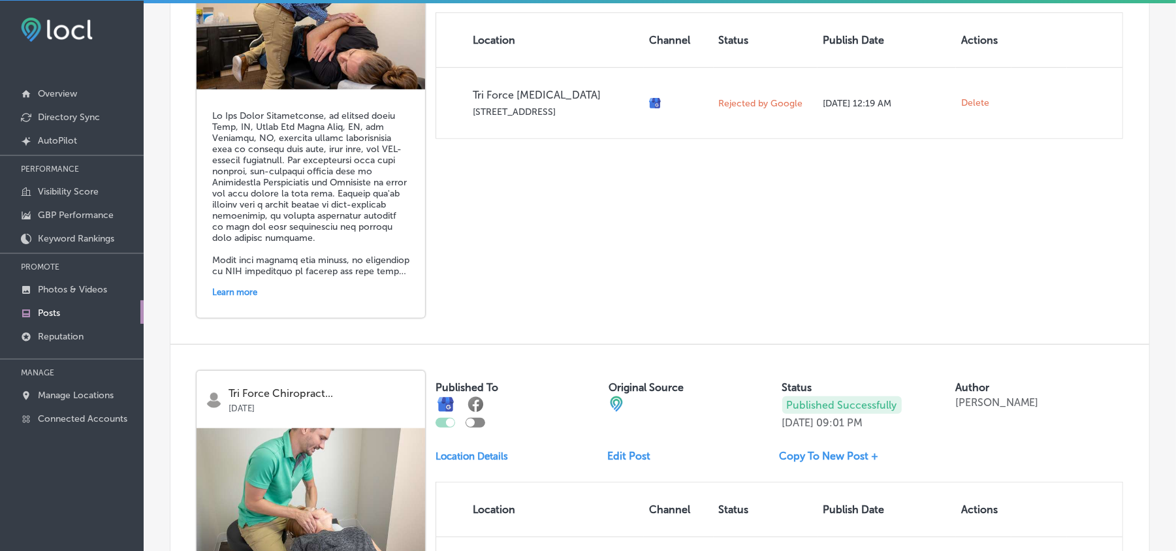
scroll to position [601, 0]
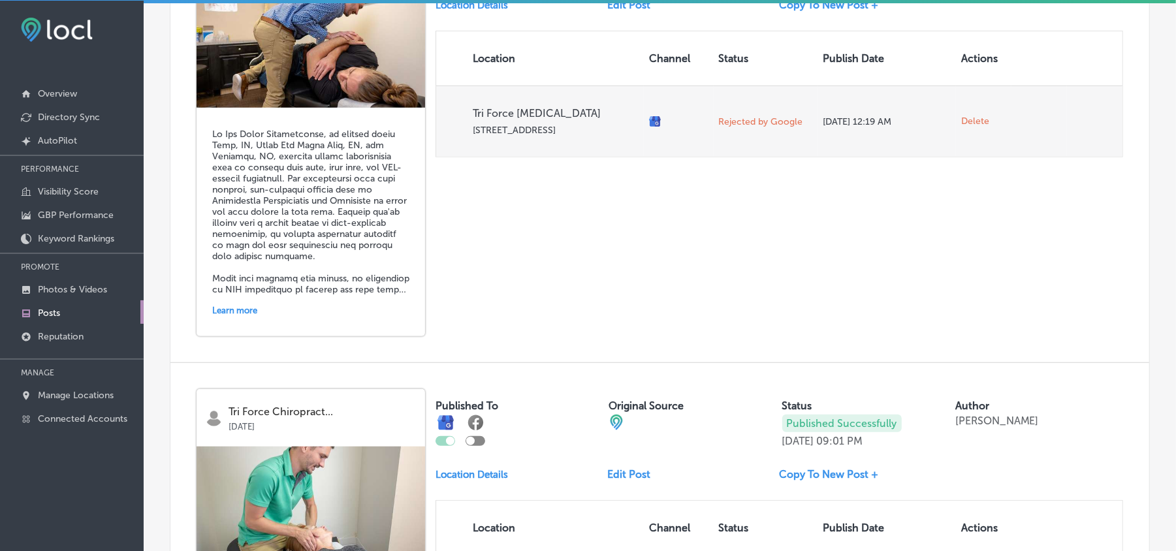
click at [965, 120] on span "Delete" at bounding box center [975, 122] width 28 height 12
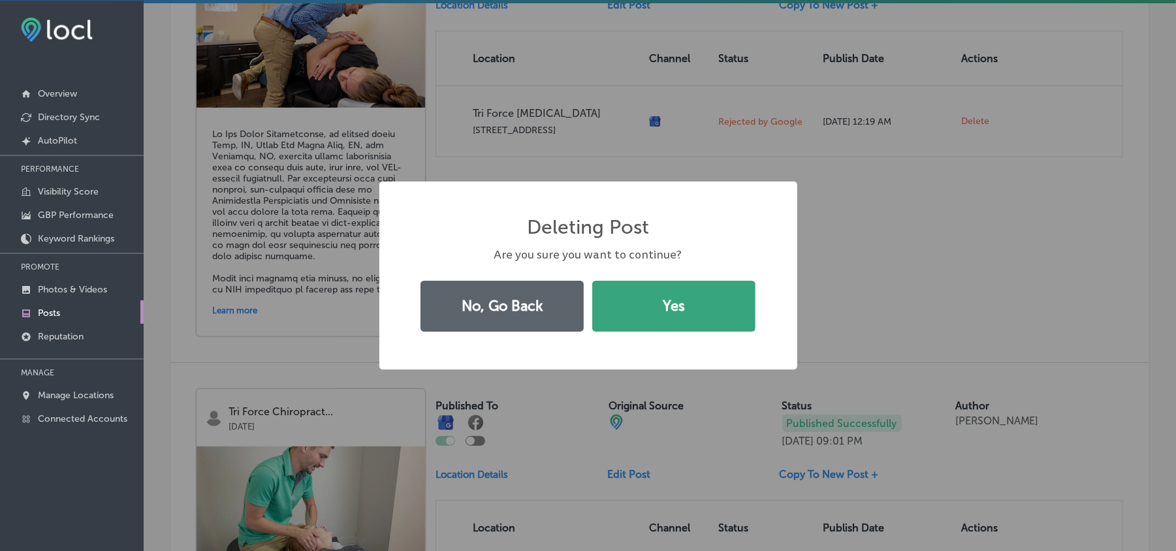
click at [650, 316] on button "Yes" at bounding box center [673, 306] width 163 height 51
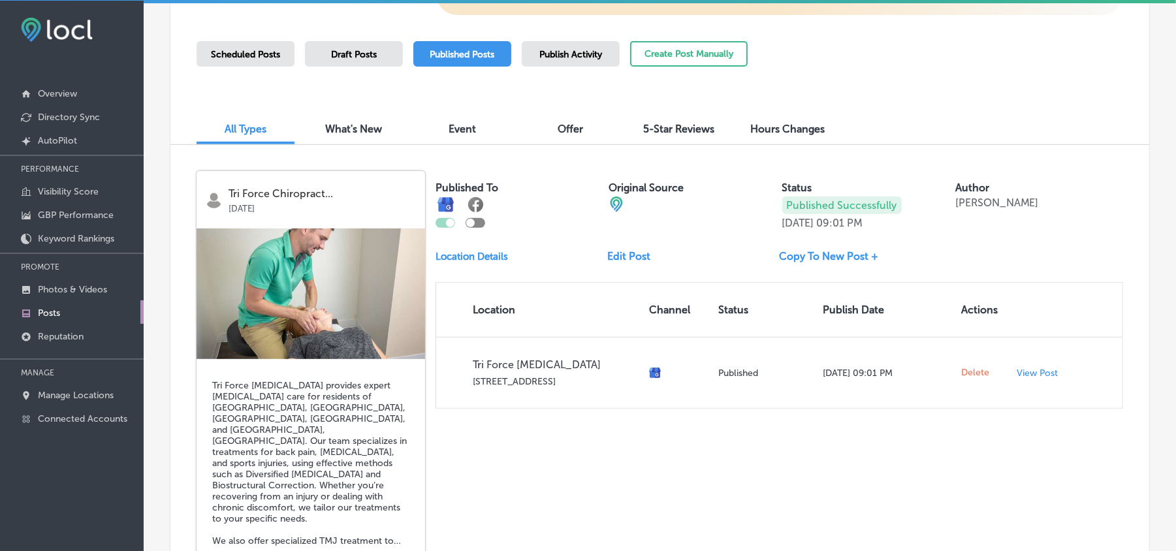
scroll to position [360, 0]
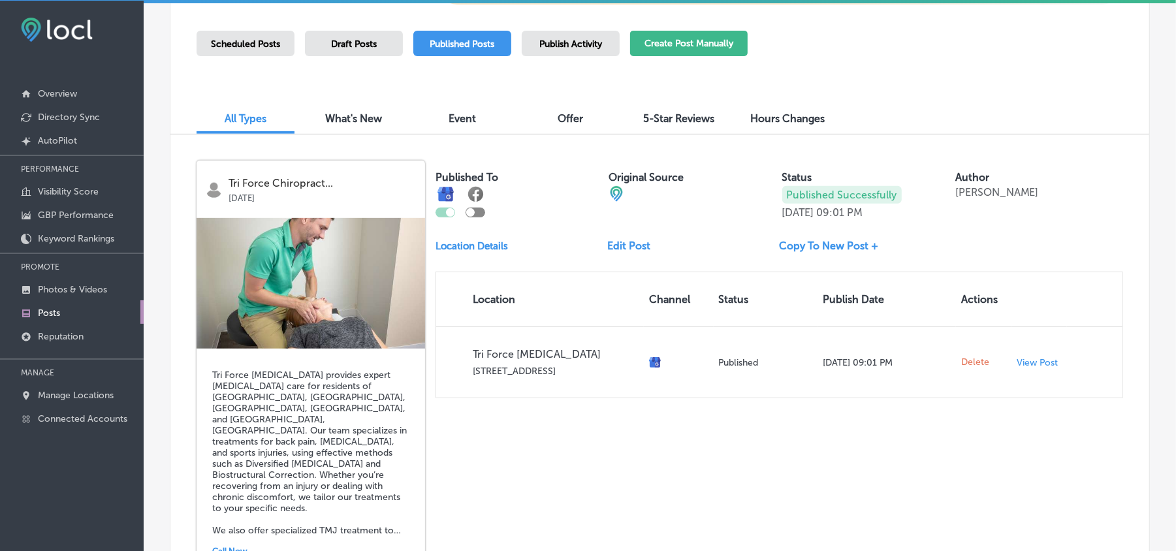
click at [692, 40] on button "Create Post Manually" at bounding box center [689, 43] width 118 height 25
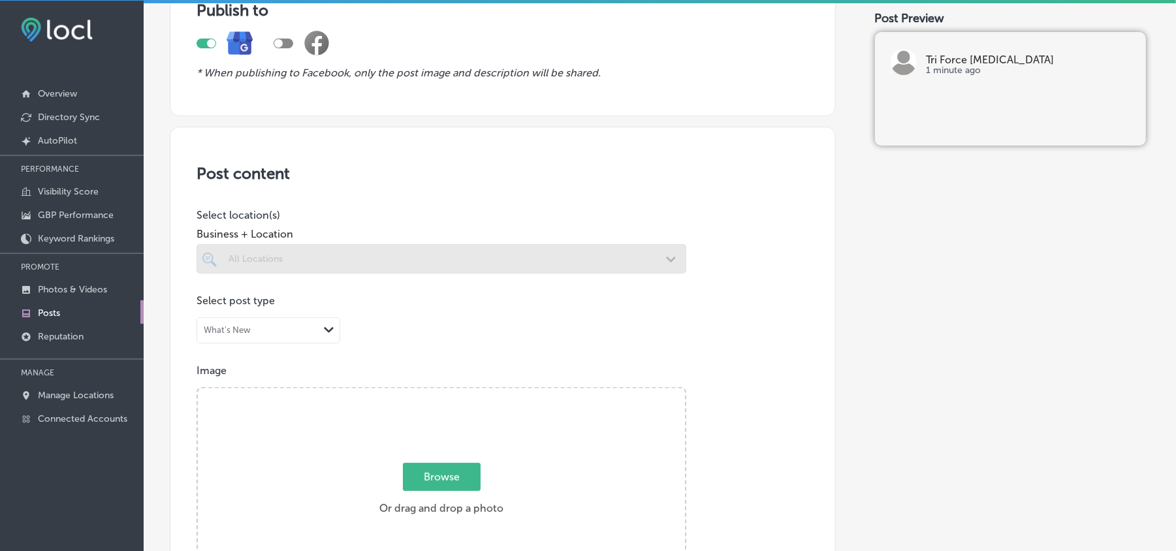
scroll to position [145, 0]
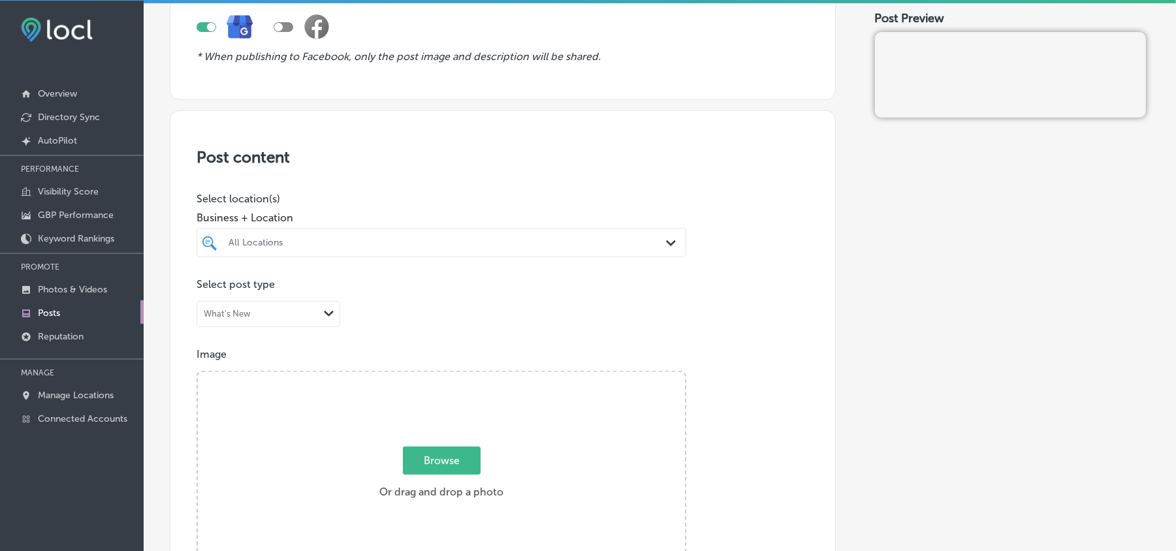
click at [455, 240] on div "All Locations" at bounding box center [448, 242] width 439 height 11
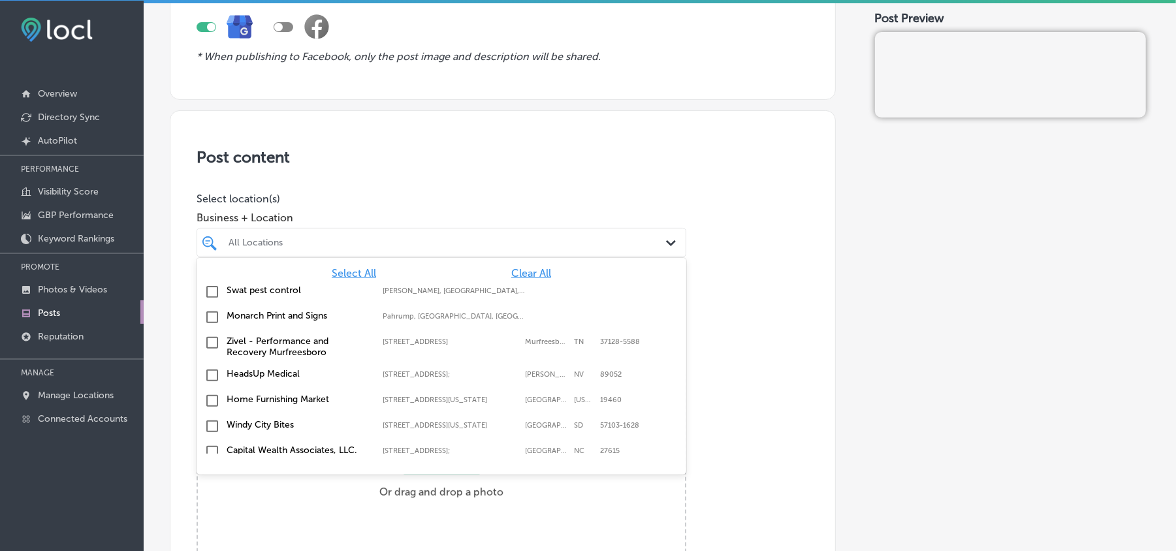
click at [512, 272] on span "Clear All" at bounding box center [531, 273] width 40 height 12
click at [458, 243] on div "All Locations" at bounding box center [448, 242] width 439 height 11
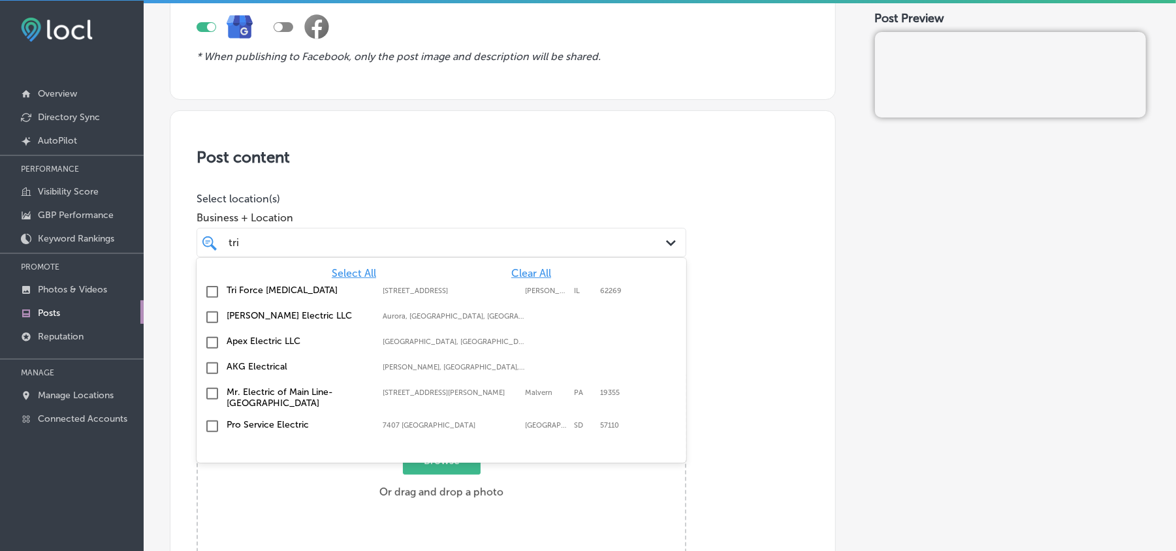
click at [207, 287] on input "checkbox" at bounding box center [212, 292] width 16 height 16
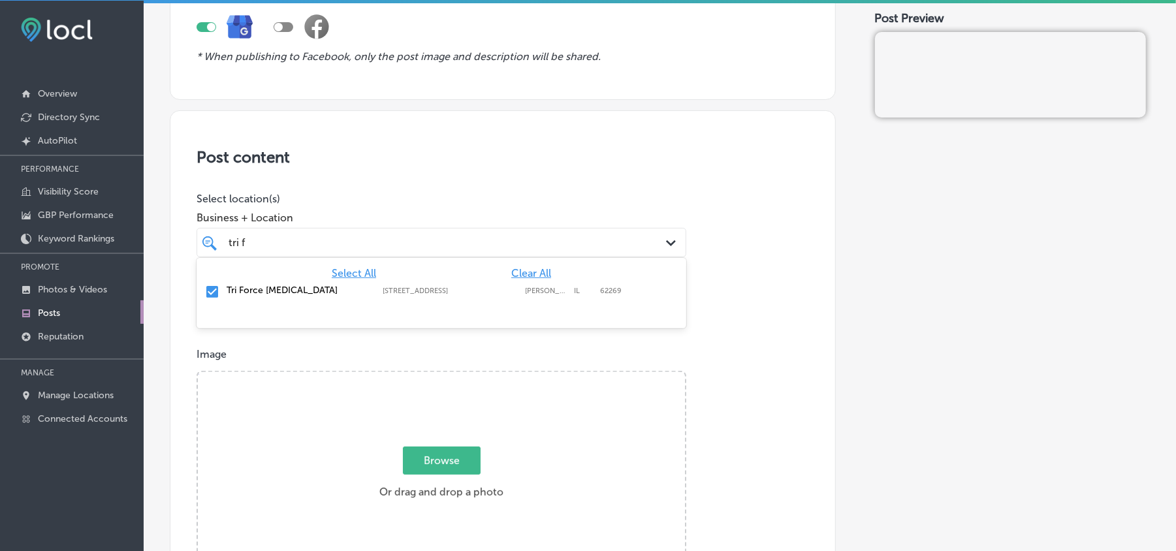
type input "tri f"
click at [448, 185] on div "Post content Select location(s) Business + Location tri f tri f Path Created wi…" at bounding box center [503, 523] width 666 height 827
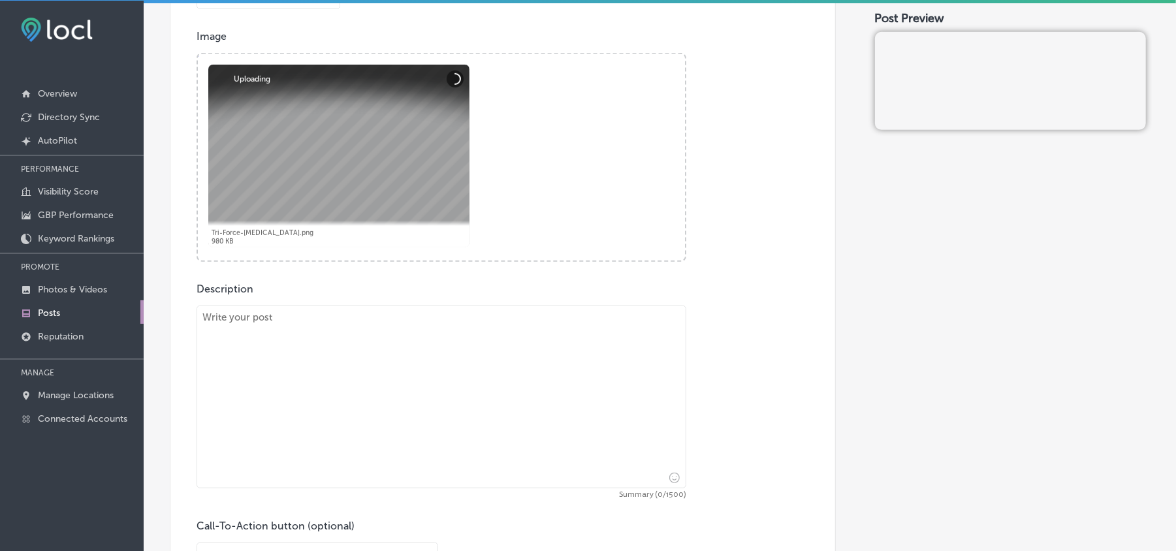
scroll to position [464, 0]
click at [447, 403] on textarea at bounding box center [442, 396] width 490 height 183
paste textarea "At Tri Force [MEDICAL_DATA], we proudly serve [GEOGRAPHIC_DATA], [GEOGRAPHIC_DA…"
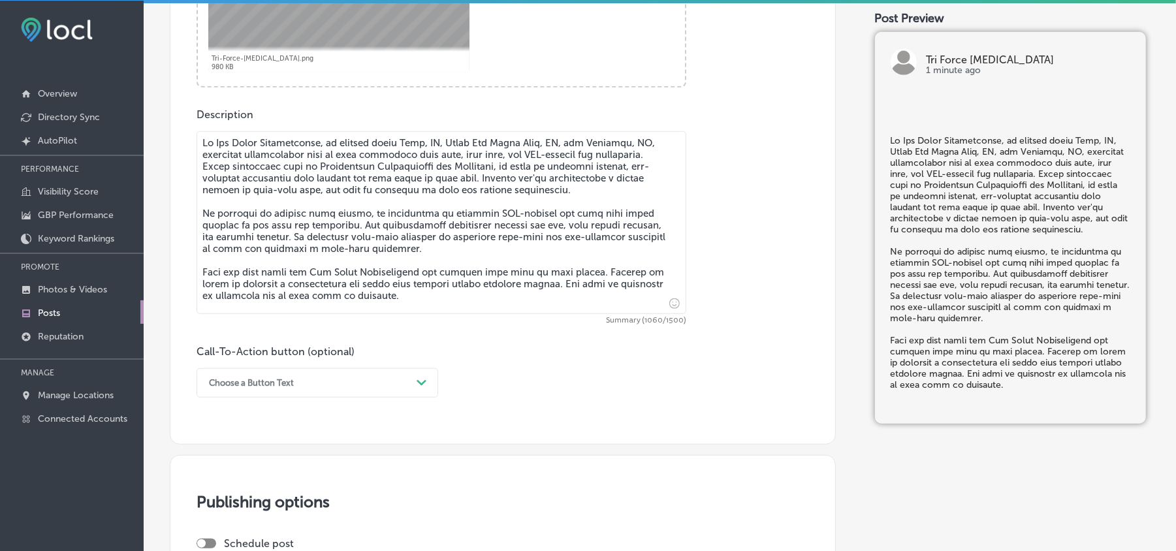
scroll to position [638, 0]
type textarea "At Tri Force [MEDICAL_DATA], we proudly serve [GEOGRAPHIC_DATA], [GEOGRAPHIC_DA…"
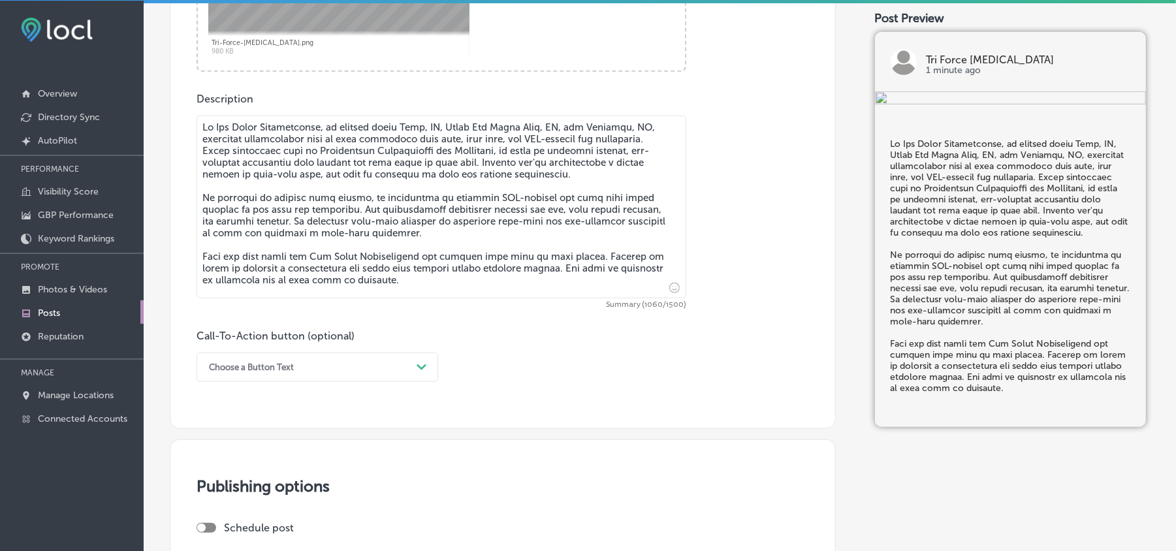
click at [411, 374] on div "Choose a Button Text" at bounding box center [306, 367] width 209 height 20
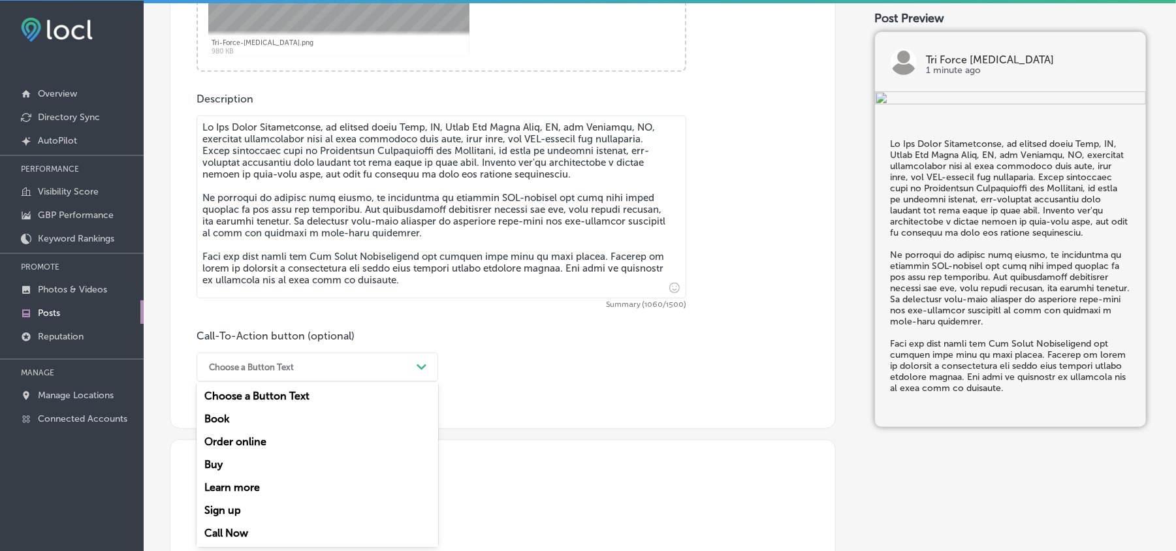
click at [232, 478] on div "Learn more" at bounding box center [318, 487] width 242 height 23
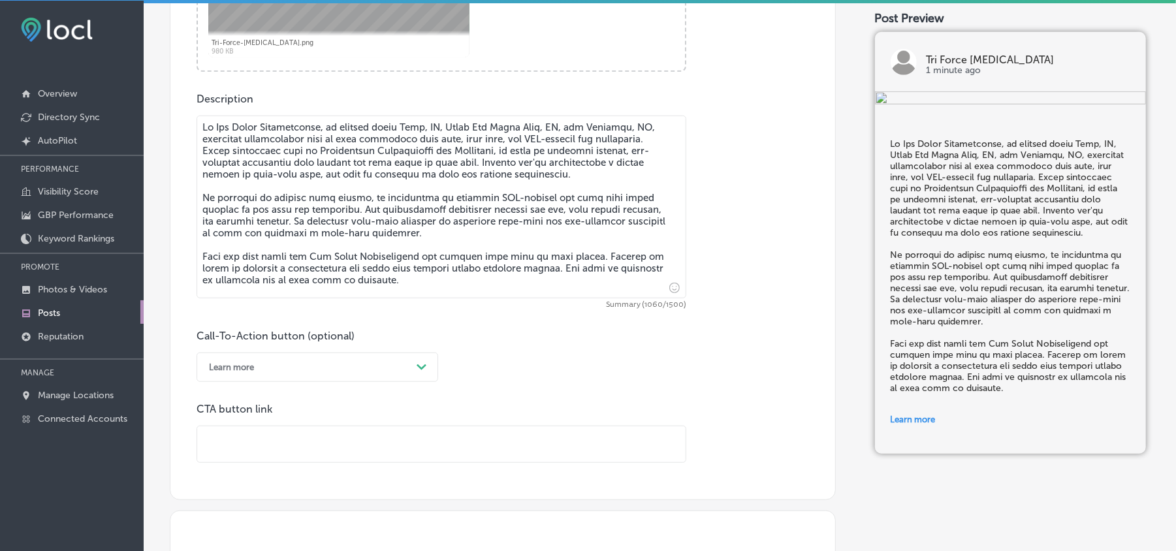
click at [265, 426] on div at bounding box center [442, 444] width 490 height 37
click at [263, 440] on input "text" at bounding box center [441, 444] width 488 height 36
paste input "[URL][DOMAIN_NAME]"
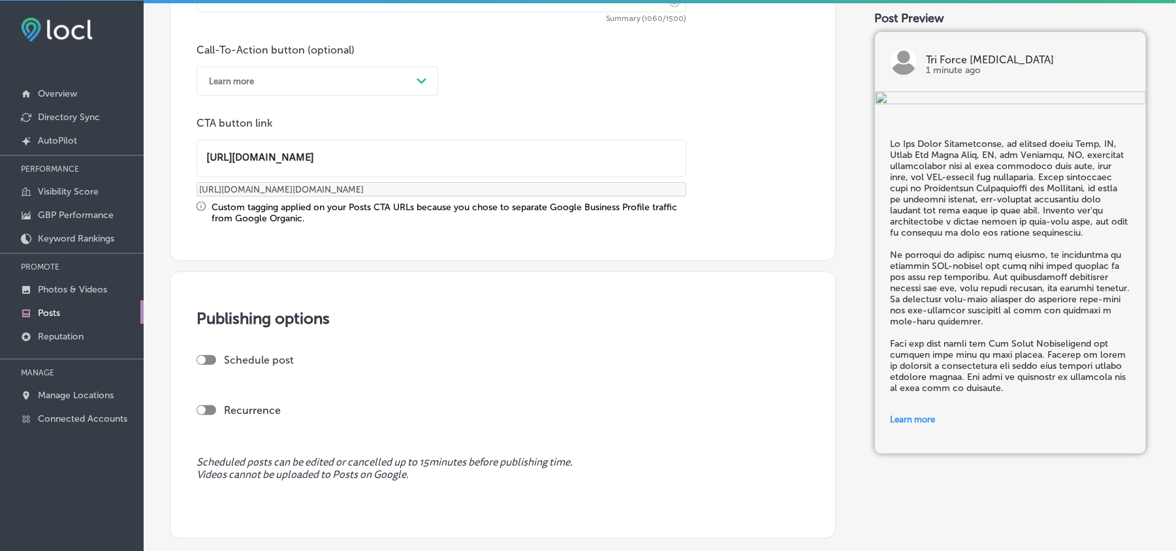
scroll to position [944, 0]
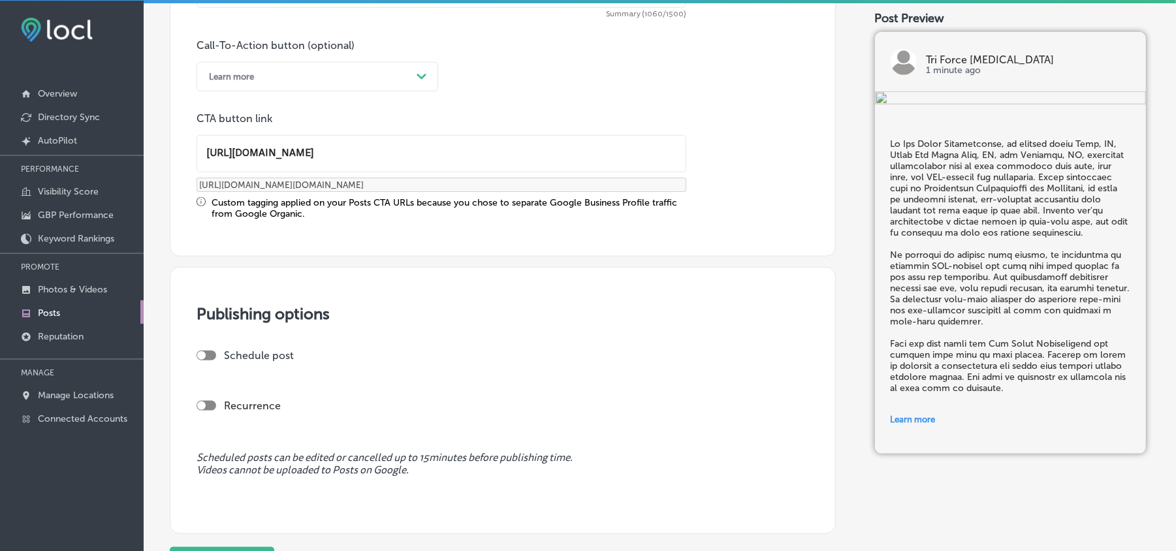
click at [212, 351] on div at bounding box center [207, 356] width 20 height 10
type input "[URL][DOMAIN_NAME]"
checkbox input "true"
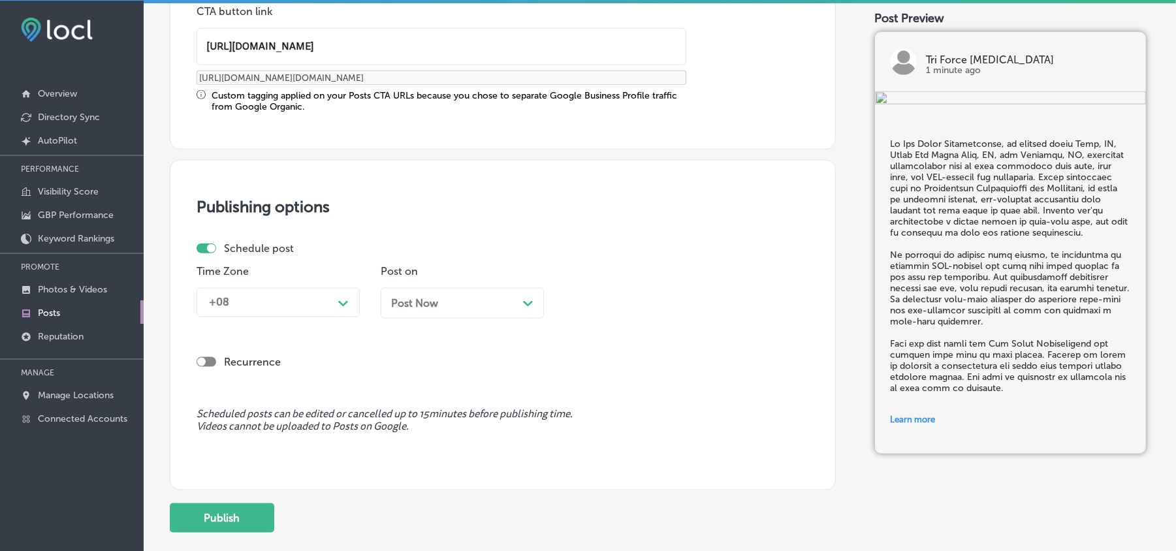
scroll to position [1059, 0]
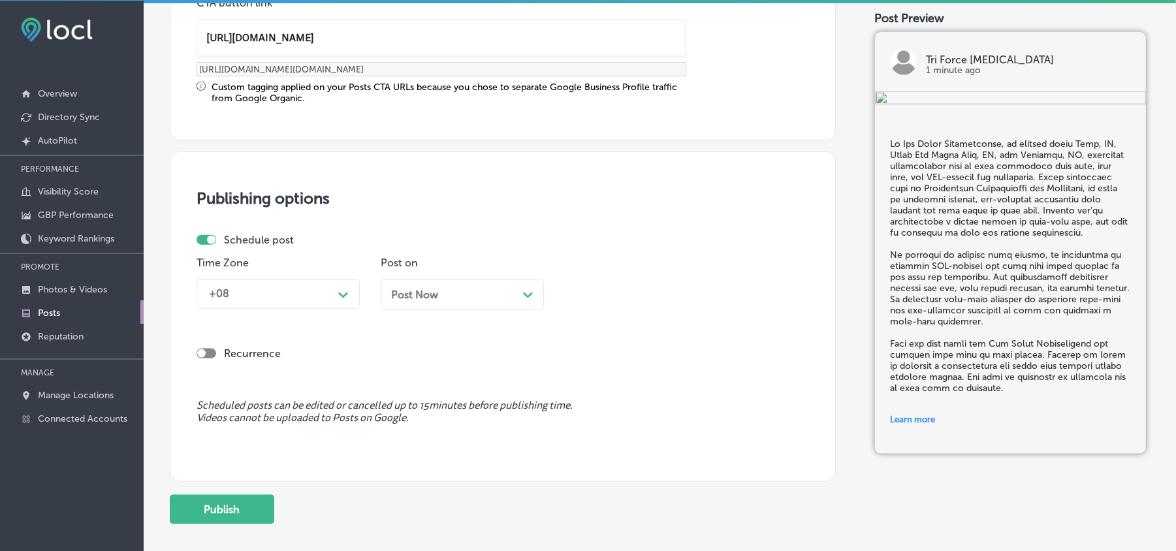
click at [330, 298] on div "+08" at bounding box center [267, 294] width 131 height 23
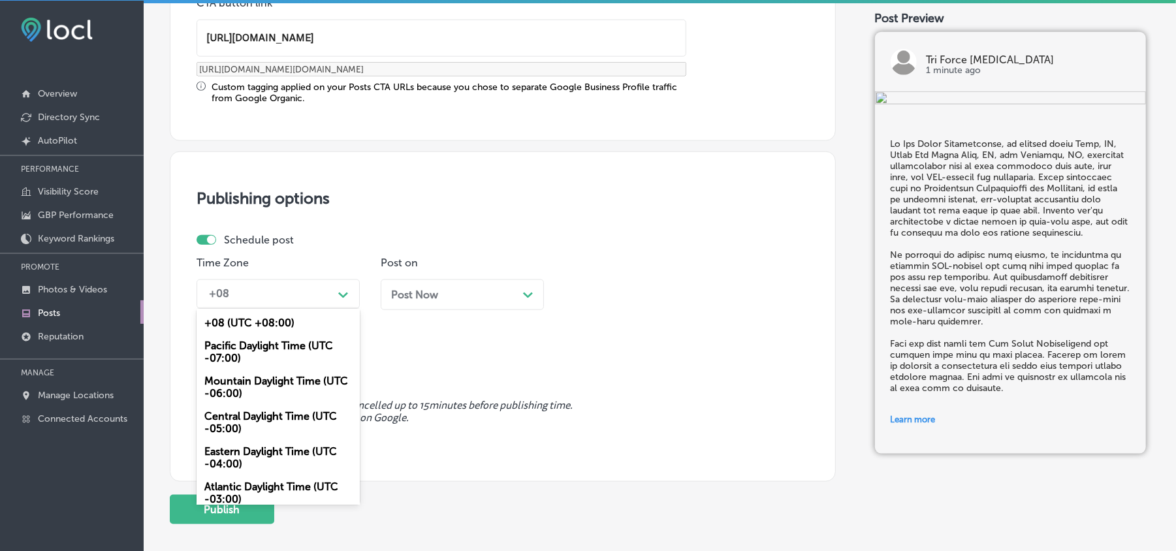
click at [252, 380] on div "Mountain Daylight Time (UTC -06:00)" at bounding box center [278, 387] width 163 height 35
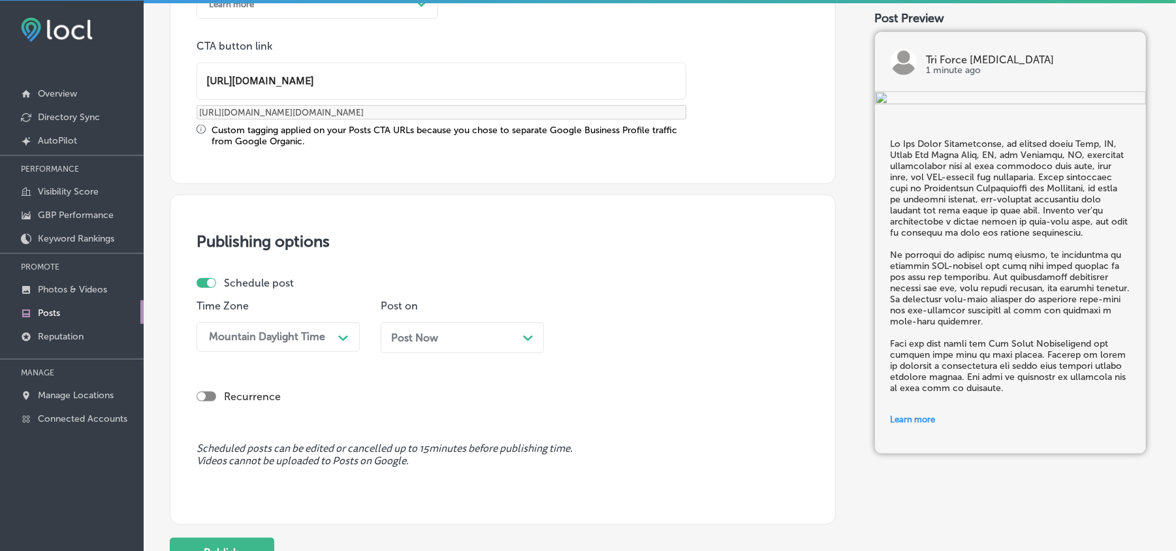
scroll to position [1134, 0]
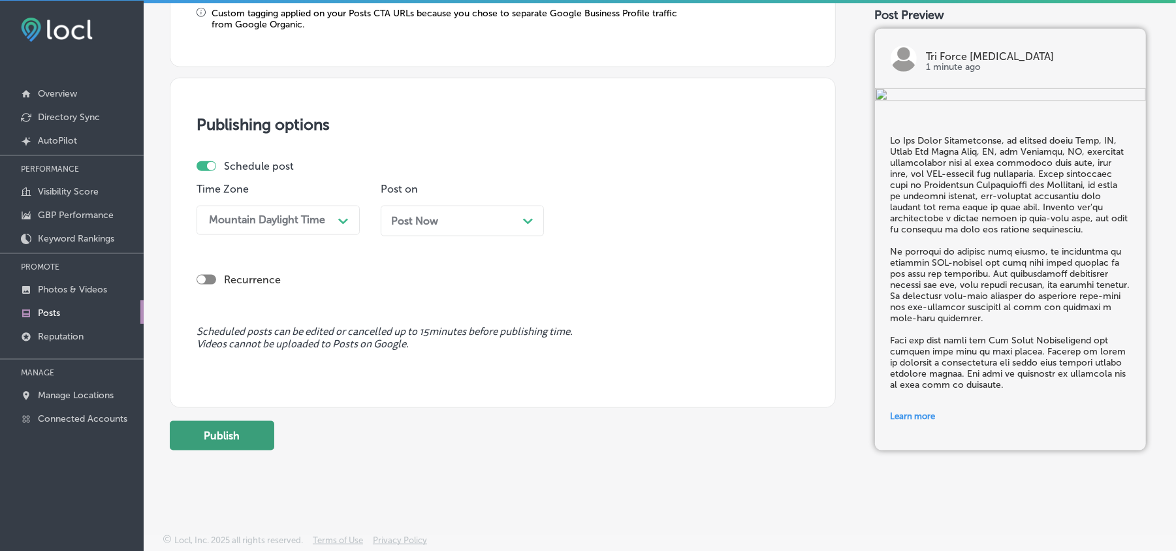
click at [217, 427] on button "Publish" at bounding box center [222, 435] width 104 height 29
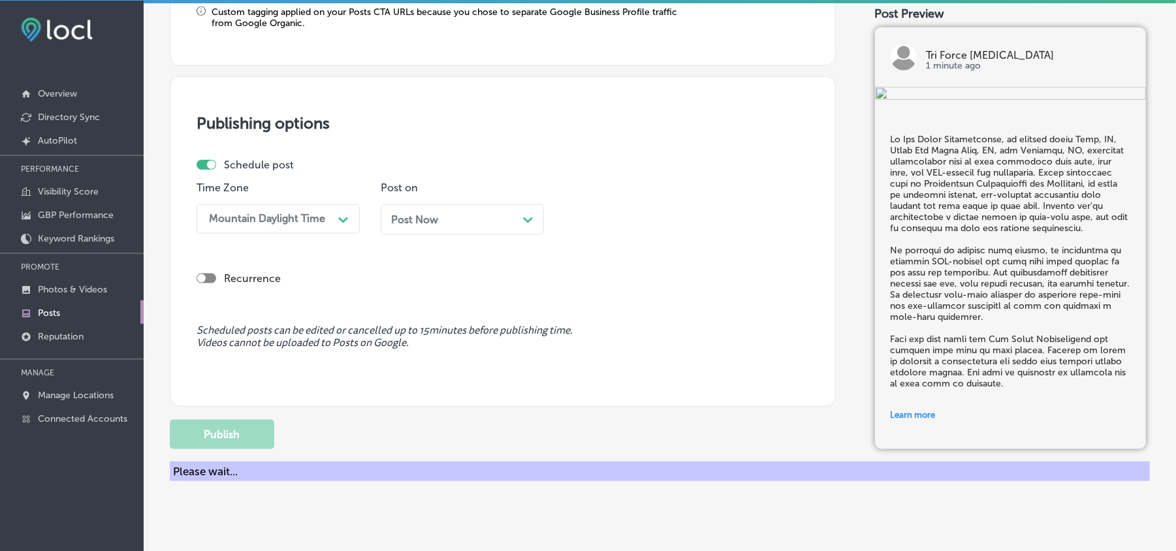
scroll to position [1016, 0]
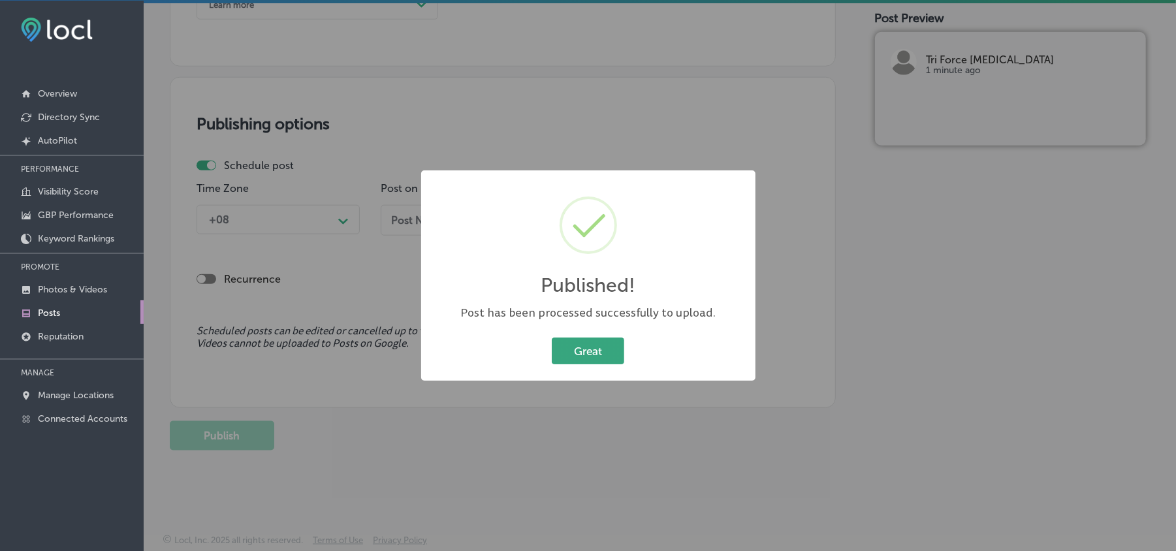
click at [588, 358] on button "Great" at bounding box center [588, 351] width 72 height 27
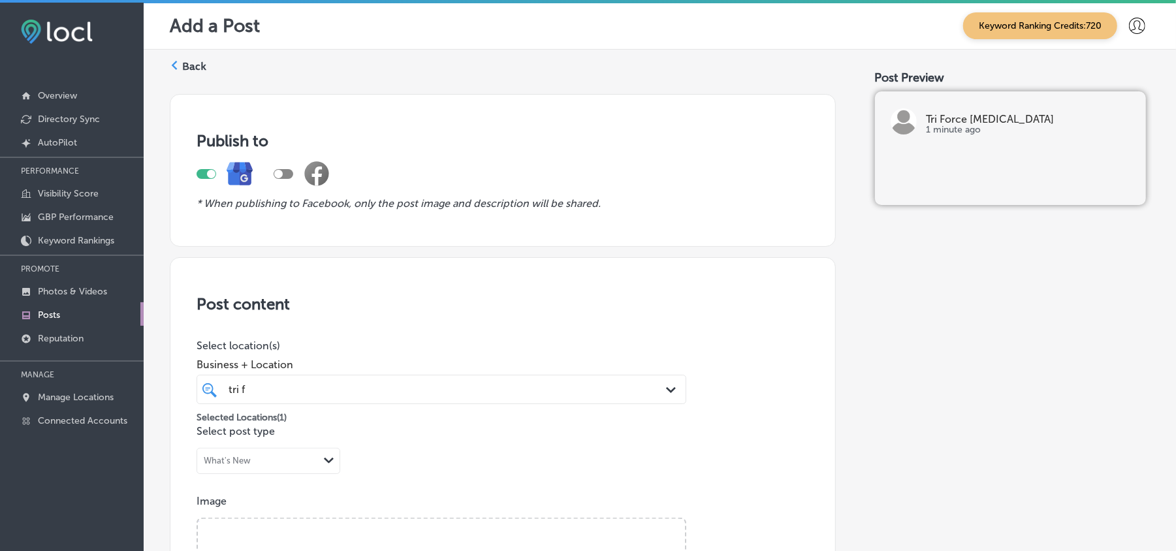
scroll to position [0, 0]
click at [186, 69] on label "Back" at bounding box center [194, 67] width 24 height 14
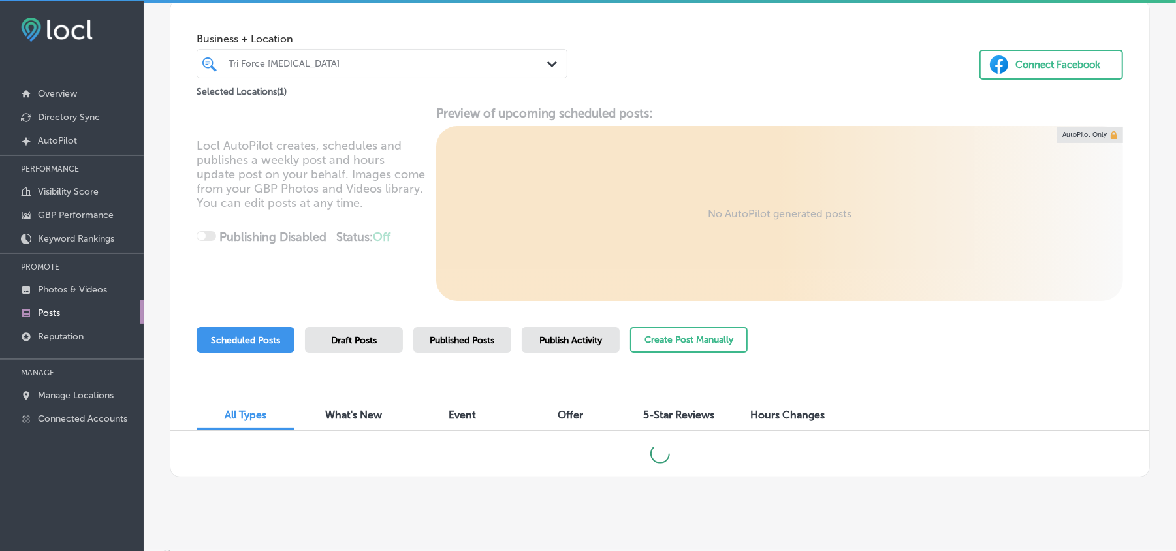
scroll to position [79, 0]
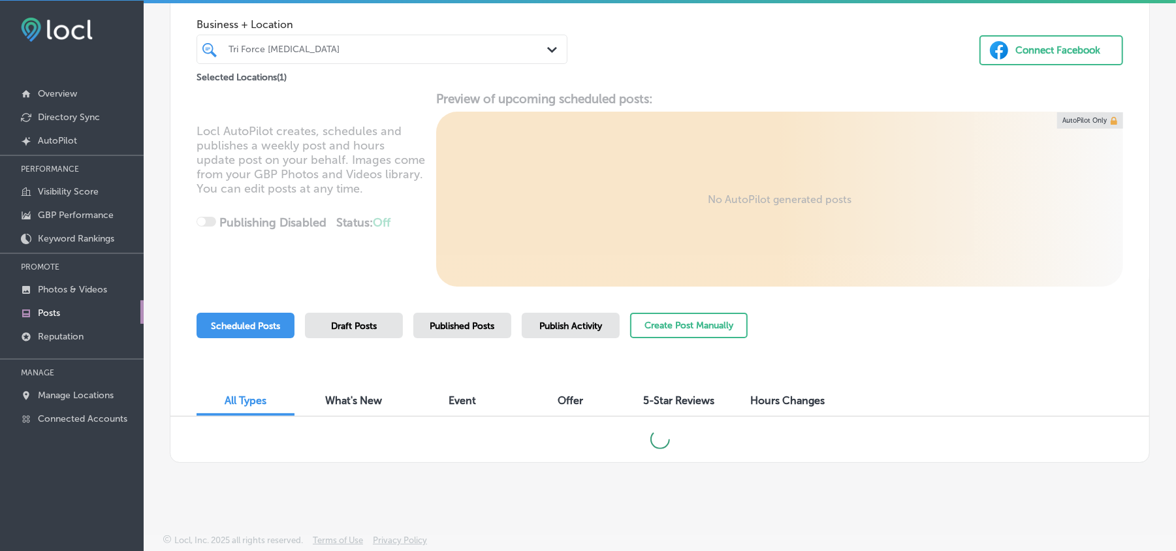
click at [575, 328] on span "Publish Activity" at bounding box center [570, 326] width 63 height 11
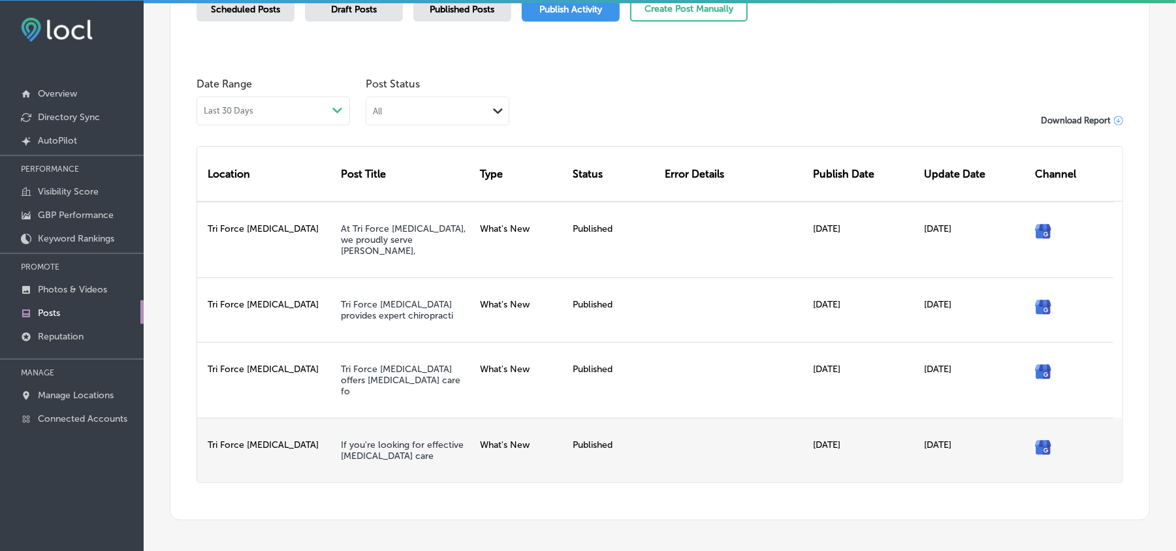
scroll to position [419, 0]
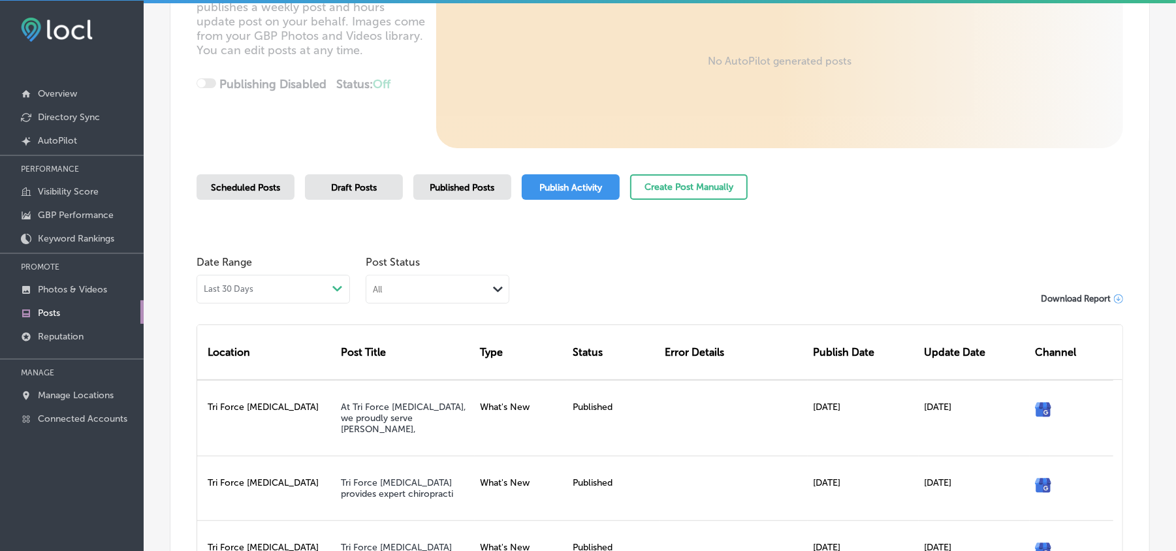
click at [456, 187] on span "Published Posts" at bounding box center [462, 187] width 65 height 11
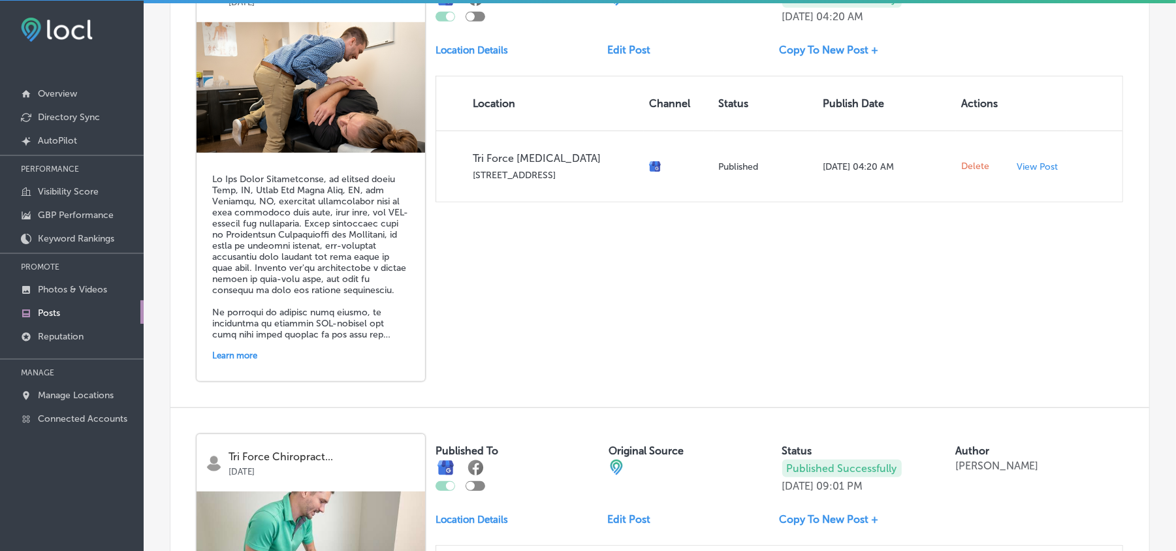
scroll to position [573, 0]
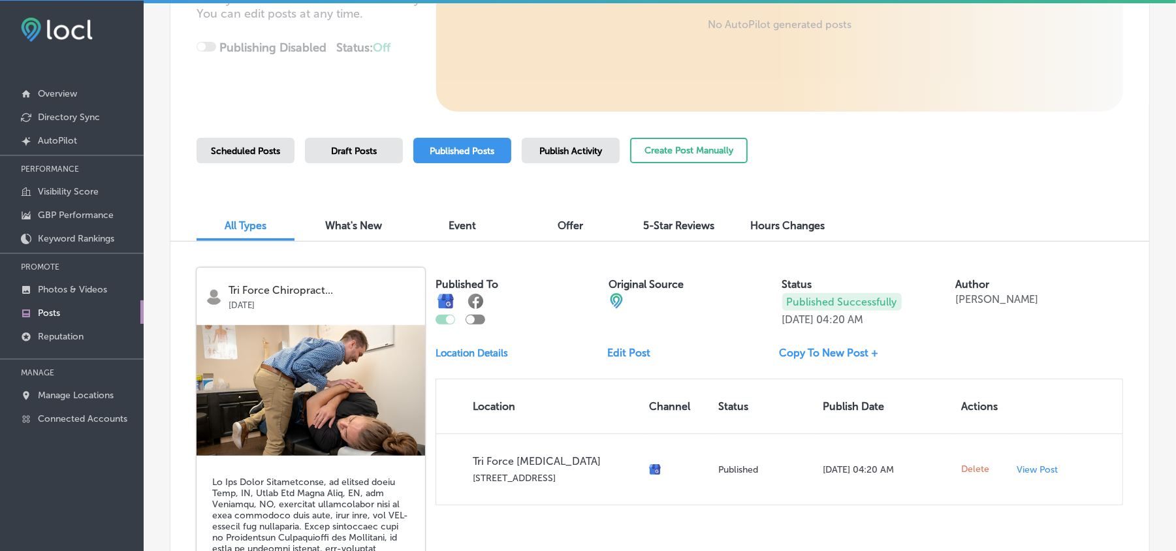
click at [557, 148] on span "Publish Activity" at bounding box center [570, 151] width 63 height 11
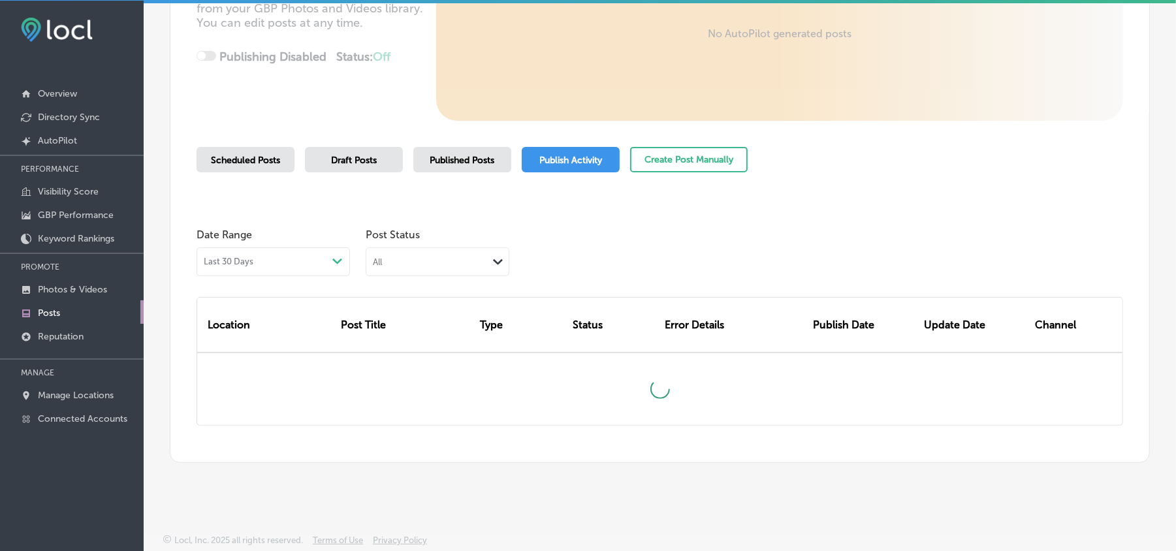
click at [458, 242] on div "Post Status All Path Created with Sketch." at bounding box center [438, 249] width 144 height 54
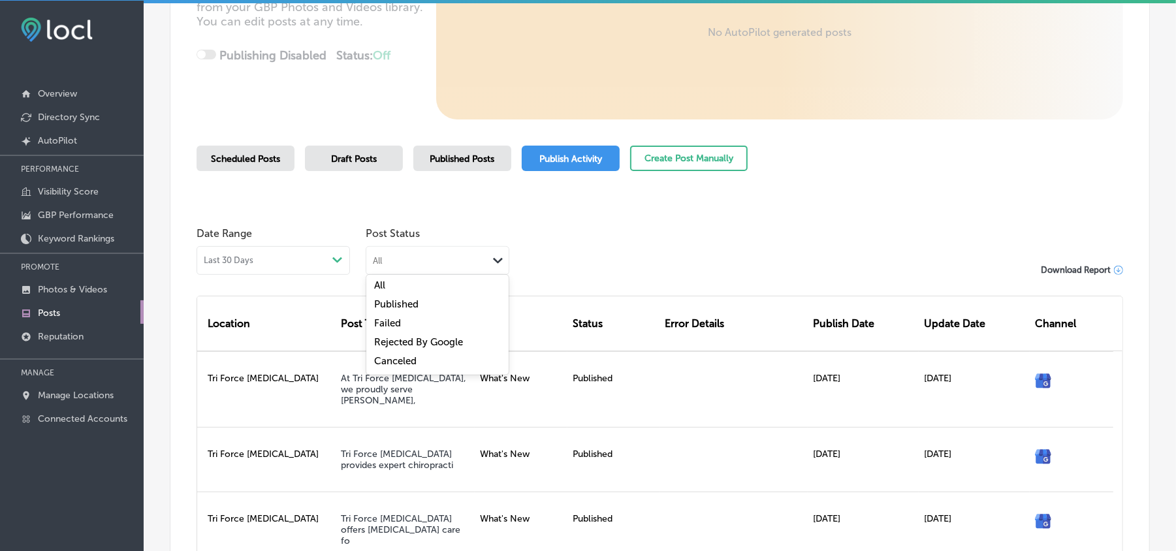
click at [491, 257] on div "Path Created with Sketch." at bounding box center [498, 260] width 21 height 18
click at [395, 340] on label "Rejected By Google" at bounding box center [418, 342] width 89 height 12
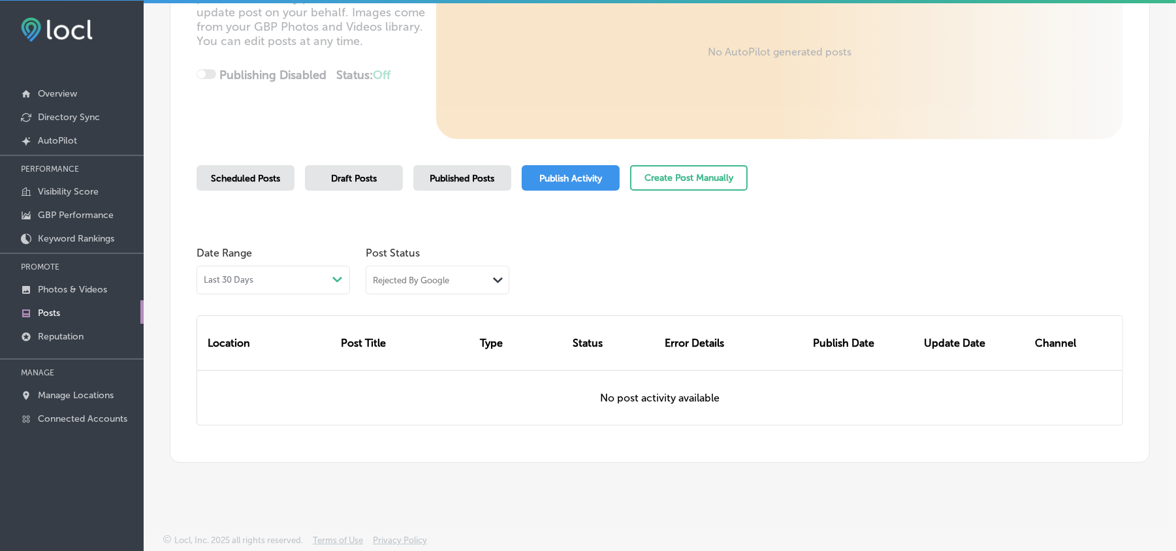
scroll to position [226, 0]
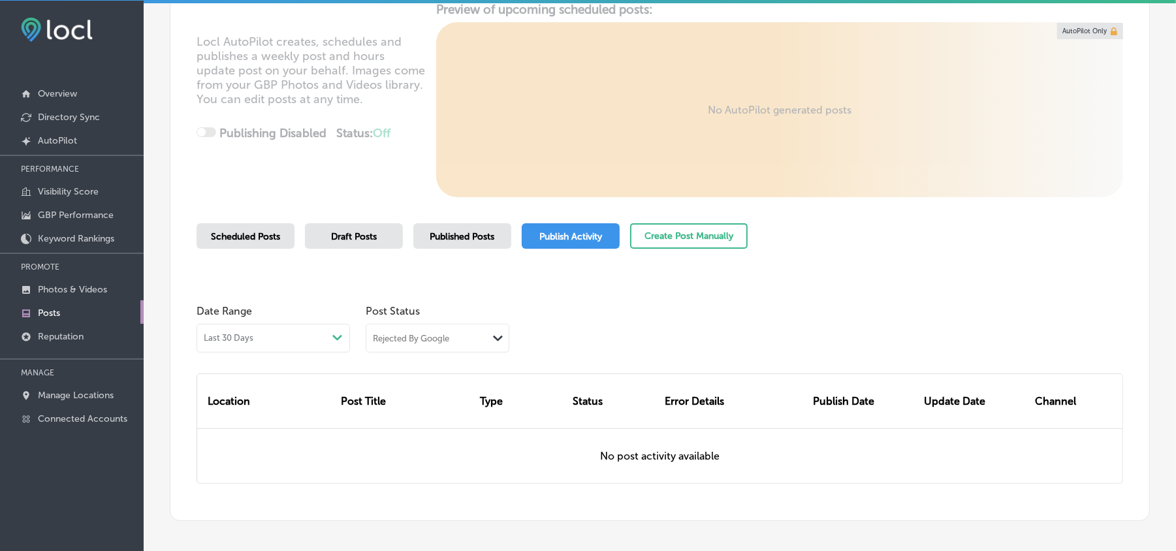
click at [455, 231] on span "Published Posts" at bounding box center [462, 236] width 65 height 11
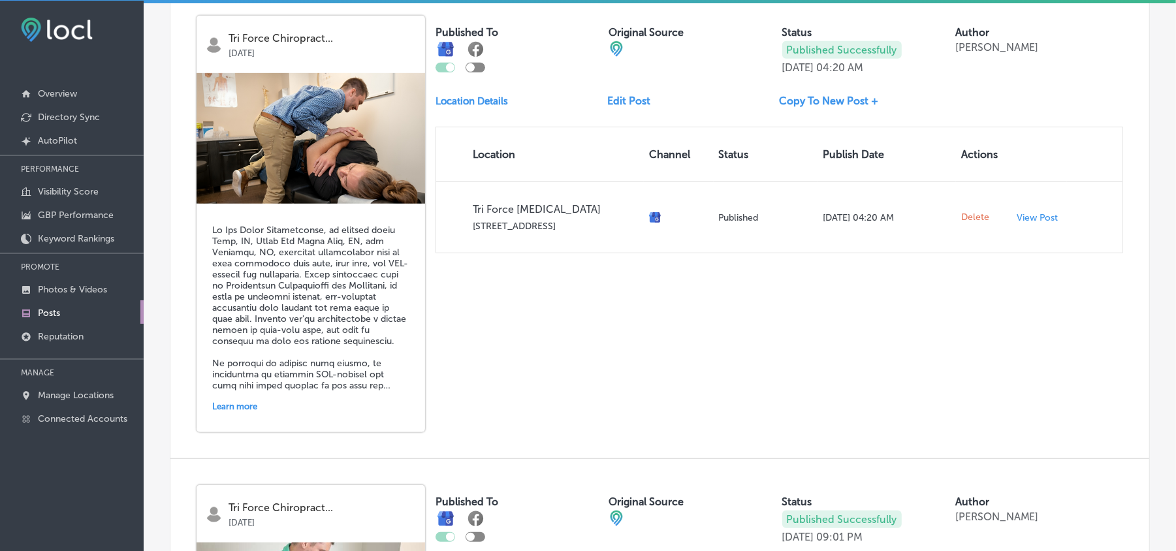
scroll to position [456, 0]
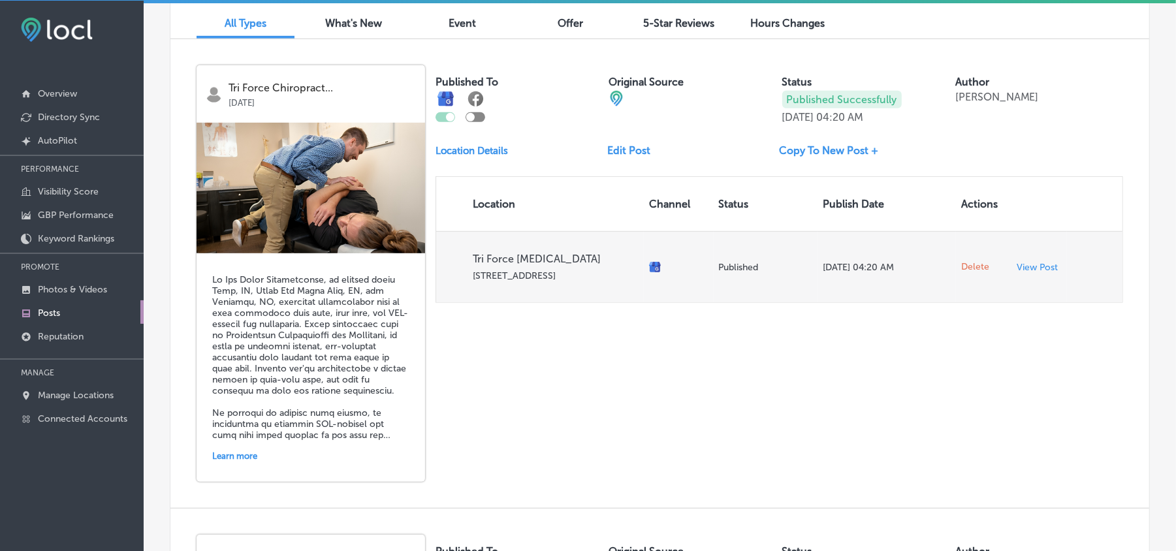
click at [970, 263] on span "Delete" at bounding box center [975, 267] width 28 height 12
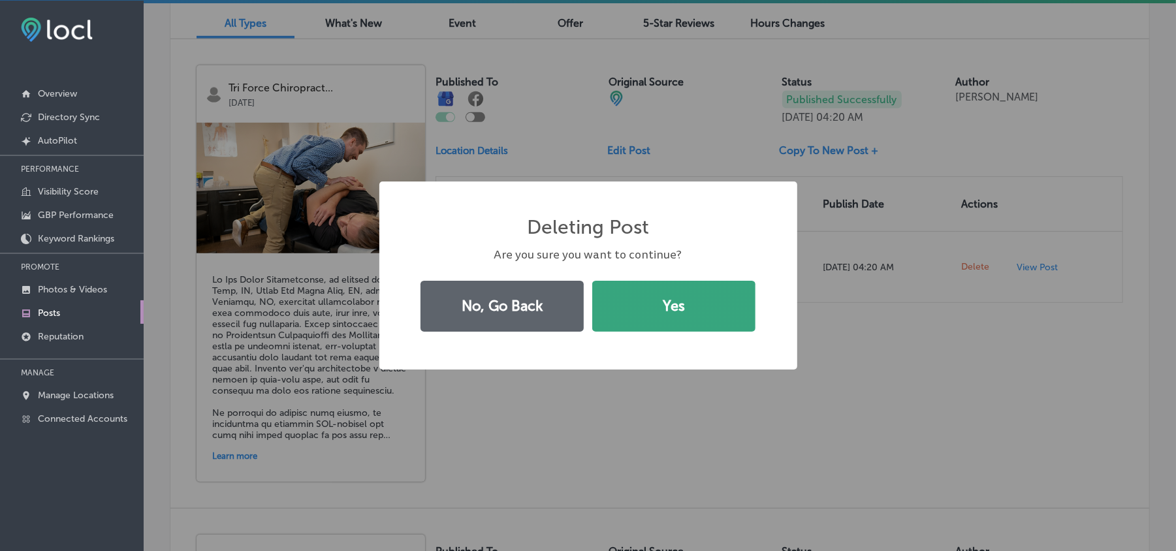
click at [630, 309] on button "Yes" at bounding box center [673, 306] width 163 height 51
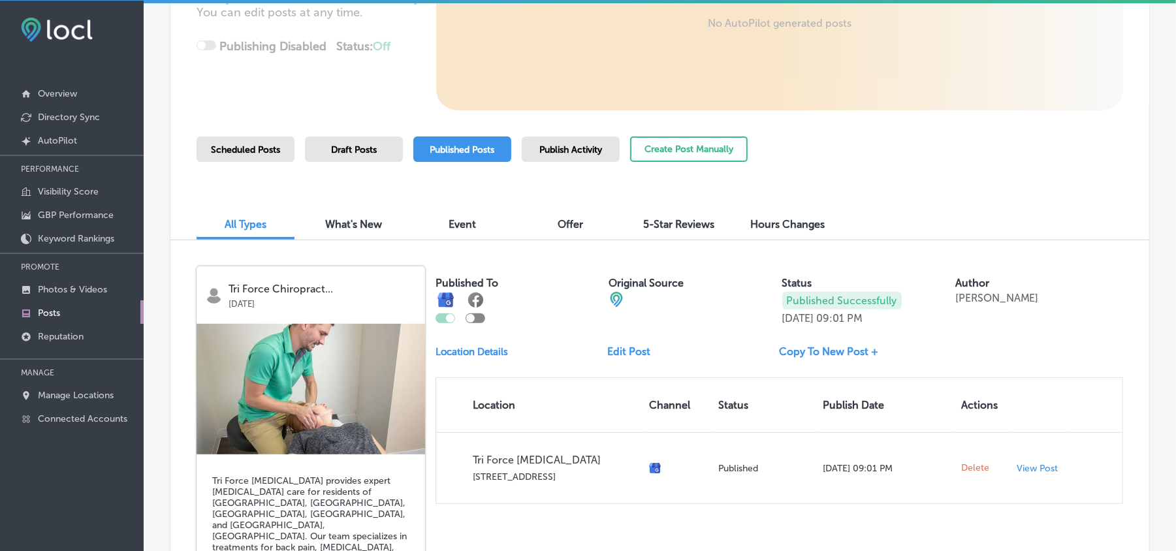
scroll to position [253, 0]
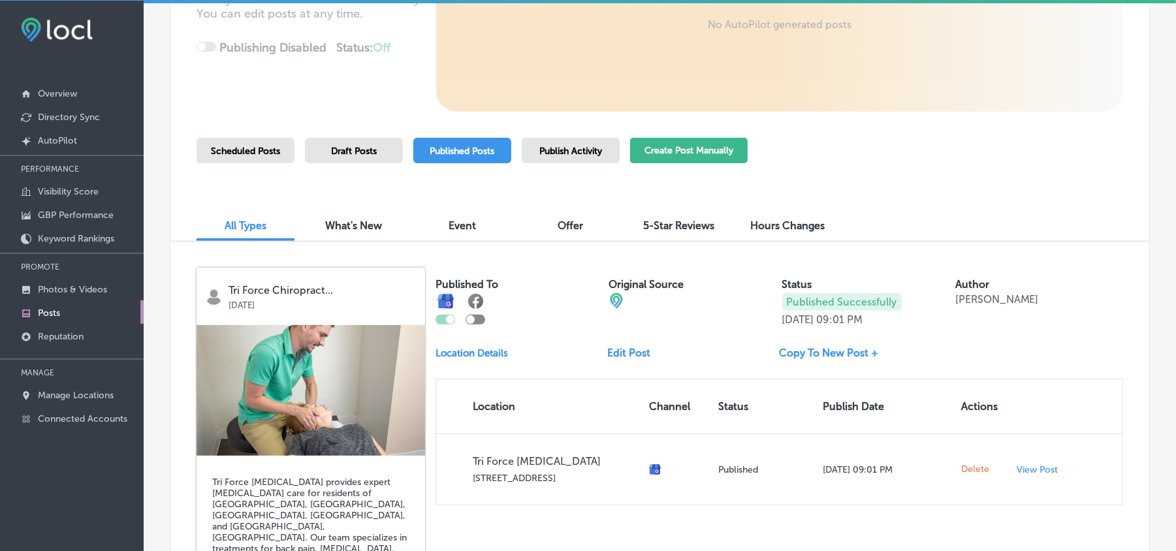
click at [673, 153] on button "Create Post Manually" at bounding box center [689, 150] width 118 height 25
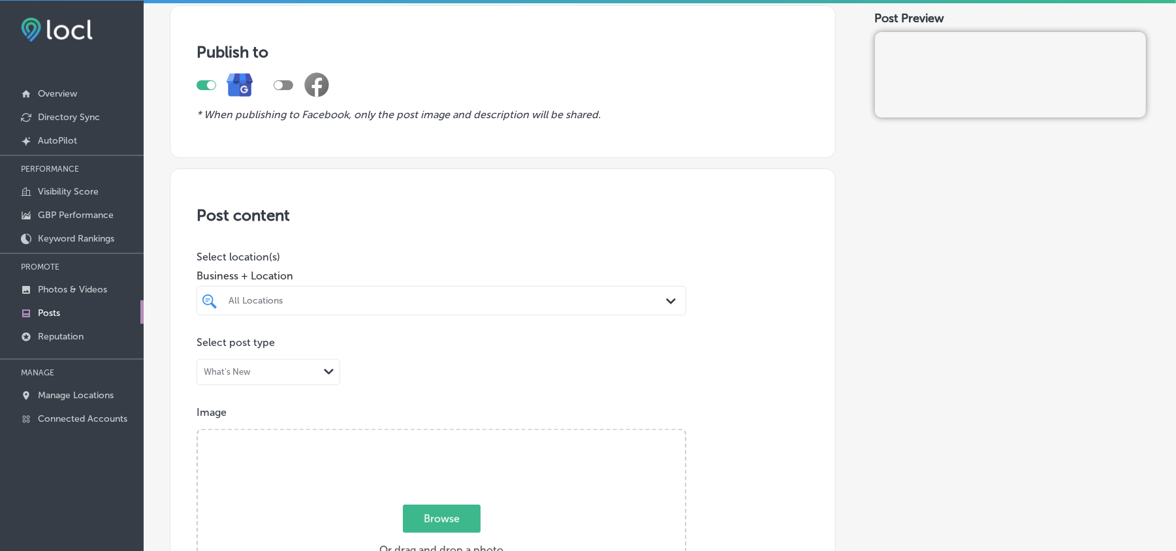
scroll to position [116, 0]
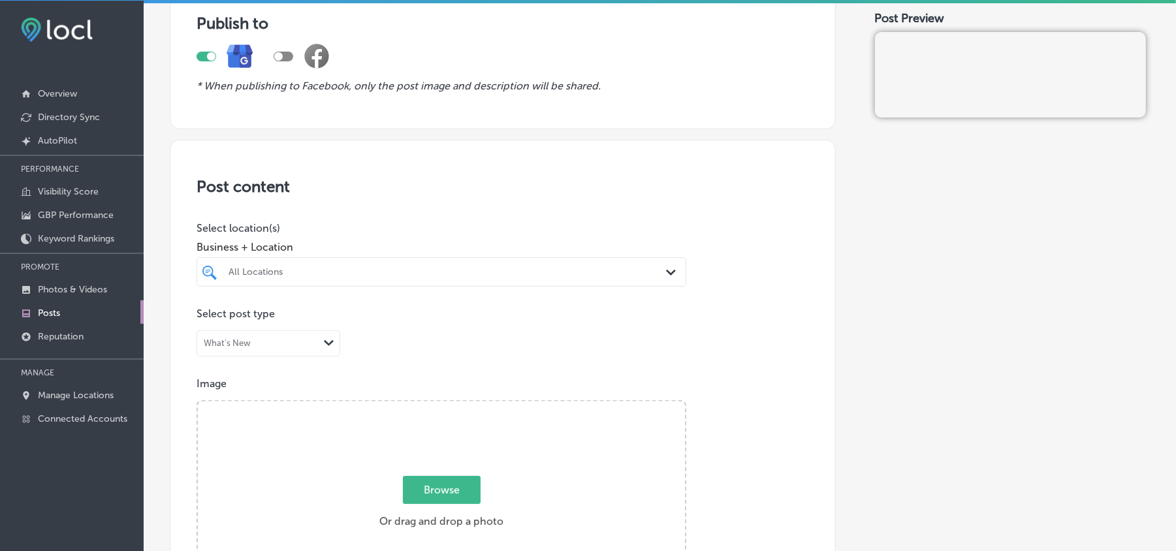
click at [650, 267] on div "All Locations" at bounding box center [448, 271] width 439 height 11
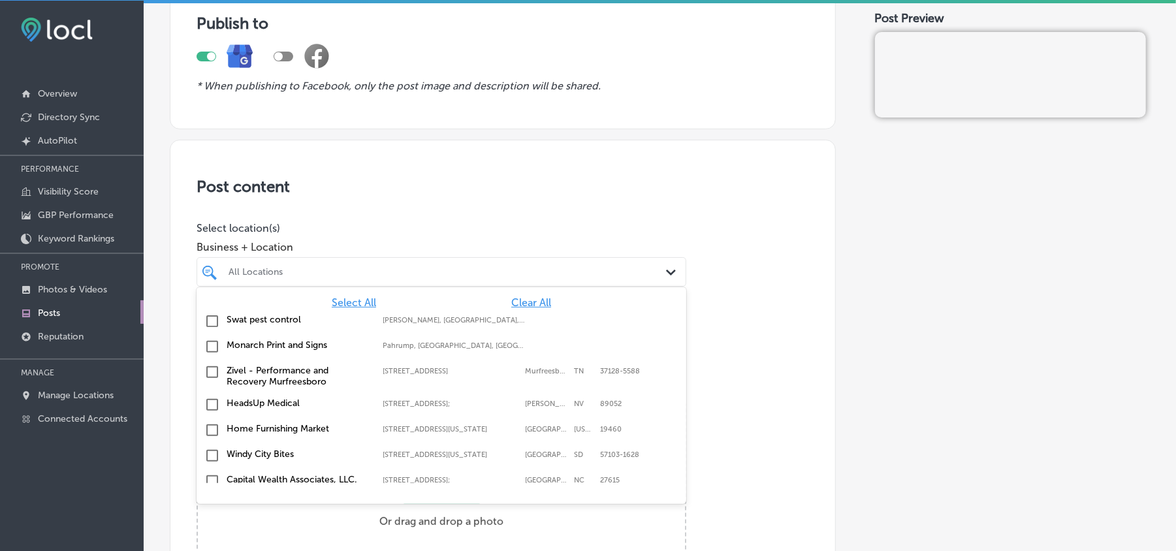
click at [534, 298] on span "Clear All" at bounding box center [531, 302] width 40 height 12
click at [534, 280] on div at bounding box center [419, 272] width 385 height 18
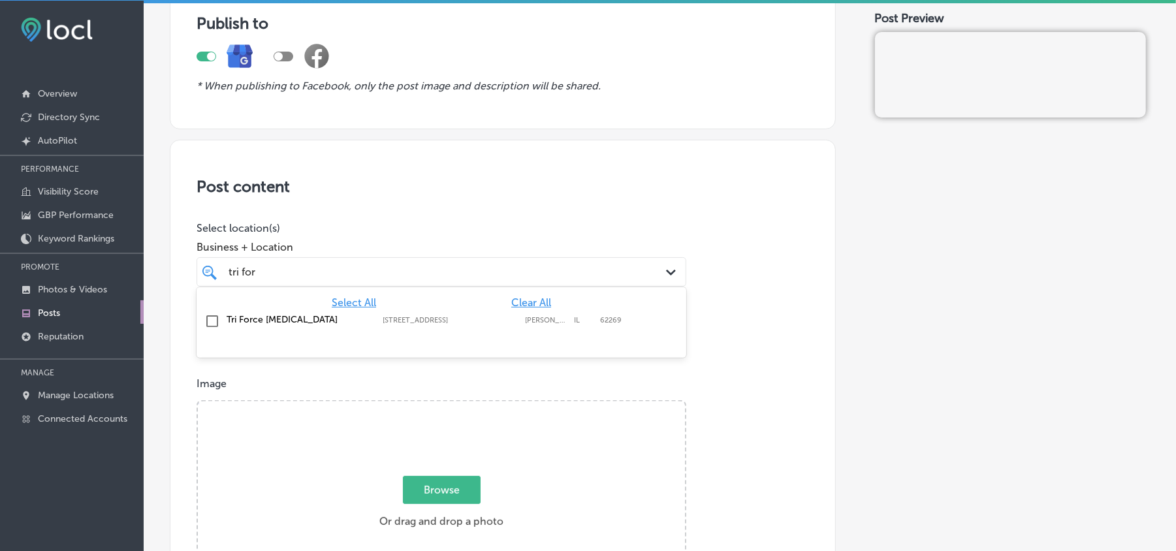
drag, startPoint x: 212, startPoint y: 319, endPoint x: 452, endPoint y: 218, distance: 260.5
click at [210, 319] on input "checkbox" at bounding box center [212, 321] width 16 height 16
type input "tri for"
click at [635, 195] on h3 "Post content" at bounding box center [503, 186] width 613 height 19
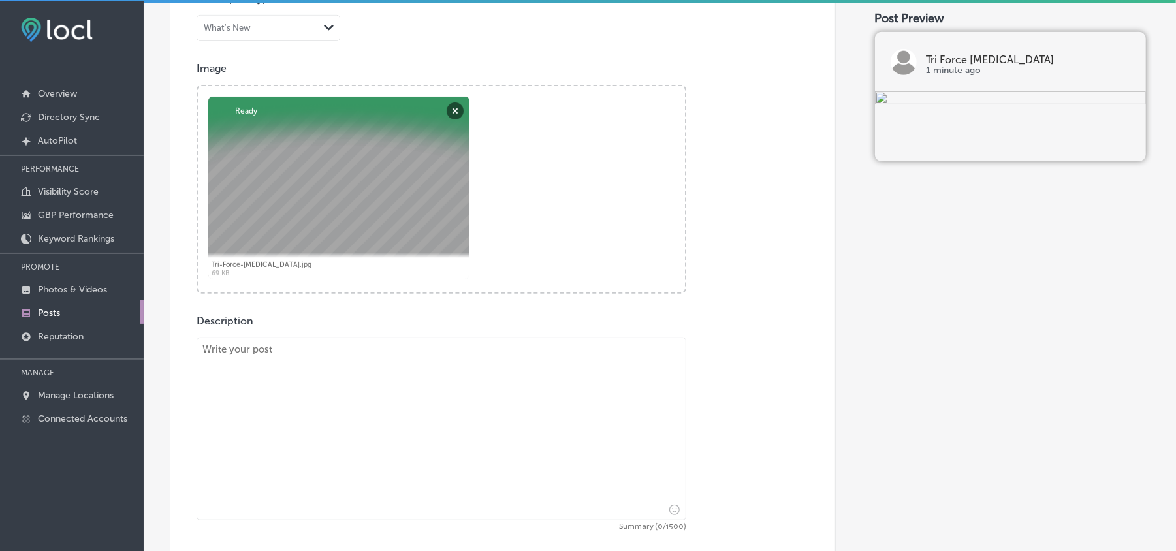
scroll to position [494, 0]
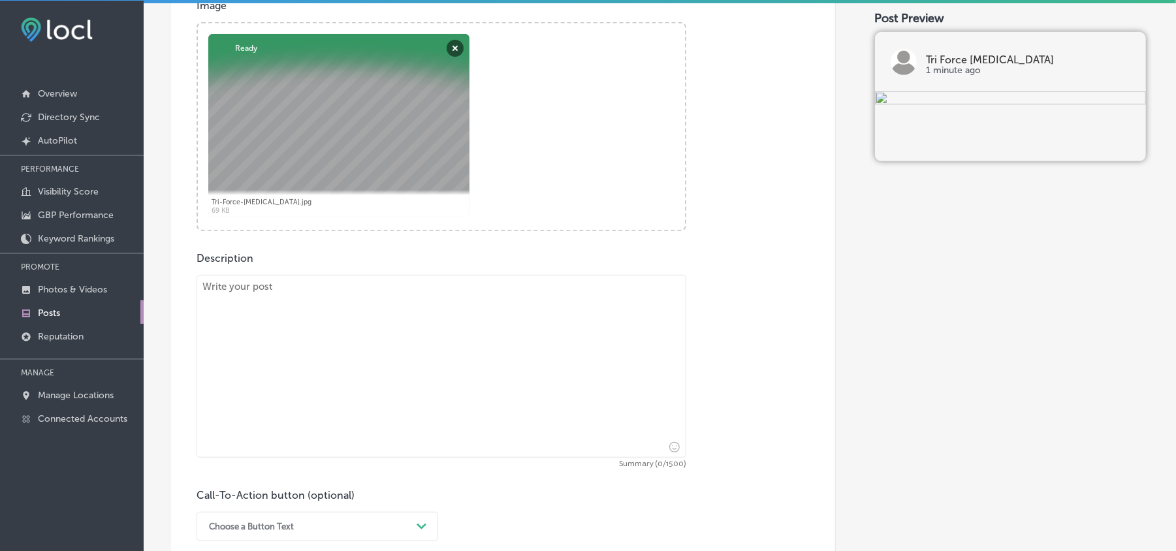
click at [409, 377] on textarea at bounding box center [442, 366] width 490 height 183
paste textarea "At Tri Force [MEDICAL_DATA], we proudly serve [GEOGRAPHIC_DATA], [GEOGRAPHIC_DA…"
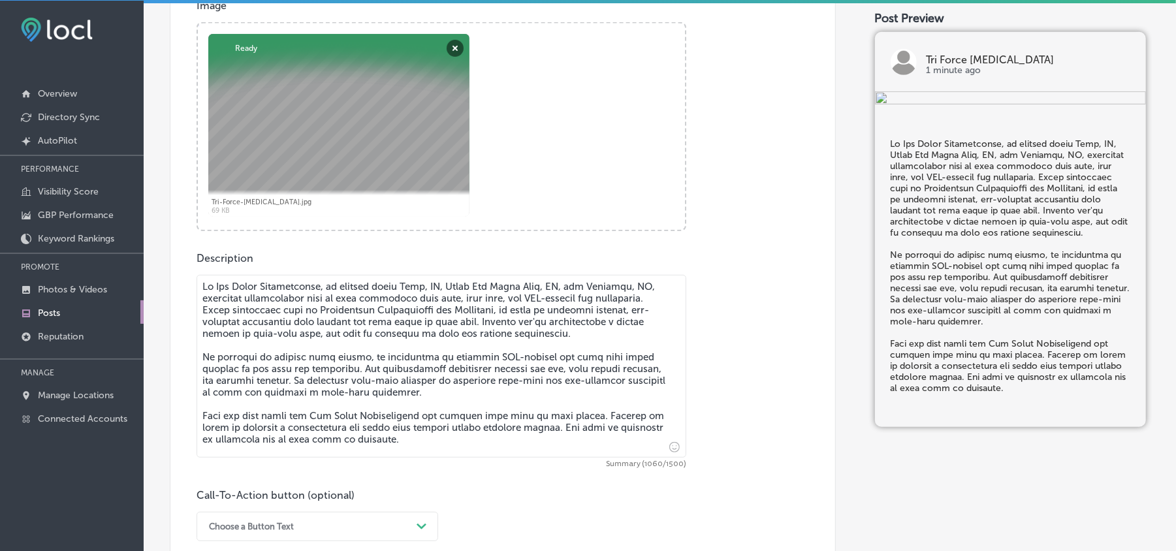
type textarea "At Tri Force [MEDICAL_DATA], we proudly serve [GEOGRAPHIC_DATA], [GEOGRAPHIC_DA…"
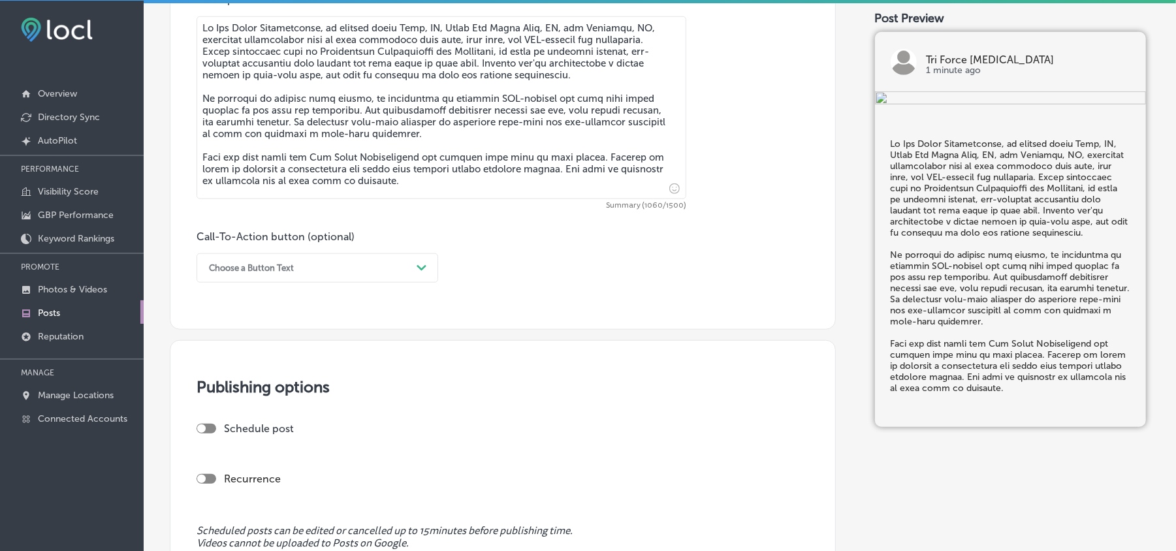
scroll to position [784, 0]
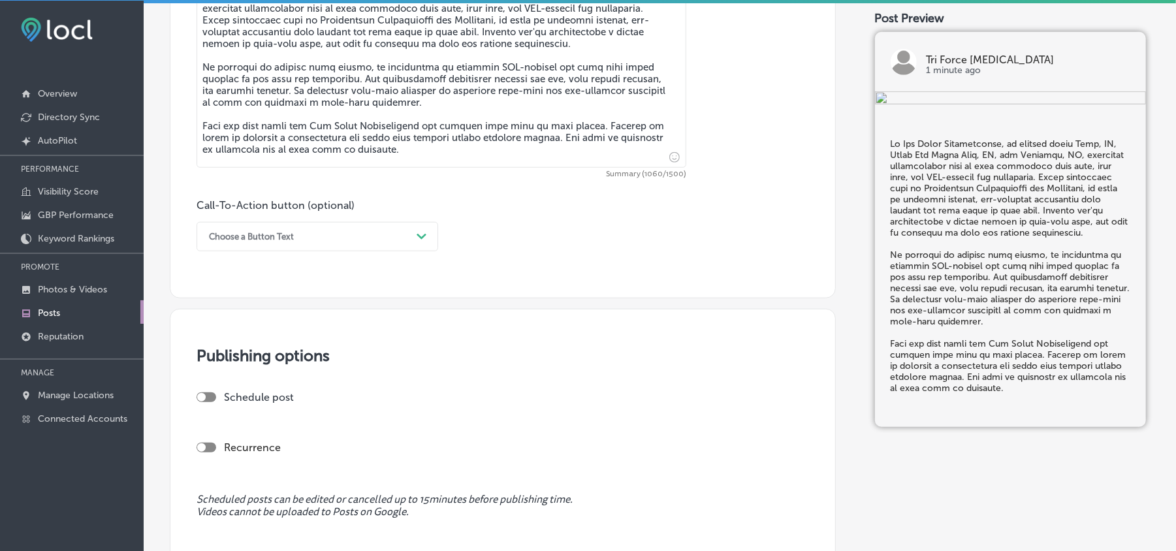
click at [375, 239] on div "Choose a Button Text" at bounding box center [306, 237] width 209 height 20
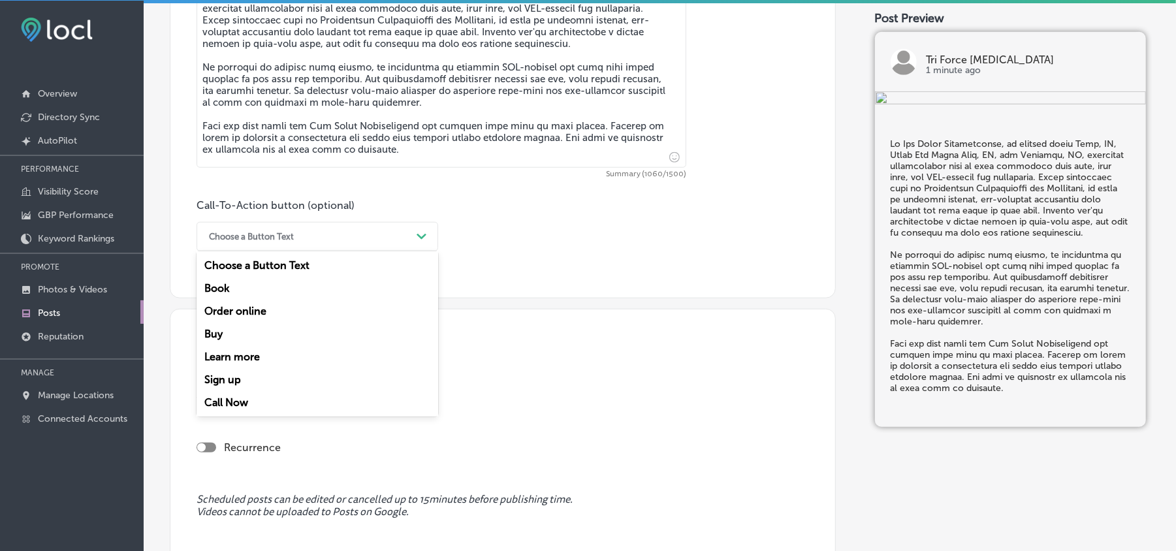
click at [239, 354] on div "Learn more" at bounding box center [318, 356] width 242 height 23
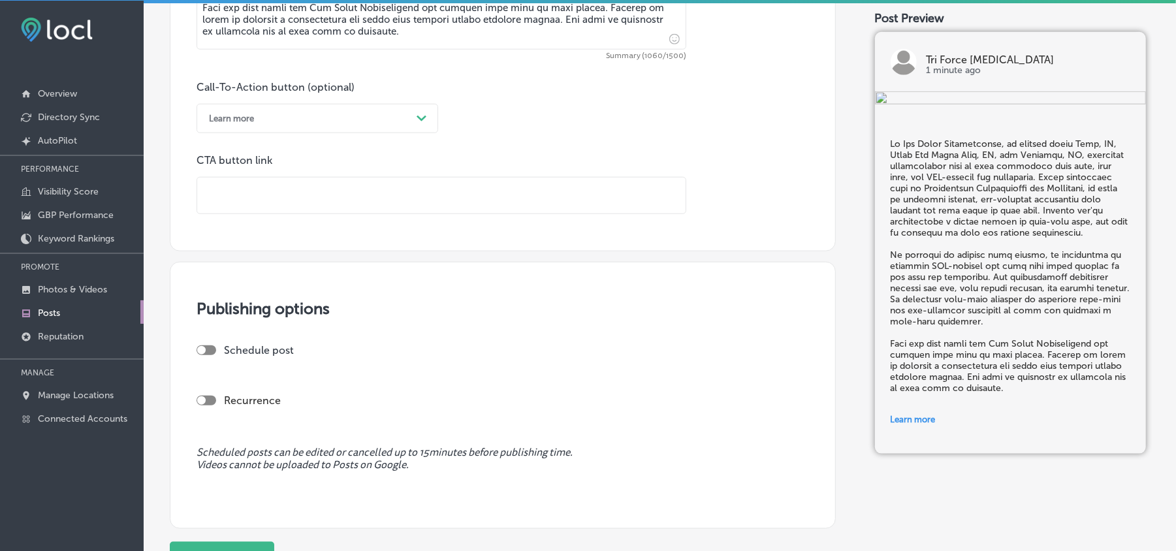
scroll to position [929, 0]
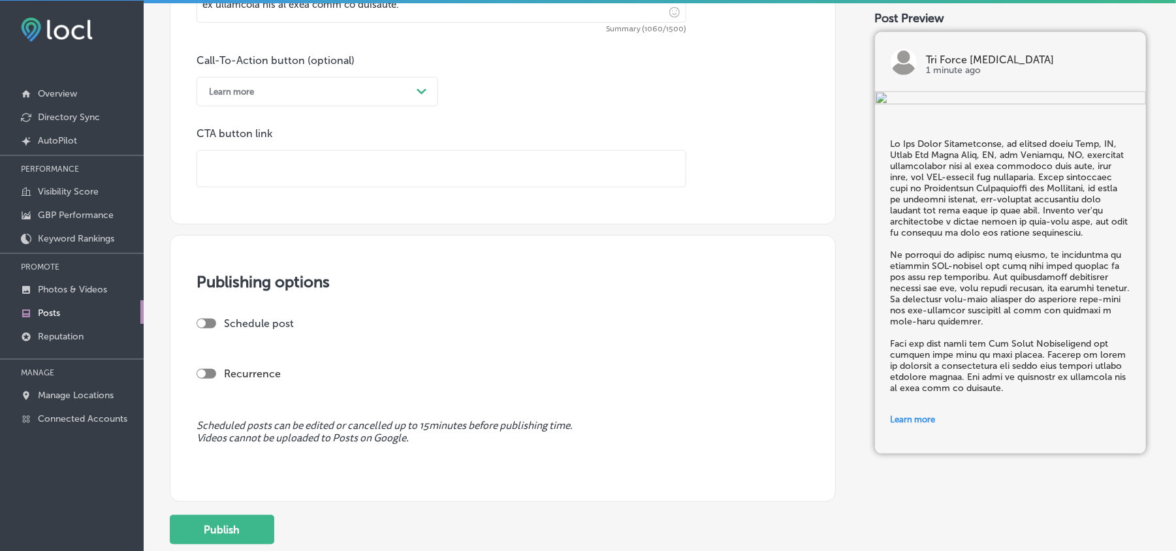
click at [319, 155] on input "text" at bounding box center [441, 169] width 488 height 36
paste input "[URL][DOMAIN_NAME]"
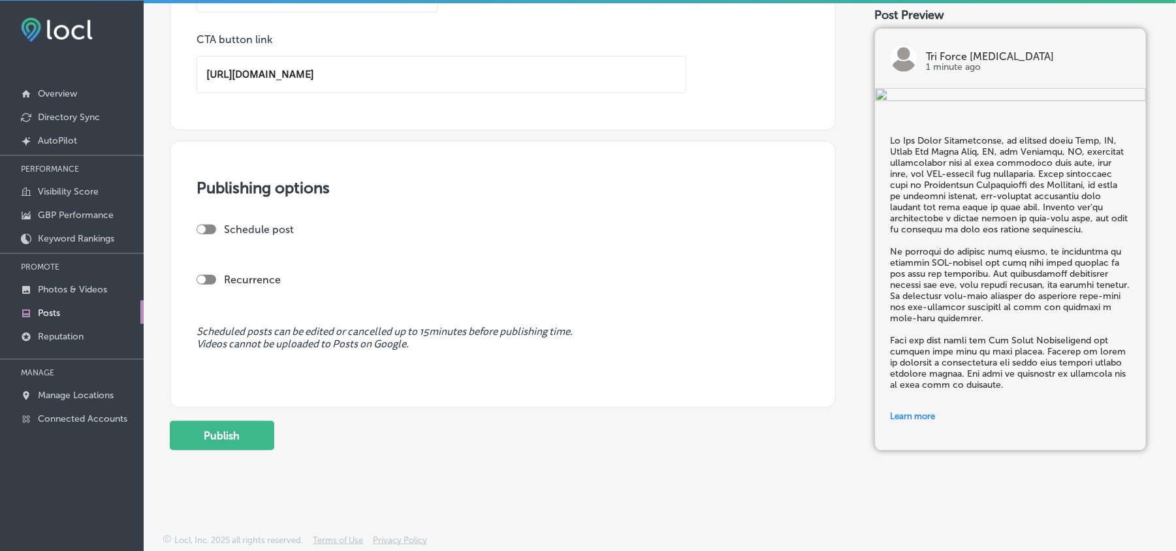
scroll to position [1024, 0]
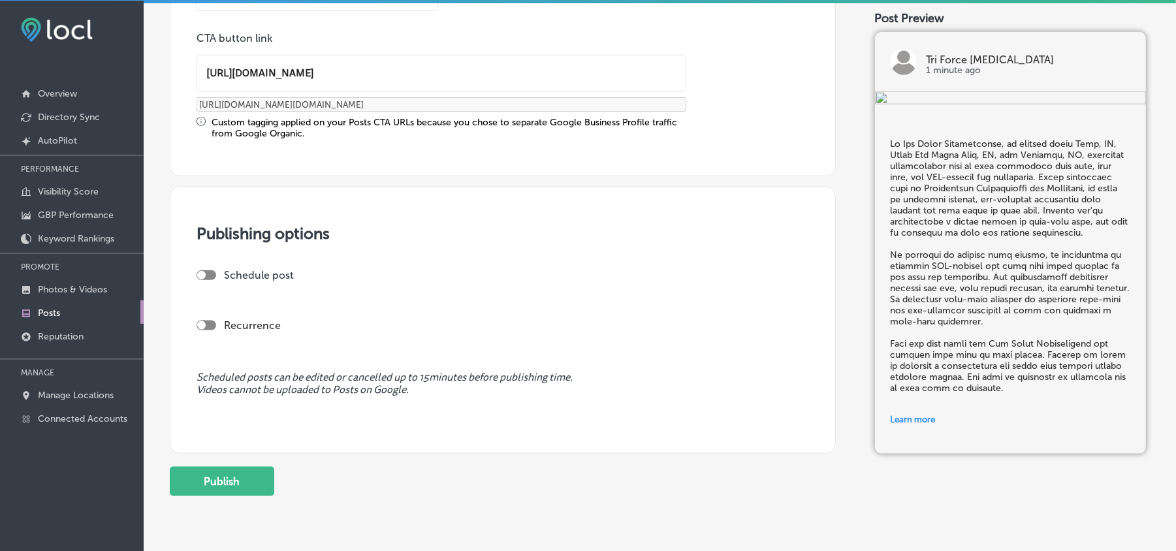
type input "[URL][DOMAIN_NAME]"
click at [210, 231] on h3 "Publishing options" at bounding box center [503, 233] width 613 height 19
click at [204, 263] on div "Publishing options Schedule post Recurrence Scheduled posts can be edited or ca…" at bounding box center [503, 321] width 666 height 268
click at [204, 269] on div "Schedule post" at bounding box center [498, 275] width 602 height 12
click at [196, 269] on div "Publishing options Schedule post Recurrence Scheduled posts can be edited or ca…" at bounding box center [503, 321] width 666 height 268
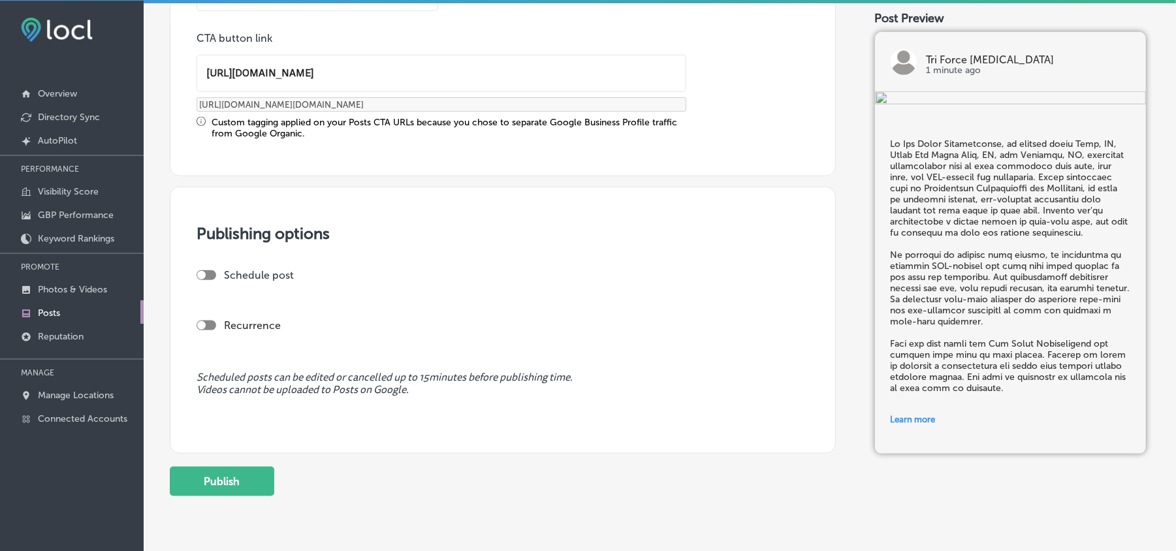
click at [212, 273] on div at bounding box center [207, 275] width 20 height 10
checkbox input "true"
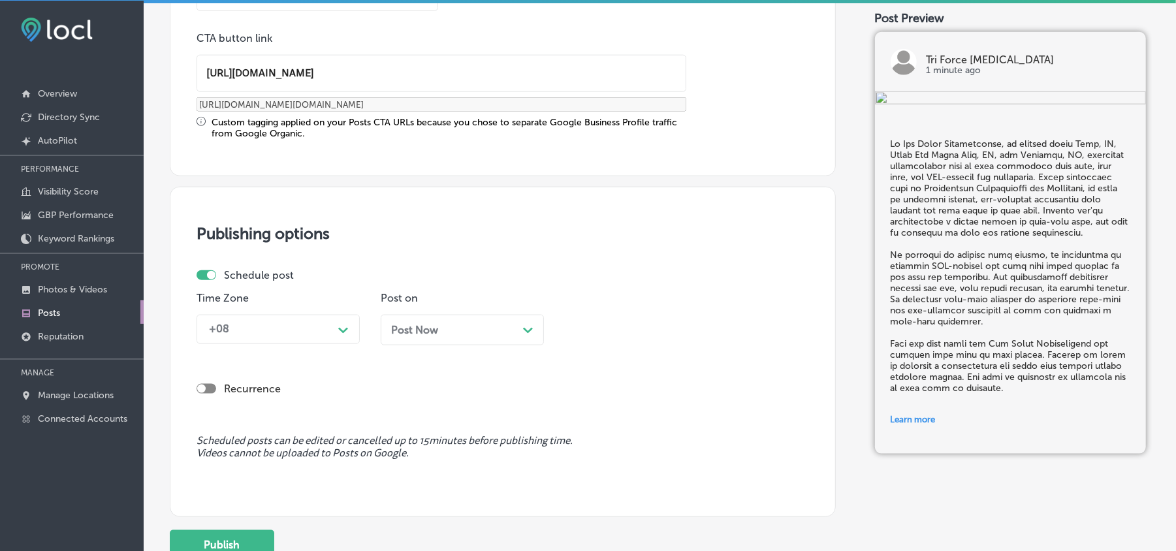
click at [325, 319] on div "+08" at bounding box center [267, 329] width 131 height 23
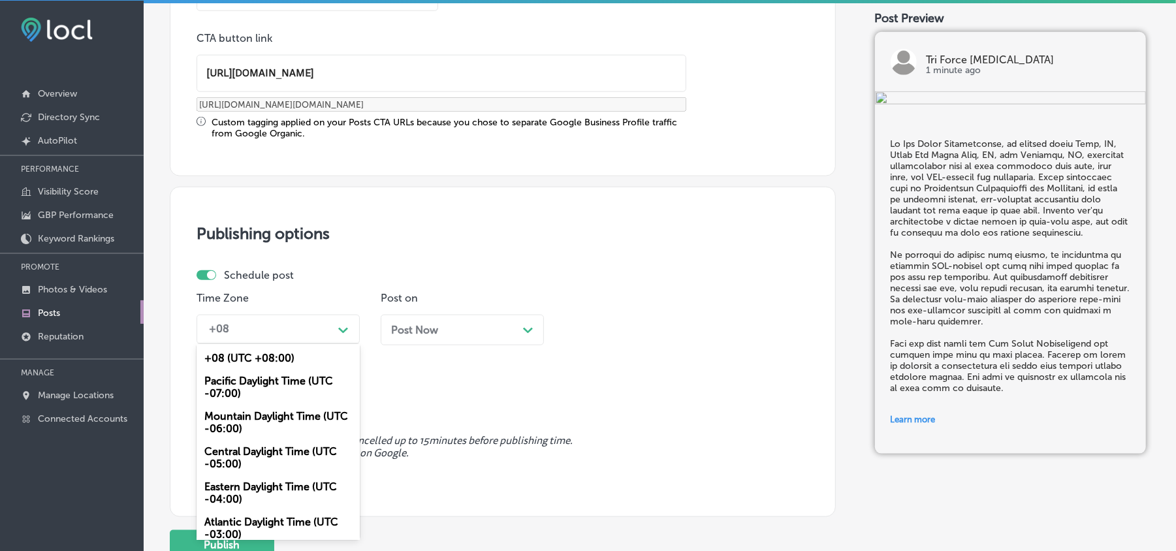
click at [240, 411] on div "Mountain Daylight Time (UTC -06:00)" at bounding box center [278, 422] width 163 height 35
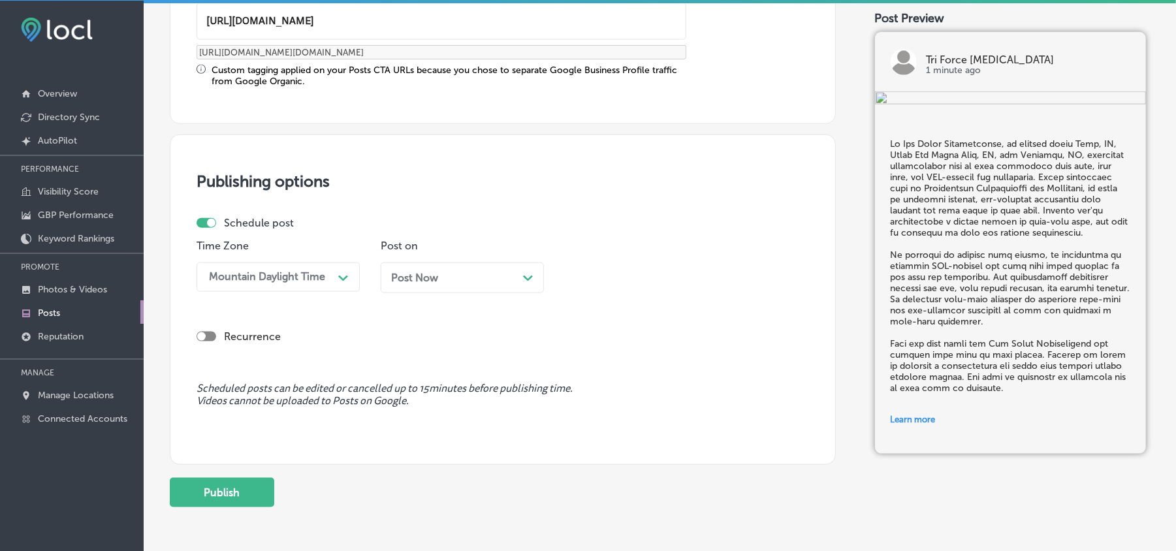
scroll to position [1134, 0]
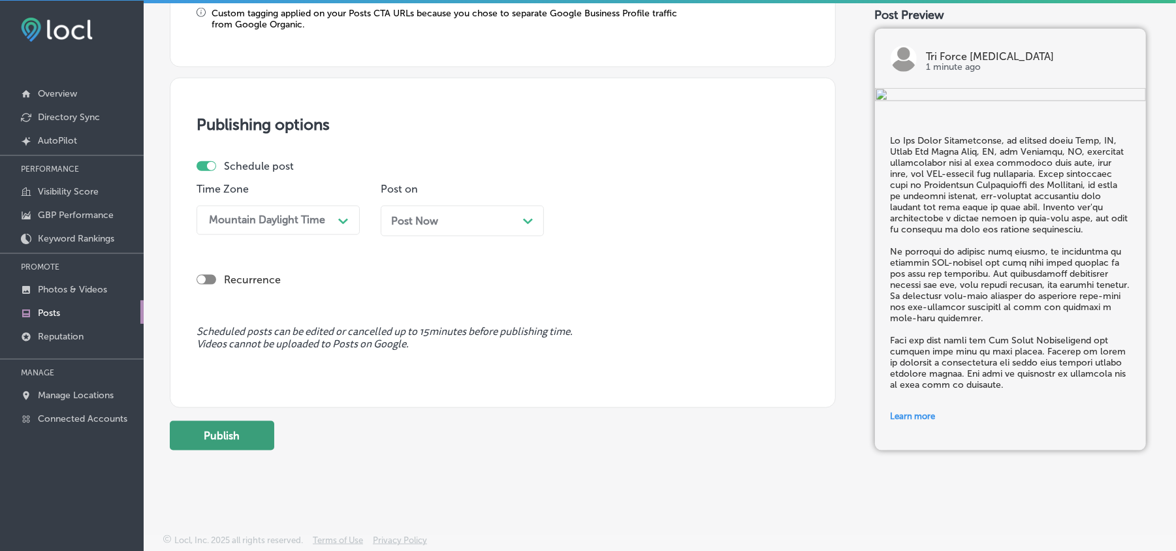
click at [242, 426] on button "Publish" at bounding box center [222, 435] width 104 height 29
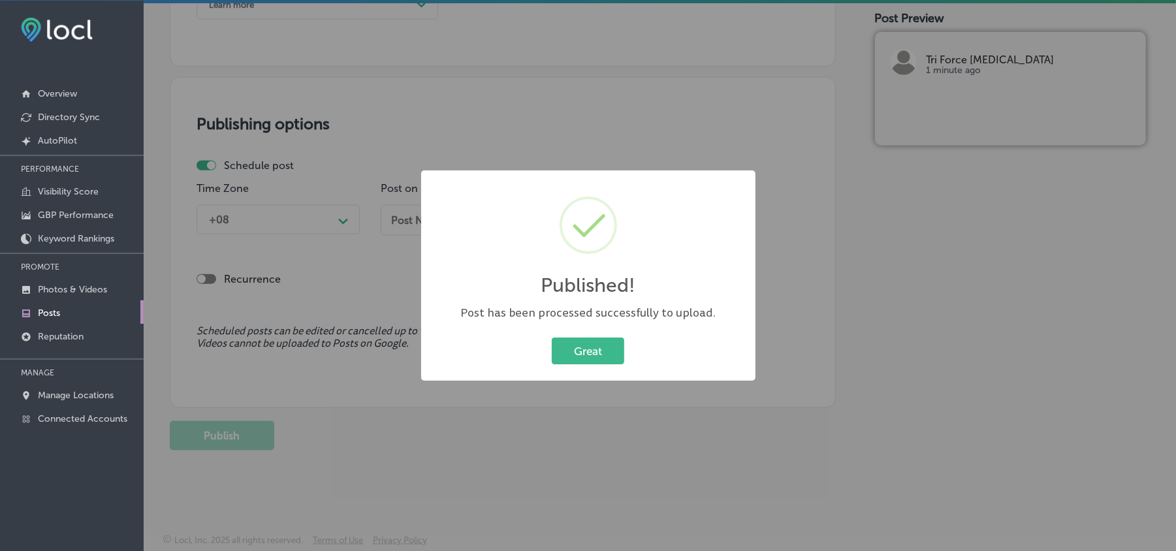
scroll to position [1016, 0]
click at [599, 351] on button "Great" at bounding box center [588, 351] width 72 height 27
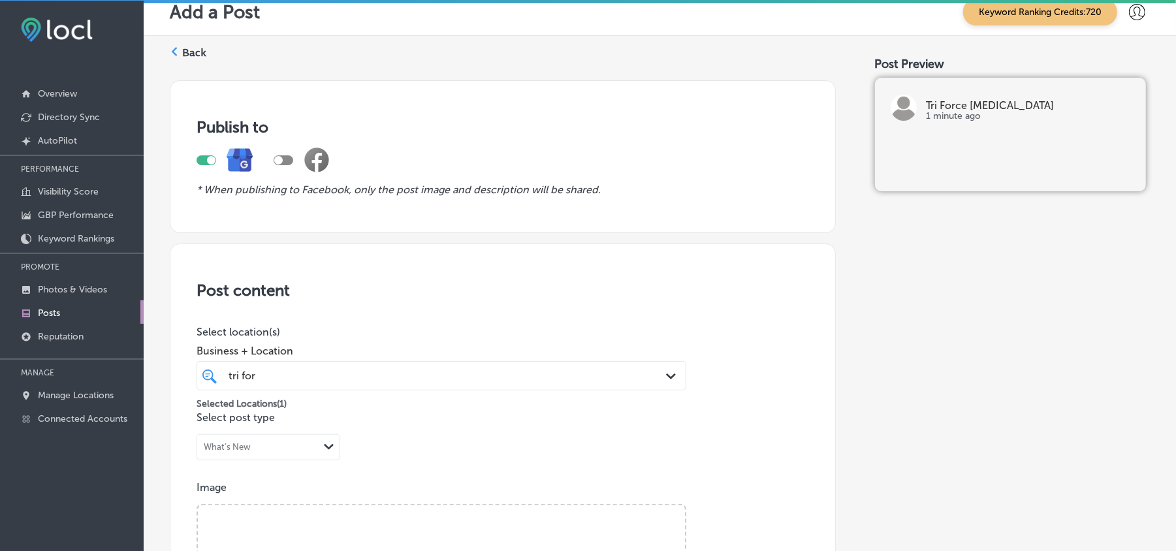
scroll to position [0, 0]
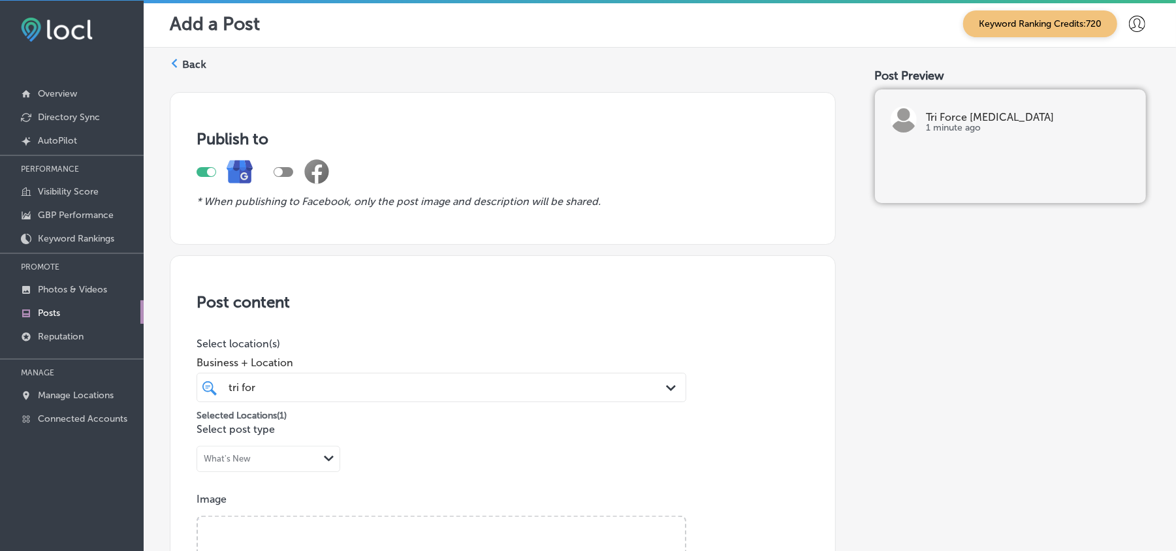
click at [184, 66] on label "Back" at bounding box center [194, 64] width 24 height 14
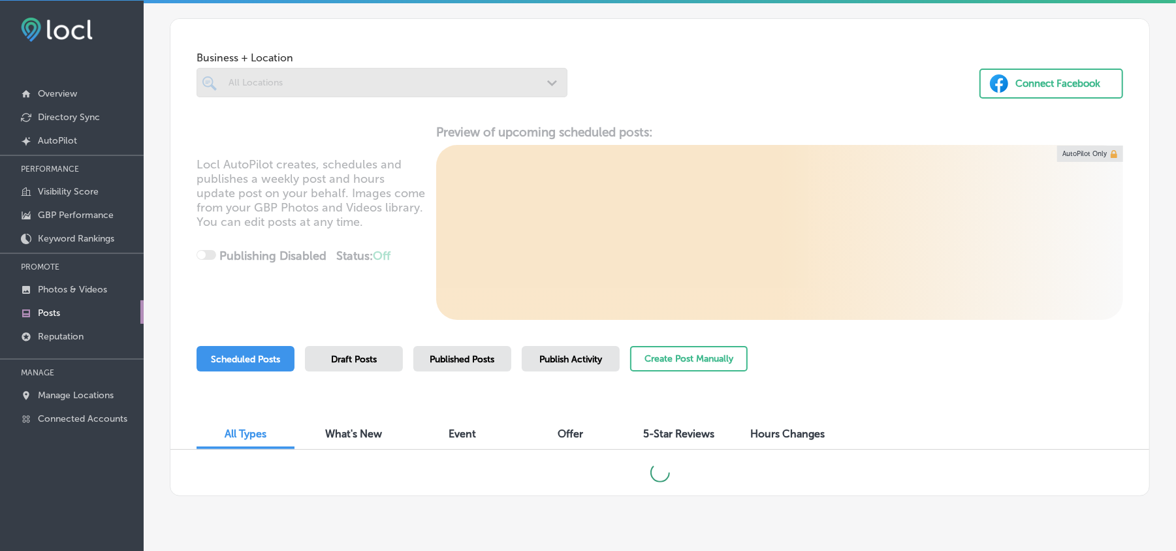
scroll to position [79, 0]
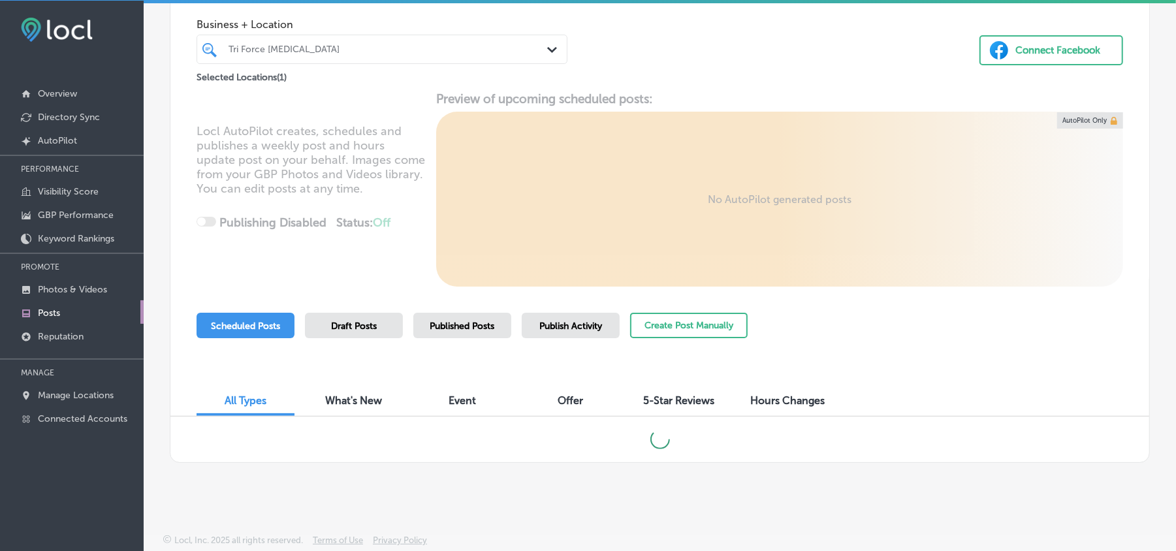
click at [584, 464] on div "Business + Location Tri Force [MEDICAL_DATA] Path Created with Sketch. Selected…" at bounding box center [660, 221] width 1032 height 503
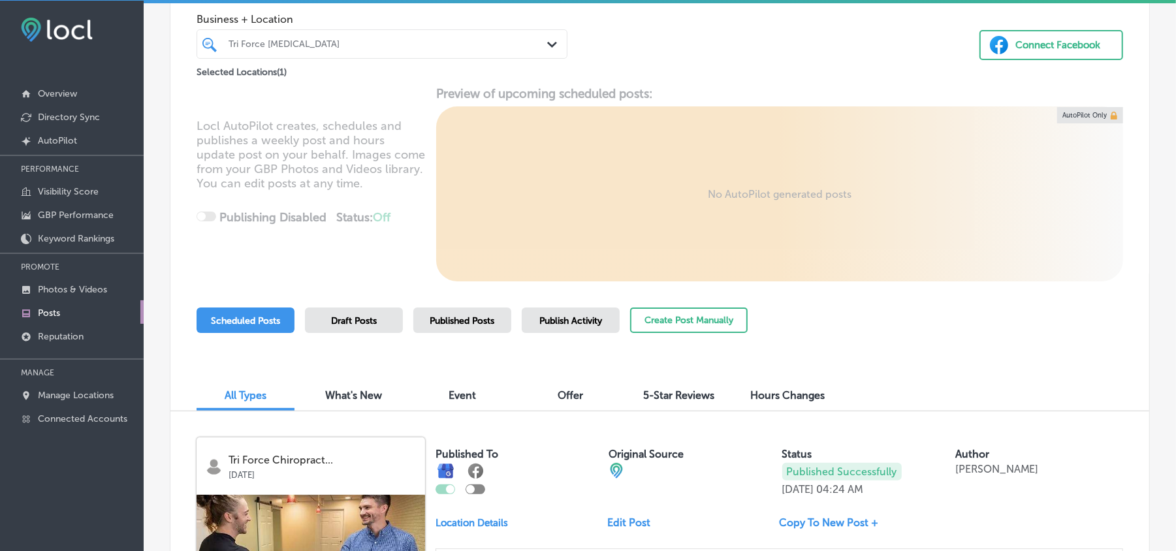
scroll to position [0, 0]
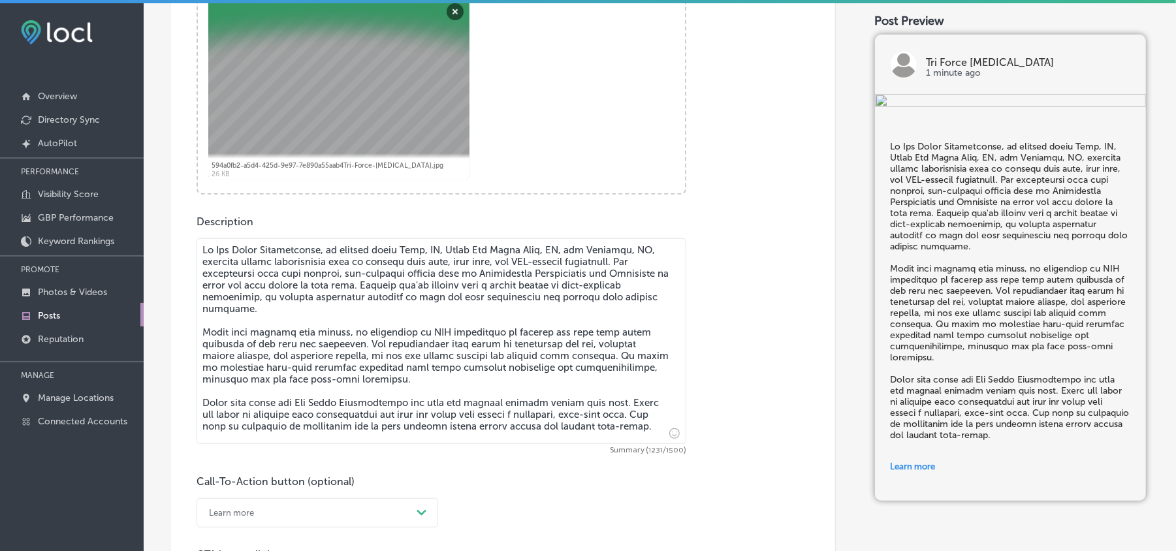
scroll to position [581, 0]
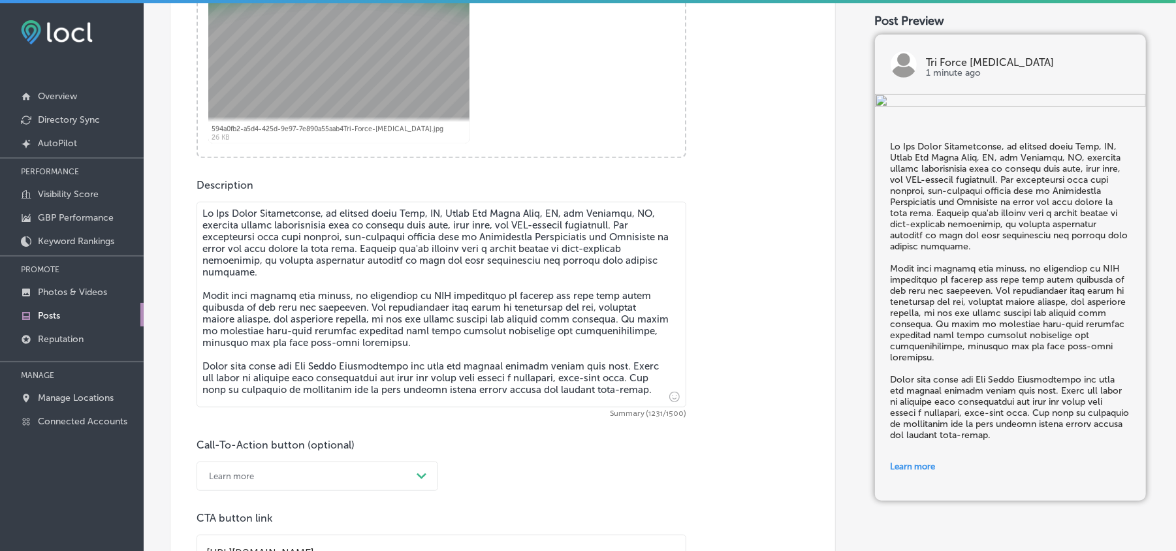
click at [481, 319] on textarea at bounding box center [442, 305] width 490 height 206
click at [366, 324] on textarea at bounding box center [442, 305] width 490 height 206
click at [363, 323] on textarea at bounding box center [442, 305] width 490 height 206
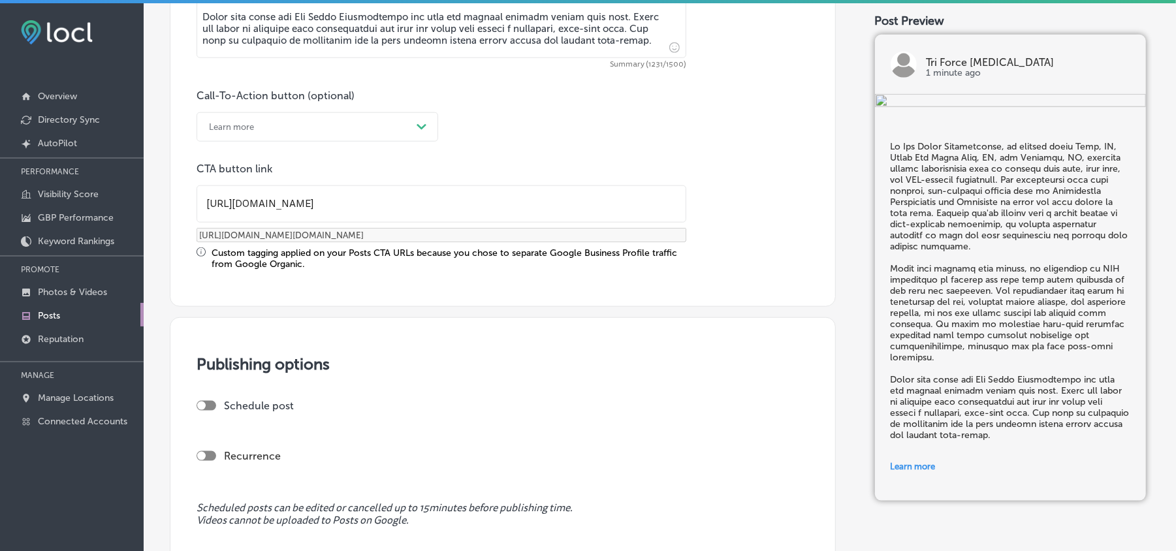
scroll to position [929, 0]
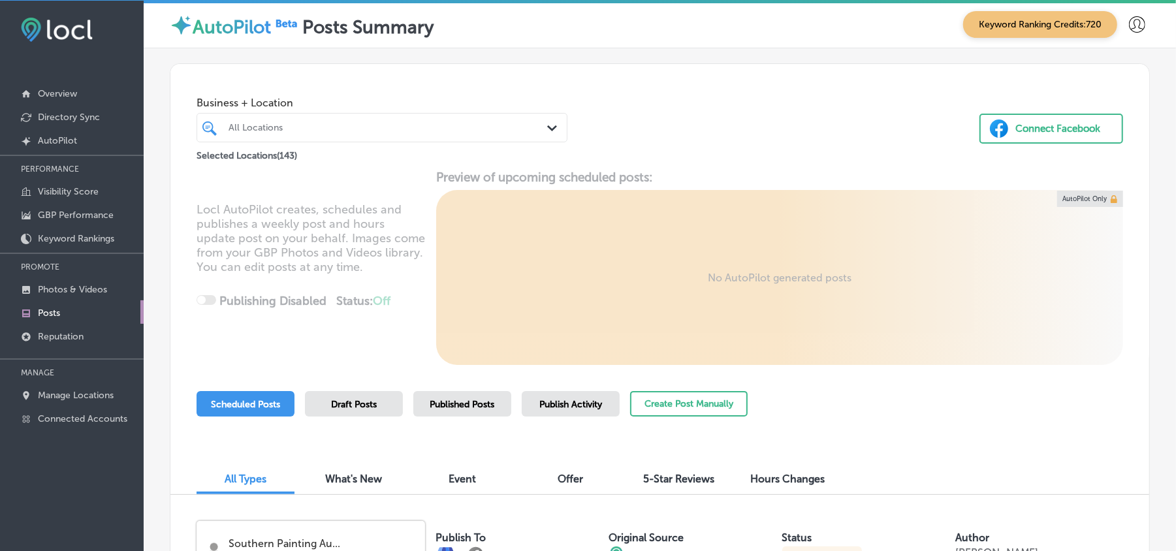
click at [392, 127] on div "All Locations" at bounding box center [389, 127] width 320 height 11
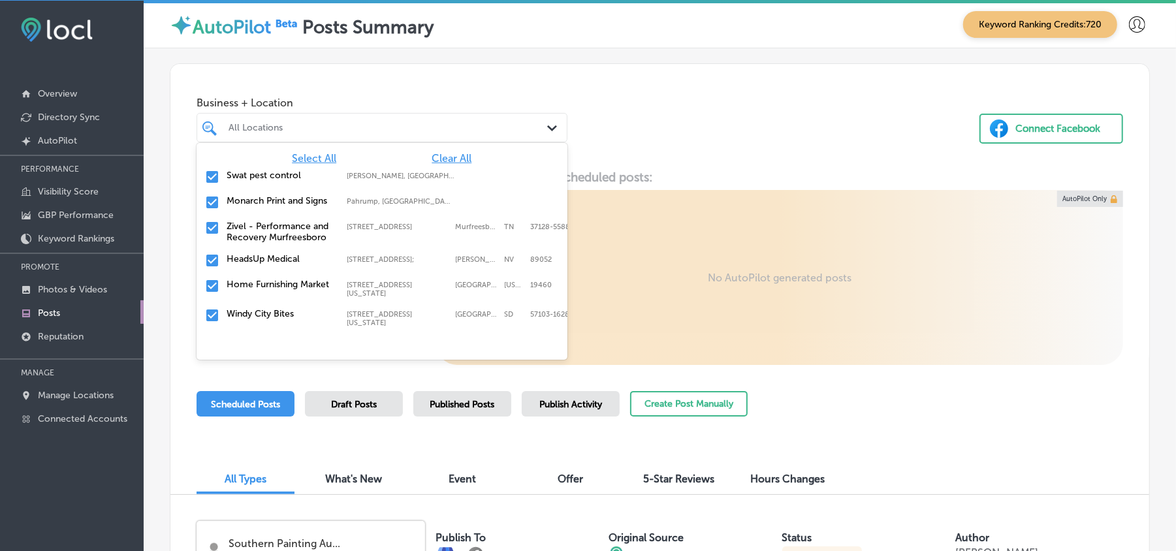
click at [432, 155] on span "Clear All" at bounding box center [452, 158] width 40 height 12
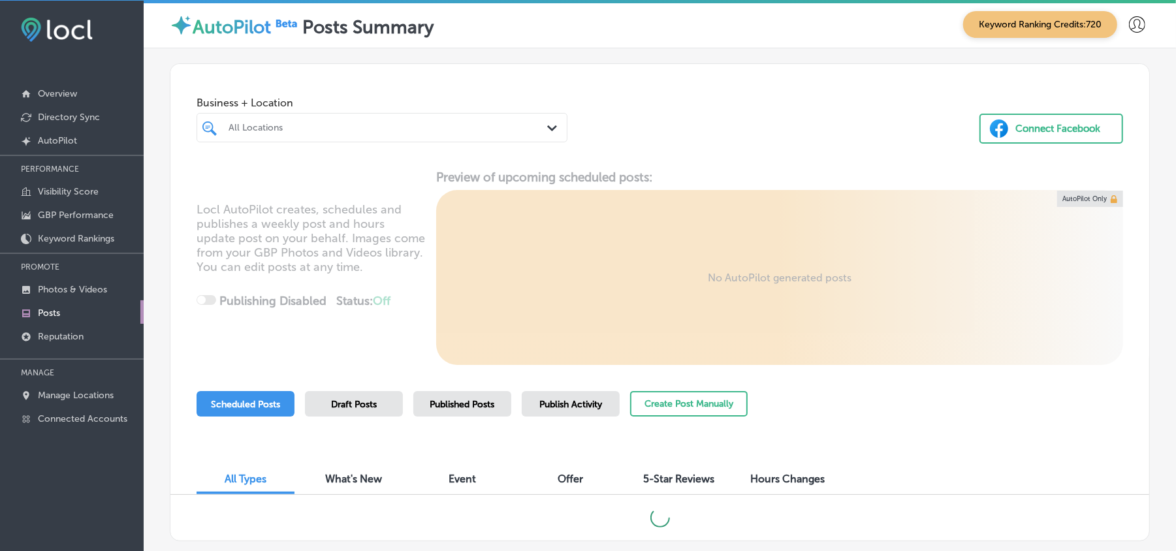
click at [445, 131] on div "All Locations" at bounding box center [389, 127] width 320 height 11
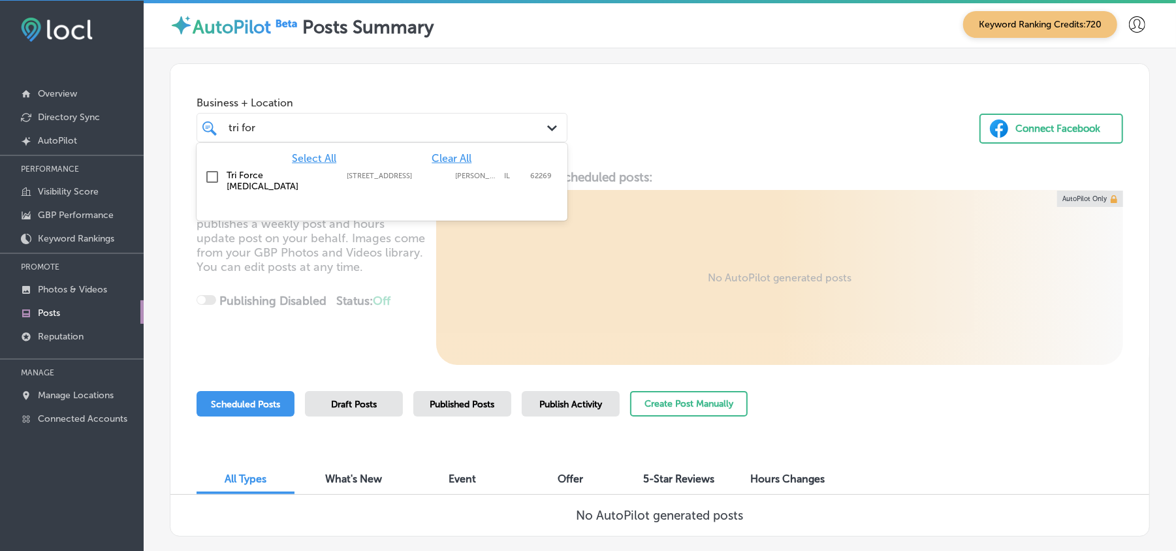
click at [208, 170] on input "checkbox" at bounding box center [212, 177] width 16 height 16
type input "tri for"
click at [672, 133] on div "Business + Location option 904 E Highway 50, selected. option 904 E Highway 50 …" at bounding box center [659, 113] width 979 height 99
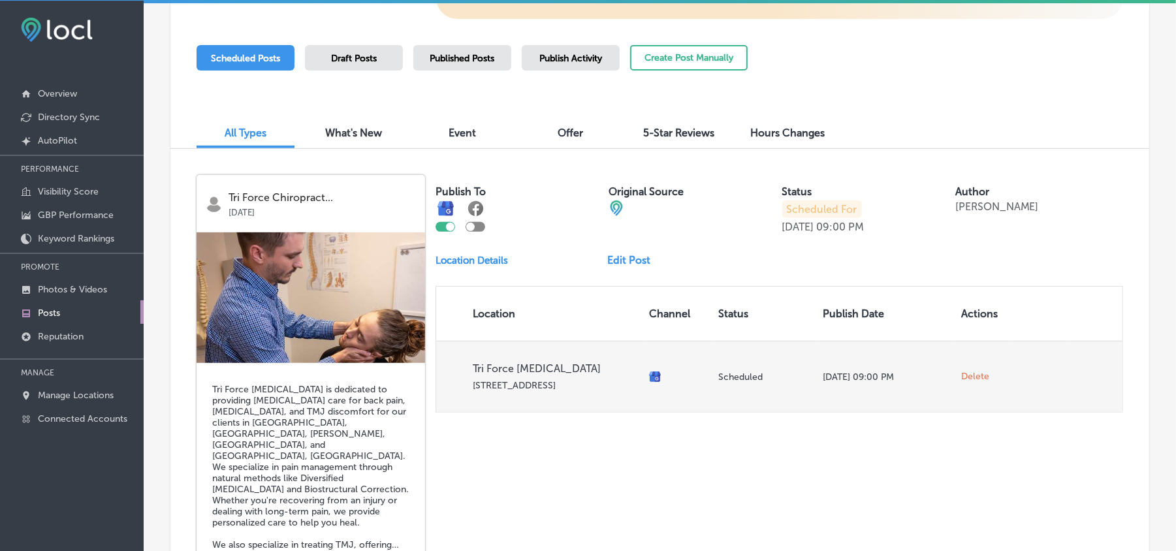
scroll to position [348, 0]
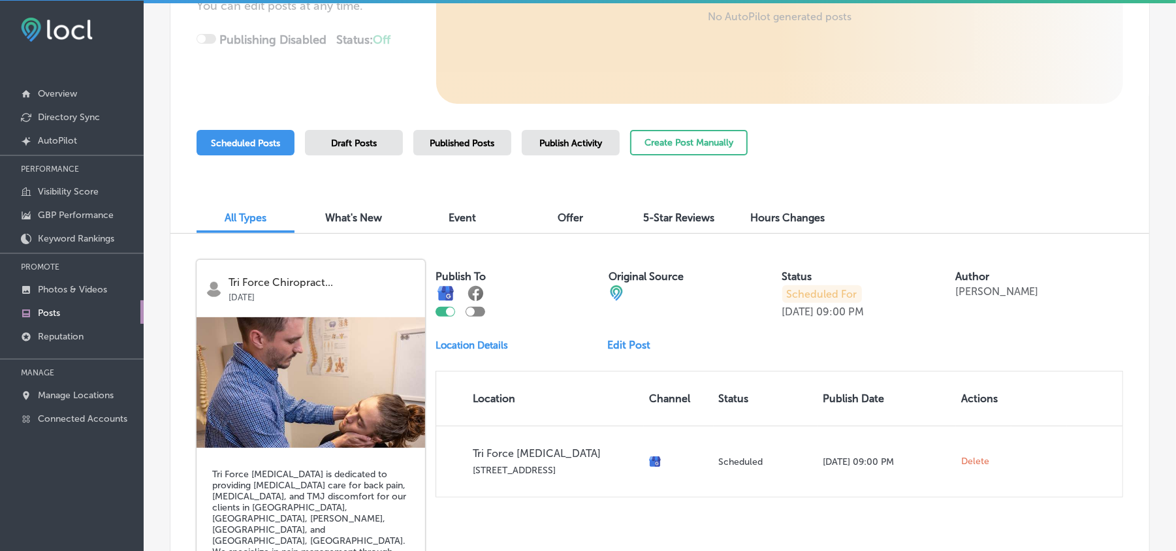
click at [563, 144] on span "Publish Activity" at bounding box center [570, 143] width 63 height 11
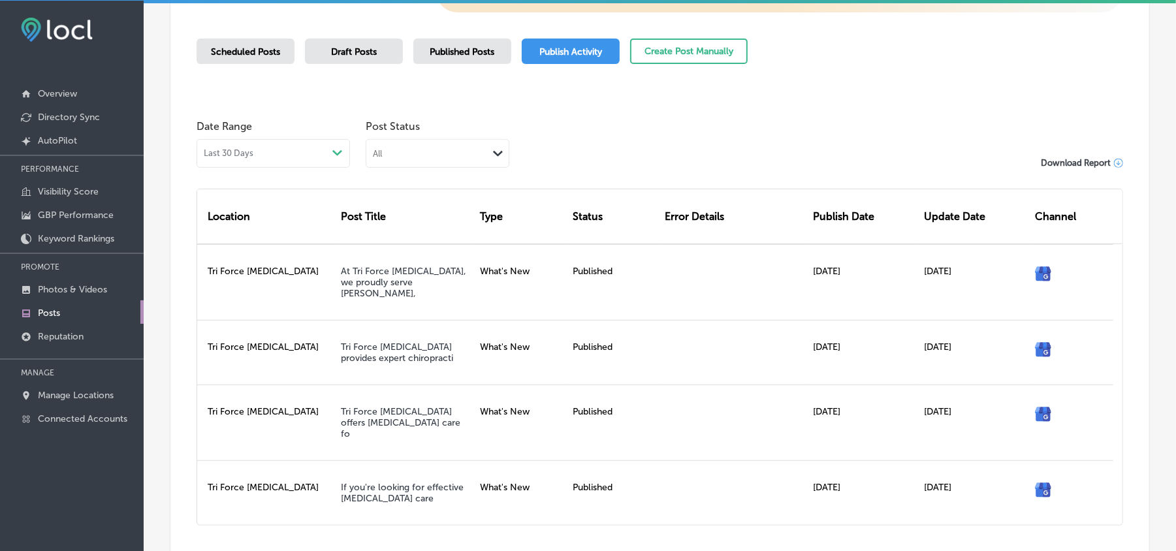
scroll to position [377, 0]
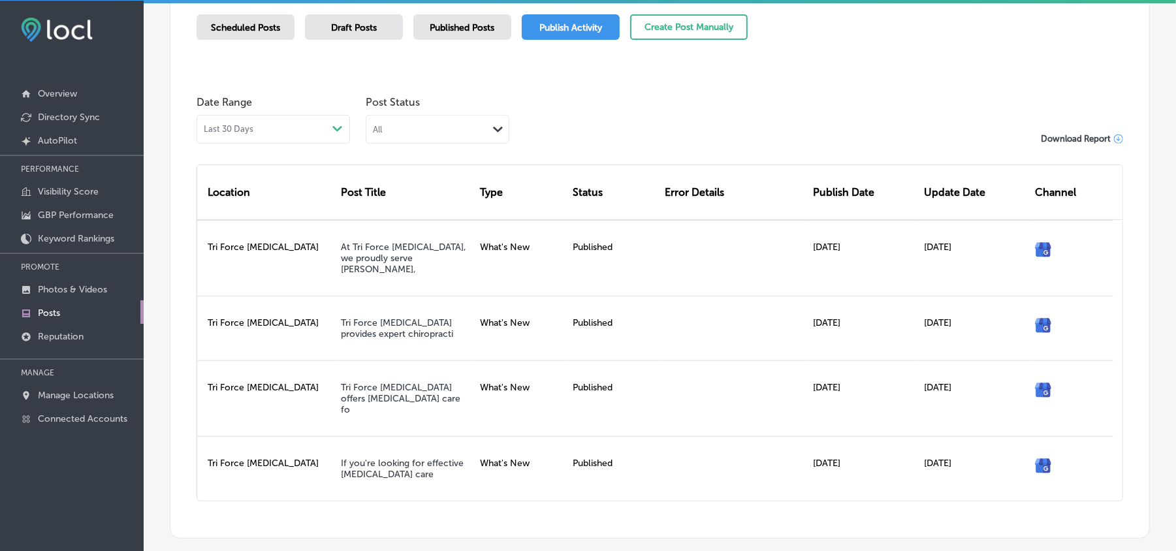
click at [440, 127] on div "All" at bounding box center [426, 129] width 121 height 12
click at [409, 205] on label "Rejected By Google" at bounding box center [418, 211] width 89 height 12
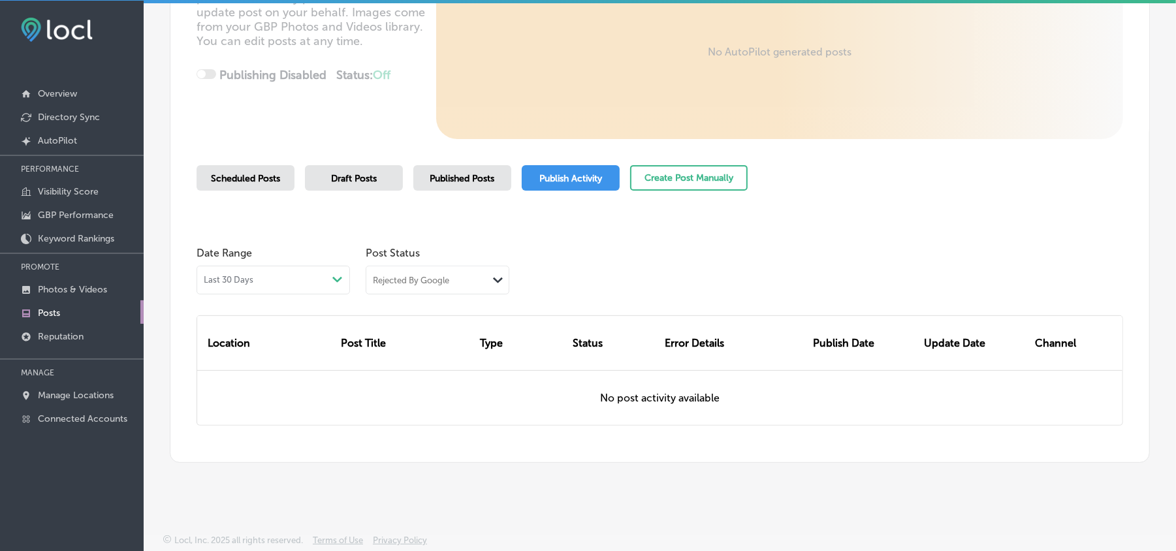
scroll to position [226, 0]
click at [450, 179] on span "Published Posts" at bounding box center [462, 178] width 65 height 11
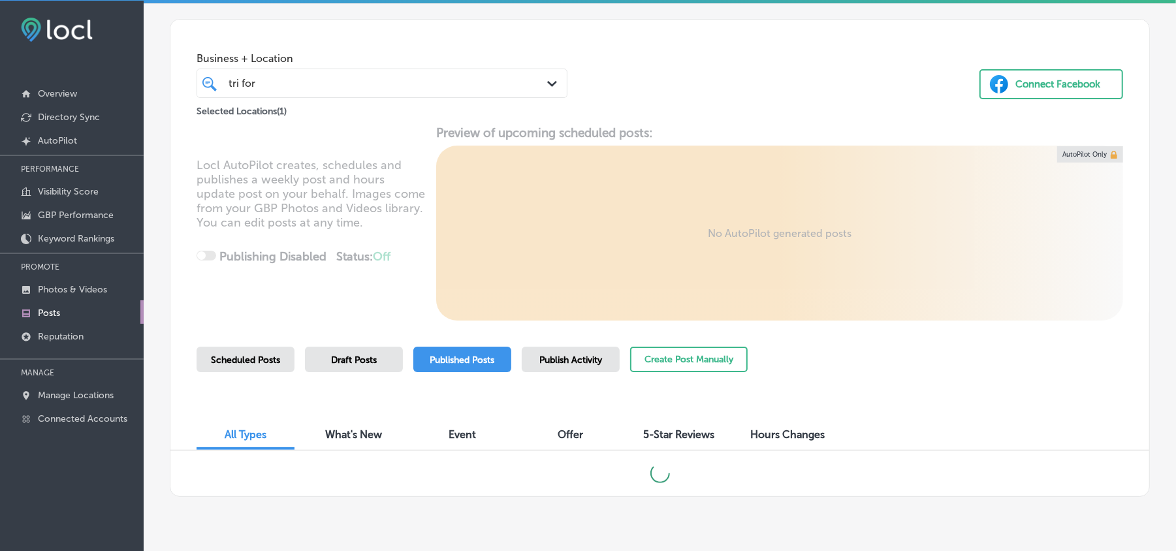
scroll to position [79, 0]
